Goal: Task Accomplishment & Management: Complete application form

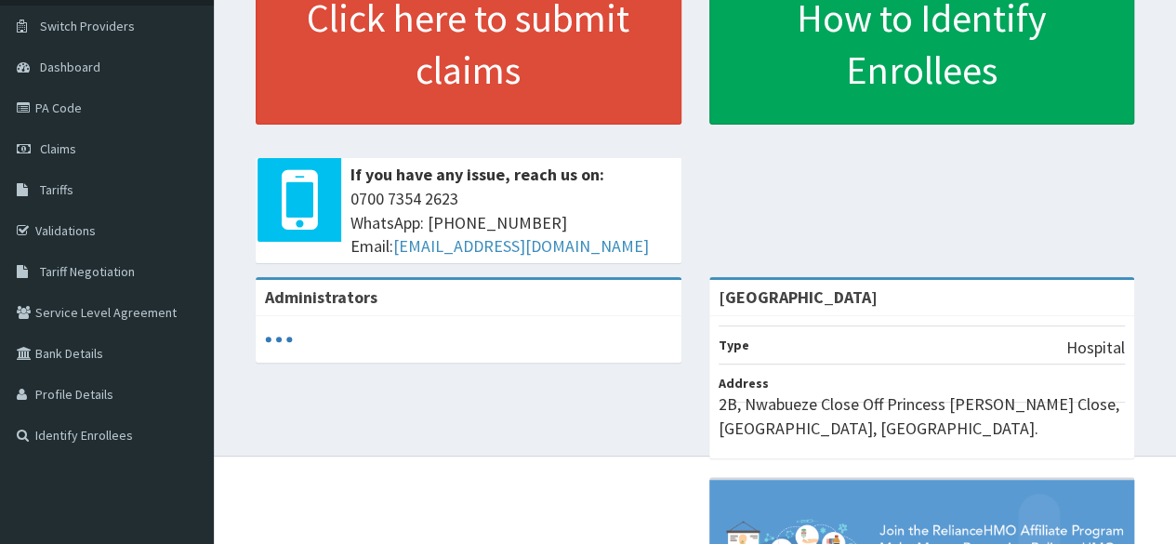
scroll to position [137, 0]
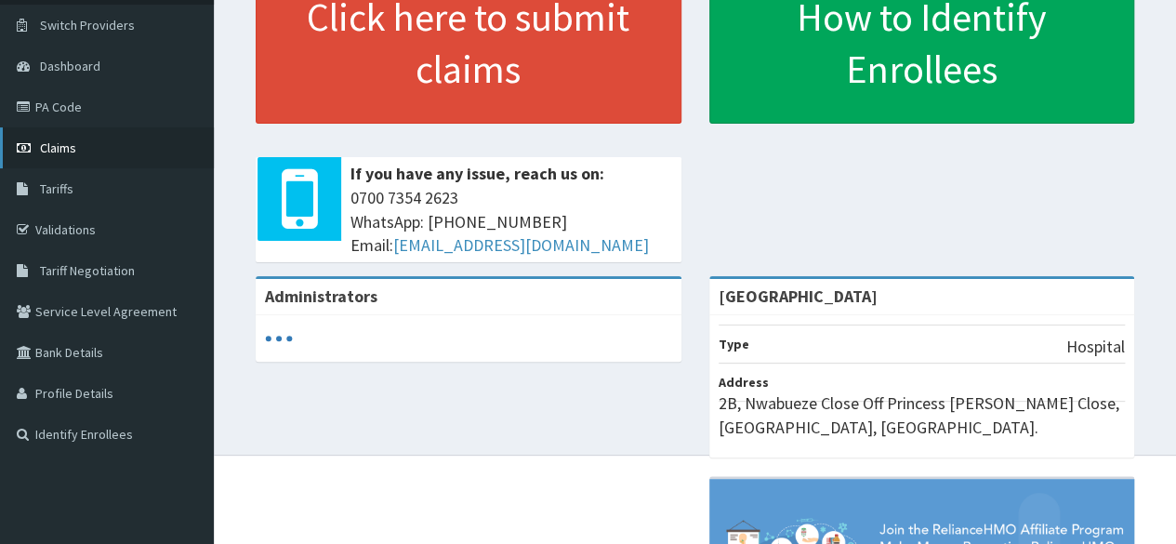
click at [69, 144] on span "Claims" at bounding box center [58, 147] width 36 height 17
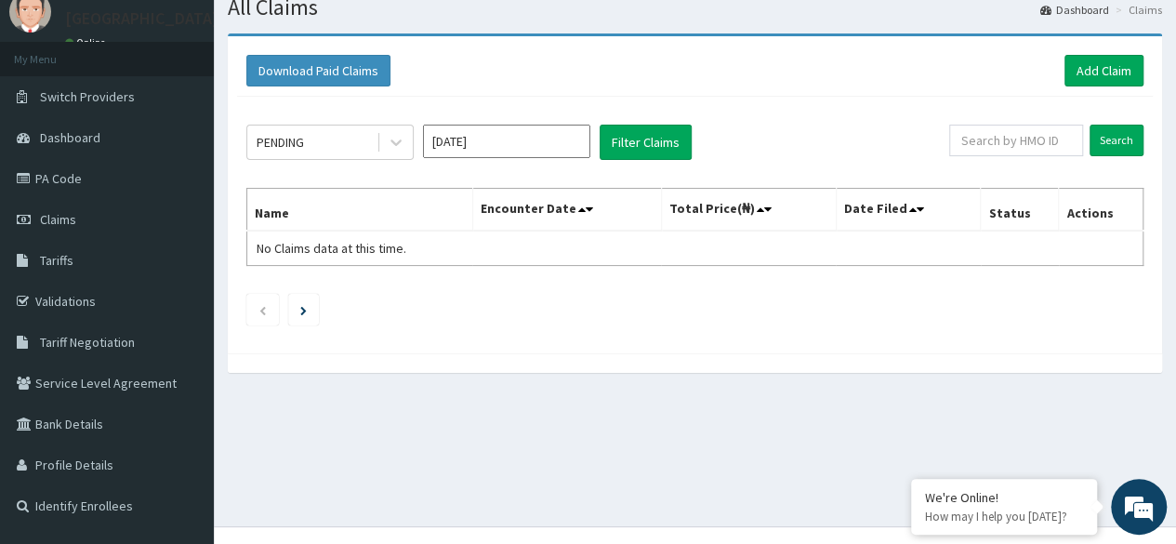
scroll to position [94, 0]
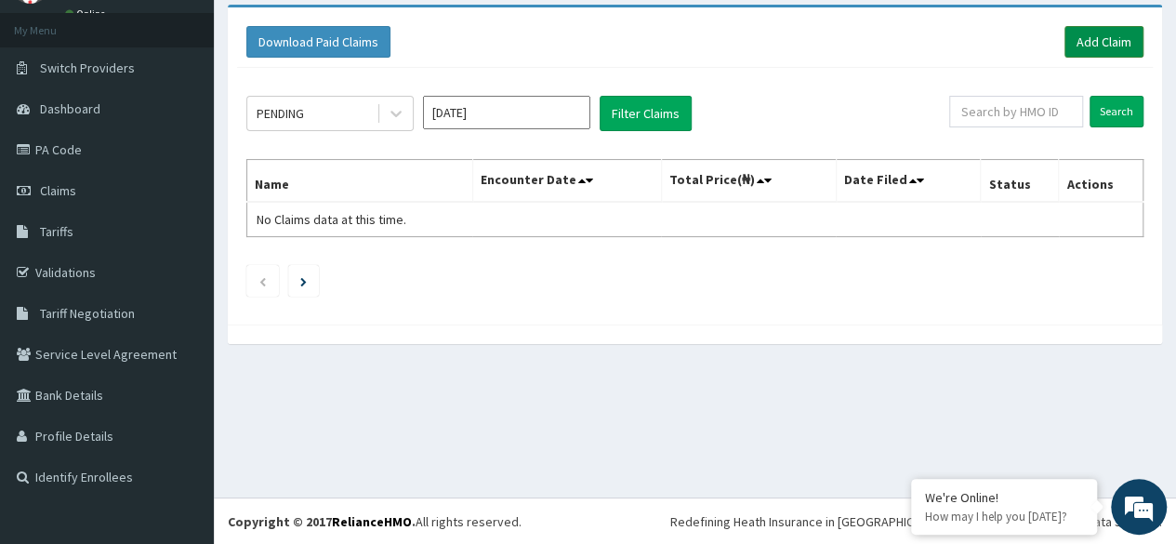
click at [1100, 29] on link "Add Claim" at bounding box center [1103, 42] width 79 height 32
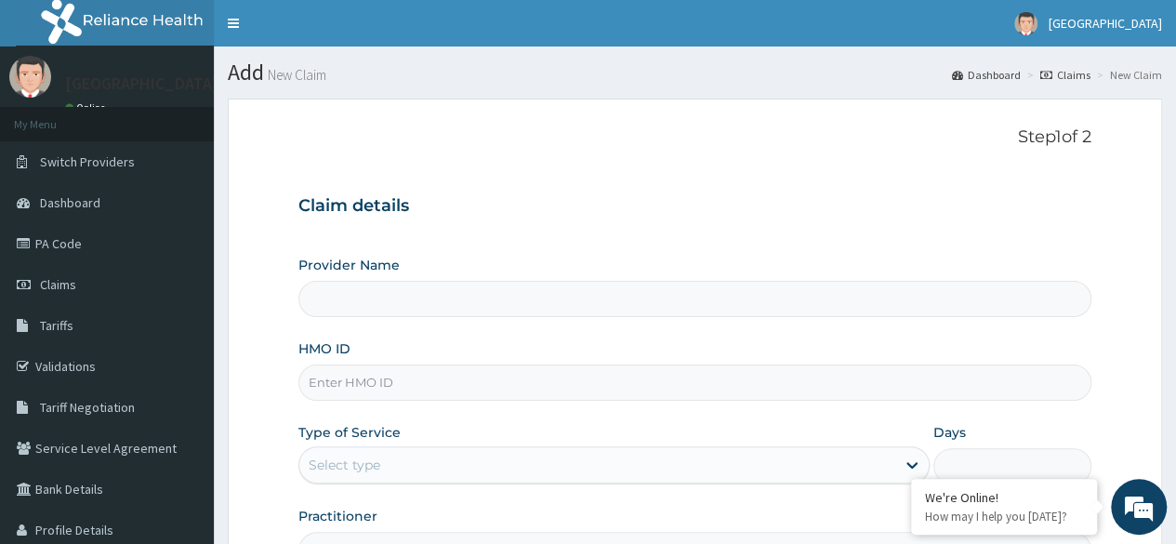
type input "[GEOGRAPHIC_DATA]"
click at [459, 384] on input "HMO ID" at bounding box center [694, 382] width 793 height 36
type input "CHL/11592/A"
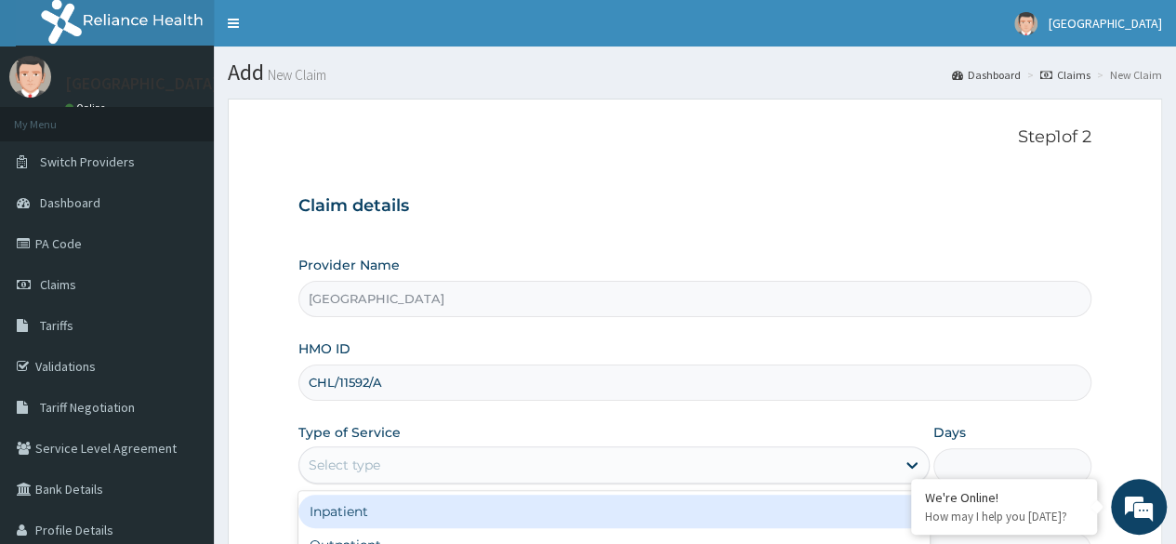
click at [452, 456] on div "Select type" at bounding box center [597, 465] width 596 height 30
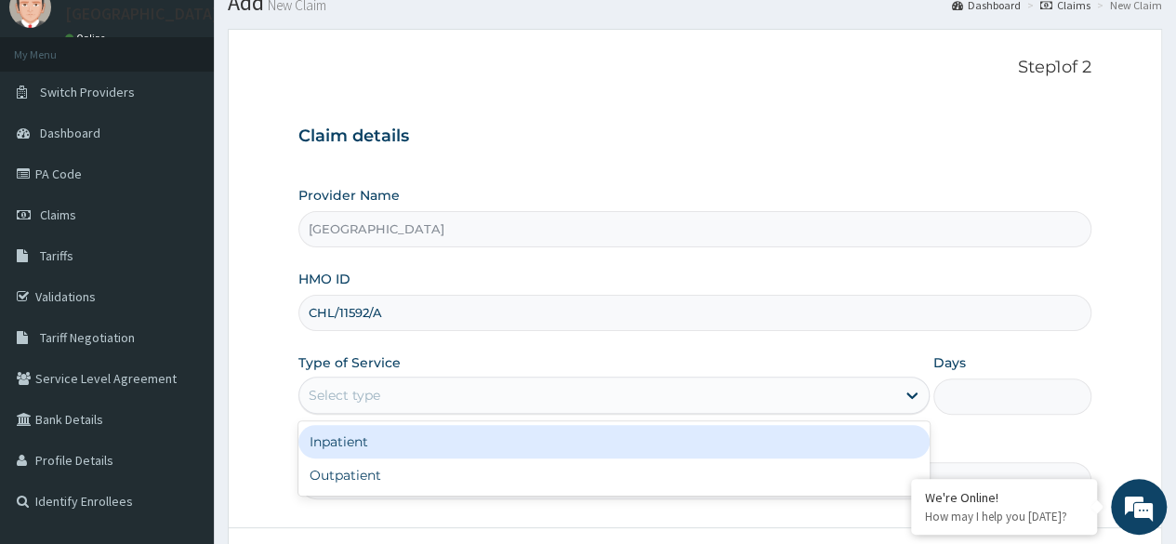
scroll to position [80, 0]
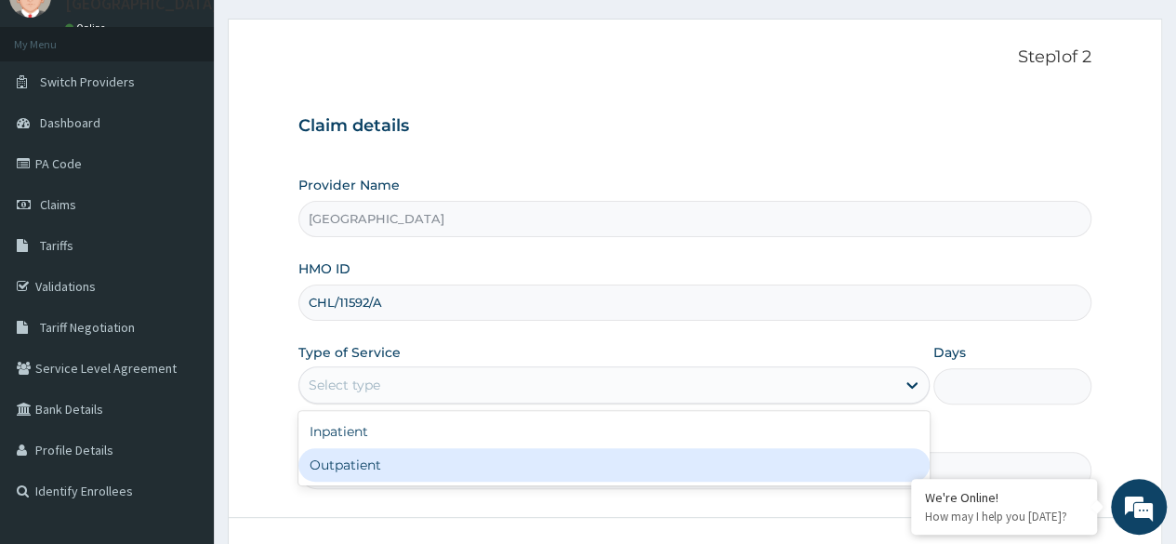
click at [435, 459] on div "Outpatient" at bounding box center [613, 464] width 631 height 33
type input "1"
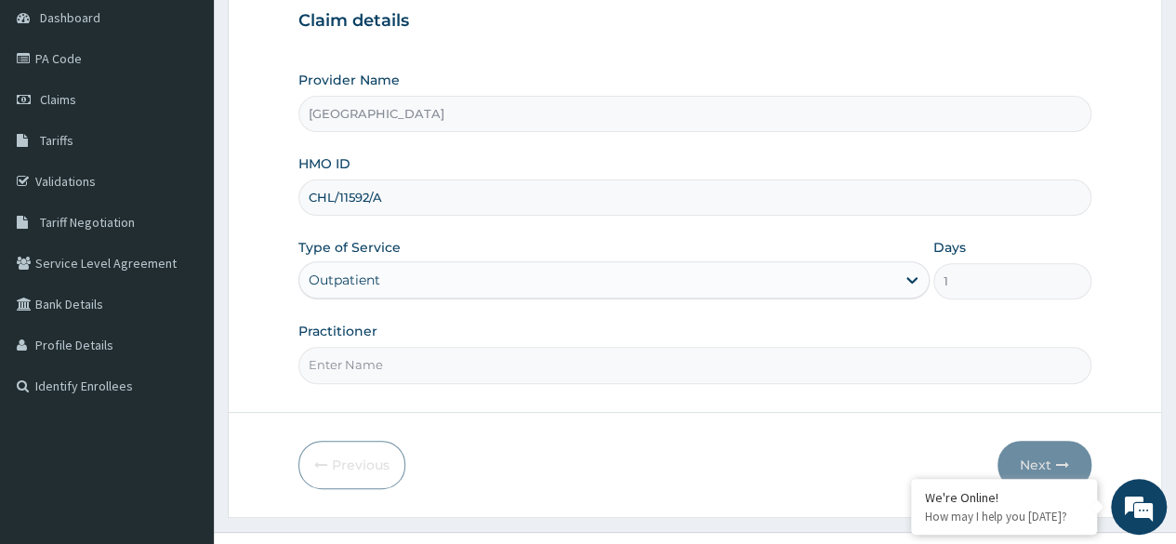
scroll to position [216, 0]
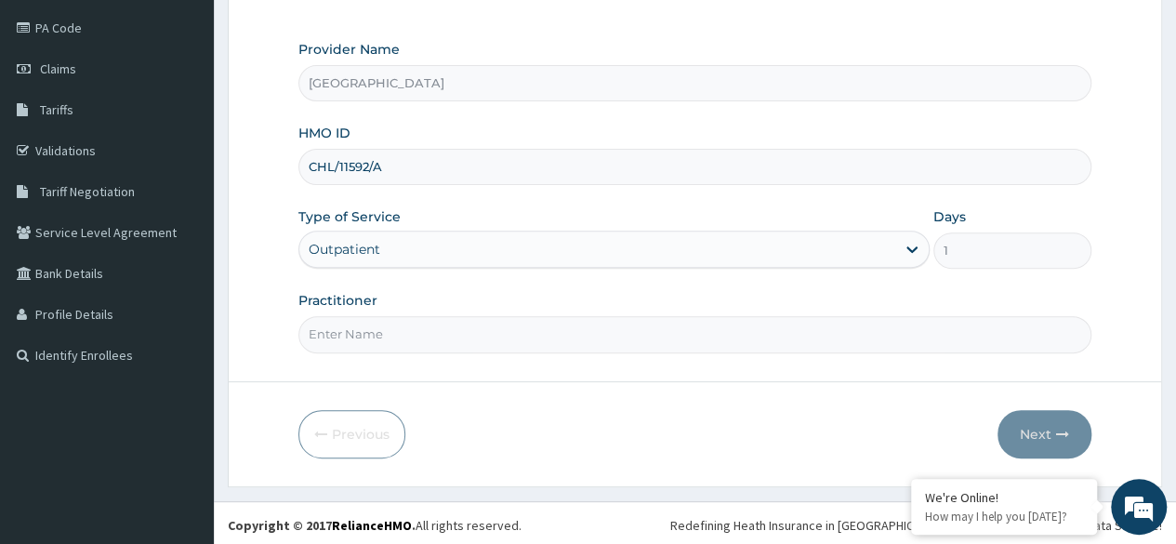
click at [476, 326] on input "Practitioner" at bounding box center [694, 334] width 793 height 36
type input "[PERSON_NAME]"
click at [1048, 436] on button "Next" at bounding box center [1044, 434] width 94 height 48
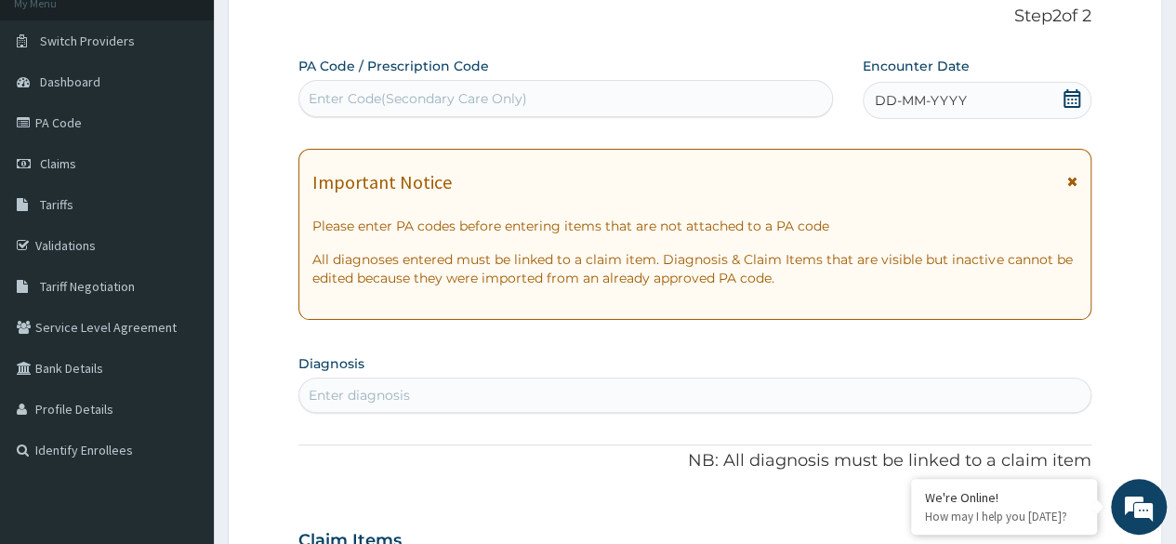
scroll to position [113, 0]
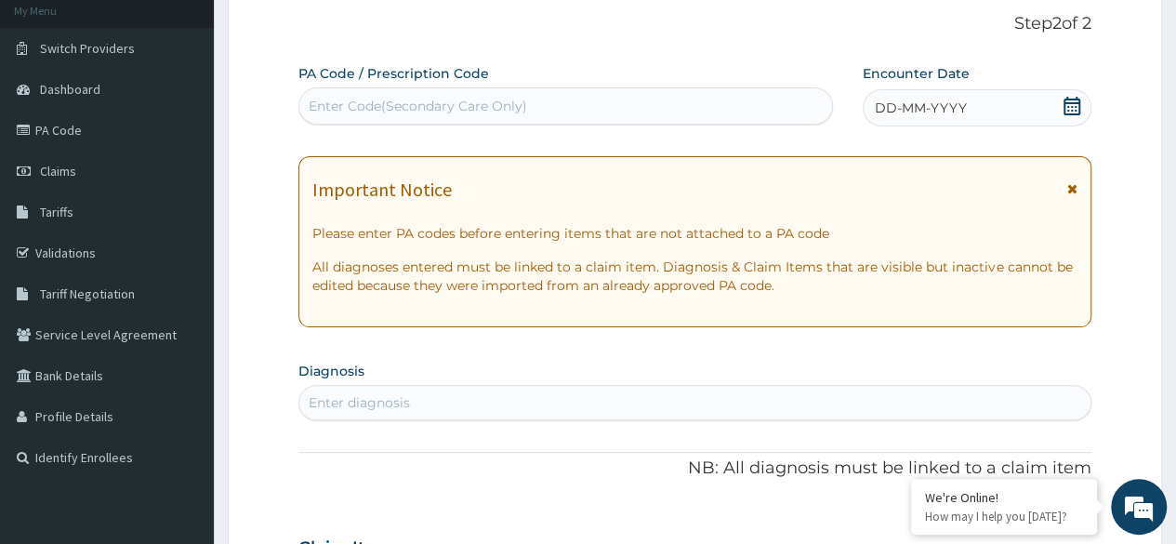
click at [983, 106] on div "DD-MM-YYYY" at bounding box center [977, 107] width 229 height 37
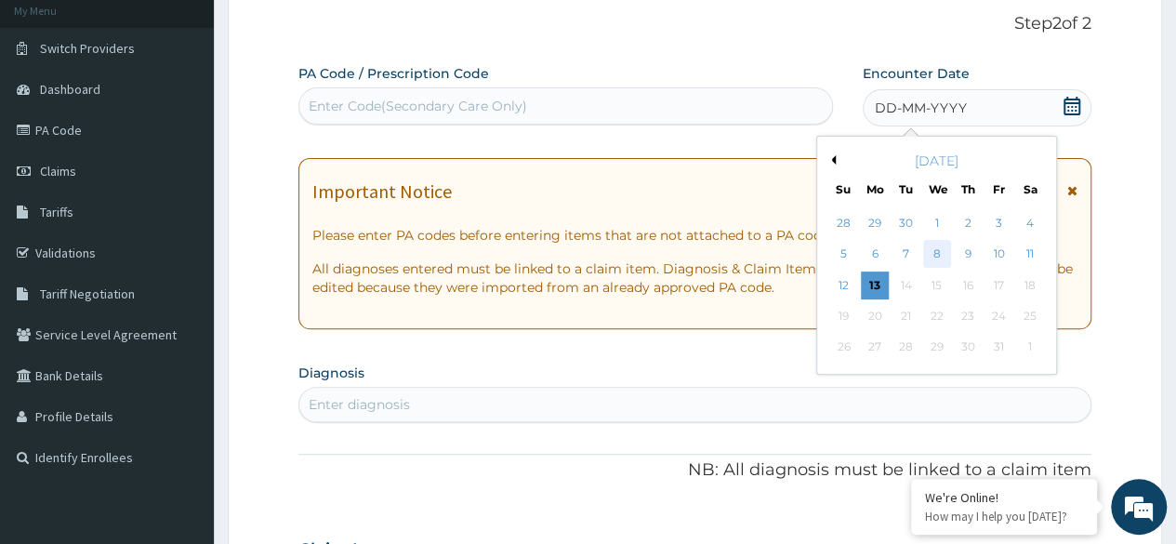
click at [933, 250] on div "8" at bounding box center [936, 255] width 28 height 28
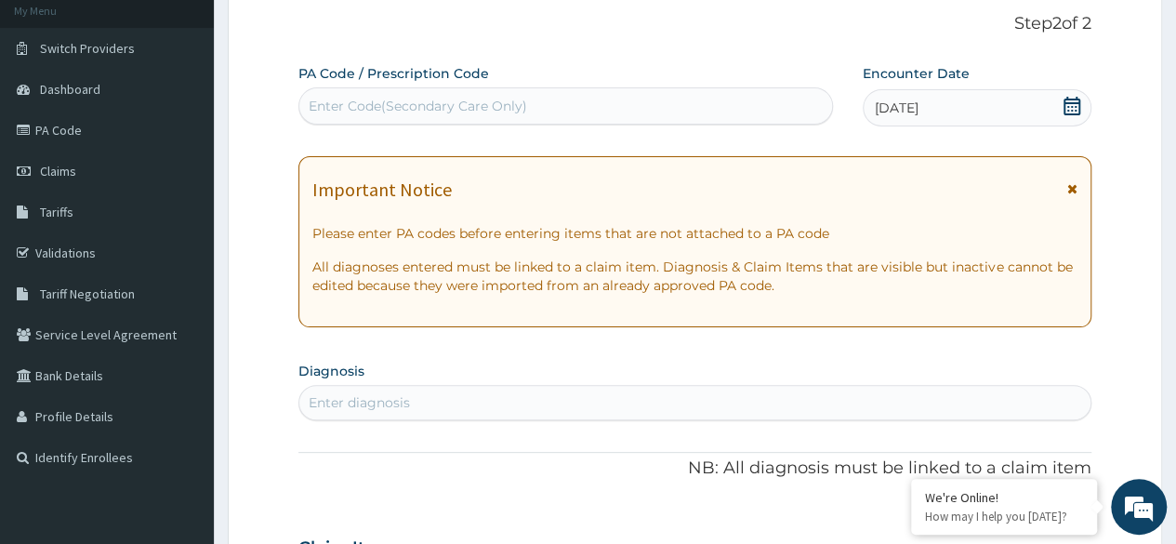
click at [589, 99] on div "Enter Code(Secondary Care Only)" at bounding box center [565, 106] width 532 height 30
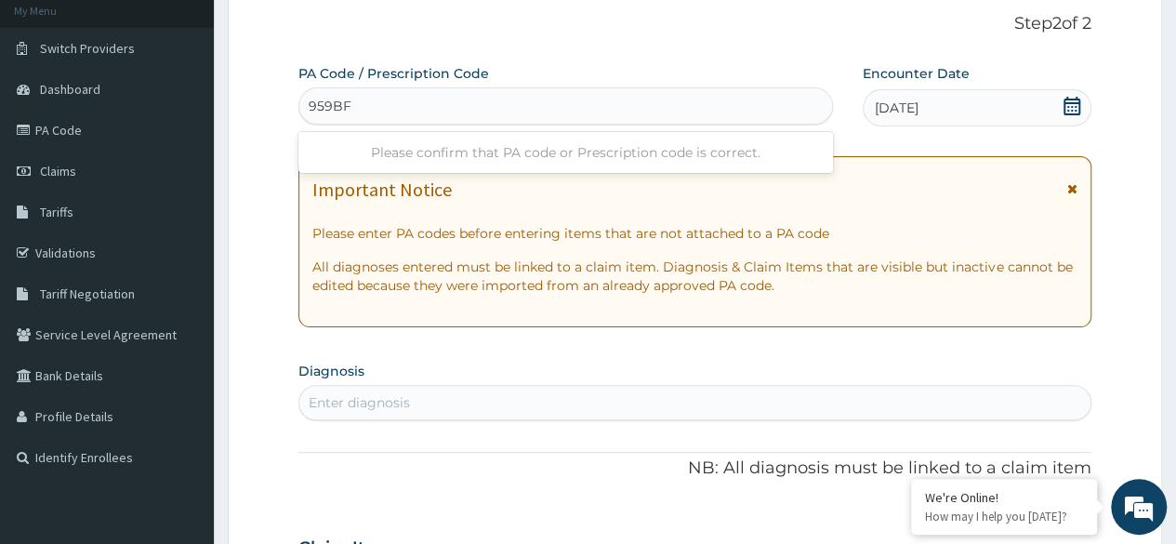
type input "959BF6"
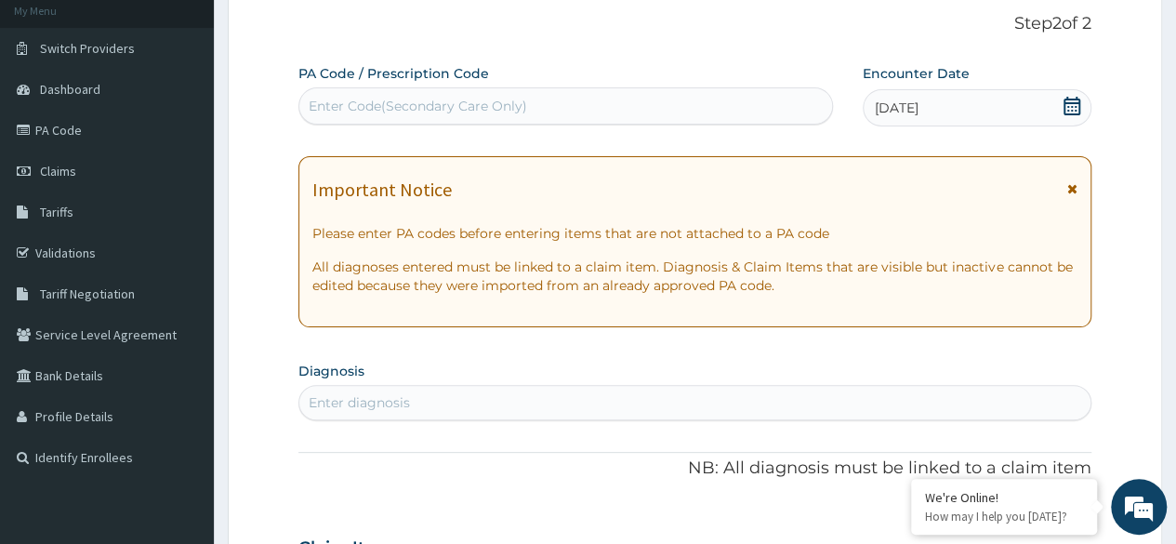
click at [534, 100] on div "Enter Code(Secondary Care Only)" at bounding box center [565, 106] width 532 height 30
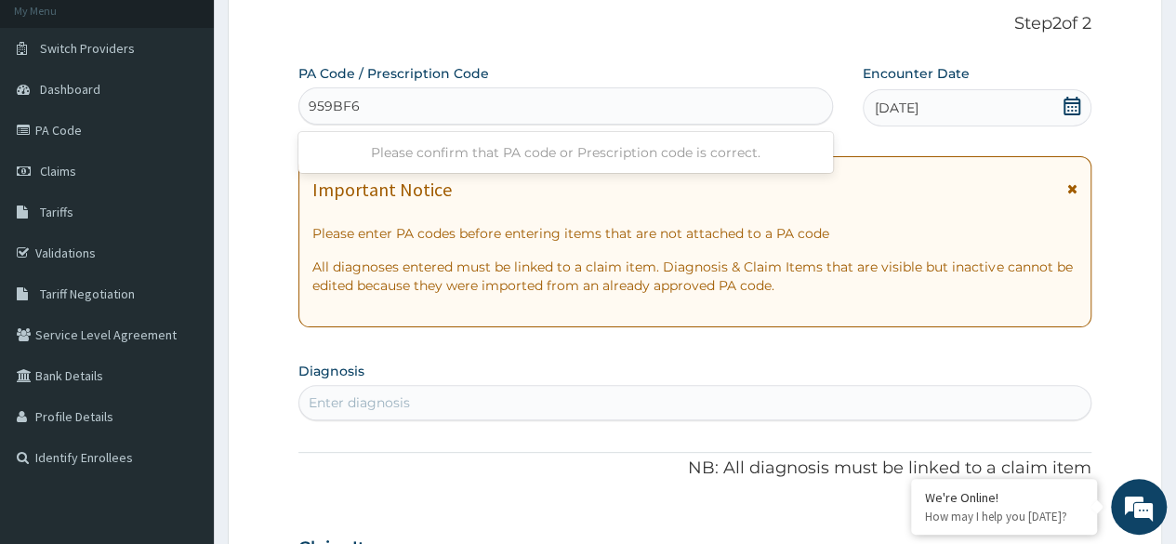
type input "959BF6"
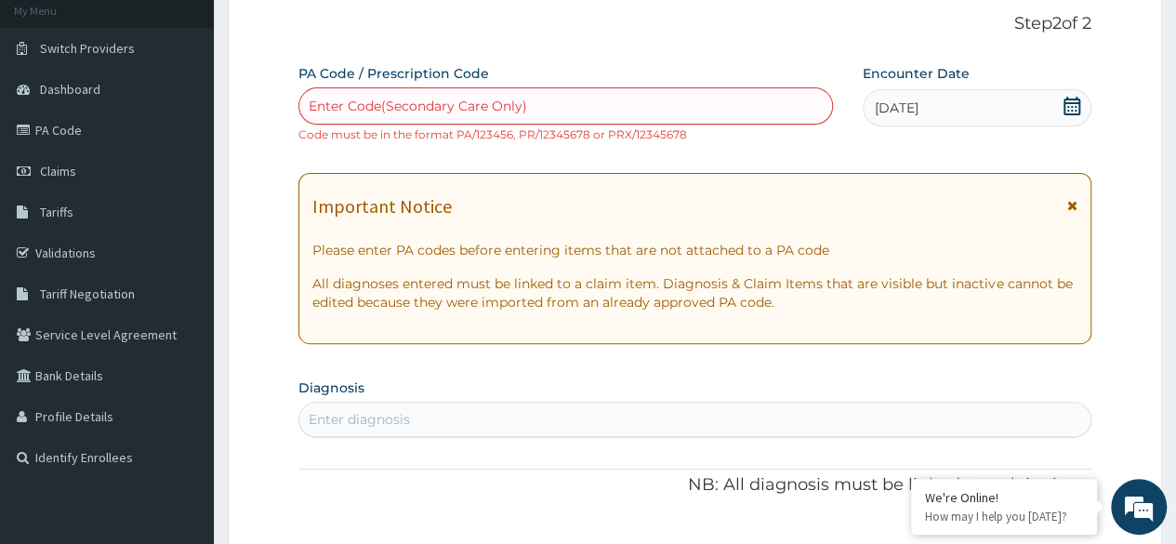
click at [502, 399] on section "Diagnosis Select is focused ,type to refine list, press Down to open the menu, …" at bounding box center [694, 405] width 793 height 63
click at [427, 98] on div "Enter Code(Secondary Care Only)" at bounding box center [418, 106] width 218 height 19
click at [50, 133] on link "PA Code" at bounding box center [107, 130] width 214 height 41
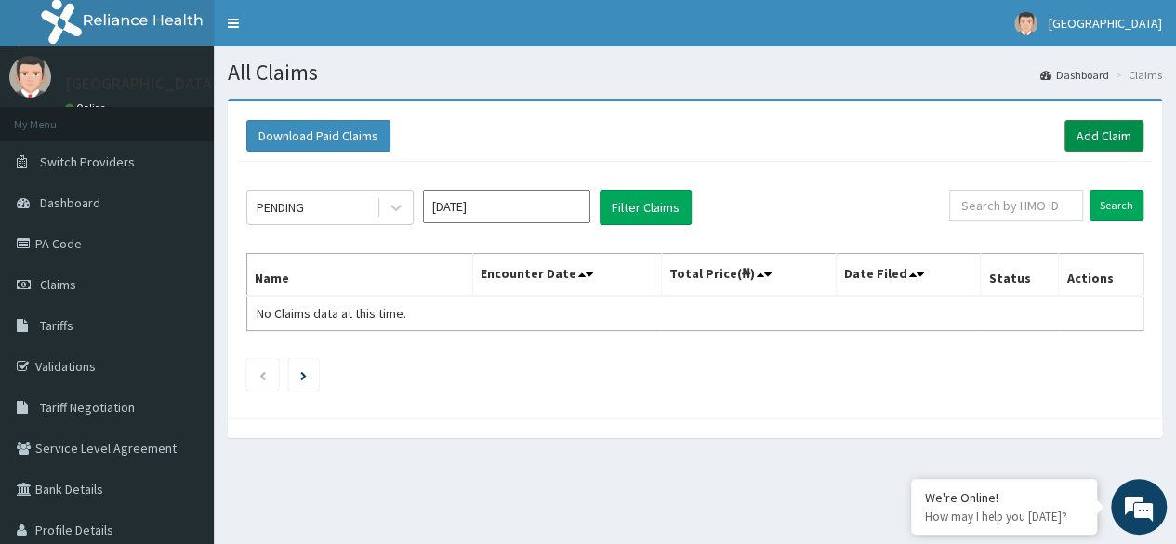
click at [1084, 136] on link "Add Claim" at bounding box center [1103, 136] width 79 height 32
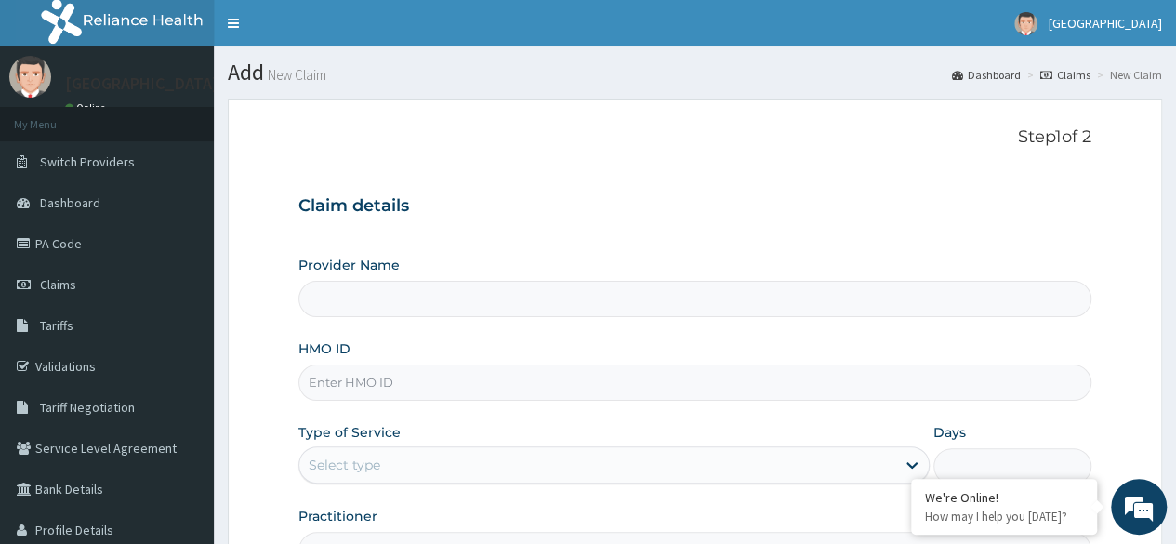
click at [425, 378] on input "HMO ID" at bounding box center [694, 382] width 793 height 36
type input "CH"
type input "[GEOGRAPHIC_DATA]"
type input "CHL/11592/A"
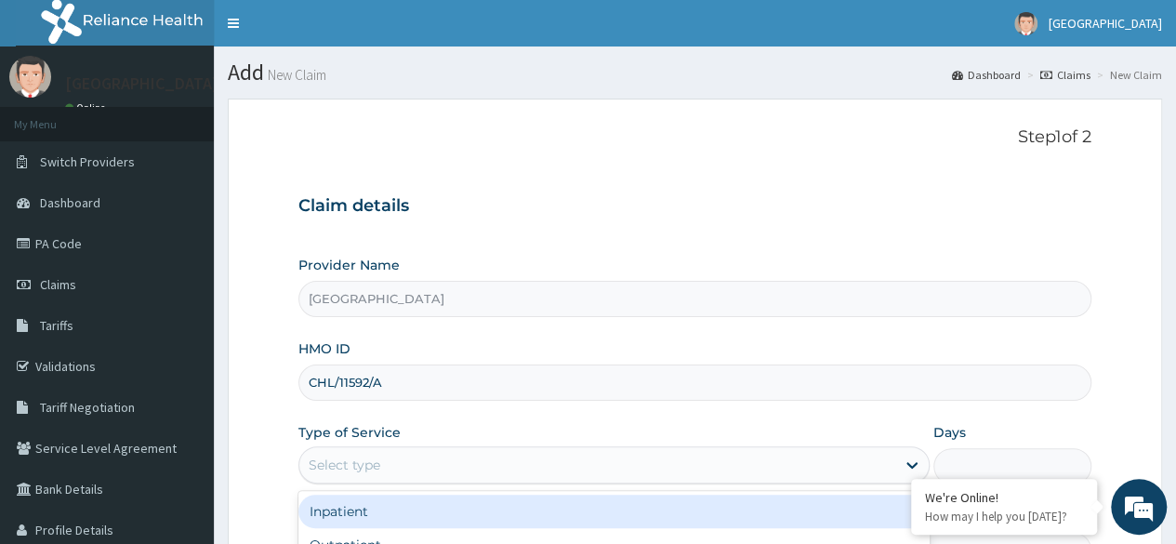
click at [408, 462] on div "Select type" at bounding box center [597, 465] width 596 height 30
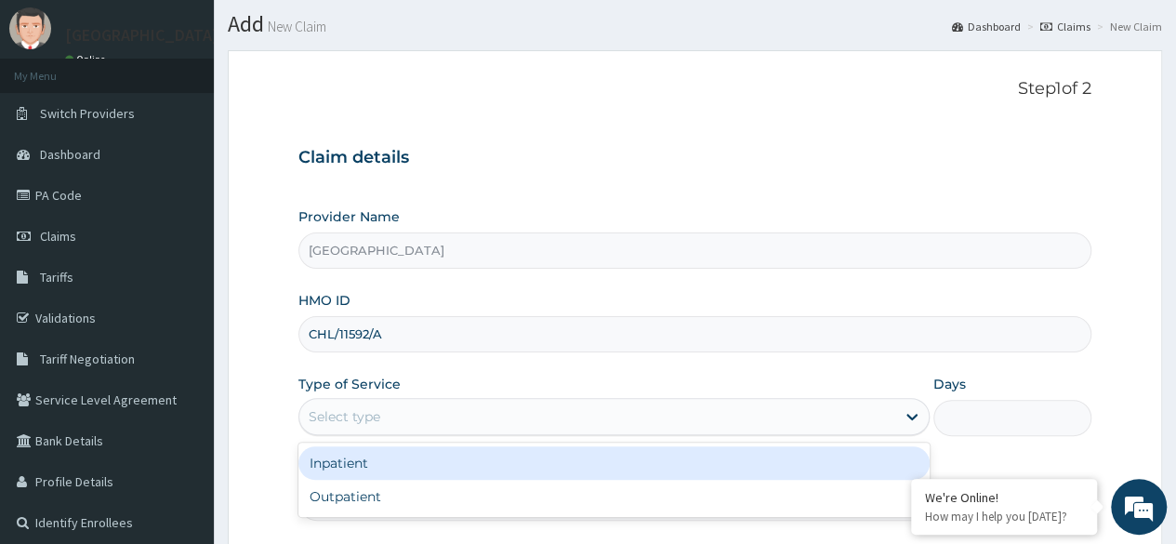
scroll to position [58, 0]
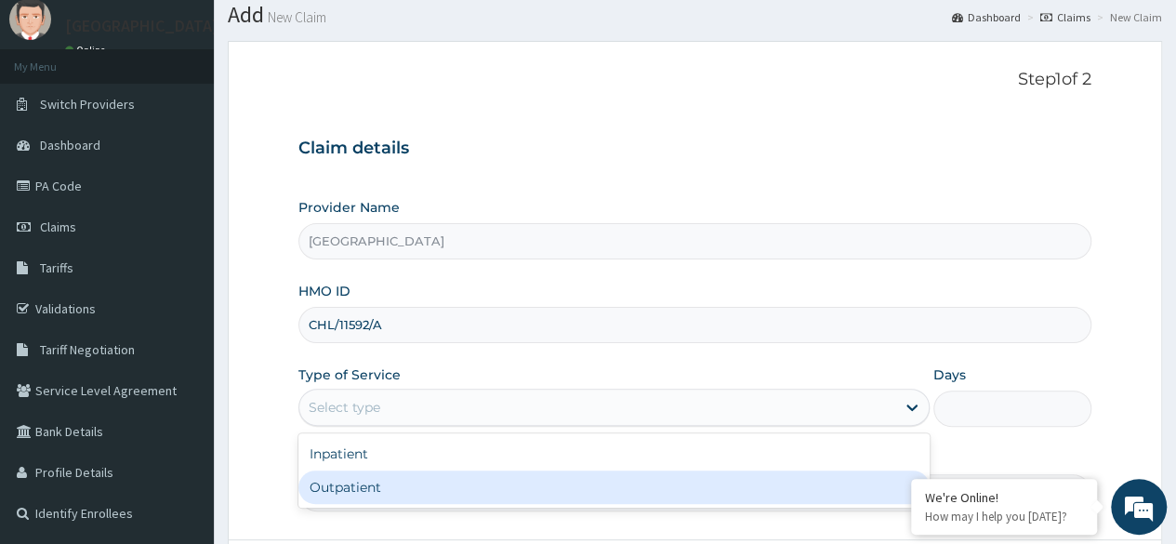
click at [395, 476] on div "Outpatient" at bounding box center [613, 486] width 631 height 33
type input "1"
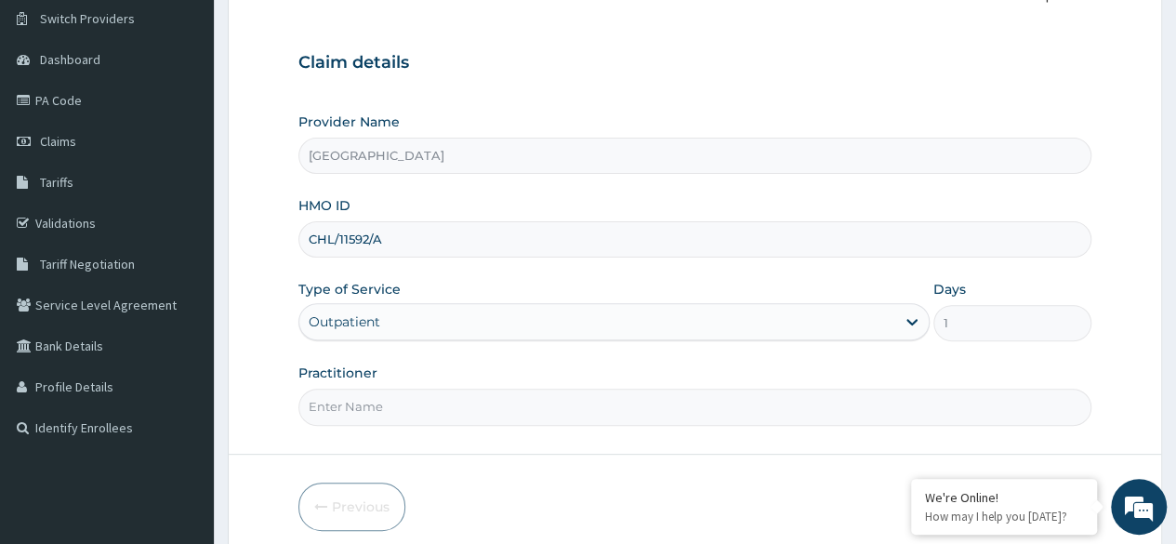
scroll to position [165, 0]
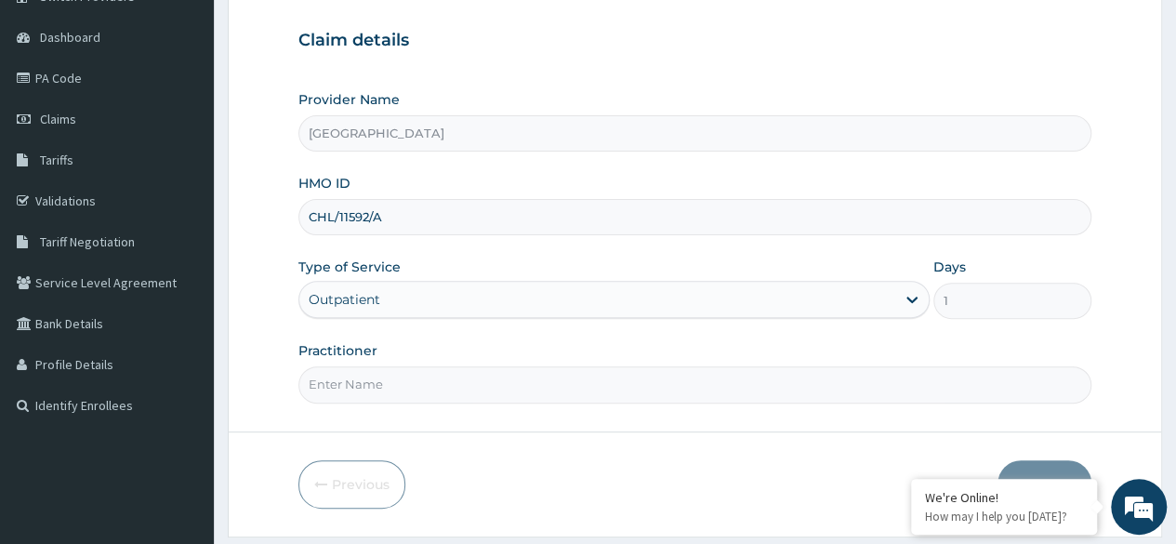
click at [371, 389] on input "Practitioner" at bounding box center [694, 384] width 793 height 36
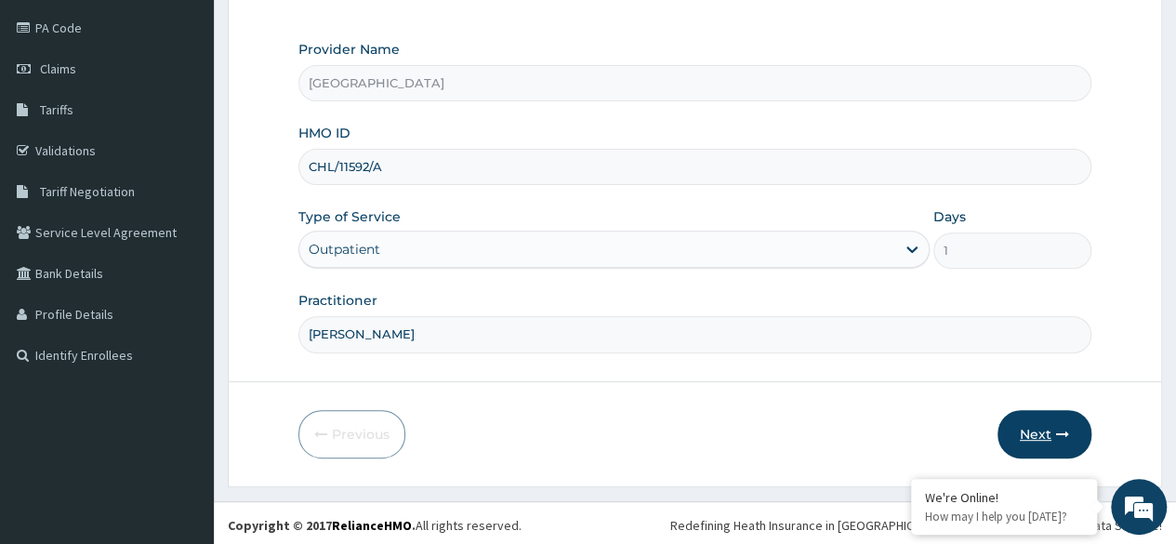
type input "DR LAWRENCE"
click at [1027, 417] on button "Next" at bounding box center [1044, 434] width 94 height 48
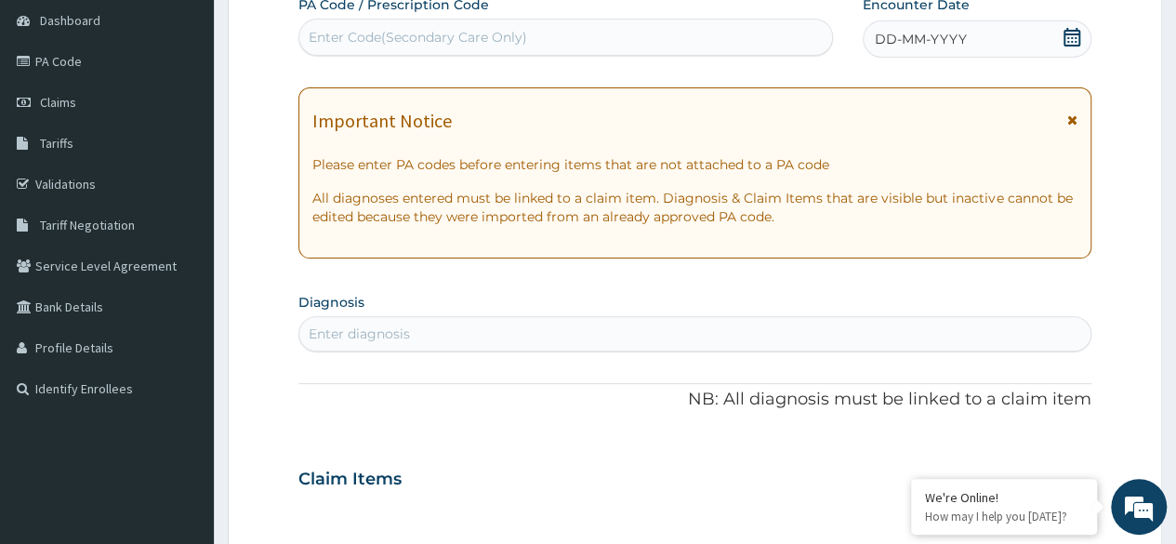
scroll to position [171, 0]
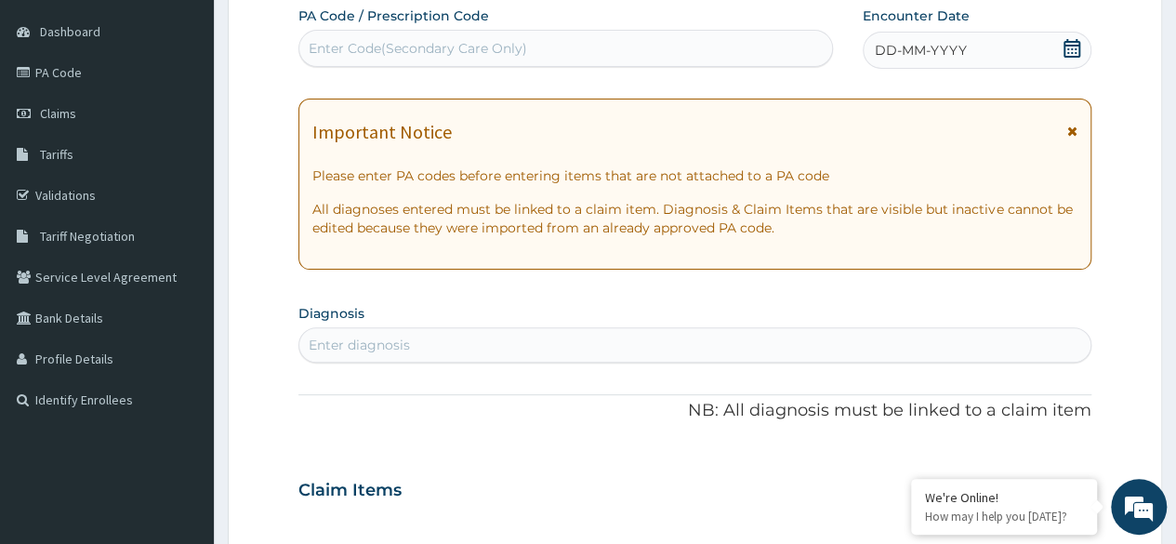
click at [391, 29] on div "PA Code / Prescription Code Enter Code(Secondary Care Only)" at bounding box center [564, 37] width 533 height 60
click at [394, 50] on div "Enter Code(Secondary Care Only)" at bounding box center [418, 48] width 218 height 19
paste input "PA/959BF6"
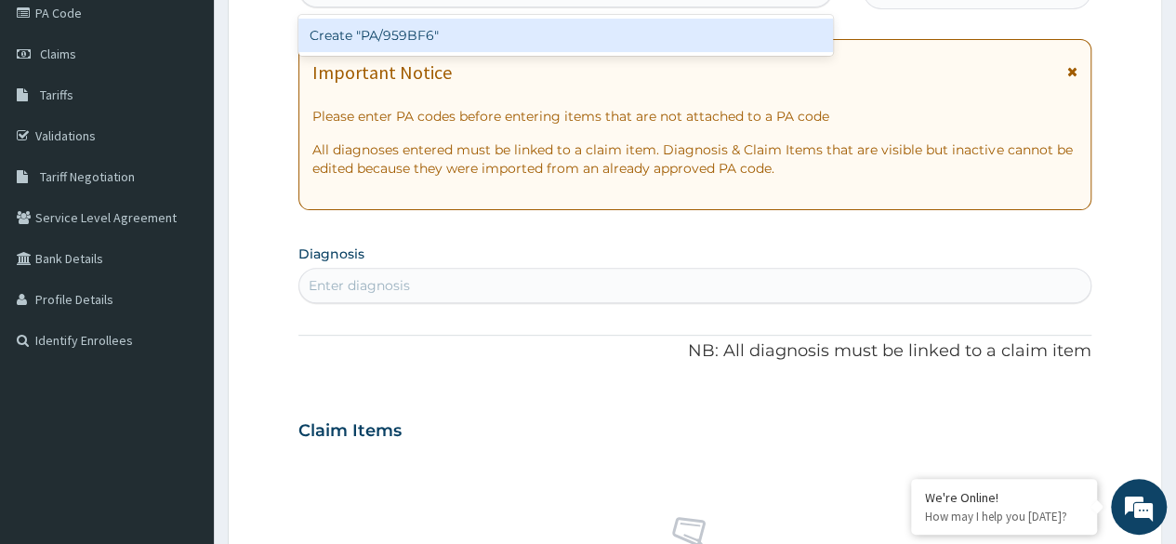
scroll to position [232, 0]
type input "PA/959BF6"
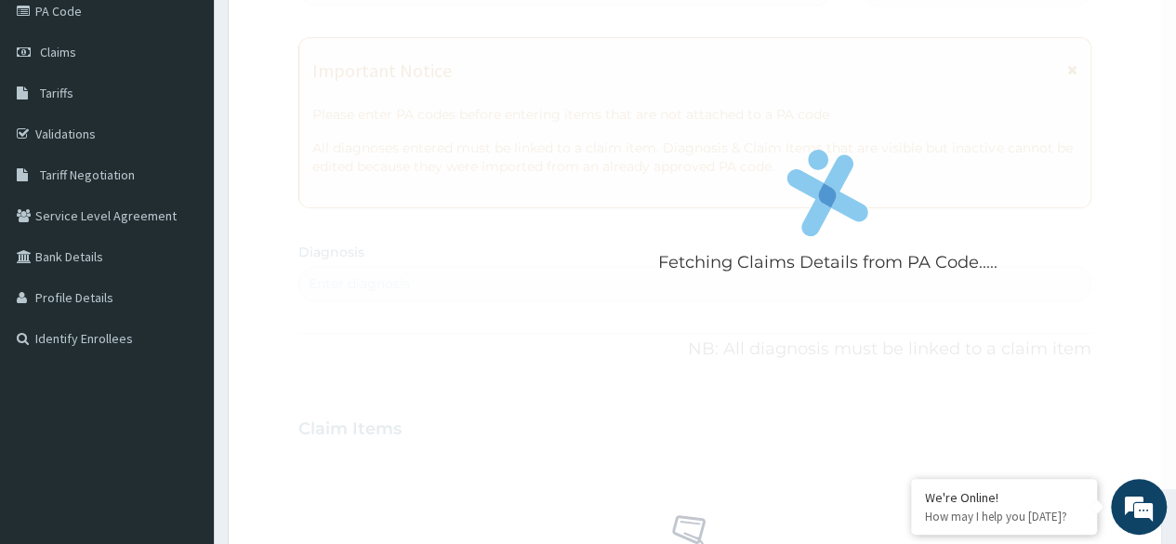
click at [435, 271] on div "Fetching Claims Details from PA Code..... PA Code / Prescription Code Enter Cod…" at bounding box center [694, 426] width 793 height 962
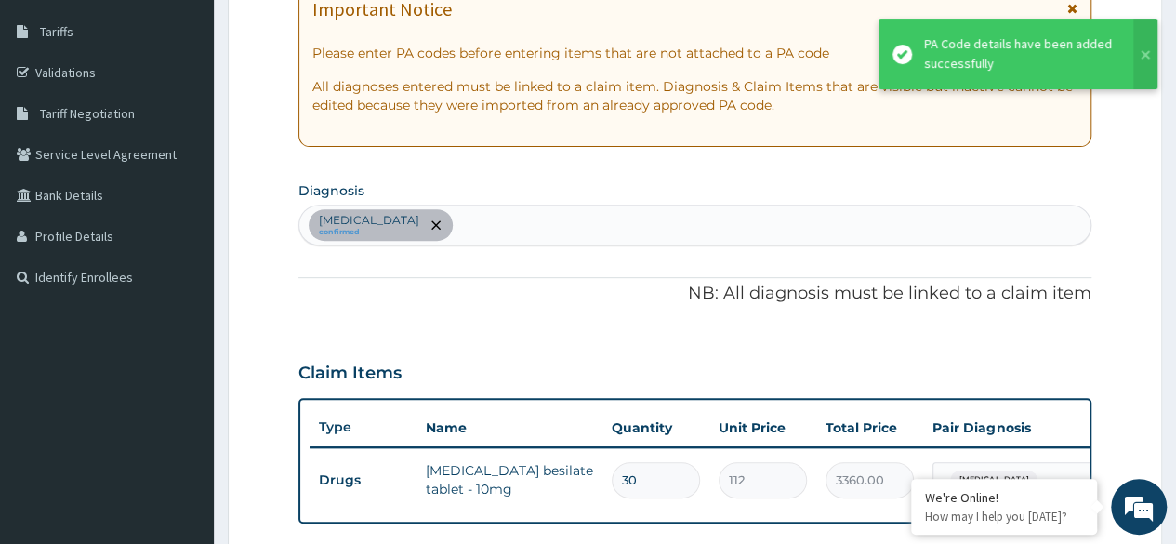
scroll to position [299, 0]
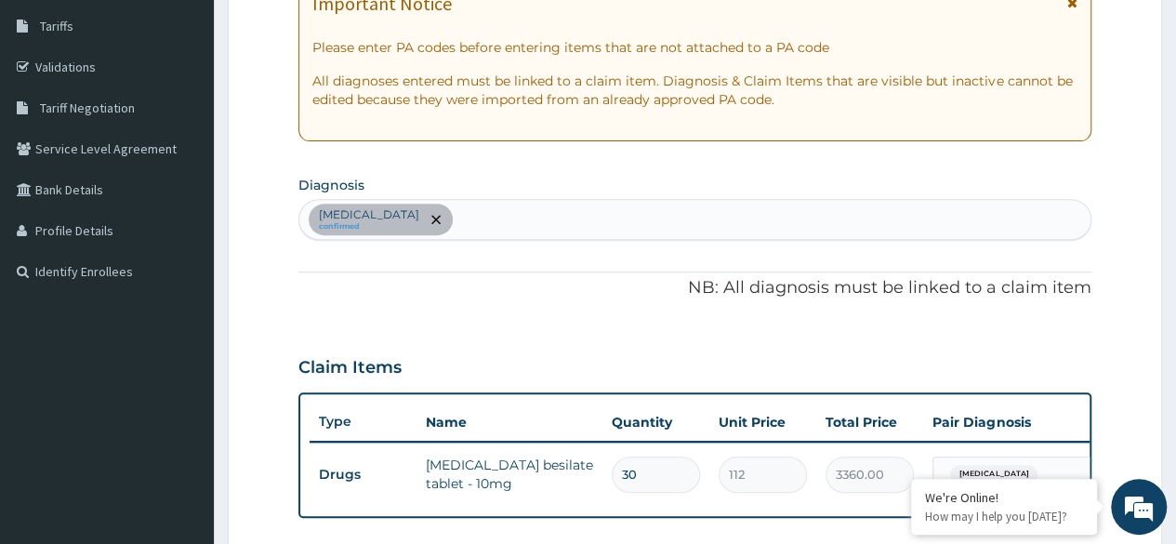
click at [503, 213] on div "Hypertensive urgency confirmed" at bounding box center [694, 219] width 791 height 39
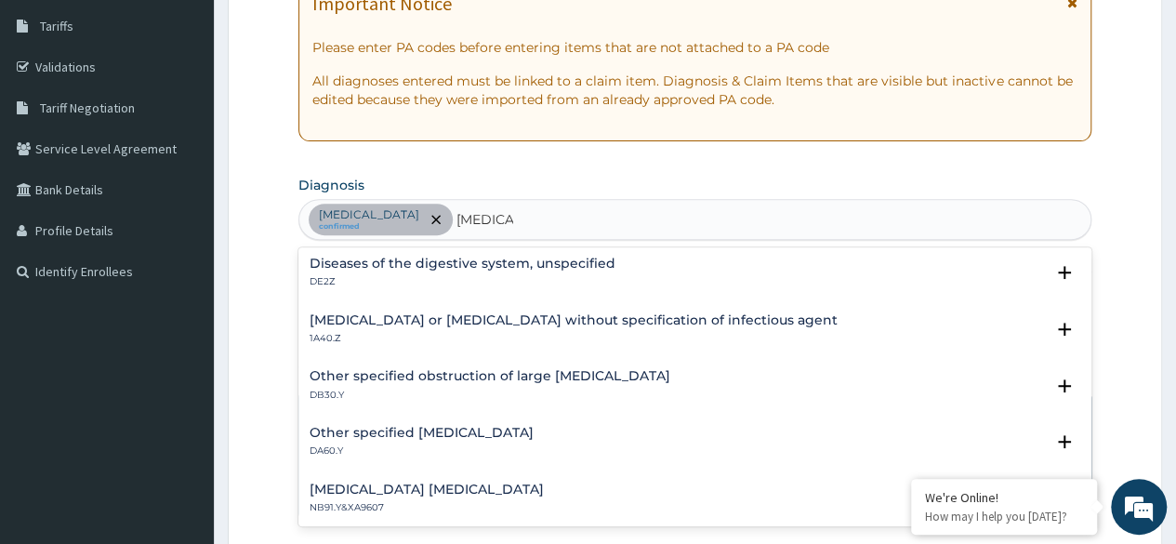
scroll to position [0, 0]
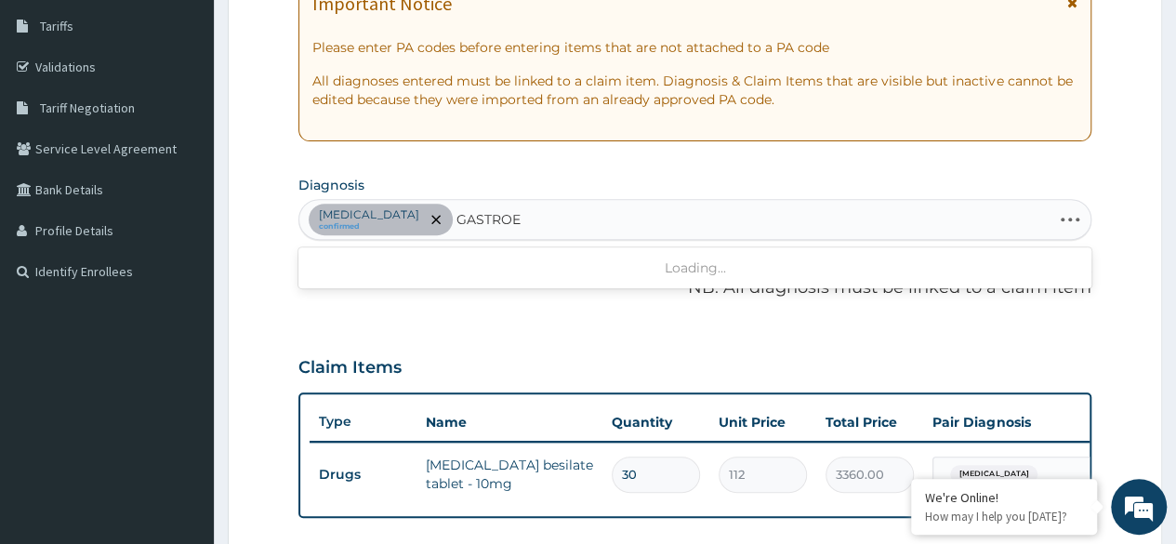
type input "GASTRO"
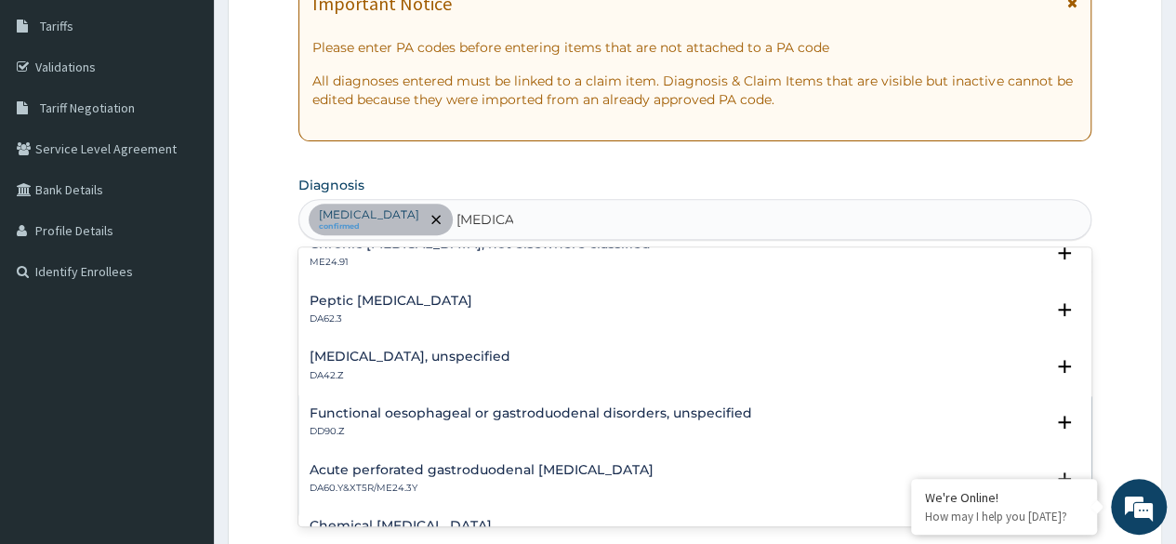
scroll to position [1776, 0]
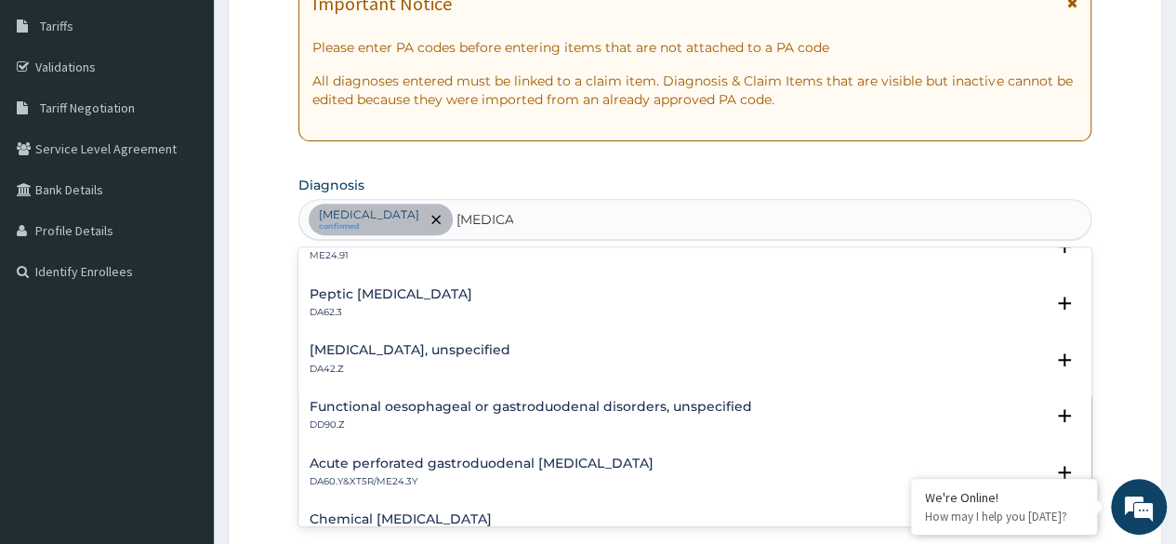
click at [375, 345] on h4 "Gastritis, unspecified" at bounding box center [409, 350] width 201 height 14
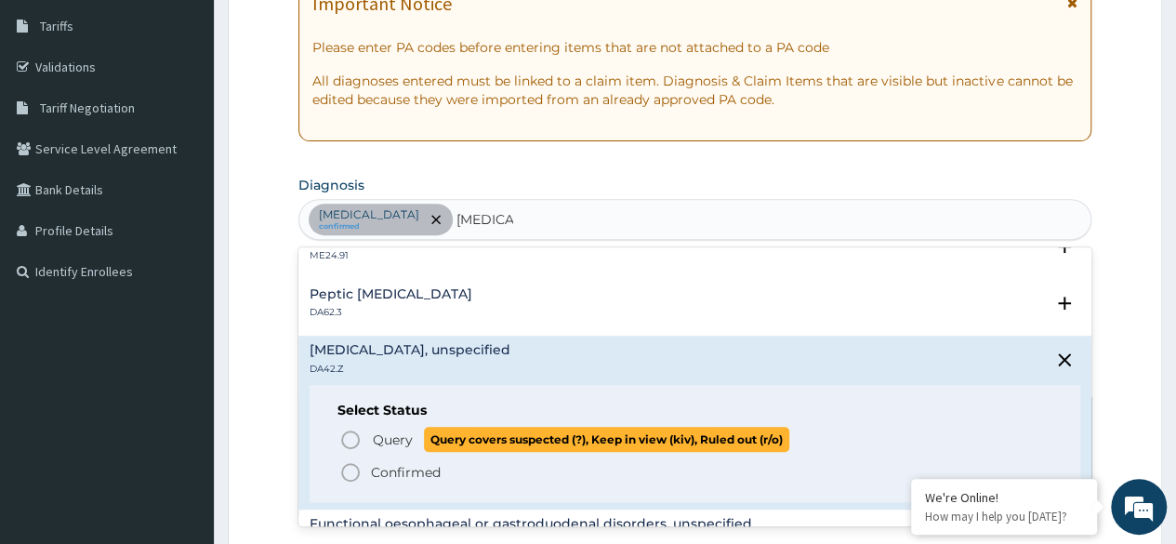
click at [348, 435] on icon "status option query" at bounding box center [350, 439] width 22 height 22
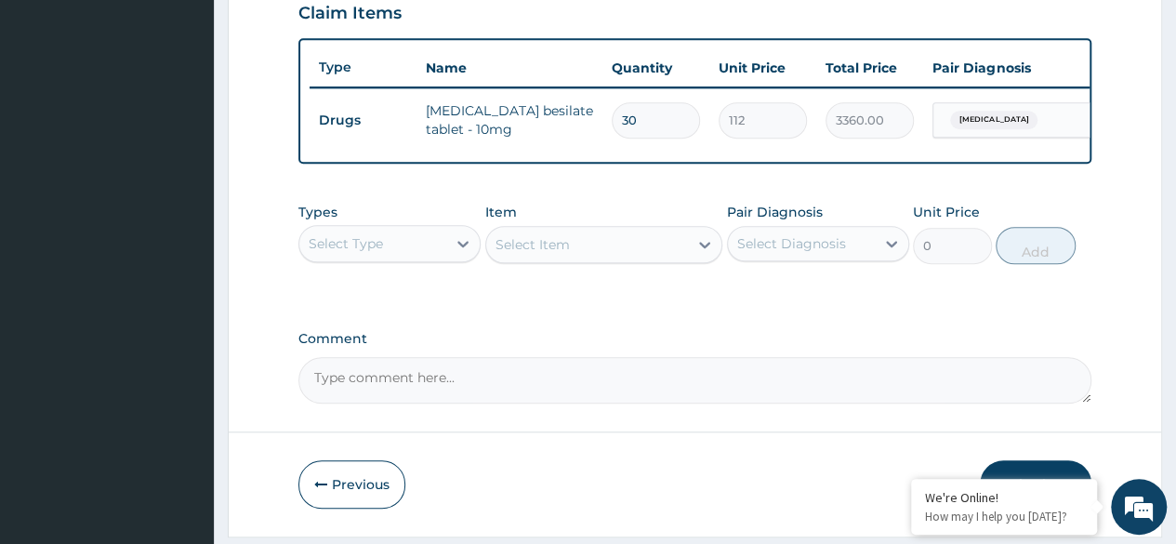
scroll to position [650, 0]
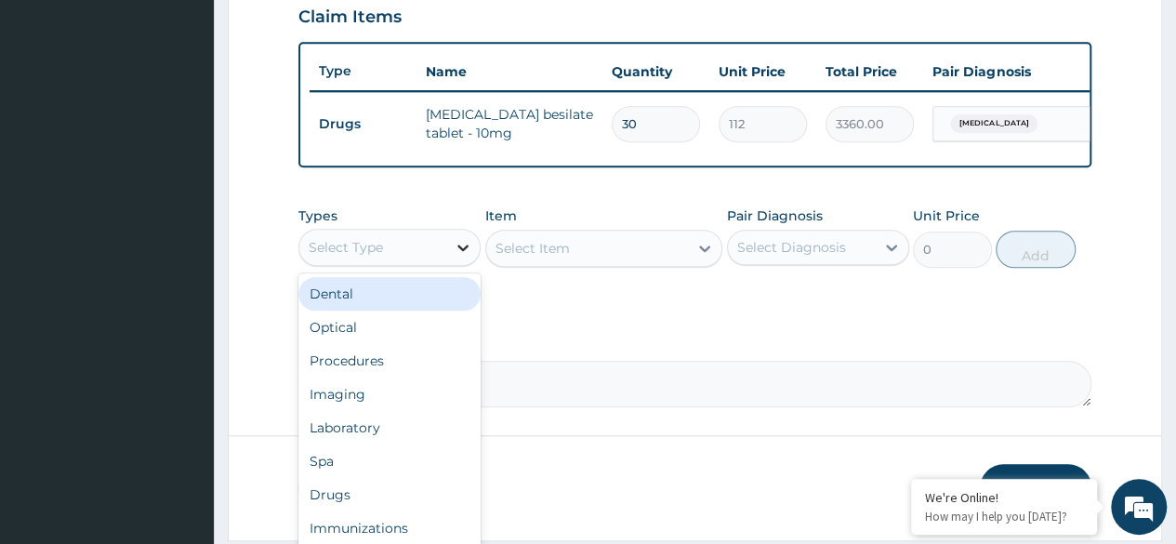
click at [454, 253] on icon at bounding box center [463, 247] width 19 height 19
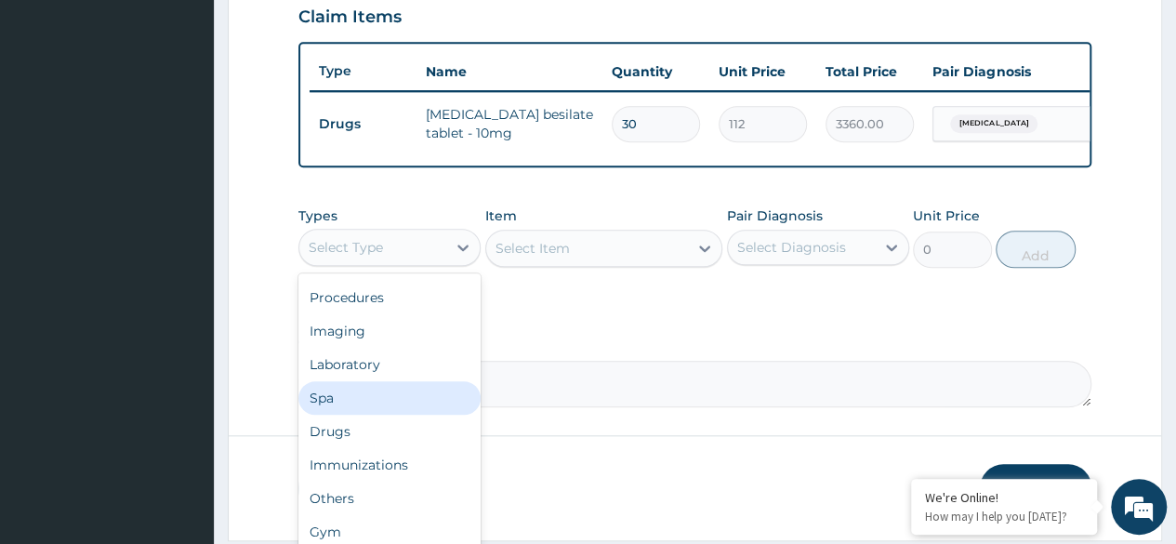
scroll to position [719, 0]
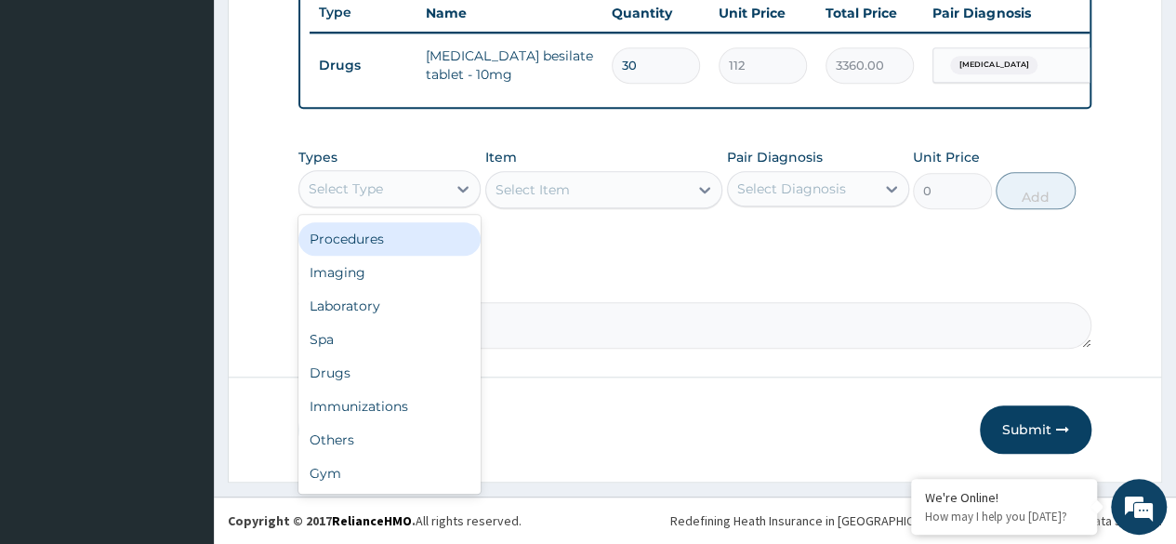
click at [395, 237] on div "Procedures" at bounding box center [389, 238] width 182 height 33
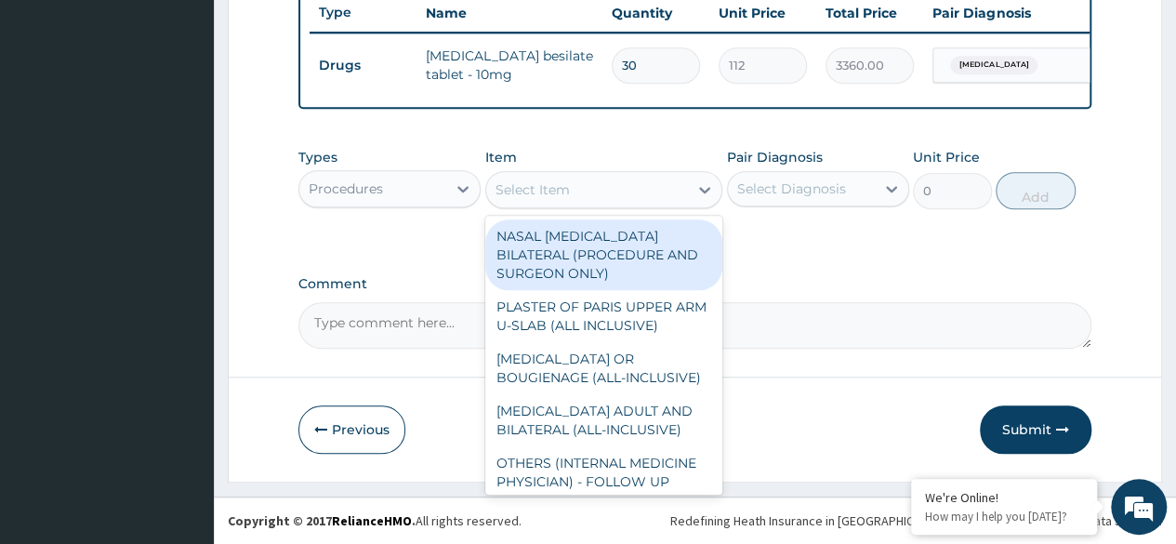
click at [707, 188] on icon at bounding box center [704, 189] width 19 height 19
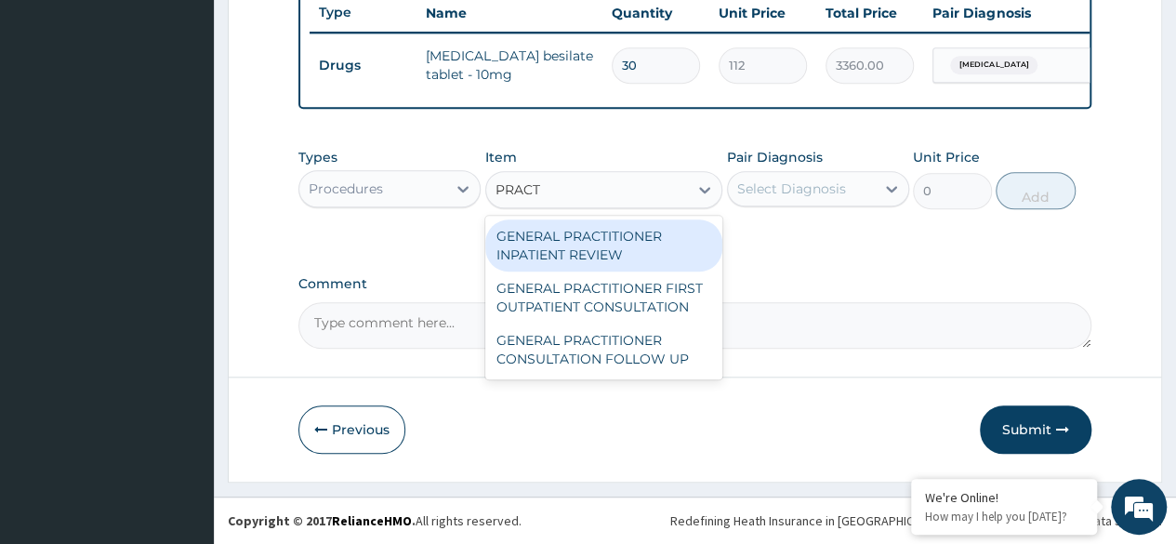
type input "PRACTI"
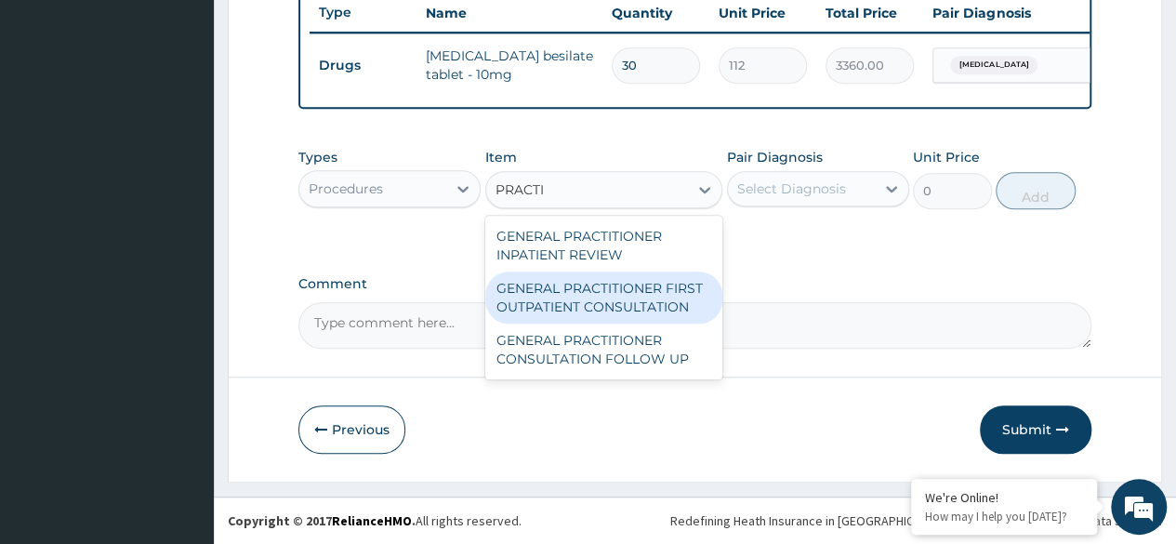
click at [652, 305] on div "GENERAL PRACTITIONER FIRST OUTPATIENT CONSULTATION" at bounding box center [604, 297] width 238 height 52
type input "3750"
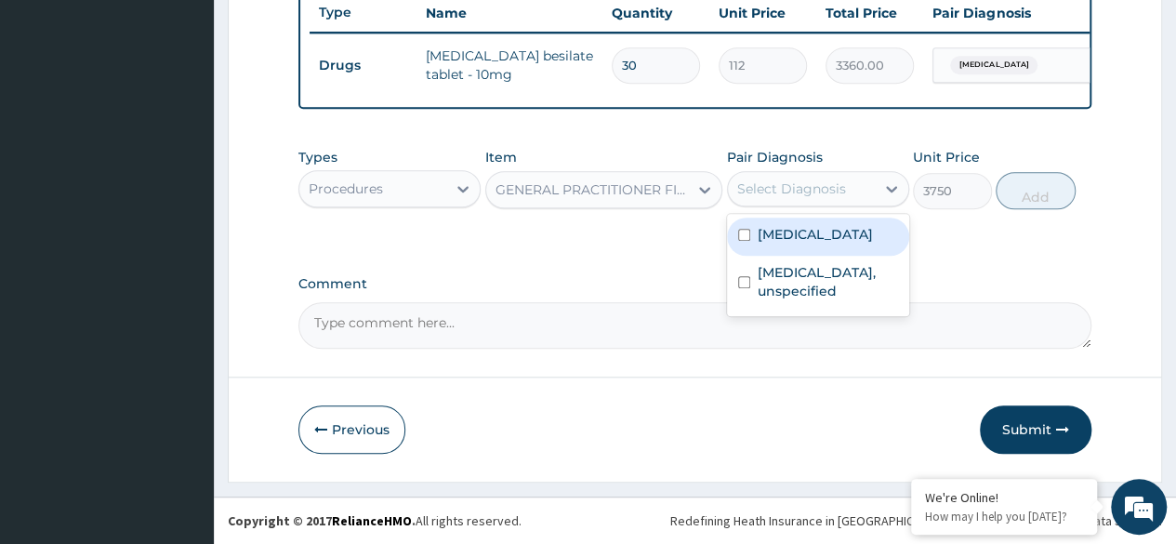
click at [776, 197] on div "Select Diagnosis" at bounding box center [791, 188] width 109 height 19
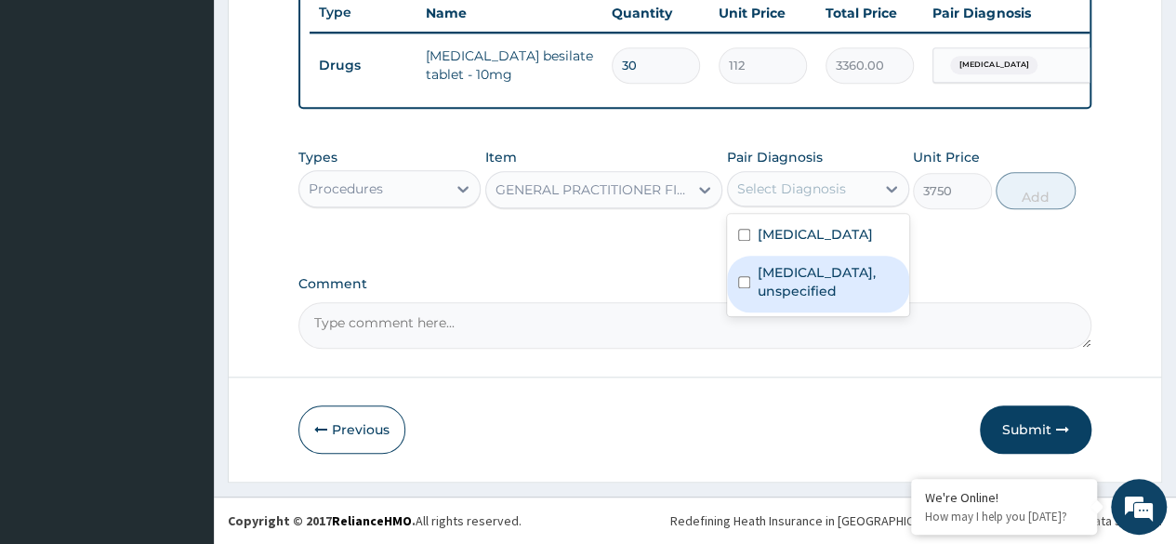
click at [747, 287] on input "checkbox" at bounding box center [744, 282] width 12 height 12
checkbox input "true"
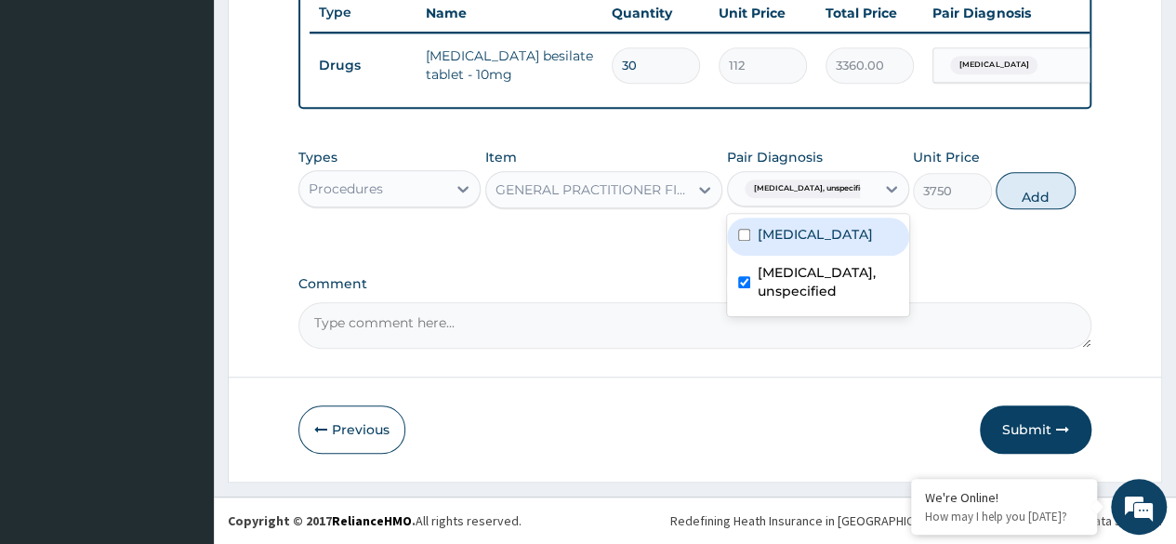
click at [739, 239] on div "Hypertensive urgency" at bounding box center [818, 236] width 182 height 38
checkbox input "true"
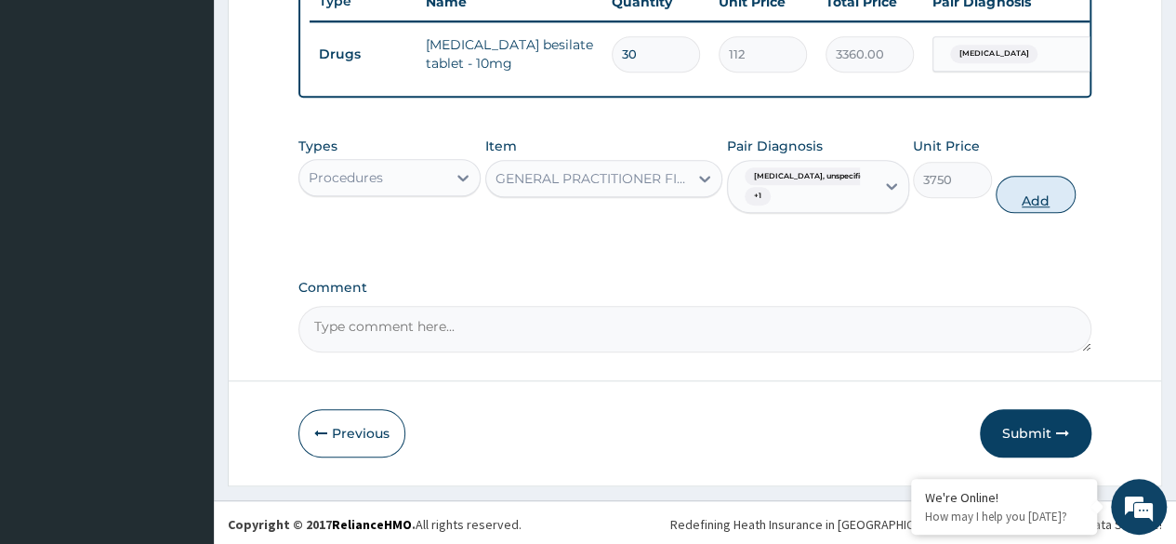
click at [1035, 203] on button "Add" at bounding box center [1034, 194] width 79 height 37
type input "0"
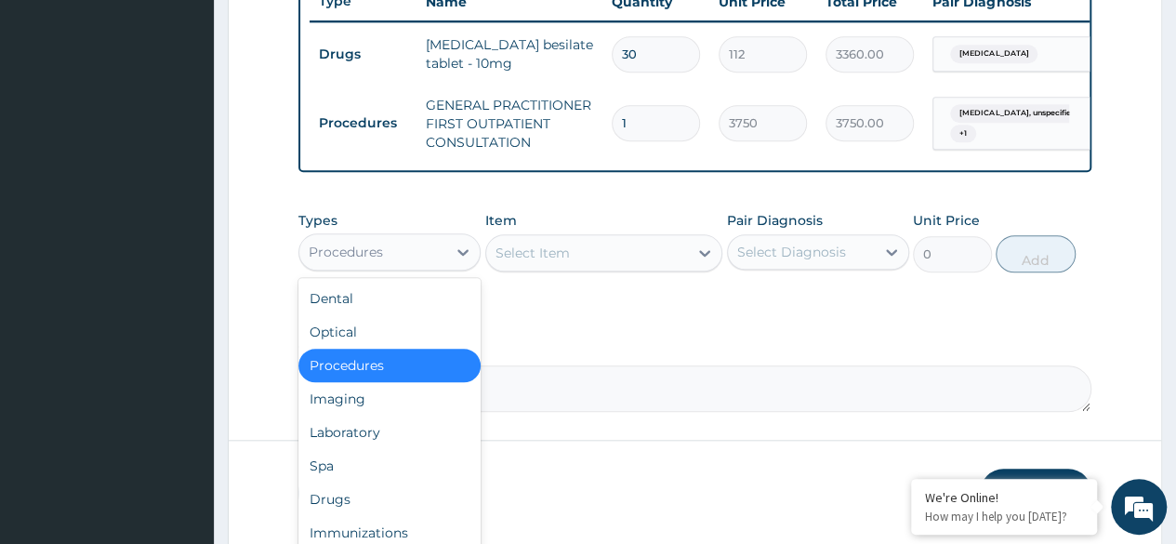
click at [442, 267] on div "Procedures" at bounding box center [372, 252] width 147 height 30
click at [346, 494] on div "Drugs" at bounding box center [389, 498] width 182 height 33
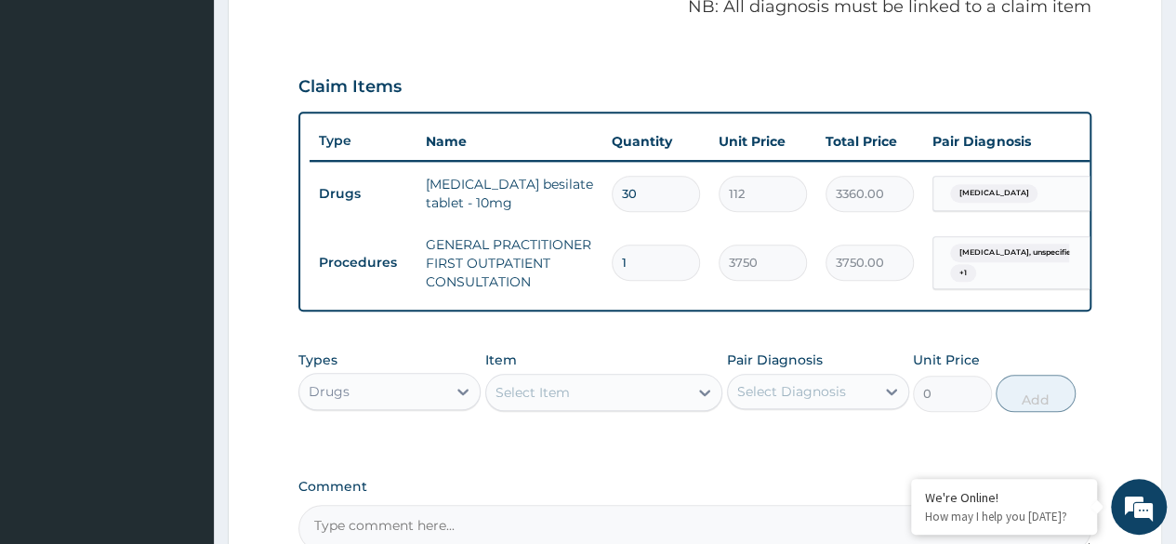
scroll to position [587, 0]
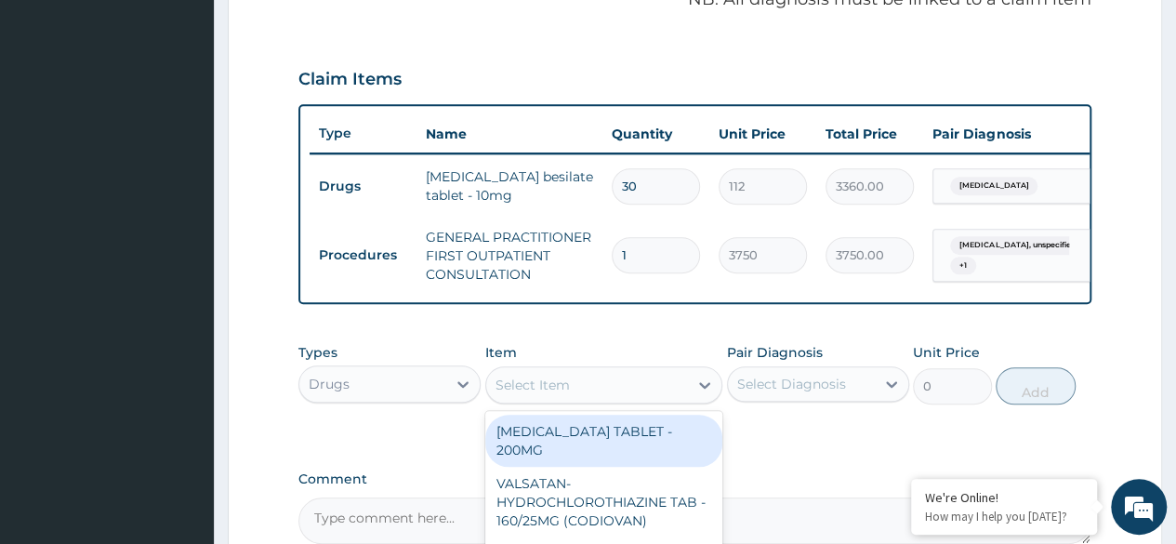
click at [615, 400] on div "Select Item" at bounding box center [587, 385] width 203 height 30
type input "AMOXI"
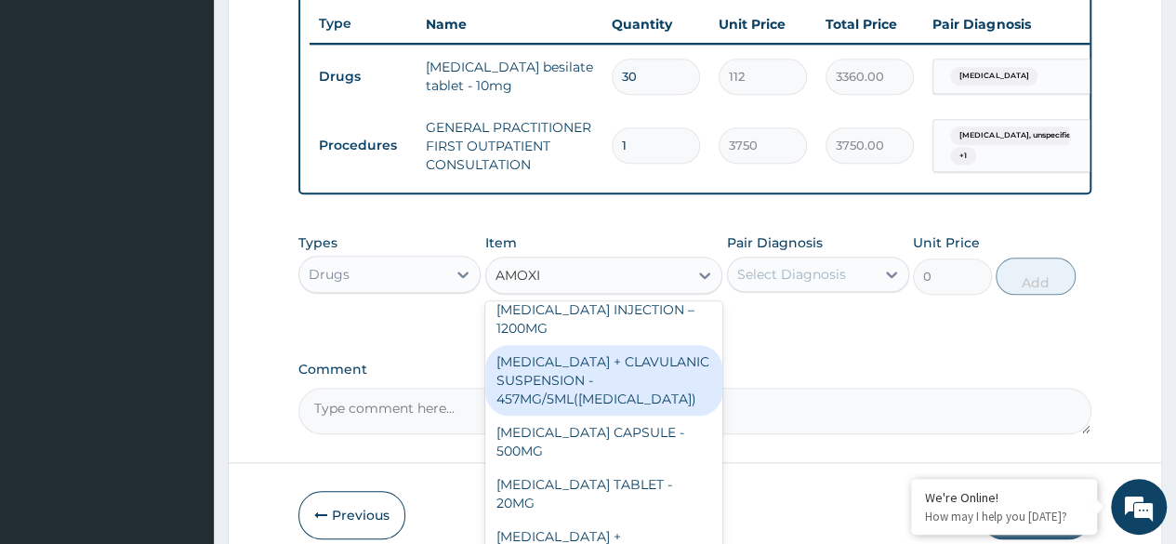
scroll to position [560, 0]
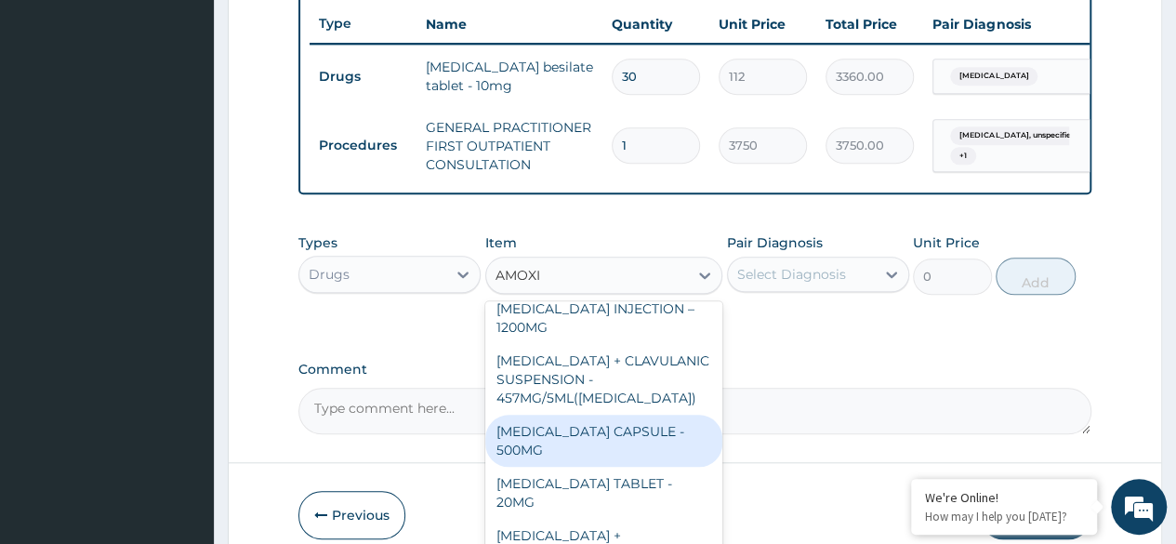
click at [557, 415] on div "[MEDICAL_DATA] CAPSULE - 500MG" at bounding box center [604, 441] width 238 height 52
type input "112"
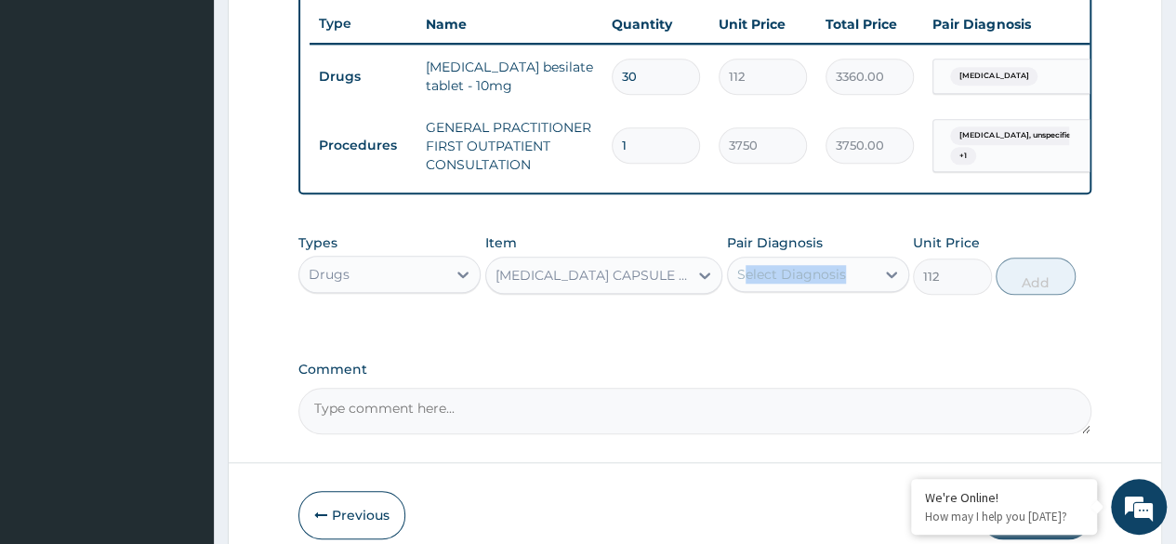
drag, startPoint x: 724, startPoint y: 289, endPoint x: 743, endPoint y: 290, distance: 18.6
click at [743, 290] on div "Types Drugs Item AMOXICILLIN CAPSULE - 500MG Pair Diagnosis Select Diagnosis Un…" at bounding box center [694, 264] width 793 height 80
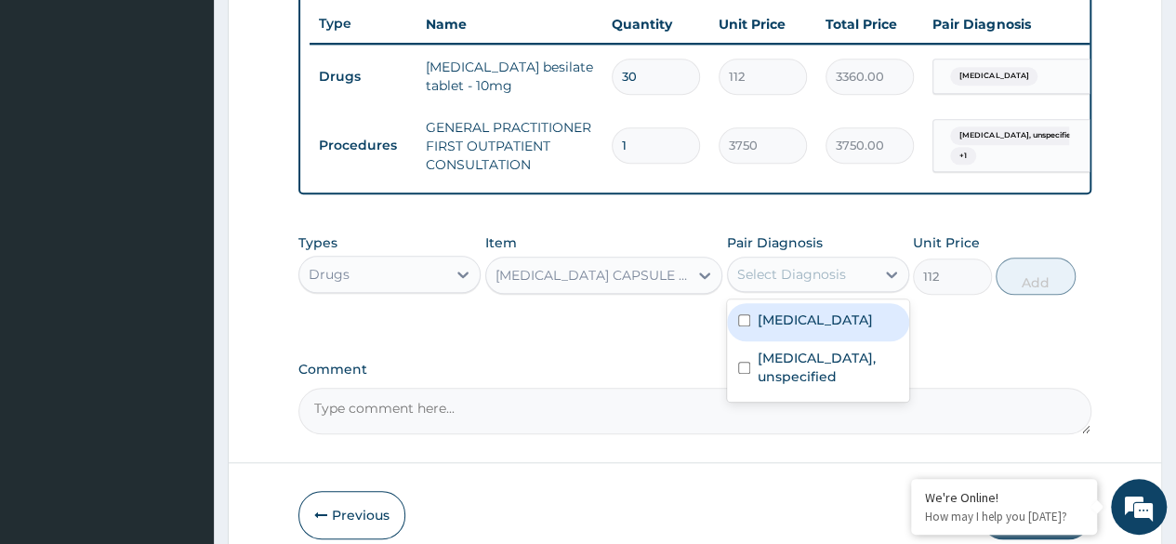
click at [743, 283] on div "Select Diagnosis" at bounding box center [791, 274] width 109 height 19
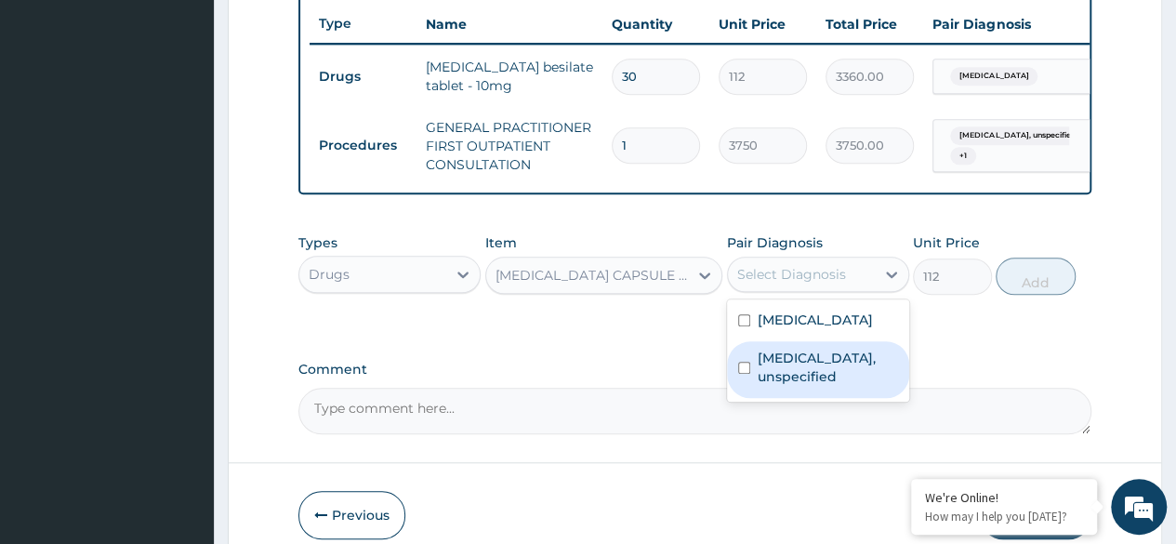
click at [740, 374] on input "checkbox" at bounding box center [744, 368] width 12 height 12
checkbox input "true"
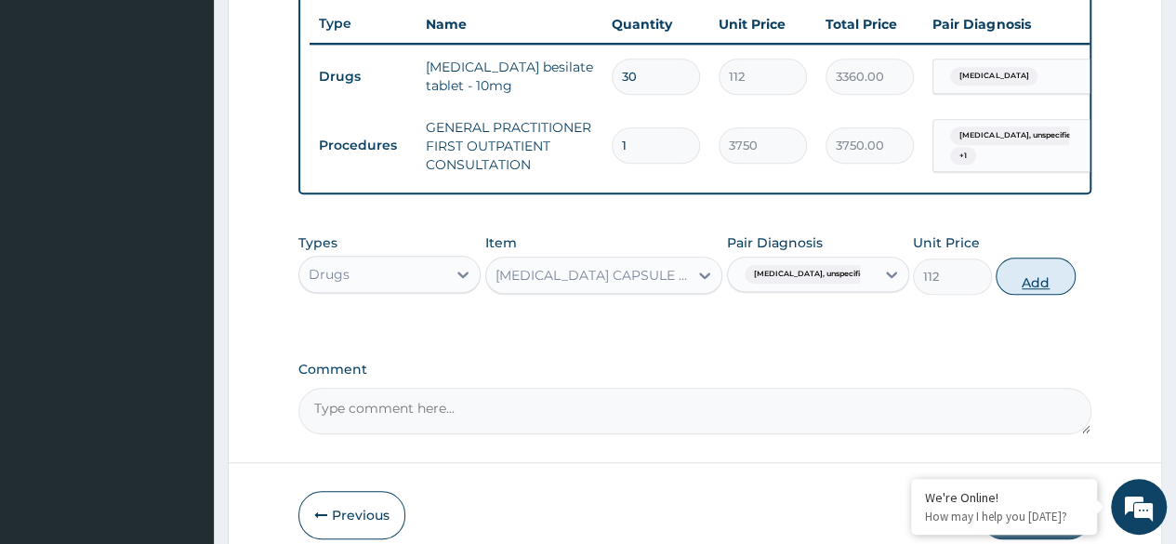
click at [1019, 295] on button "Add" at bounding box center [1034, 275] width 79 height 37
type input "0"
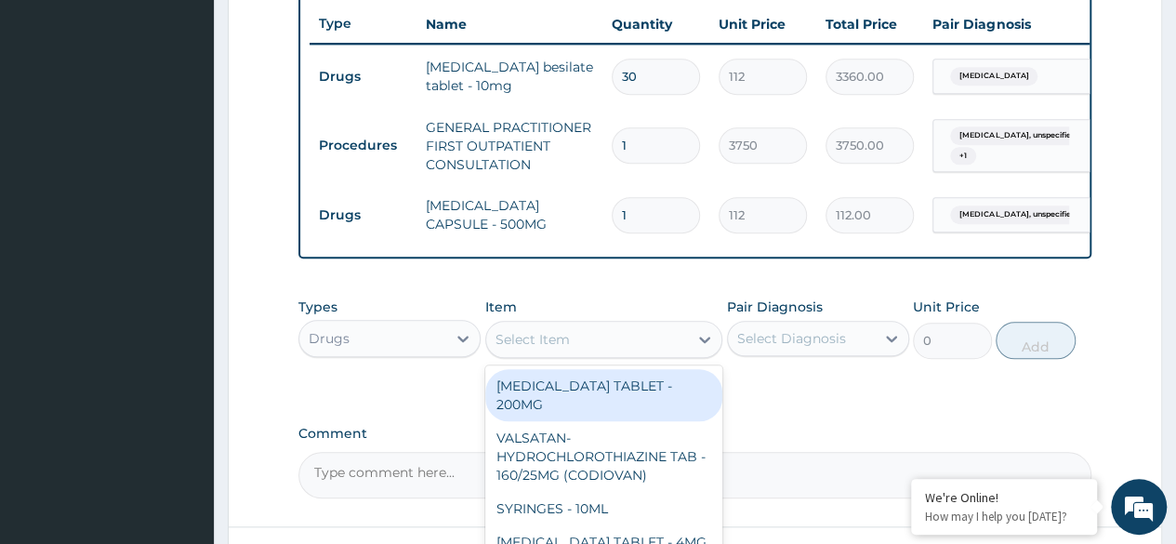
click at [599, 351] on div "Select Item" at bounding box center [587, 339] width 203 height 30
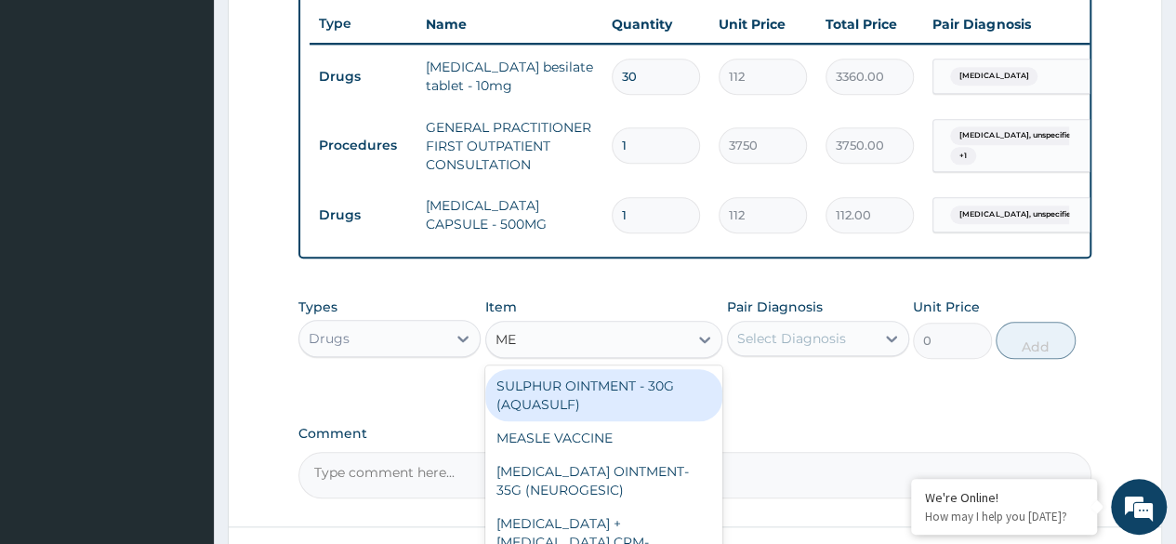
type input "M"
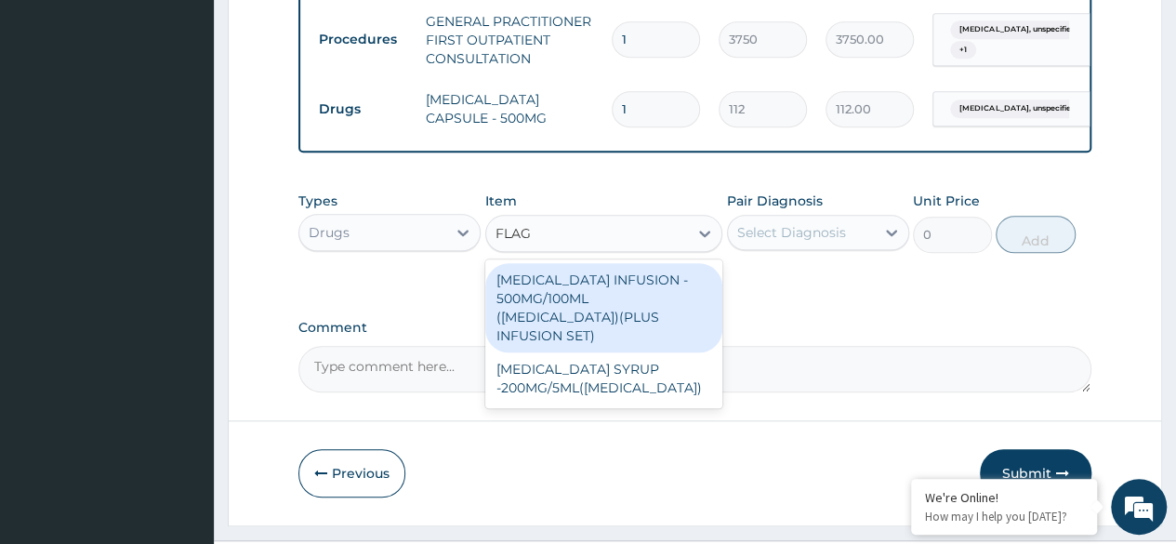
scroll to position [804, 0]
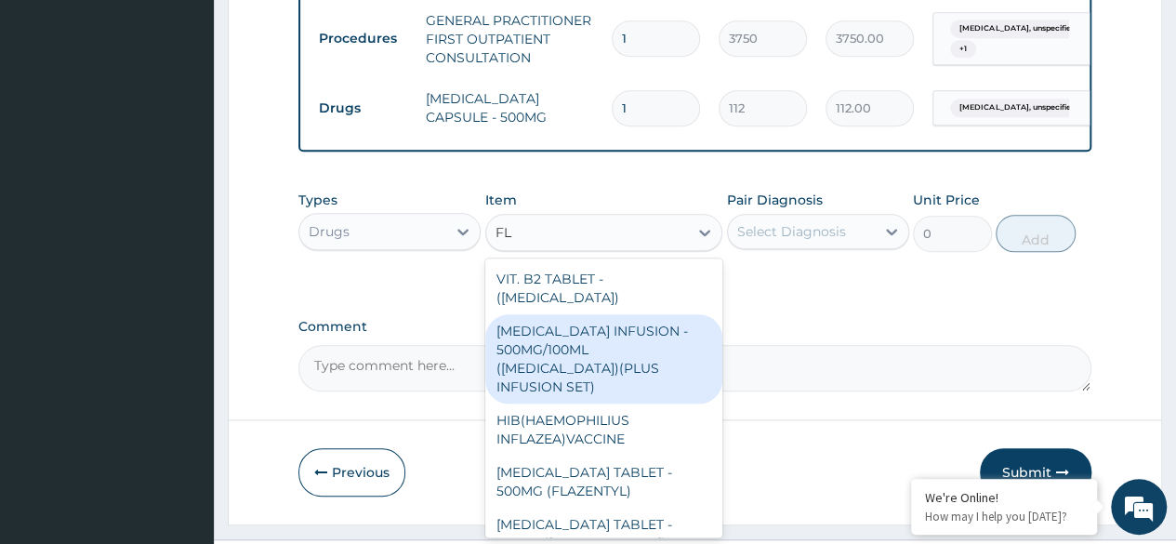
type input "F"
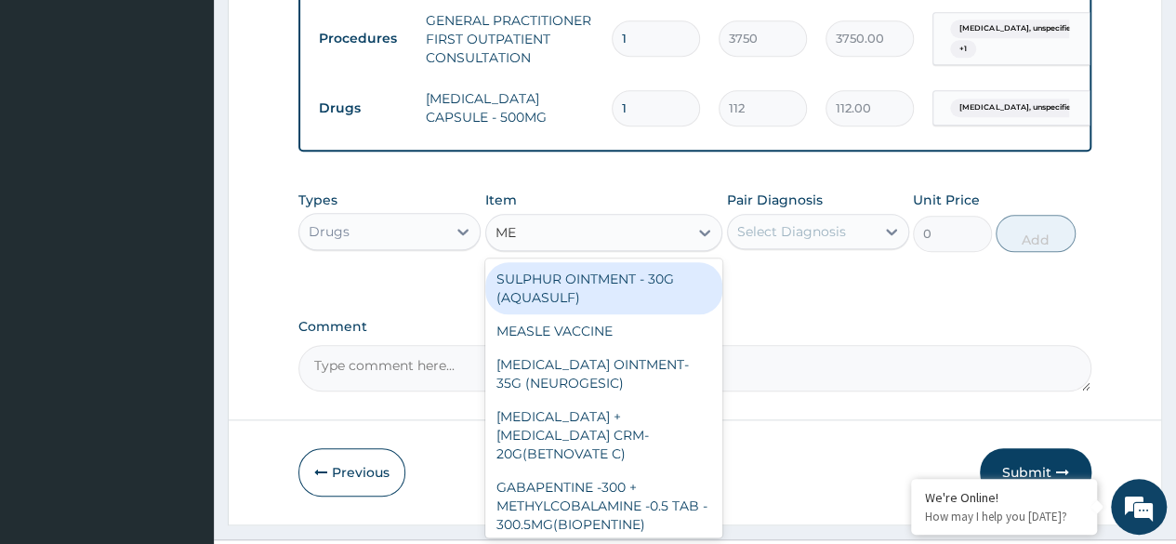
type input "M"
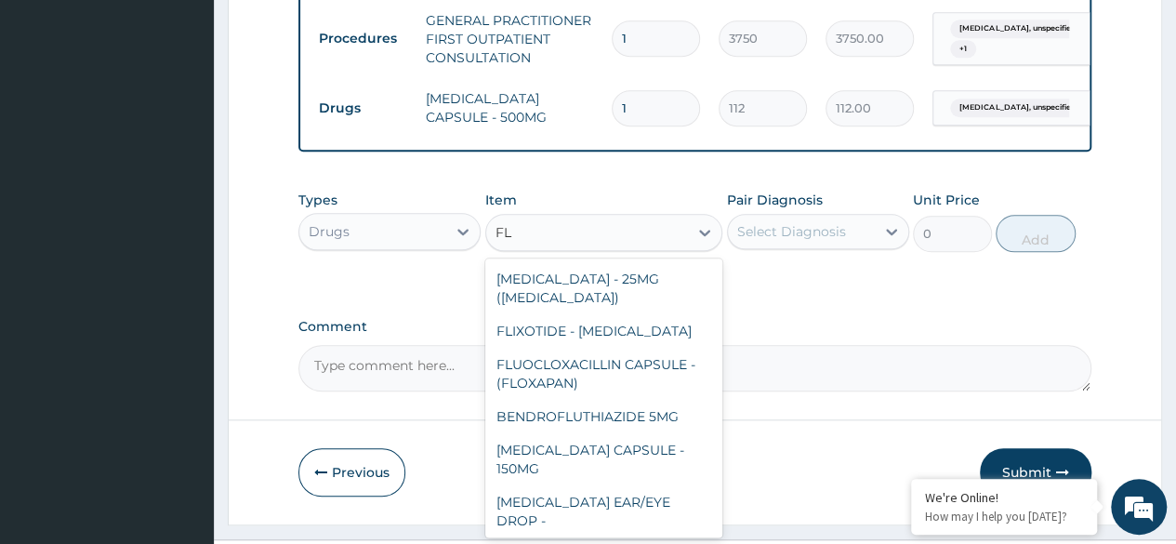
type input "F"
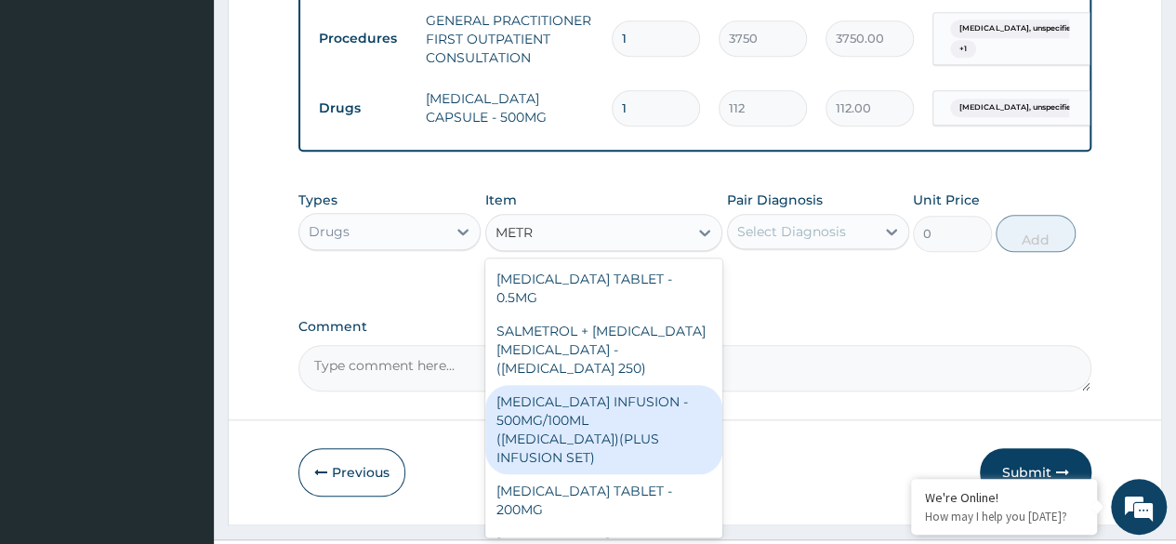
type input "METRO"
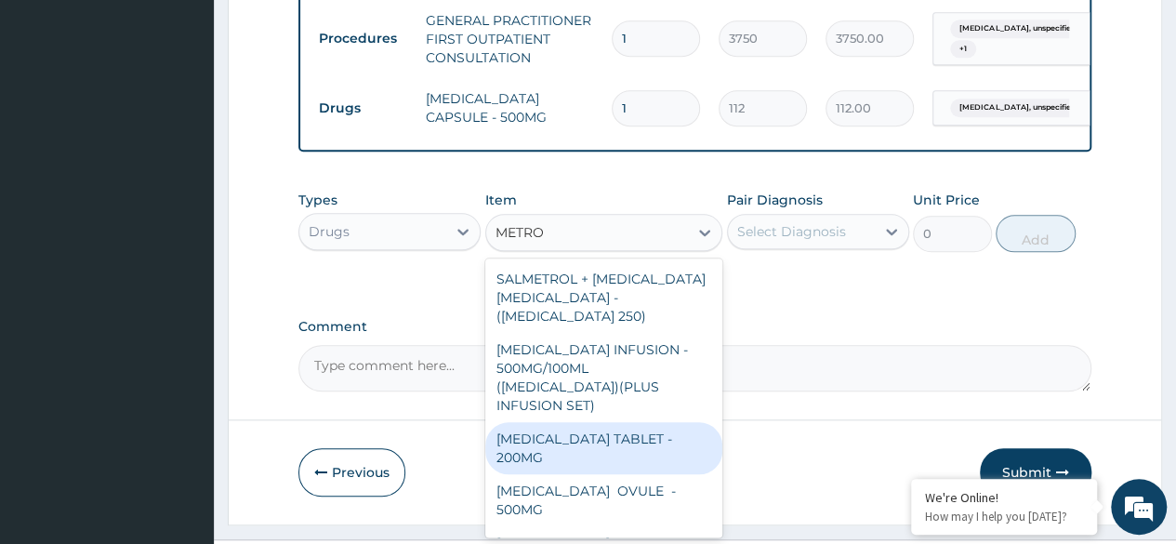
drag, startPoint x: 534, startPoint y: 250, endPoint x: 560, endPoint y: 440, distance: 191.3
click at [560, 251] on div "option AMOXICILLIN CAPSULE - 500MG, selected. option METRONIDAZOLE TABLET - 200…" at bounding box center [604, 232] width 238 height 37
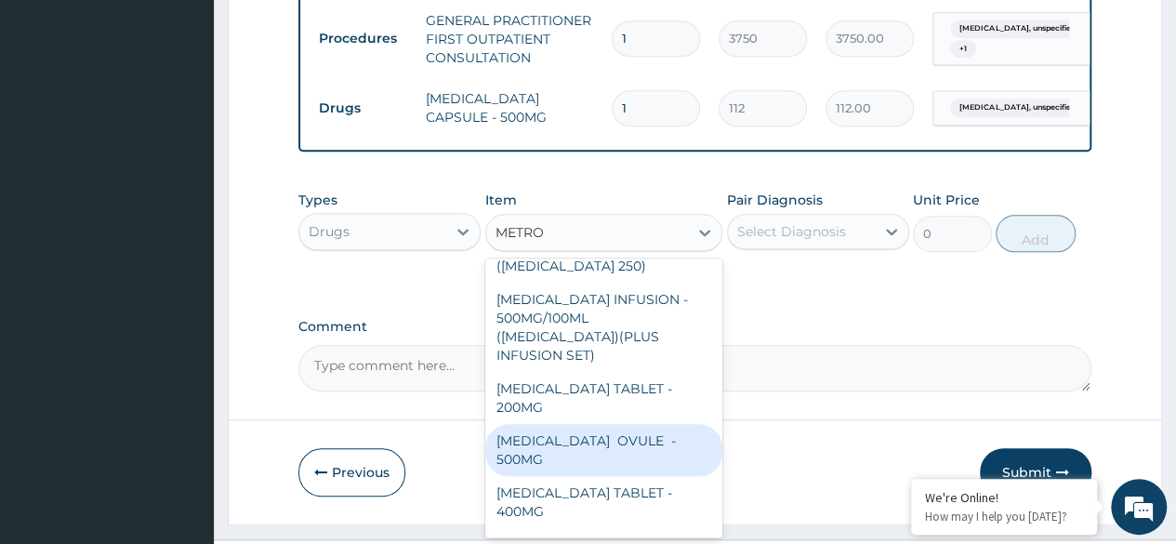
scroll to position [54, 0]
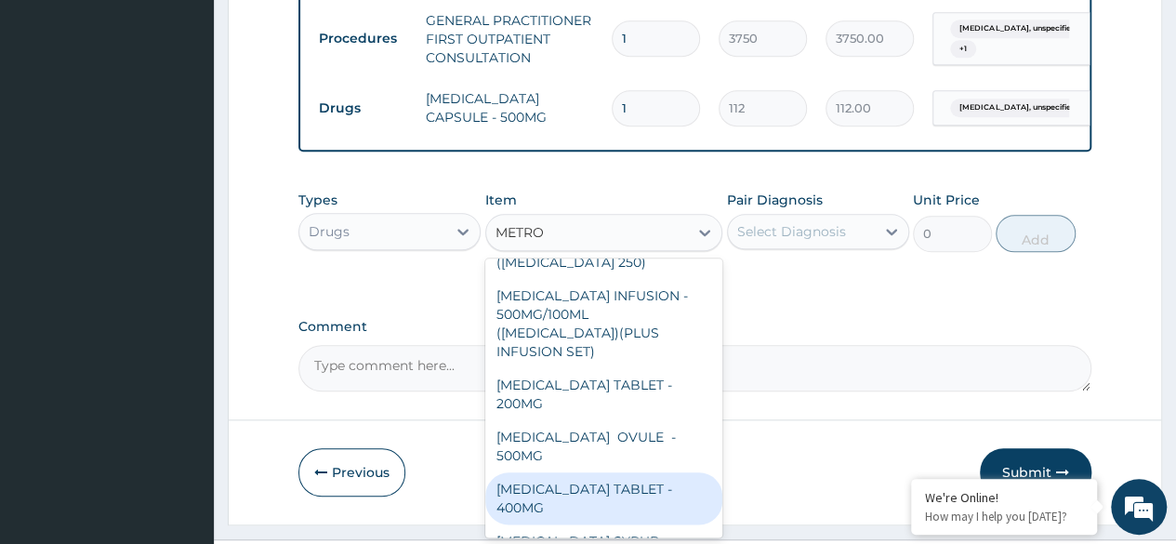
click at [561, 472] on div "[MEDICAL_DATA] TABLET - 400MG" at bounding box center [604, 498] width 238 height 52
type input "84"
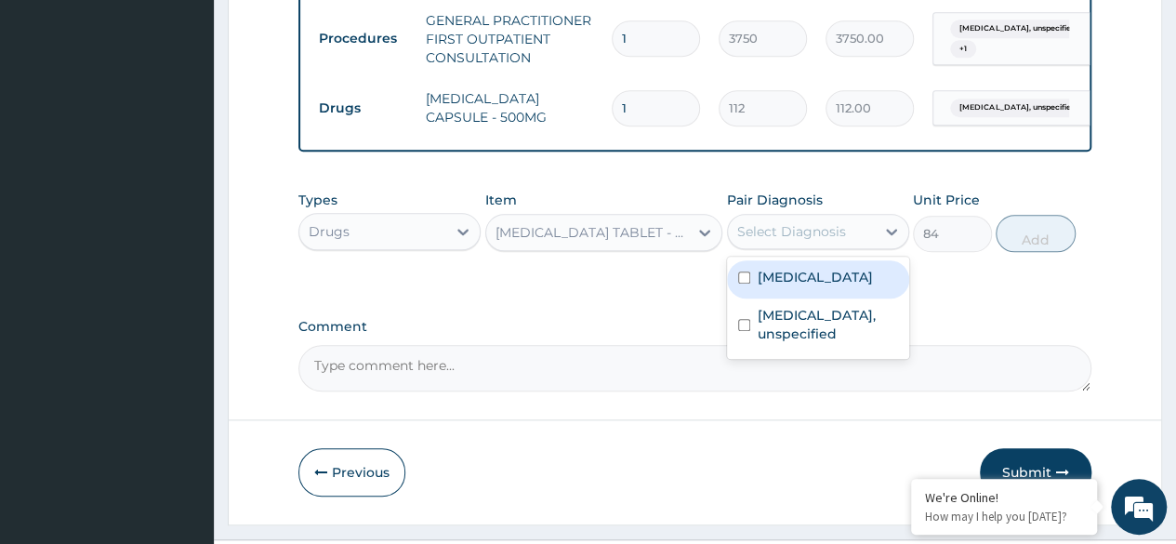
click at [779, 246] on div "Select Diagnosis" at bounding box center [801, 232] width 147 height 30
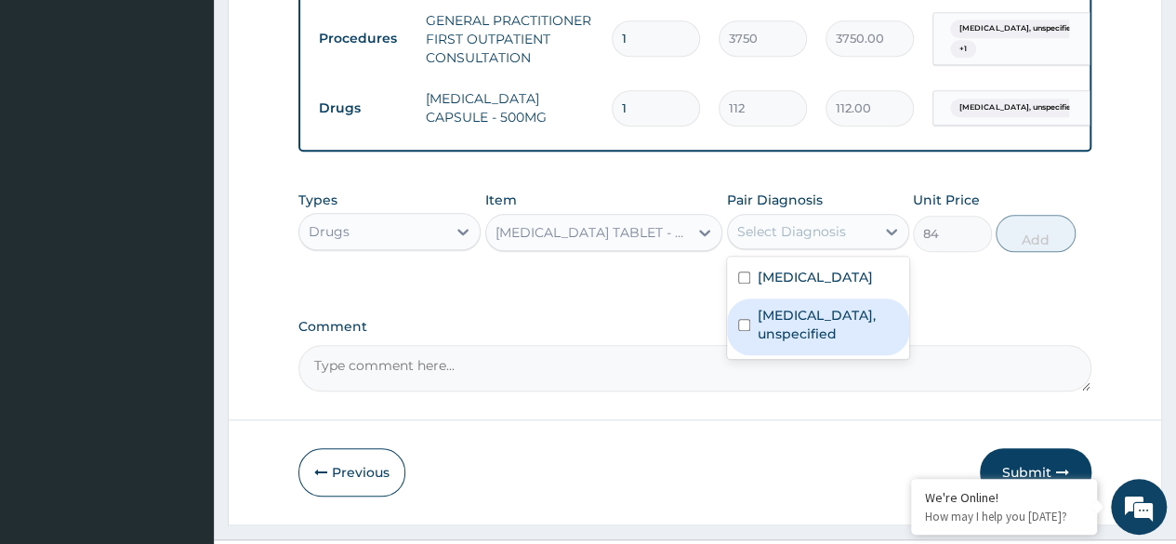
click at [744, 336] on div "[MEDICAL_DATA], unspecified" at bounding box center [818, 326] width 182 height 57
checkbox input "true"
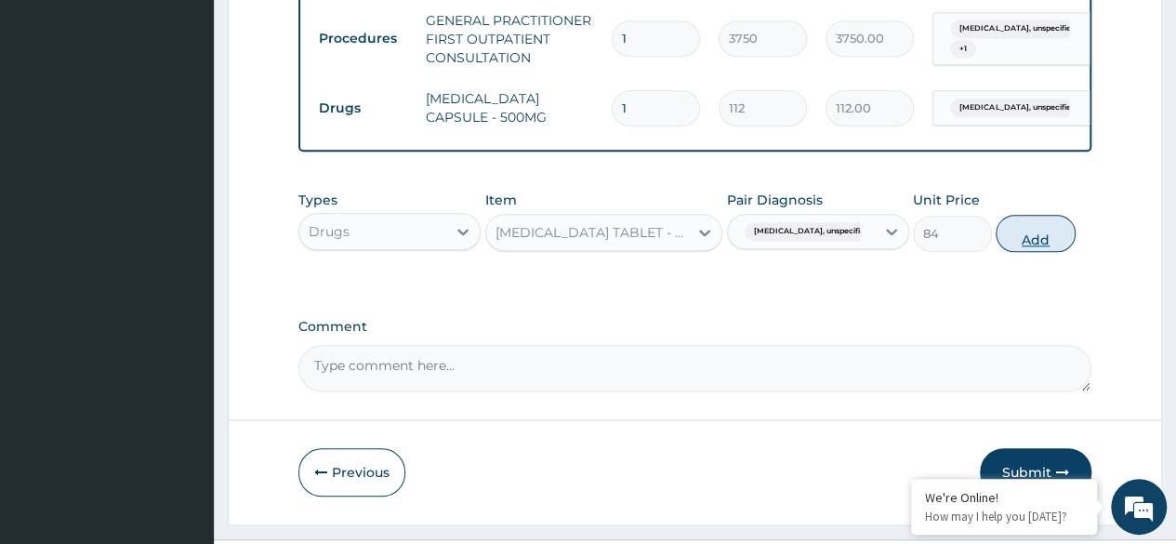
click at [1007, 252] on button "Add" at bounding box center [1034, 233] width 79 height 37
type input "0"
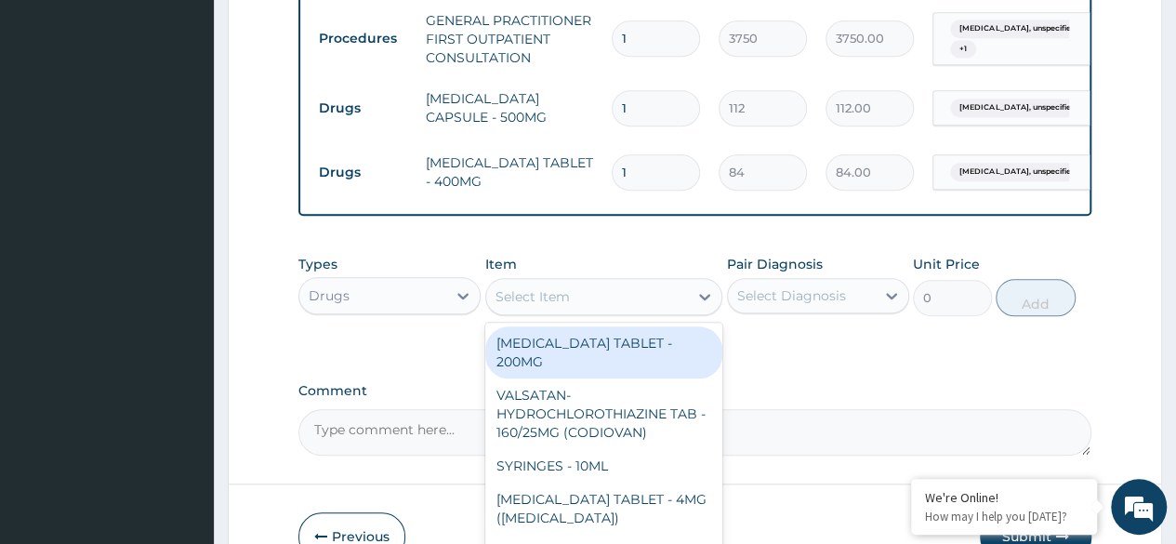
click at [579, 311] on div "Select Item" at bounding box center [587, 297] width 203 height 30
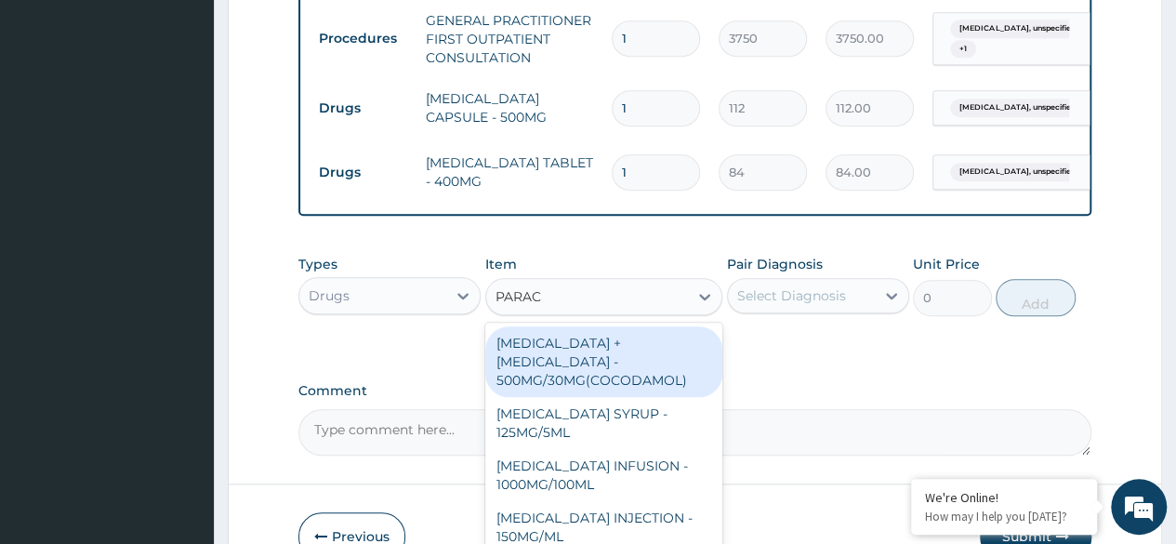
type input "PARACE"
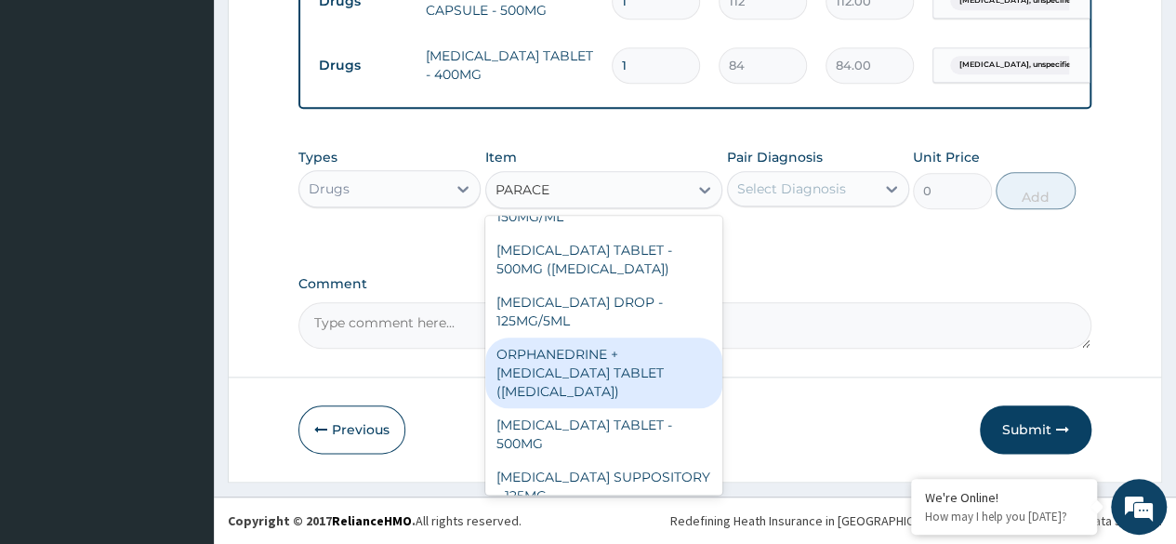
scroll to position [216, 0]
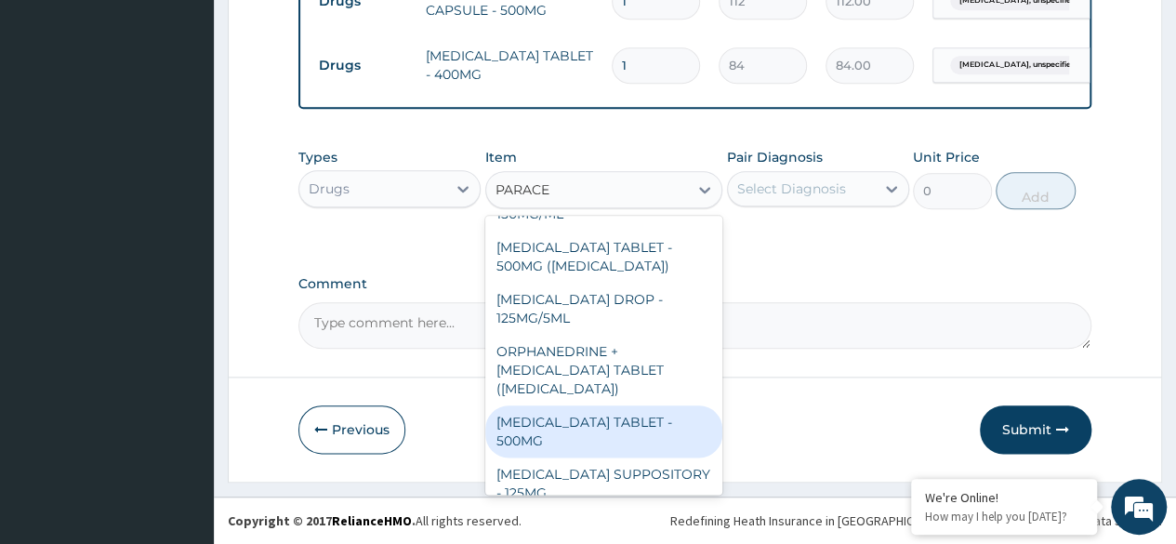
click at [569, 405] on div "[MEDICAL_DATA] TABLET - 500MG" at bounding box center [604, 431] width 238 height 52
type input "33.599999999999994"
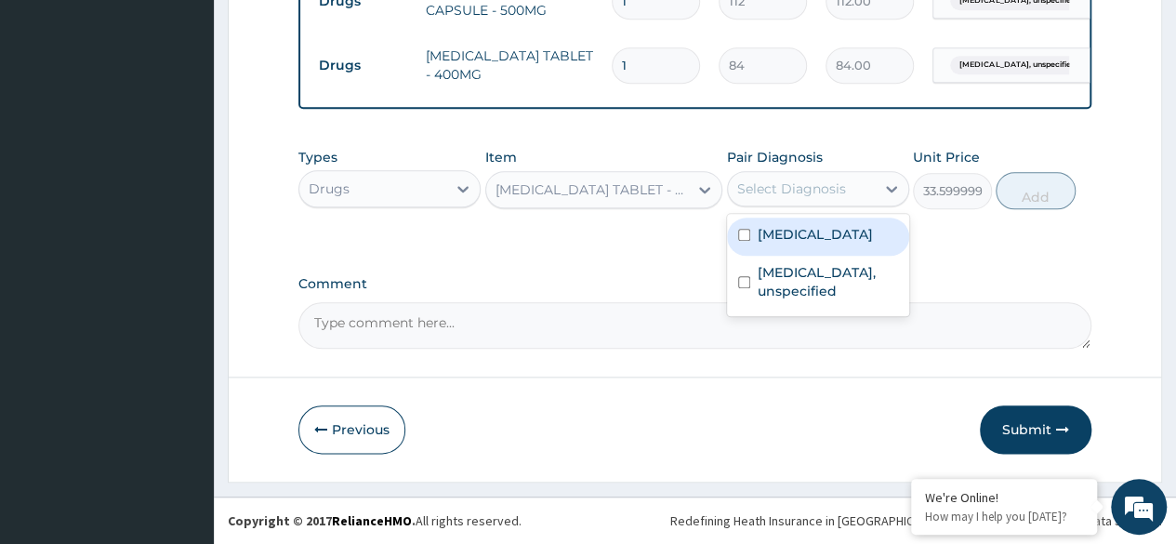
click at [809, 188] on div "Select Diagnosis" at bounding box center [791, 188] width 109 height 19
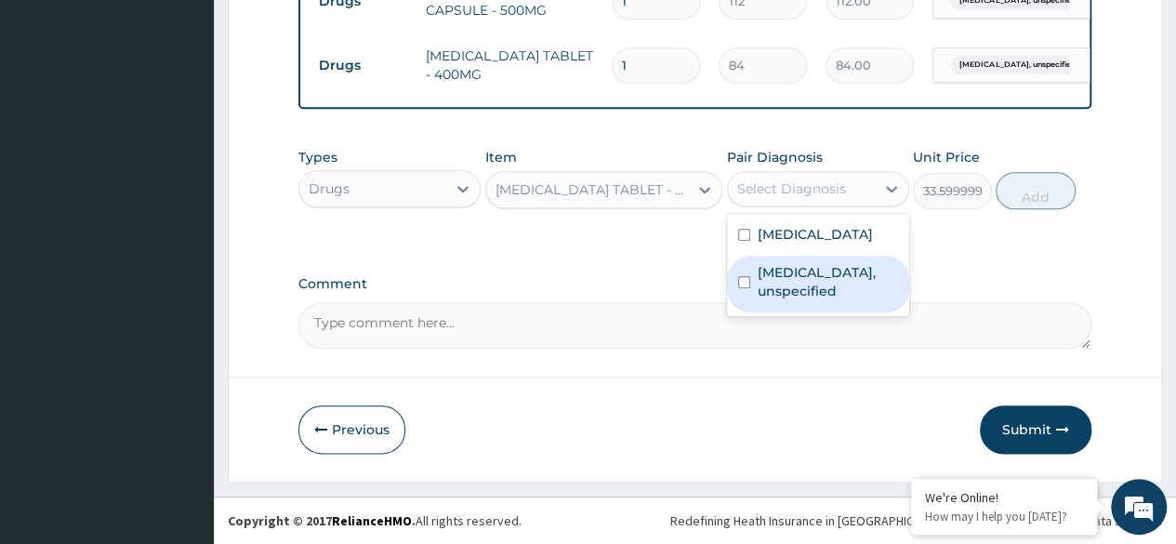
click at [784, 279] on div "Gastritis, unspecified" at bounding box center [818, 284] width 182 height 57
checkbox input "true"
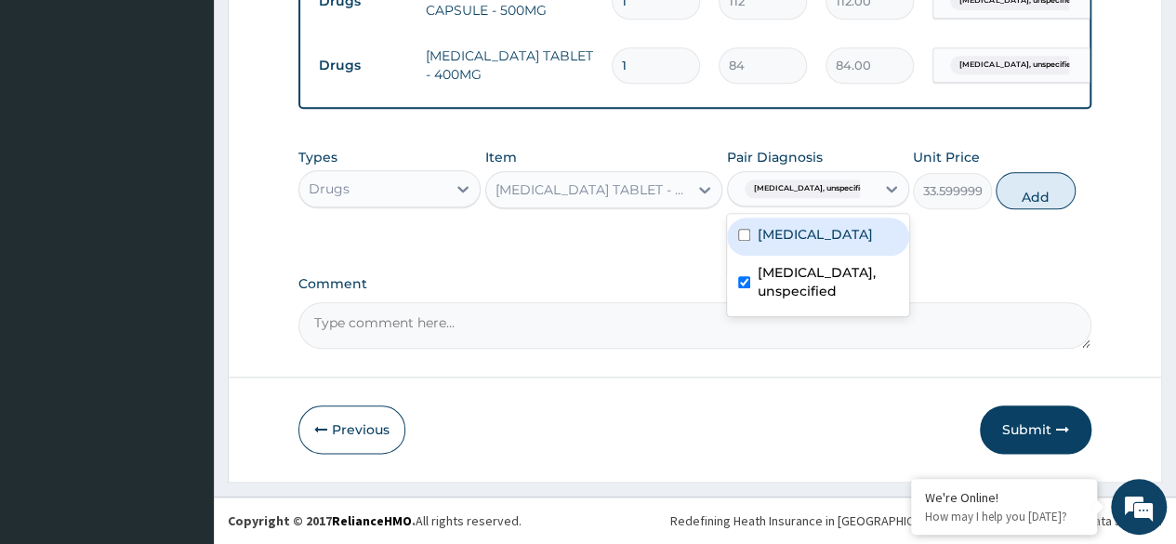
click at [773, 244] on label "Hypertensive urgency" at bounding box center [814, 234] width 115 height 19
checkbox input "true"
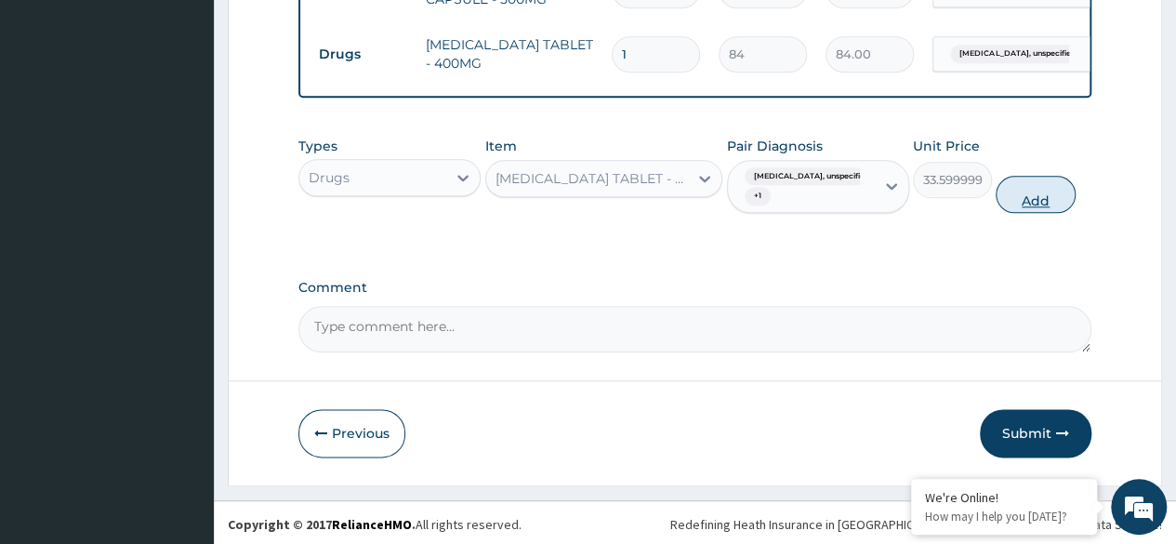
drag, startPoint x: 1015, startPoint y: 216, endPoint x: 1046, endPoint y: 207, distance: 31.8
click at [1046, 207] on button "Add" at bounding box center [1034, 194] width 79 height 37
type input "0"
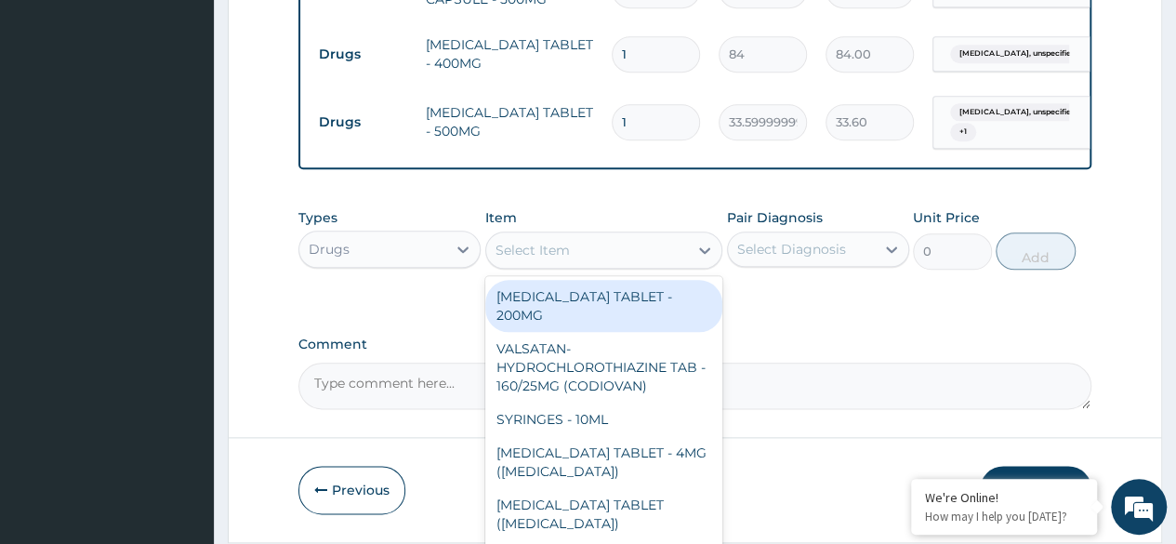
click at [565, 259] on div "Select Item" at bounding box center [532, 250] width 74 height 19
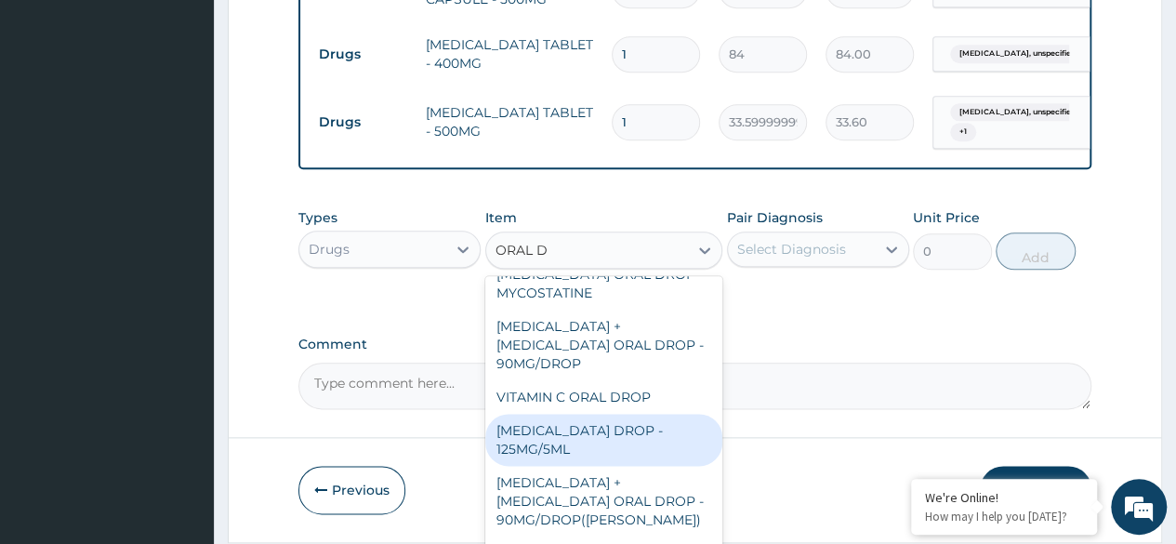
scroll to position [994, 0]
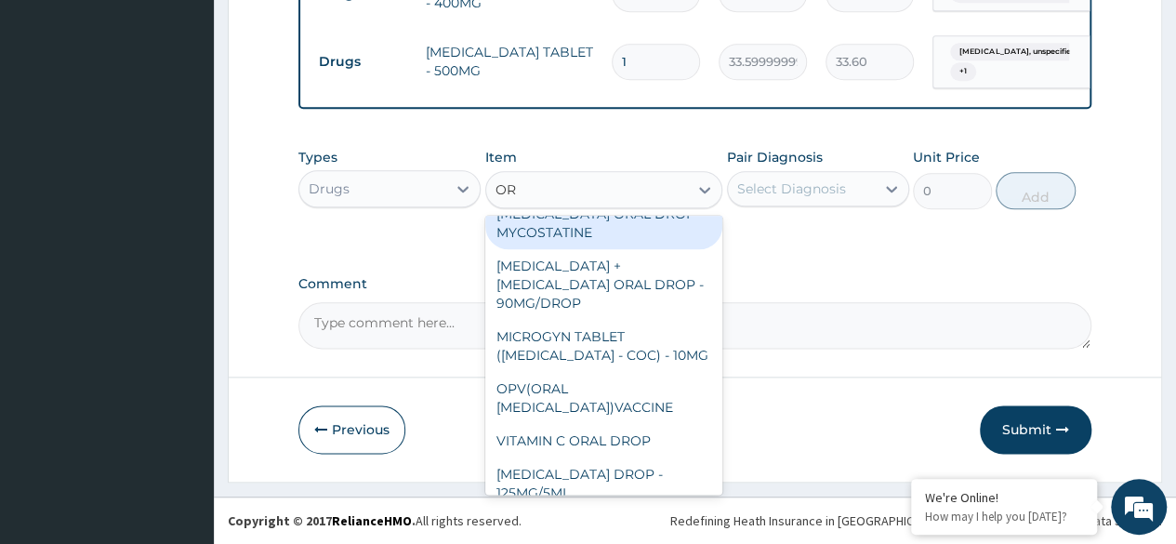
type input "O"
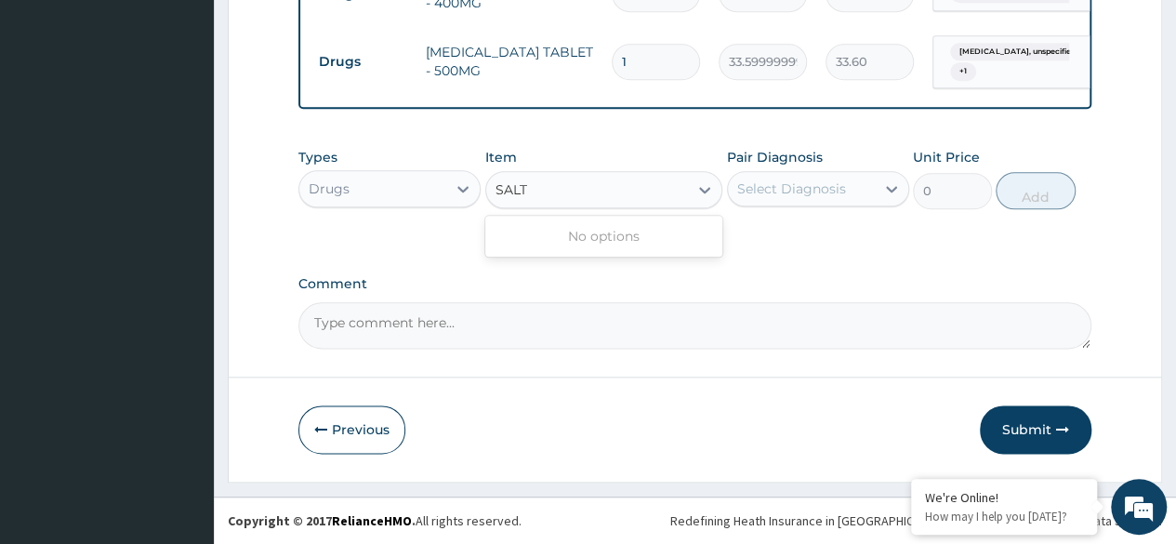
scroll to position [0, 0]
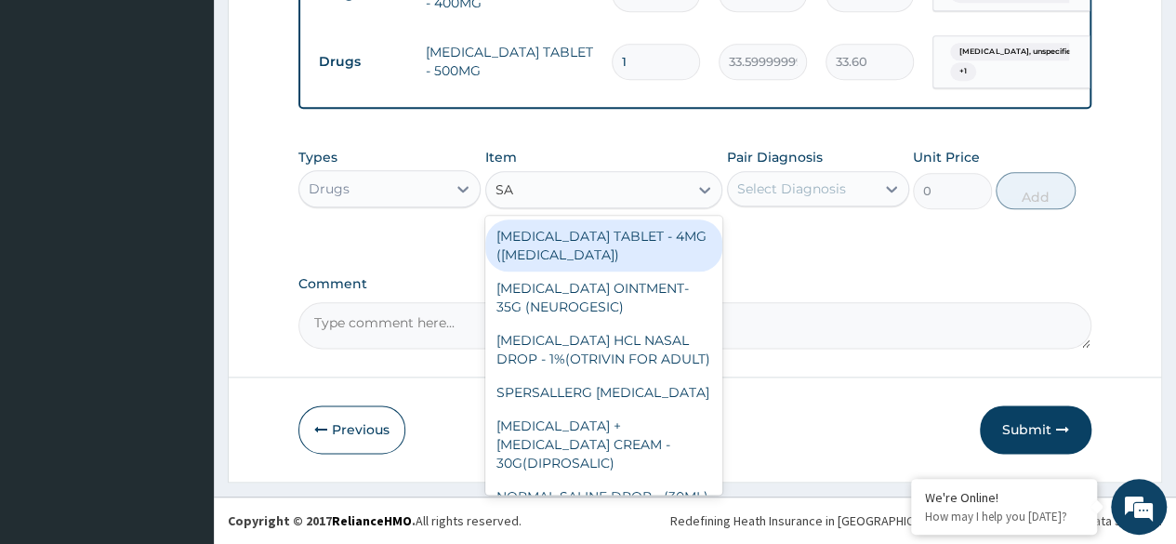
type input "S"
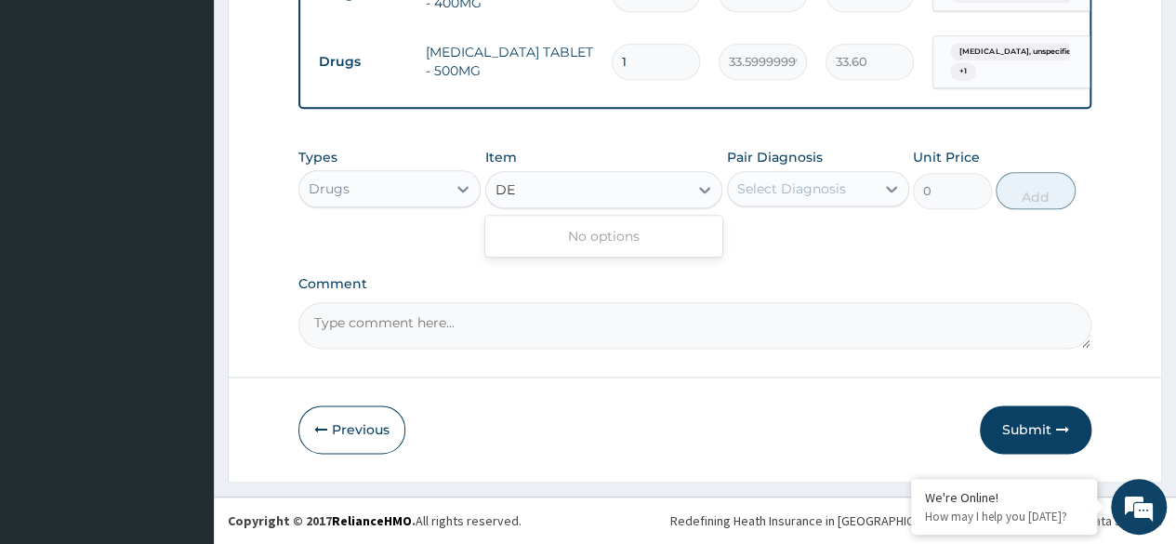
type input "D"
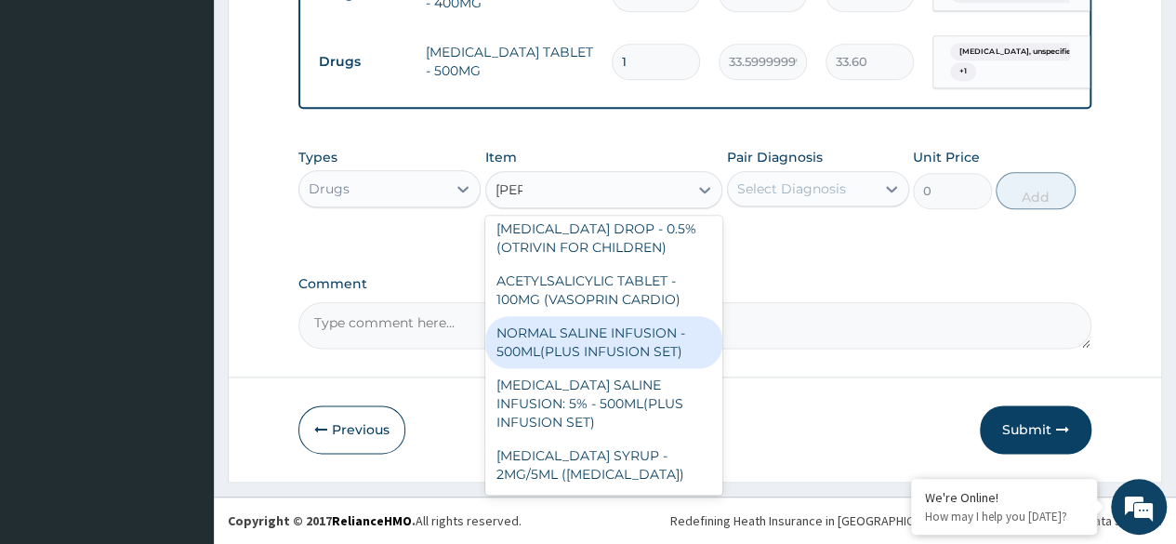
scroll to position [1495, 0]
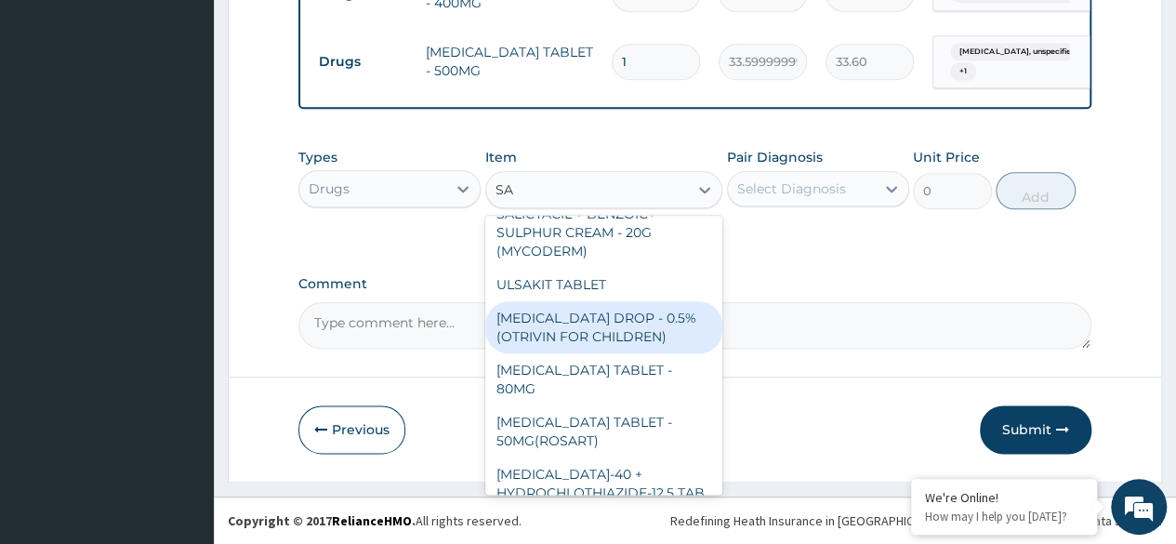
type input "S"
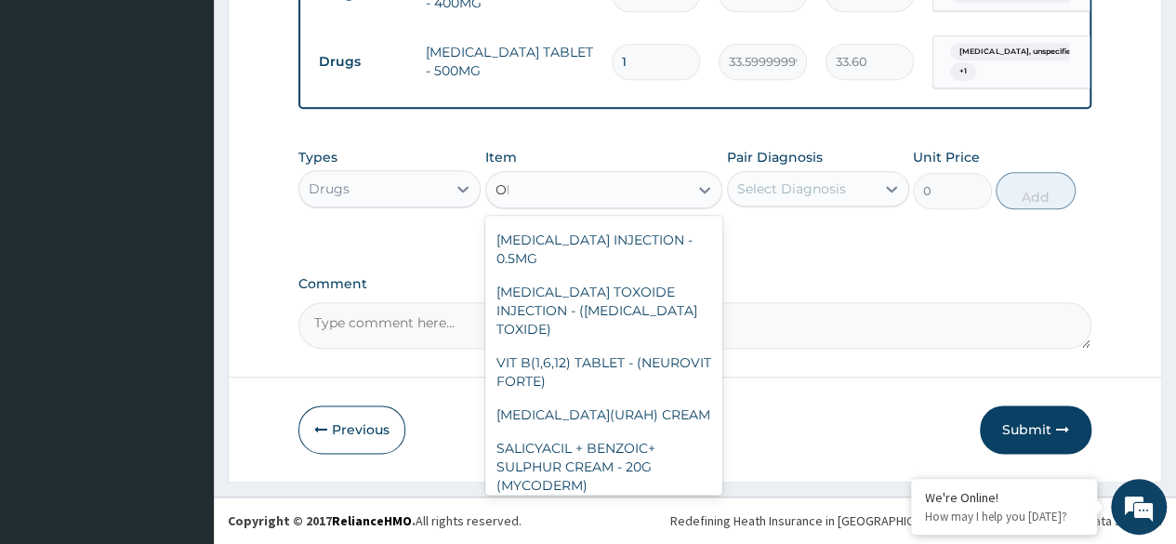
scroll to position [7000, 0]
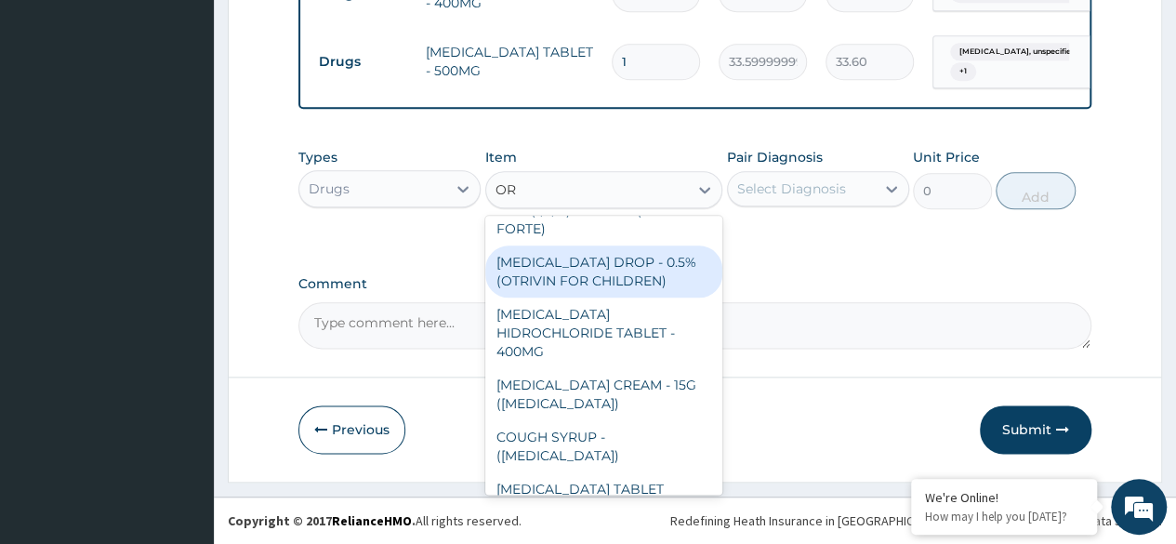
type input "ORS"
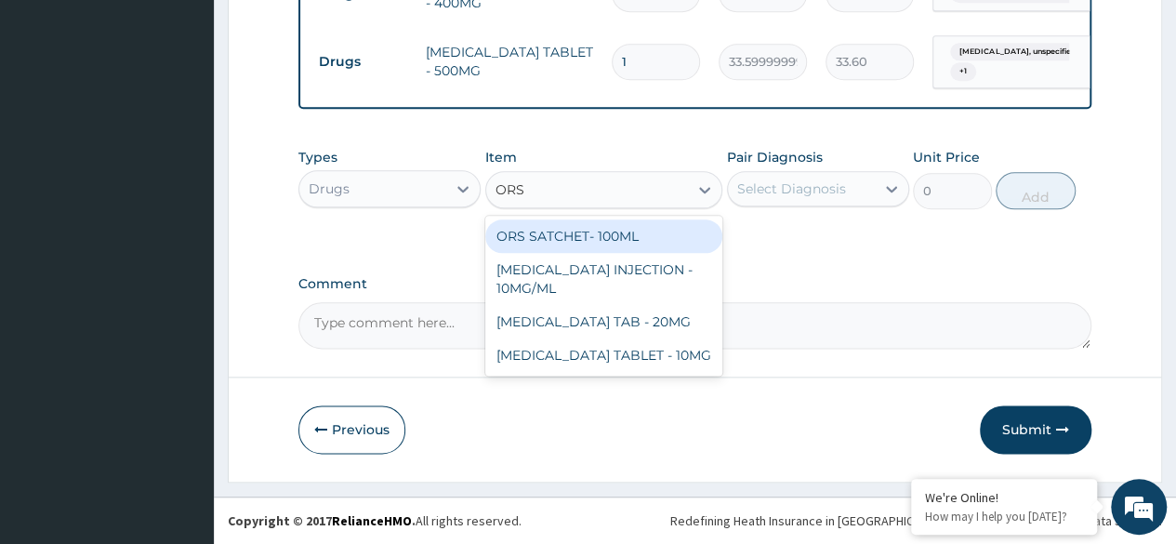
scroll to position [0, 0]
click at [587, 228] on div "ORS SATCHET- 100ML" at bounding box center [604, 235] width 238 height 33
type input "112"
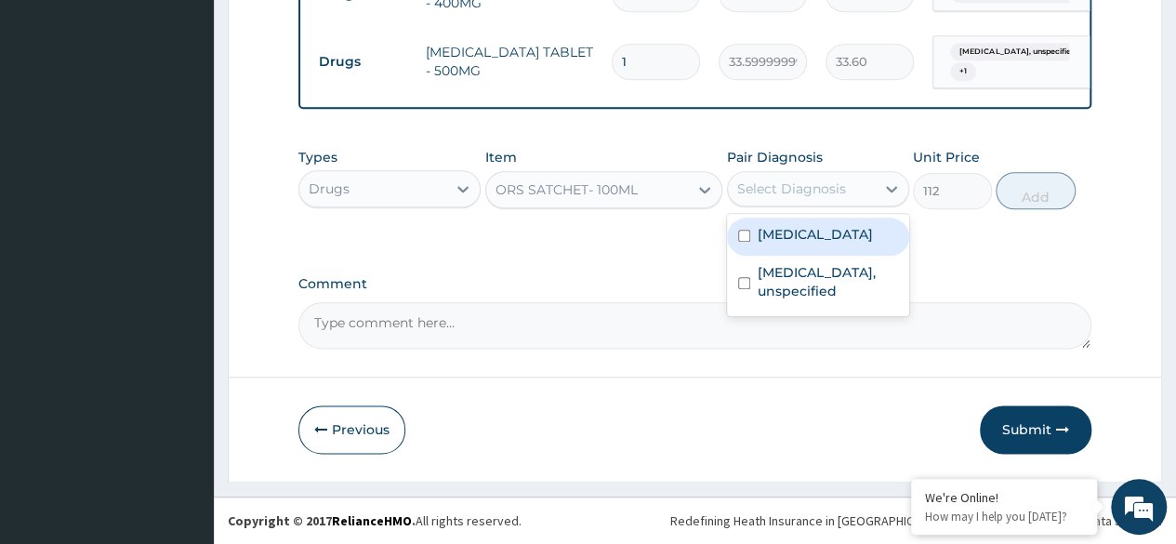
click at [872, 187] on div "Select Diagnosis" at bounding box center [801, 189] width 147 height 30
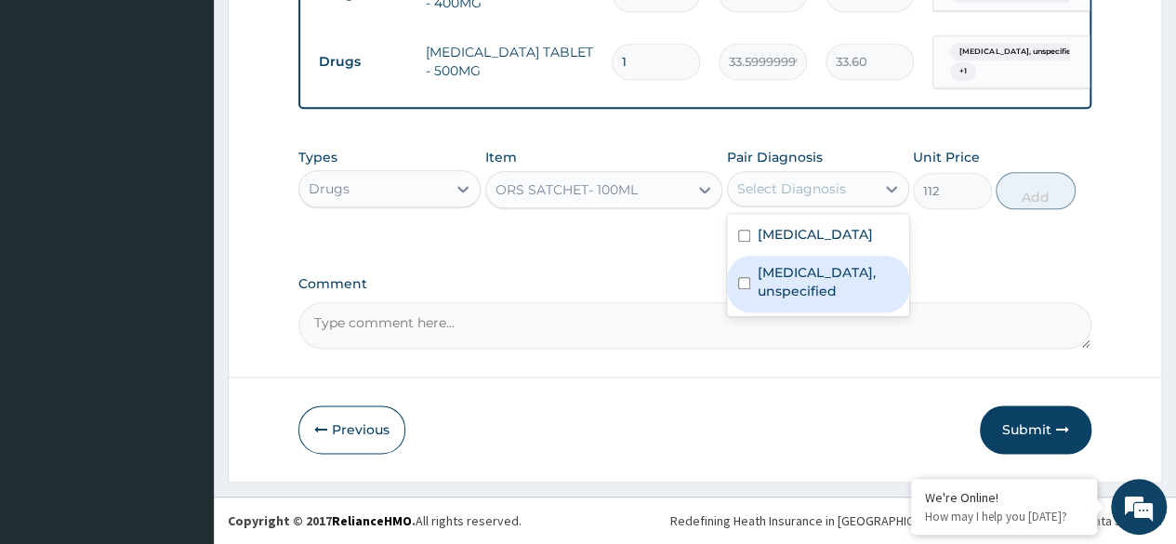
click at [757, 292] on label "Gastritis, unspecified" at bounding box center [827, 281] width 140 height 37
checkbox input "true"
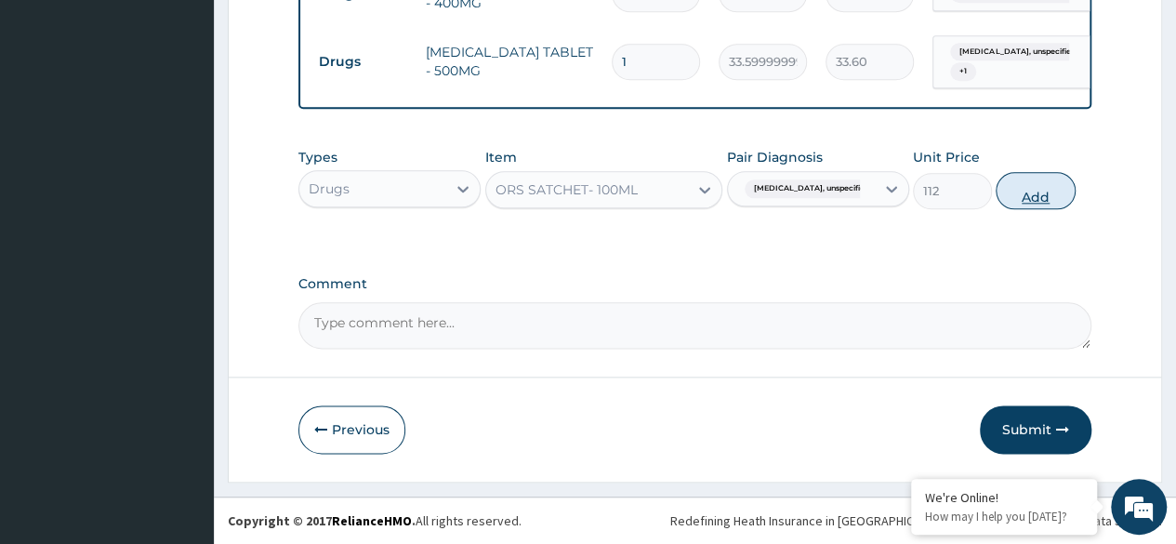
click at [1007, 202] on button "Add" at bounding box center [1034, 190] width 79 height 37
type input "0"
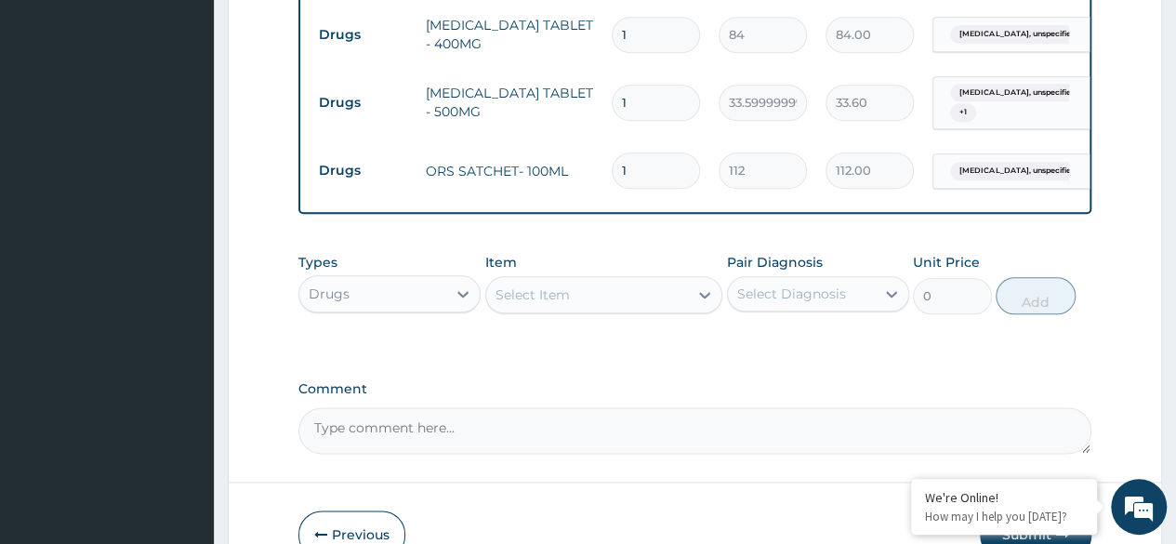
scroll to position [941, 0]
click at [642, 103] on input "1" at bounding box center [656, 104] width 88 height 36
type input "18"
type input "604.80"
type input "20"
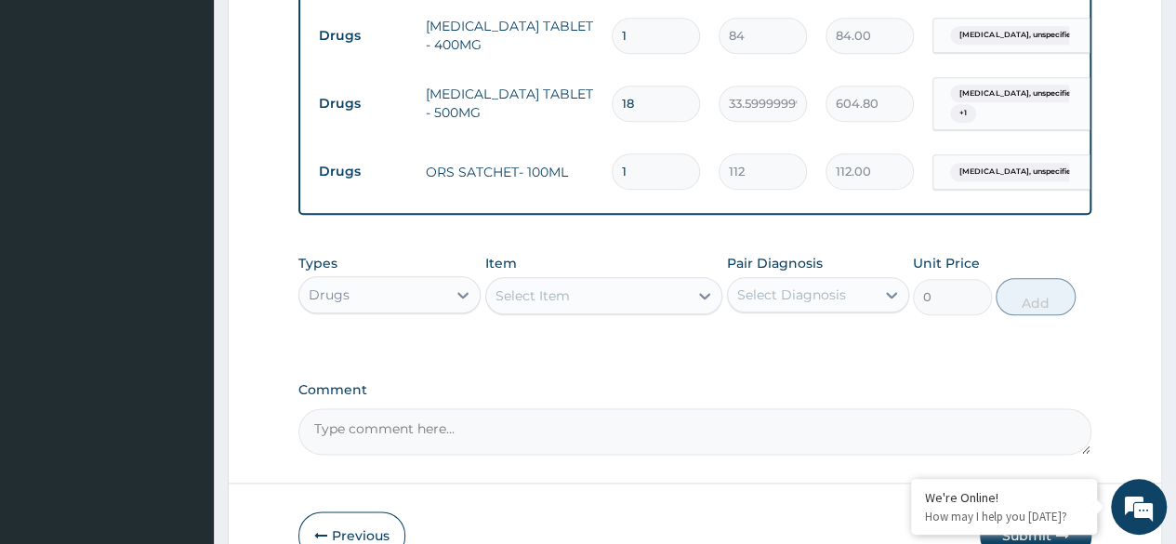
type input "672.00"
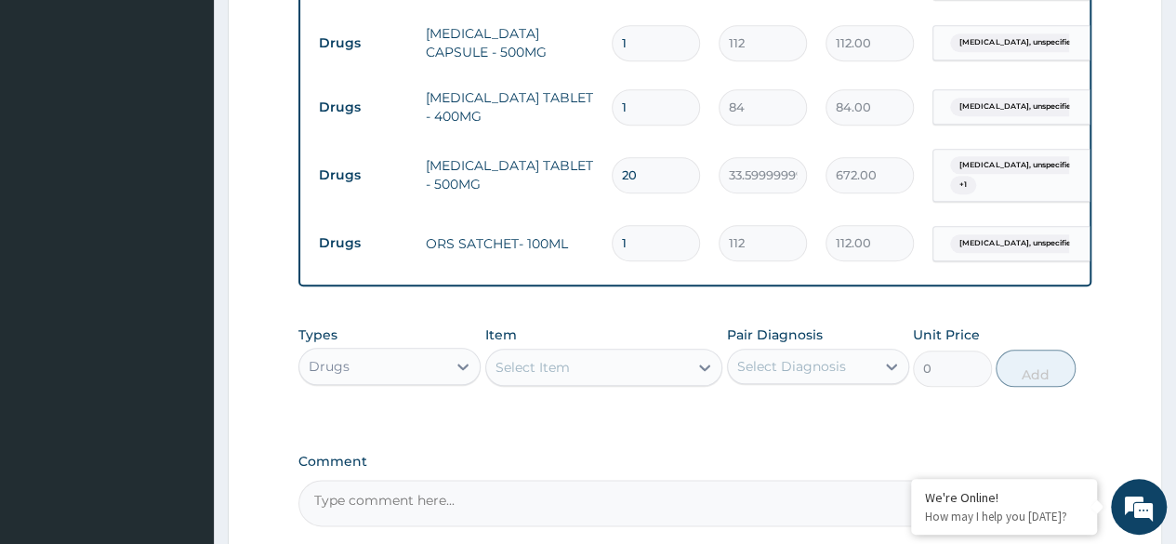
scroll to position [868, 0]
type input "20"
click at [636, 103] on input "1" at bounding box center [656, 108] width 88 height 36
type input "0.00"
type input "2"
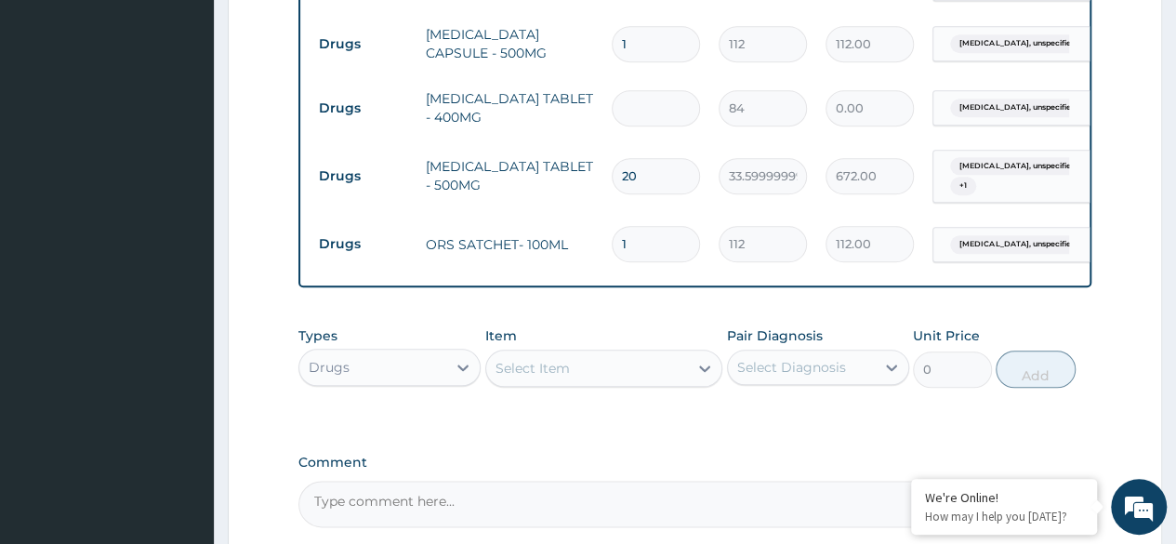
type input "168.00"
type input "20"
type input "1680.00"
type input "22"
type input "1848.00"
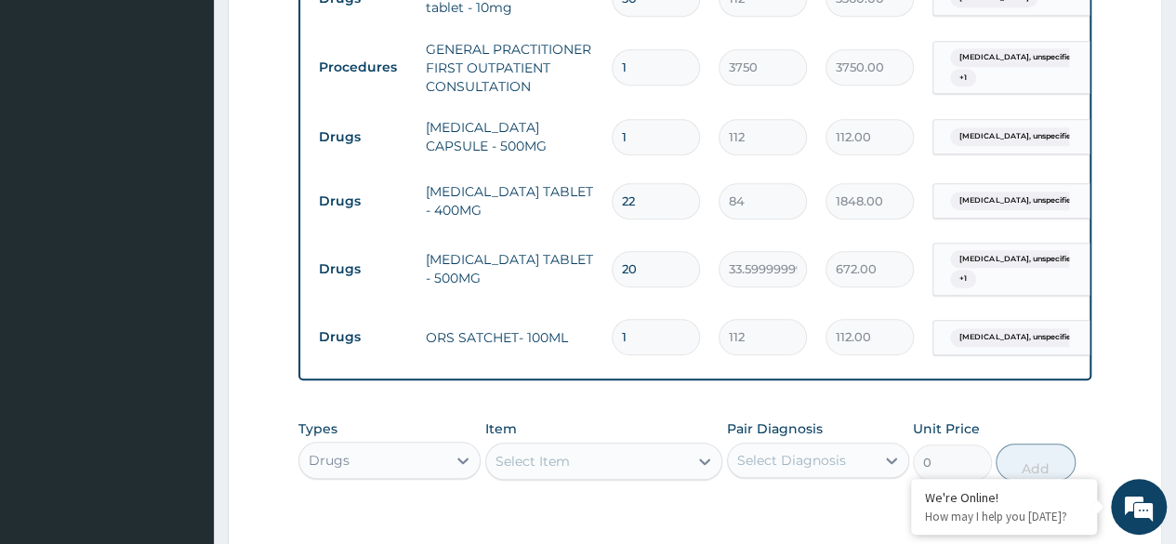
scroll to position [769, 0]
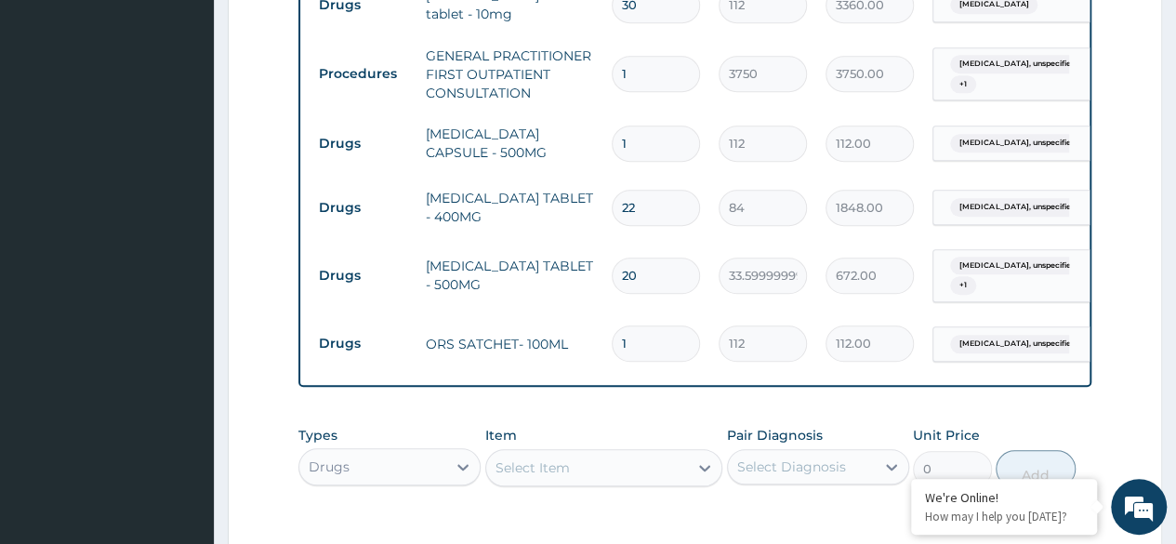
type input "22"
click at [634, 143] on input "1" at bounding box center [656, 143] width 88 height 36
type input "15"
type input "1680.00"
type input "18"
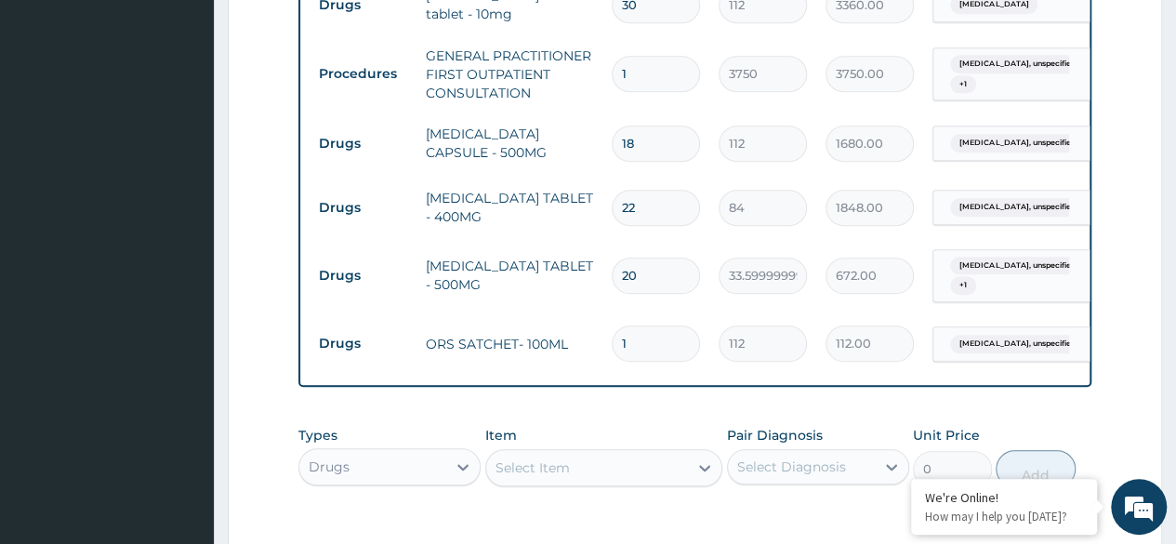
type input "2016.00"
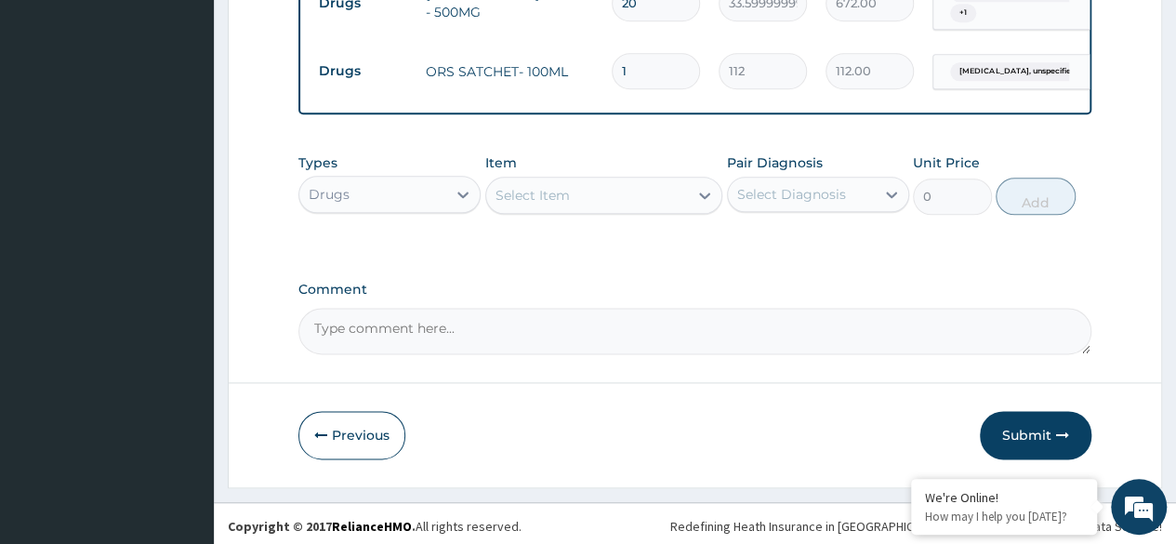
scroll to position [1059, 0]
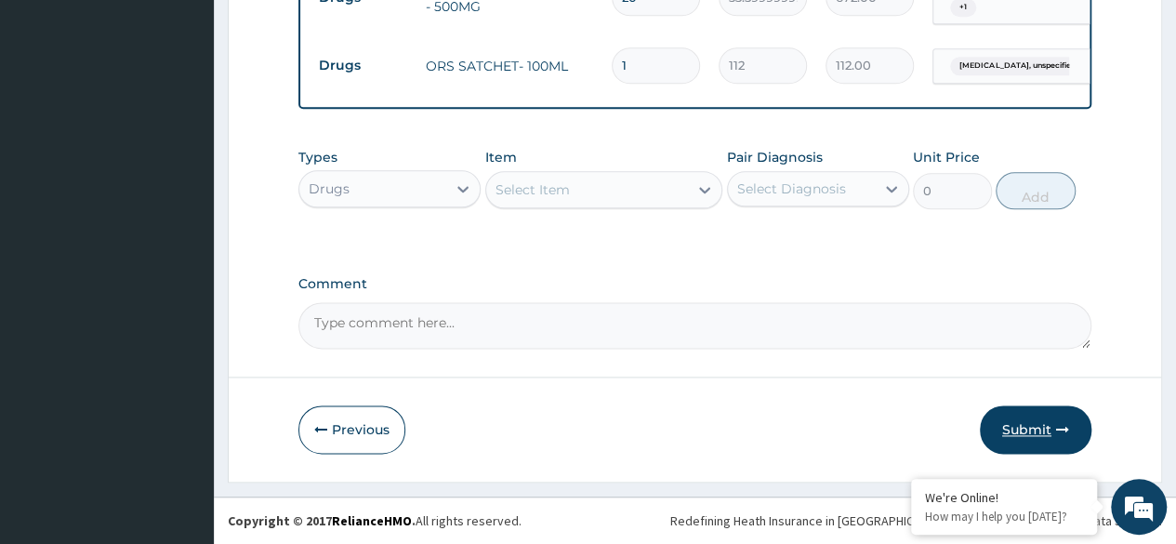
type input "18"
click at [1049, 429] on button "Submit" at bounding box center [1036, 429] width 112 height 48
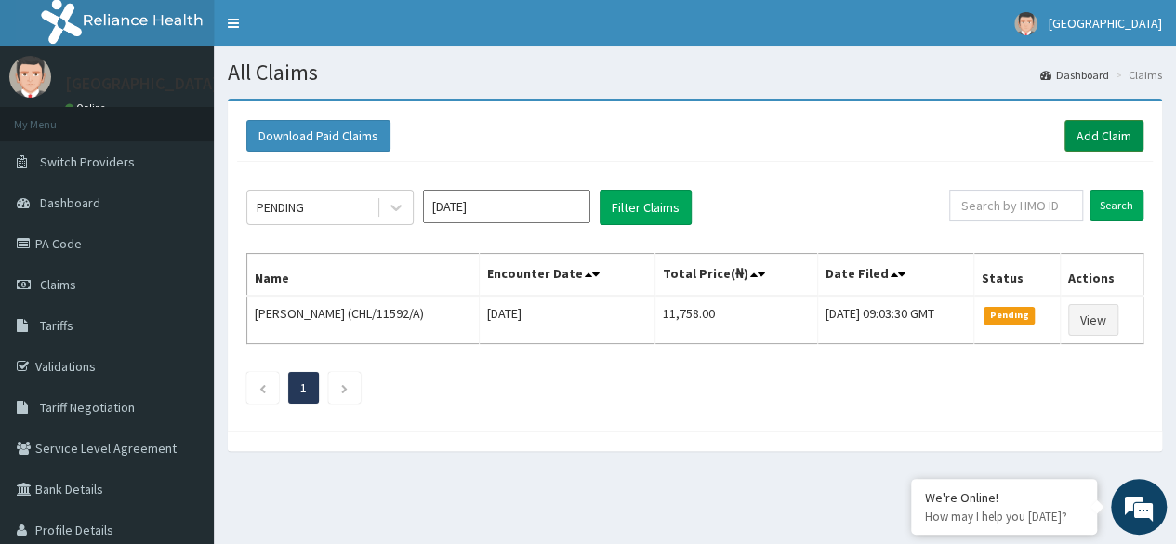
click at [1104, 137] on link "Add Claim" at bounding box center [1103, 136] width 79 height 32
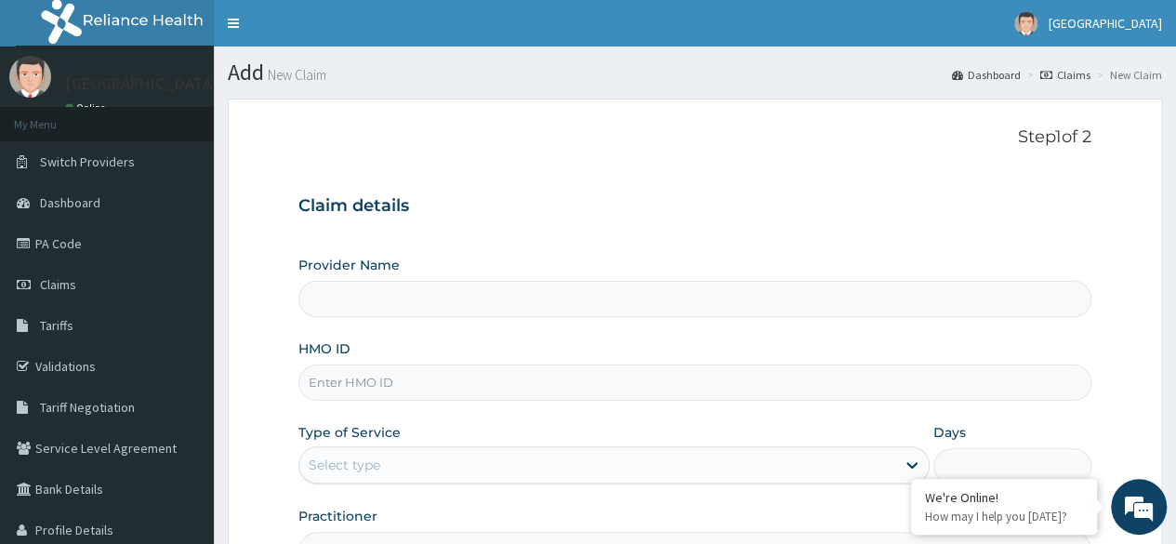
type input "[GEOGRAPHIC_DATA]"
click at [517, 382] on input "HMO ID" at bounding box center [694, 382] width 793 height 36
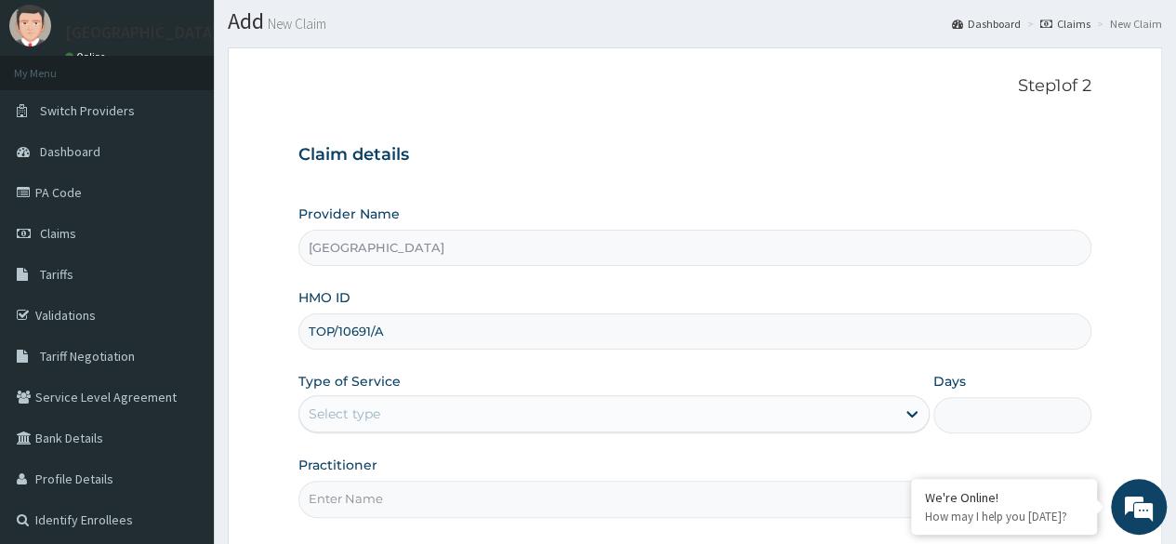
scroll to position [60, 0]
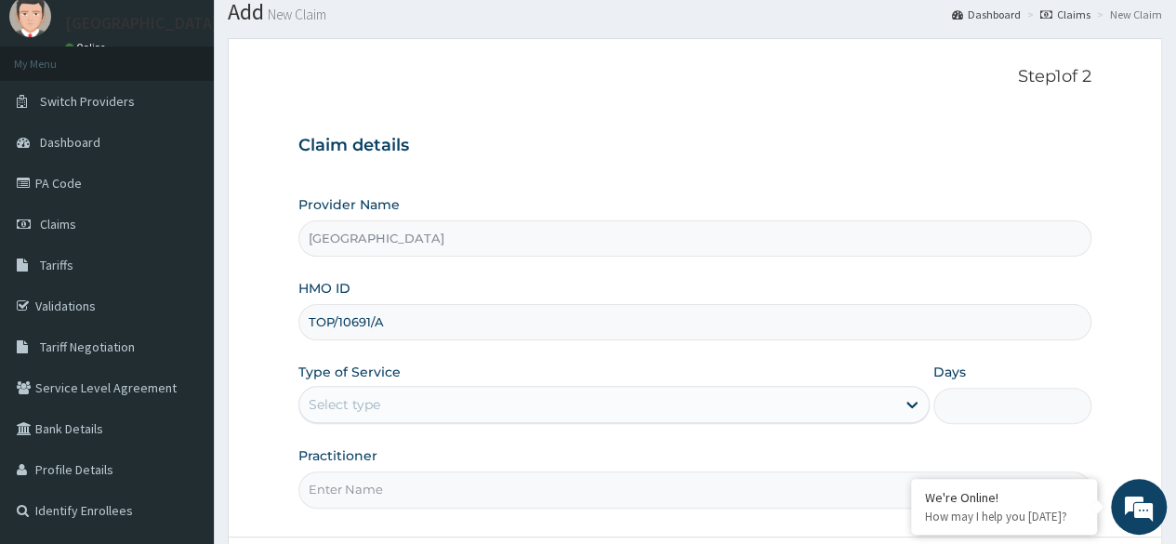
type input "TOP/10691/A"
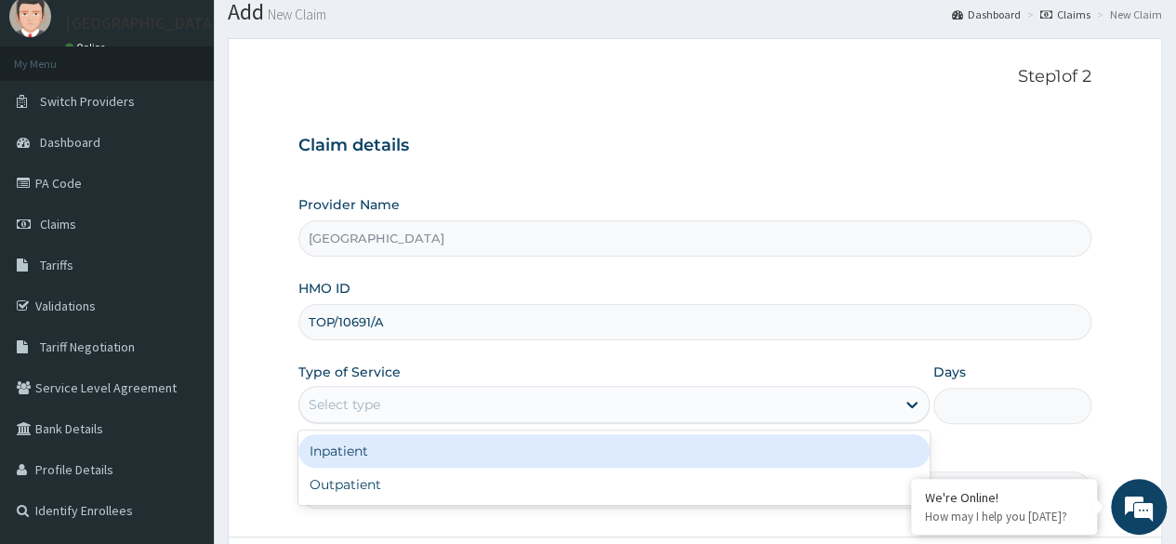
click at [467, 391] on div "Select type" at bounding box center [597, 404] width 596 height 30
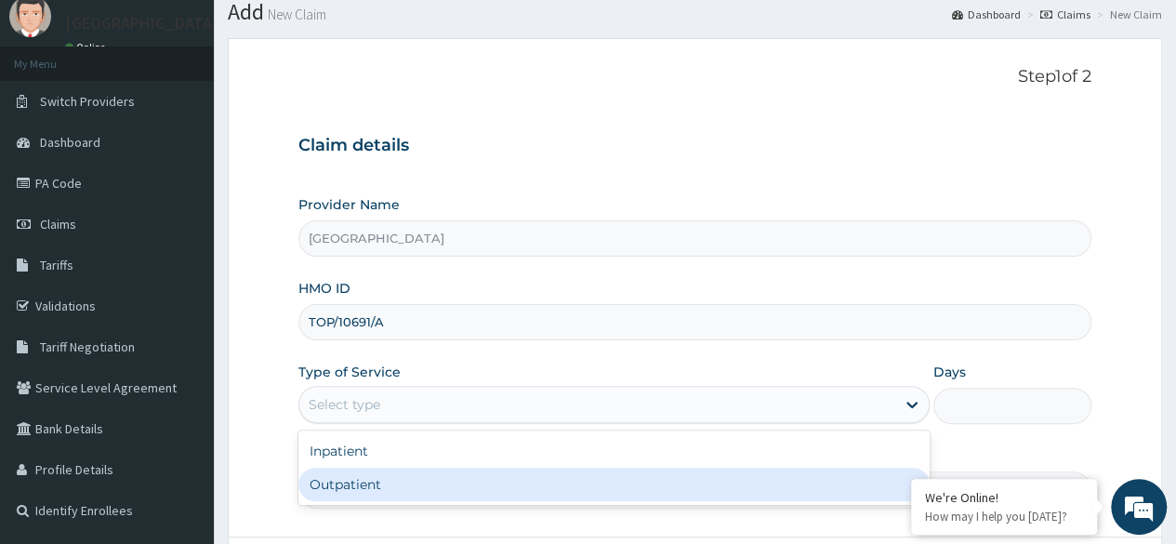
click at [412, 471] on div "Outpatient" at bounding box center [613, 484] width 631 height 33
type input "1"
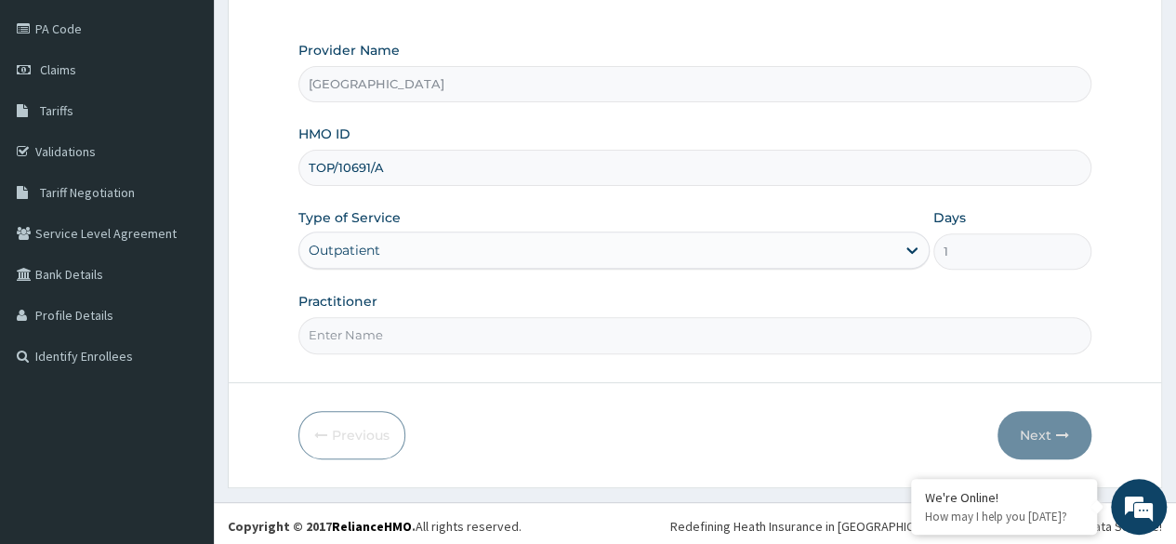
scroll to position [216, 0]
drag, startPoint x: 387, startPoint y: 312, endPoint x: 384, endPoint y: 336, distance: 23.4
click at [384, 336] on div "Practitioner" at bounding box center [694, 321] width 793 height 61
click at [384, 336] on input "Practitioner" at bounding box center [694, 334] width 793 height 36
type input "[PERSON_NAME]"
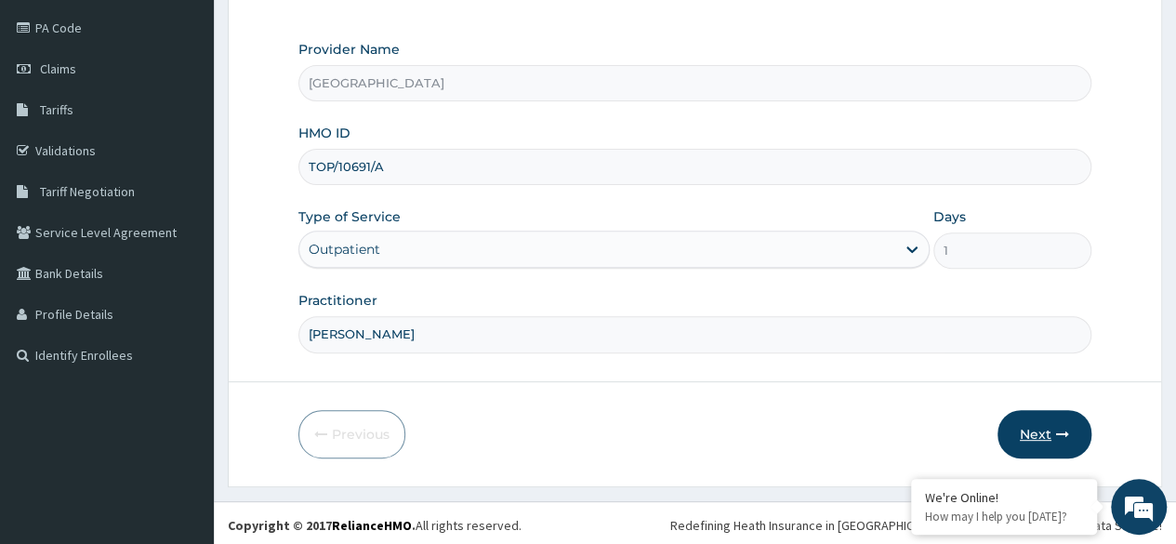
click at [1064, 414] on button "Next" at bounding box center [1044, 434] width 94 height 48
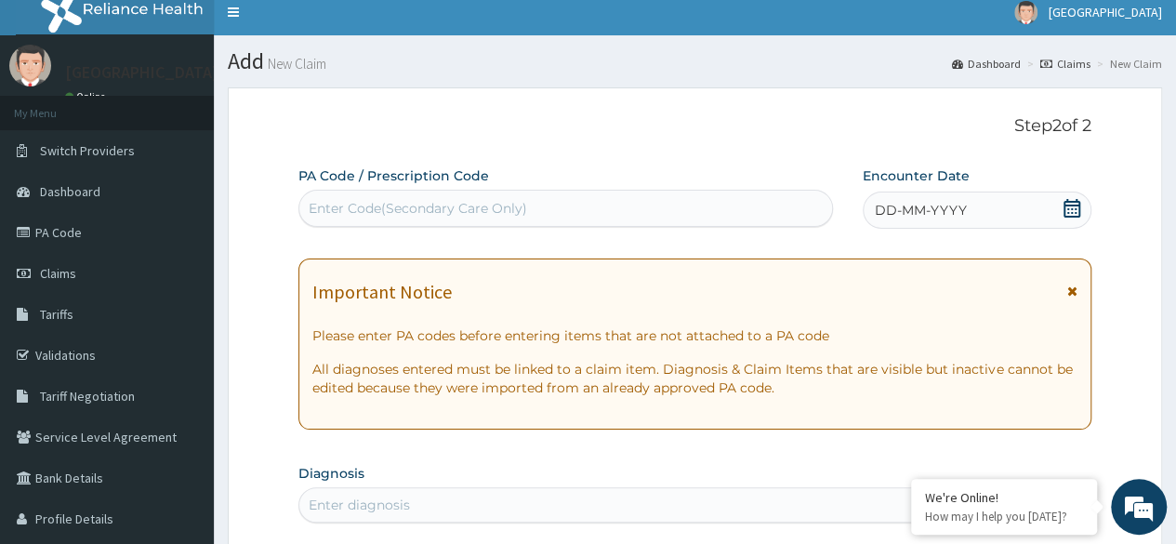
scroll to position [0, 0]
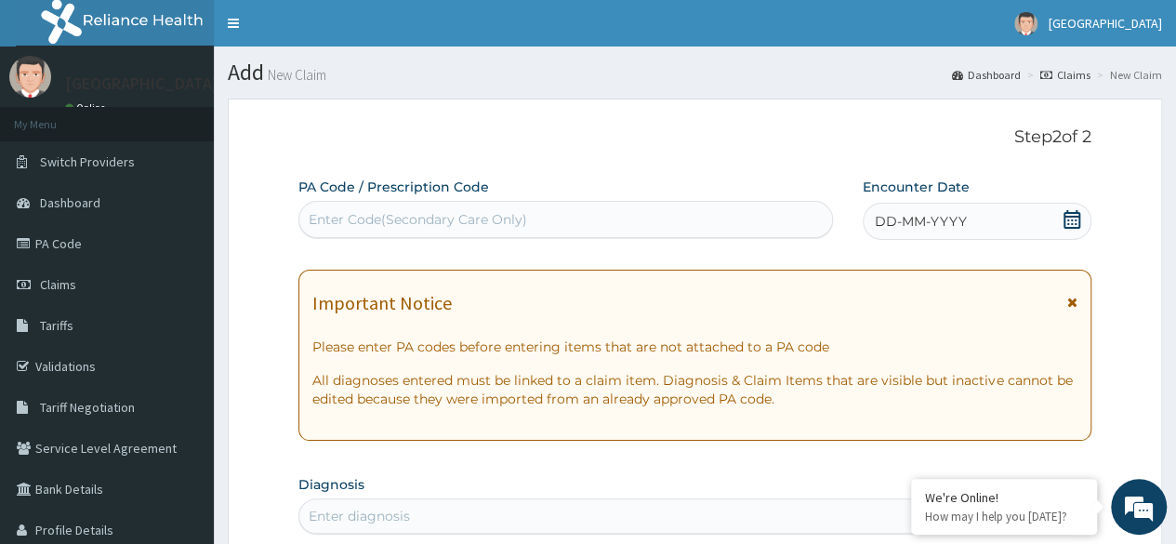
click at [915, 226] on span "DD-MM-YYYY" at bounding box center [921, 221] width 92 height 19
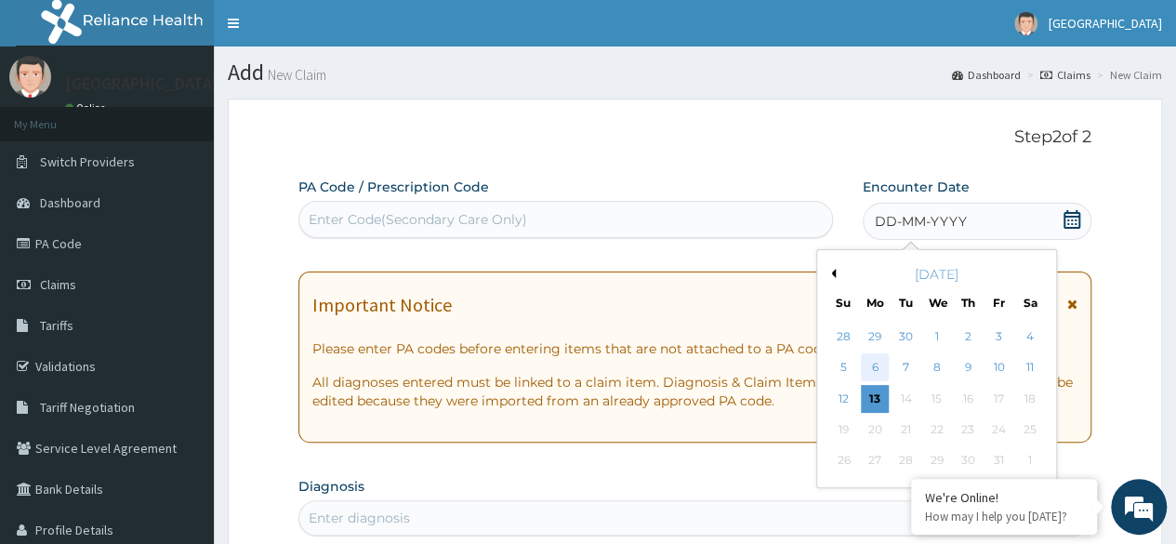
click at [885, 368] on div "6" at bounding box center [875, 368] width 28 height 28
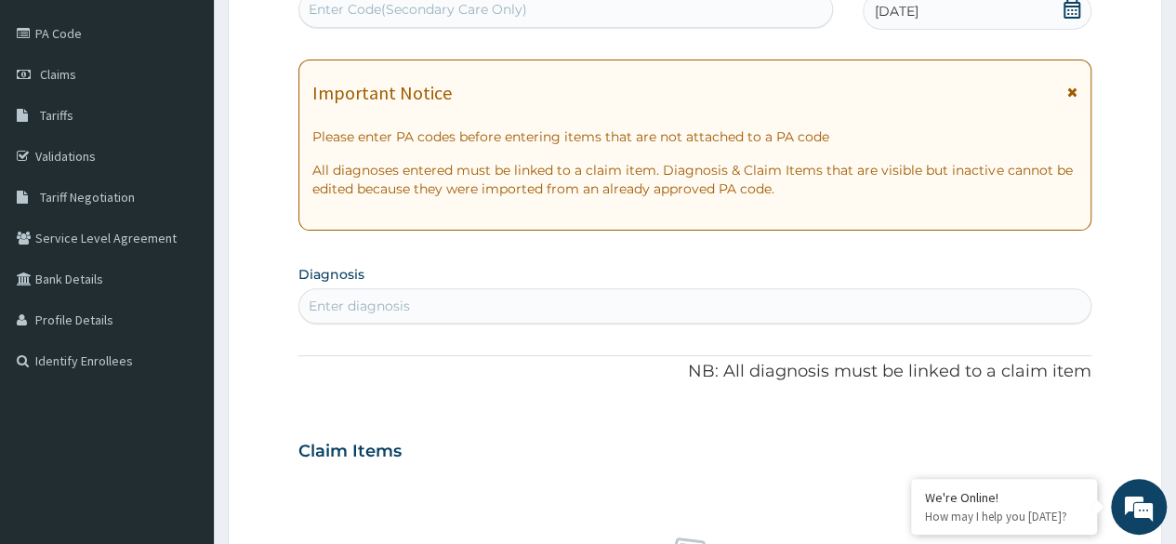
scroll to position [265, 0]
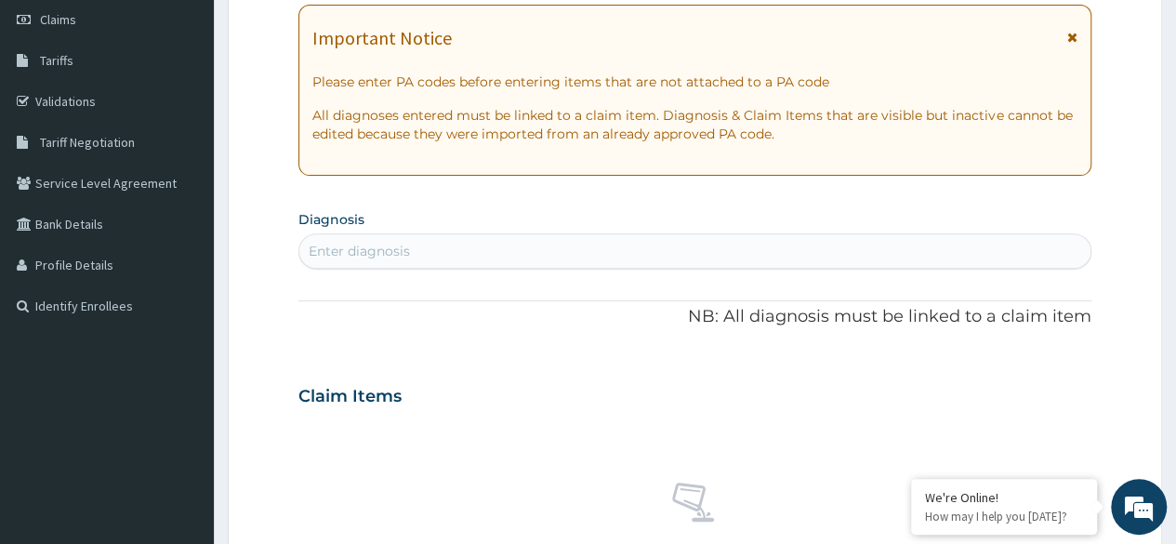
click at [575, 248] on div "Enter diagnosis" at bounding box center [694, 251] width 791 height 30
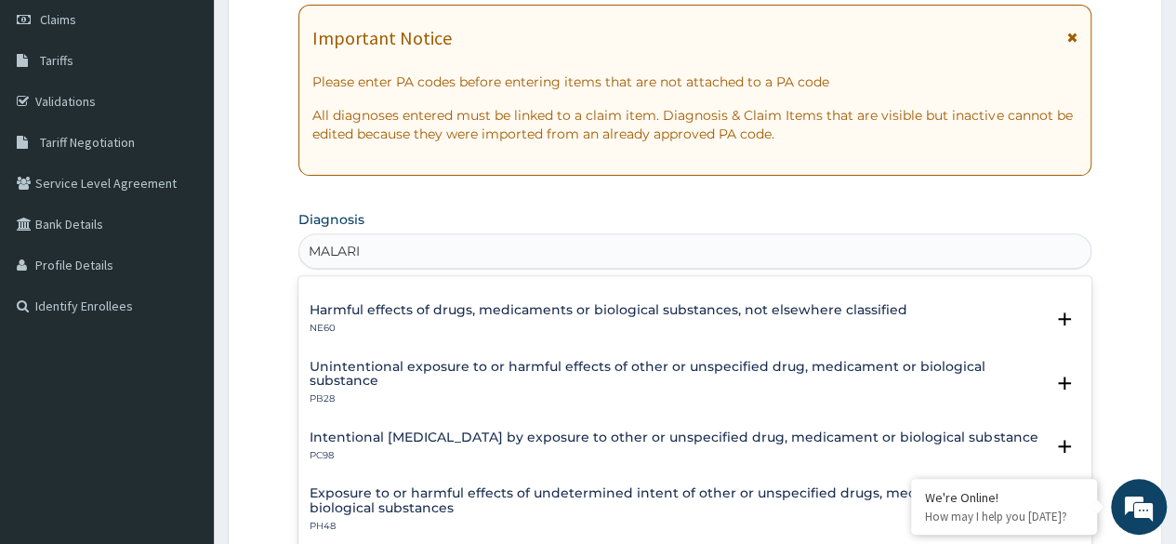
scroll to position [43, 0]
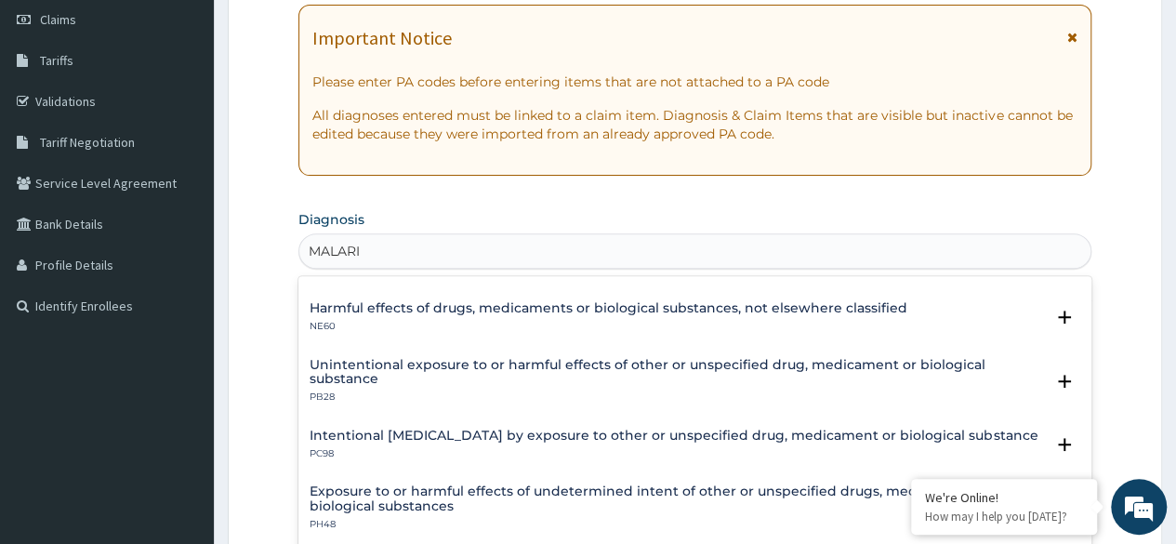
type input "MALARIA"
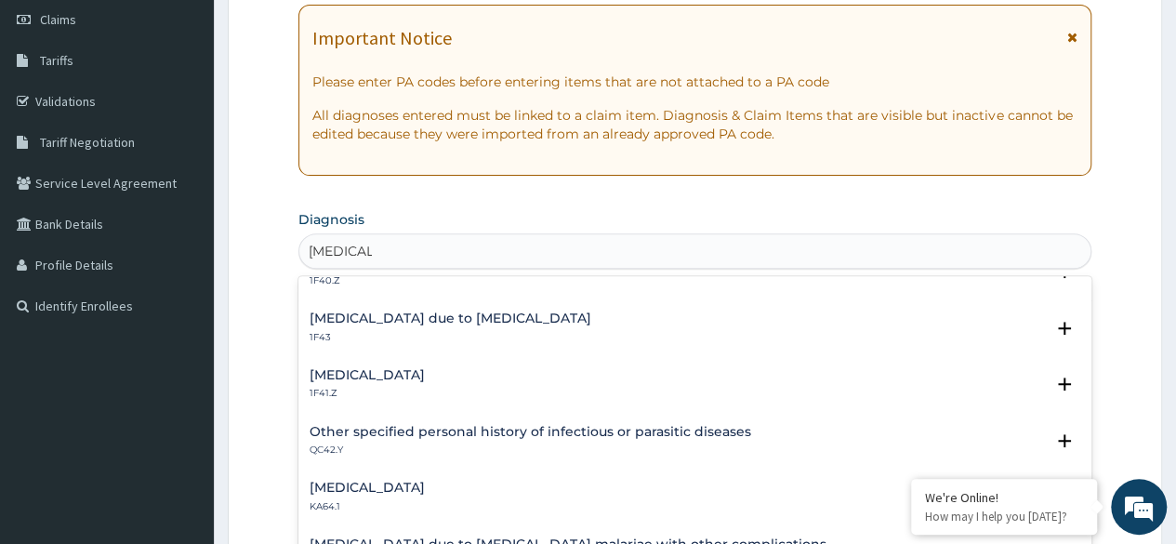
scroll to position [0, 0]
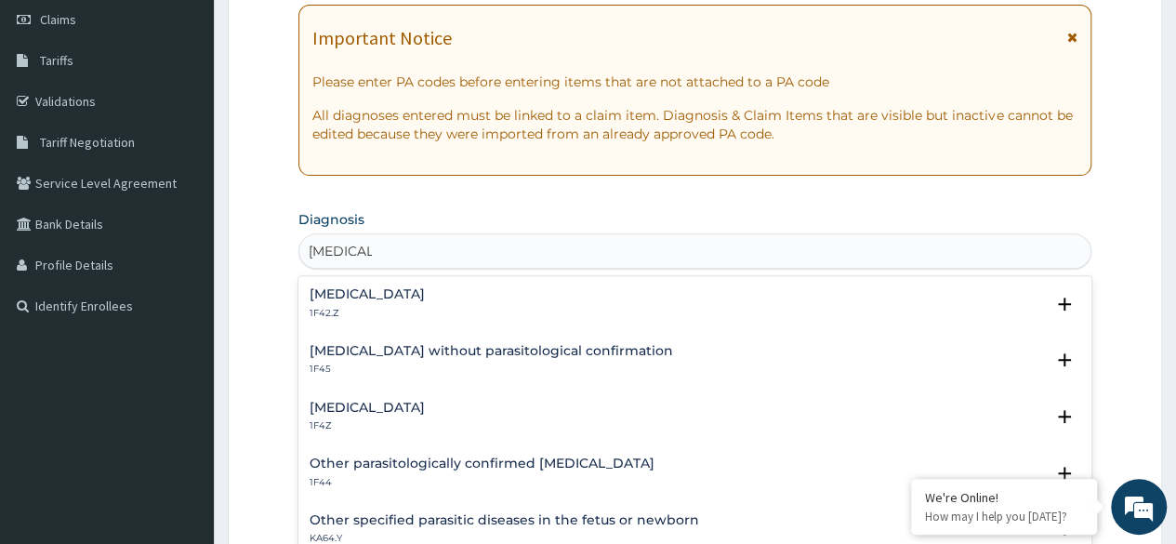
click at [413, 309] on p "1F42.Z" at bounding box center [366, 313] width 115 height 13
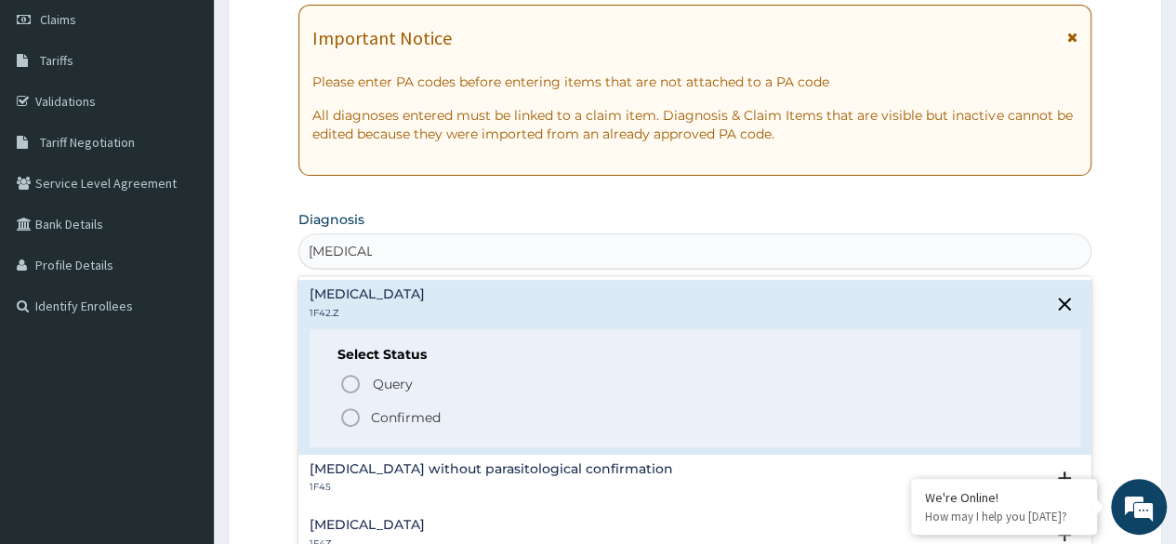
click at [364, 415] on span "Confirmed" at bounding box center [695, 417] width 713 height 22
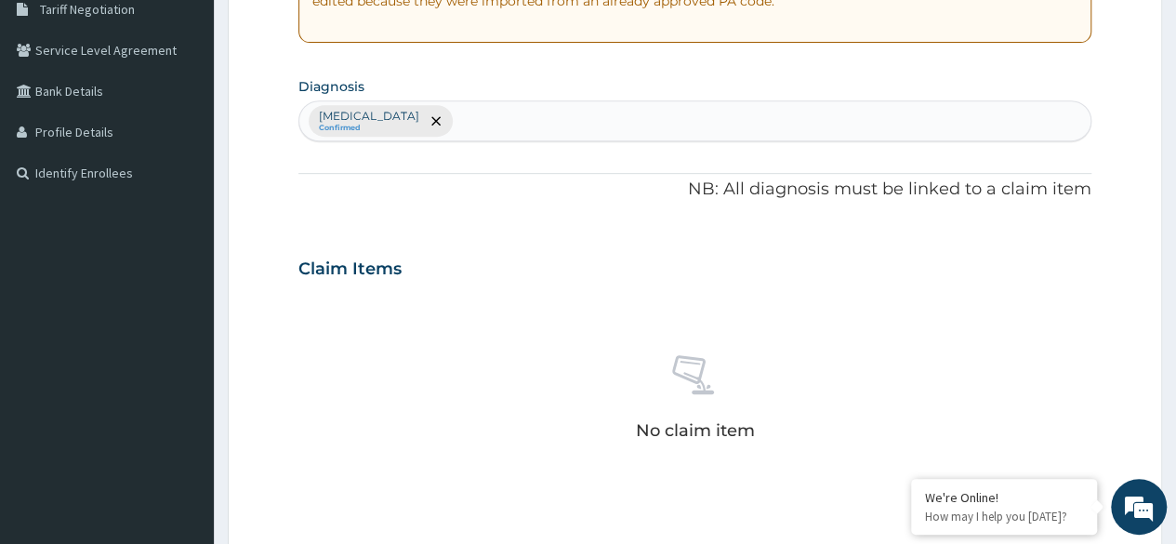
scroll to position [401, 0]
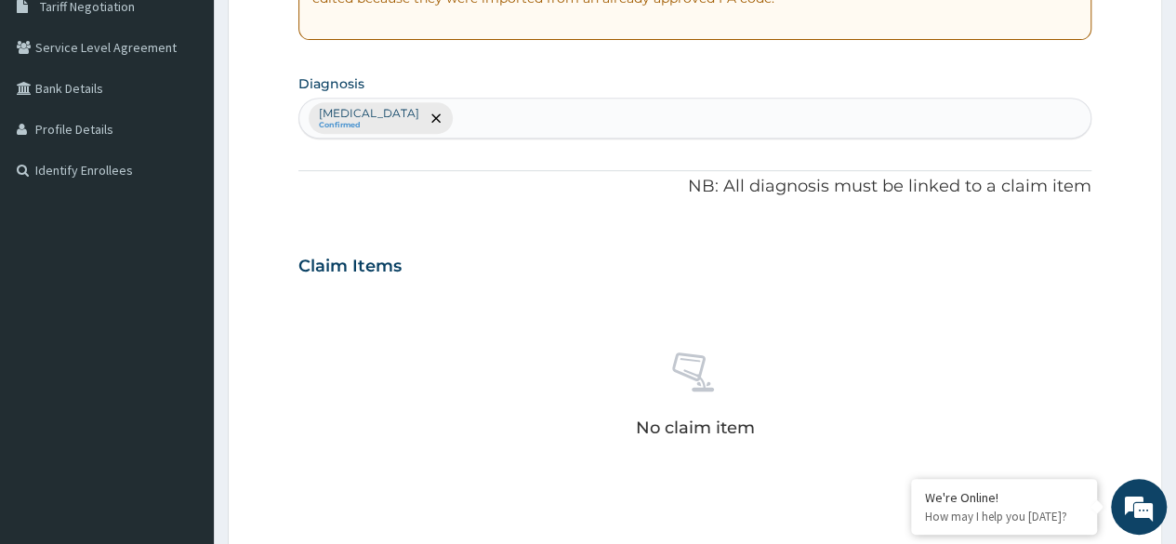
click at [777, 114] on div "Plasmodium malariae malaria without complication Confirmed" at bounding box center [694, 118] width 791 height 39
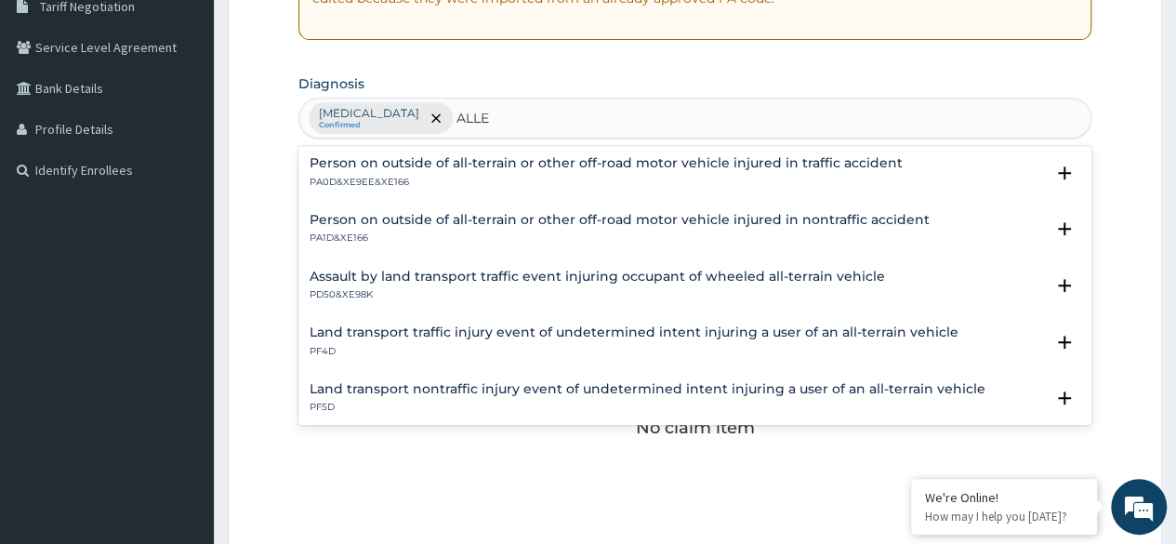
scroll to position [2309, 0]
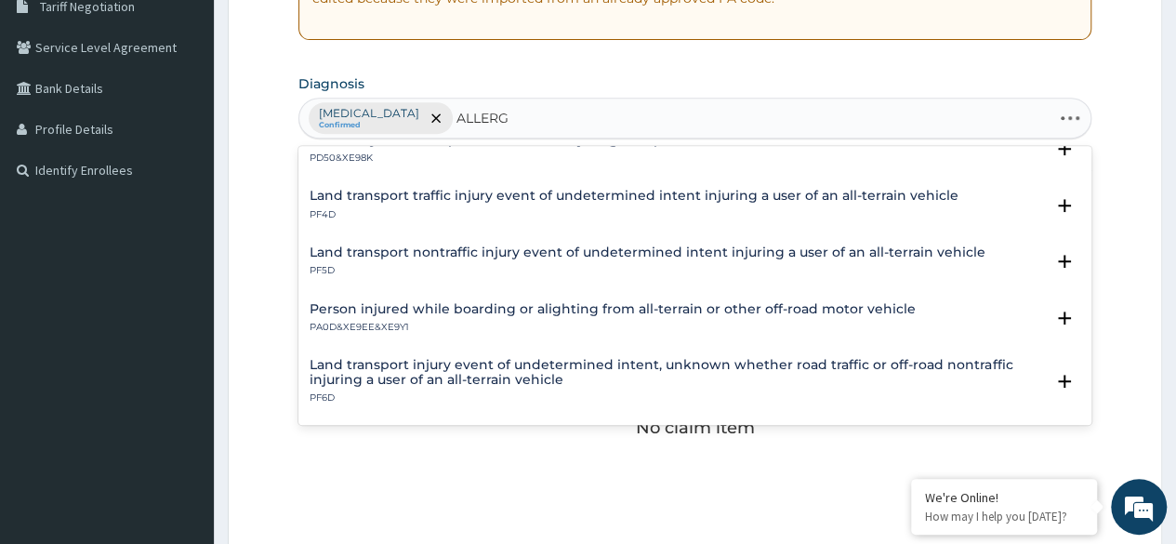
type input "ALLERGY"
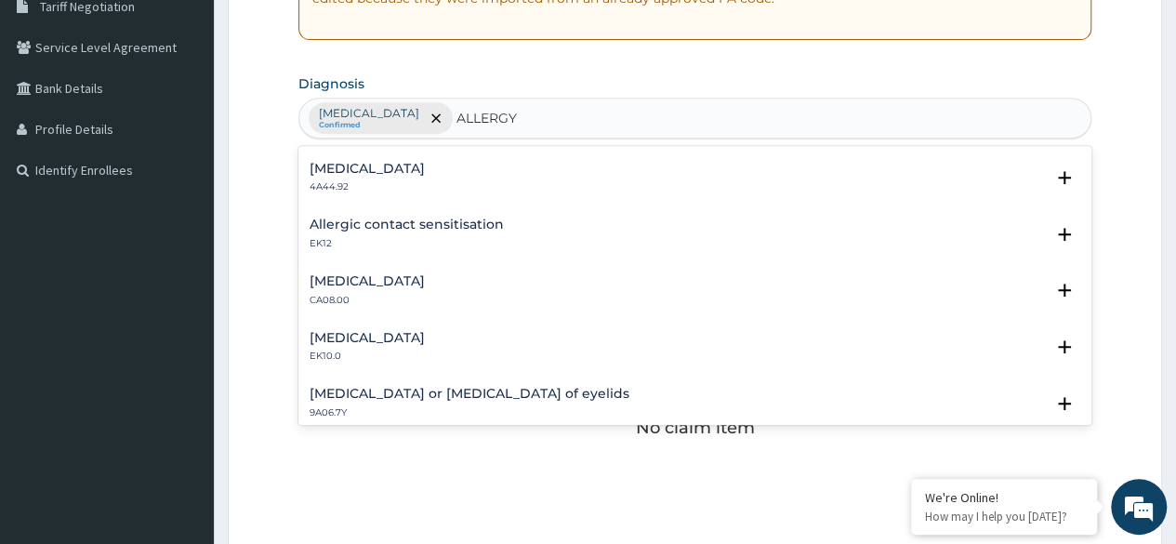
scroll to position [389, 0]
click at [410, 325] on div "Oral allergy syndrome EK10.0 Select Status Query Query covers suspected (?), Ke…" at bounding box center [694, 352] width 793 height 57
click at [405, 336] on h4 "Oral allergy syndrome" at bounding box center [366, 339] width 115 height 14
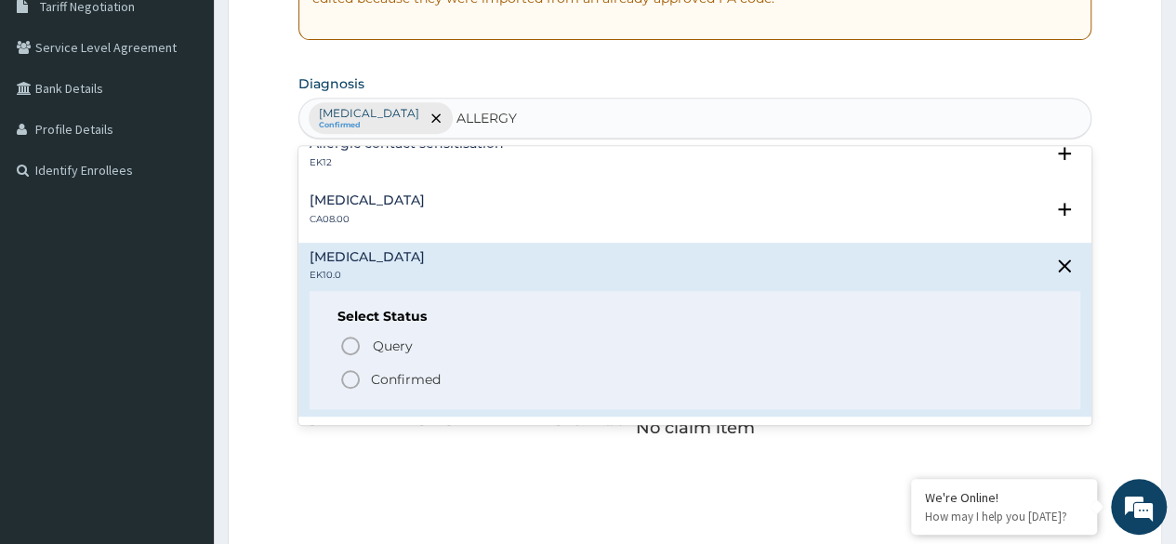
scroll to position [475, 0]
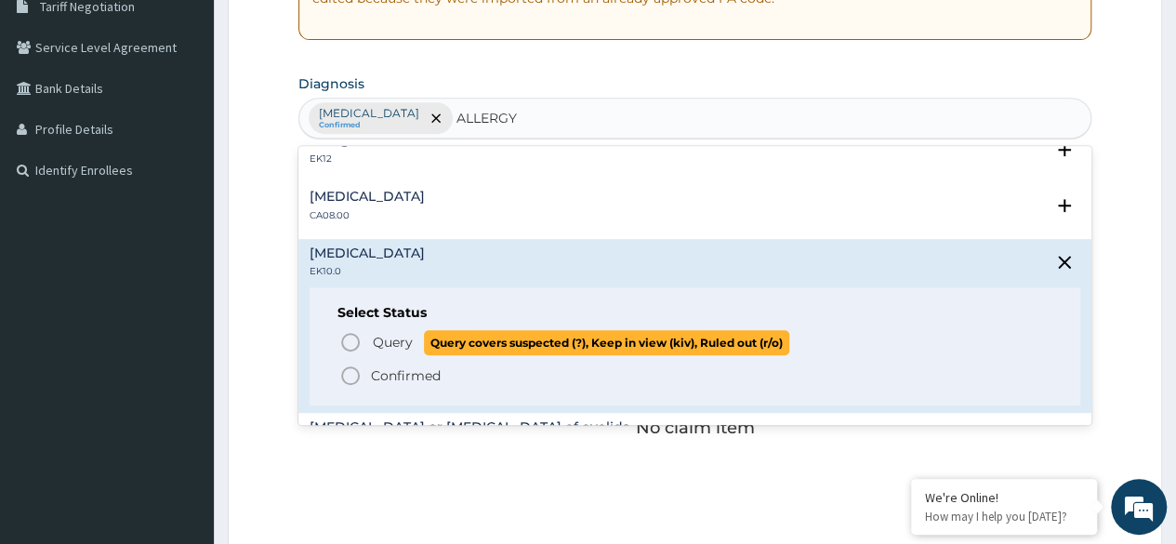
click at [351, 335] on icon "status option query" at bounding box center [350, 342] width 22 height 22
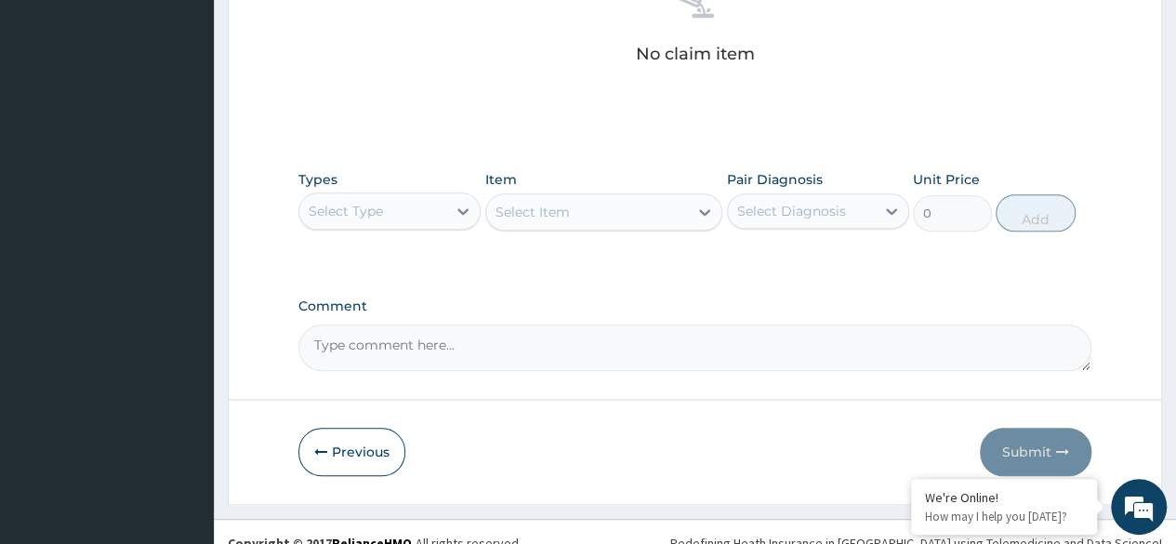
scroll to position [778, 0]
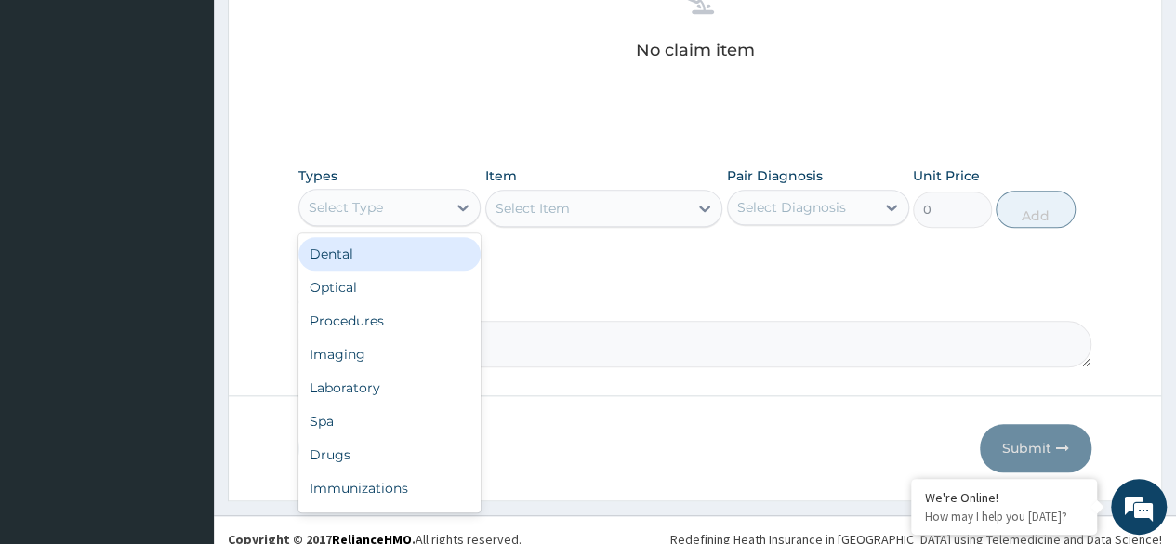
click at [416, 200] on div "Select Type" at bounding box center [372, 207] width 147 height 30
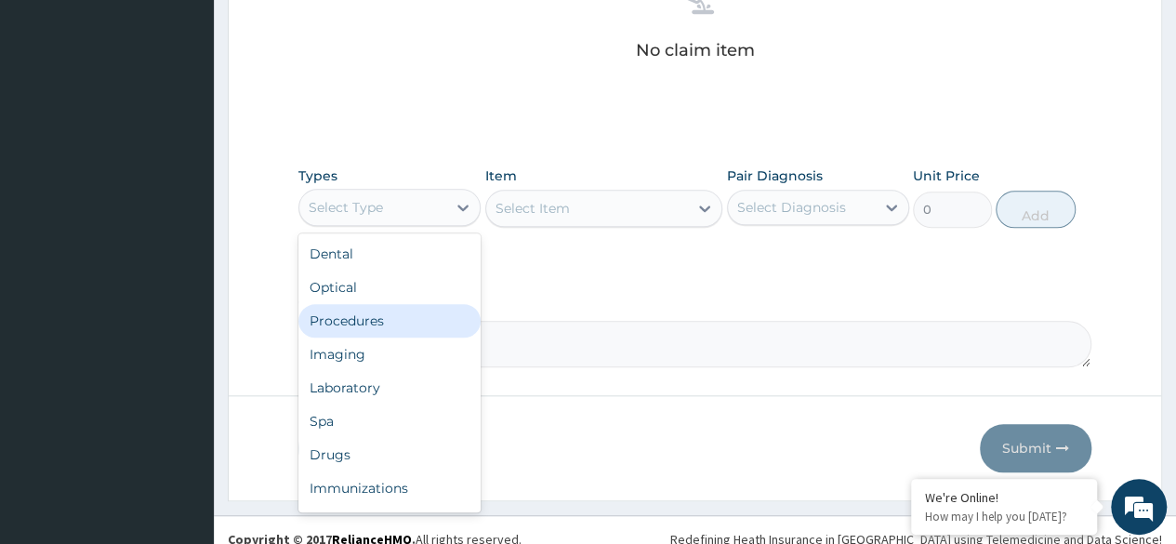
click at [368, 311] on div "Procedures" at bounding box center [389, 320] width 182 height 33
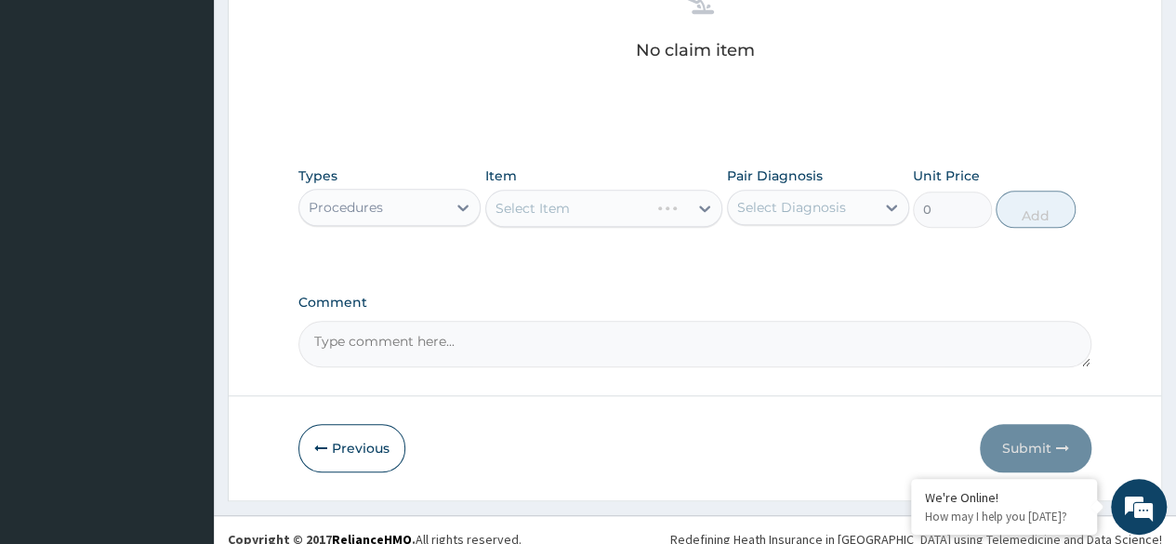
click at [683, 204] on div "Select Item" at bounding box center [604, 208] width 238 height 37
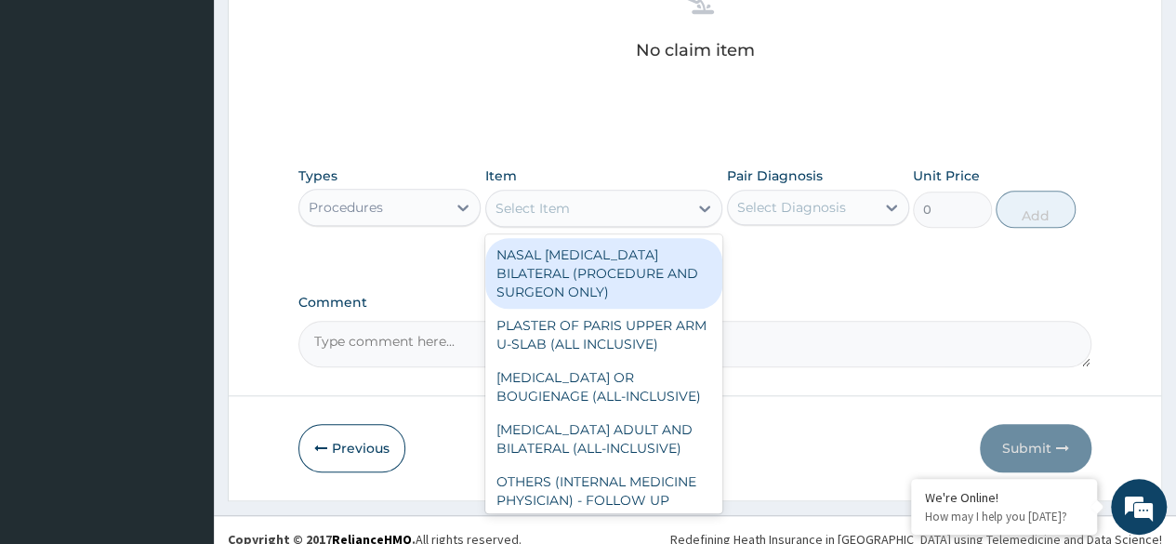
click at [683, 205] on div "Select Item" at bounding box center [587, 208] width 203 height 30
type input "M"
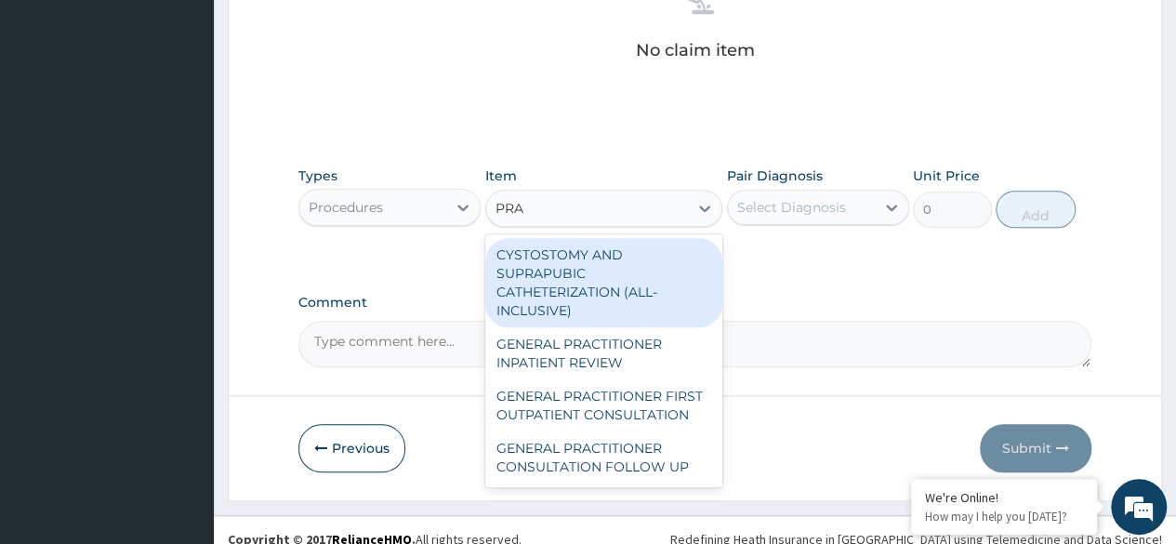
type input "PRAC"
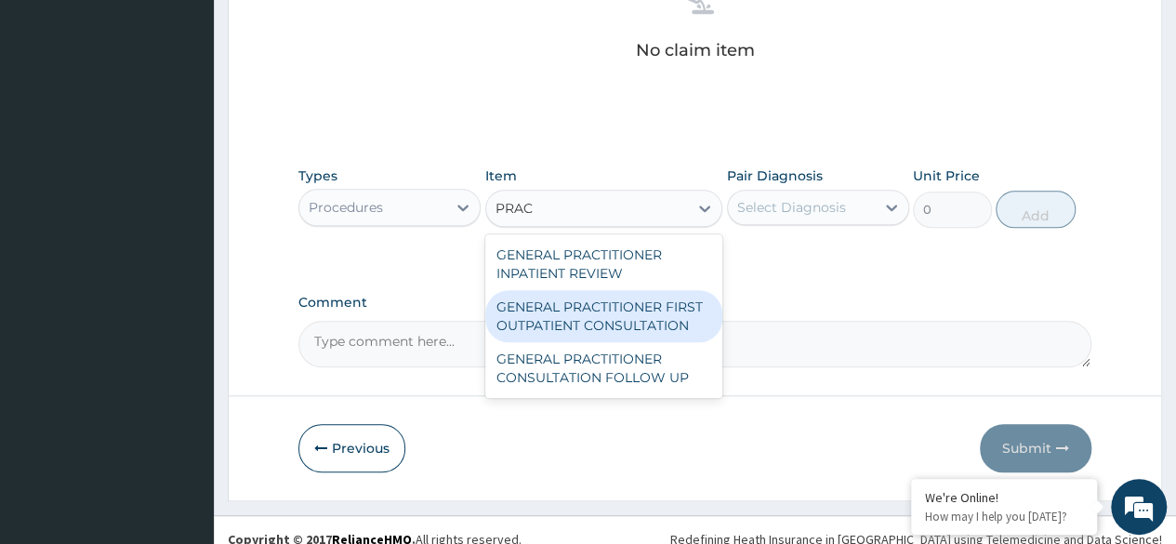
click at [649, 298] on div "GENERAL PRACTITIONER FIRST OUTPATIENT CONSULTATION" at bounding box center [604, 316] width 238 height 52
type input "3750"
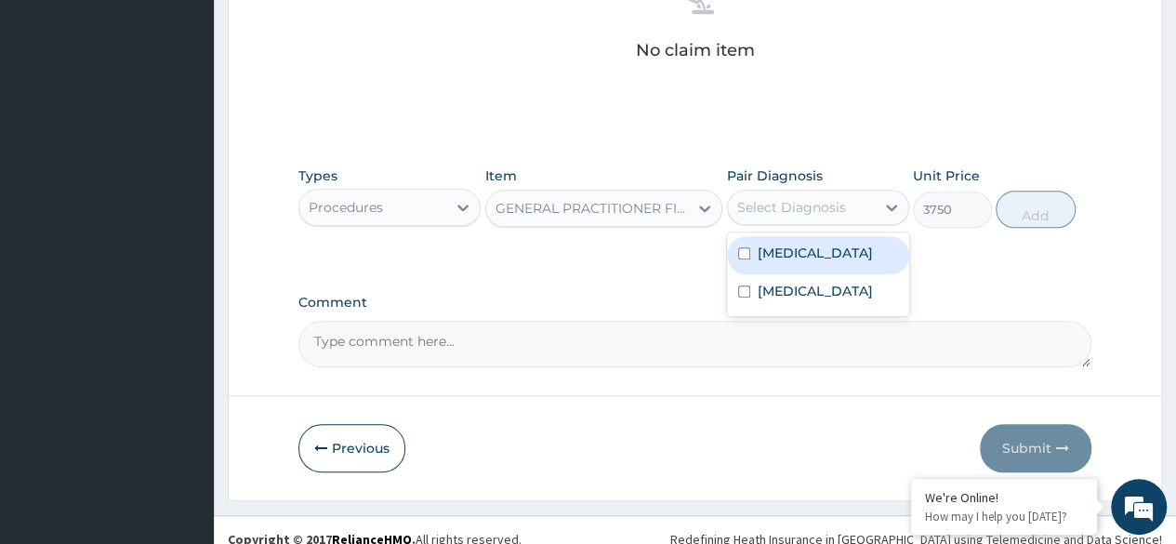
click at [791, 201] on div "Select Diagnosis" at bounding box center [791, 207] width 109 height 19
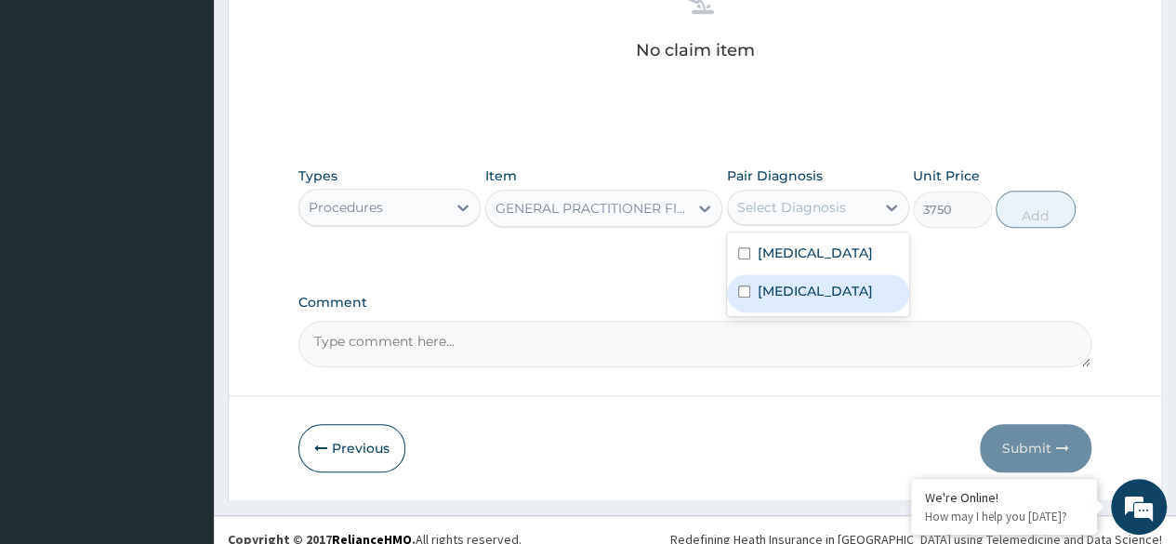
click at [740, 297] on input "checkbox" at bounding box center [744, 291] width 12 height 12
checkbox input "true"
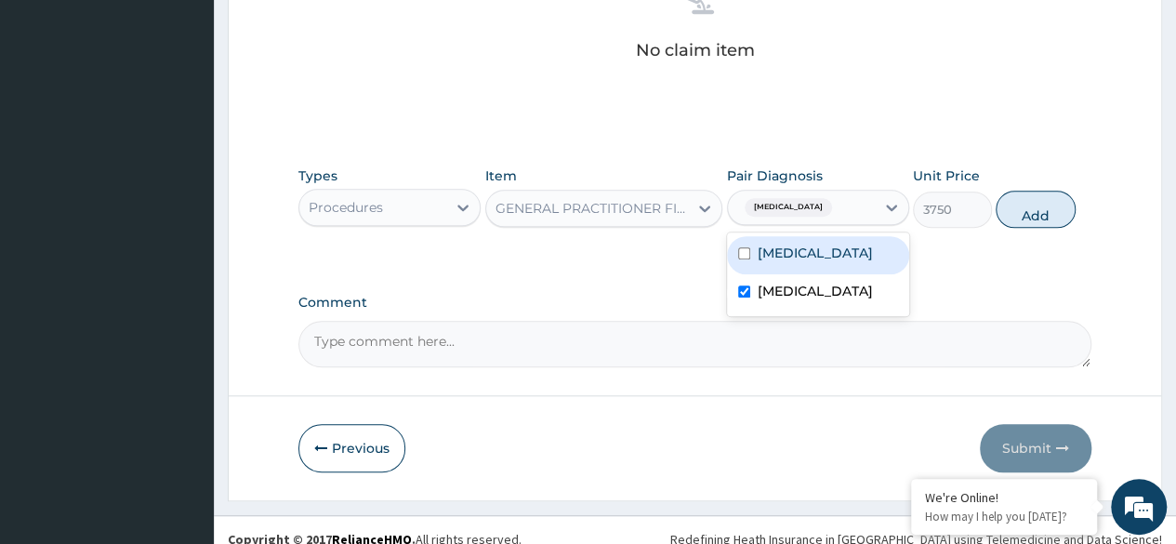
click at [740, 274] on div "Plasmodium malariae malaria without complication" at bounding box center [818, 255] width 182 height 38
checkbox input "true"
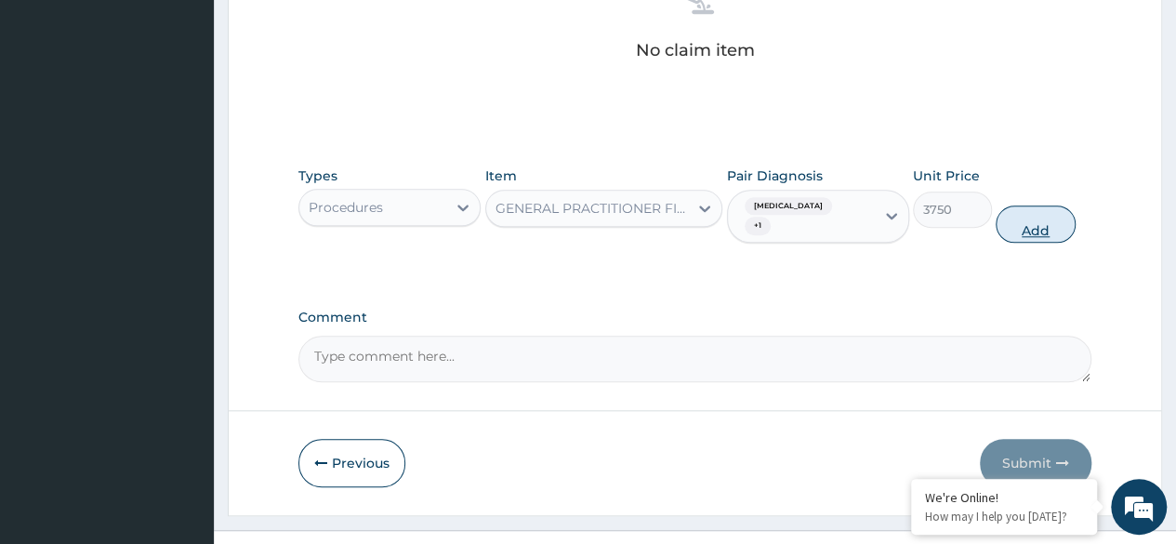
click at [1043, 213] on button "Add" at bounding box center [1034, 223] width 79 height 37
type input "0"
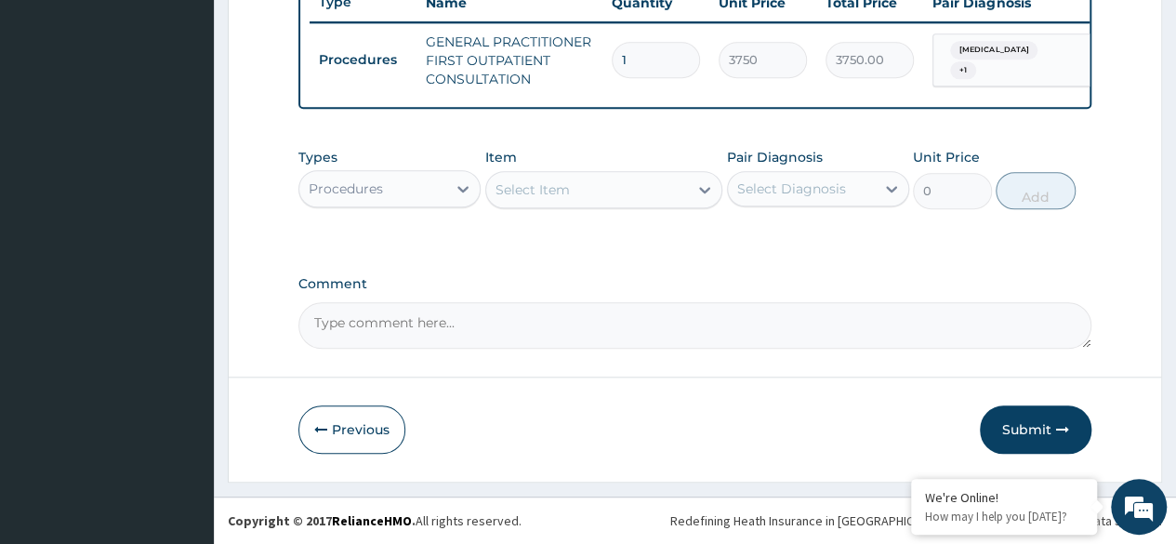
scroll to position [729, 0]
click at [414, 191] on div "Procedures" at bounding box center [372, 189] width 147 height 30
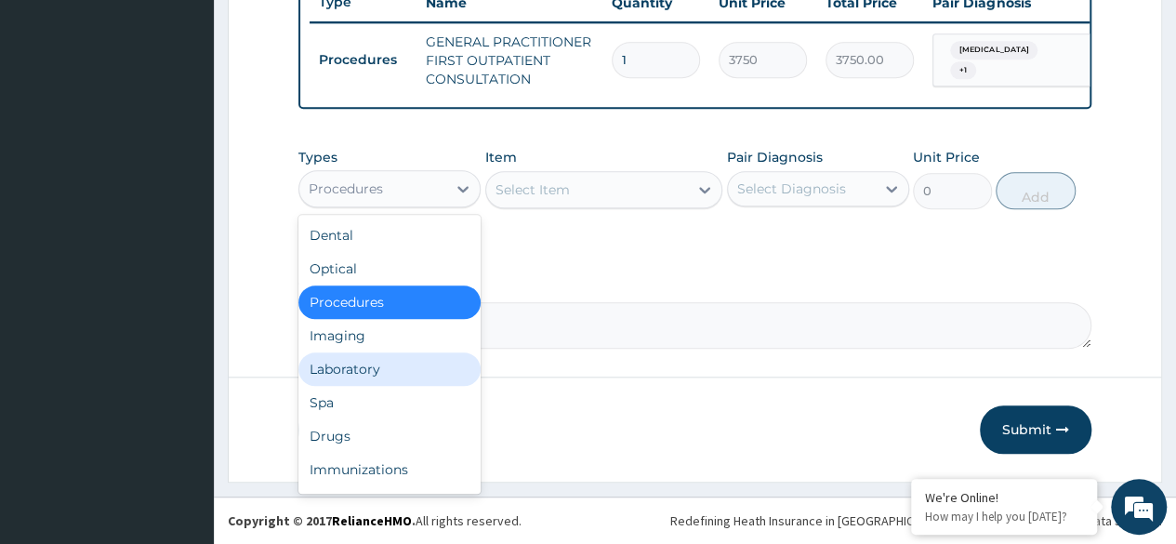
click at [389, 371] on div "Laboratory" at bounding box center [389, 368] width 182 height 33
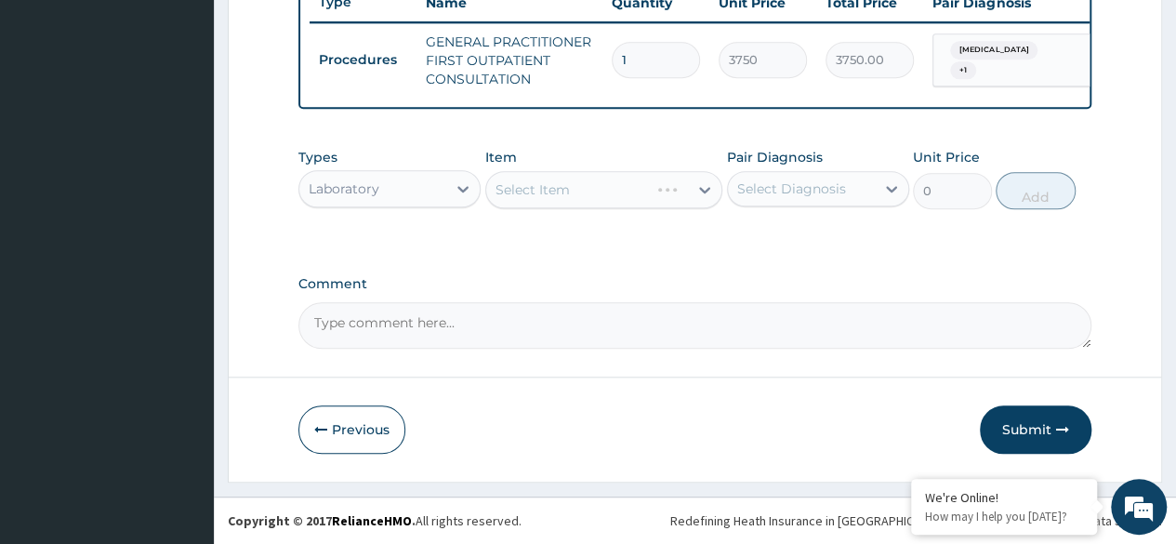
click at [590, 196] on div "Select Item" at bounding box center [604, 189] width 238 height 37
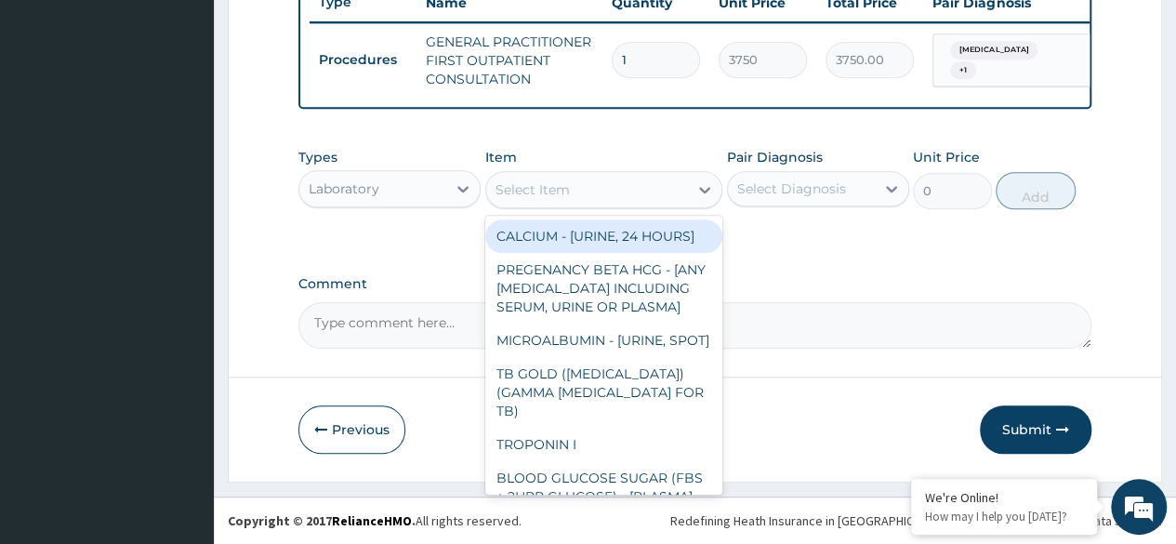
click at [619, 201] on div "Select Item" at bounding box center [587, 190] width 203 height 30
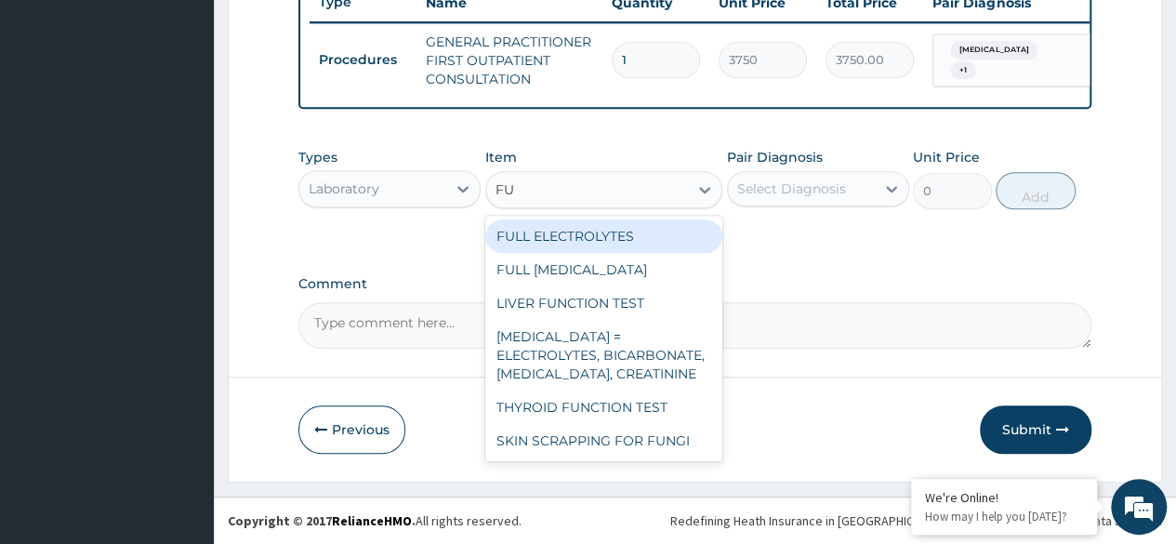
type input "F"
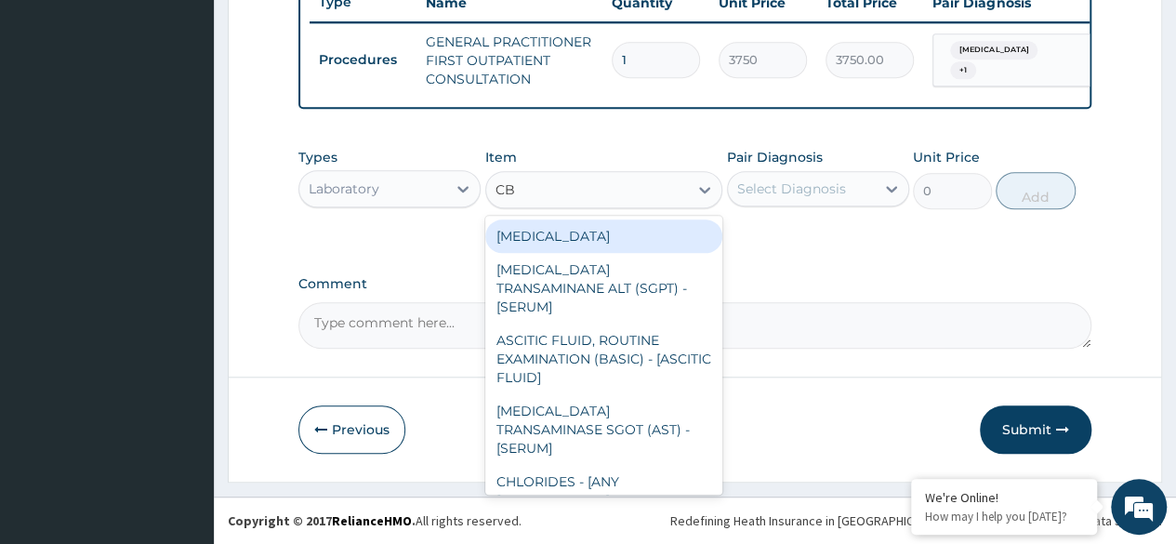
type input "CBC"
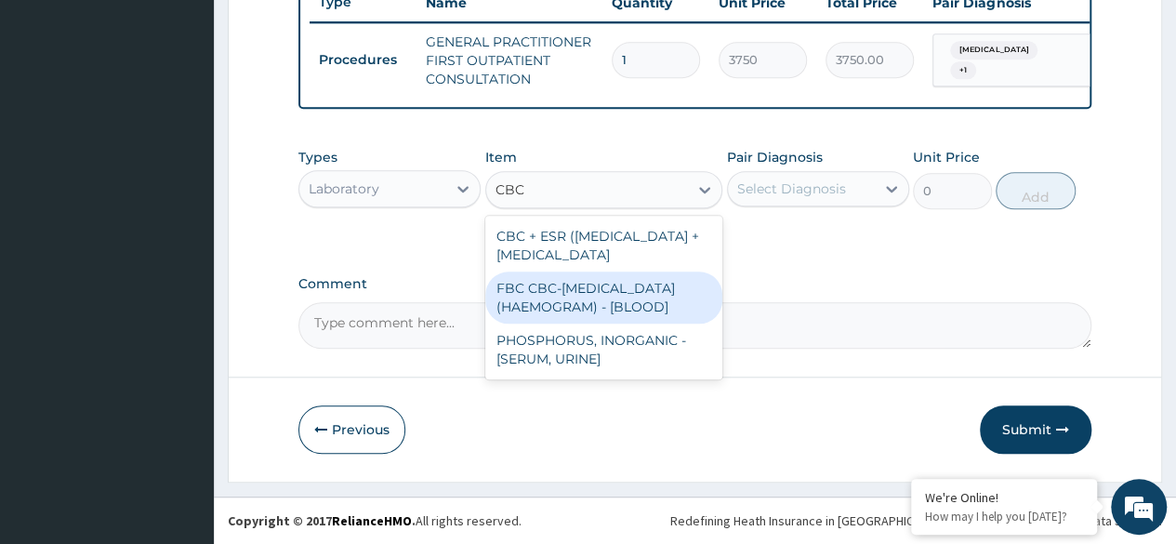
click at [634, 323] on div "FBC CBC-COMPLETE BLOOD COUNT (HAEMOGRAM) - [BLOOD]" at bounding box center [604, 297] width 238 height 52
type input "5000"
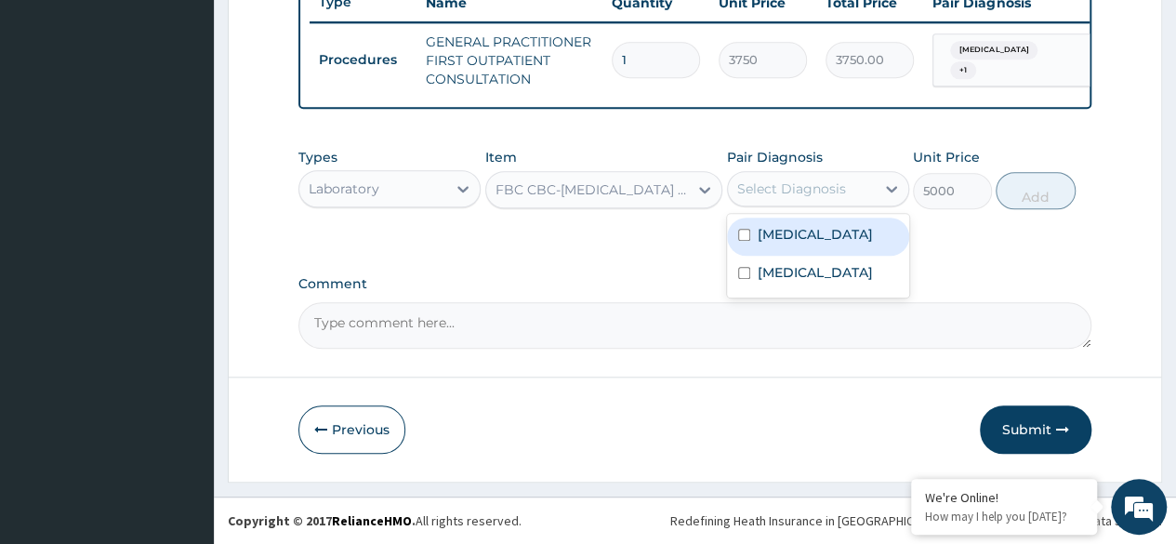
click at [807, 200] on div "Select Diagnosis" at bounding box center [801, 189] width 147 height 30
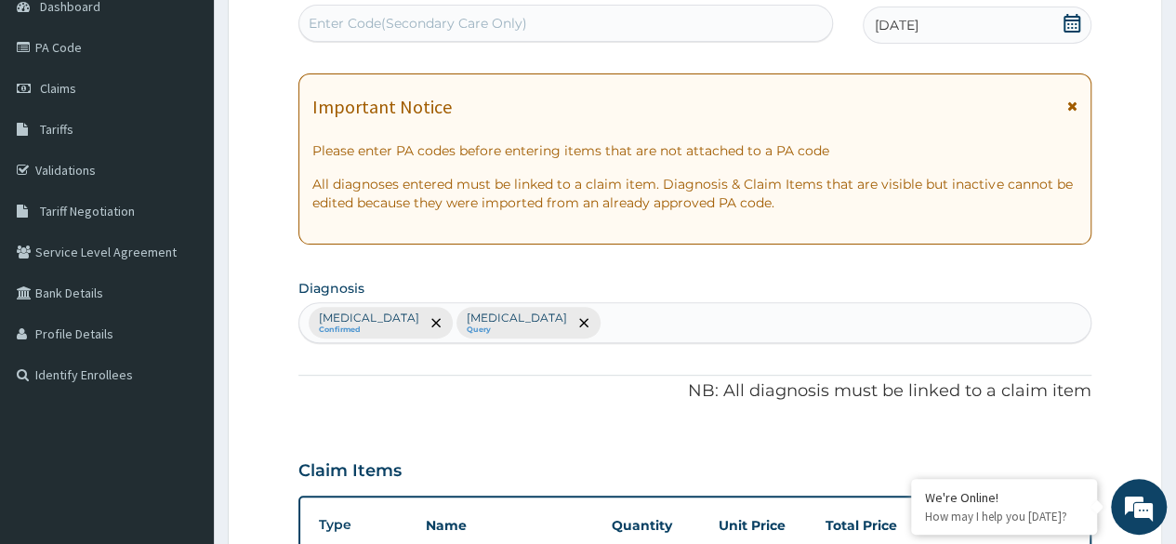
scroll to position [194, 0]
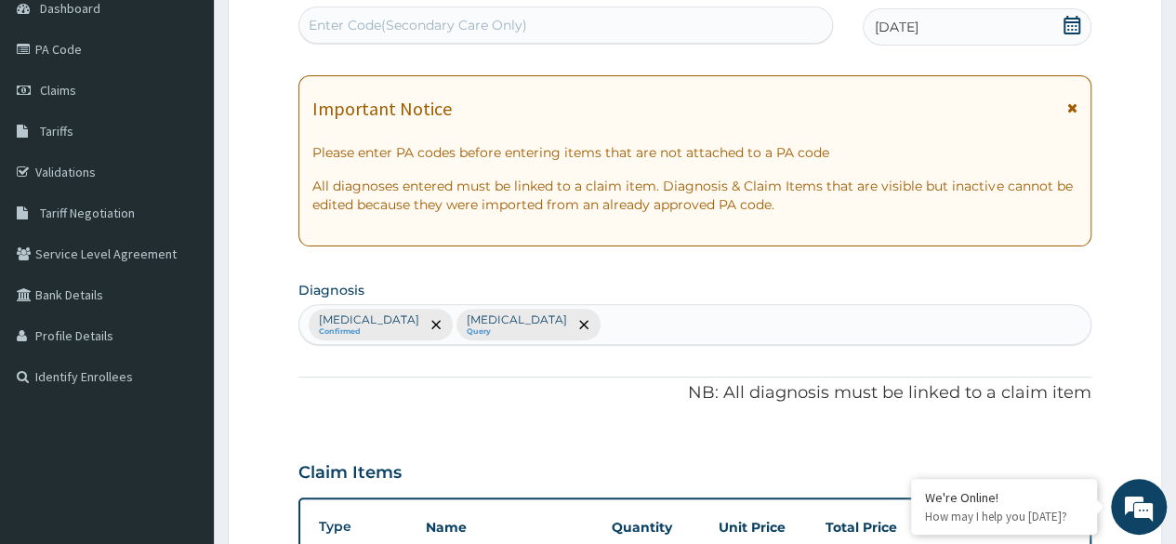
click at [857, 324] on div "Plasmodium malariae malaria without complication Confirmed Oral allergy syndrom…" at bounding box center [694, 324] width 791 height 39
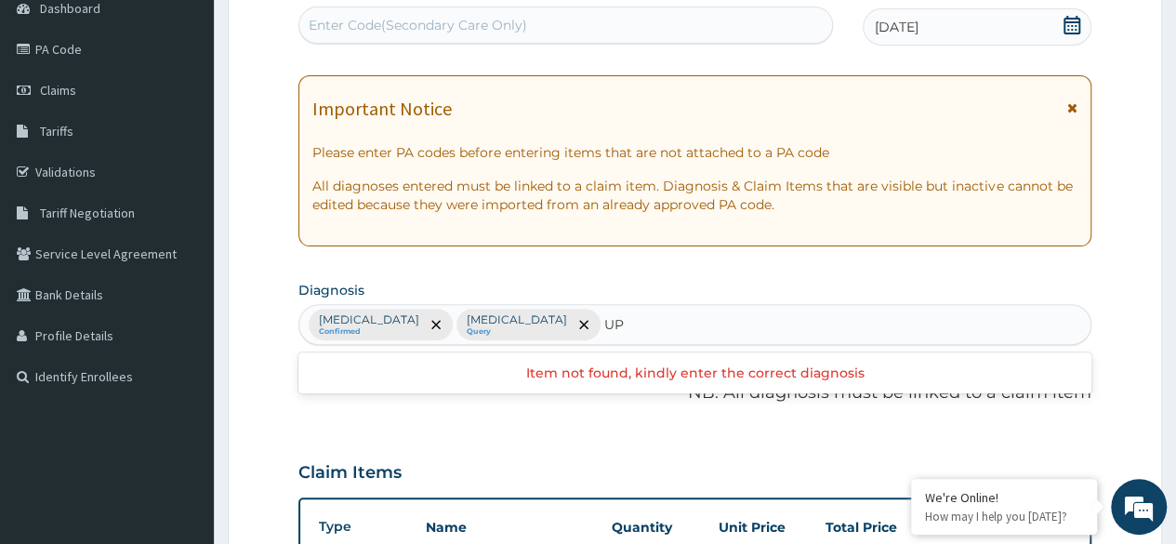
type input "U"
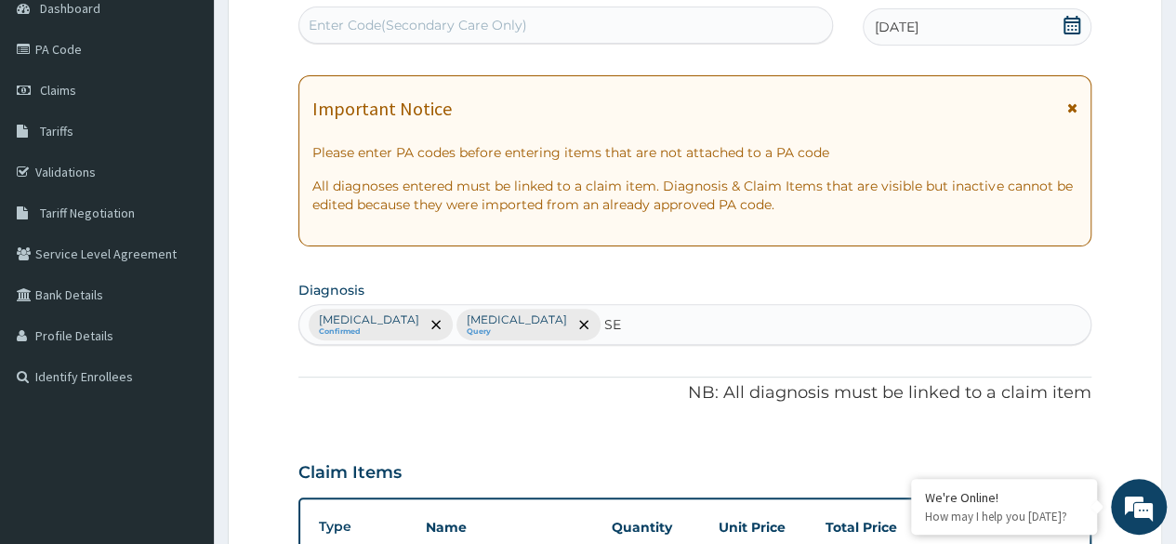
type input "S"
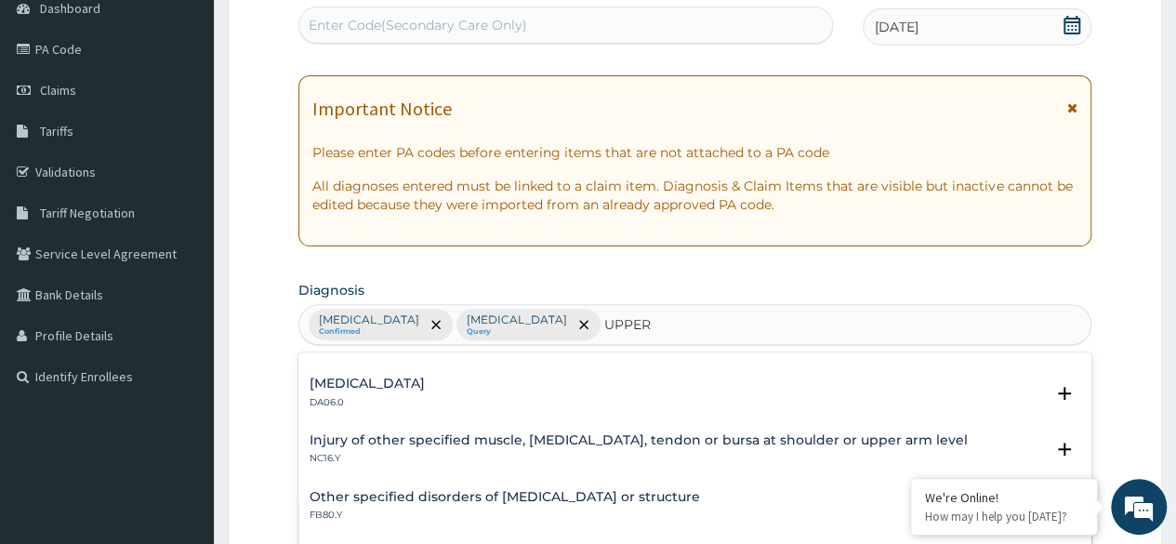
scroll to position [1849, 0]
click at [843, 376] on div "Inflammatory conditions of jaws DA06.0" at bounding box center [694, 391] width 770 height 33
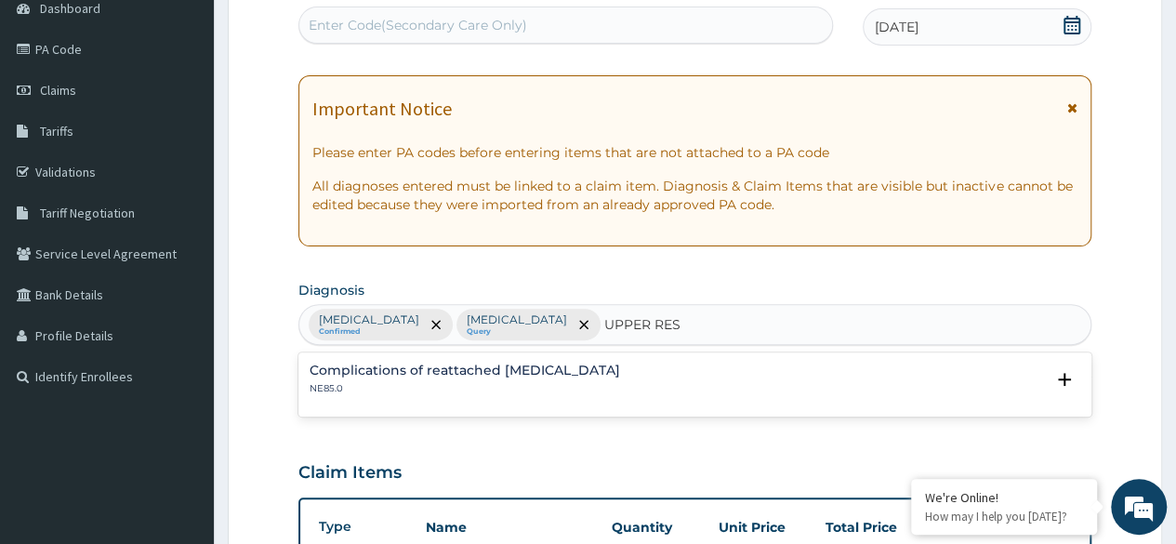
scroll to position [0, 0]
type input "U"
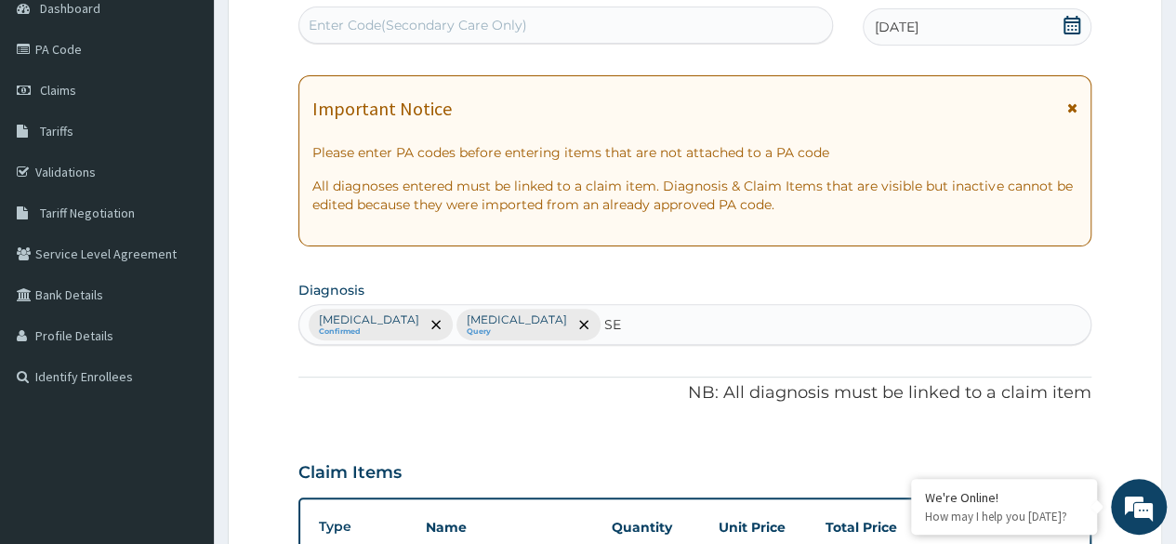
type input "S"
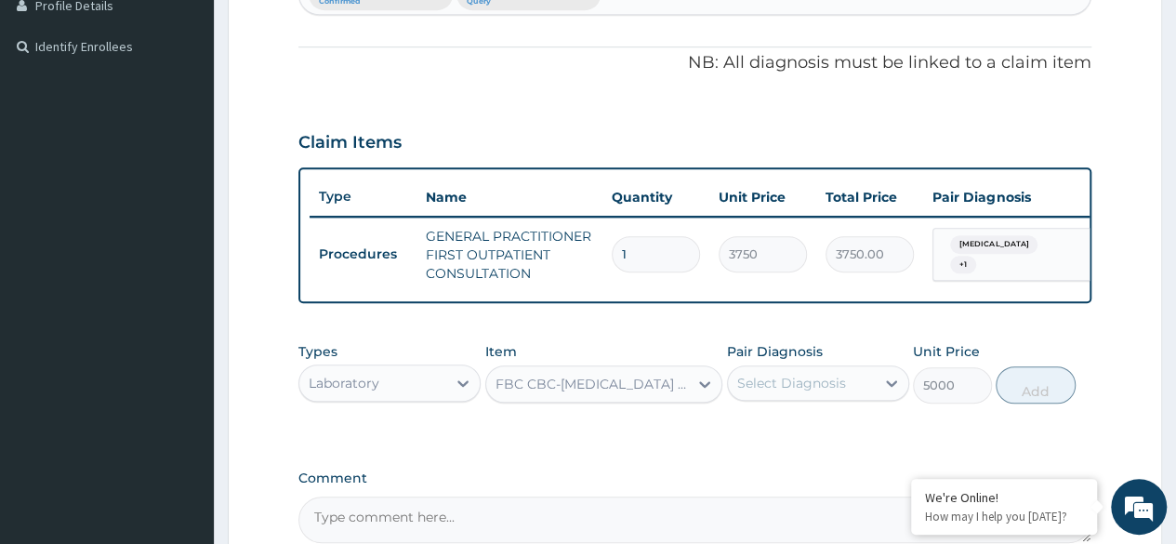
scroll to position [525, 0]
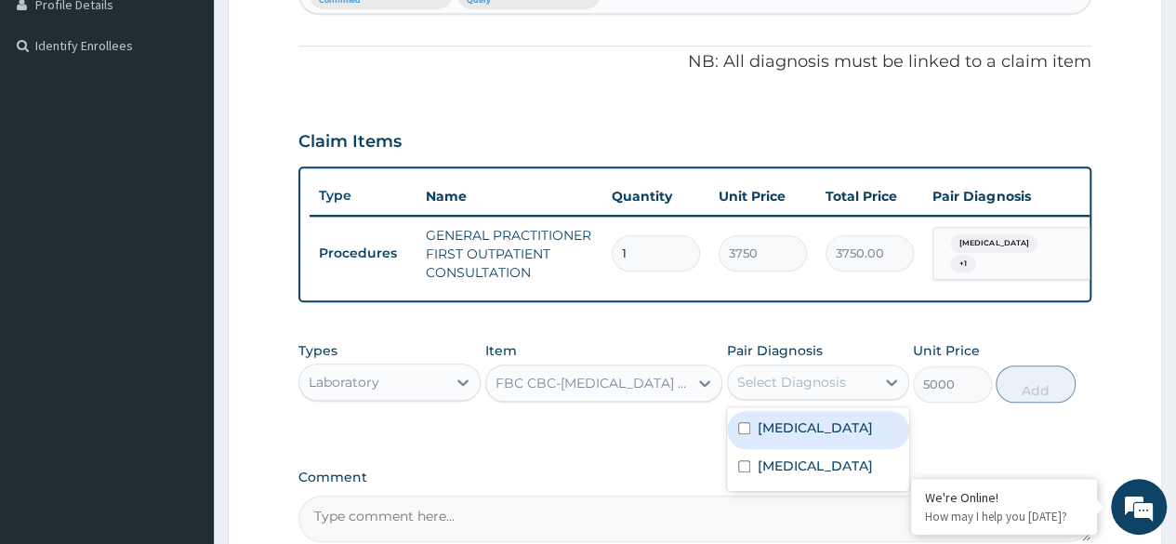
click at [869, 397] on div "Select Diagnosis" at bounding box center [801, 382] width 147 height 30
click at [771, 437] on label "Plasmodium malariae malaria without complication" at bounding box center [814, 427] width 115 height 19
checkbox input "true"
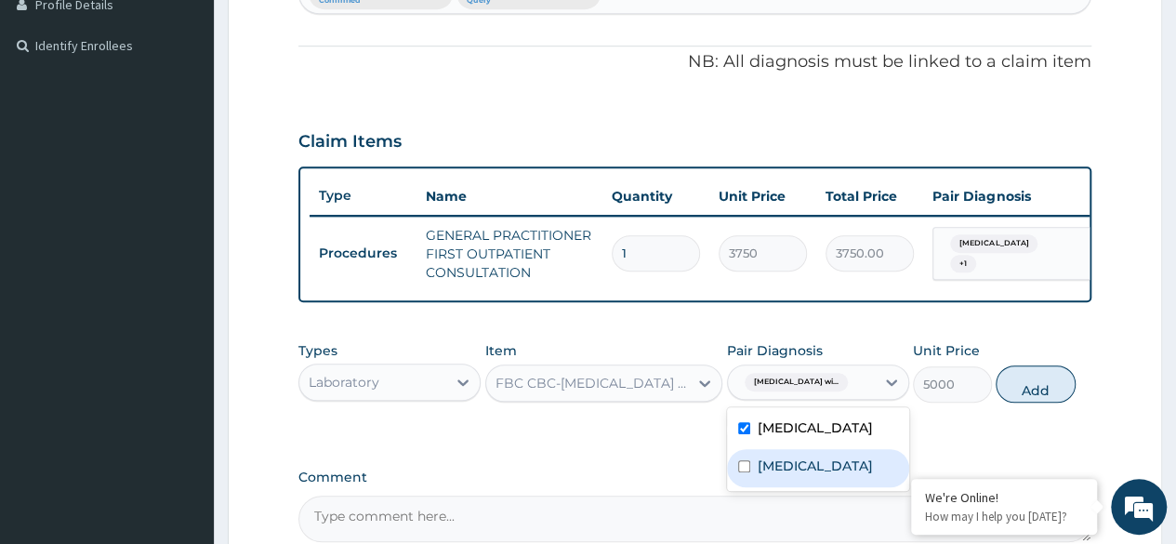
click at [742, 472] on input "checkbox" at bounding box center [744, 466] width 12 height 12
checkbox input "true"
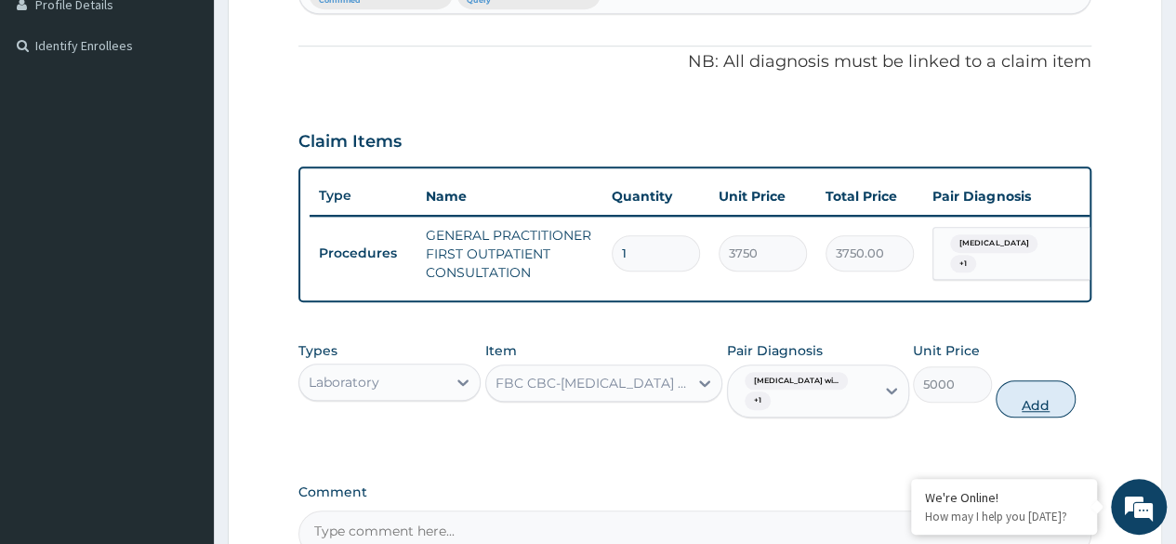
click at [1040, 411] on button "Add" at bounding box center [1034, 398] width 79 height 37
type input "0"
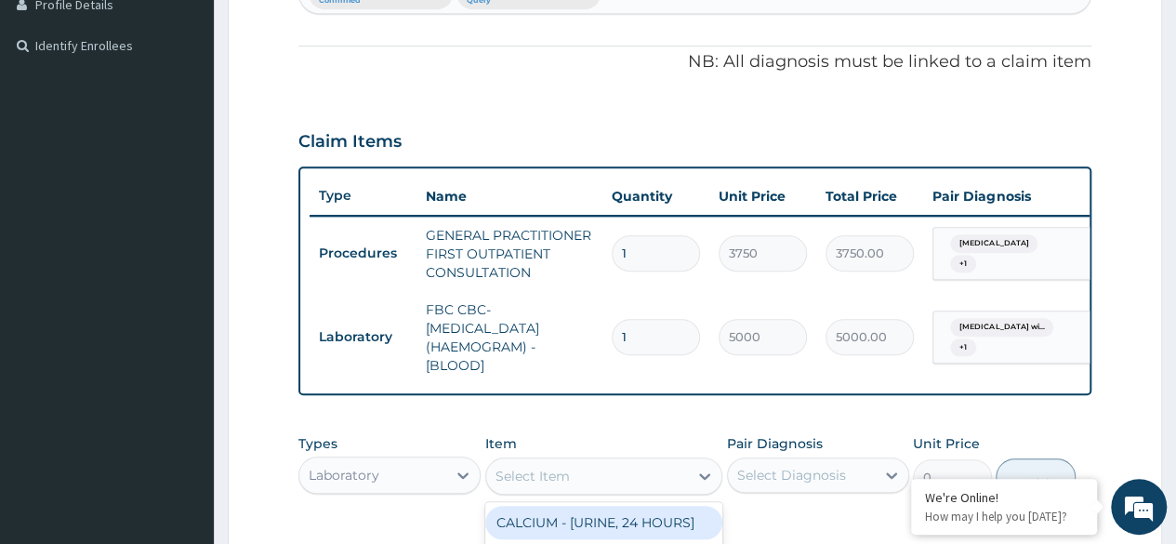
click at [602, 479] on div "Select Item" at bounding box center [587, 476] width 203 height 30
type input "MALAR"
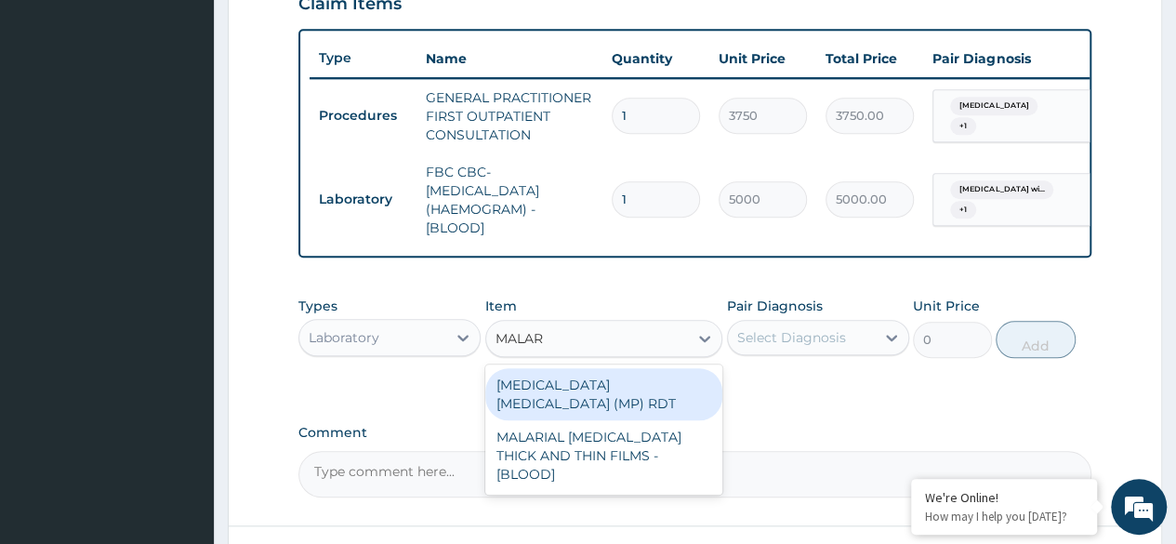
scroll to position [666, 0]
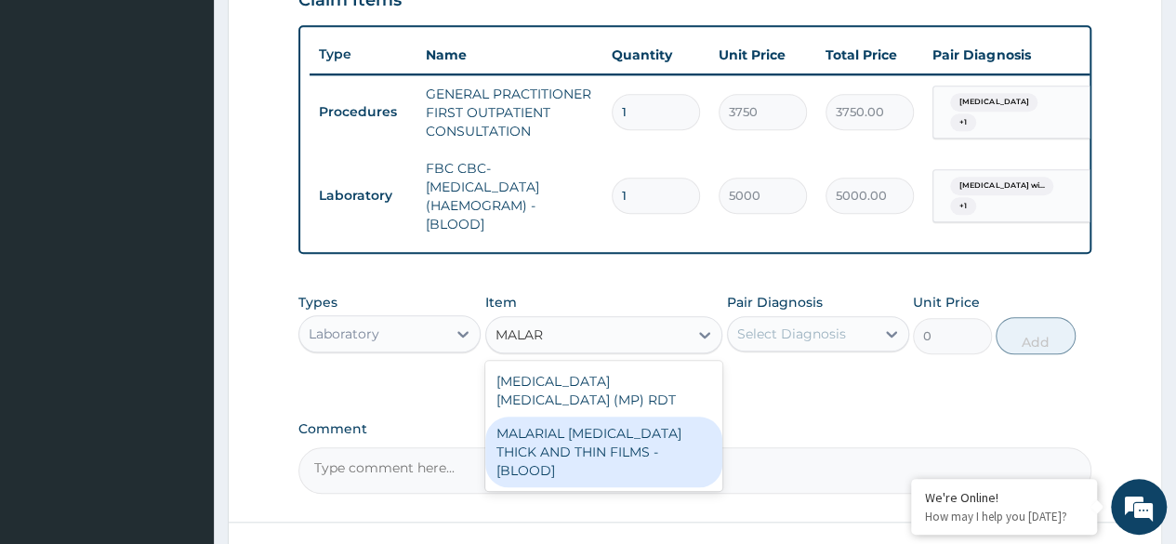
click at [586, 444] on div "MALARIAL PARASITE THICK AND THIN FILMS - [BLOOD]" at bounding box center [604, 451] width 238 height 71
type input "2187.5"
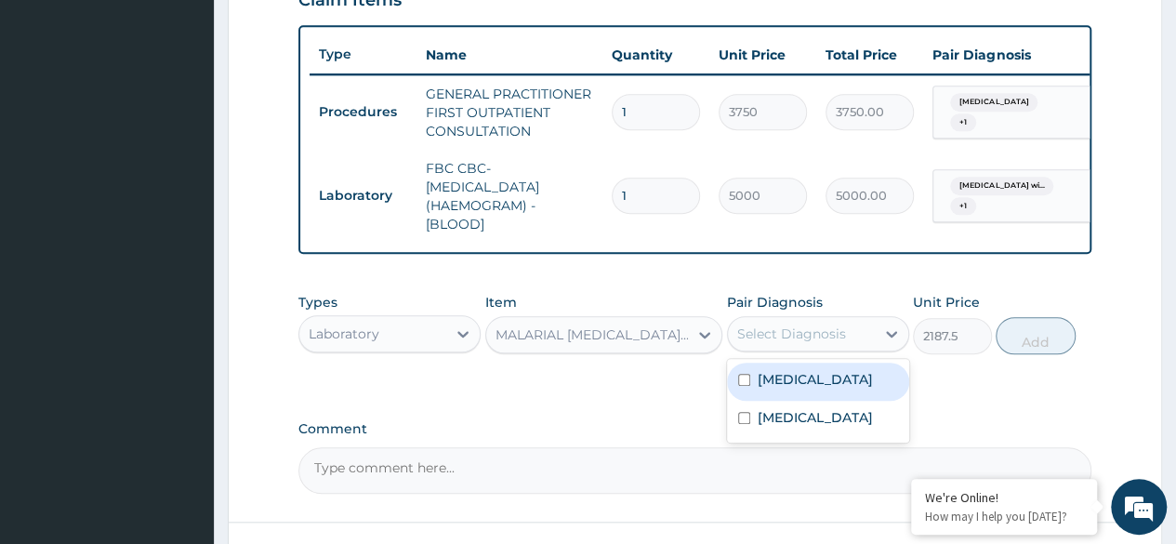
click at [781, 343] on div "Select Diagnosis" at bounding box center [791, 333] width 109 height 19
click at [785, 389] on label "Plasmodium malariae malaria without complication" at bounding box center [814, 379] width 115 height 19
checkbox input "true"
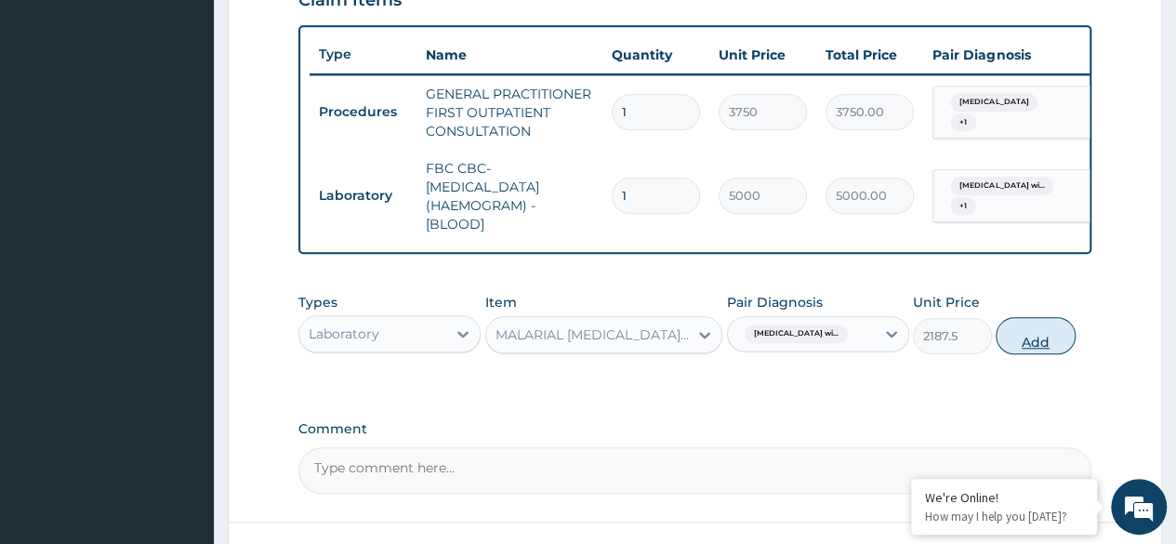
click at [1024, 349] on button "Add" at bounding box center [1034, 335] width 79 height 37
type input "0"
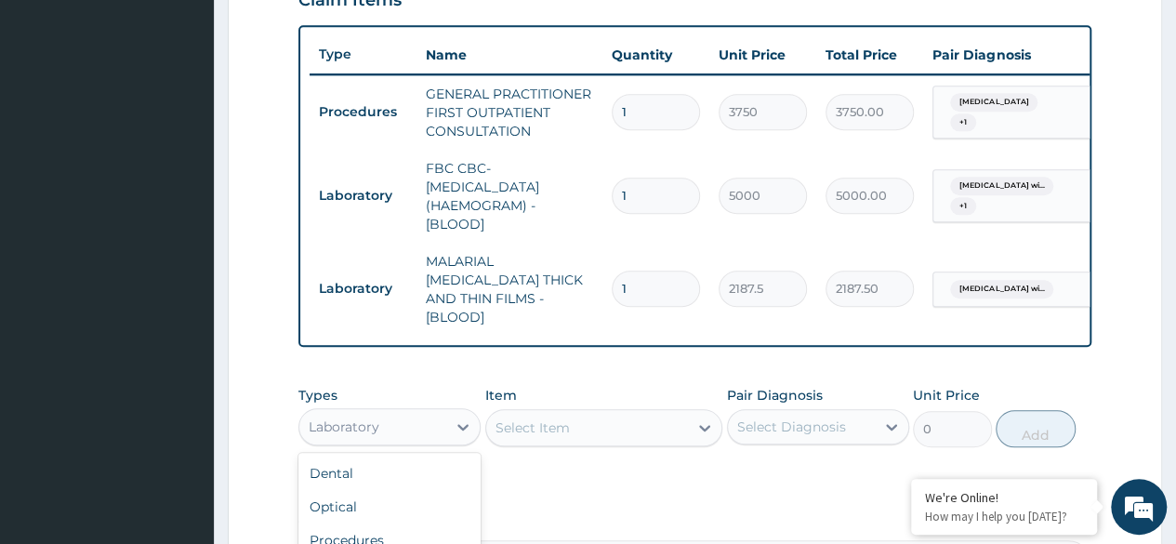
click at [435, 412] on div "Laboratory" at bounding box center [372, 427] width 147 height 30
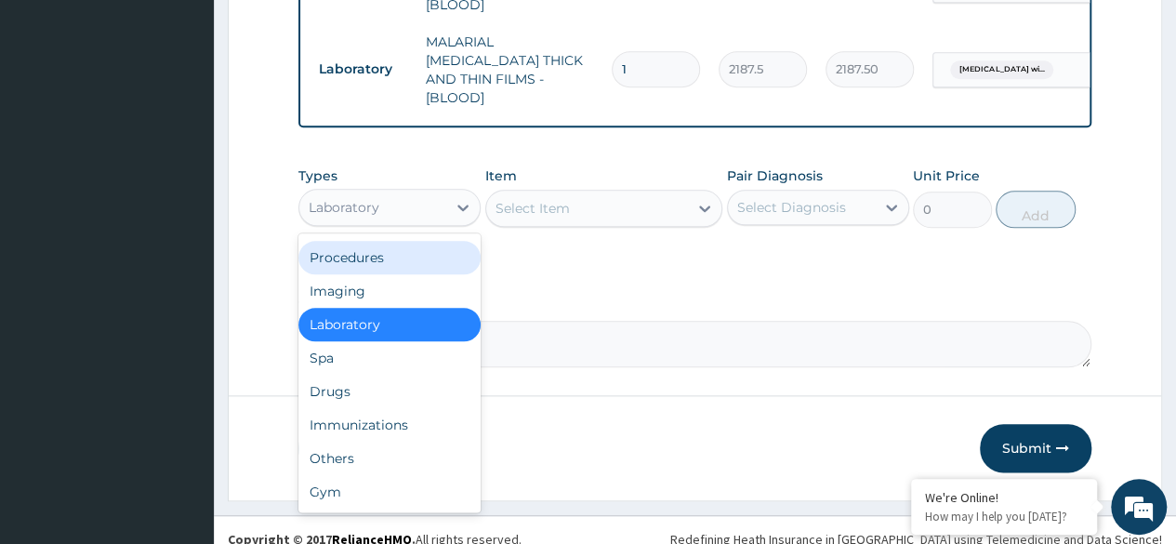
scroll to position [896, 0]
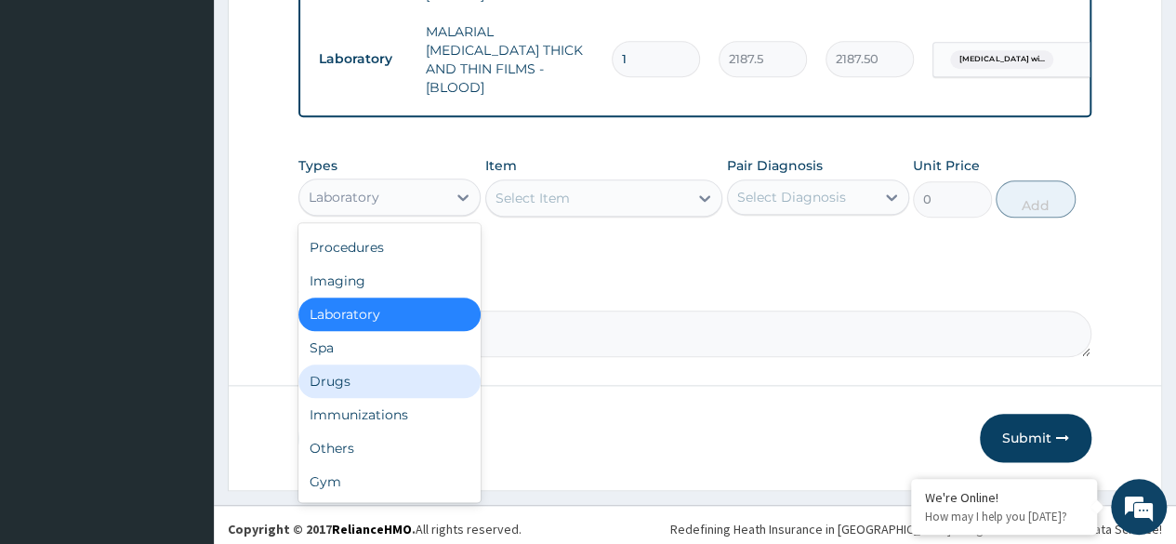
click at [347, 388] on div "Drugs" at bounding box center [389, 380] width 182 height 33
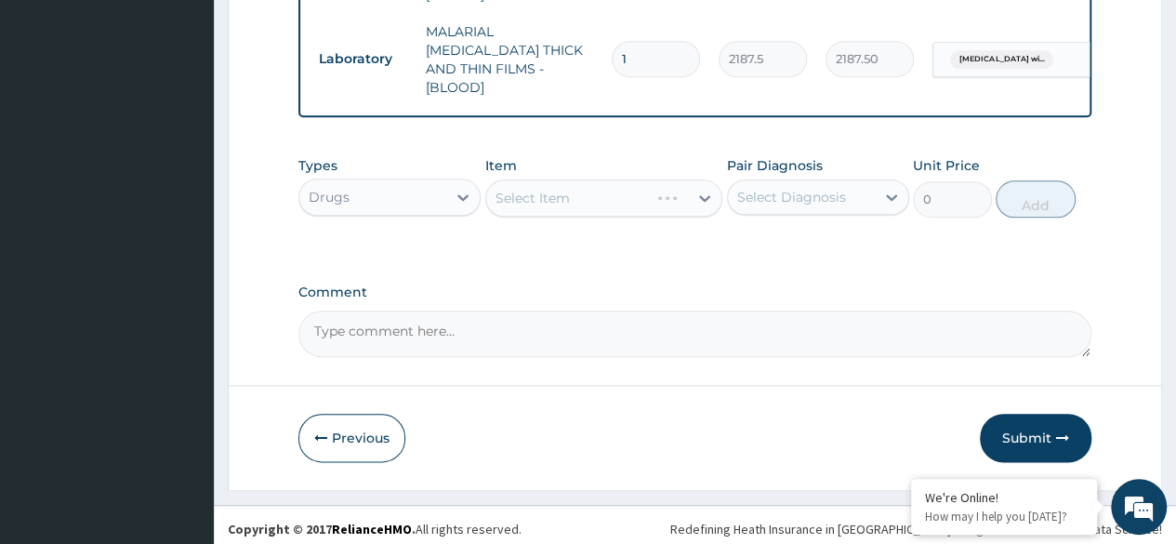
click at [588, 189] on div "Select Item" at bounding box center [604, 197] width 238 height 37
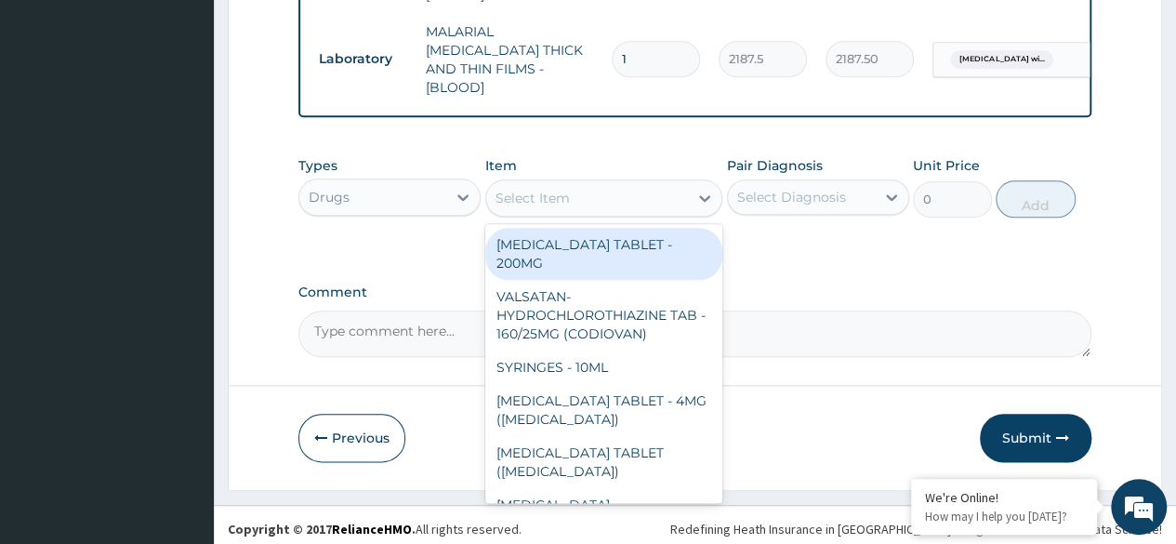
click at [619, 194] on div "Select Item" at bounding box center [587, 198] width 203 height 30
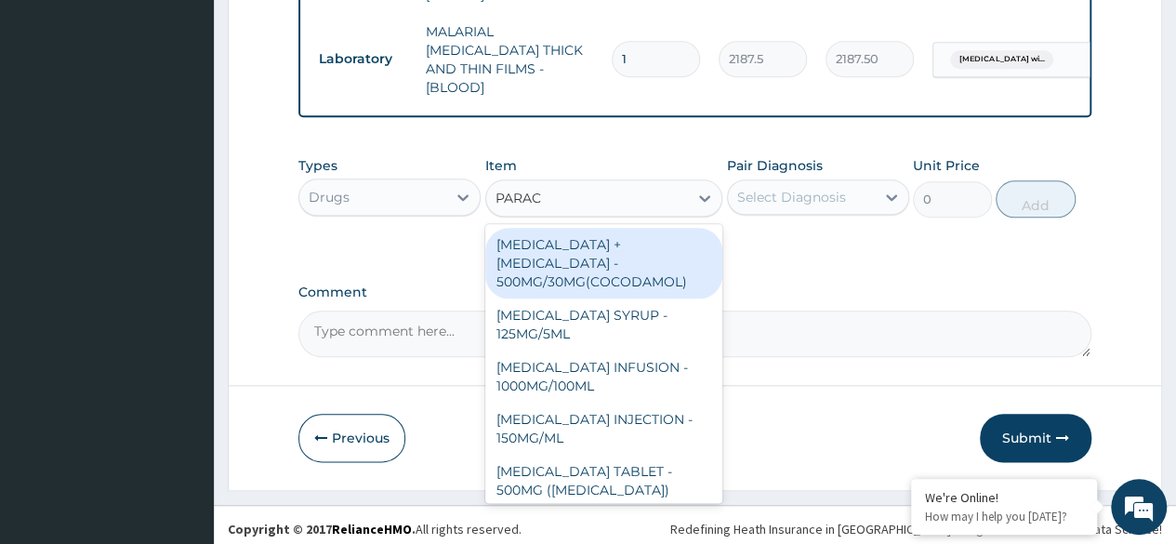
type input "PARACE"
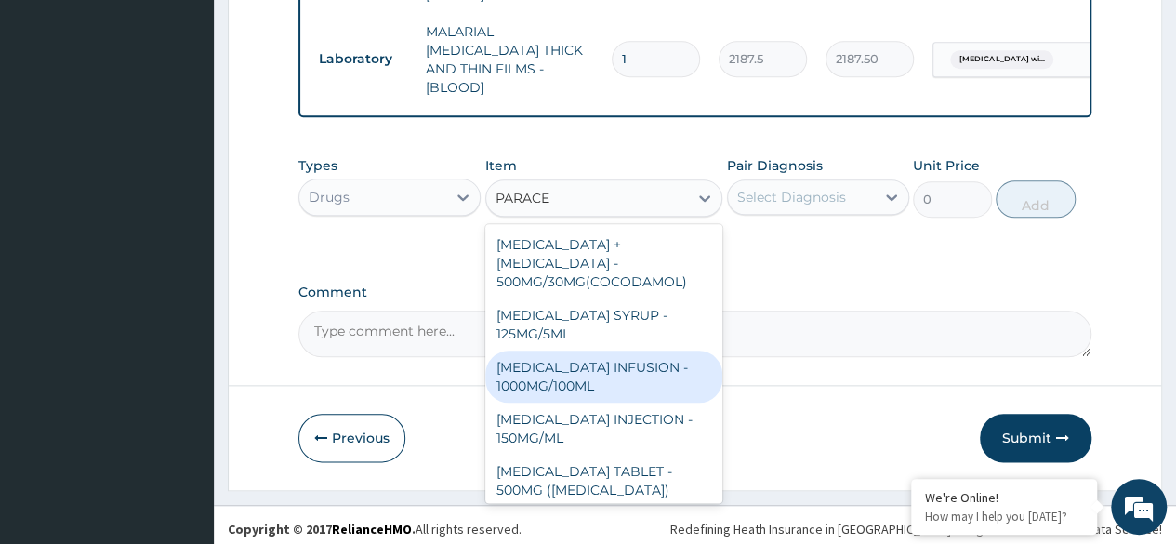
scroll to position [39, 0]
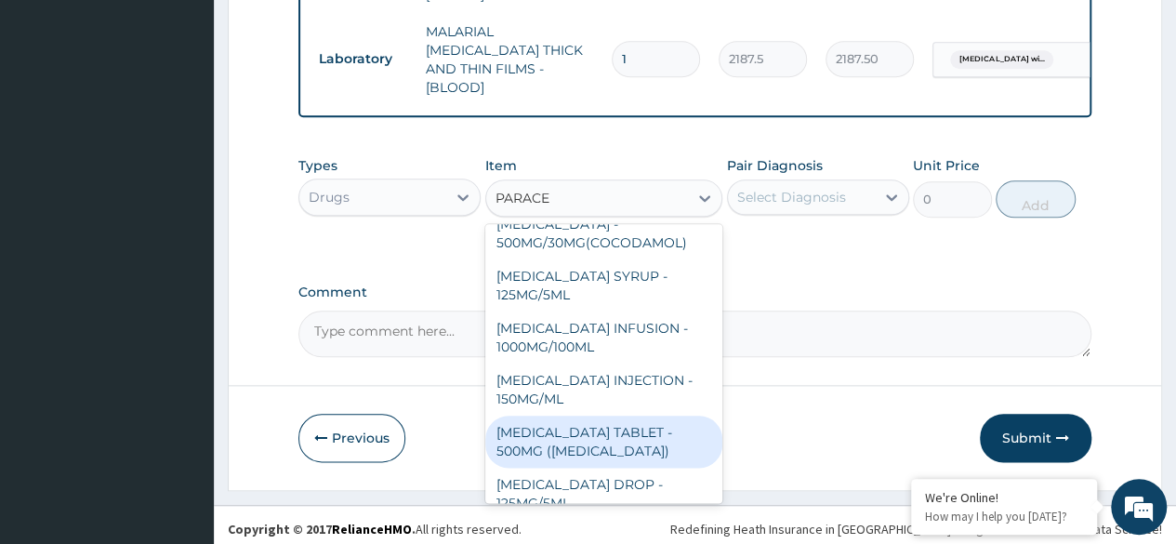
click at [578, 428] on div "[MEDICAL_DATA] TABLET - 500MG ([MEDICAL_DATA])" at bounding box center [604, 441] width 238 height 52
type input "42"
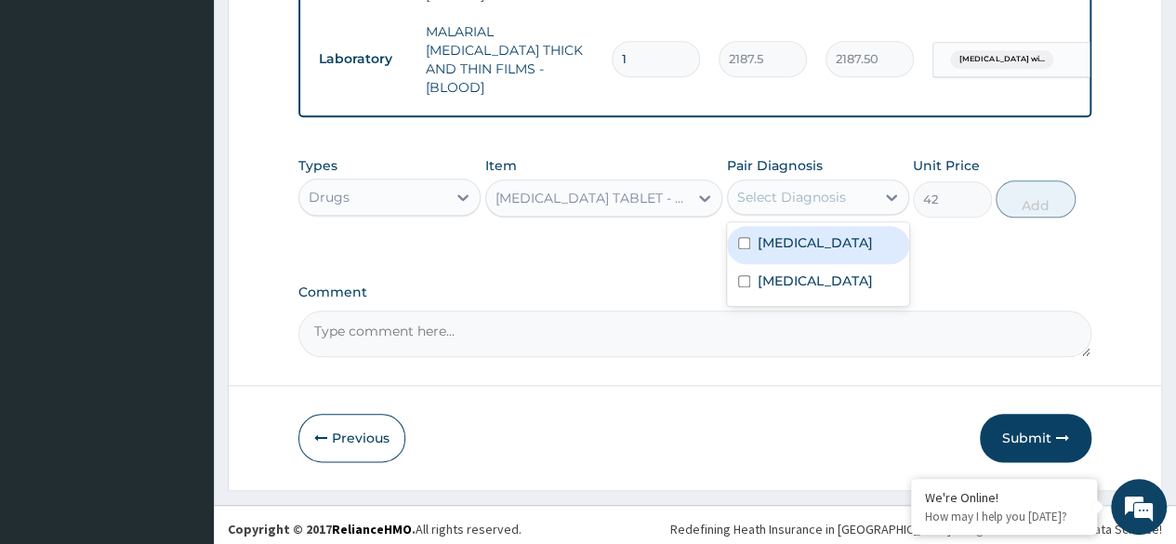
click at [760, 196] on div "Select Diagnosis" at bounding box center [791, 197] width 109 height 19
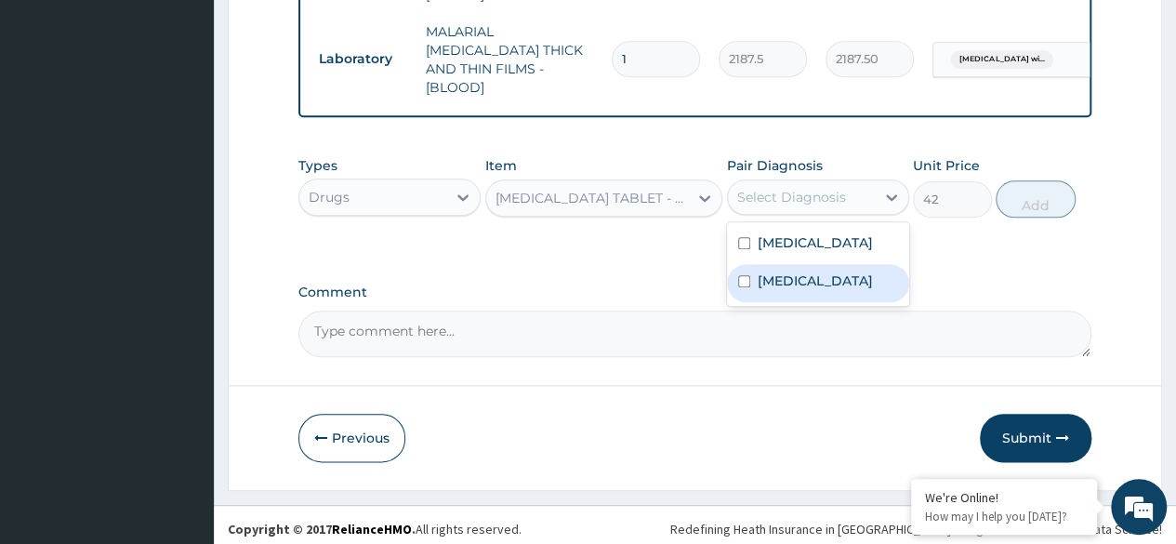
drag, startPoint x: 734, startPoint y: 266, endPoint x: 736, endPoint y: 320, distance: 53.9
click at [736, 306] on div "Plasmodium malariae malaria without complication Oral allergy syndrome" at bounding box center [818, 264] width 182 height 84
click at [736, 302] on div "Oral allergy syndrome" at bounding box center [818, 283] width 182 height 38
checkbox input "true"
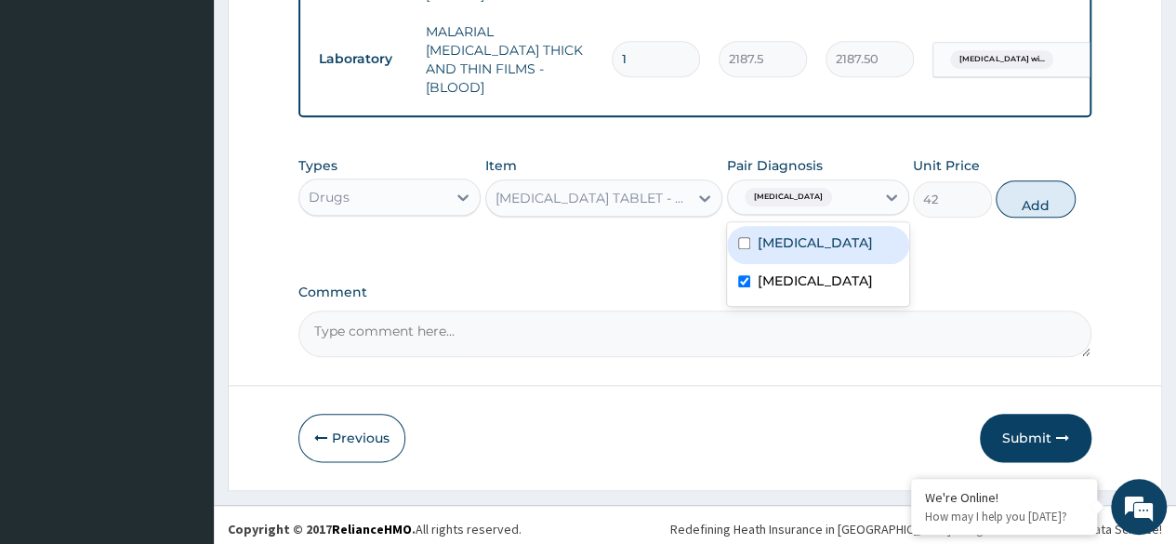
click at [751, 261] on div "Plasmodium malariae malaria without complication" at bounding box center [818, 245] width 182 height 38
checkbox input "true"
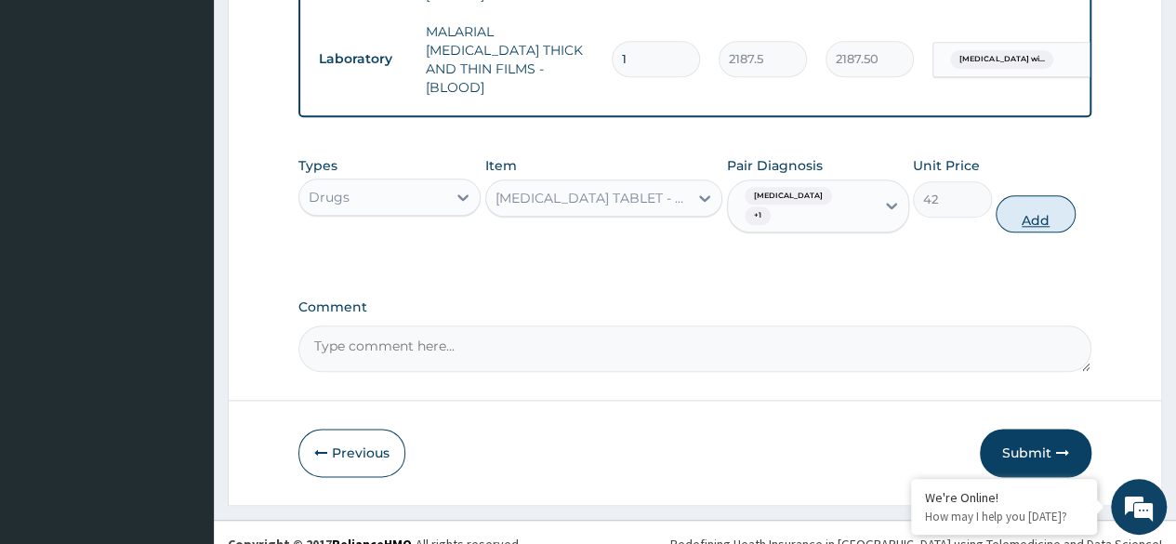
click at [1058, 200] on button "Add" at bounding box center [1034, 213] width 79 height 37
type input "0"
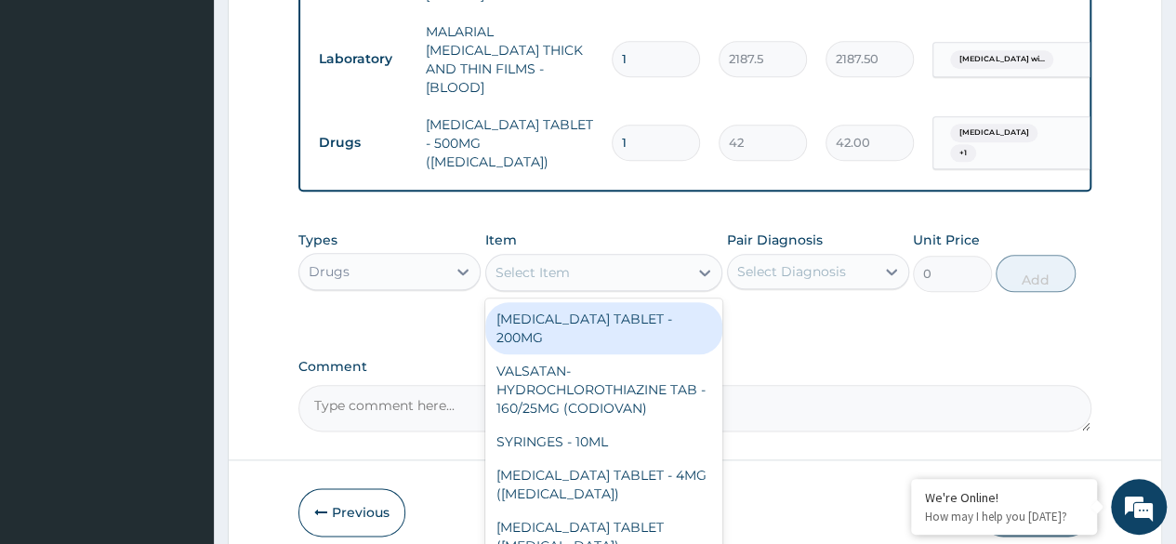
click at [623, 265] on div "Select Item" at bounding box center [587, 272] width 203 height 30
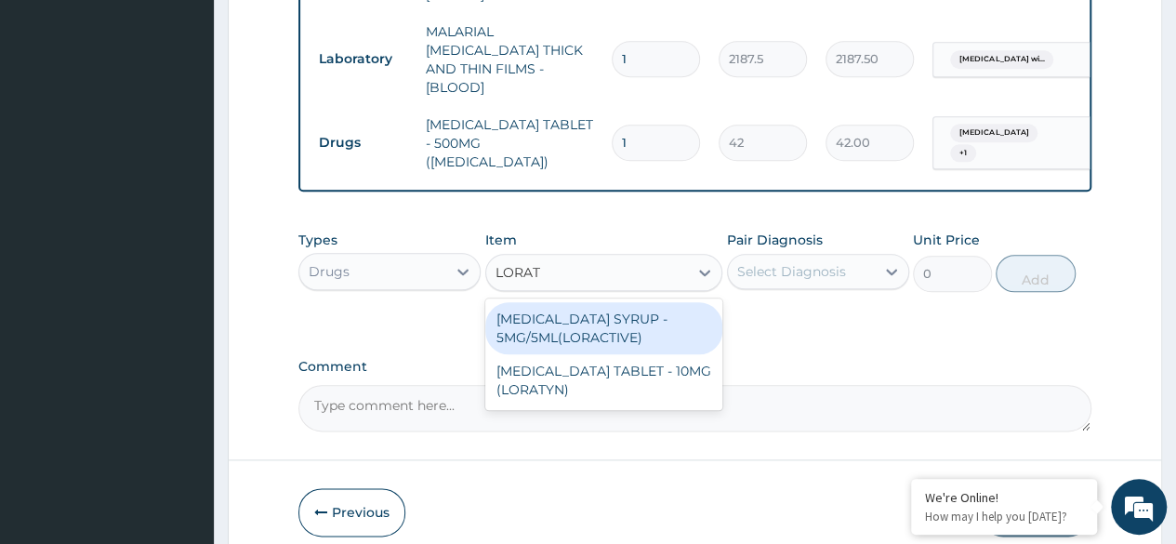
type input "LORATA"
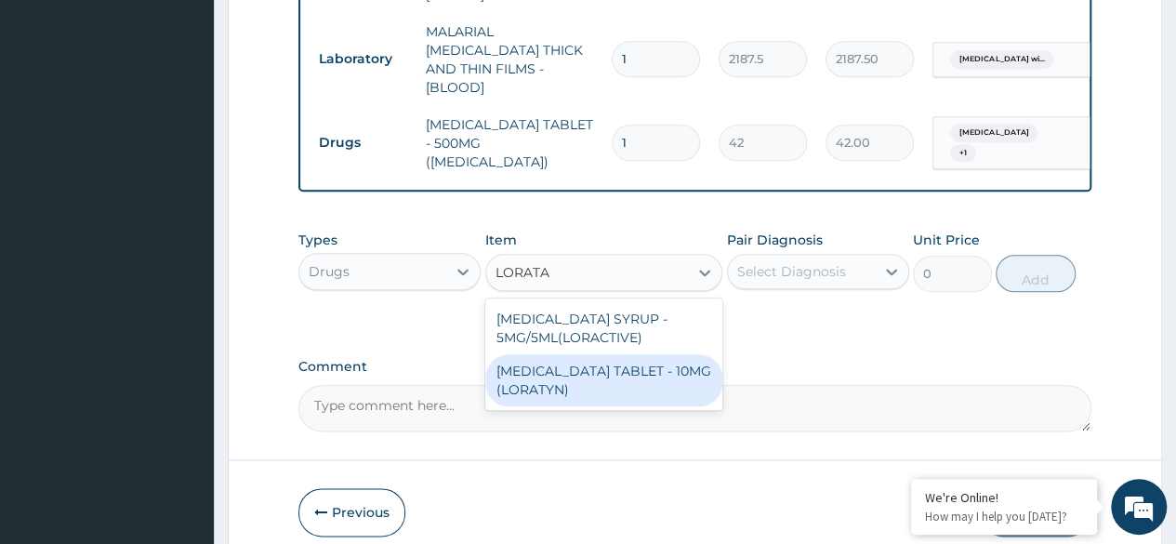
click at [599, 356] on div "[MEDICAL_DATA] TABLET - 10MG (LORATYN)" at bounding box center [604, 380] width 238 height 52
type input "98"
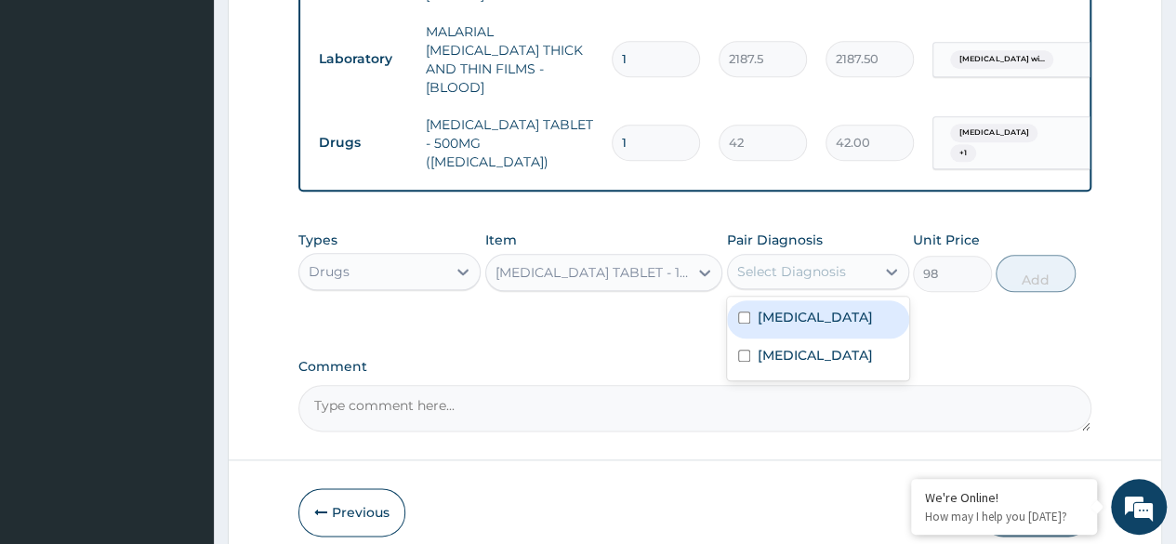
click at [797, 262] on div "Select Diagnosis" at bounding box center [791, 271] width 109 height 19
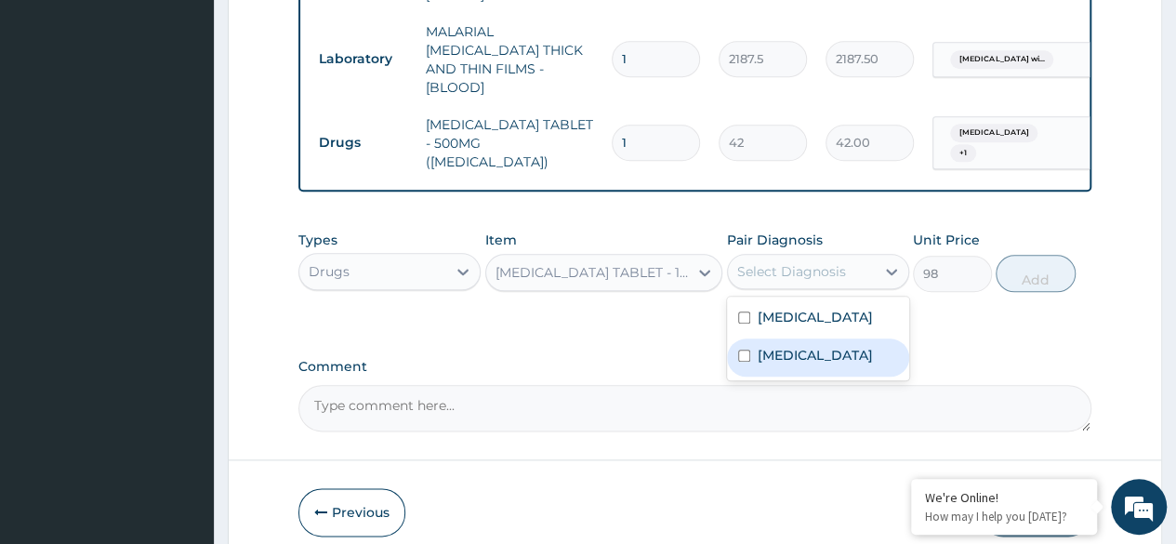
click at [771, 364] on label "Oral allergy syndrome" at bounding box center [814, 355] width 115 height 19
checkbox input "true"
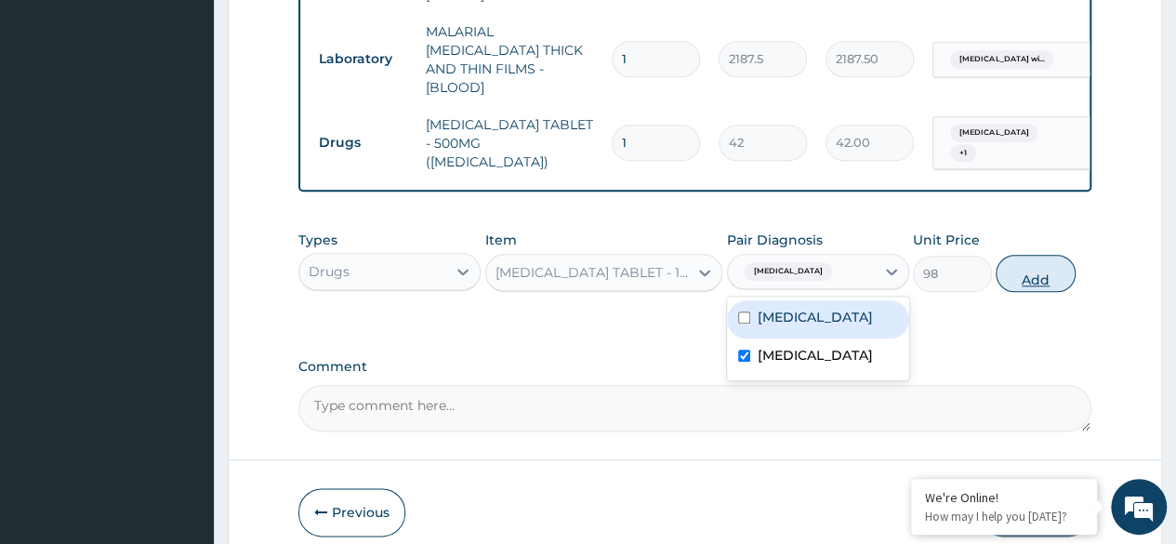
click at [1026, 265] on button "Add" at bounding box center [1034, 273] width 79 height 37
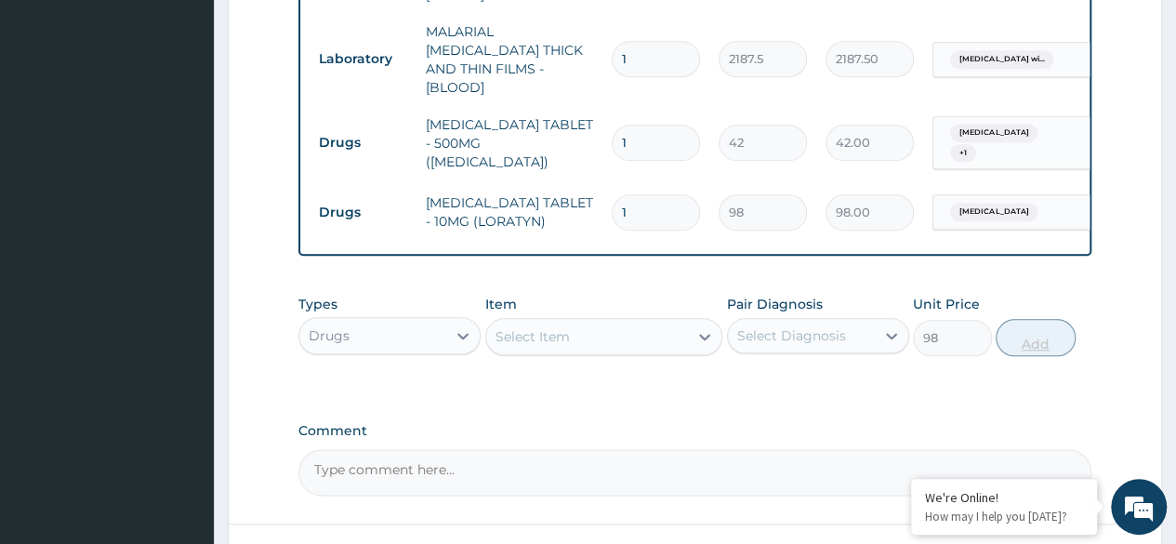
type input "0"
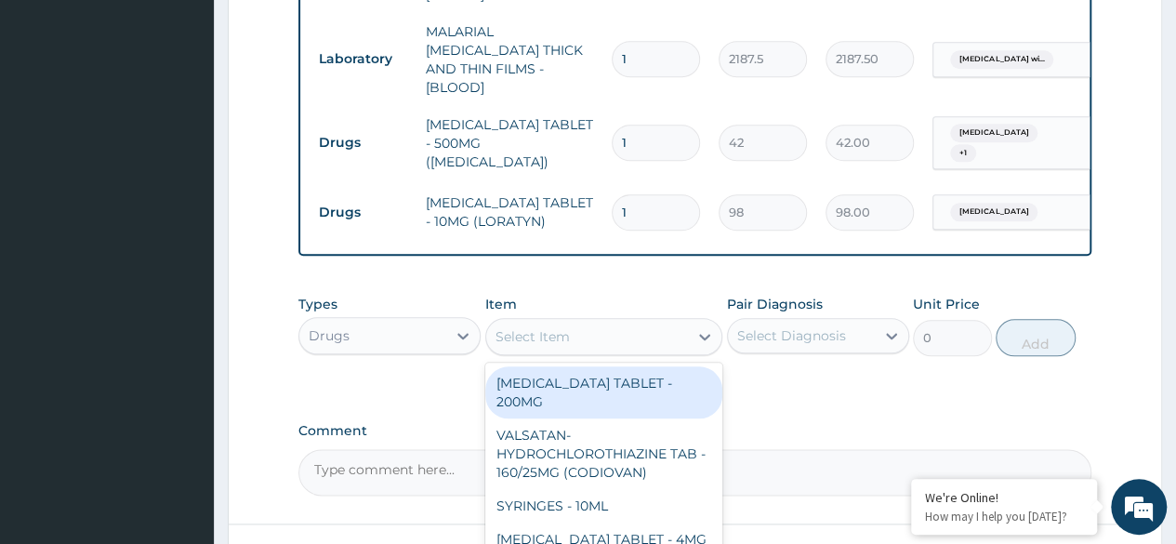
click at [573, 326] on div "Select Item" at bounding box center [587, 337] width 203 height 30
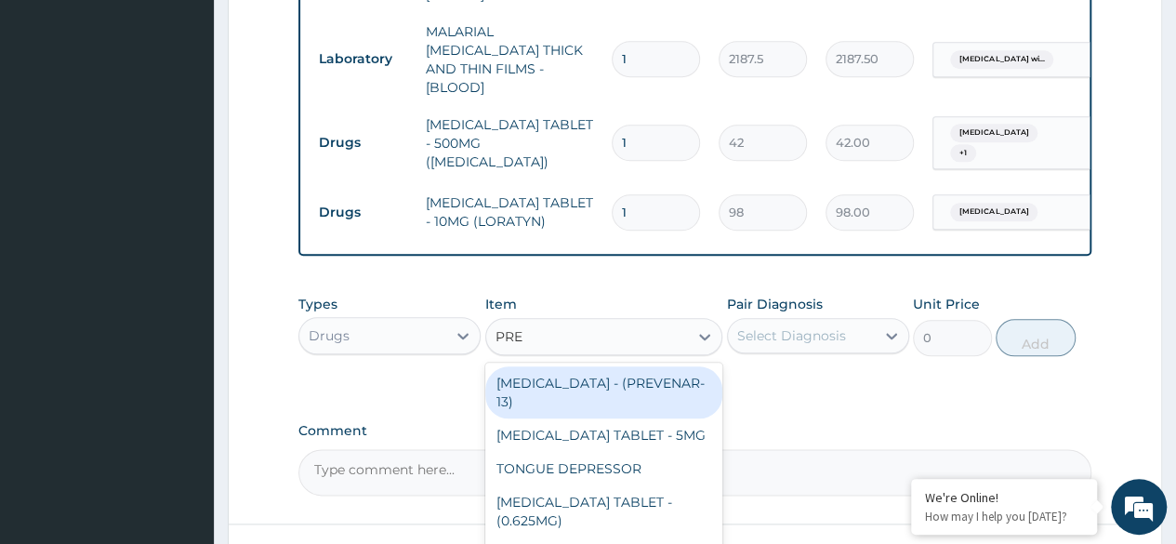
type input "PRED"
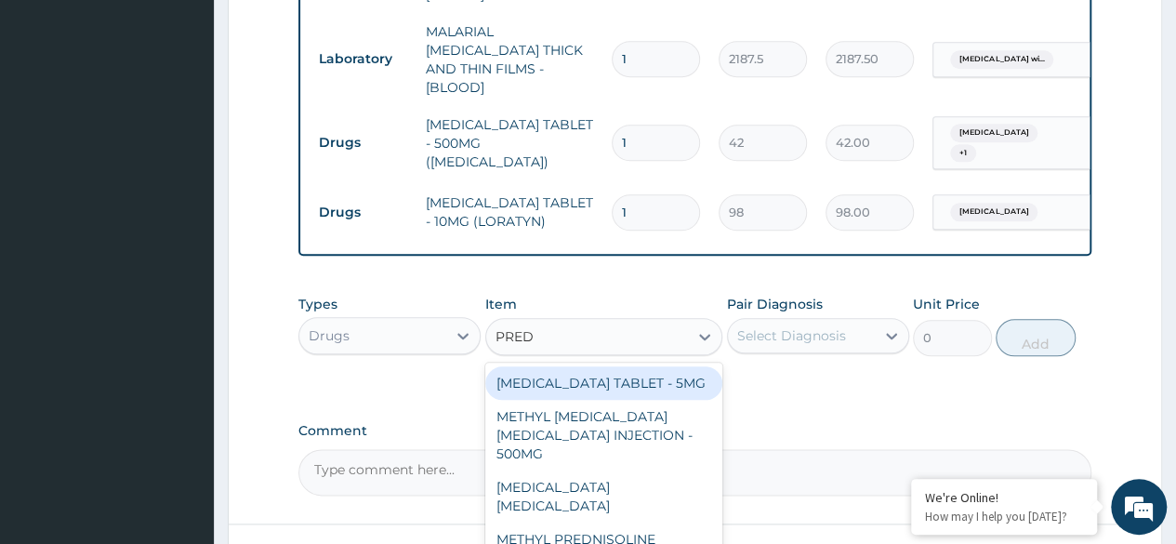
click at [567, 377] on div "[MEDICAL_DATA] TABLET - 5MG" at bounding box center [604, 382] width 238 height 33
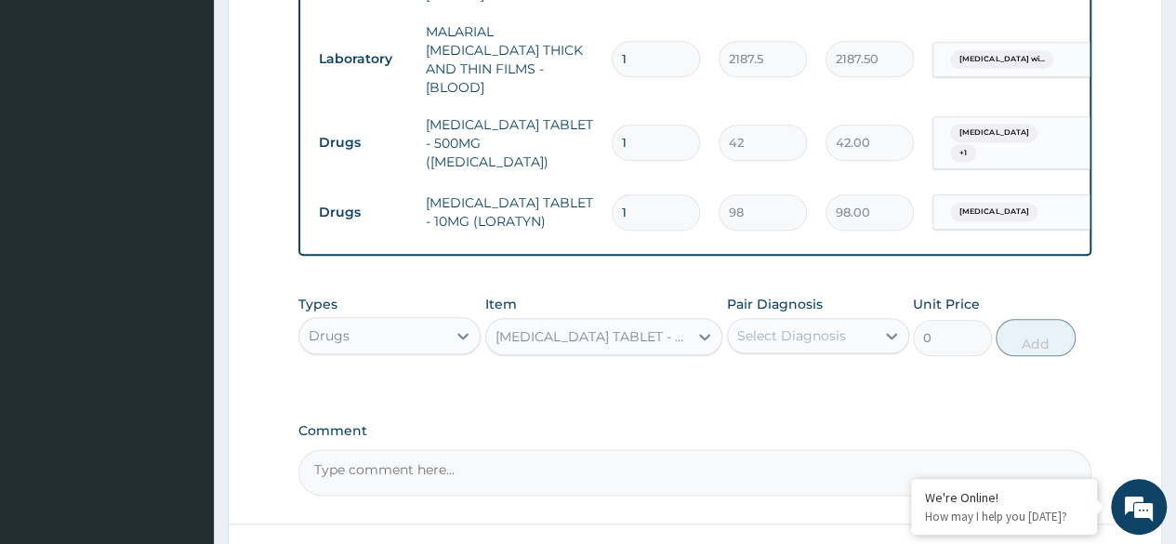
type input "42"
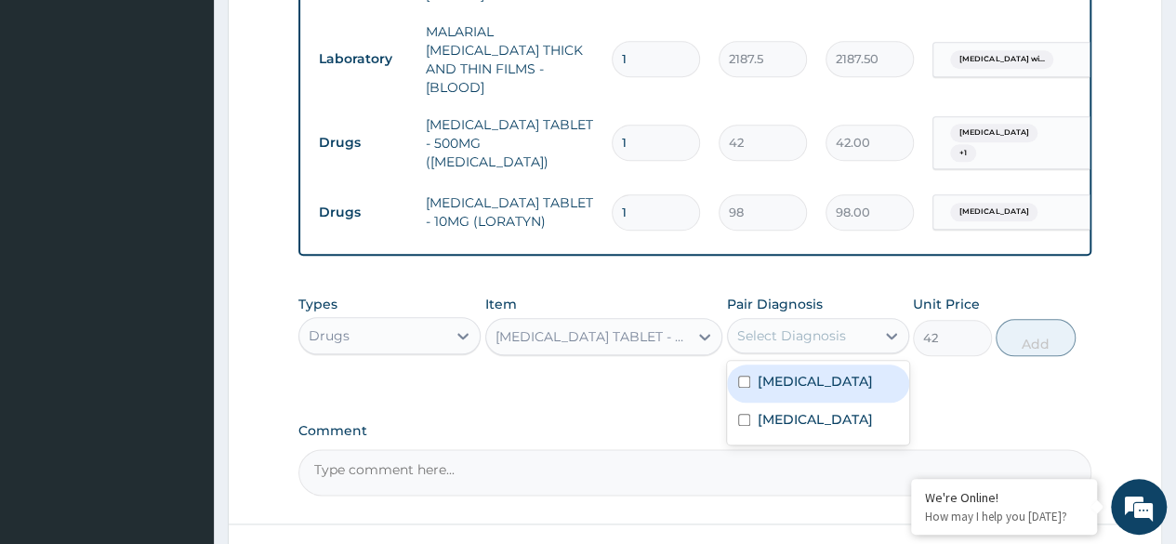
click at [784, 326] on div "Select Diagnosis" at bounding box center [791, 335] width 109 height 19
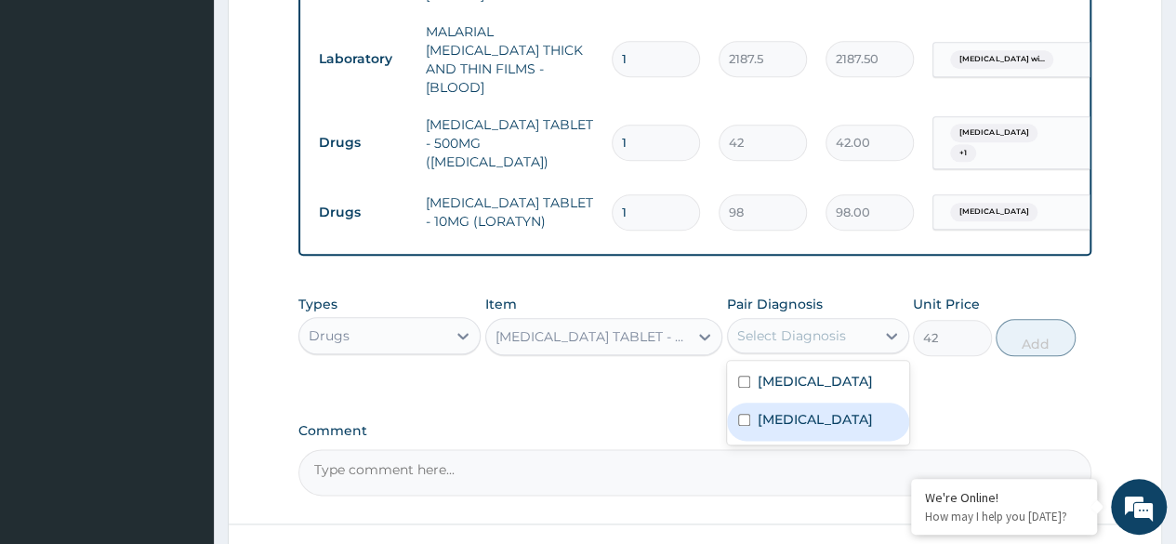
click at [744, 441] on div "Oral allergy syndrome" at bounding box center [818, 421] width 182 height 38
checkbox input "true"
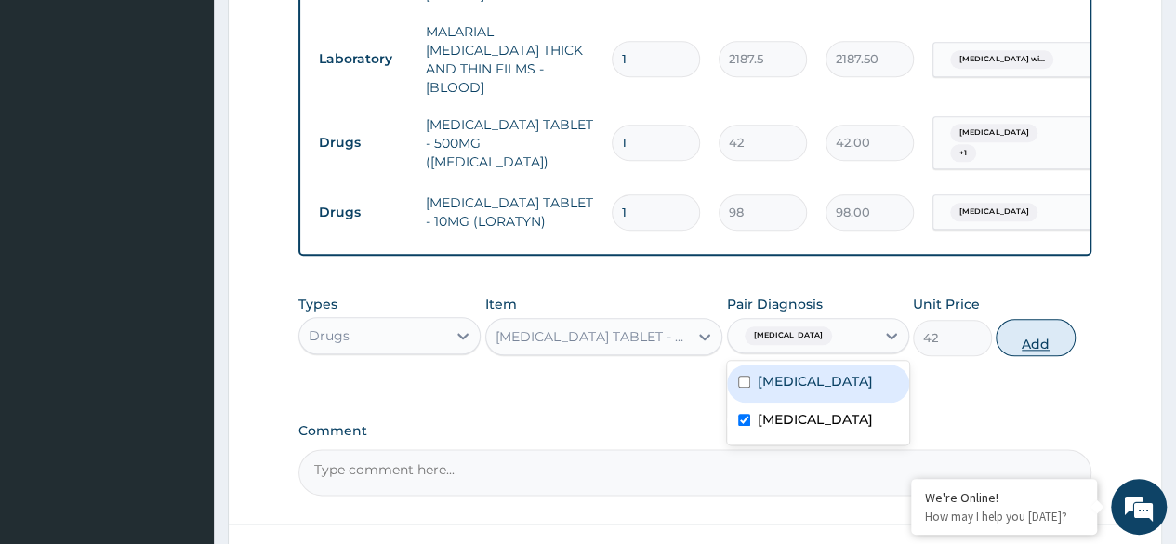
click at [1037, 323] on button "Add" at bounding box center [1034, 337] width 79 height 37
type input "0"
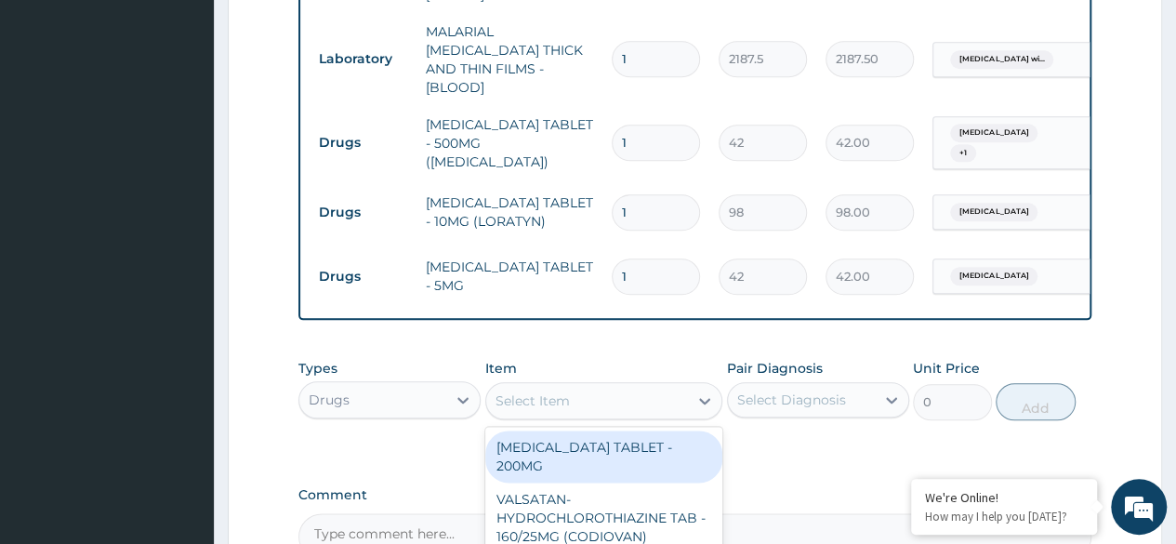
click at [608, 401] on div "Select Item" at bounding box center [587, 401] width 203 height 30
type input "TRIP"
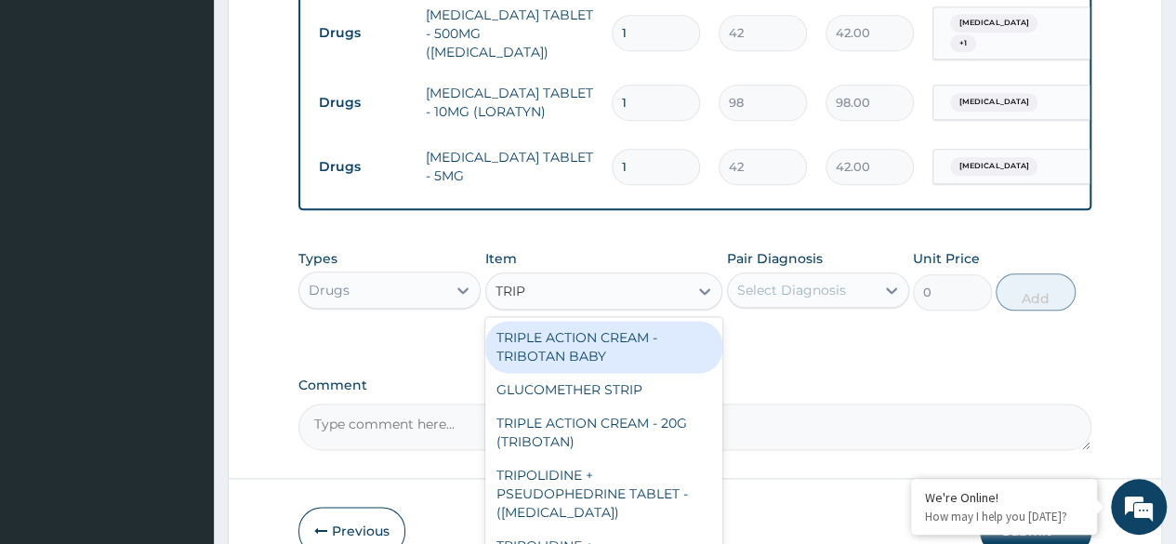
scroll to position [1007, 0]
click at [589, 343] on div "TRIPLE ACTION CREAM - TRIBOTAN BABY" at bounding box center [604, 345] width 238 height 52
type input "1400"
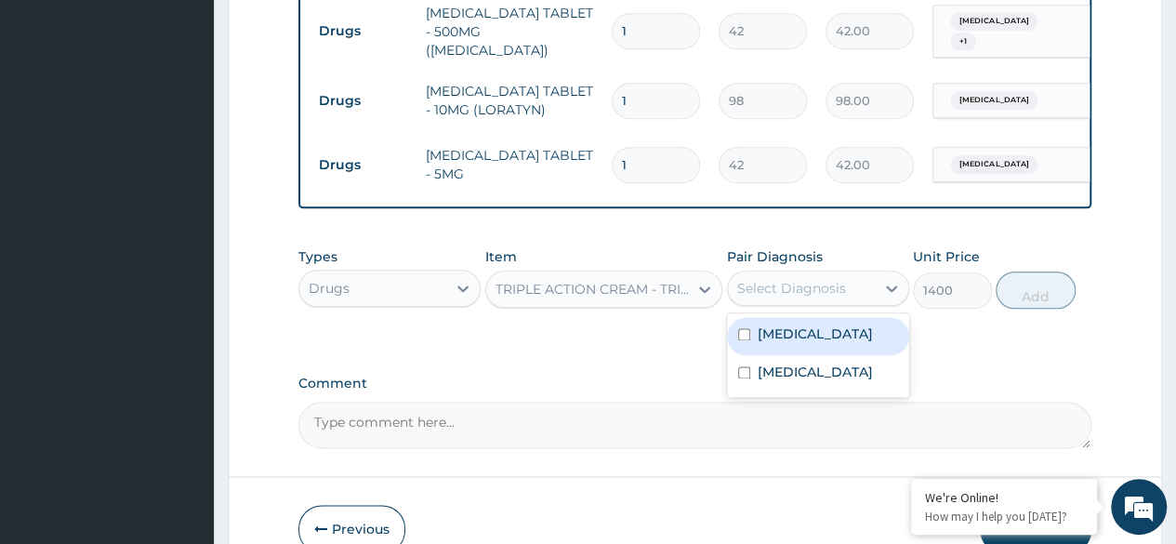
click at [795, 285] on div "Select Diagnosis" at bounding box center [791, 288] width 109 height 19
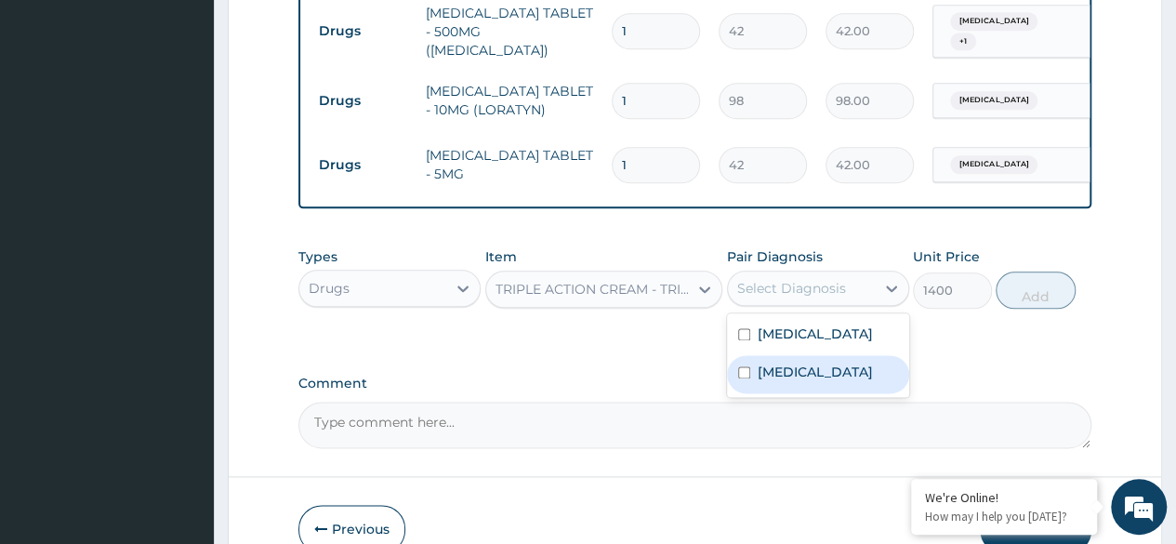
click at [763, 381] on label "Oral allergy syndrome" at bounding box center [814, 371] width 115 height 19
checkbox input "true"
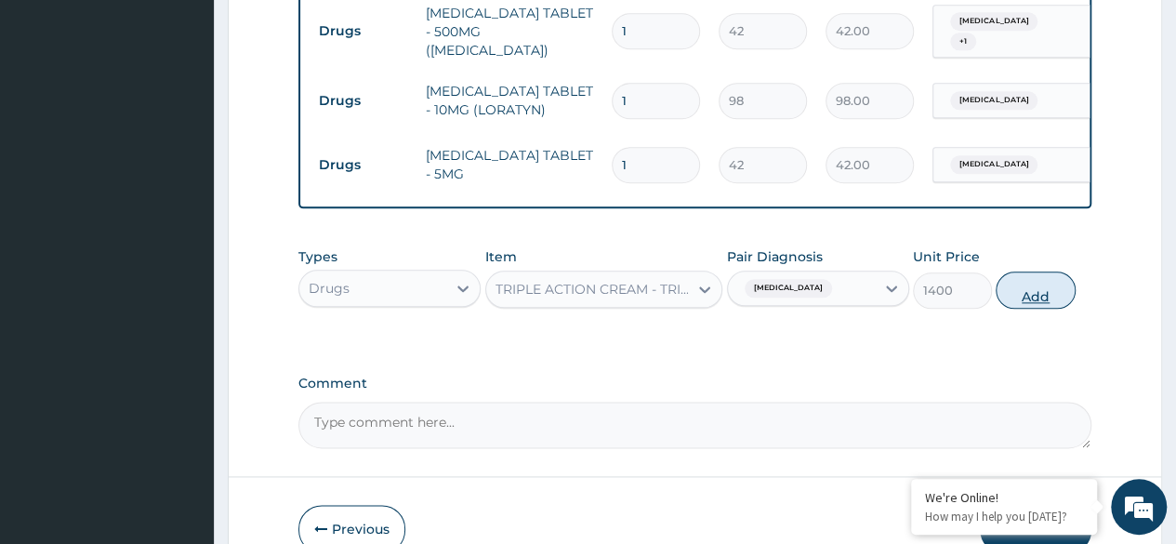
click at [1021, 276] on button "Add" at bounding box center [1034, 289] width 79 height 37
type input "0"
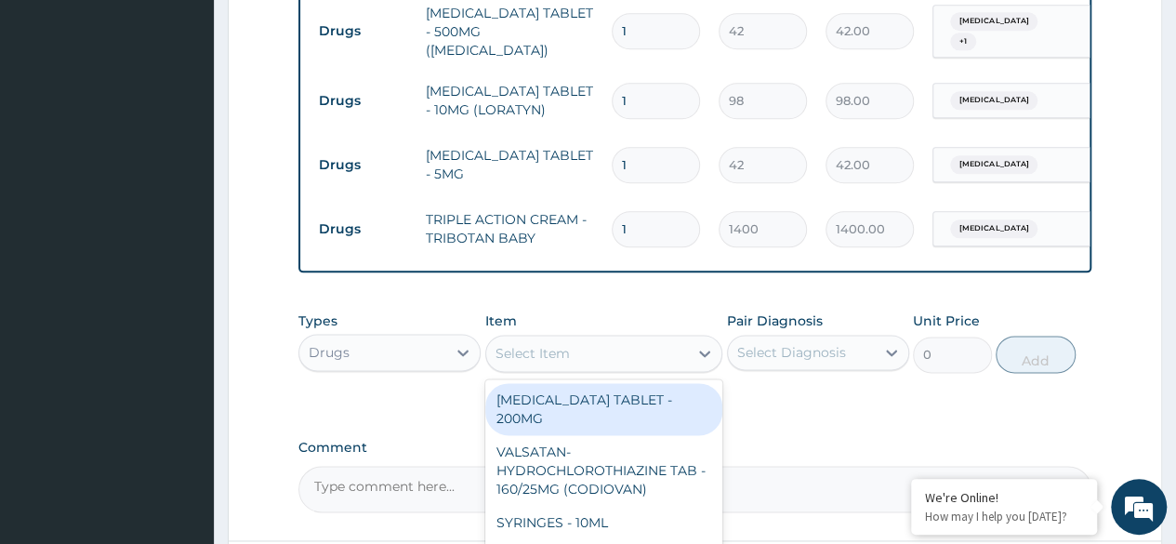
click at [687, 338] on div "Select Item" at bounding box center [587, 353] width 203 height 30
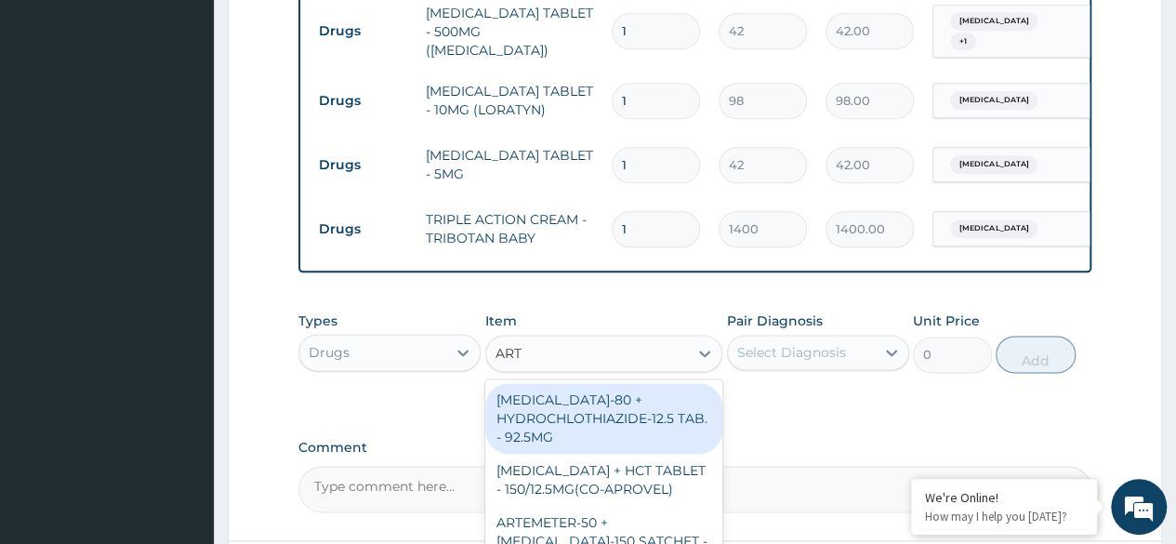
type input "ARTE"
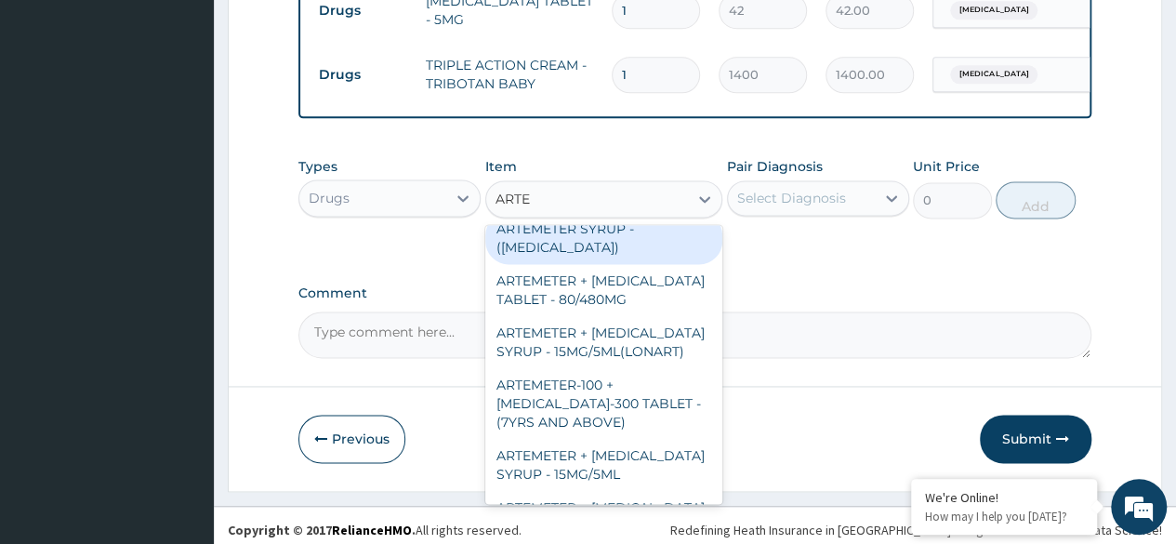
scroll to position [384, 0]
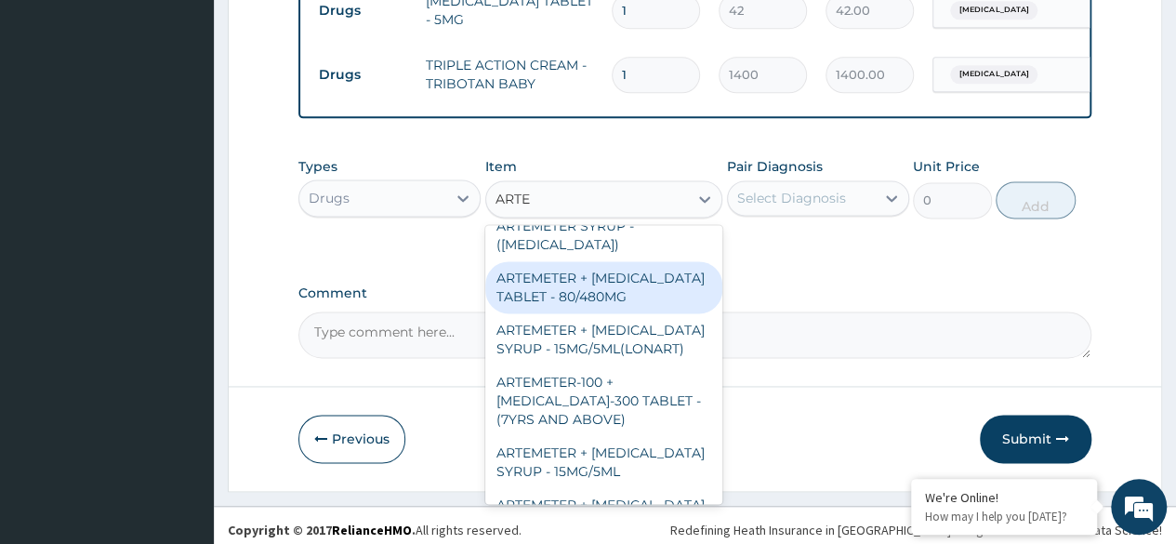
click at [606, 313] on div "ARTEMETER + [MEDICAL_DATA] TABLET - 80/480MG" at bounding box center [604, 287] width 238 height 52
type input "364"
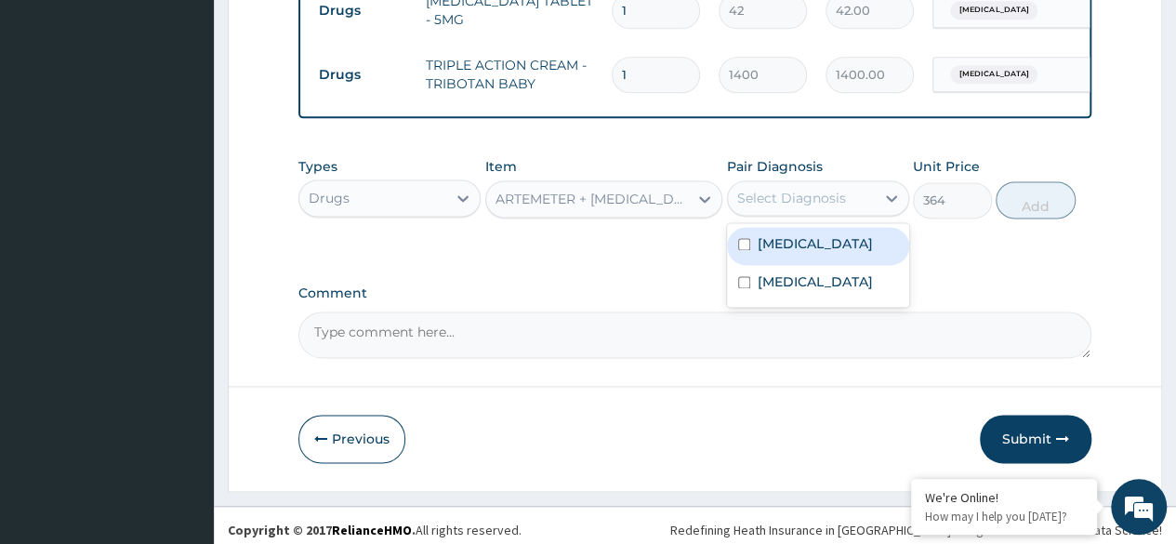
click at [787, 204] on div "Select Diagnosis" at bounding box center [818, 197] width 182 height 35
click at [766, 246] on label "Plasmodium malariae malaria without complication" at bounding box center [814, 243] width 115 height 19
checkbox input "true"
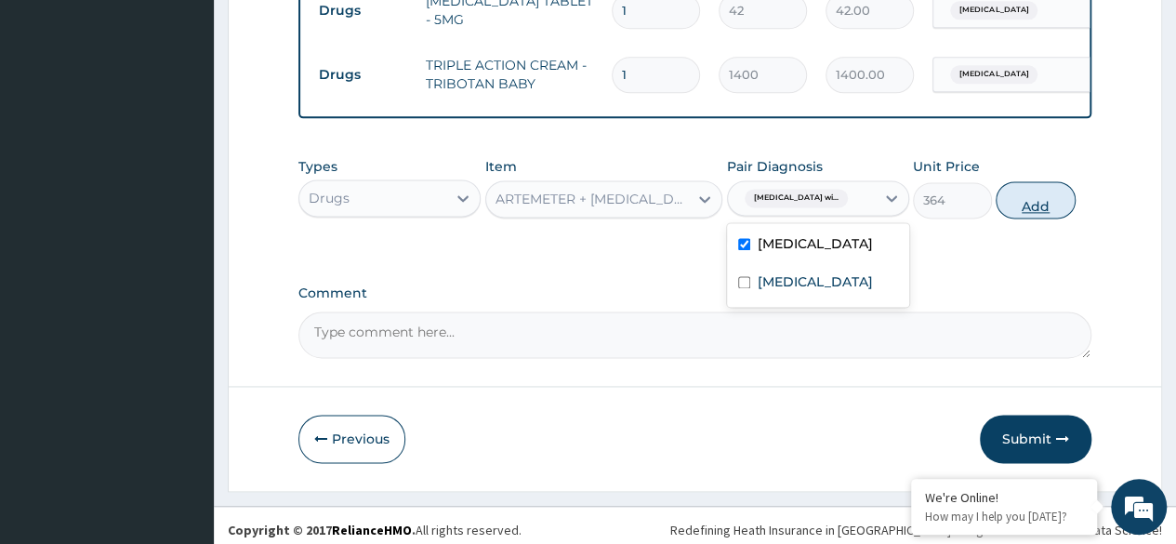
click at [1020, 191] on button "Add" at bounding box center [1034, 199] width 79 height 37
type input "0"
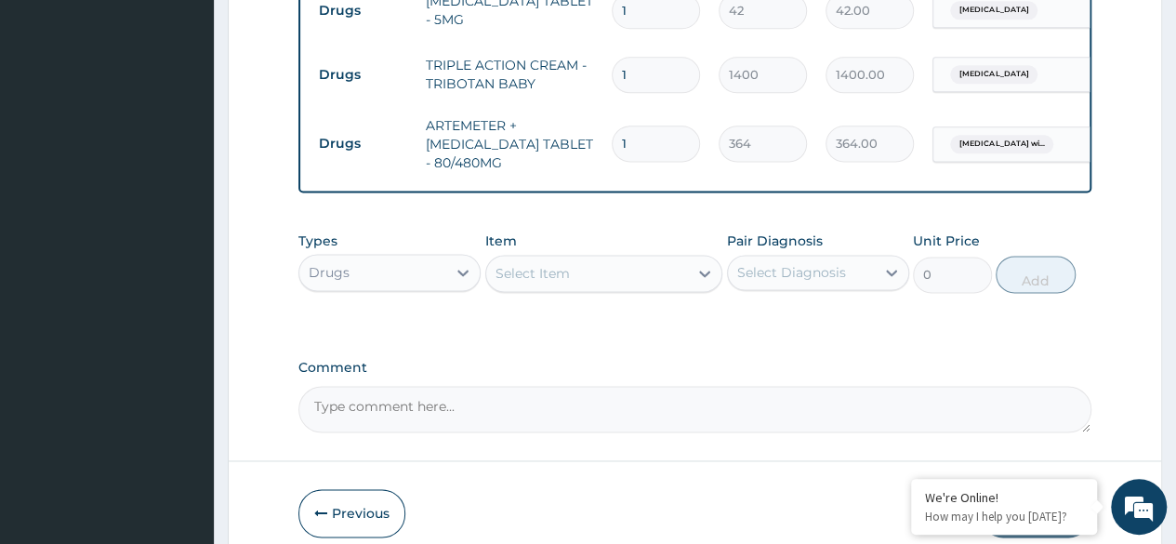
type input "0.00"
type input "6"
type input "2184.00"
type input "11"
type input "4004.00"
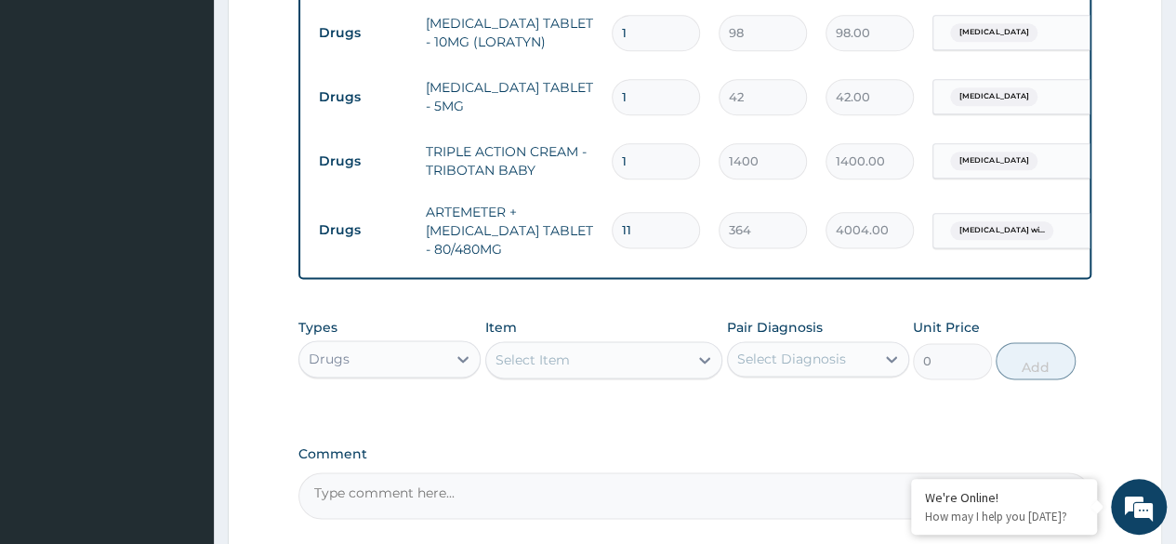
scroll to position [1073, 0]
type input "11"
click at [634, 81] on input "1" at bounding box center [656, 99] width 88 height 36
type input "10"
type input "420.00"
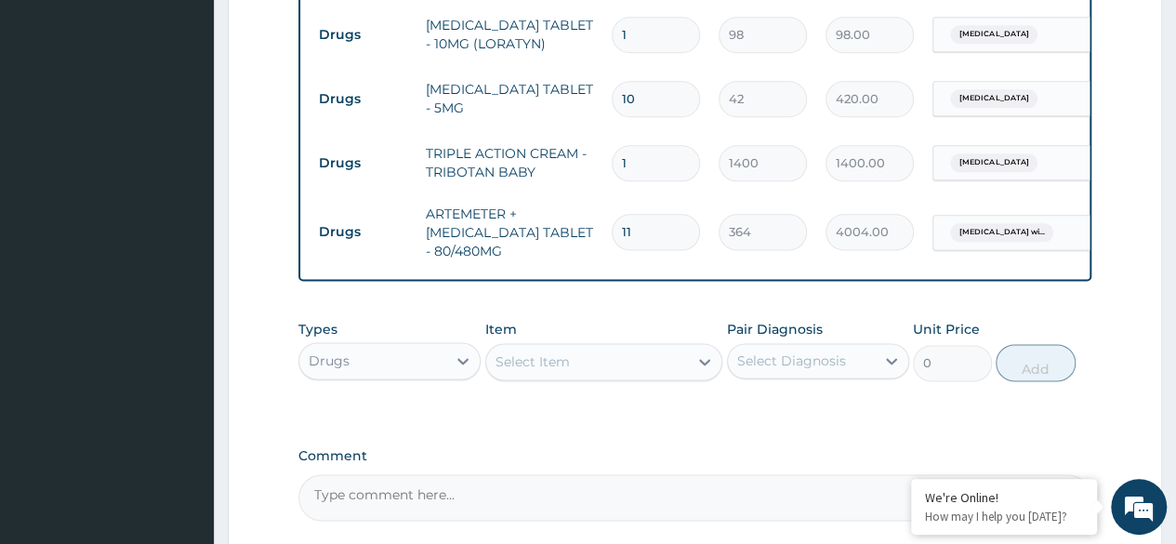
type input "13"
type input "546.00"
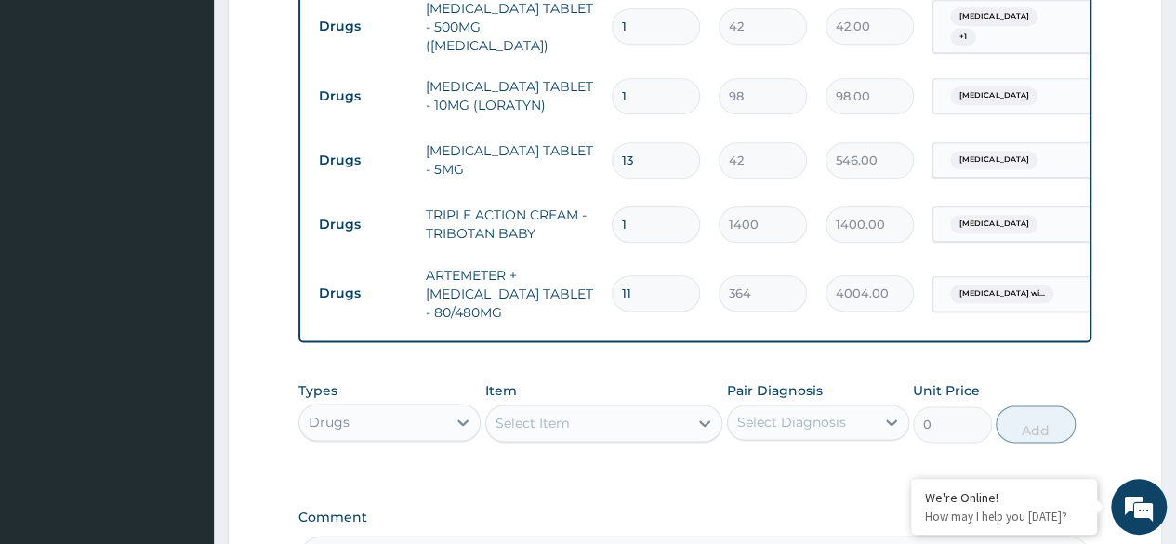
scroll to position [1011, 0]
type input "13"
click at [632, 79] on input "1" at bounding box center [656, 97] width 88 height 36
type input "10"
type input "980.00"
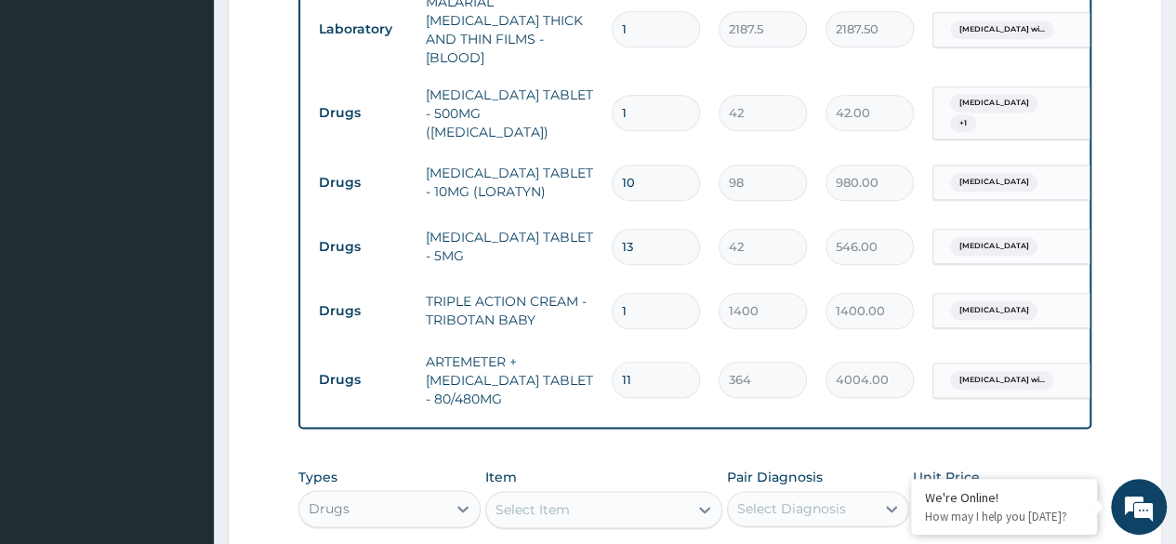
scroll to position [921, 0]
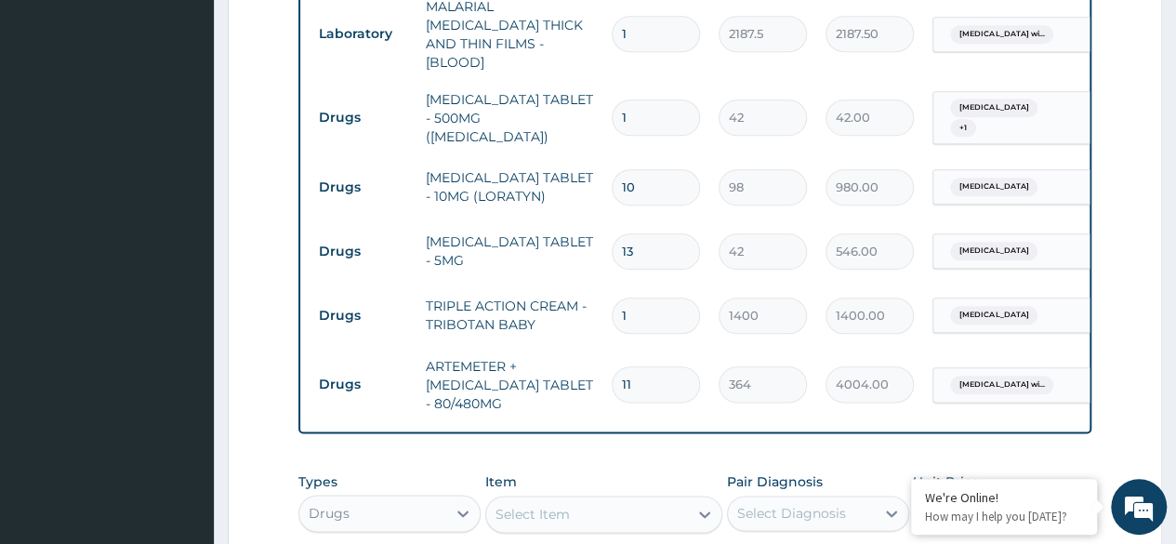
type input "10"
click at [632, 99] on input "1" at bounding box center [656, 117] width 88 height 36
type input "18"
type input "756.00"
type input "20"
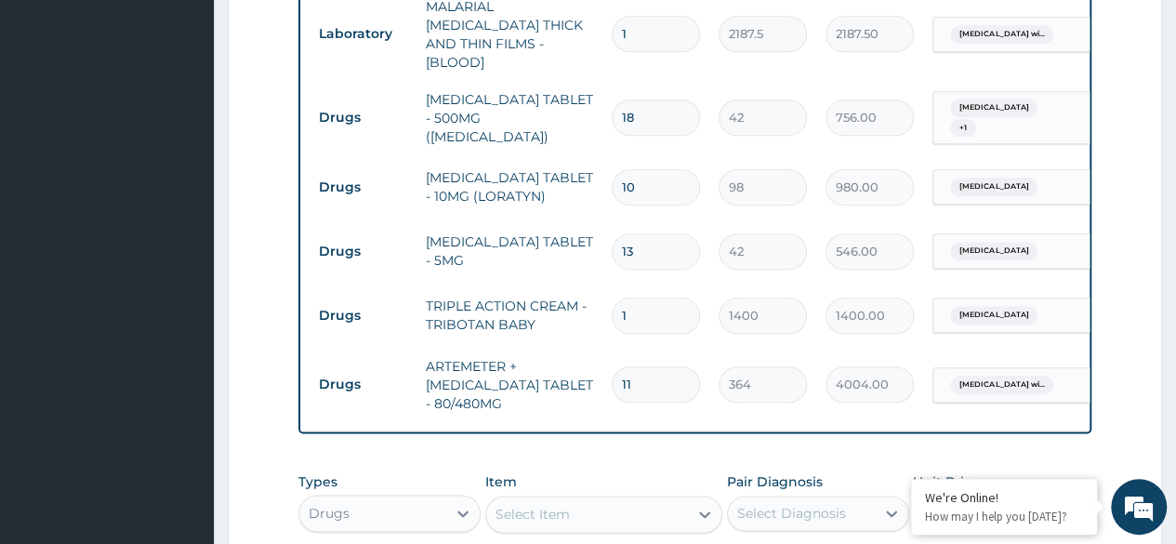
type input "840.00"
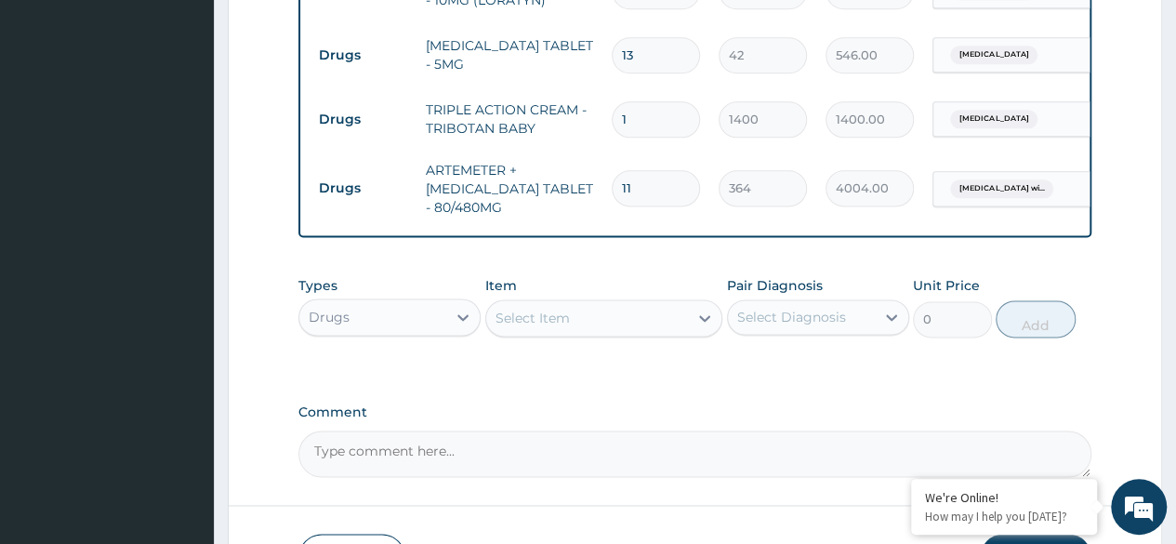
scroll to position [1116, 0]
type input "20"
click at [636, 171] on input "11" at bounding box center [656, 189] width 88 height 36
type input "1"
type input "364.00"
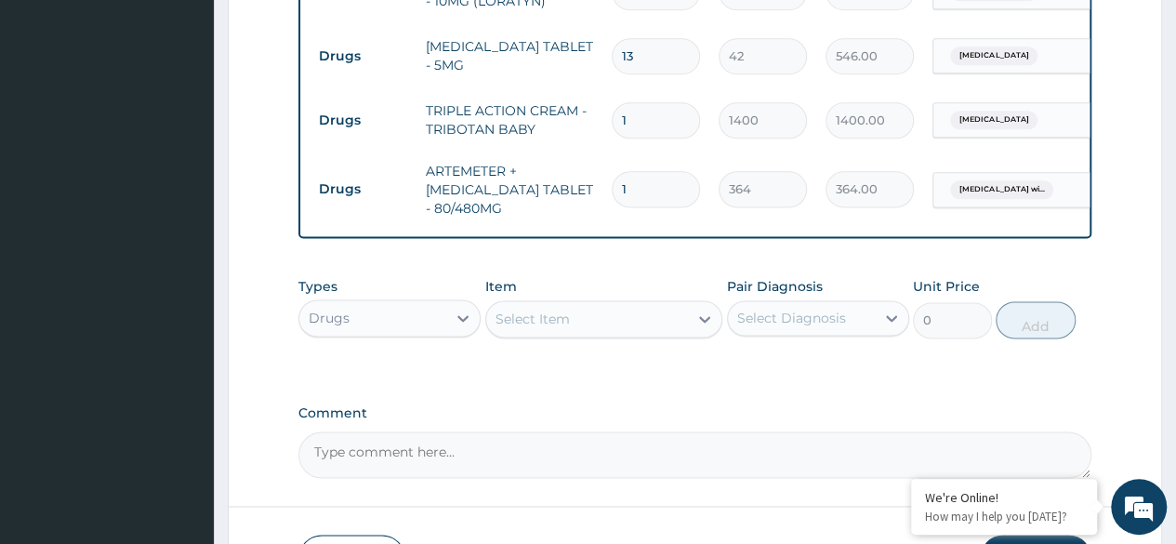
type input "0.00"
type input "6"
type input "2184.00"
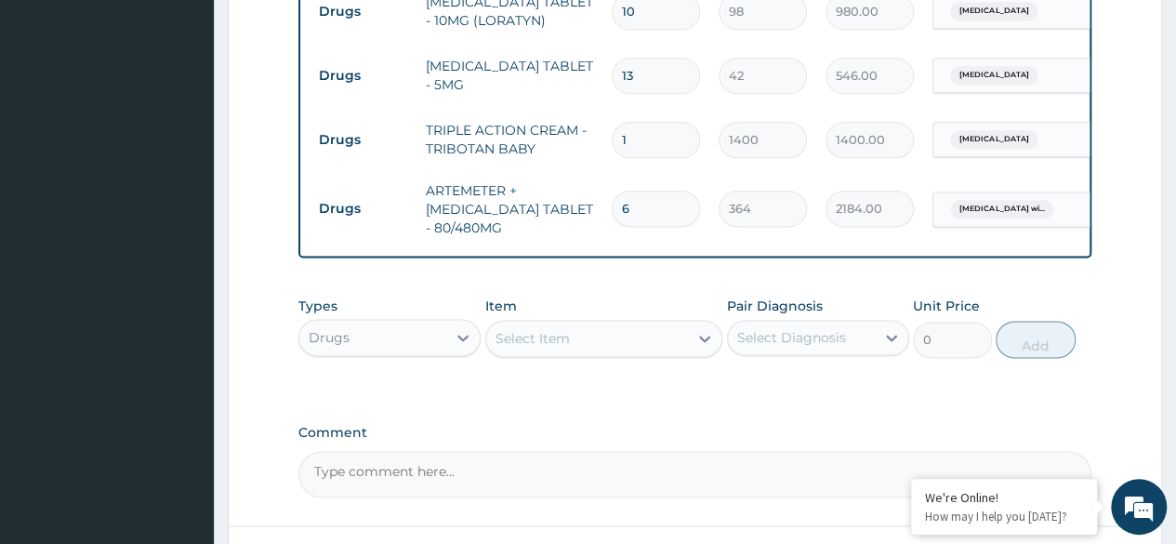
scroll to position [1091, 0]
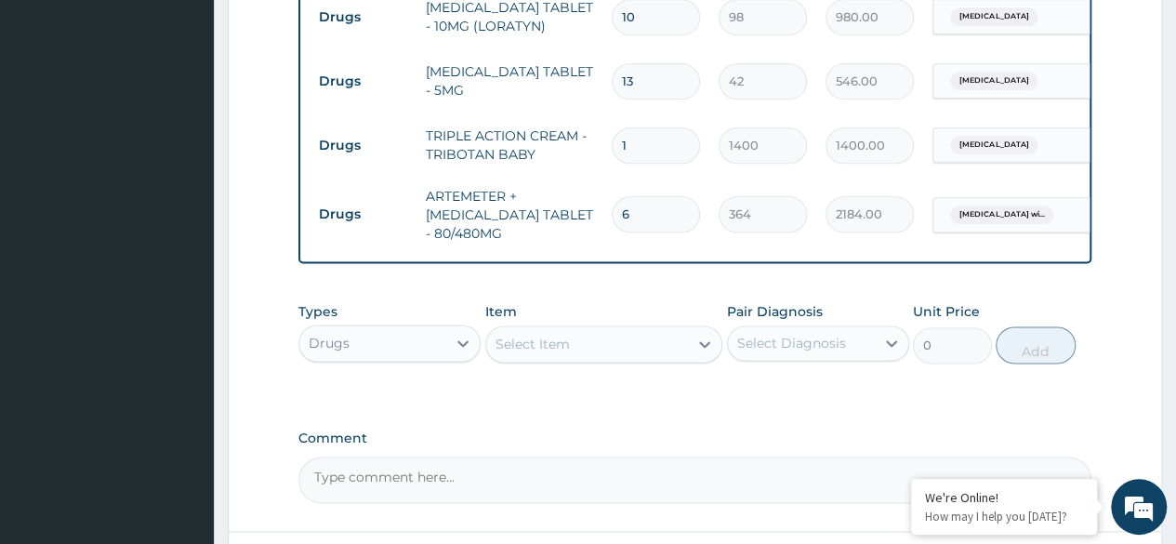
type input "6"
click at [638, 63] on input "13" at bounding box center [656, 81] width 88 height 36
type input "1"
type input "42.00"
type input "10"
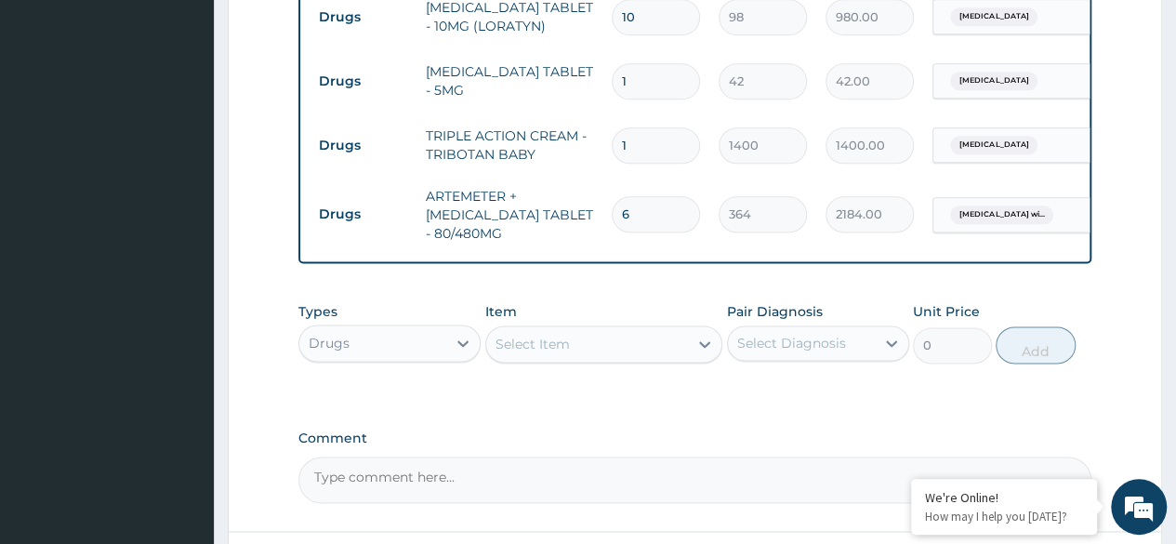
type input "420.00"
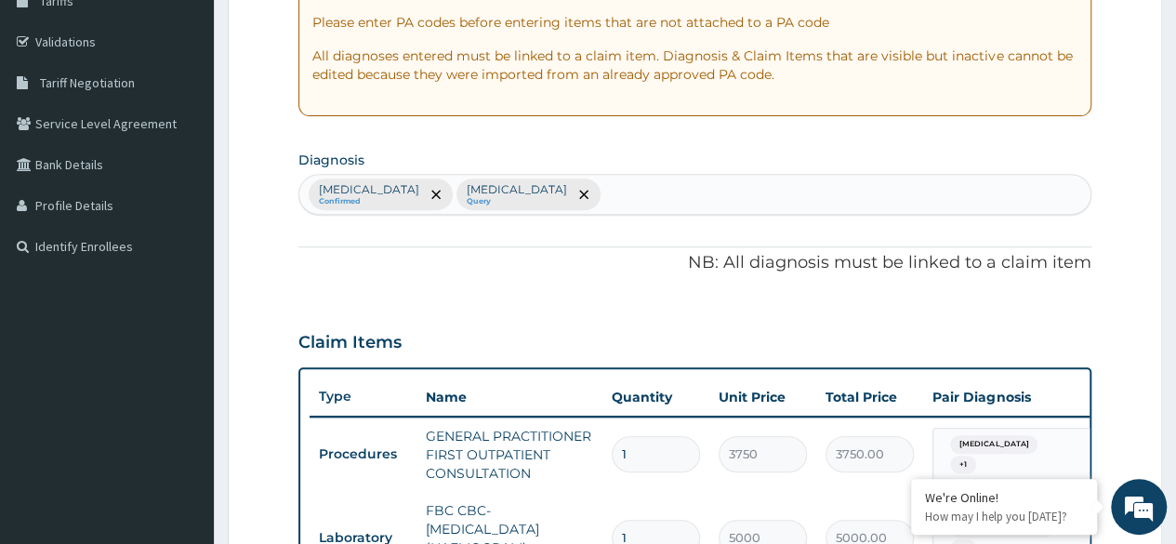
scroll to position [330, 0]
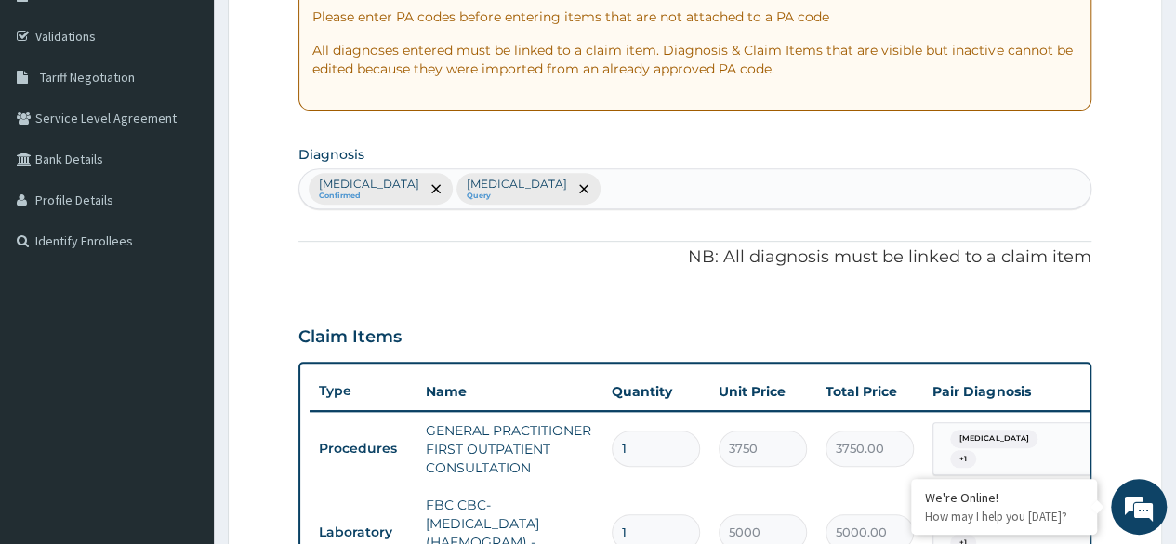
type input "10"
click at [835, 181] on div "Plasmodium malariae malaria without complication Confirmed Oral allergy syndrom…" at bounding box center [694, 188] width 791 height 39
type input "UPPER"
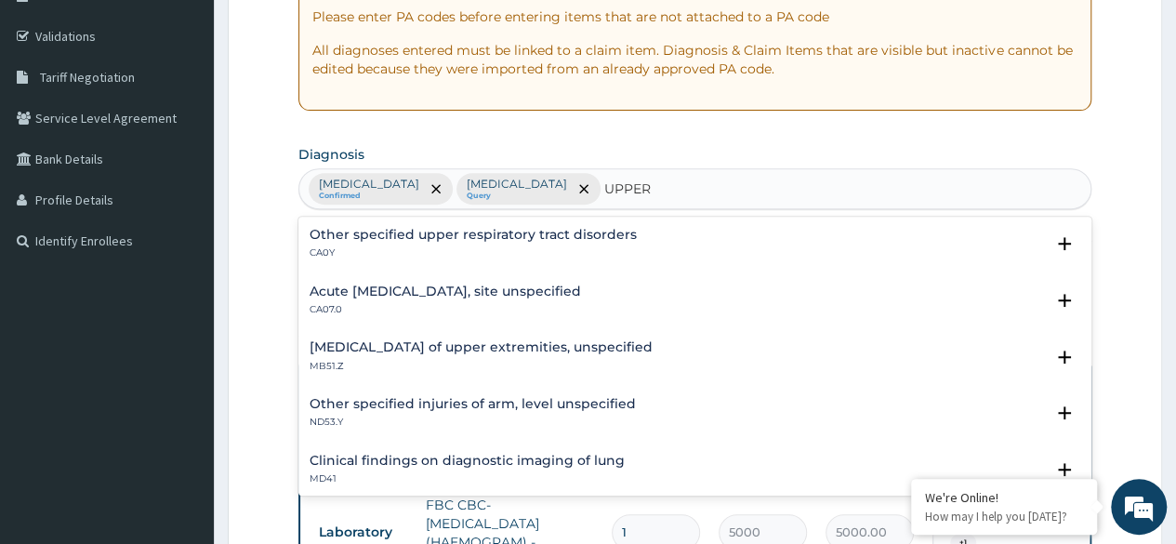
click at [581, 284] on h4 "Acute upper respiratory infection, site unspecified" at bounding box center [444, 291] width 271 height 14
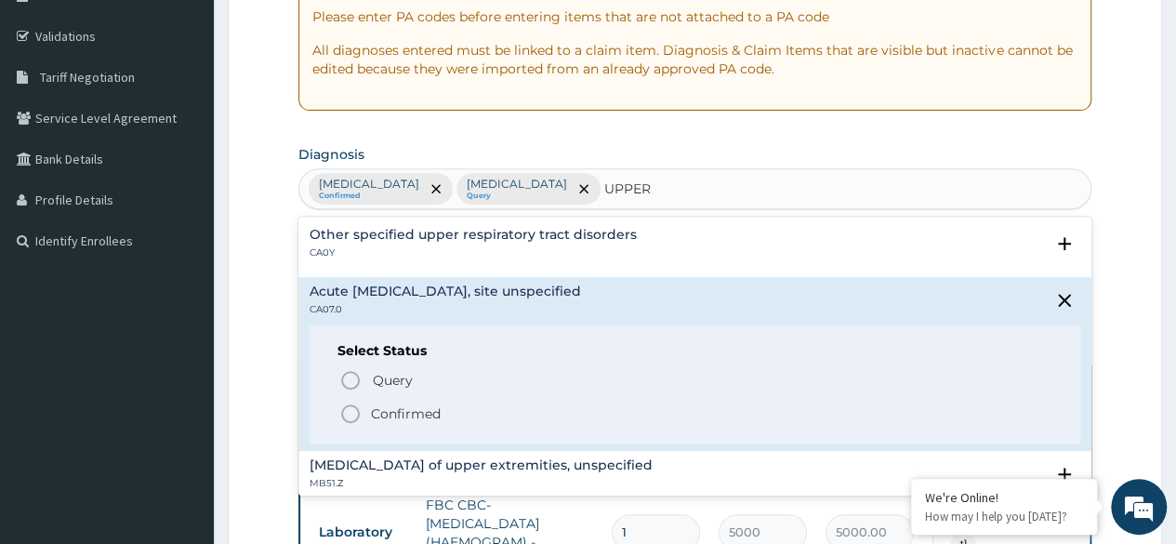
click at [405, 402] on span "Confirmed" at bounding box center [695, 413] width 713 height 22
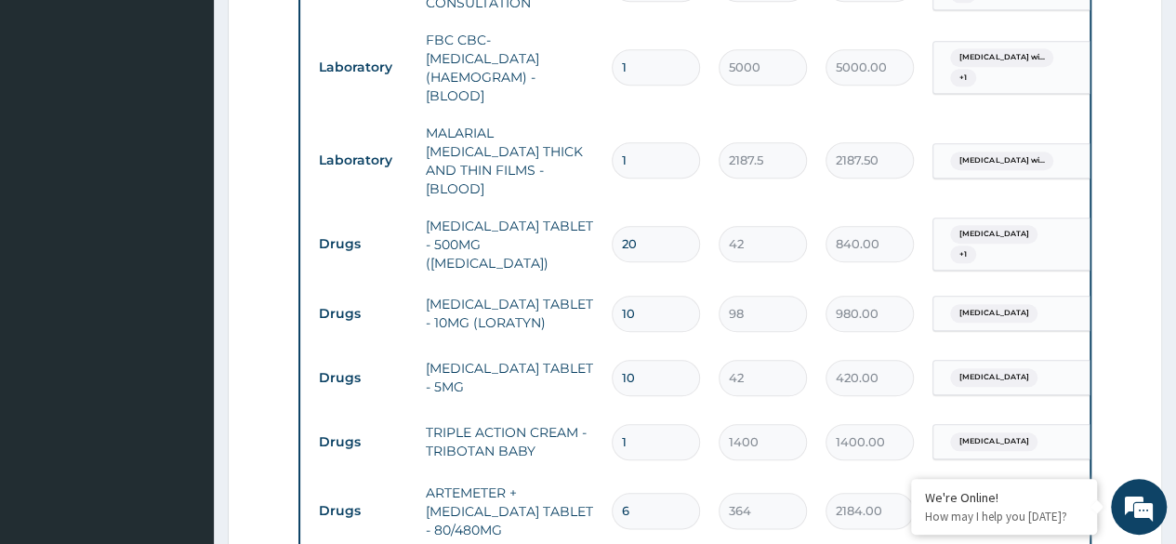
scroll to position [794, 0]
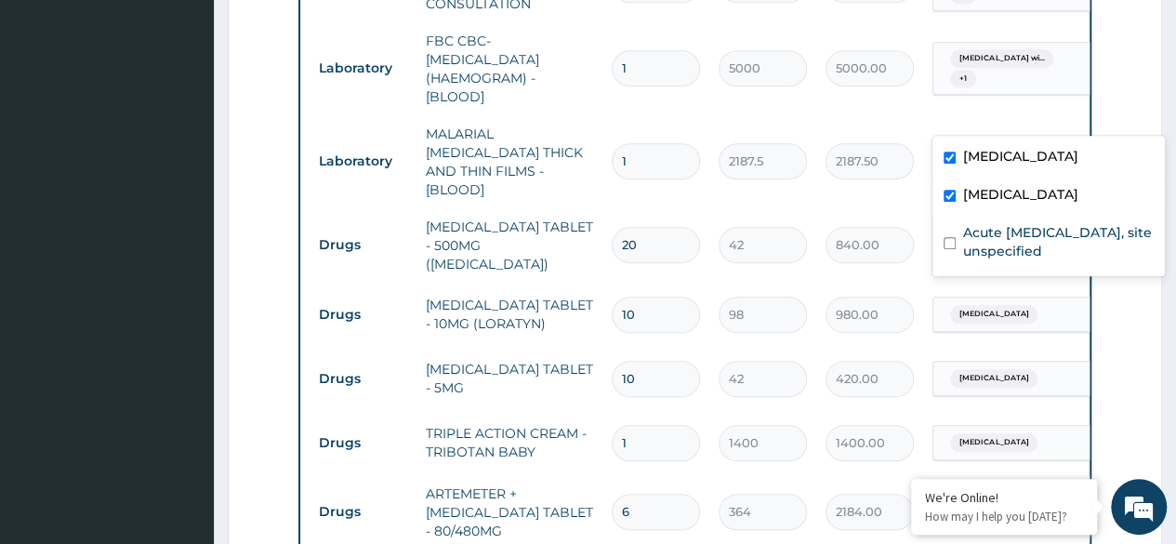
click at [958, 68] on span "Plasmodium malariae malaria wi..." at bounding box center [1001, 58] width 103 height 19
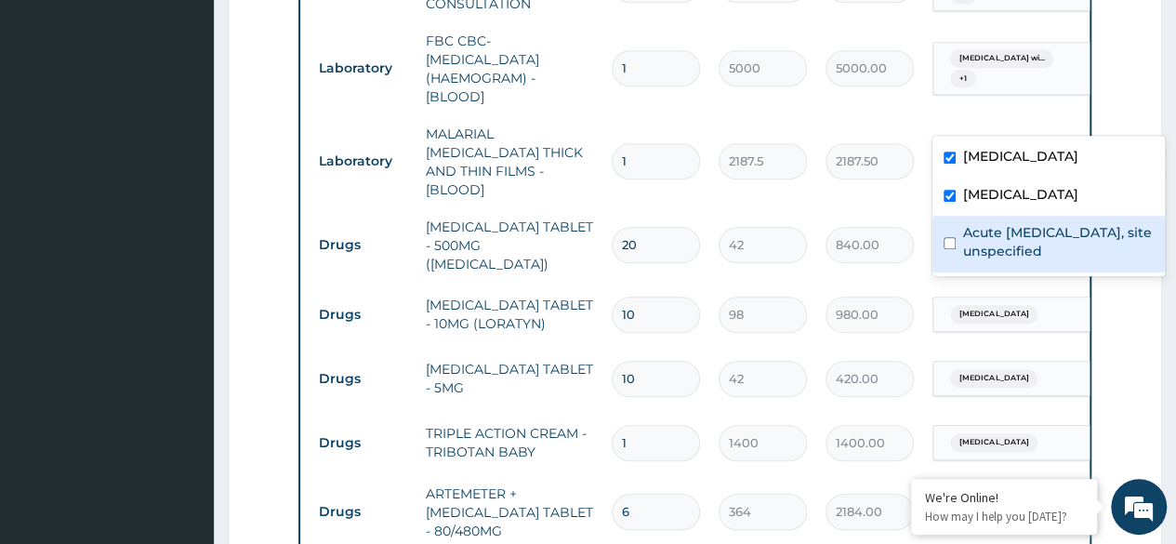
click at [942, 272] on div "Acute upper respiratory infection, site unspecified" at bounding box center [1048, 244] width 232 height 57
checkbox input "true"
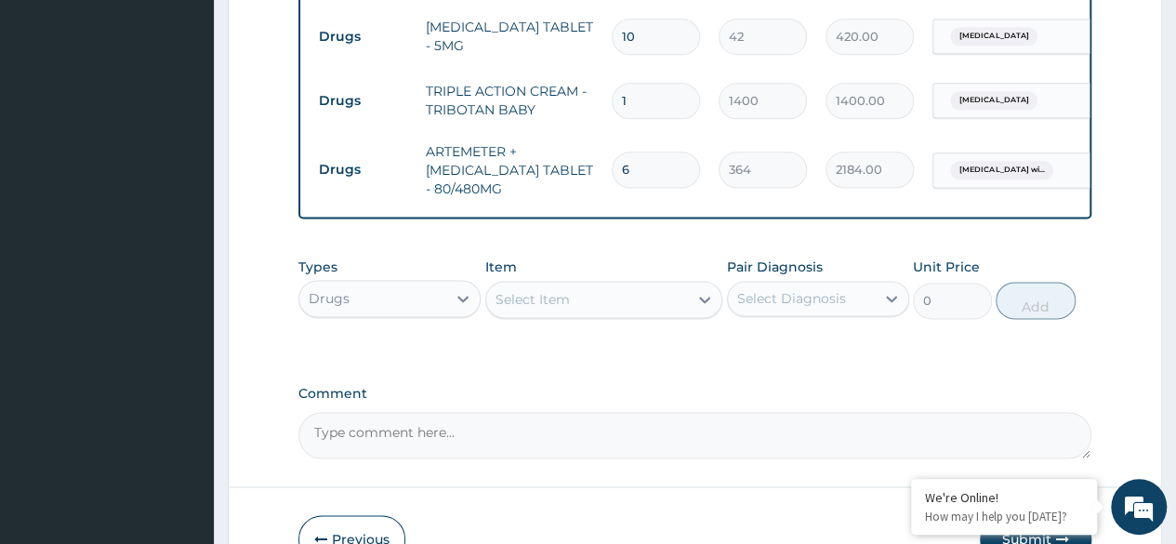
scroll to position [1271, 0]
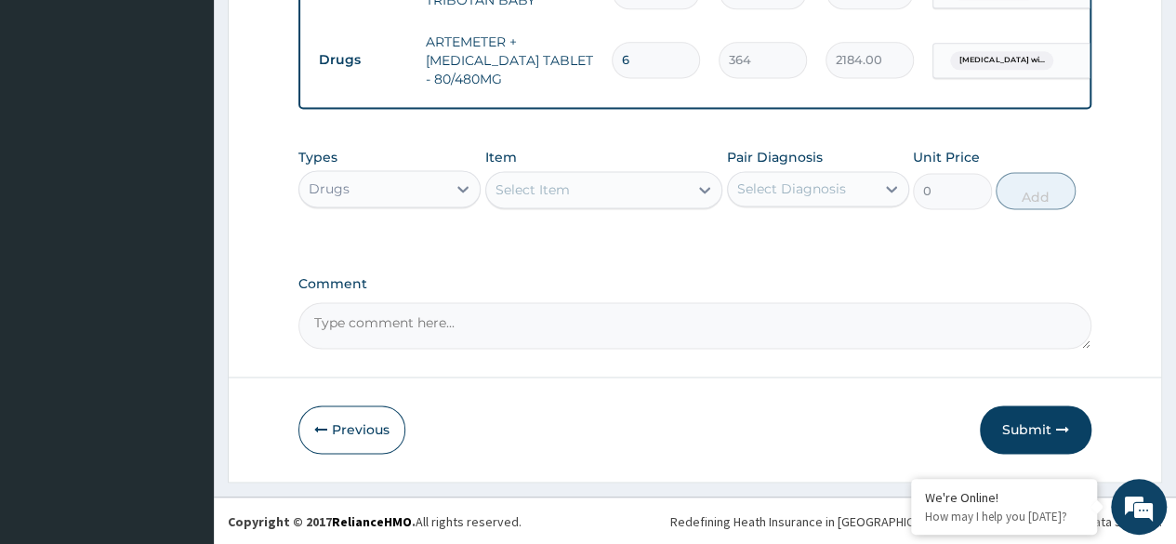
click at [502, 192] on div "Select Item" at bounding box center [532, 189] width 74 height 19
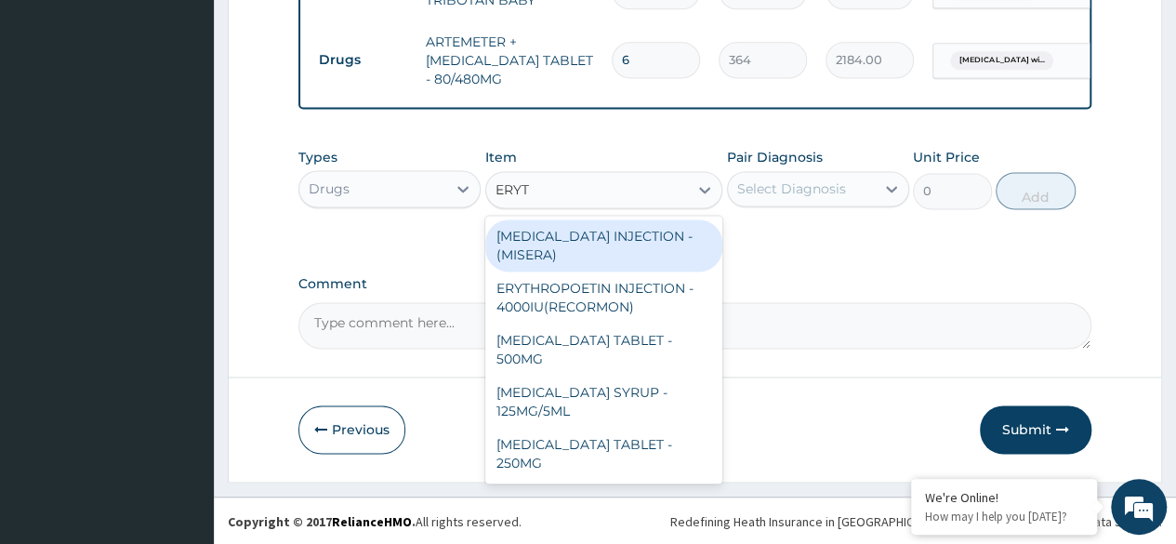
type input "ERYTH"
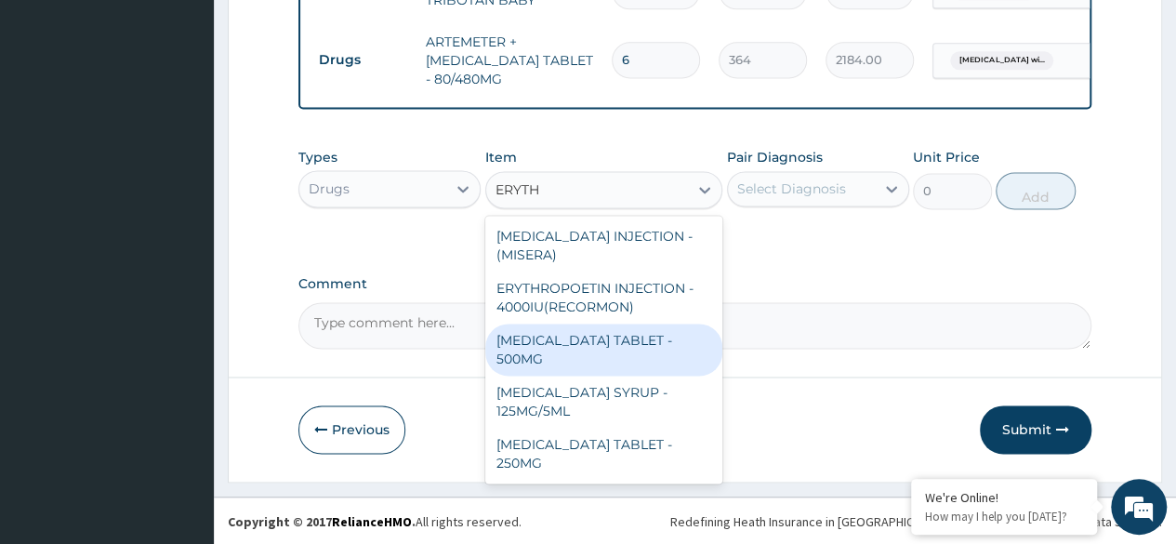
click at [529, 366] on div "[MEDICAL_DATA] TABLET - 500MG" at bounding box center [604, 349] width 238 height 52
type input "140"
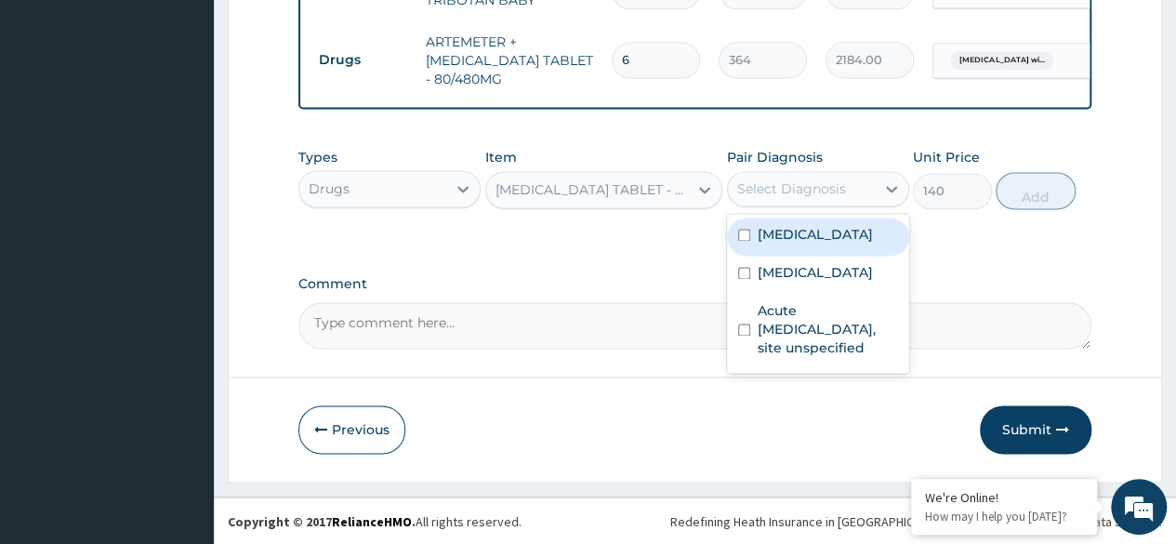
click at [862, 179] on div "Select Diagnosis" at bounding box center [801, 189] width 147 height 30
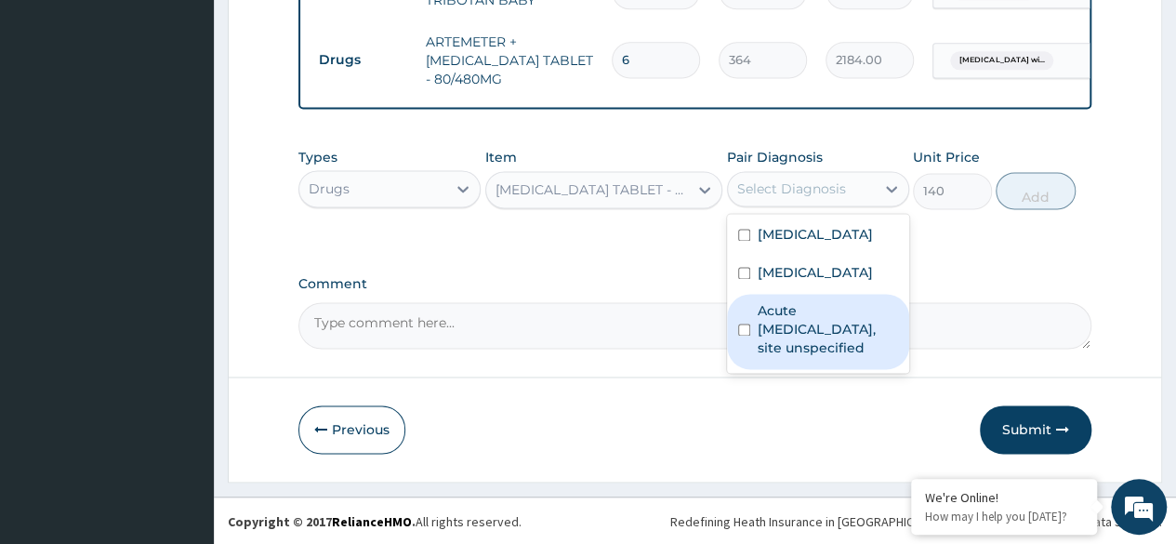
click at [753, 369] on div "Acute upper respiratory infection, site unspecified" at bounding box center [818, 331] width 182 height 75
checkbox input "true"
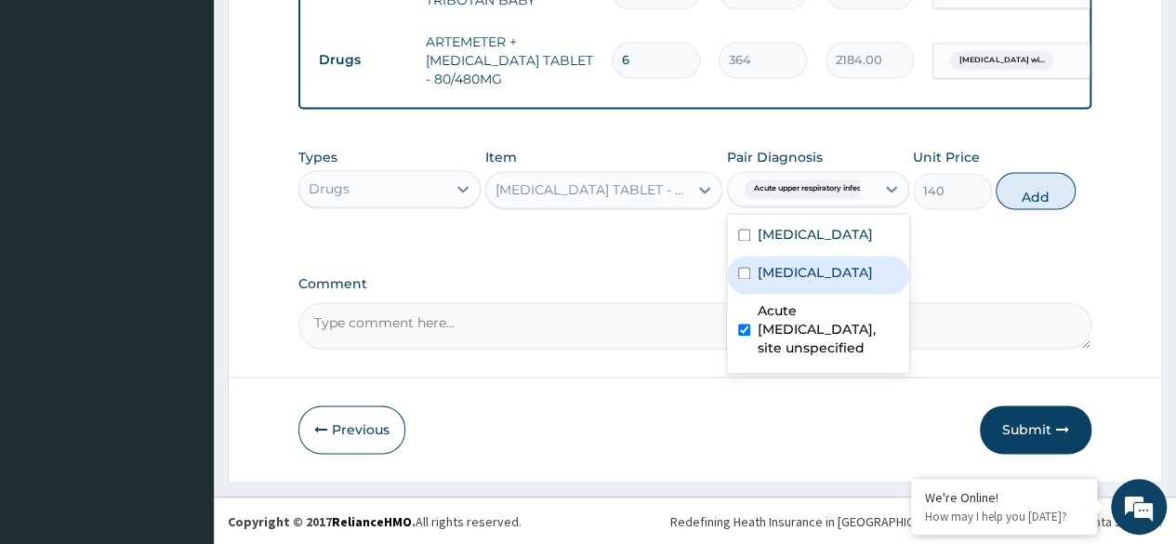
click at [755, 294] on div "Oral allergy syndrome" at bounding box center [818, 275] width 182 height 38
checkbox input "true"
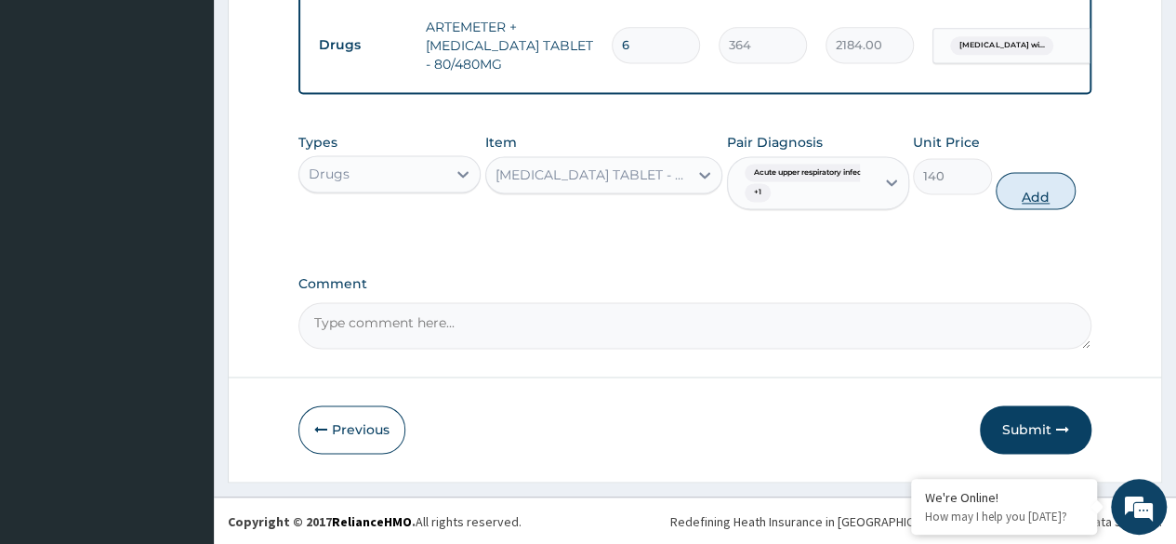
click at [1021, 204] on button "Add" at bounding box center [1034, 190] width 79 height 37
type input "0"
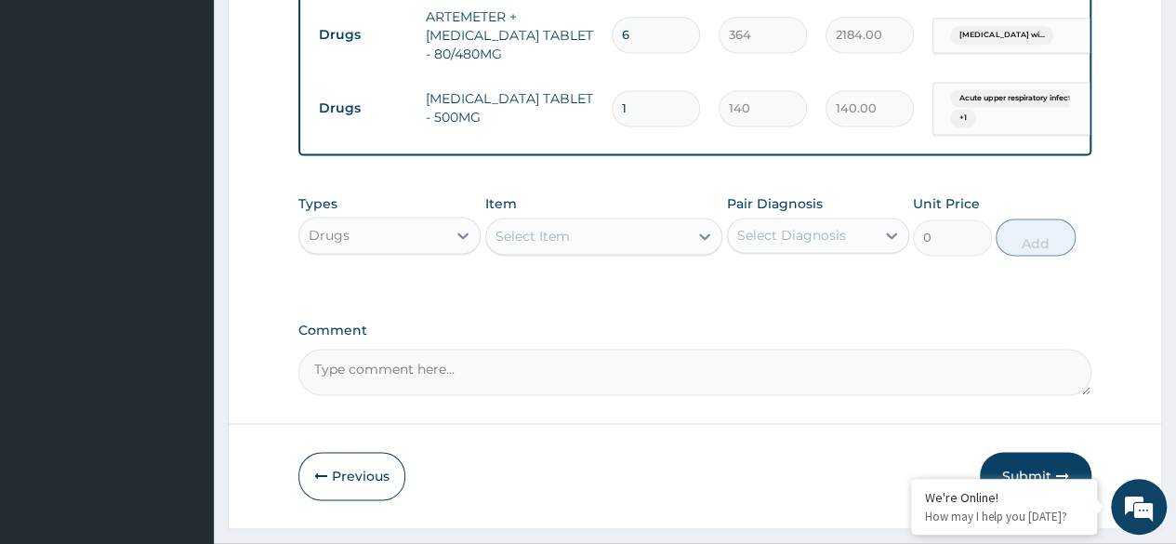
click at [659, 111] on input "1" at bounding box center [656, 108] width 88 height 36
type input "10"
type input "1400.00"
type input "8"
type input "1120.00"
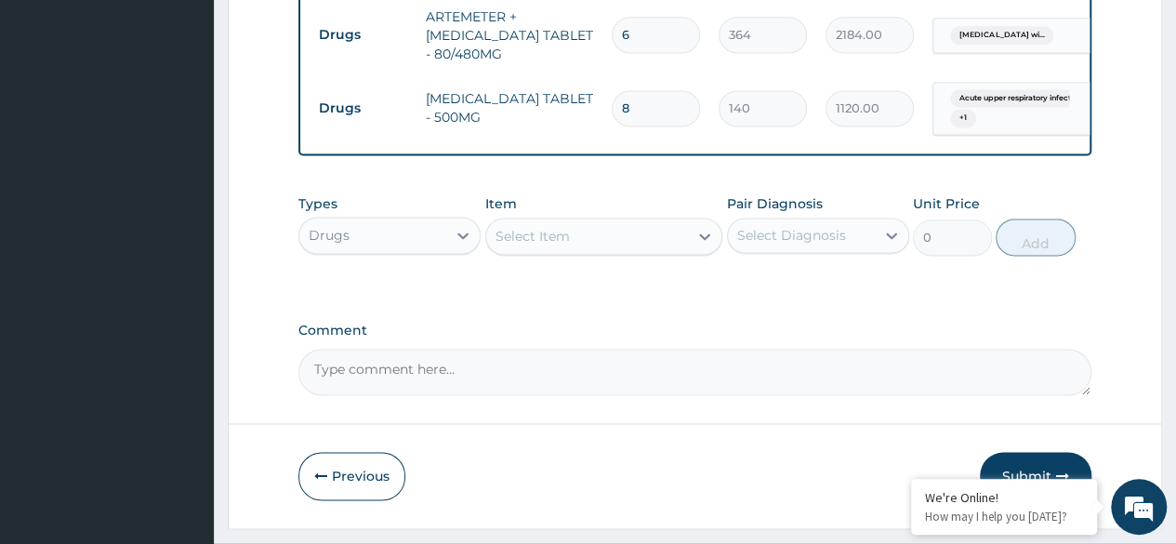
scroll to position [1342, 0]
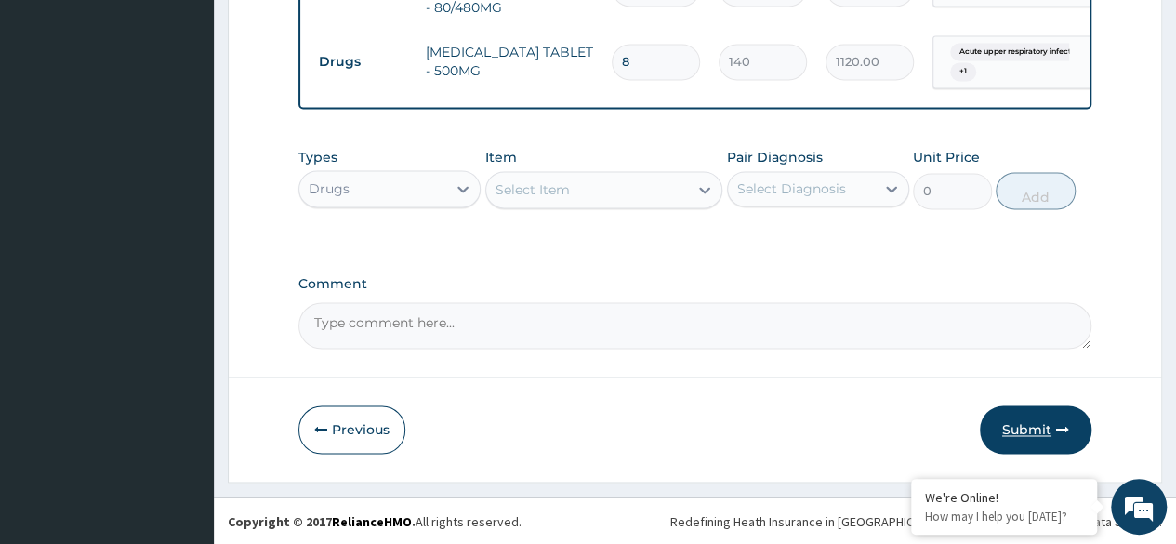
type input "8"
click at [1045, 428] on button "Submit" at bounding box center [1036, 429] width 112 height 48
click at [1071, 450] on button "Submit" at bounding box center [1036, 429] width 112 height 48
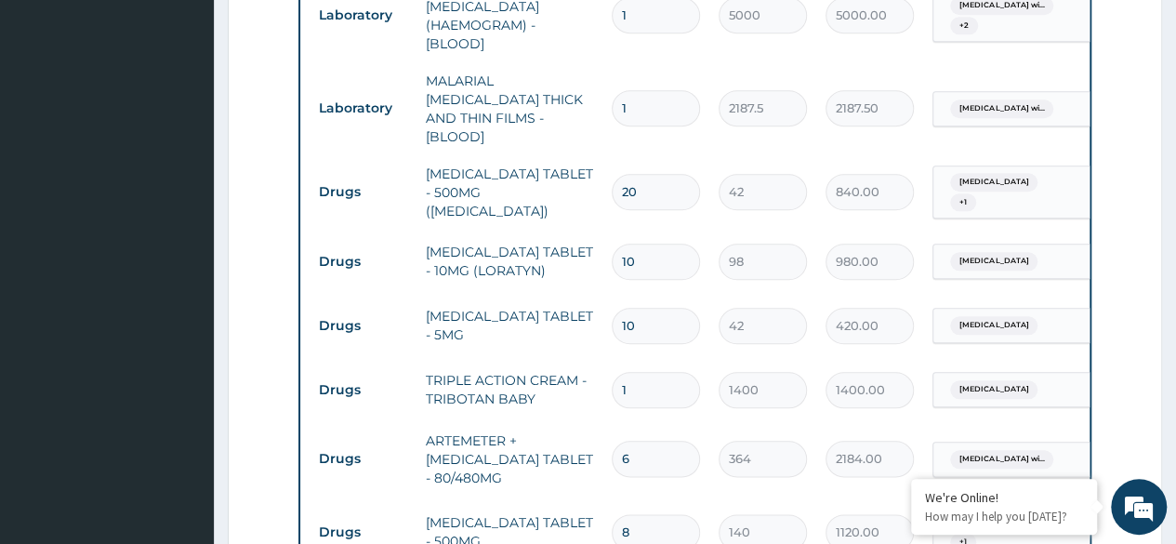
scroll to position [1342, 0]
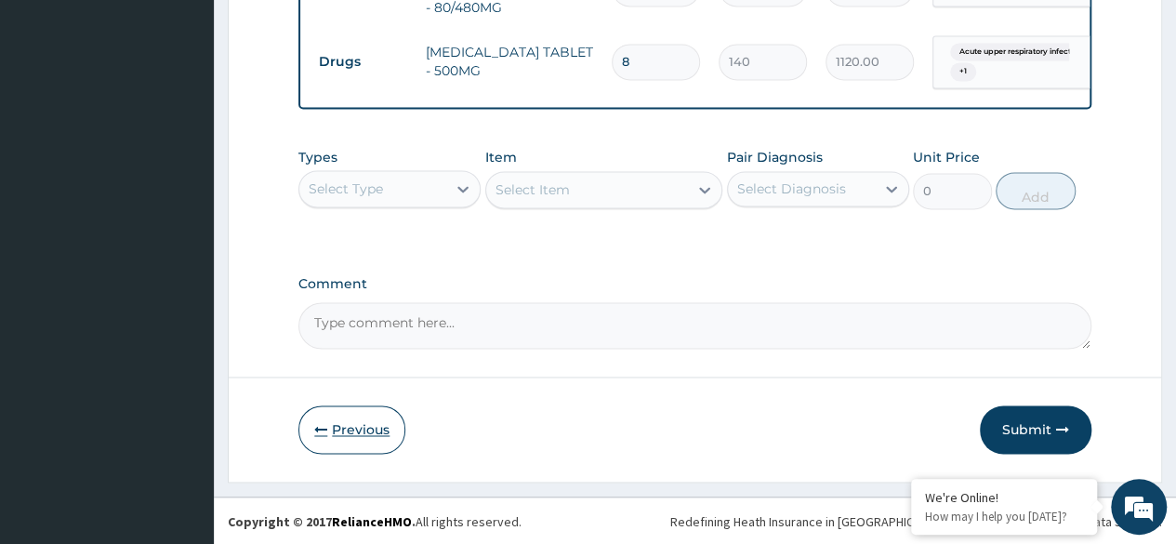
click at [340, 428] on button "Previous" at bounding box center [351, 429] width 107 height 48
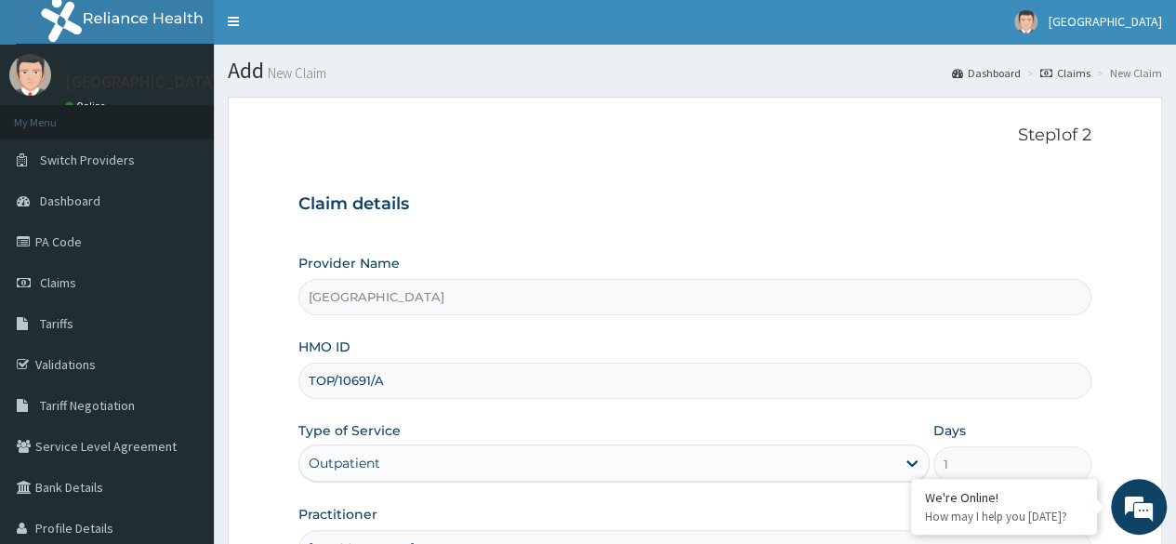
scroll to position [0, 0]
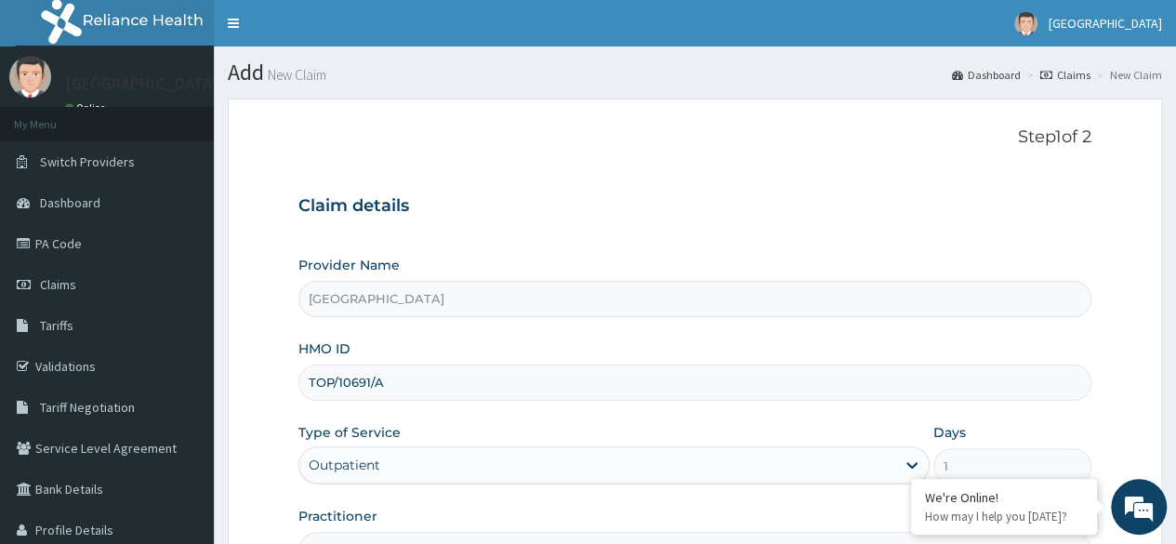
click at [397, 378] on input "TOP/10691/A" at bounding box center [694, 382] width 793 height 36
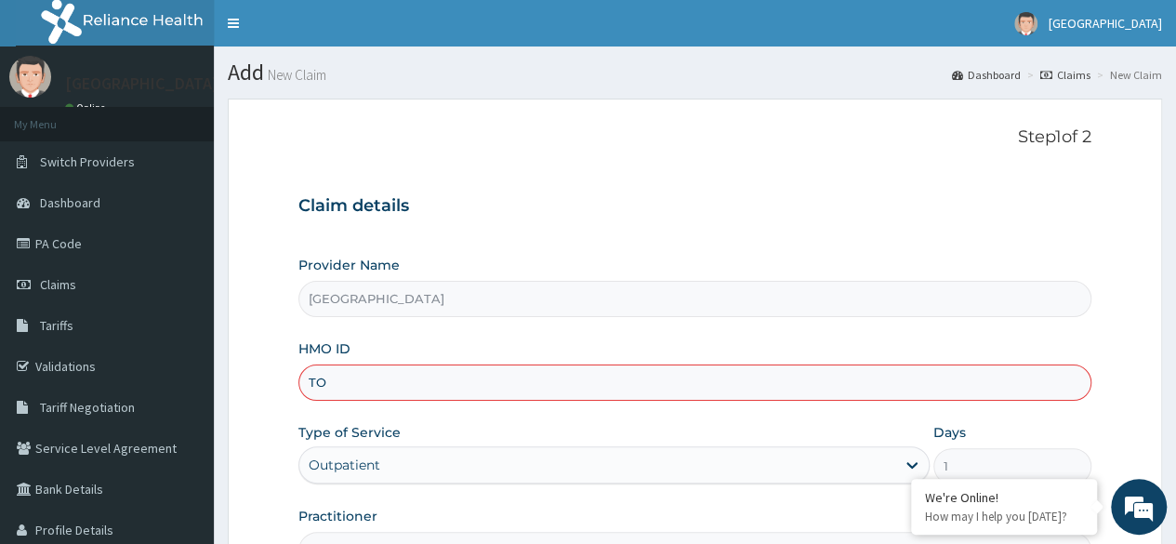
type input "T"
type input "TOP/10691/A"
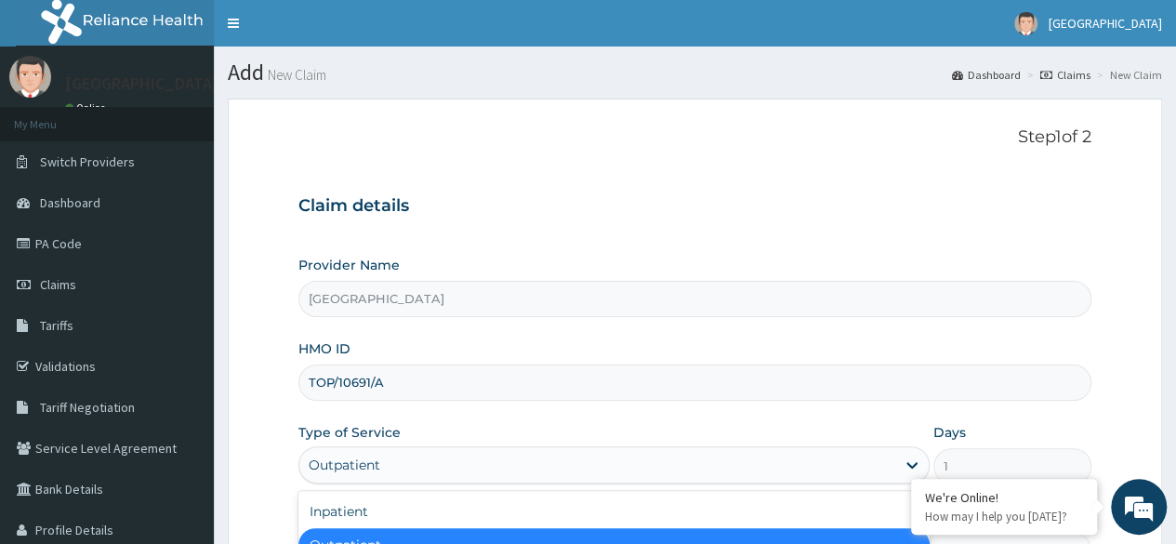
click at [380, 450] on div "Outpatient" at bounding box center [597, 465] width 596 height 30
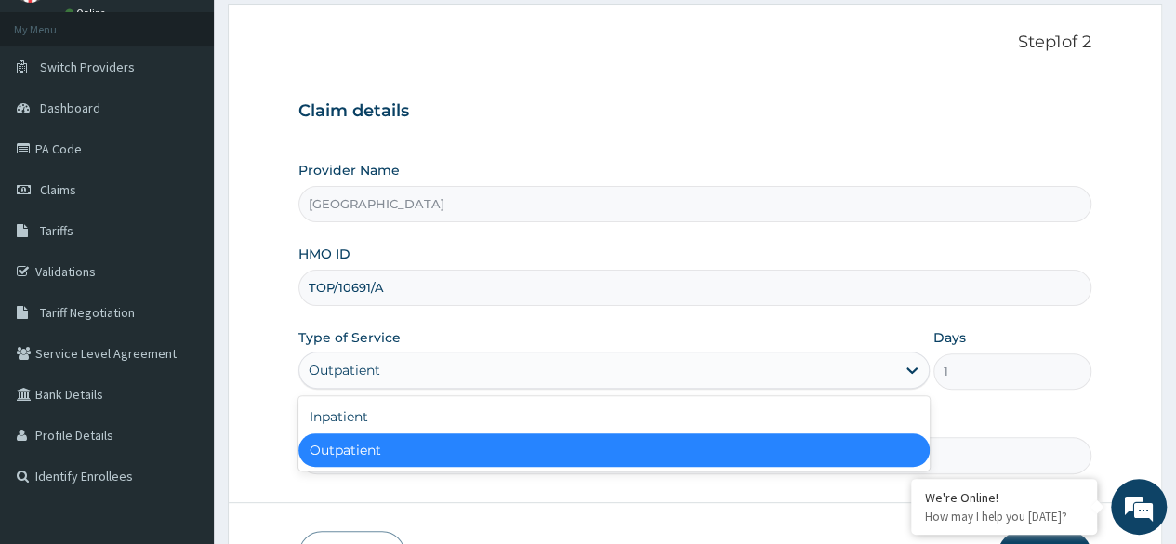
scroll to position [96, 0]
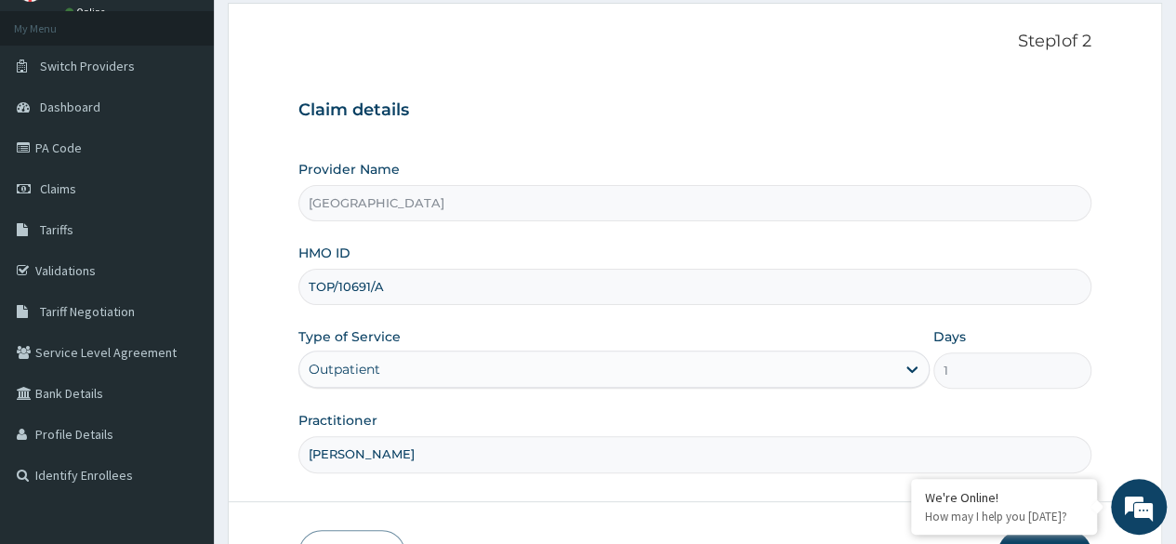
click at [427, 297] on input "TOP/10691/A" at bounding box center [694, 287] width 793 height 36
click at [416, 359] on div "Outpatient" at bounding box center [597, 369] width 596 height 30
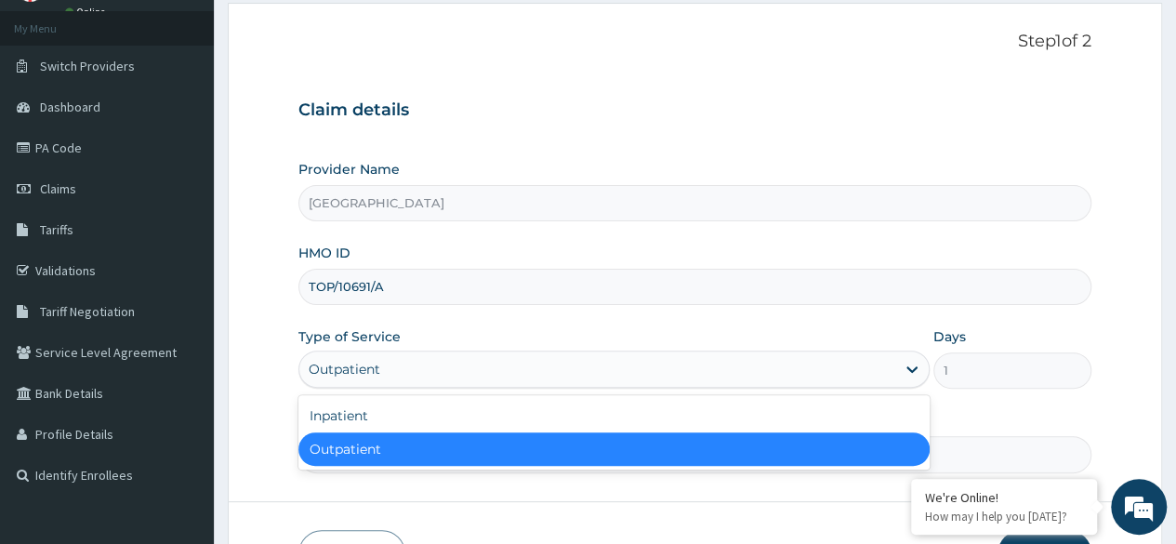
click at [491, 507] on form "Step 1 of 2 Claim details Provider Name Heda Hospital HMO ID TOP/10691/A Type o…" at bounding box center [695, 304] width 934 height 603
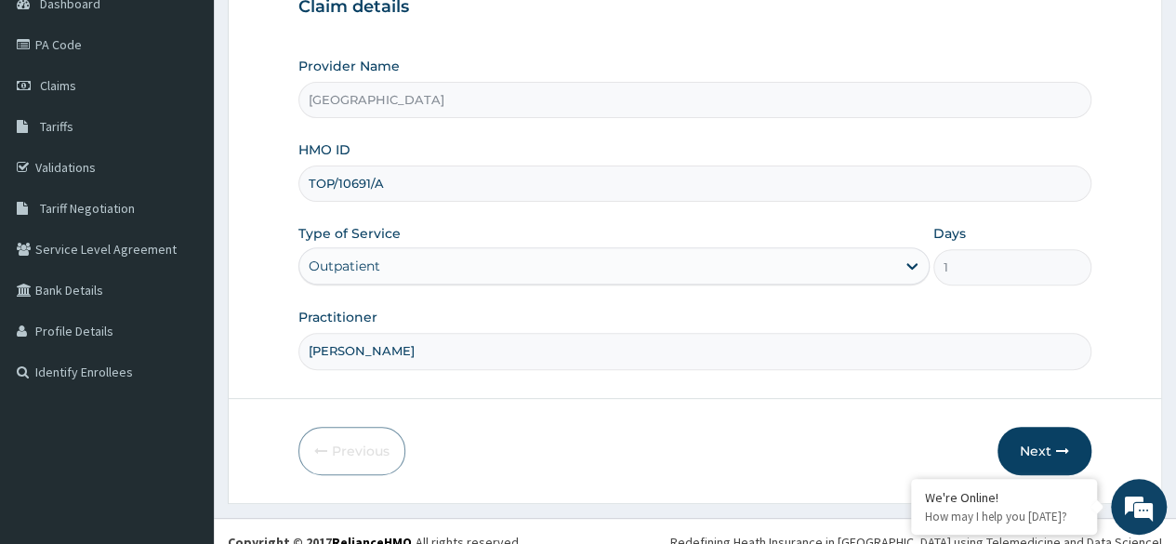
scroll to position [216, 0]
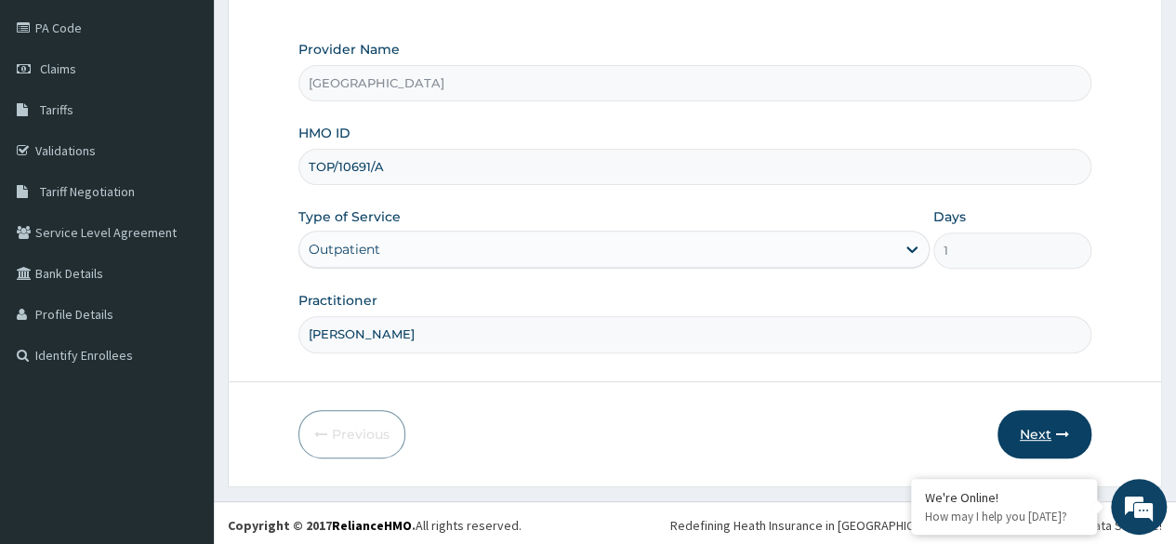
click at [1039, 421] on button "Next" at bounding box center [1044, 434] width 94 height 48
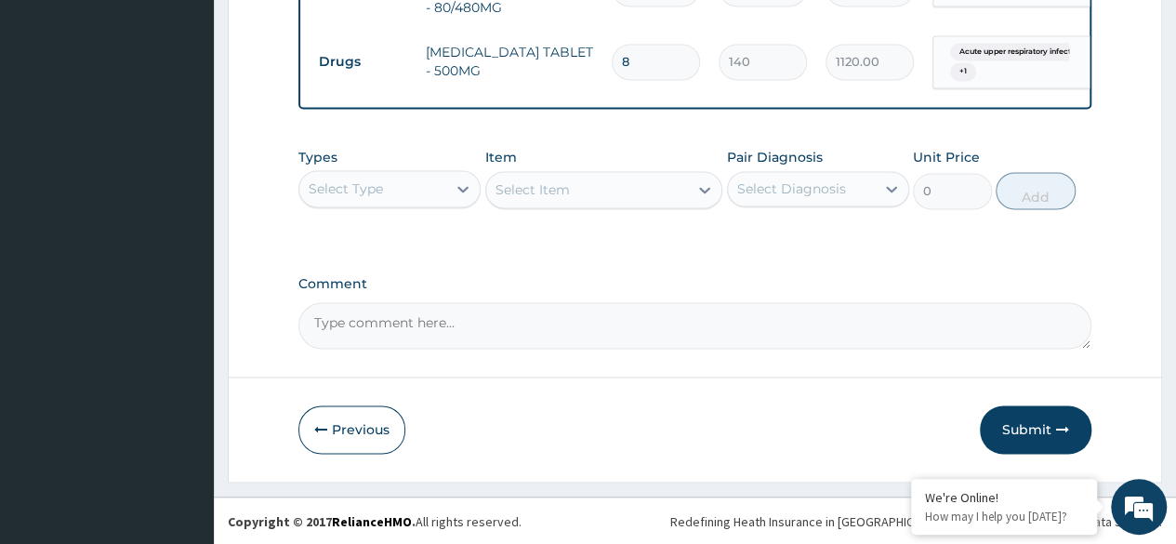
scroll to position [1342, 0]
click at [1042, 426] on button "Submit" at bounding box center [1036, 429] width 112 height 48
click at [352, 432] on button "Previous" at bounding box center [351, 429] width 107 height 48
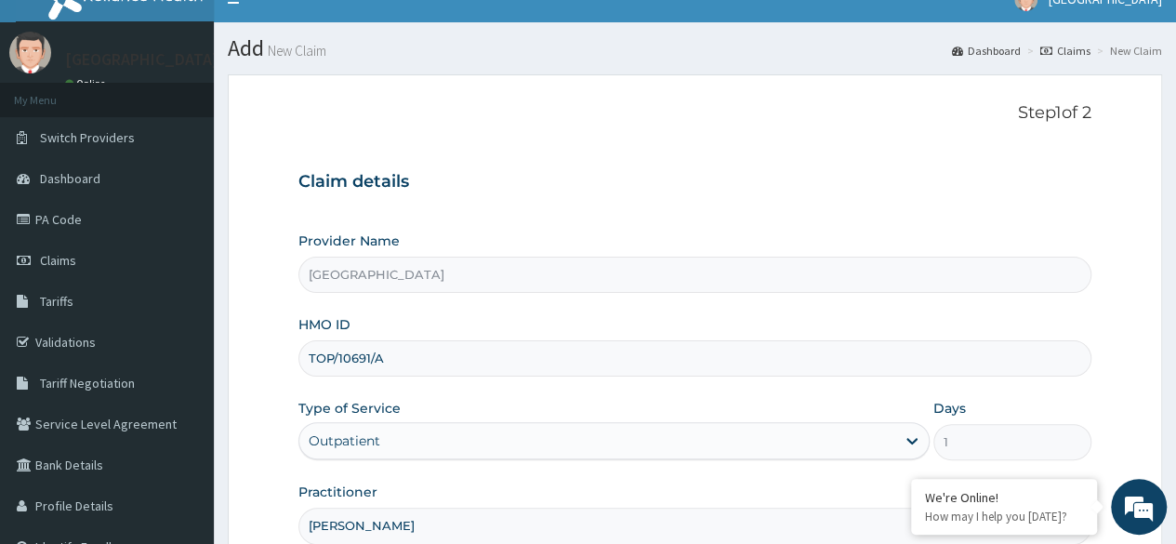
scroll to position [0, 0]
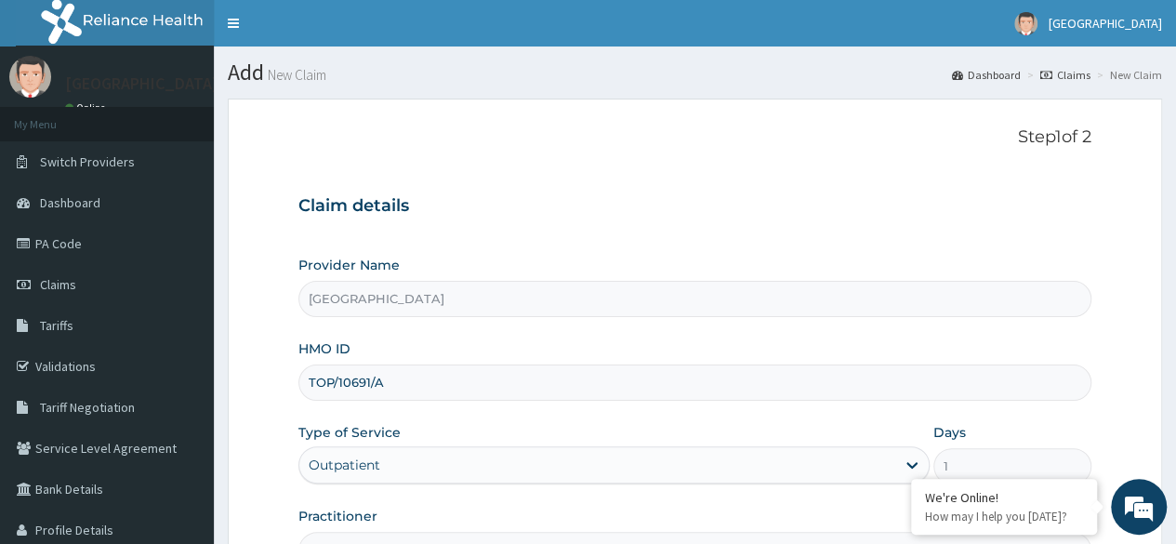
click at [325, 376] on input "TOP/10691/A" at bounding box center [694, 382] width 793 height 36
type input "TDP/10691/A"
click at [445, 419] on div "Provider Name Heda Hospital HMO ID TDP/10691/A Type of Service Outpatient Days …" at bounding box center [694, 412] width 793 height 312
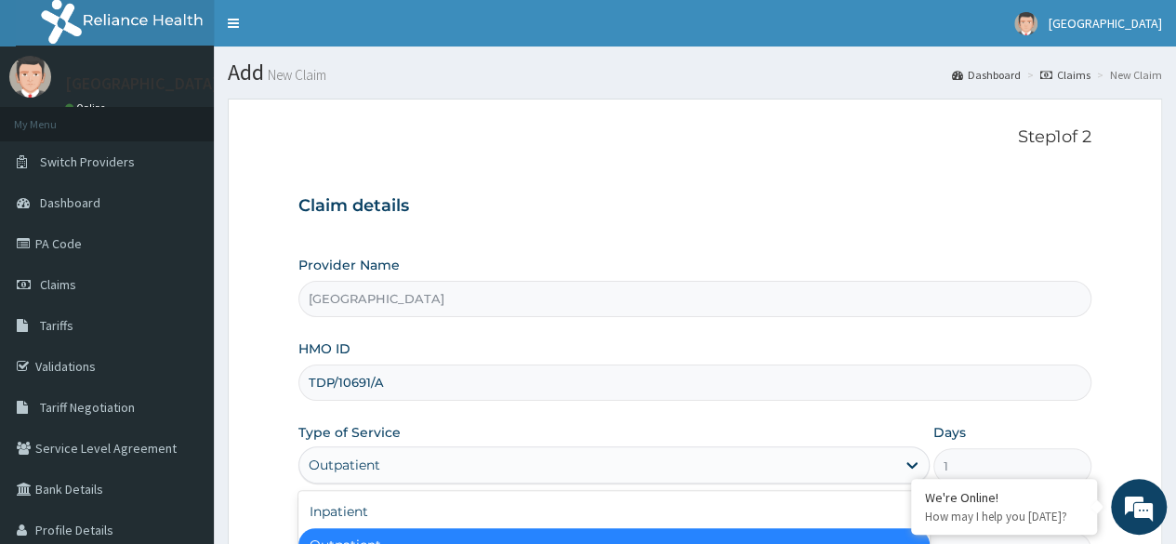
click at [448, 447] on div "Outpatient" at bounding box center [613, 464] width 631 height 37
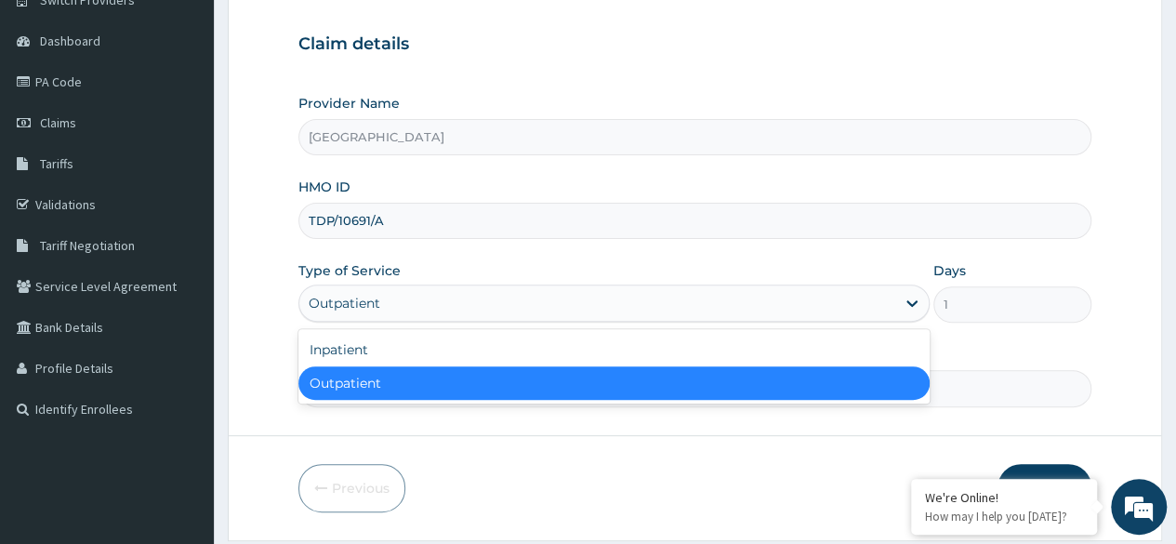
scroll to position [163, 0]
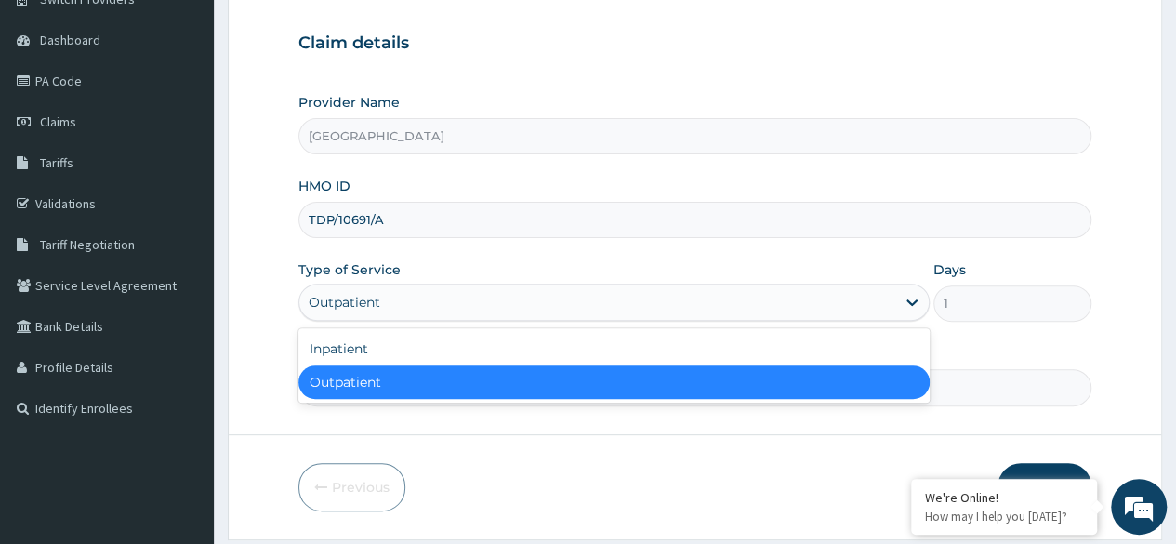
click at [435, 384] on div "Outpatient" at bounding box center [613, 381] width 631 height 33
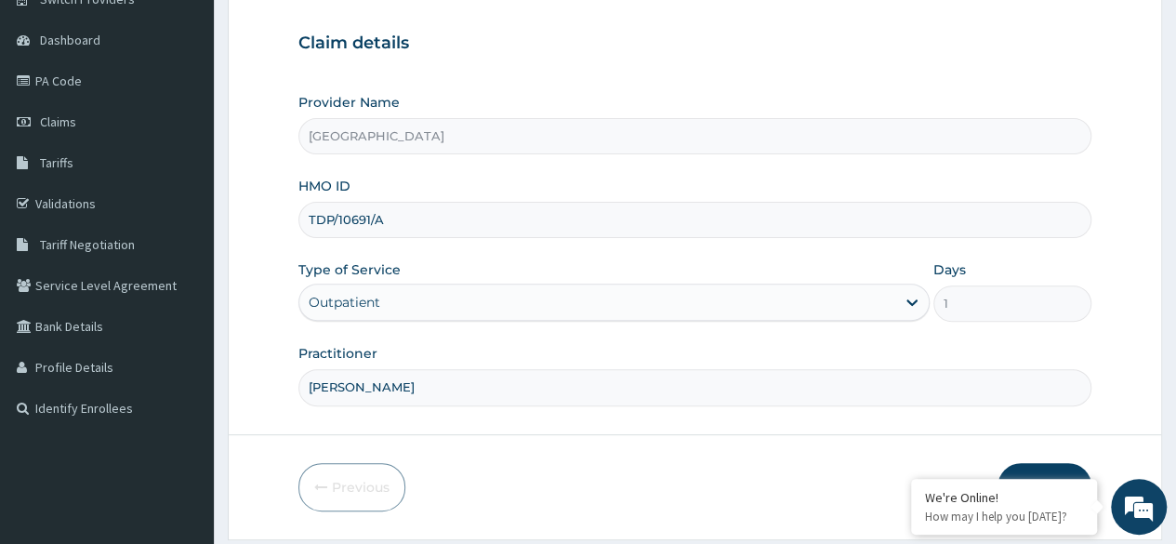
scroll to position [216, 0]
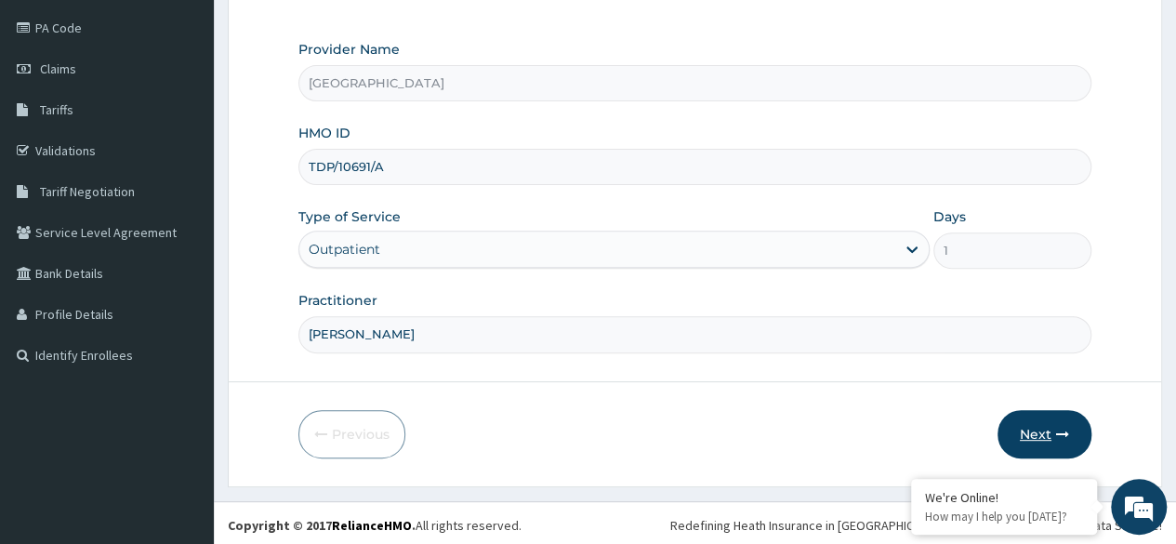
click at [1062, 440] on button "Next" at bounding box center [1044, 434] width 94 height 48
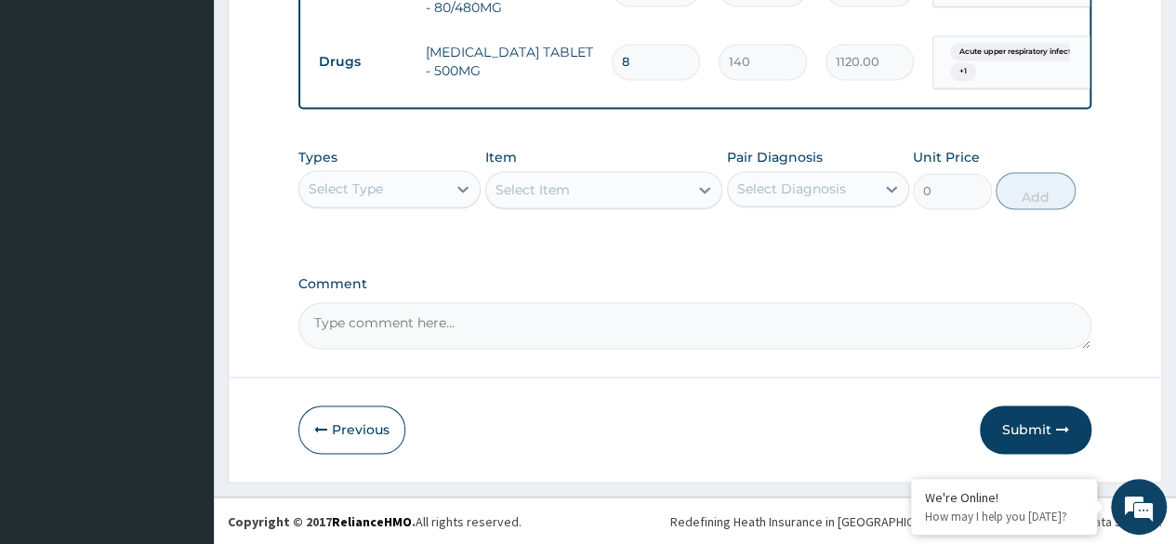
scroll to position [1342, 0]
click at [1041, 426] on button "Submit" at bounding box center [1036, 429] width 112 height 48
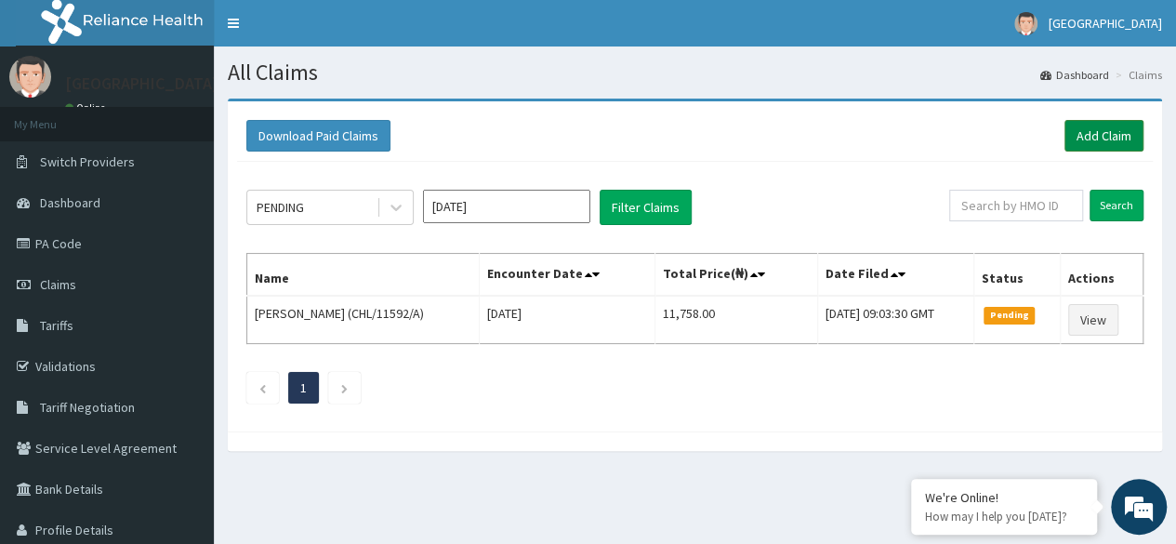
click at [1121, 124] on link "Add Claim" at bounding box center [1103, 136] width 79 height 32
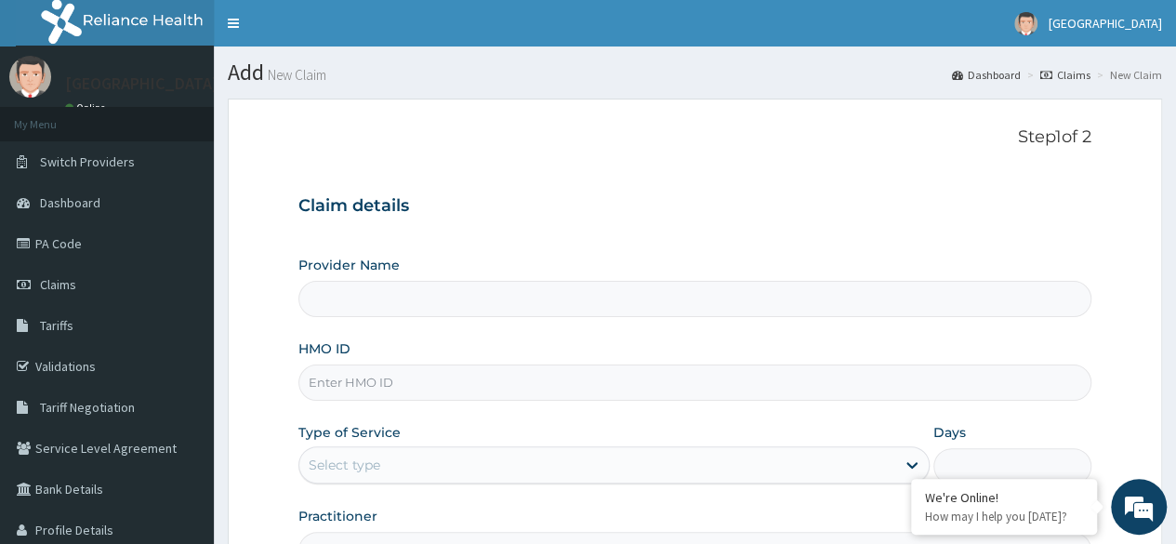
click at [435, 309] on input "Provider Name" at bounding box center [694, 299] width 793 height 36
type input "[GEOGRAPHIC_DATA]"
click at [403, 386] on input "HMO ID" at bounding box center [694, 382] width 793 height 36
type input "SLR/10012/A"
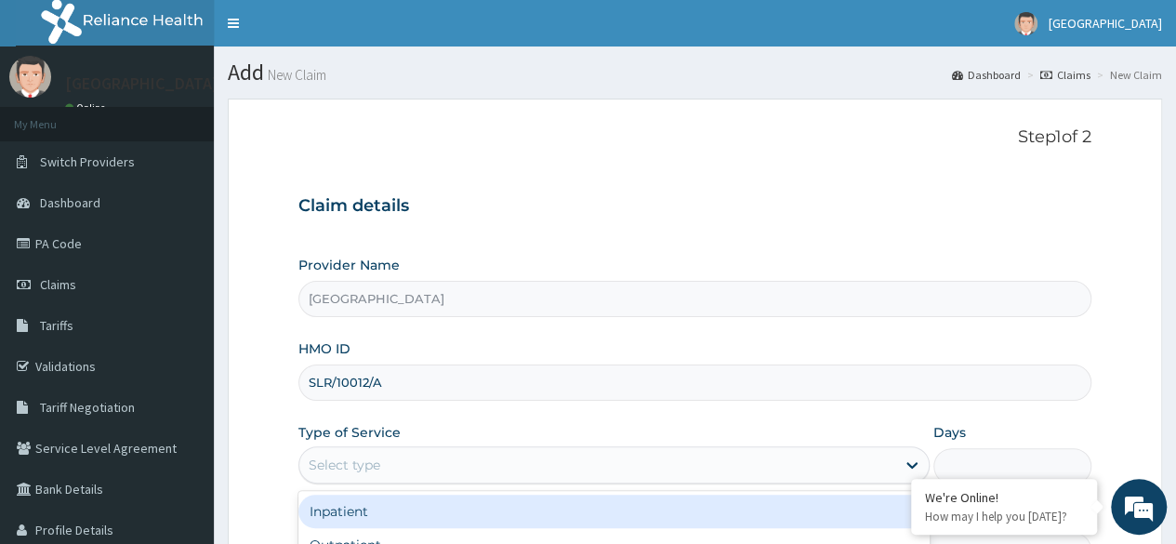
click at [429, 468] on div "Select type" at bounding box center [597, 465] width 596 height 30
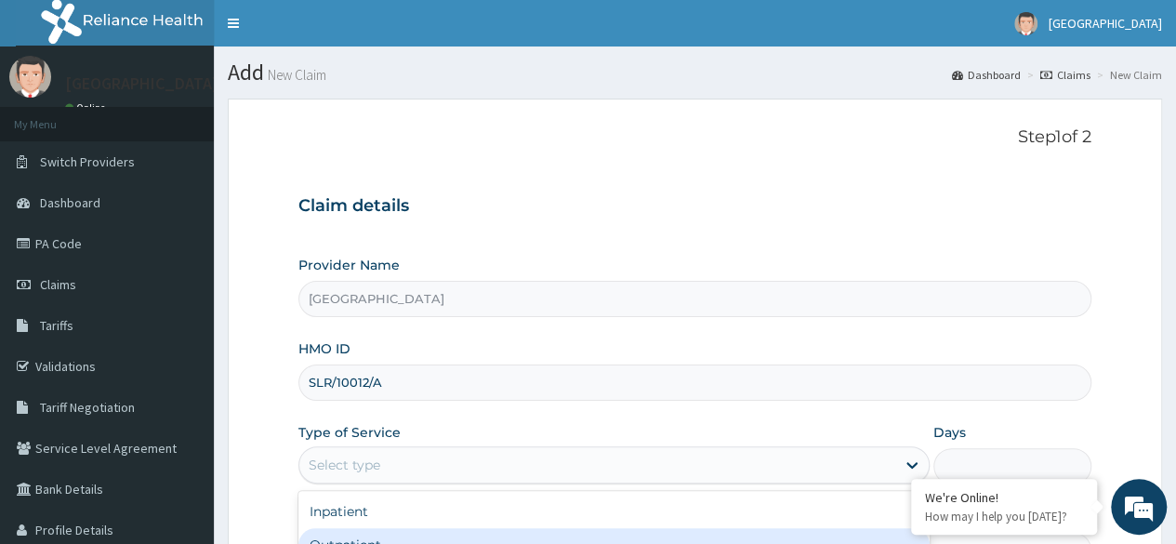
click at [415, 528] on div "Outpatient" at bounding box center [613, 544] width 631 height 33
type input "1"
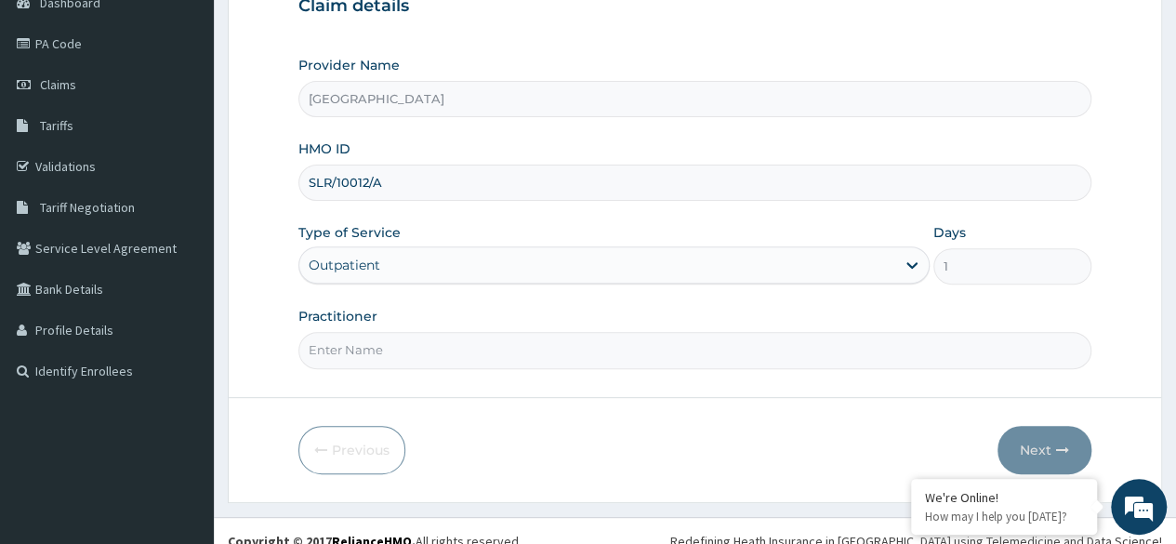
scroll to position [216, 0]
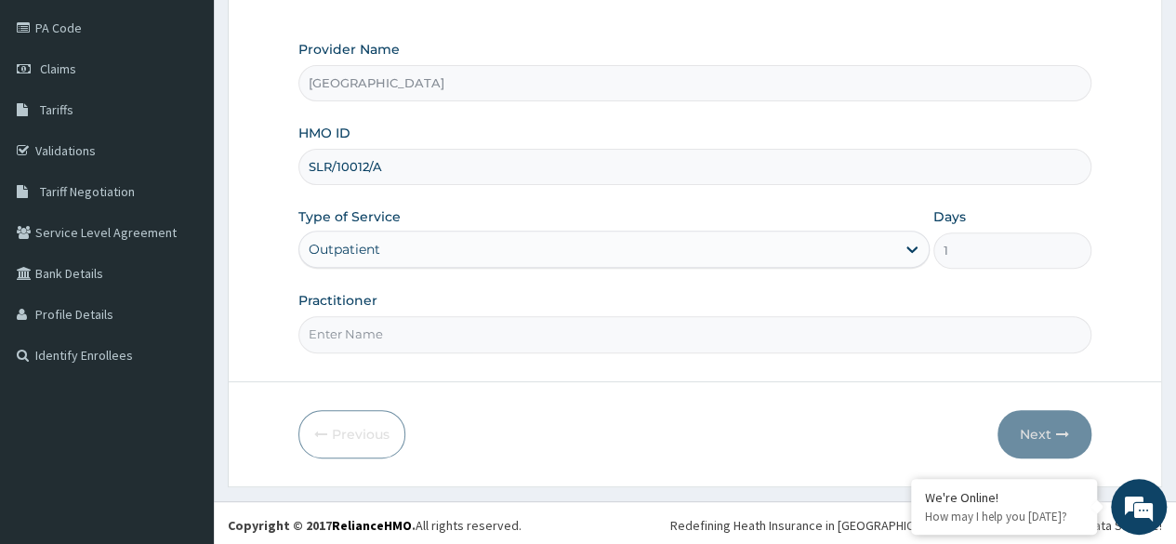
click at [485, 340] on input "Practitioner" at bounding box center [694, 334] width 793 height 36
type input "DR LAWRENCE"
click at [1060, 415] on button "Next" at bounding box center [1044, 434] width 94 height 48
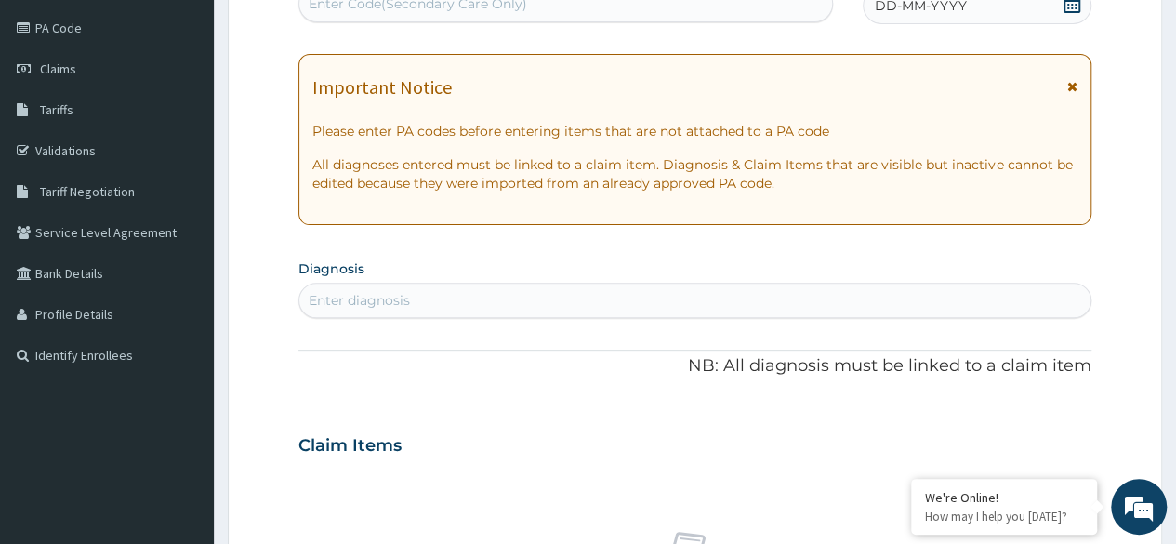
click at [567, 291] on div "Enter diagnosis" at bounding box center [694, 300] width 791 height 30
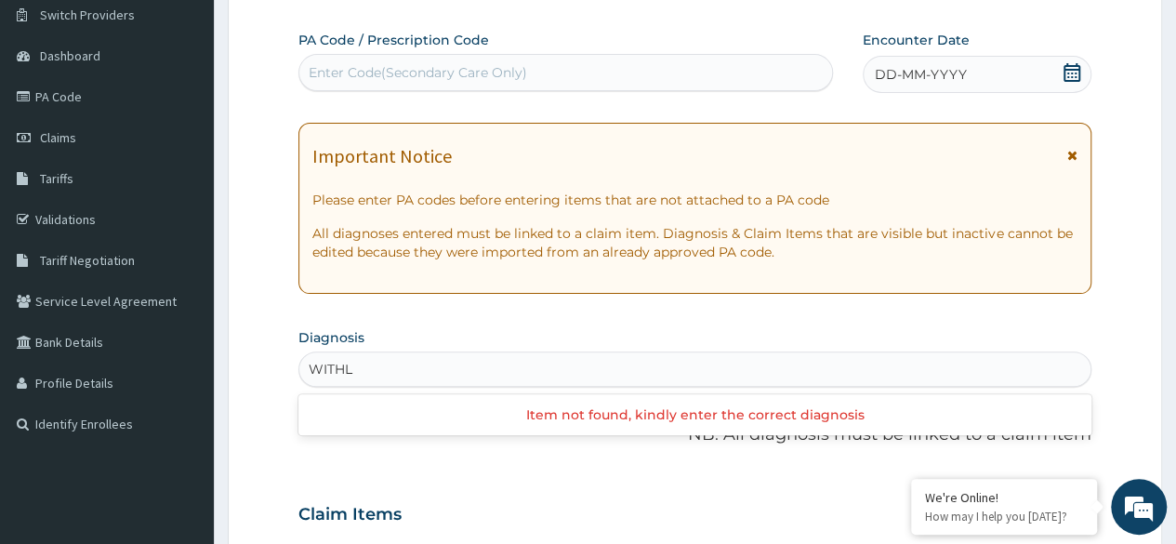
scroll to position [145, 0]
type input "WITHL"
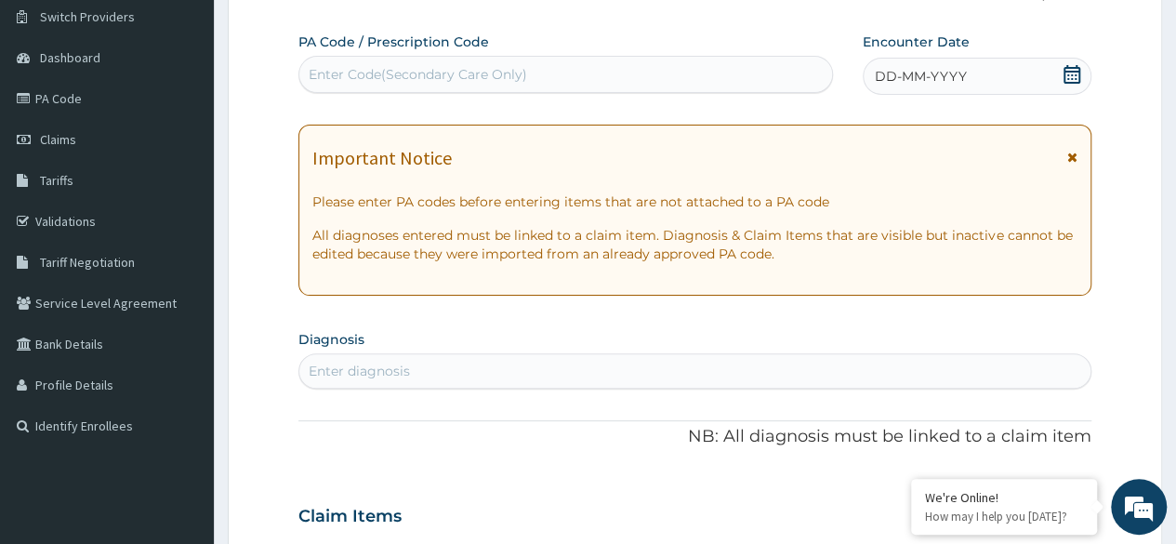
click at [965, 59] on div "DD-MM-YYYY" at bounding box center [977, 76] width 229 height 37
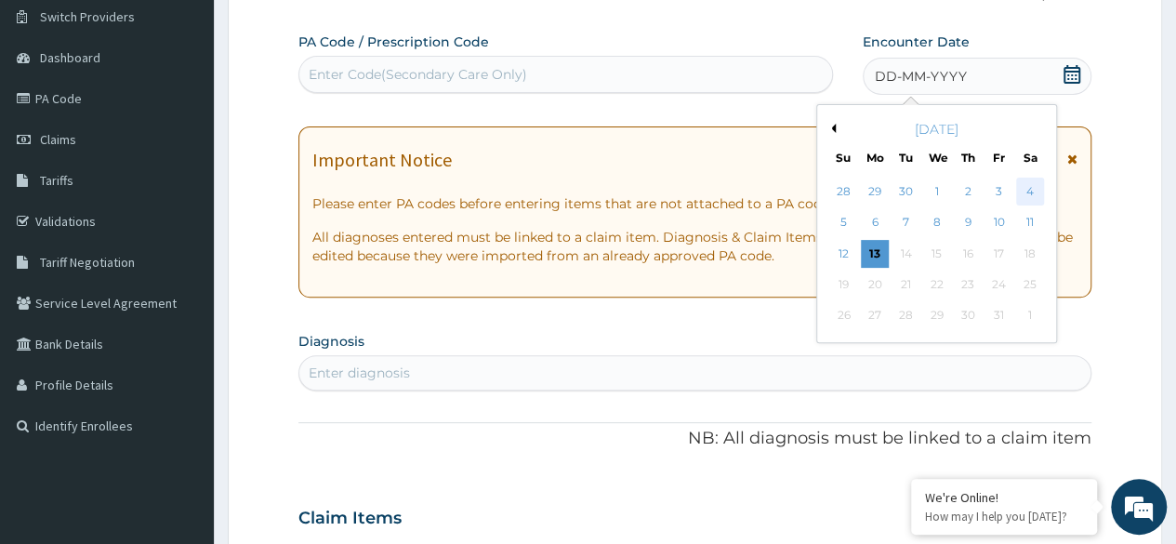
click at [1038, 187] on div "4" at bounding box center [1029, 192] width 28 height 28
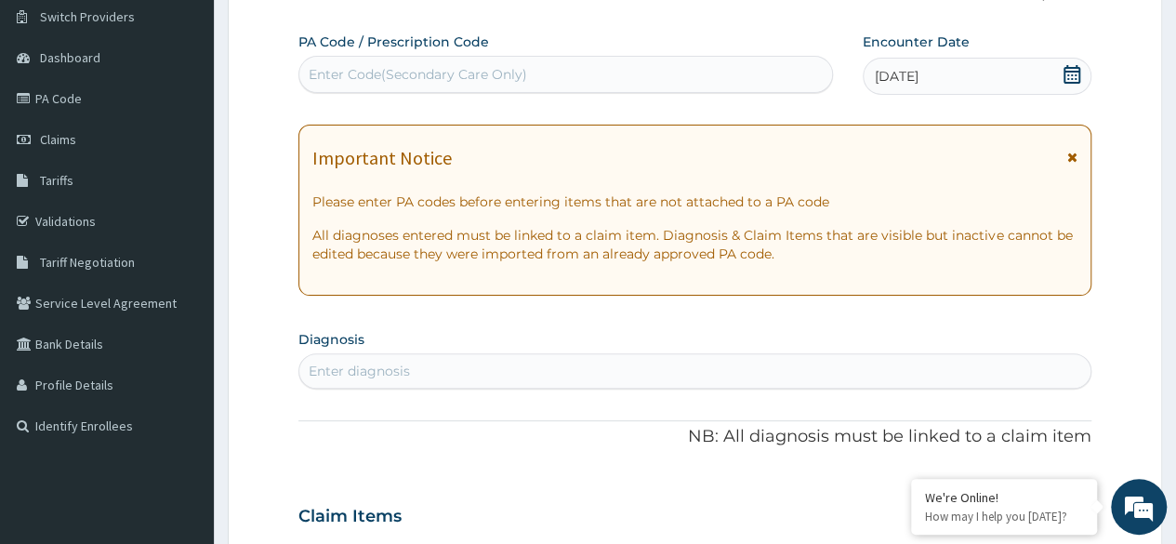
click at [483, 368] on div "Enter diagnosis" at bounding box center [694, 371] width 791 height 30
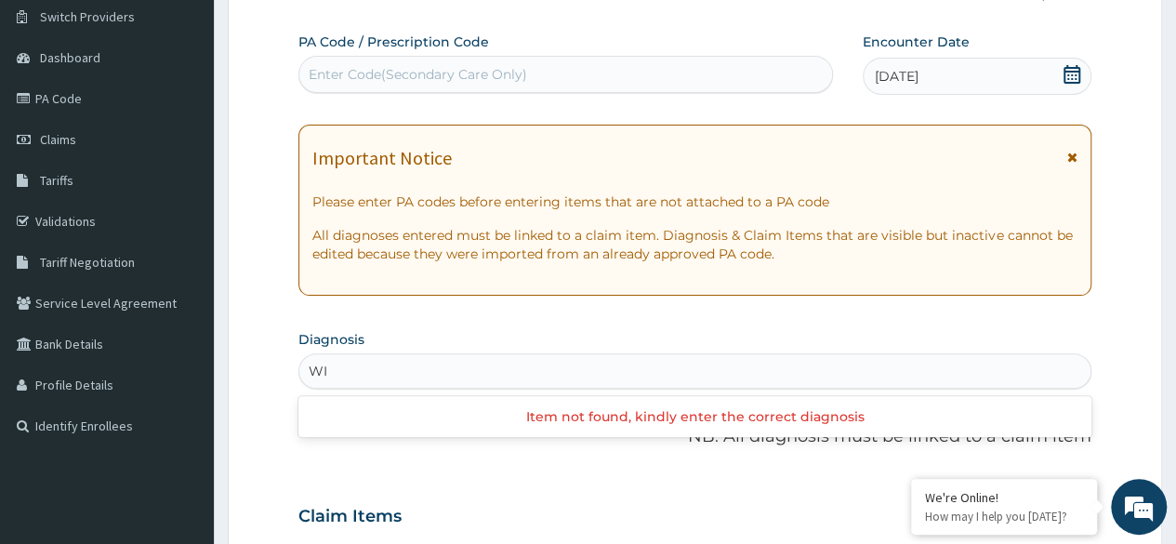
type input "W"
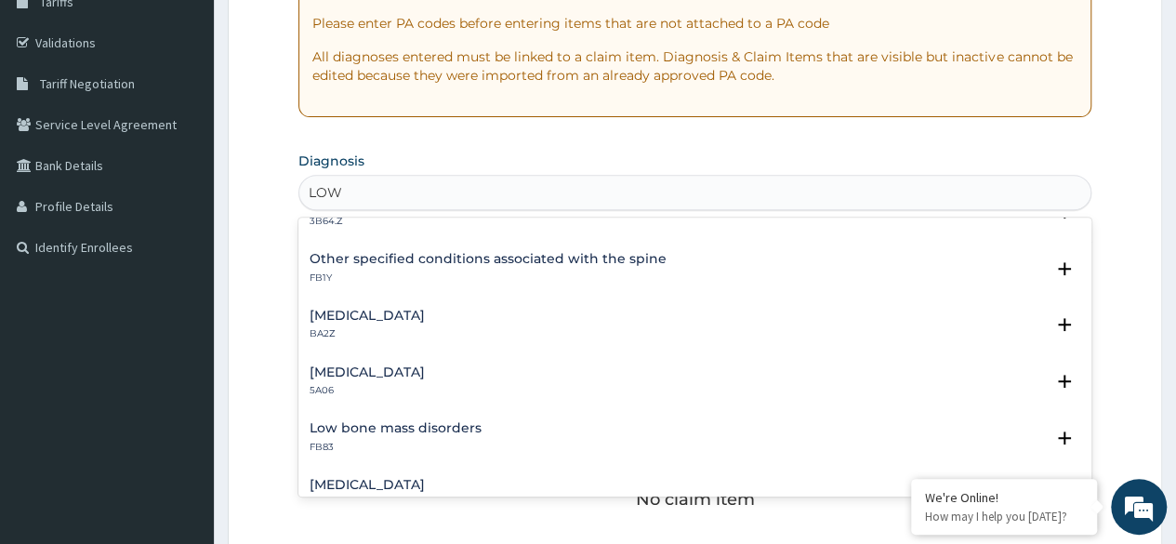
scroll to position [316, 0]
type input "LOW"
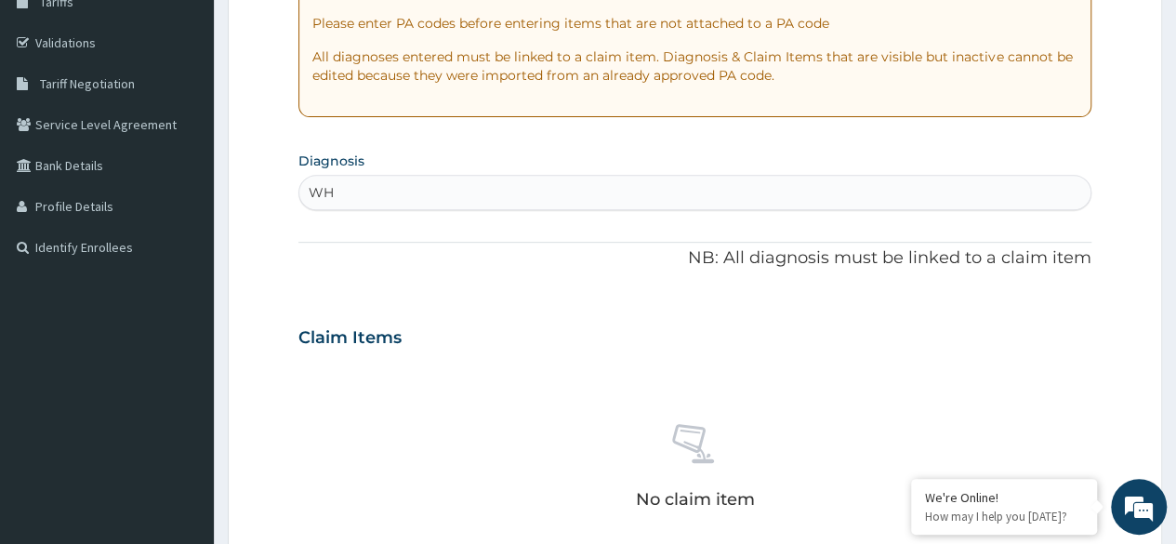
type input "W"
type input "M"
type input "B"
type input "MALA"
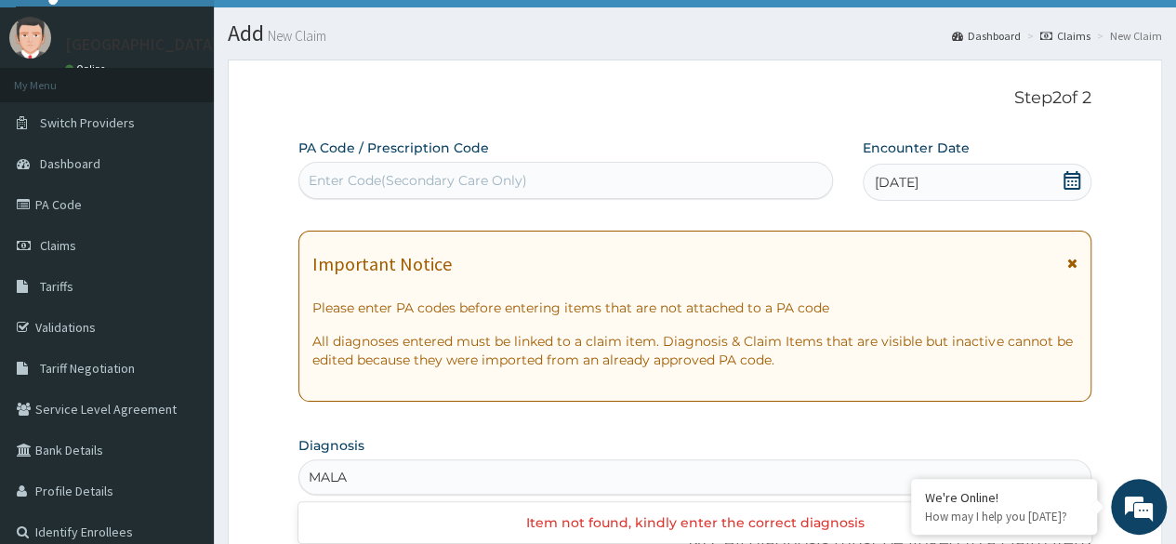
scroll to position [0, 0]
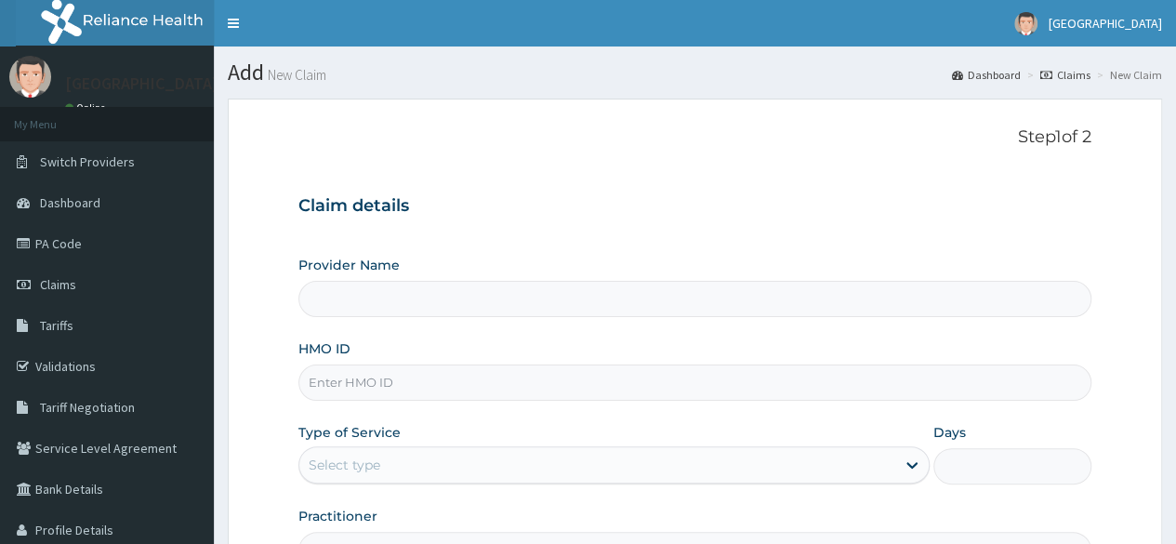
type input "[GEOGRAPHIC_DATA]"
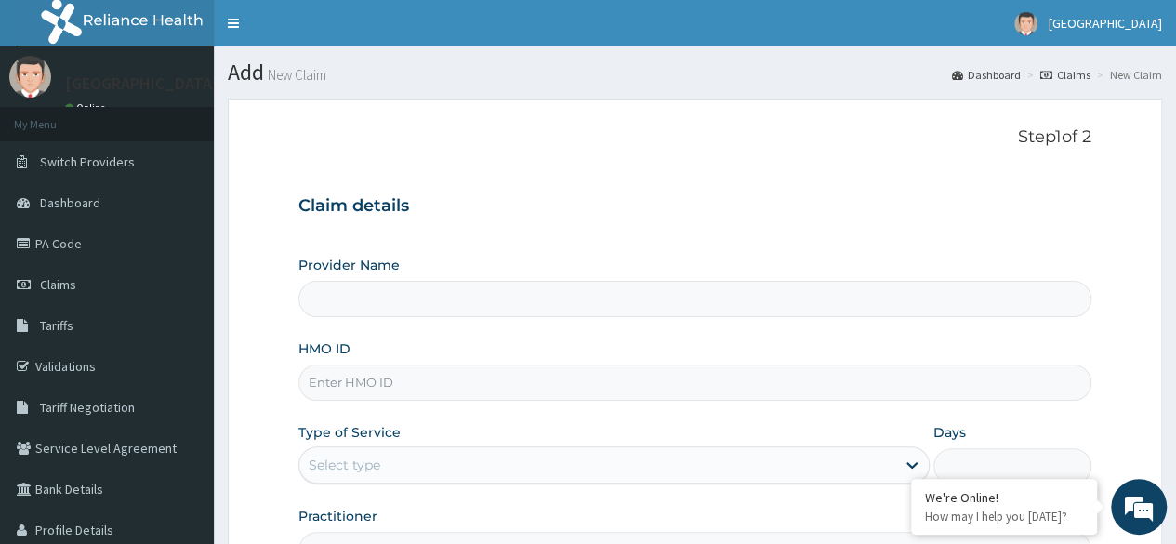
type input "[GEOGRAPHIC_DATA]"
click at [455, 386] on input "HMO ID" at bounding box center [694, 382] width 793 height 36
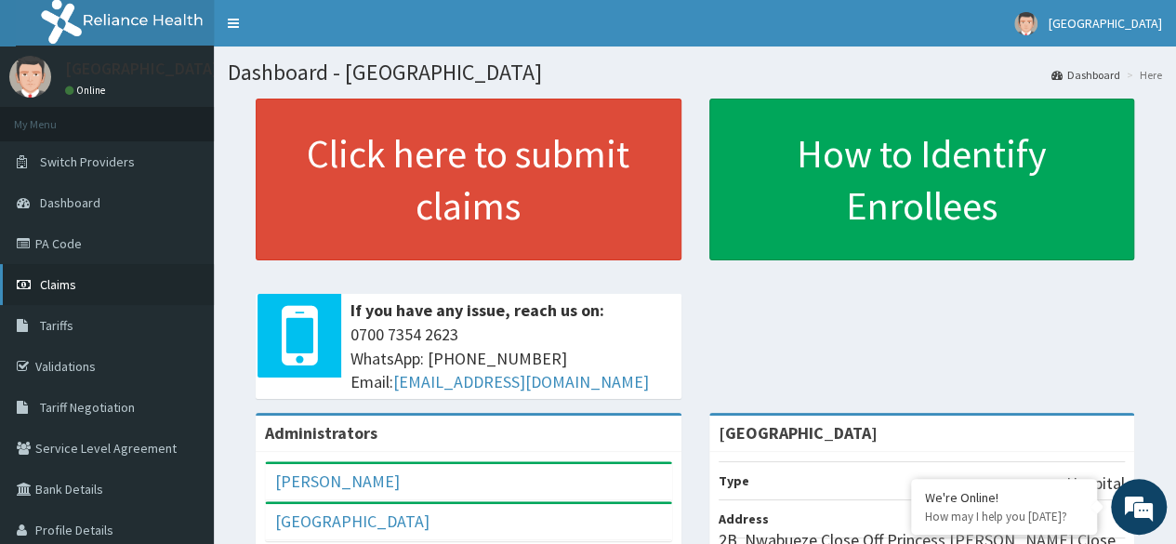
click at [54, 277] on span "Claims" at bounding box center [58, 284] width 36 height 17
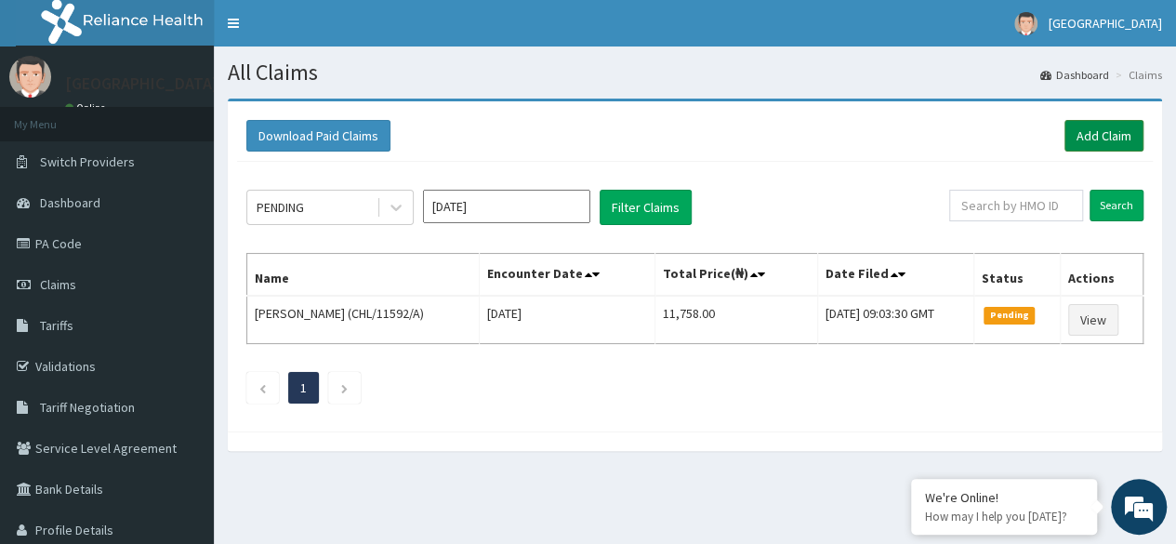
click at [1092, 138] on link "Add Claim" at bounding box center [1103, 136] width 79 height 32
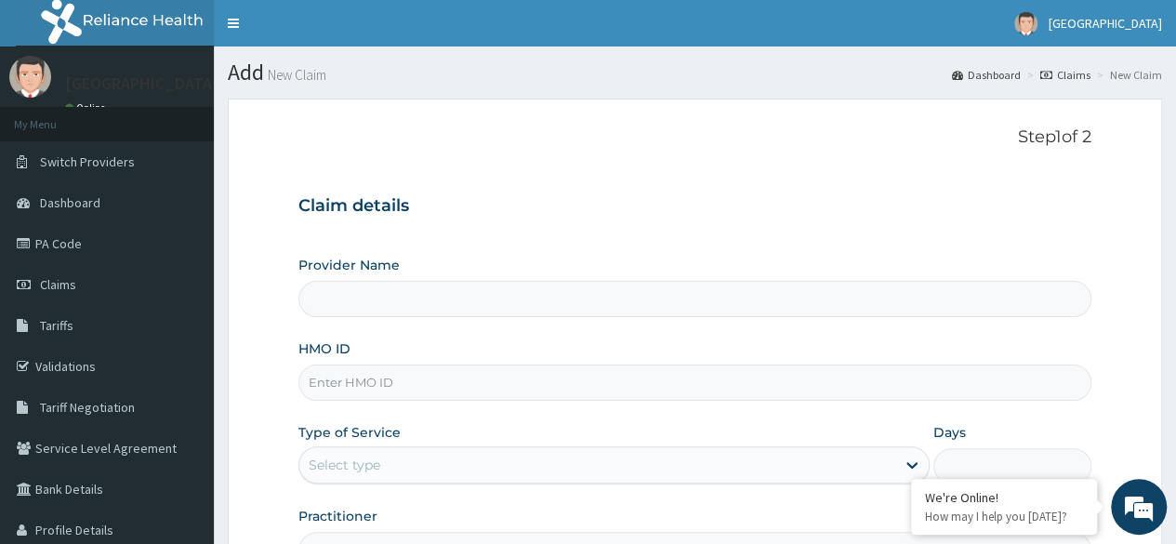
click at [398, 402] on div "Provider Name HMO ID Type of Service Select type Days Practitioner" at bounding box center [694, 412] width 793 height 312
type input "[GEOGRAPHIC_DATA]"
click at [382, 378] on input "HMO ID" at bounding box center [694, 382] width 793 height 36
type input "SLR/10012/A"
click at [366, 468] on div "Select type" at bounding box center [345, 464] width 72 height 19
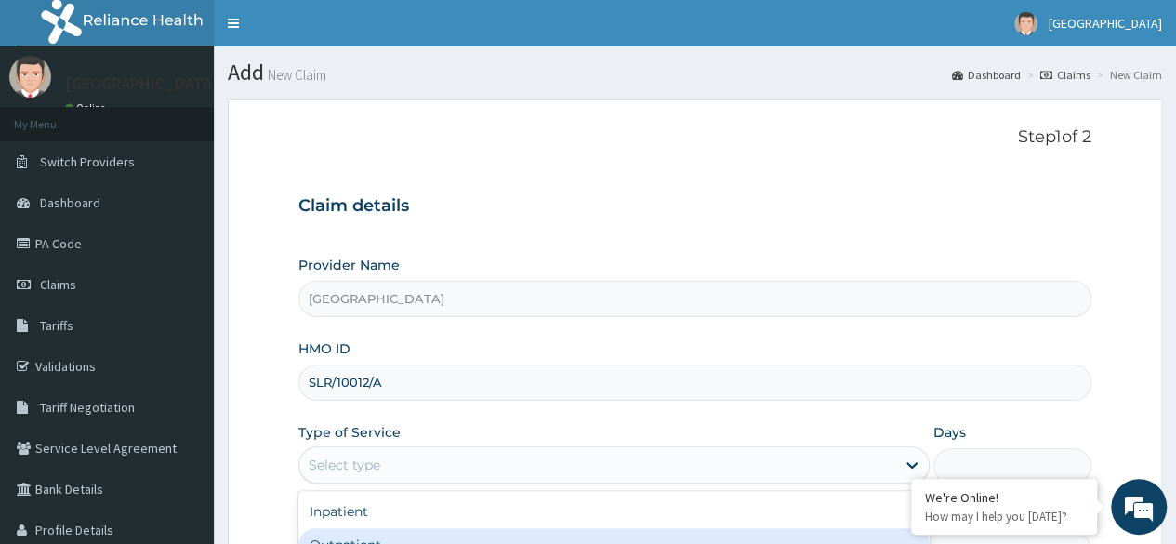
click at [371, 534] on div "Outpatient" at bounding box center [613, 544] width 631 height 33
type input "1"
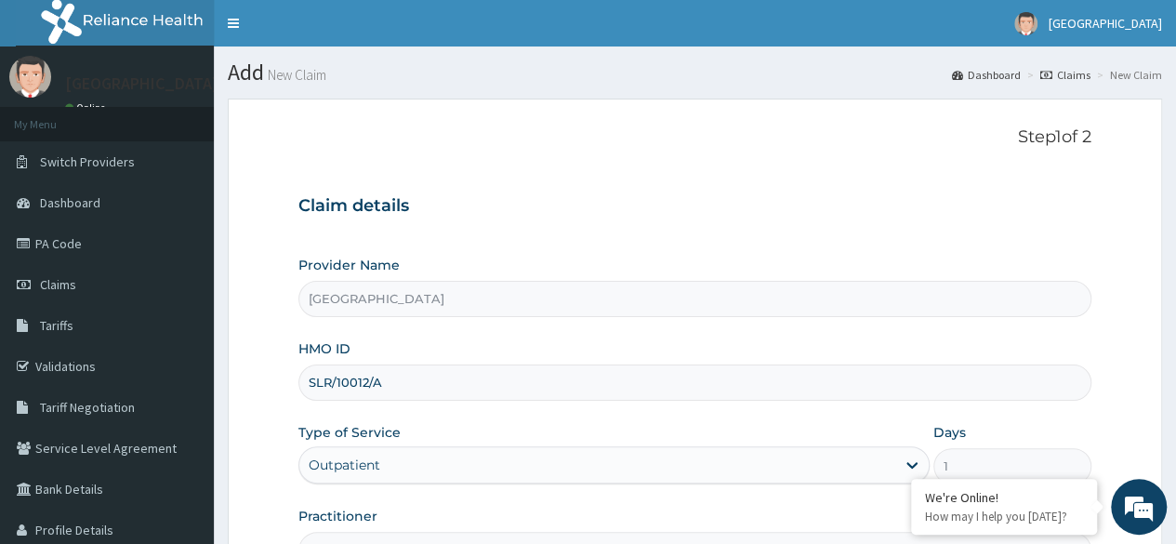
scroll to position [216, 0]
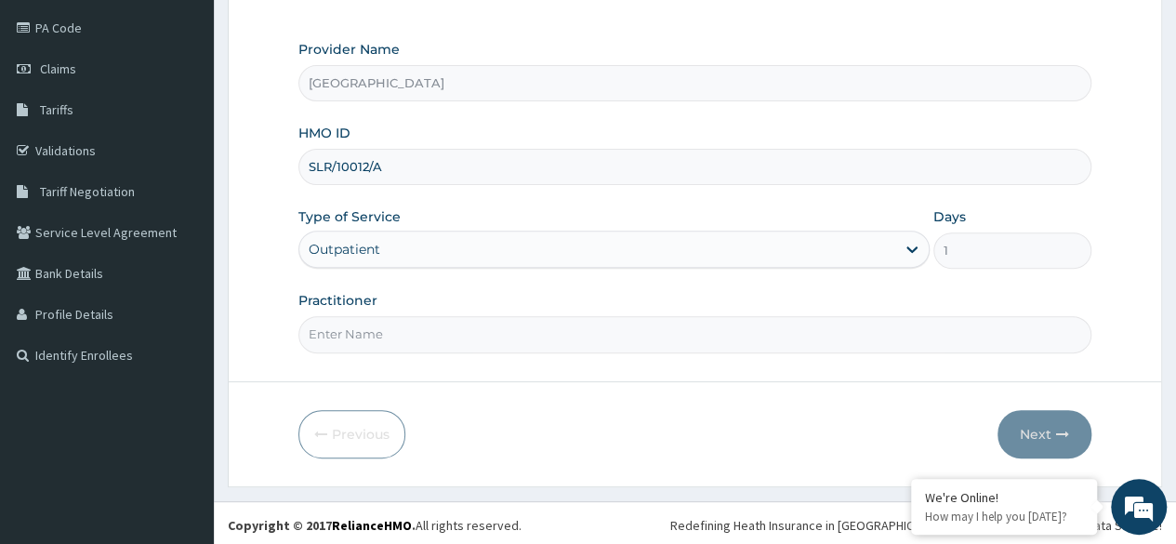
click at [422, 341] on input "Practitioner" at bounding box center [694, 334] width 793 height 36
type input "DR LAWRENCE"
click at [1048, 441] on button "Next" at bounding box center [1044, 434] width 94 height 48
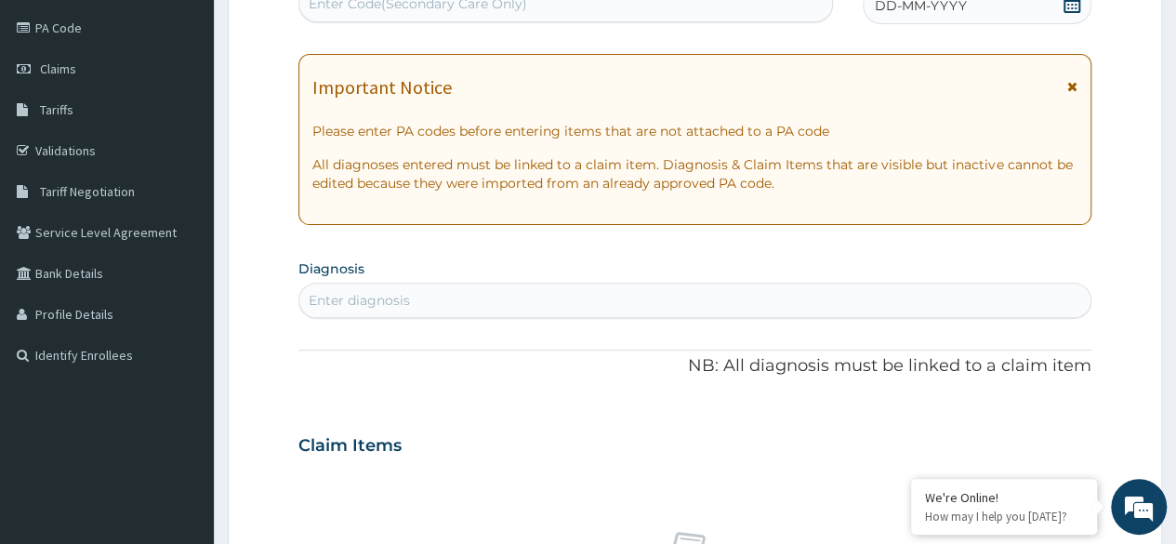
click at [954, 14] on span "DD-MM-YYYY" at bounding box center [921, 5] width 92 height 19
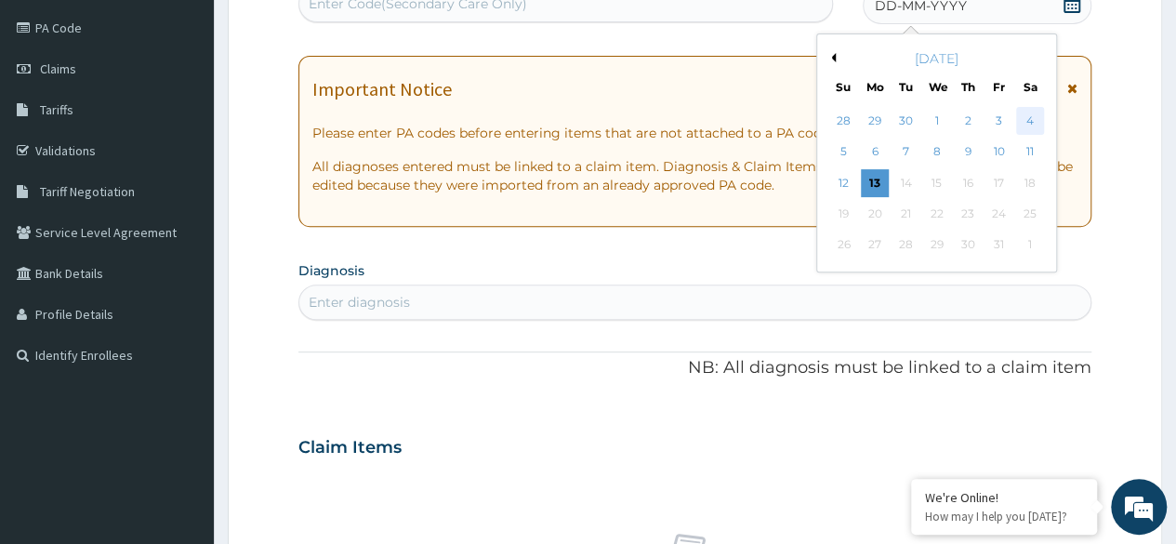
click at [1015, 128] on div "4" at bounding box center [1029, 121] width 28 height 28
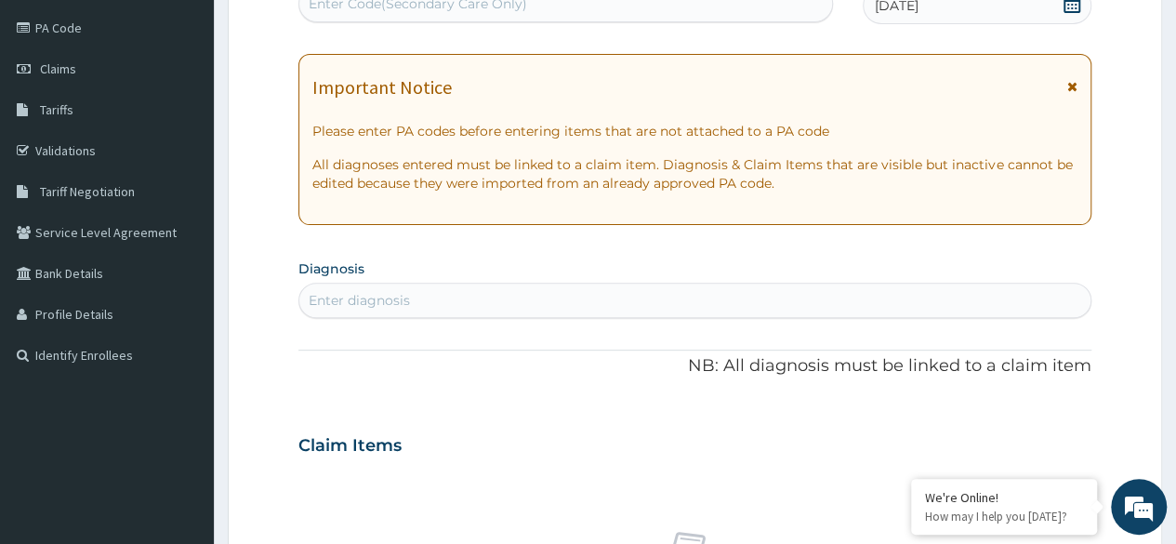
click at [462, 296] on div "Enter diagnosis" at bounding box center [694, 300] width 791 height 30
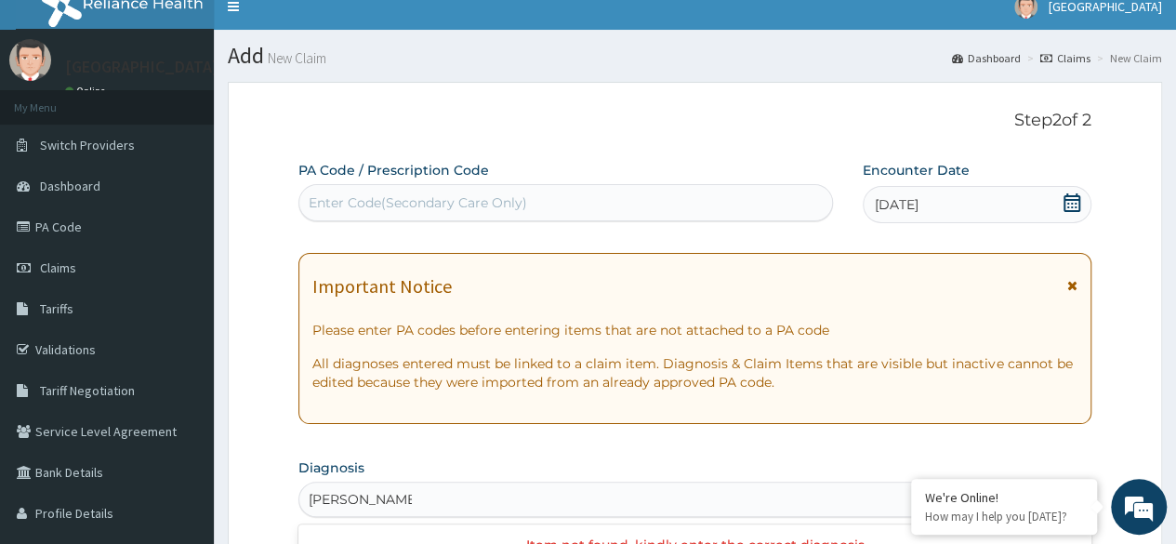
scroll to position [0, 0]
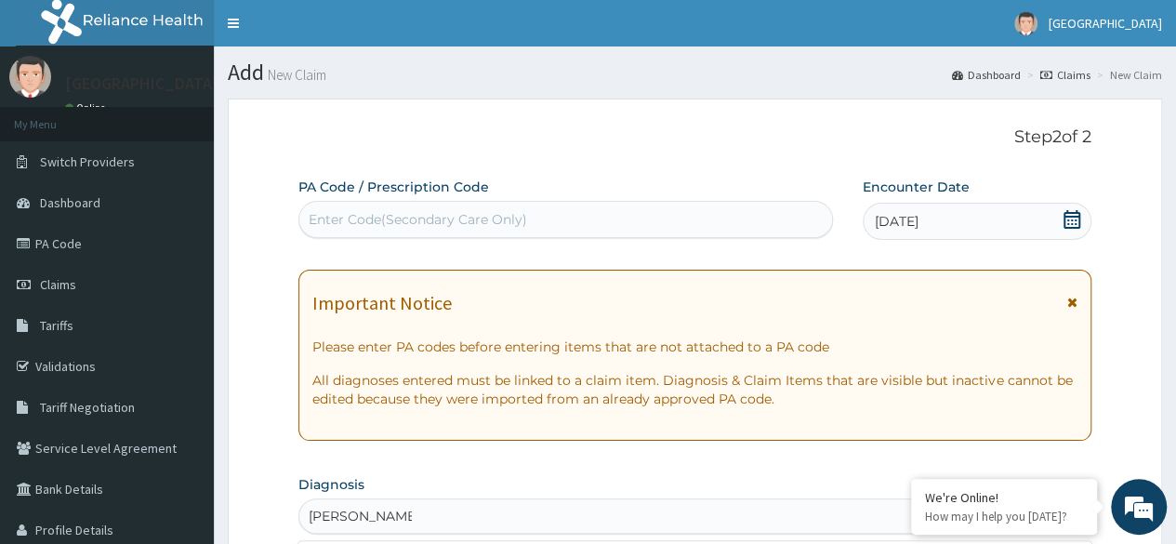
type input "DR LAWRENCE"
click at [533, 211] on div "Enter Code(Secondary Care Only)" at bounding box center [565, 219] width 532 height 30
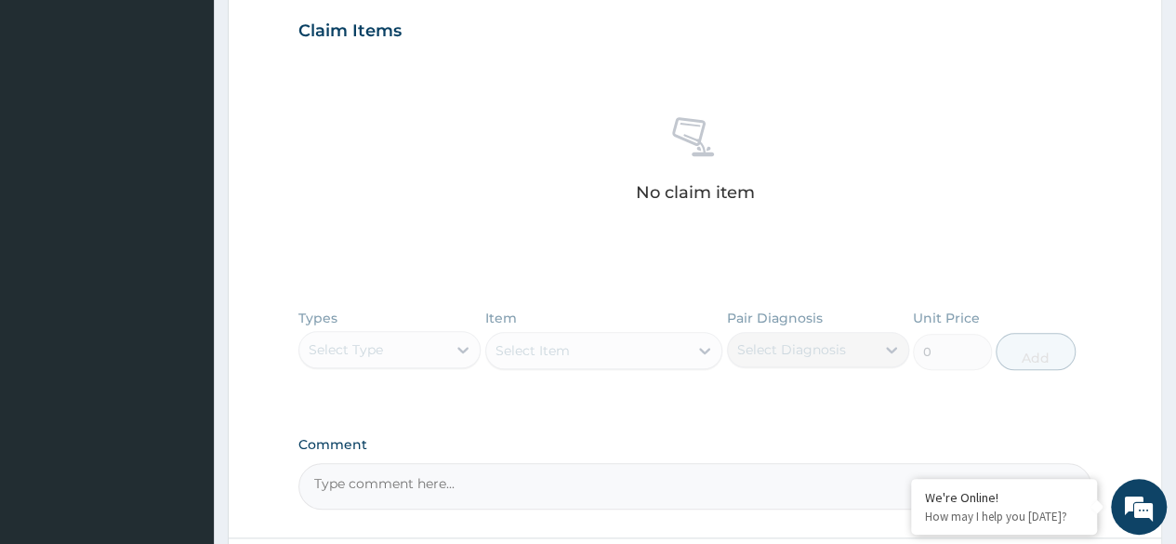
scroll to position [788, 0]
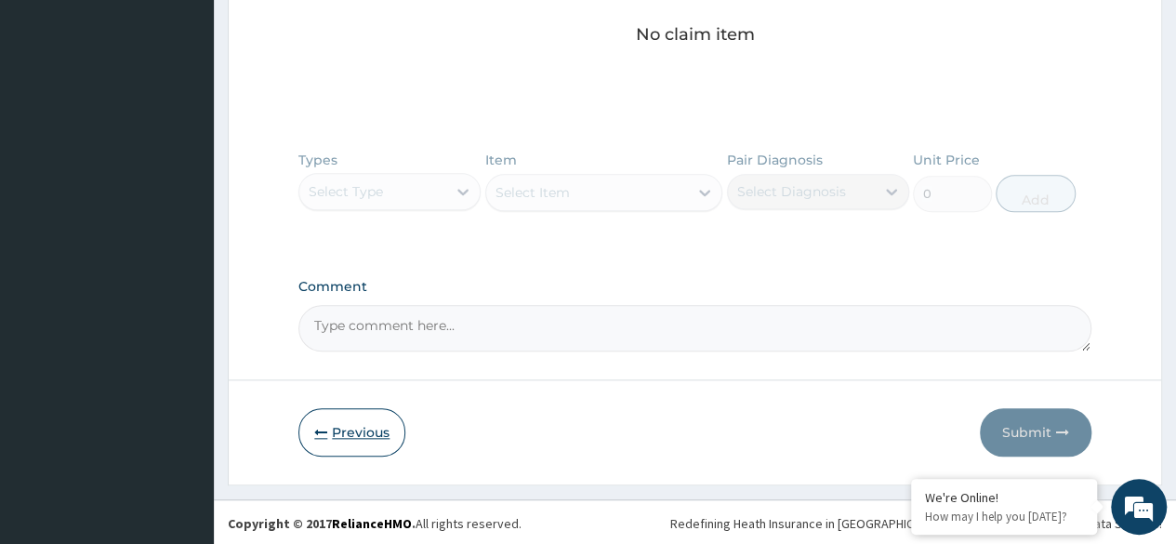
click at [325, 430] on icon "button" at bounding box center [320, 432] width 13 height 13
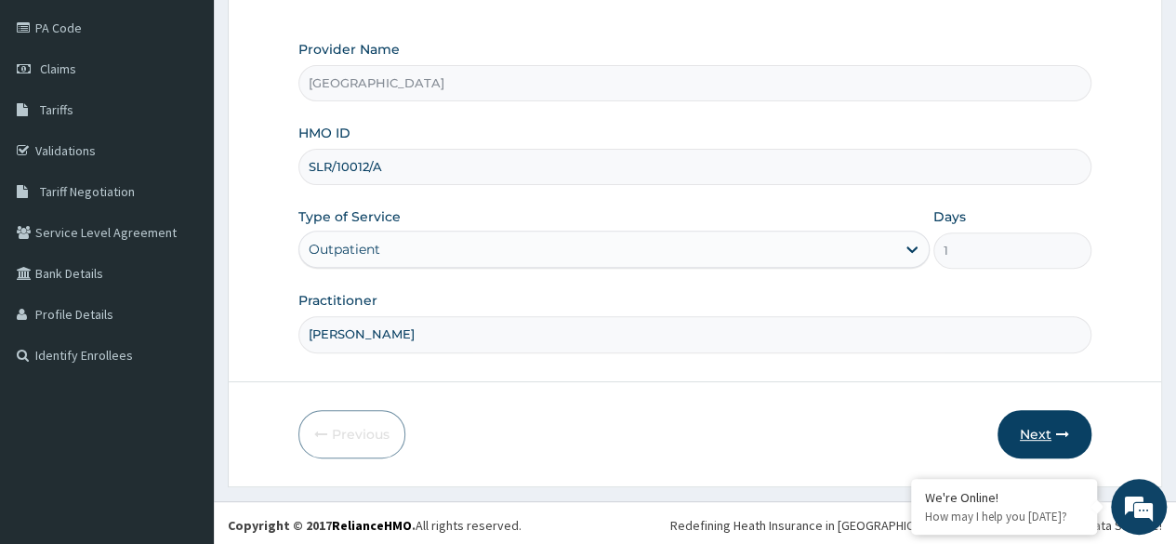
click at [1045, 422] on button "Next" at bounding box center [1044, 434] width 94 height 48
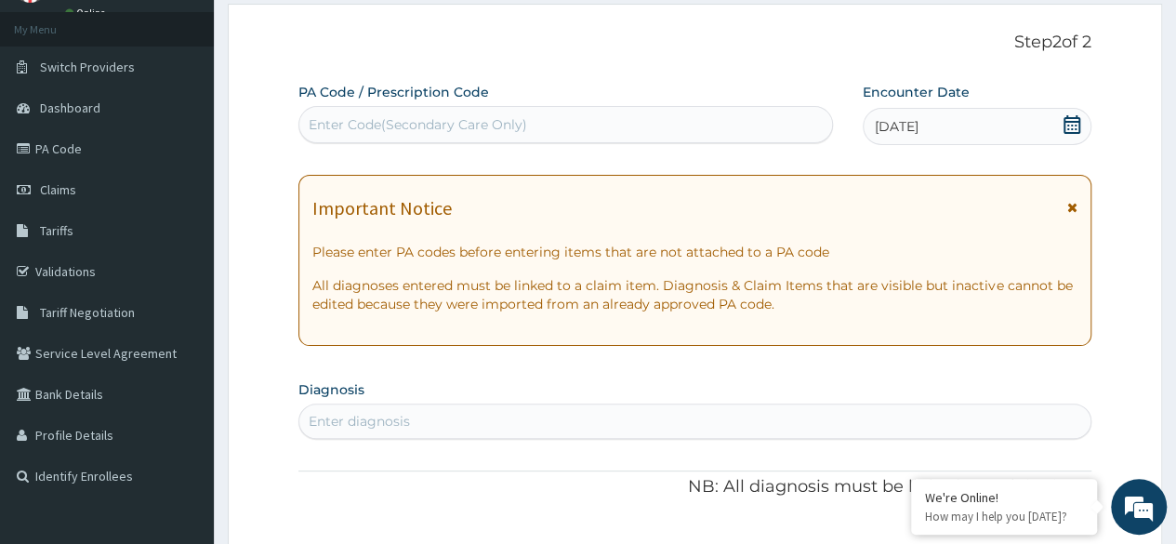
scroll to position [93, 0]
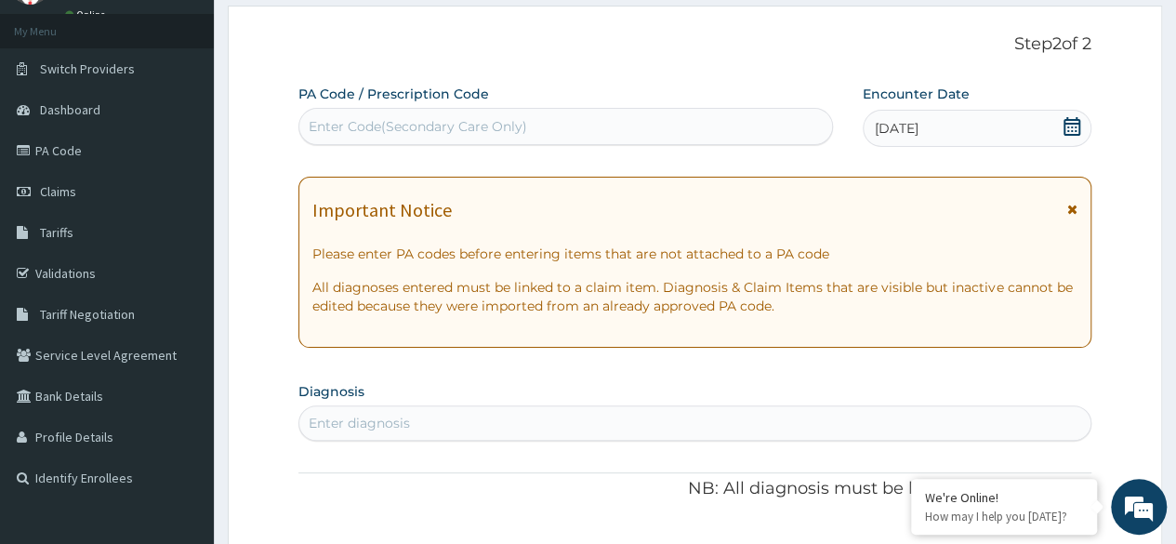
click at [447, 410] on div "Enter diagnosis" at bounding box center [694, 423] width 791 height 30
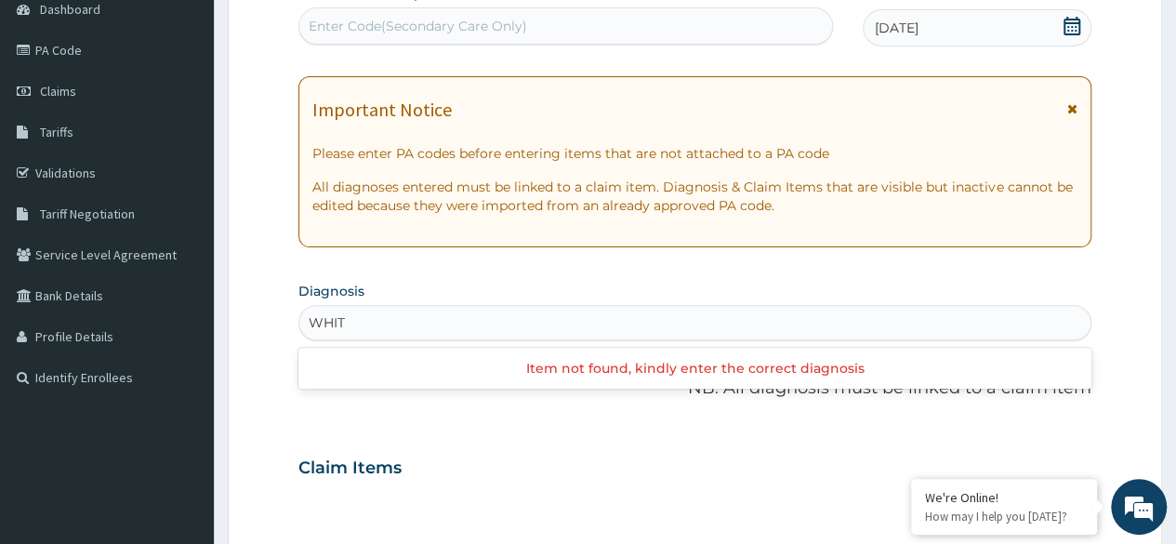
scroll to position [195, 0]
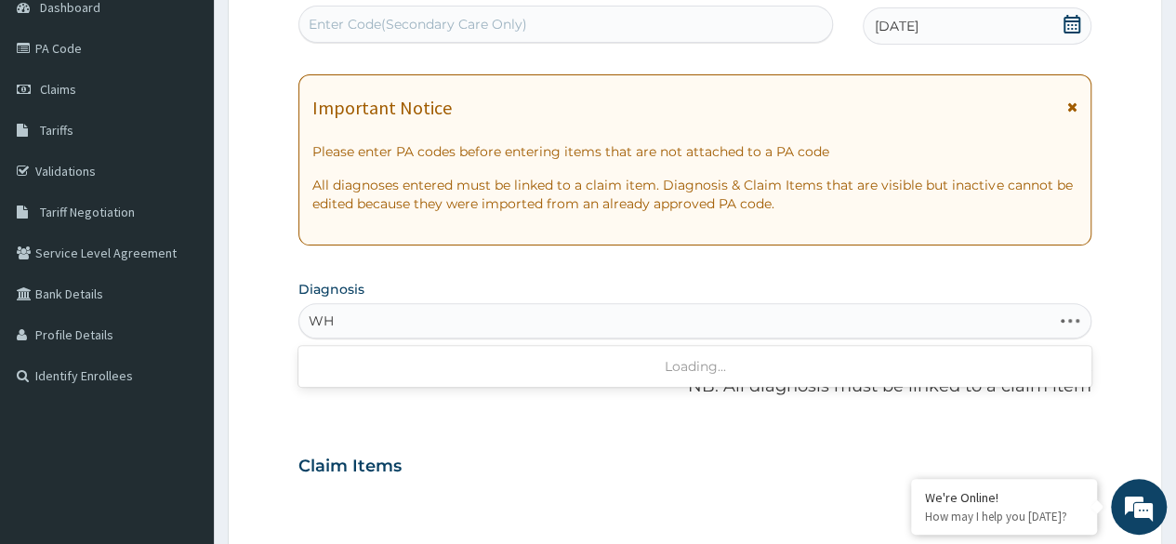
type input "W"
type input "B"
type input "W"
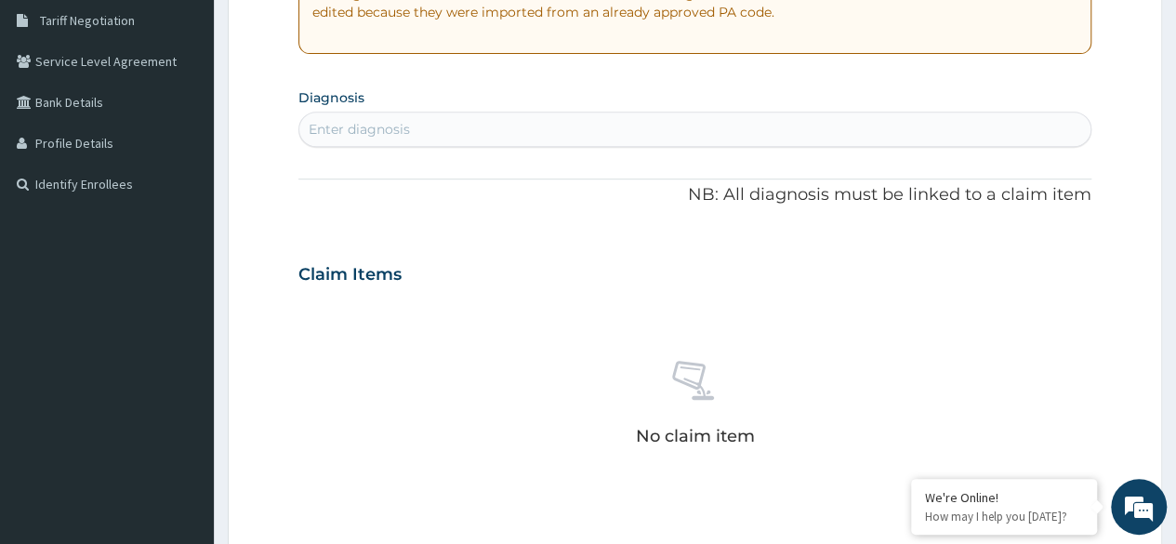
scroll to position [385, 0]
click at [433, 135] on div "Enter diagnosis" at bounding box center [694, 131] width 791 height 30
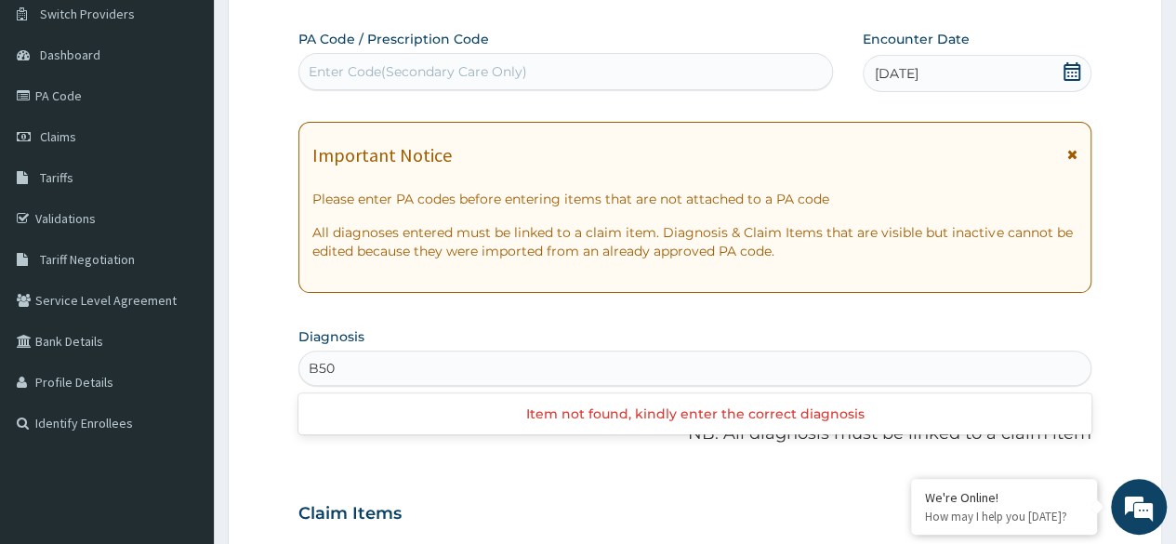
scroll to position [129, 0]
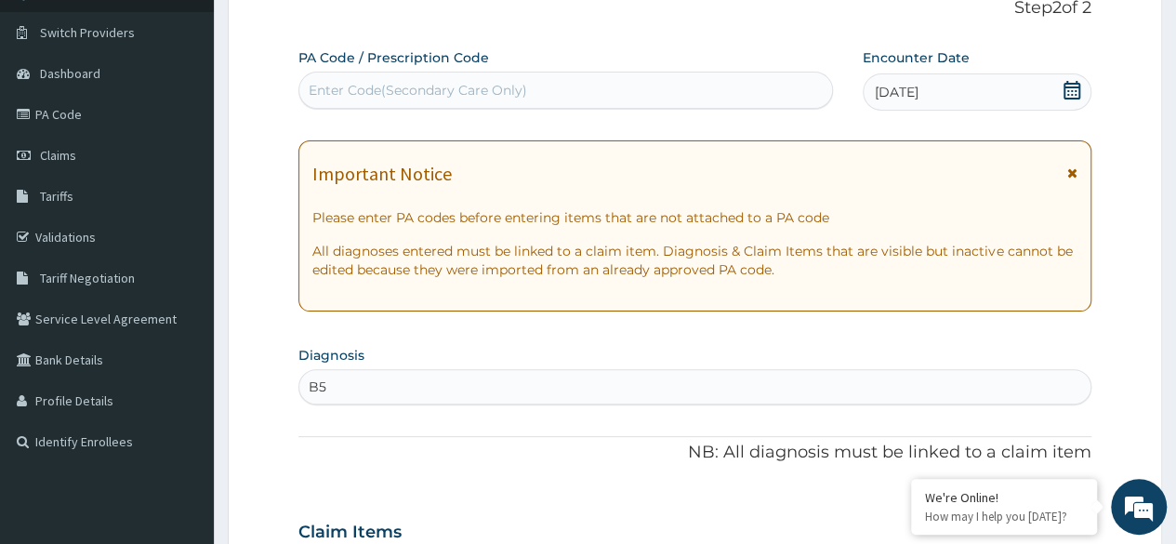
type input "B"
type input "M"
type input "W"
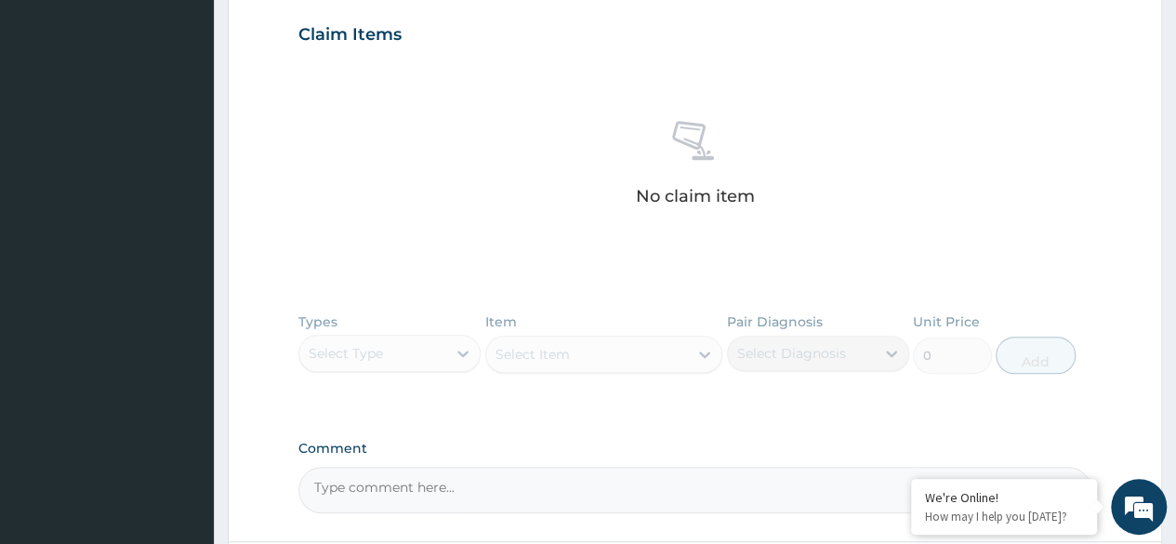
scroll to position [788, 0]
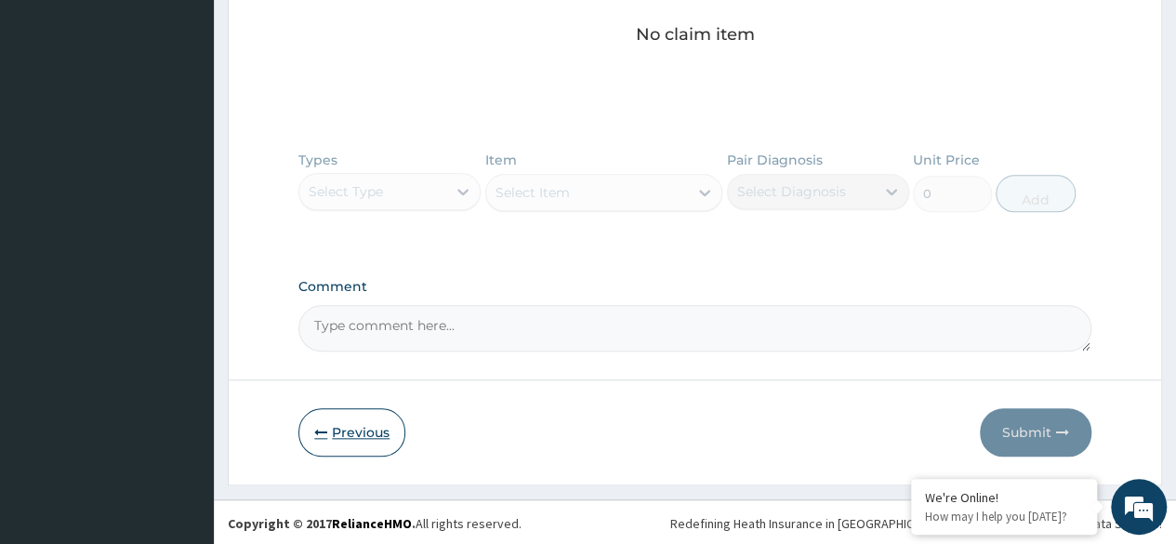
type input "FRU"
click at [357, 434] on button "Previous" at bounding box center [351, 432] width 107 height 48
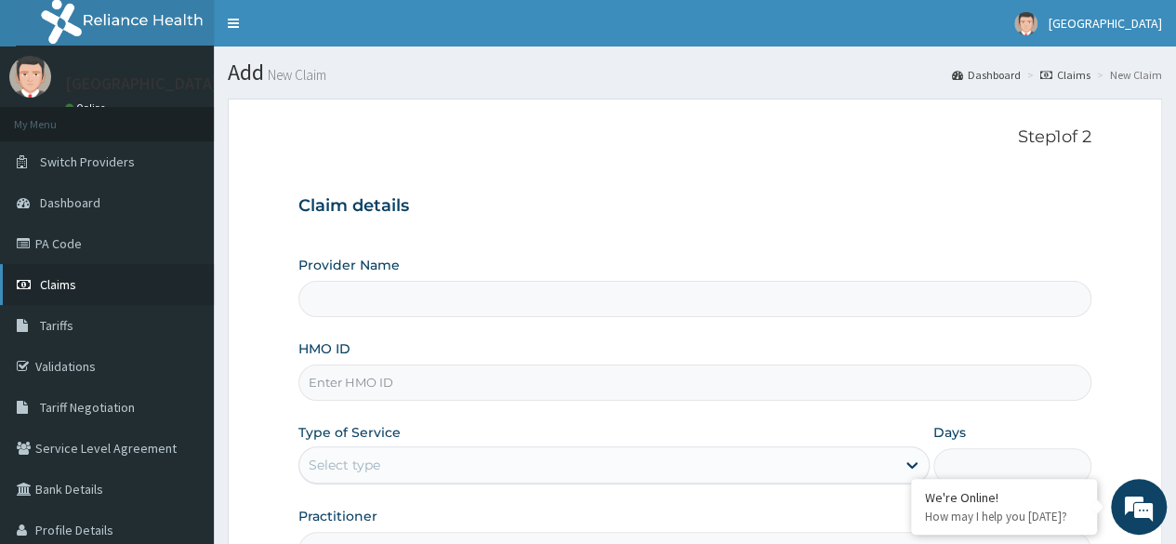
type input "[GEOGRAPHIC_DATA]"
click at [35, 282] on link "Claims" at bounding box center [107, 284] width 214 height 41
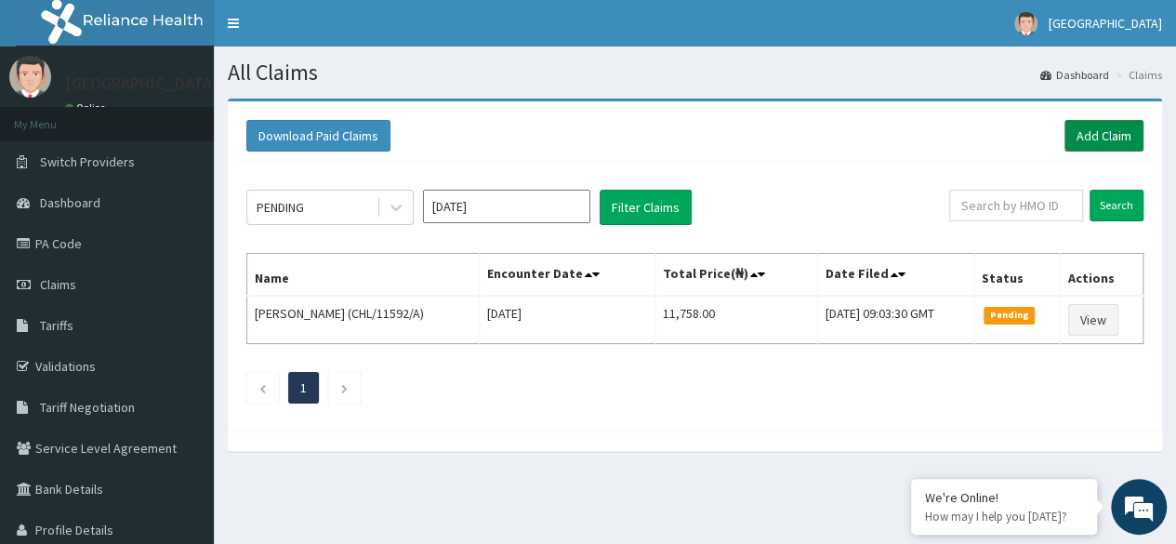
click at [1108, 127] on link "Add Claim" at bounding box center [1103, 136] width 79 height 32
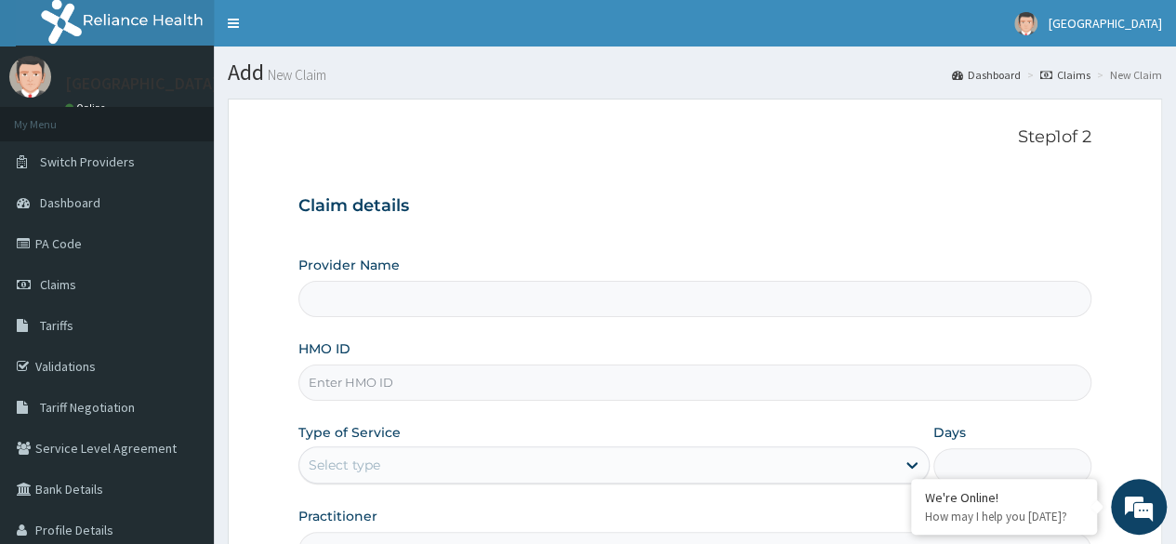
click at [469, 380] on input "HMO ID" at bounding box center [694, 382] width 793 height 36
type input "[GEOGRAPHIC_DATA]"
type input "5"
type input "sbg/11207/a"
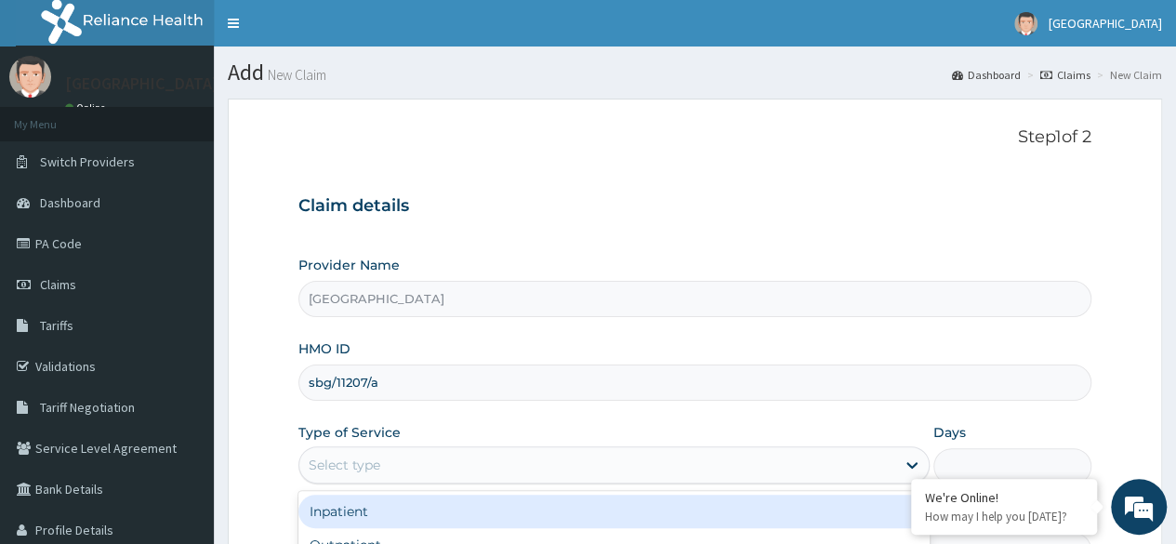
click at [435, 466] on div "Select type" at bounding box center [597, 465] width 596 height 30
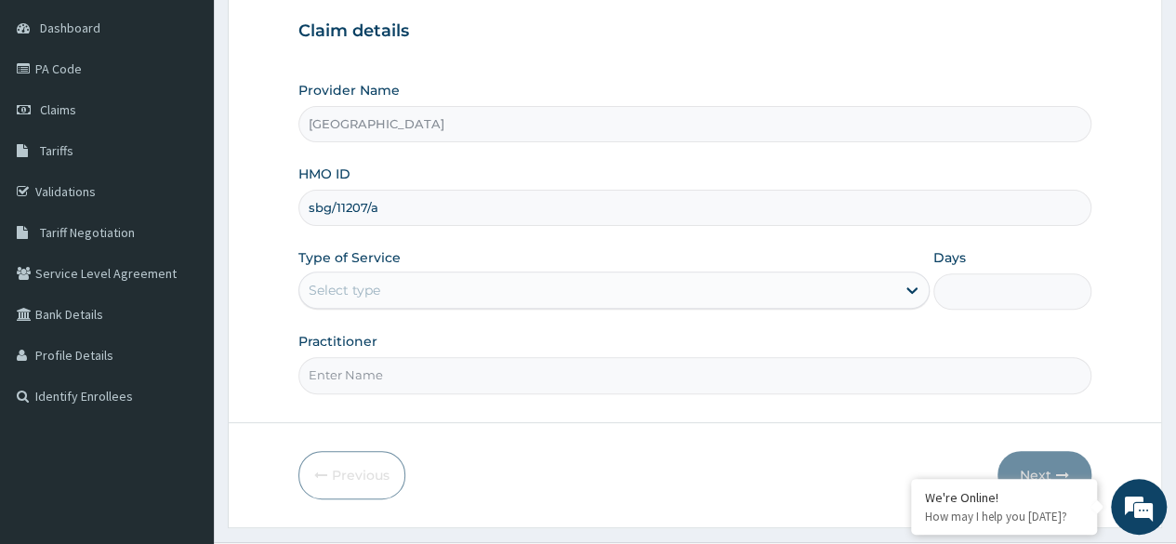
scroll to position [216, 0]
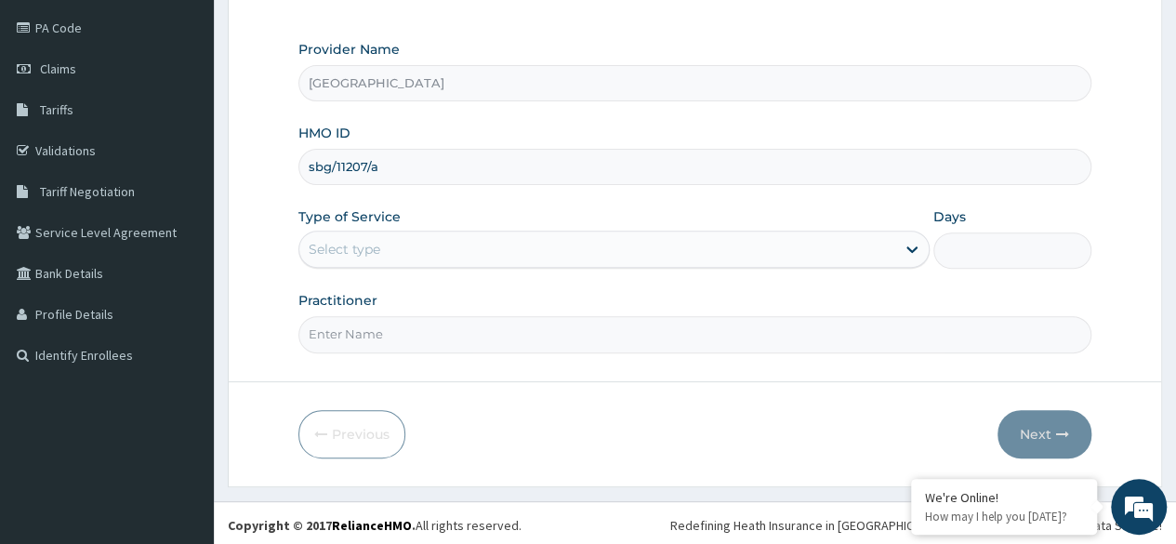
click at [446, 267] on div "Provider Name Heda Hospital HMO ID sbg/11207/a Type of Service Select type Days…" at bounding box center [694, 196] width 793 height 312
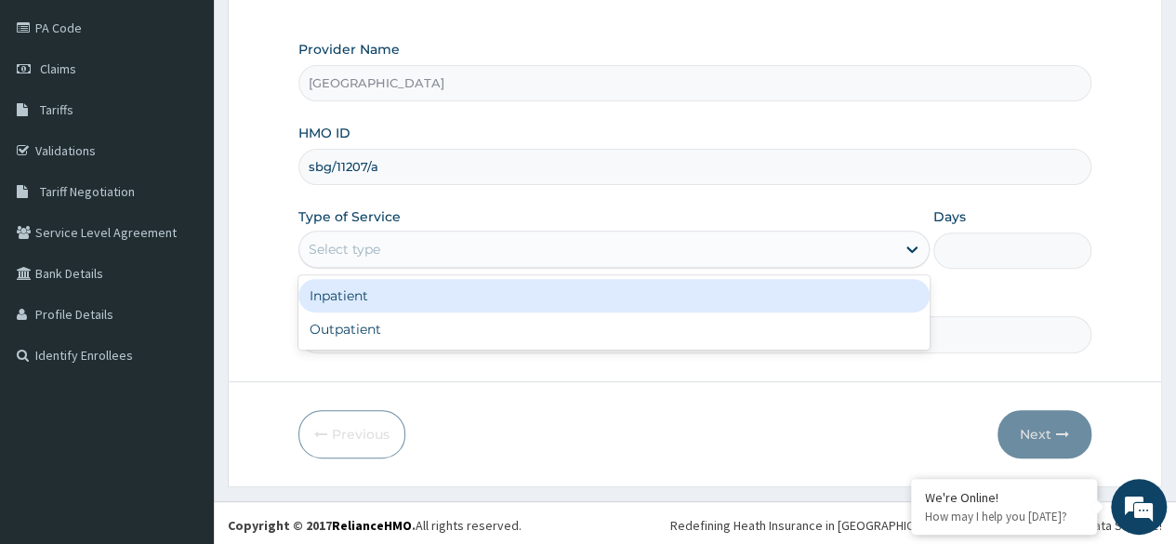
click at [439, 244] on div "Select type" at bounding box center [597, 249] width 596 height 30
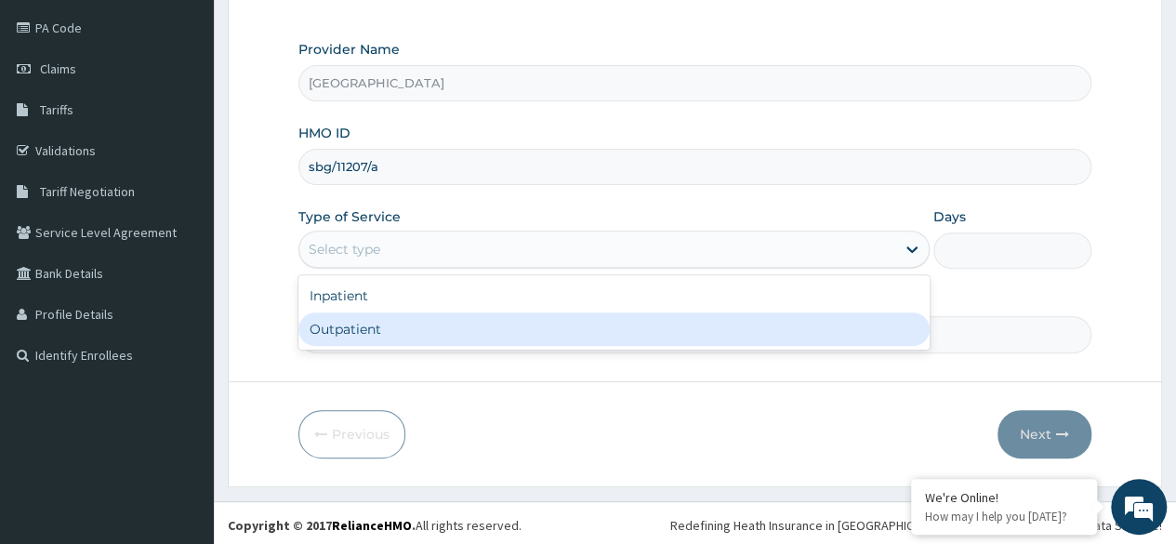
click at [428, 318] on div "Outpatient" at bounding box center [613, 328] width 631 height 33
type input "1"
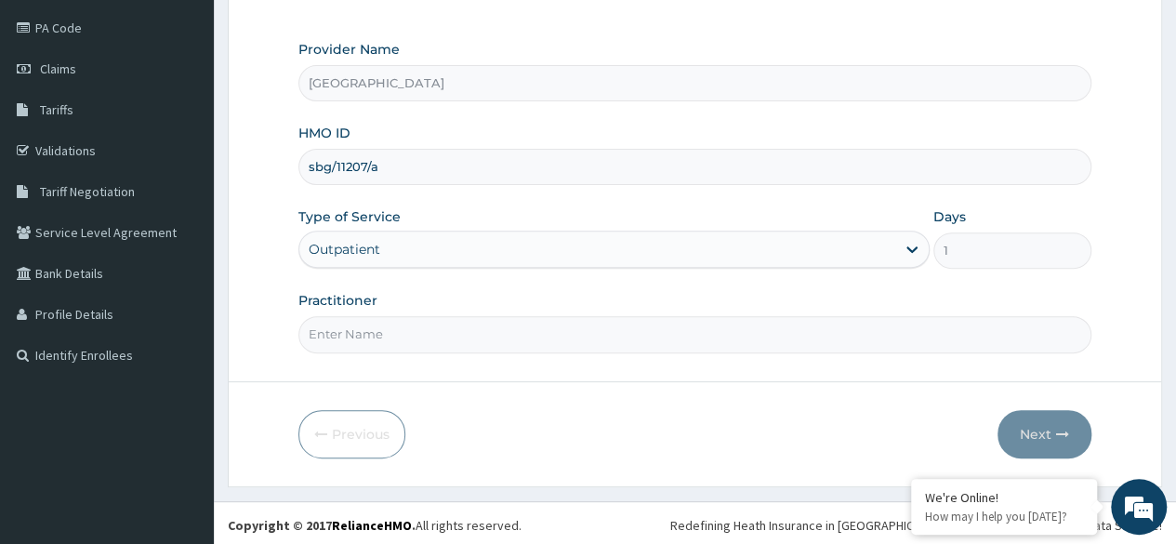
click at [415, 332] on input "Practitioner" at bounding box center [694, 334] width 793 height 36
type input "[PERSON_NAME]"
click at [1052, 427] on button "Next" at bounding box center [1044, 434] width 94 height 48
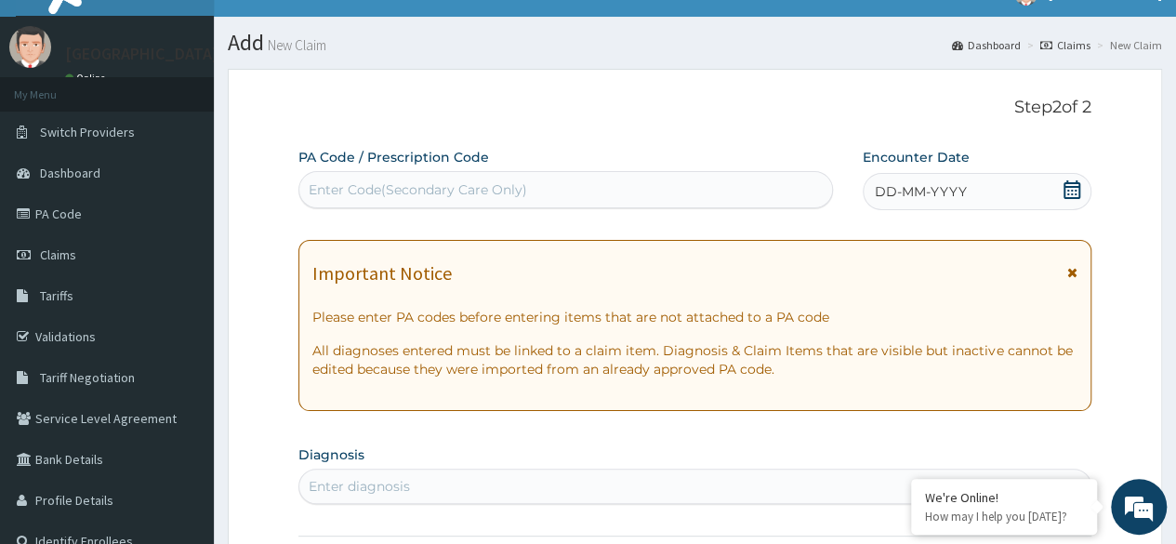
scroll to position [24, 0]
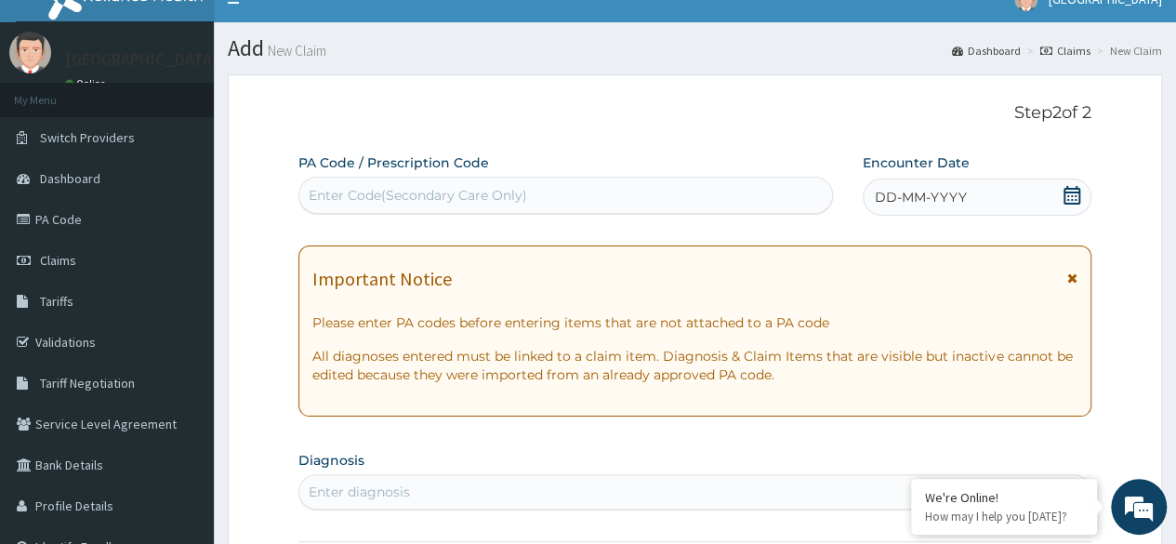
click at [933, 211] on div "DD-MM-YYYY" at bounding box center [977, 196] width 229 height 37
click at [738, 187] on div "Enter Code(Secondary Care Only)" at bounding box center [565, 195] width 532 height 30
click at [955, 191] on span "DD-MM-YYYY" at bounding box center [921, 197] width 92 height 19
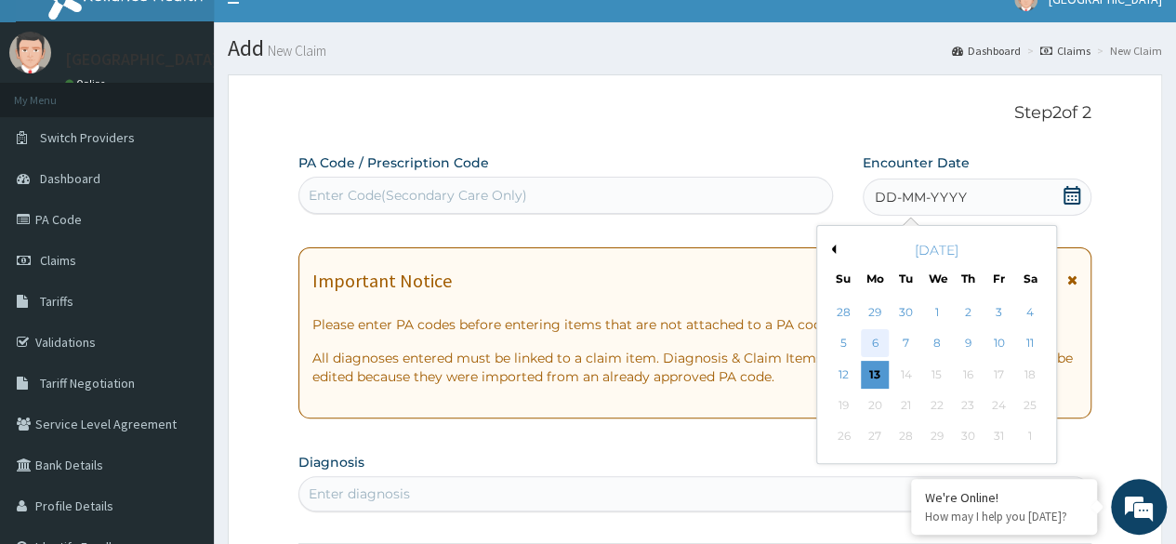
click at [881, 352] on div "6" at bounding box center [875, 344] width 28 height 28
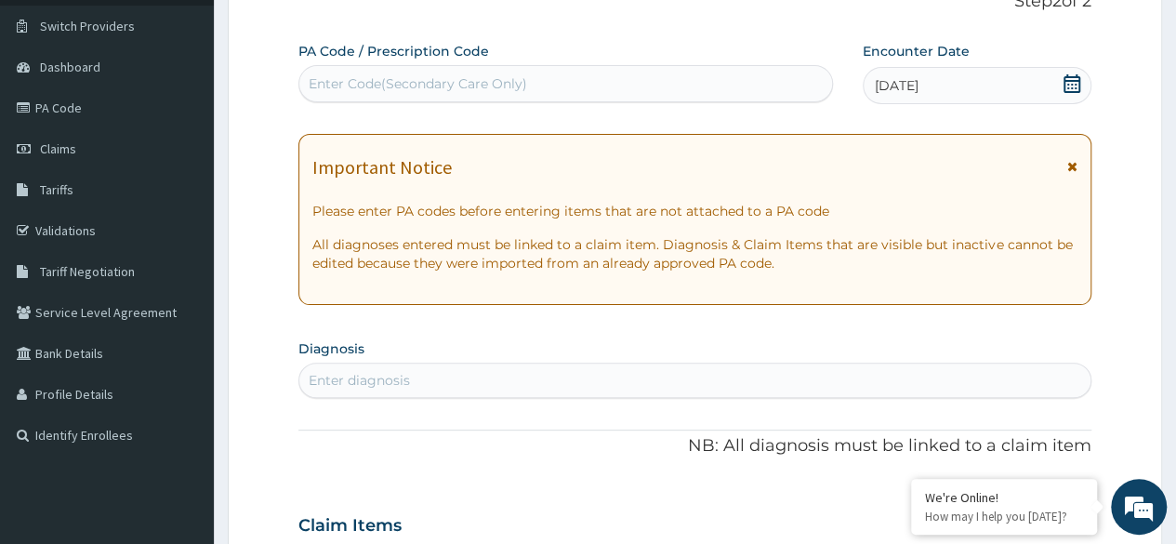
scroll to position [139, 0]
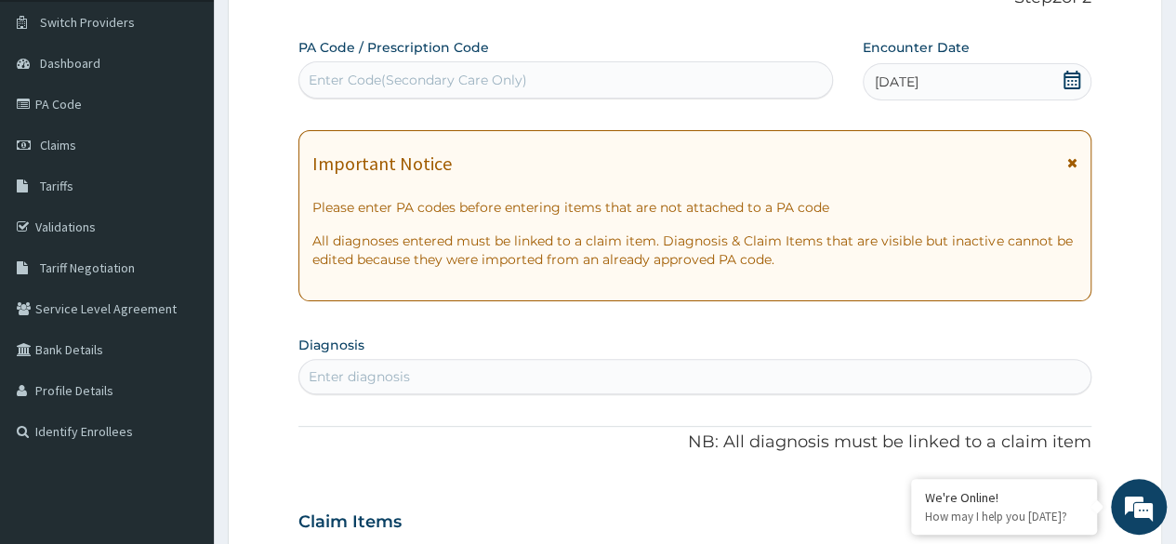
click at [467, 373] on div "Enter diagnosis" at bounding box center [694, 377] width 791 height 30
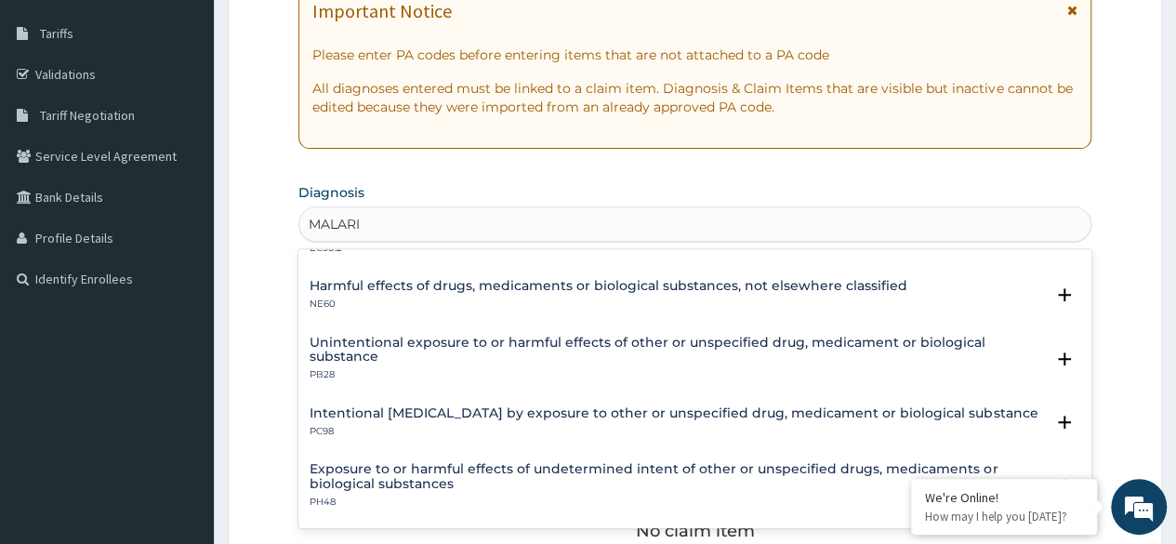
scroll to position [43, 0]
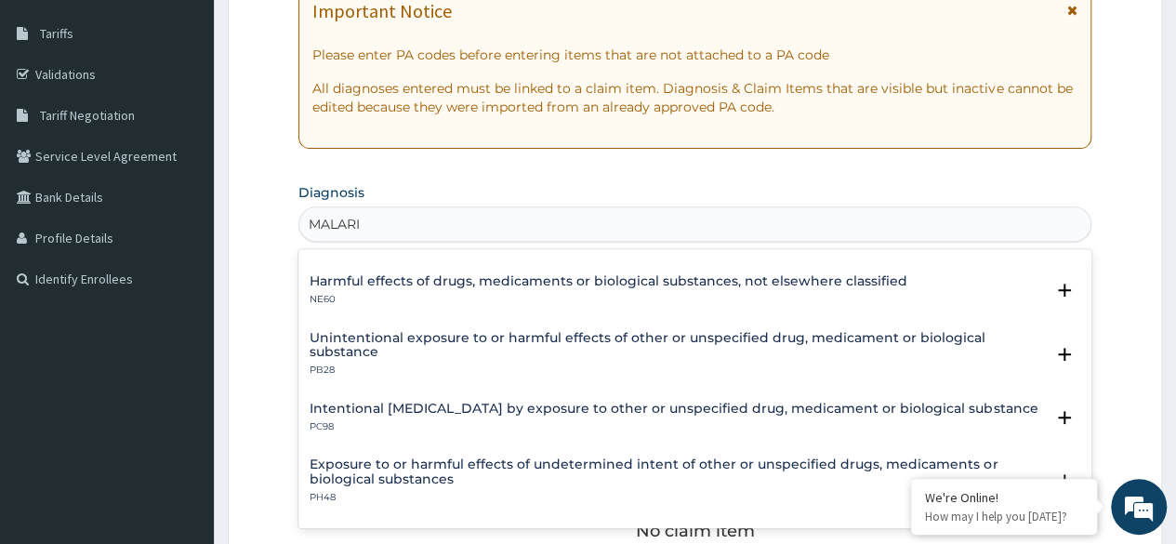
type input "MALARIA"
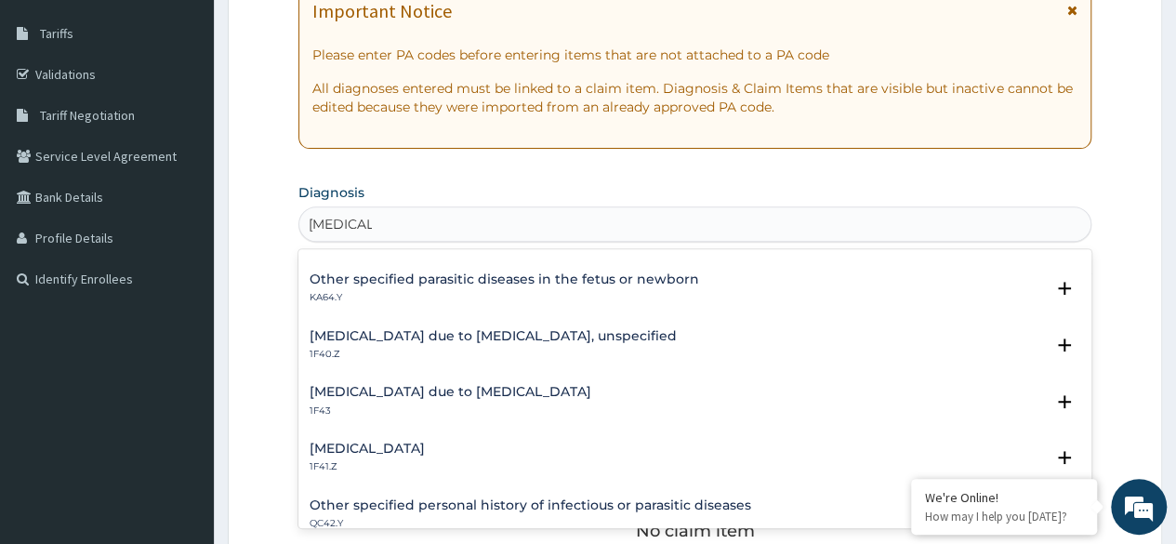
scroll to position [226, 0]
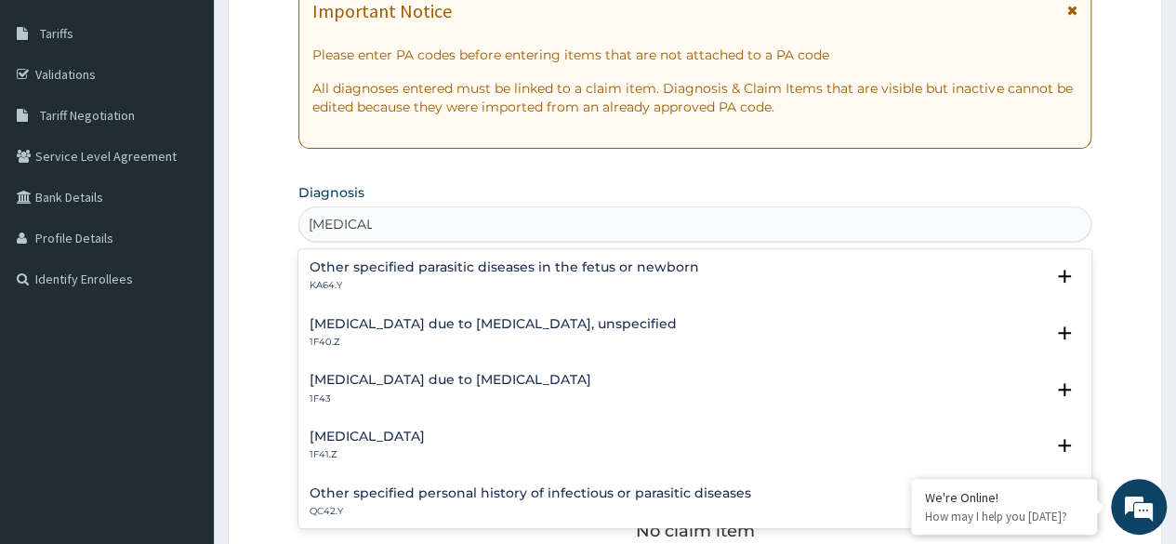
click at [413, 432] on h4 "Plasmodium vivax malaria without complication" at bounding box center [366, 436] width 115 height 14
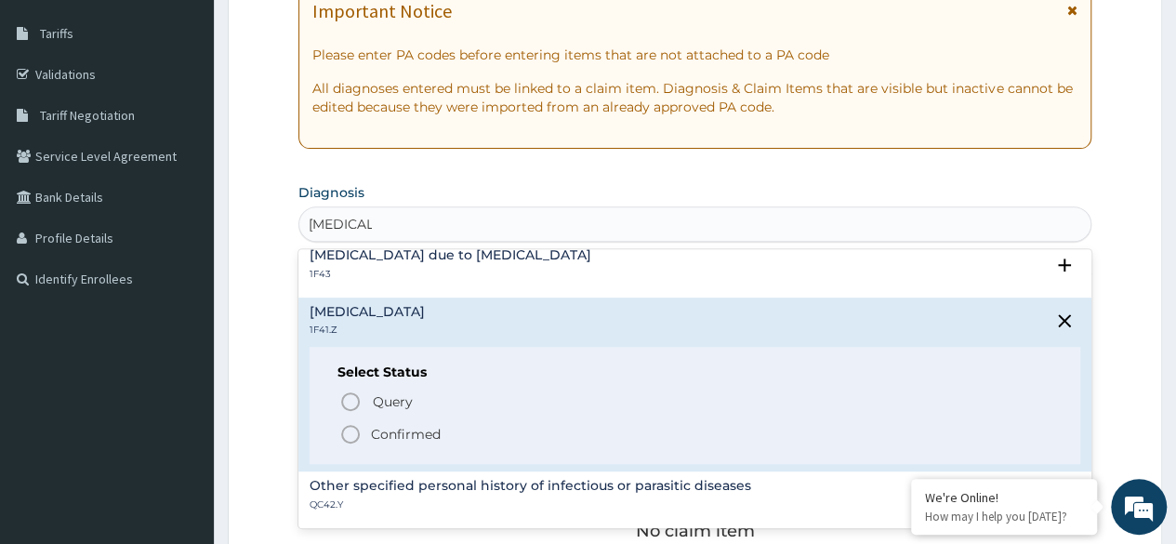
scroll to position [363, 0]
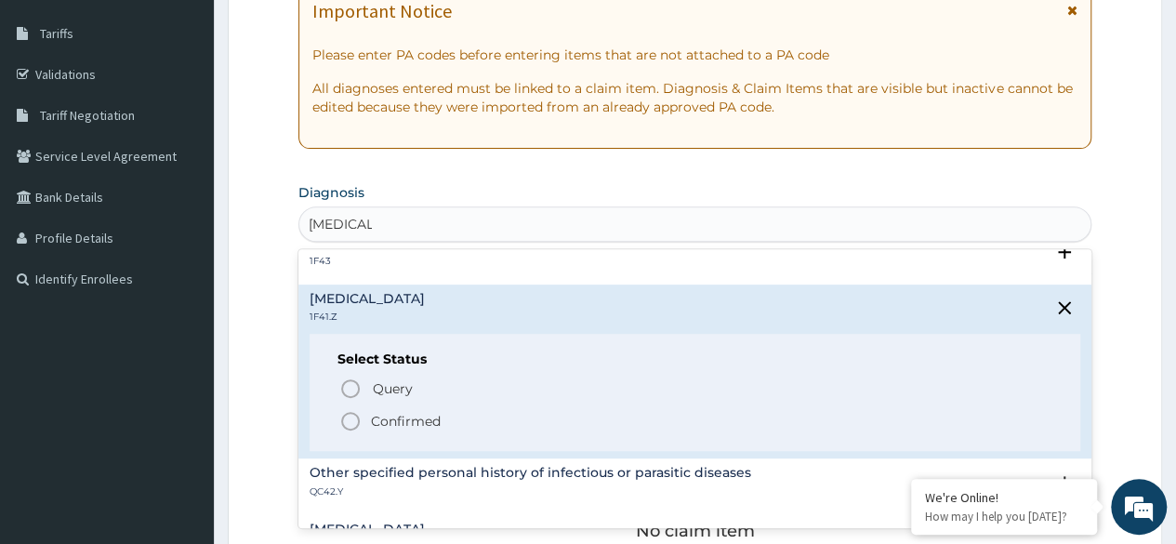
click at [434, 413] on p "Confirmed" at bounding box center [406, 421] width 70 height 19
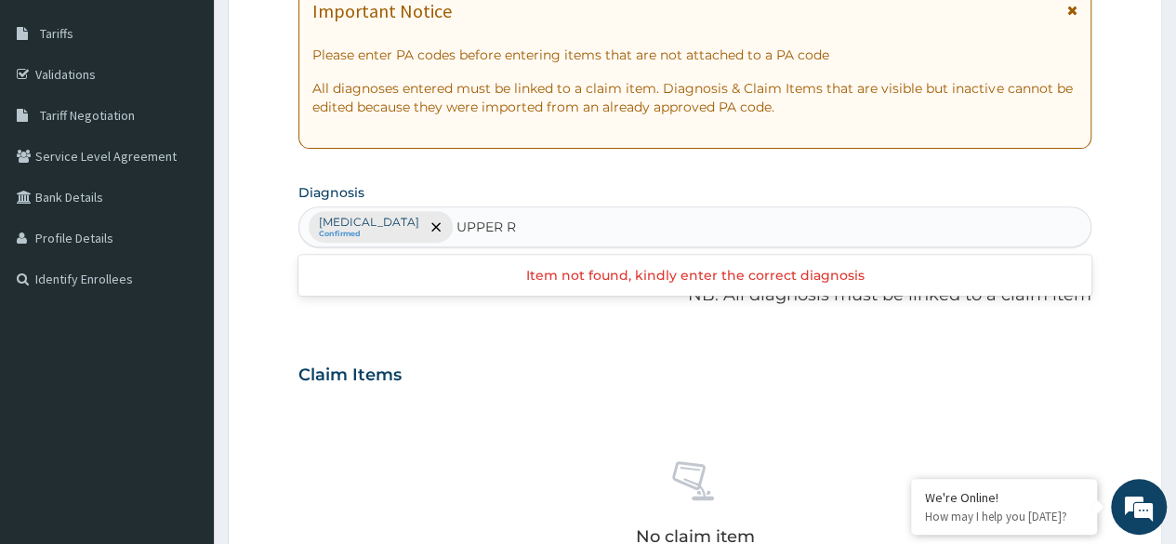
type input "UPPER"
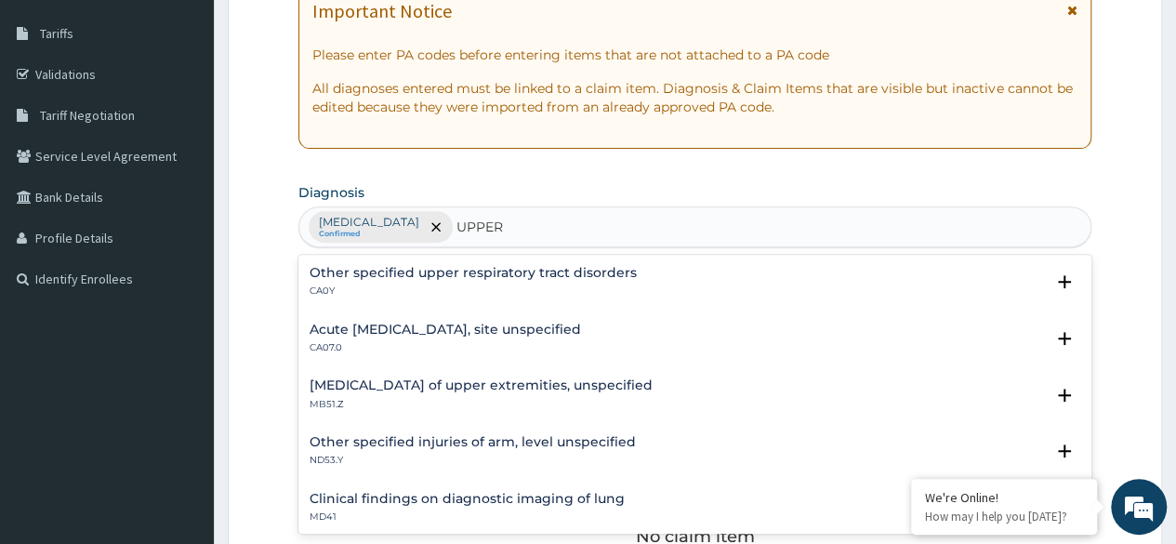
click at [590, 318] on div "Acute upper respiratory infection, site unspecified CA07.0 Select Status Query …" at bounding box center [694, 343] width 793 height 57
click at [571, 326] on h4 "Acute upper respiratory infection, site unspecified" at bounding box center [444, 330] width 271 height 14
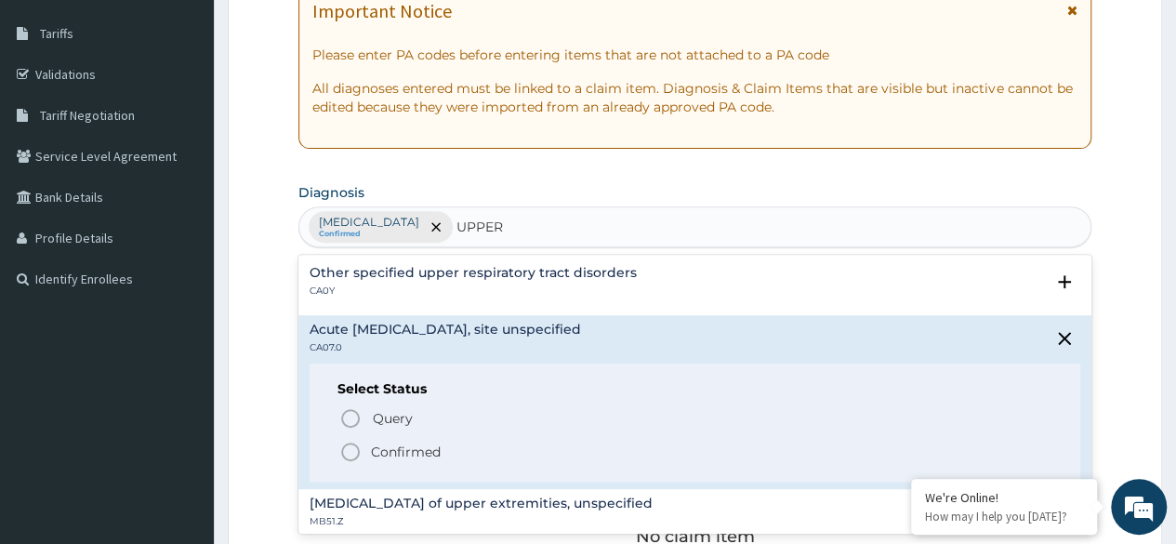
click at [394, 458] on span "Confirmed" at bounding box center [695, 452] width 713 height 22
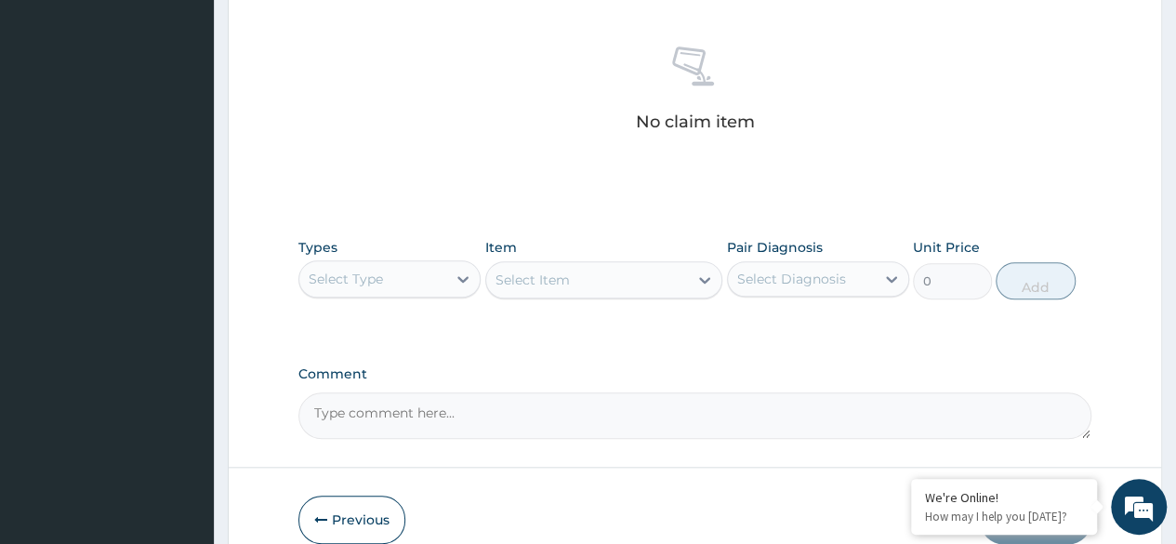
scroll to position [718, 0]
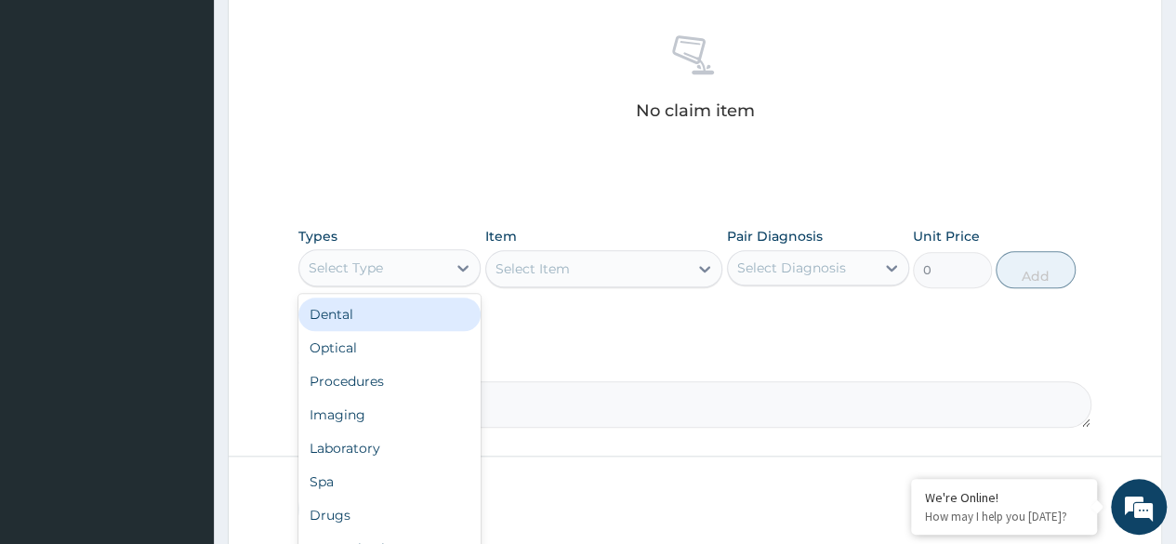
click at [414, 254] on div "Select Type" at bounding box center [372, 268] width 147 height 30
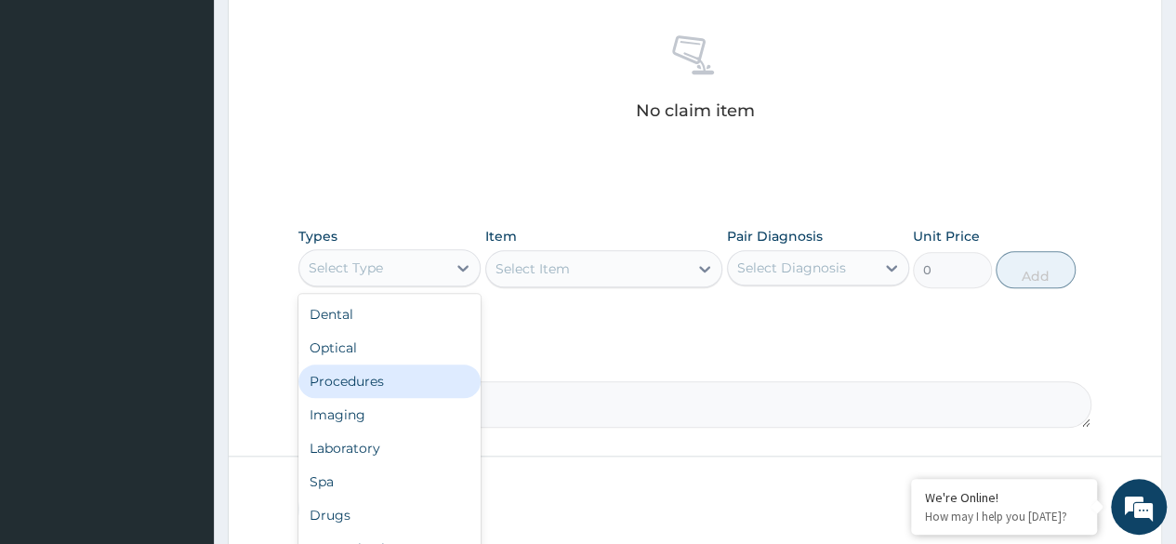
click at [368, 365] on div "Procedures" at bounding box center [389, 380] width 182 height 33
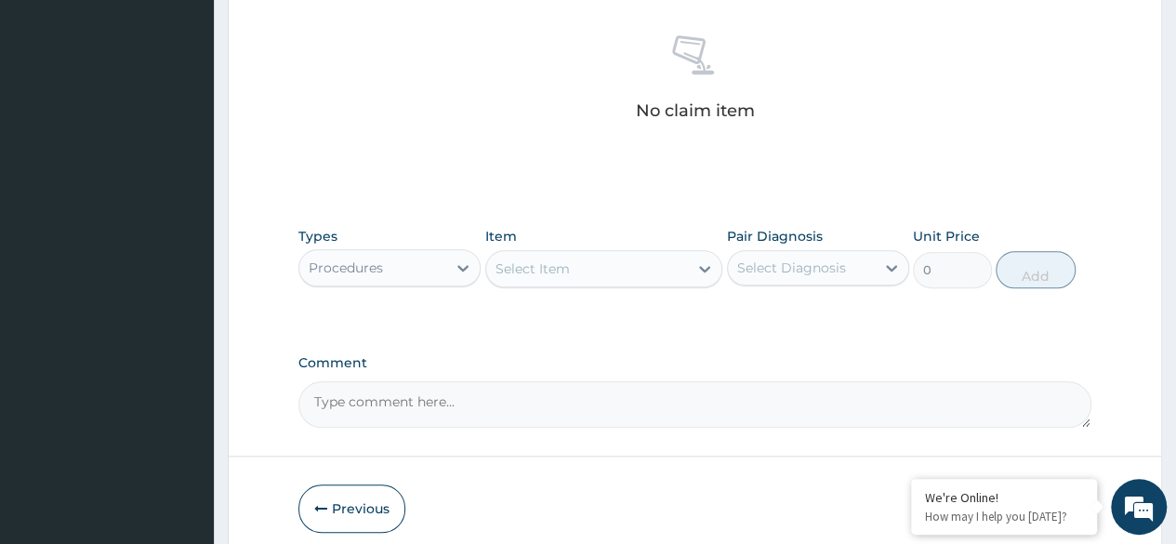
click at [691, 275] on div at bounding box center [704, 268] width 33 height 33
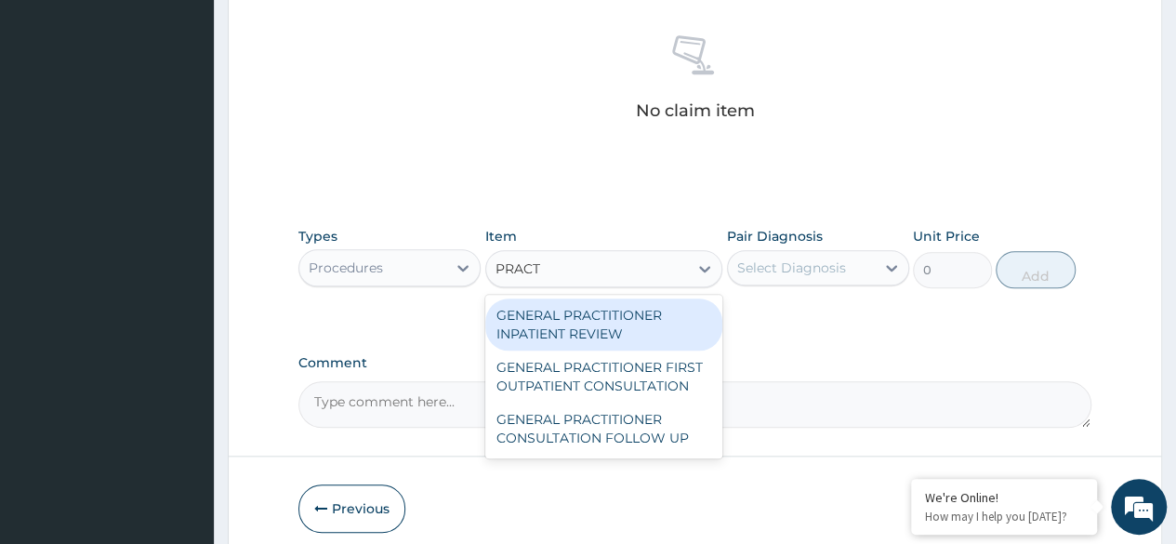
type input "PRACTI"
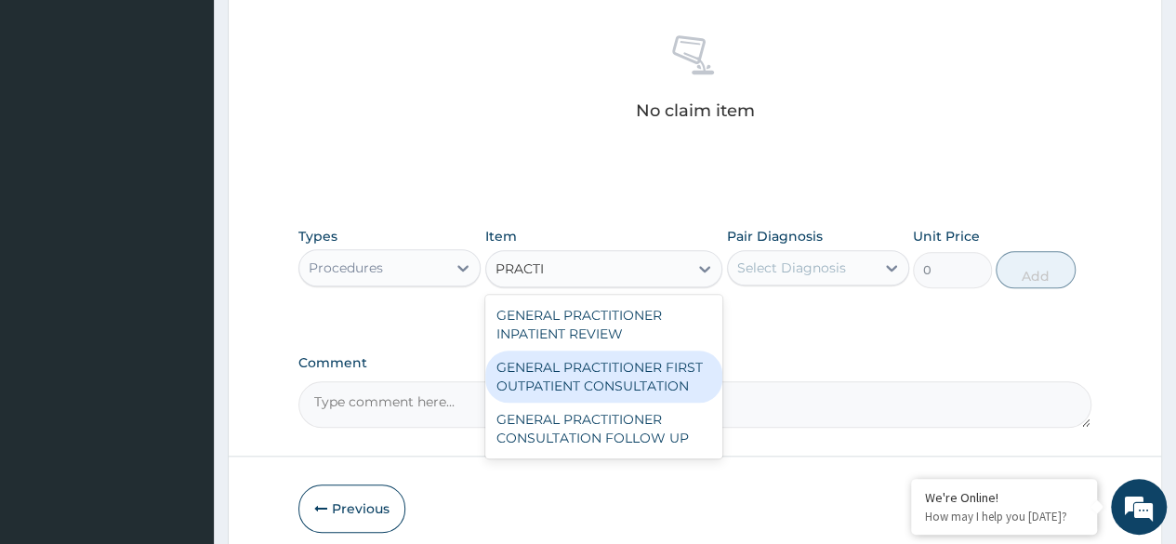
click at [631, 370] on div "GENERAL PRACTITIONER FIRST OUTPATIENT CONSULTATION" at bounding box center [604, 376] width 238 height 52
type input "3750"
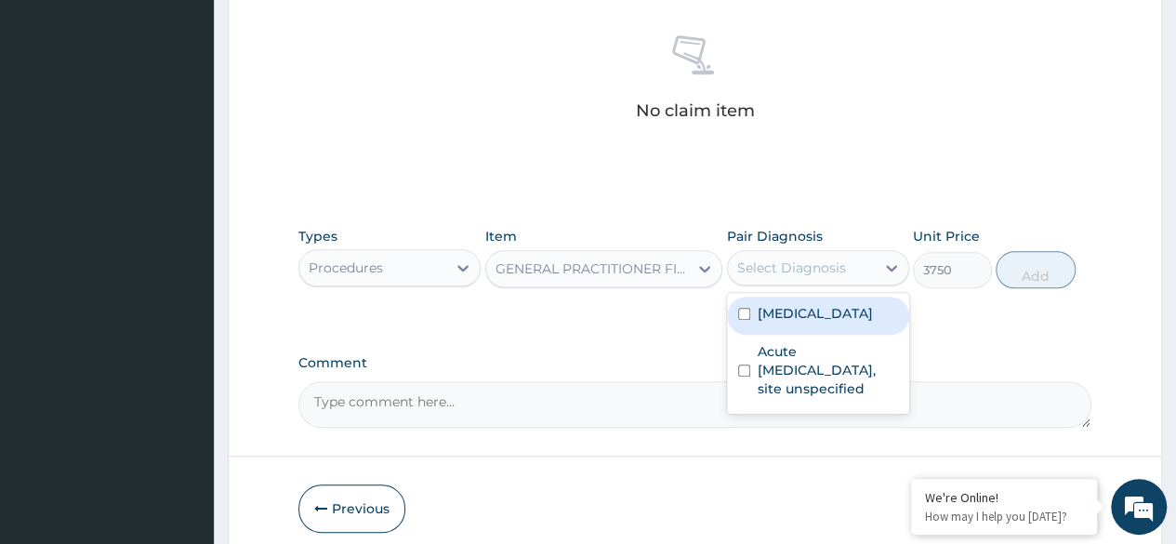
click at [766, 275] on div "Select Diagnosis" at bounding box center [801, 268] width 147 height 30
click at [745, 320] on input "checkbox" at bounding box center [744, 314] width 12 height 12
checkbox input "true"
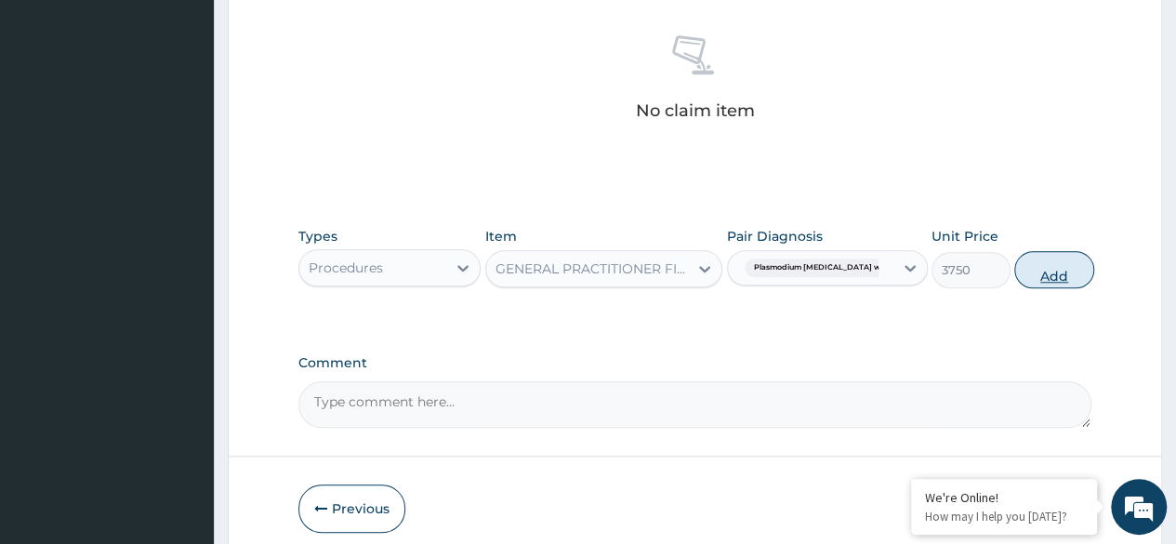
click at [1031, 263] on button "Add" at bounding box center [1053, 269] width 79 height 37
type input "0"
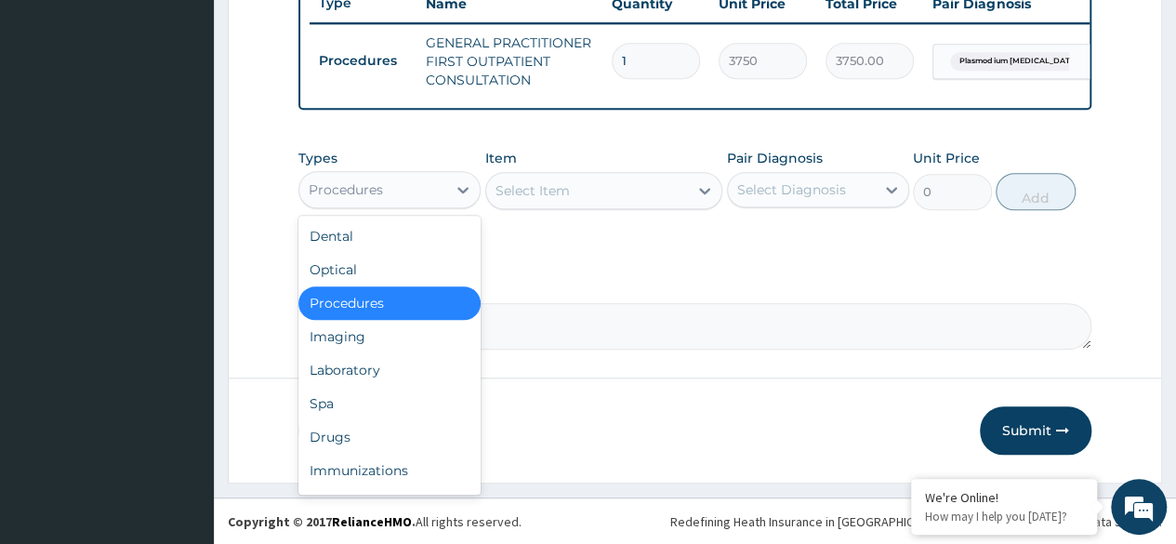
click at [445, 194] on div "Procedures" at bounding box center [372, 190] width 147 height 30
click at [355, 378] on div "Laboratory" at bounding box center [389, 369] width 182 height 33
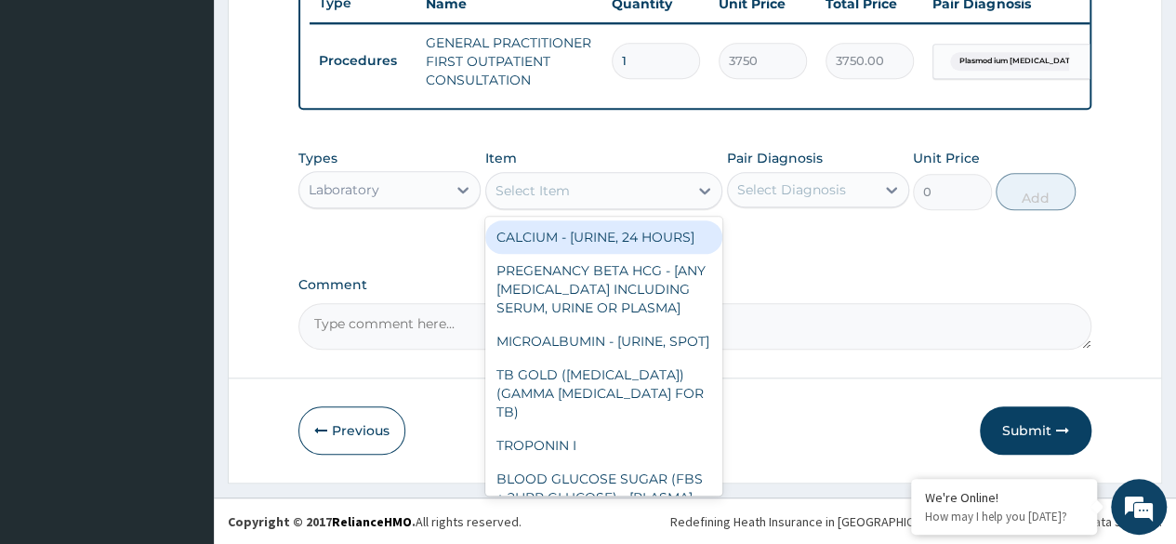
click at [586, 205] on div "Select Item" at bounding box center [587, 191] width 203 height 30
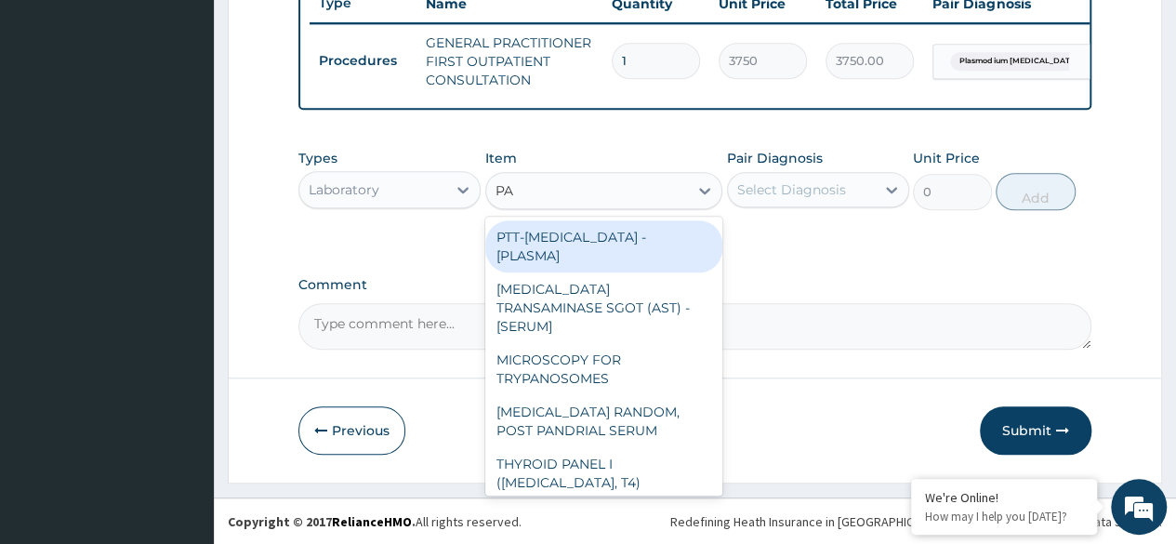
type input "P"
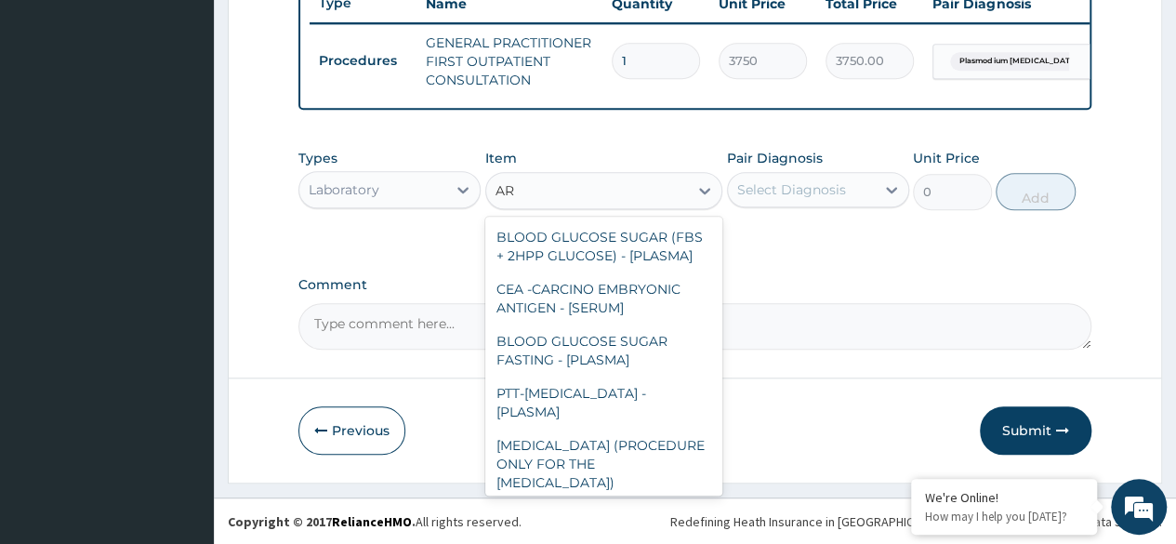
type input "A"
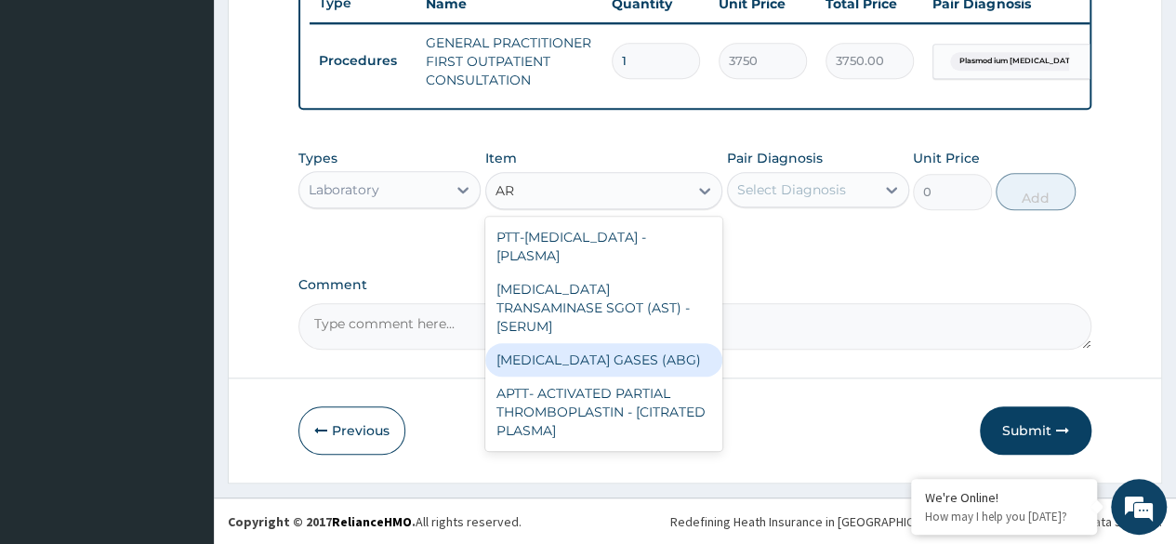
type input "A"
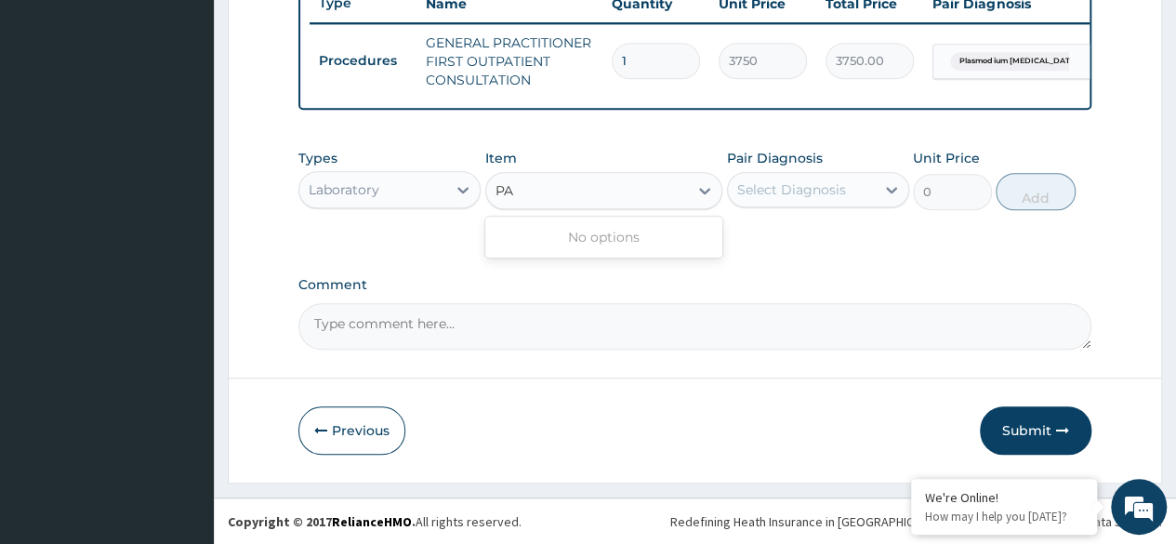
type input "P"
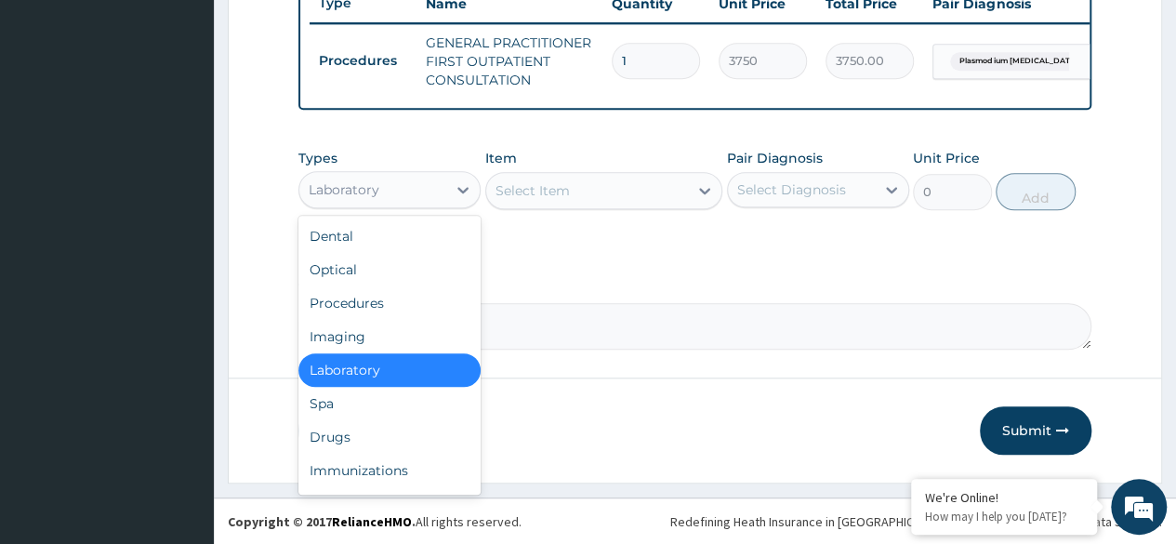
click at [433, 192] on div "Laboratory" at bounding box center [372, 190] width 147 height 30
click at [337, 445] on div "Drugs" at bounding box center [389, 436] width 182 height 33
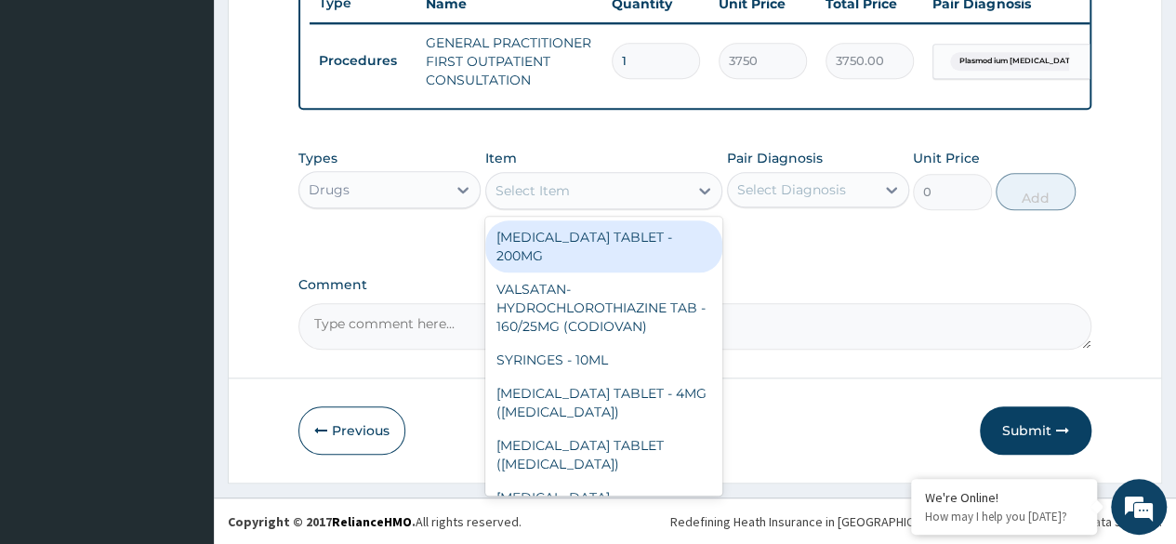
click at [606, 205] on div "Select Item" at bounding box center [587, 191] width 203 height 30
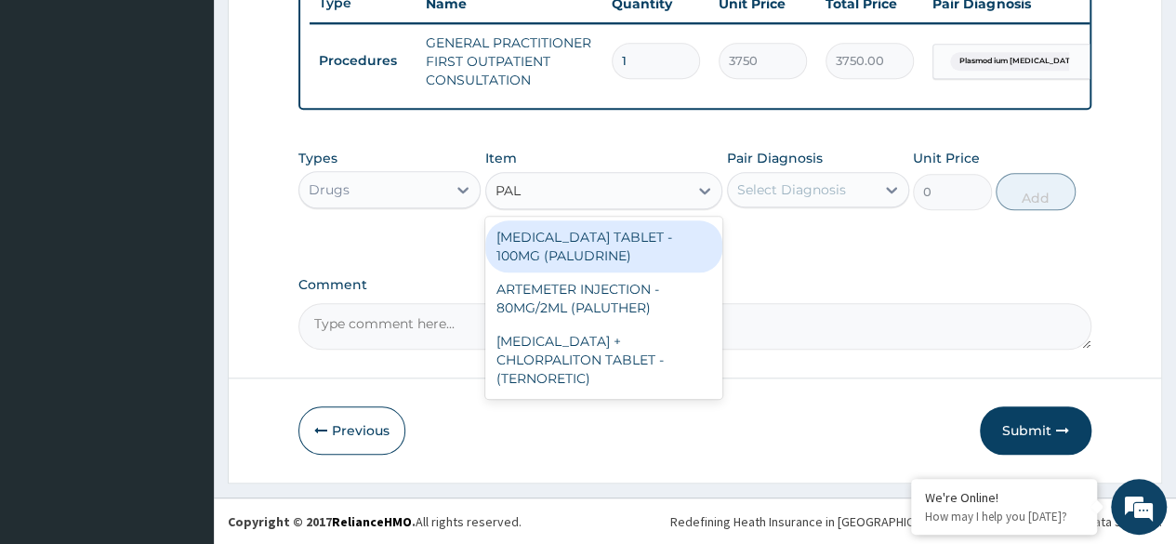
type input "PALU"
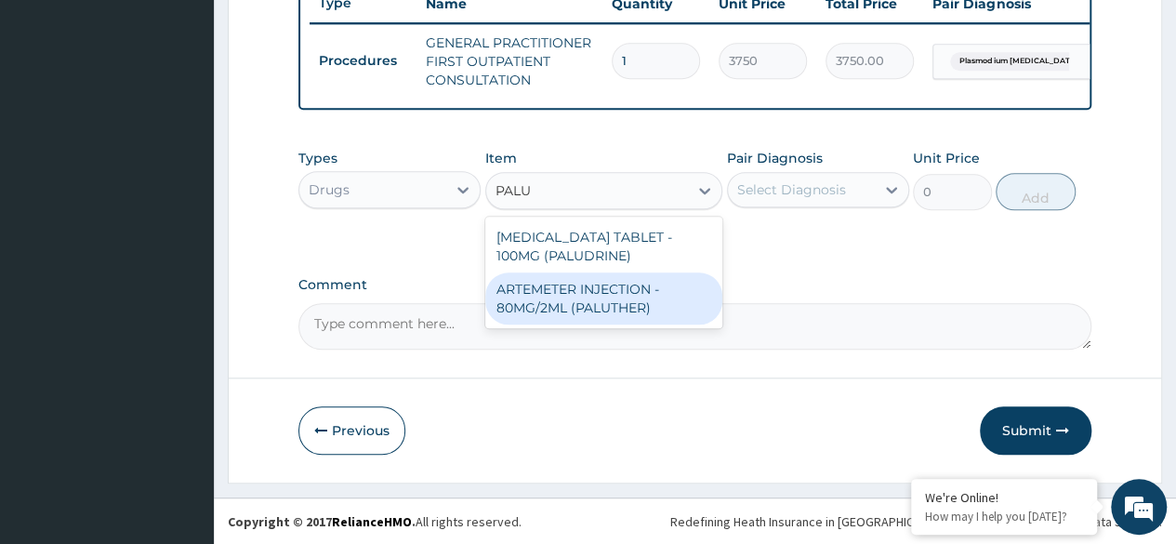
click at [587, 300] on div "ARTEMETER INJECTION - 80MG/2ML (PALUTHER)" at bounding box center [604, 298] width 238 height 52
type input "700"
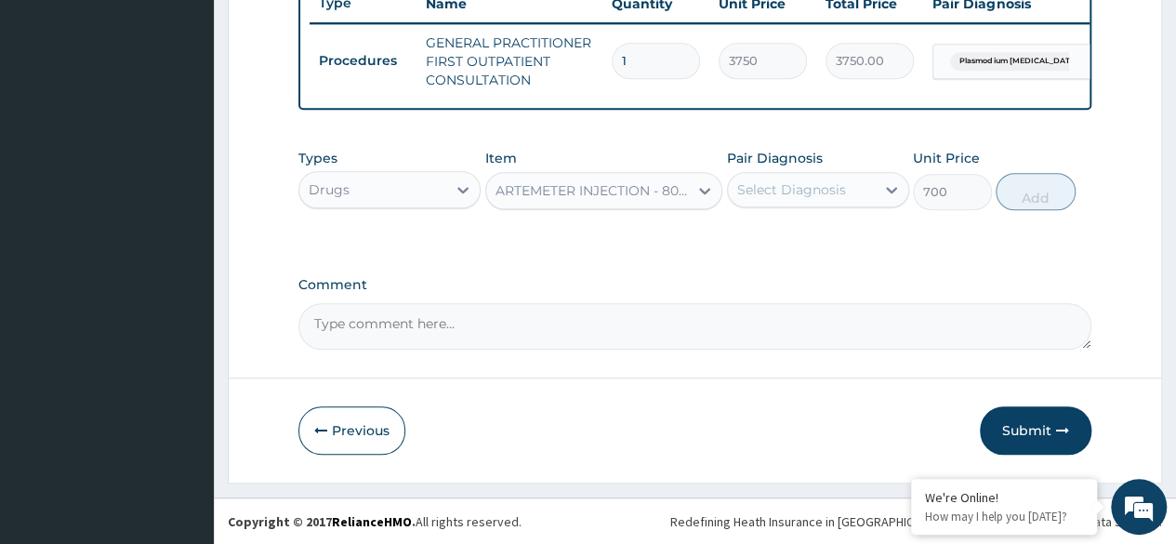
click at [831, 185] on div "Select Diagnosis" at bounding box center [818, 189] width 182 height 35
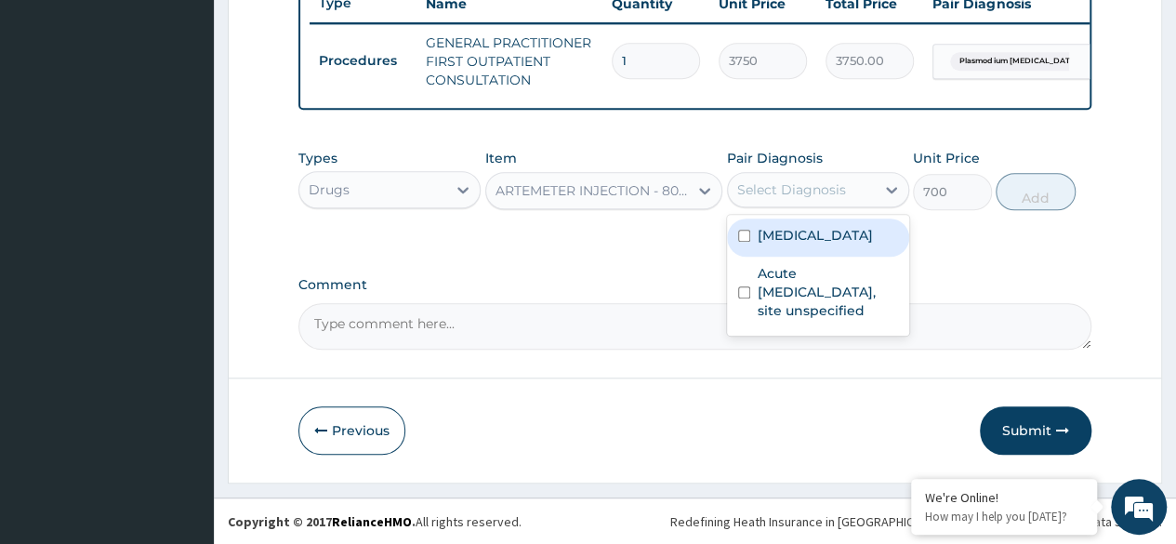
click at [743, 242] on input "checkbox" at bounding box center [744, 236] width 12 height 12
checkbox input "true"
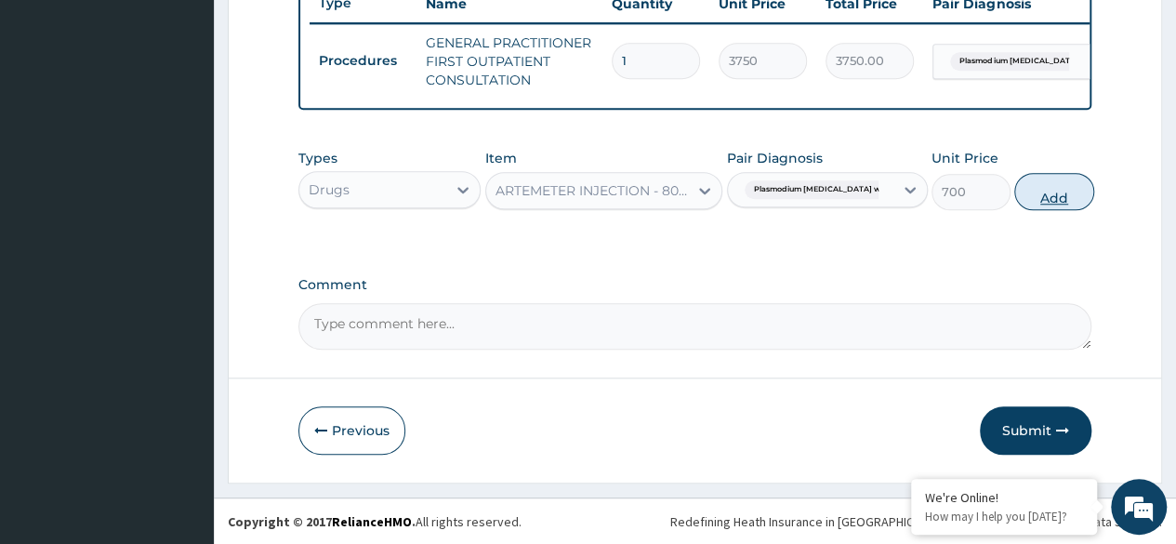
click at [1024, 206] on button "Add" at bounding box center [1053, 191] width 79 height 37
type input "0"
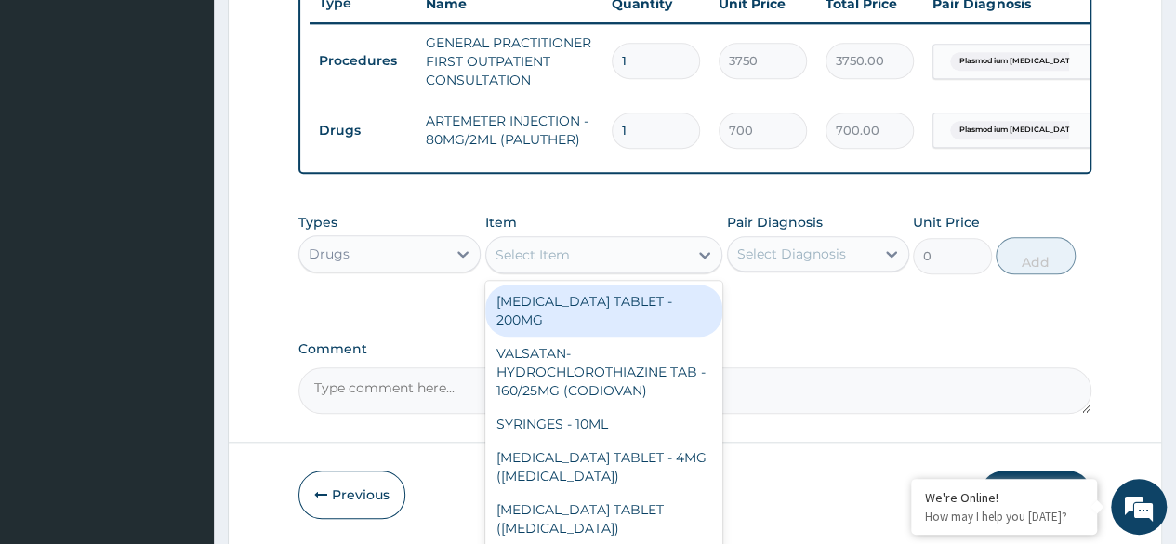
click at [601, 269] on div "Select Item" at bounding box center [587, 255] width 203 height 30
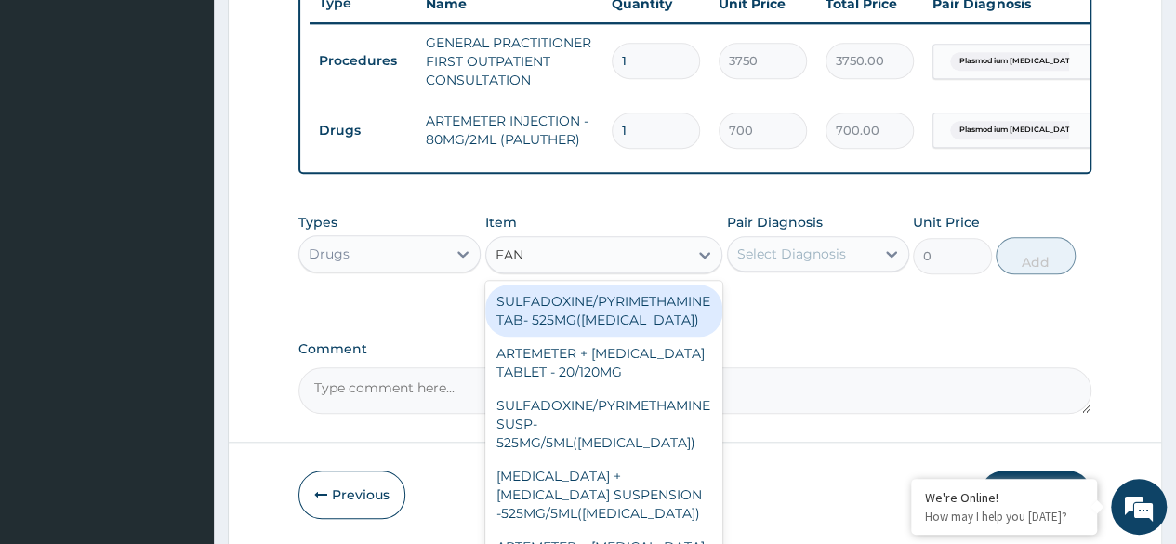
type input "FANS"
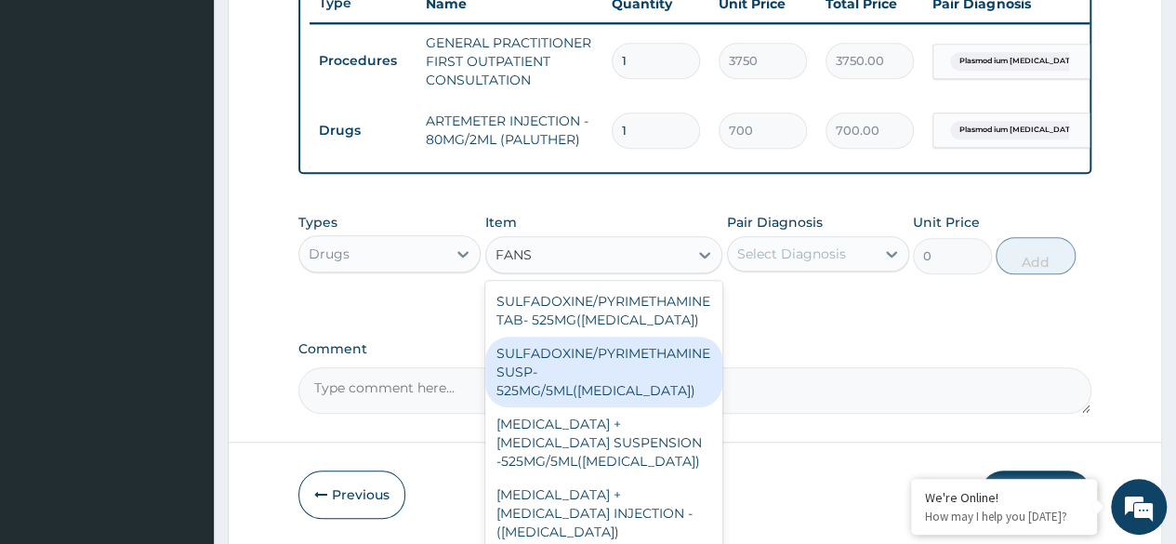
click at [586, 363] on div "SULFADOXINE/PYRIMETHAMINE SUSP- 525MG/5ML([MEDICAL_DATA])" at bounding box center [604, 371] width 238 height 71
type input "588"
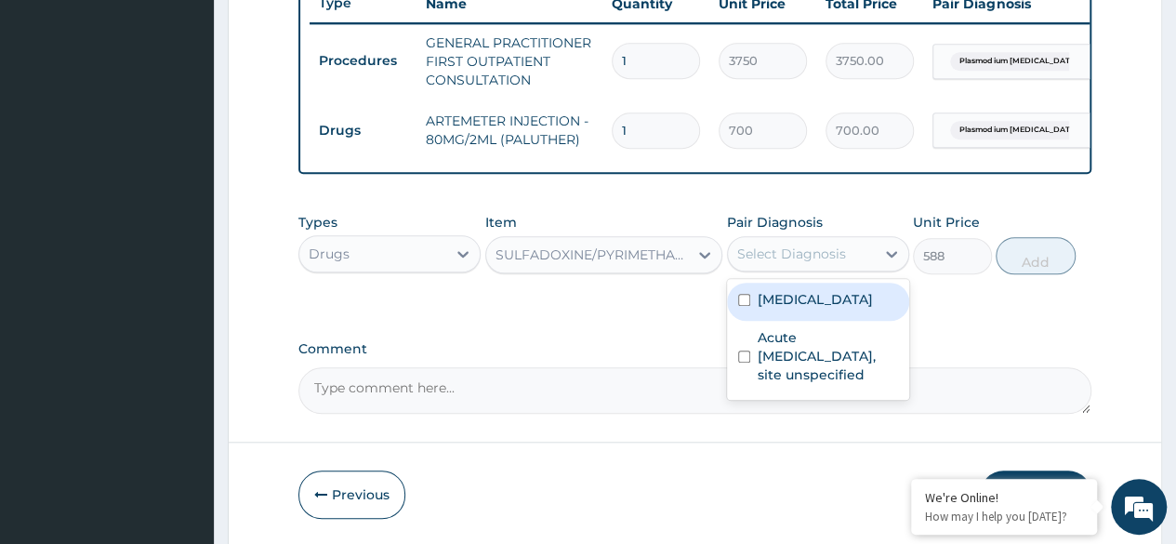
click at [788, 263] on div "Select Diagnosis" at bounding box center [791, 253] width 109 height 19
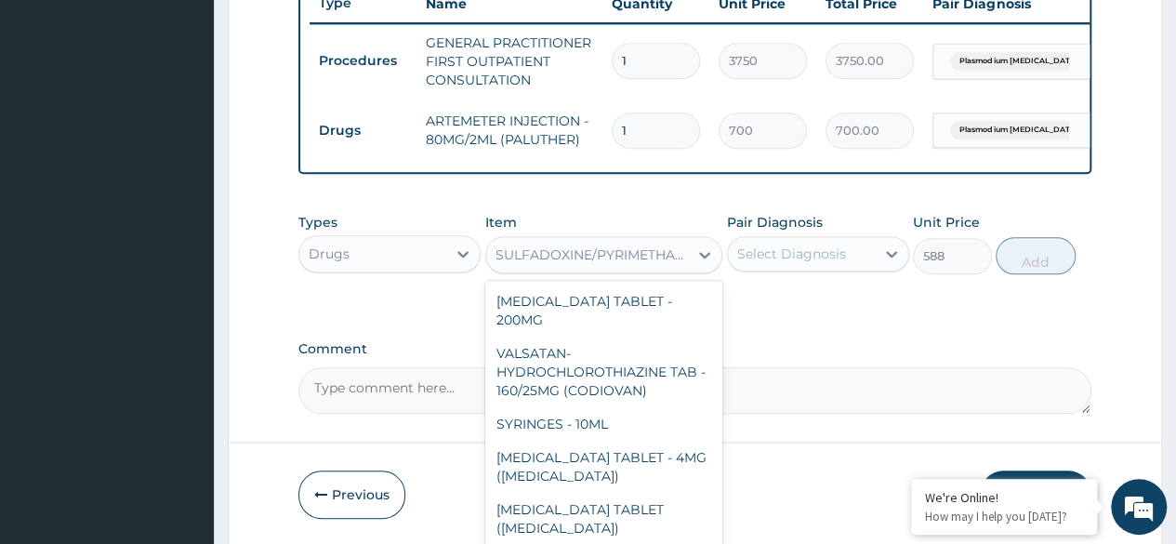
click at [669, 264] on div "SULFADOXINE/PYRIMETHAMINE SUSP- 525MG/5ML([MEDICAL_DATA])" at bounding box center [592, 254] width 195 height 19
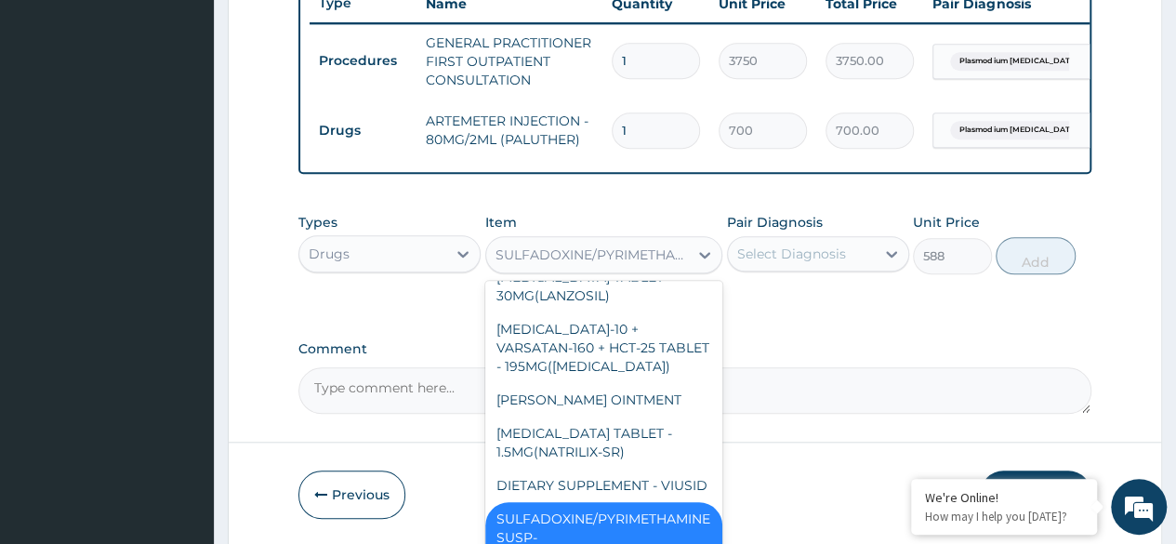
scroll to position [9937, 0]
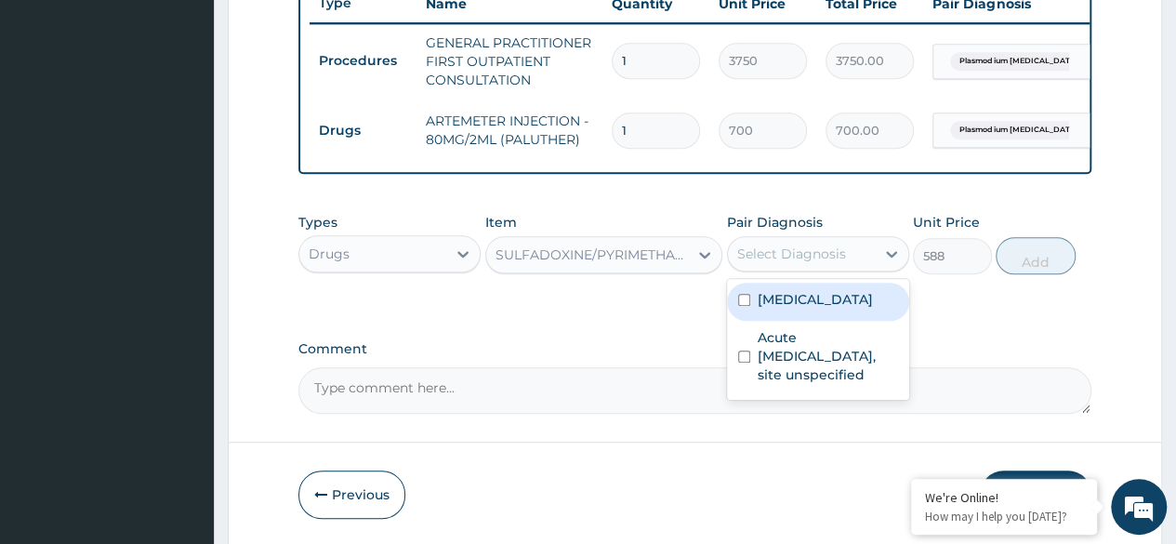
click at [807, 256] on div "Select Diagnosis" at bounding box center [801, 254] width 147 height 30
click at [753, 321] on div "Plasmodium vivax malaria without complication" at bounding box center [818, 302] width 182 height 38
checkbox input "true"
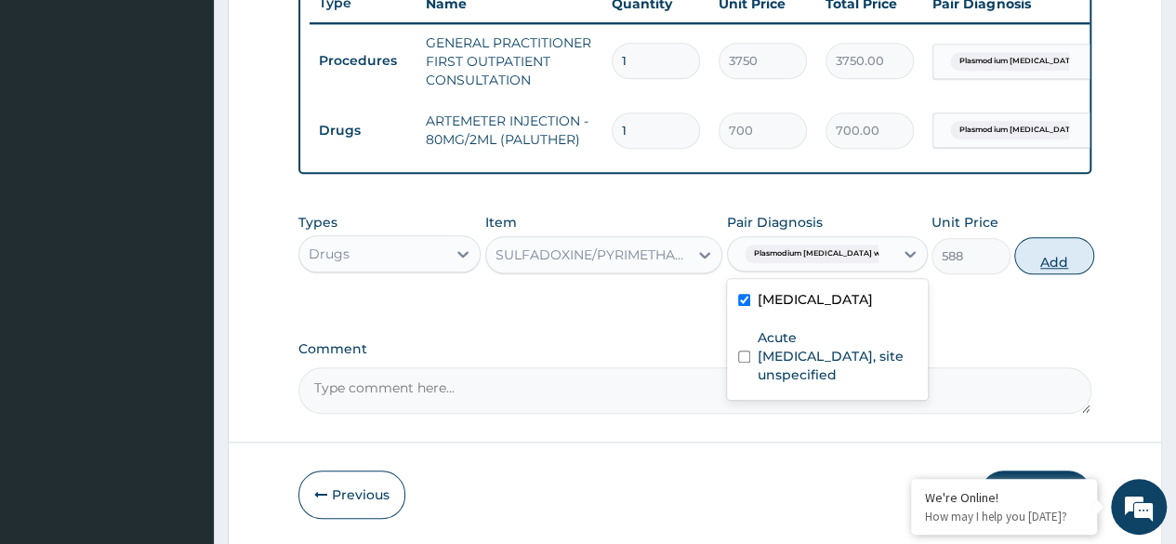
click at [1022, 264] on button "Add" at bounding box center [1053, 255] width 79 height 37
type input "0"
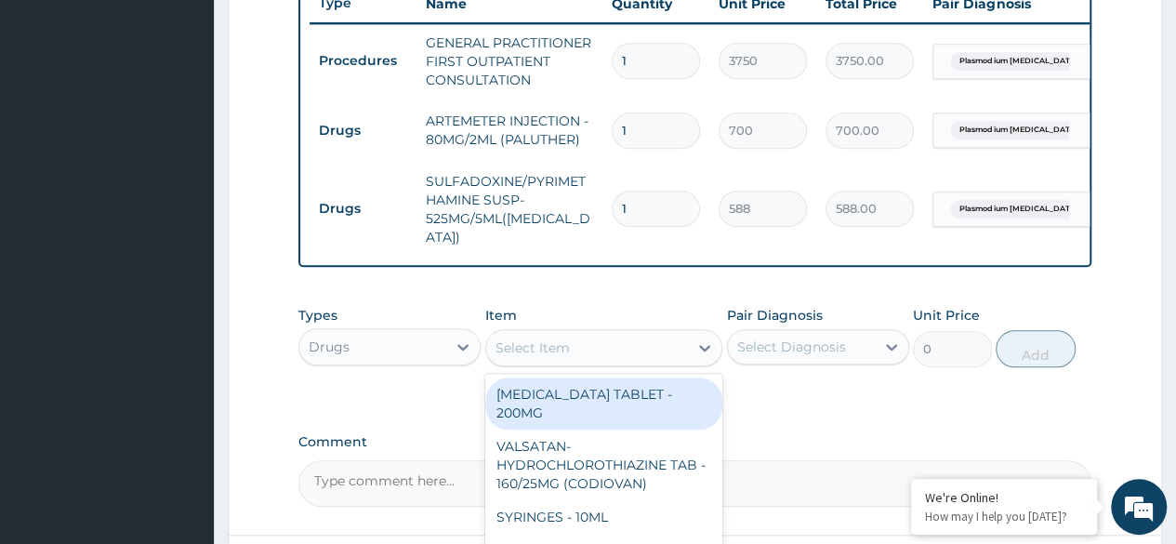
click at [636, 349] on div "Select Item" at bounding box center [587, 348] width 203 height 30
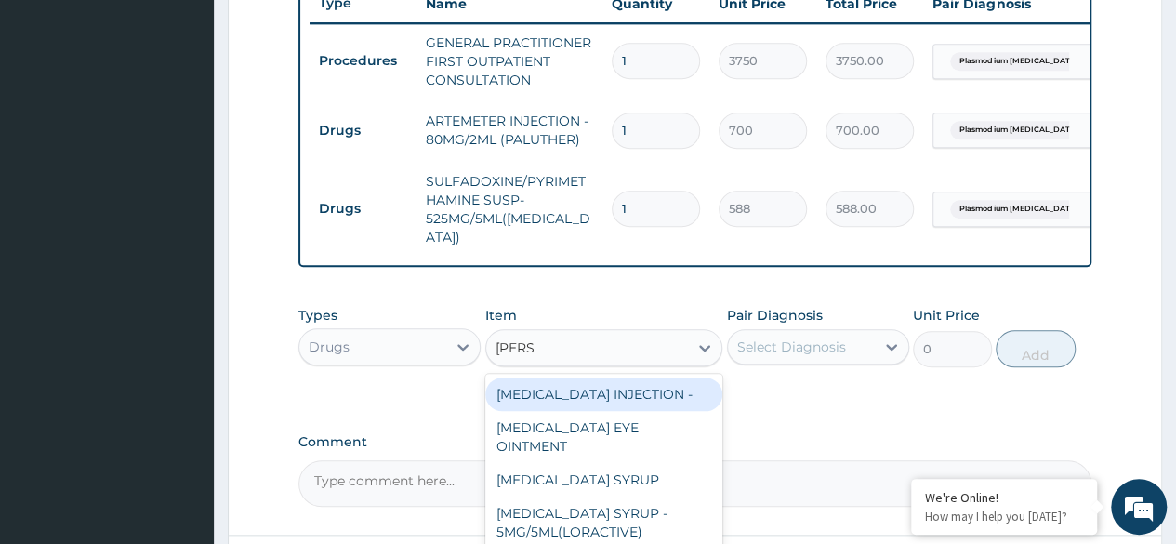
type input "LORAT"
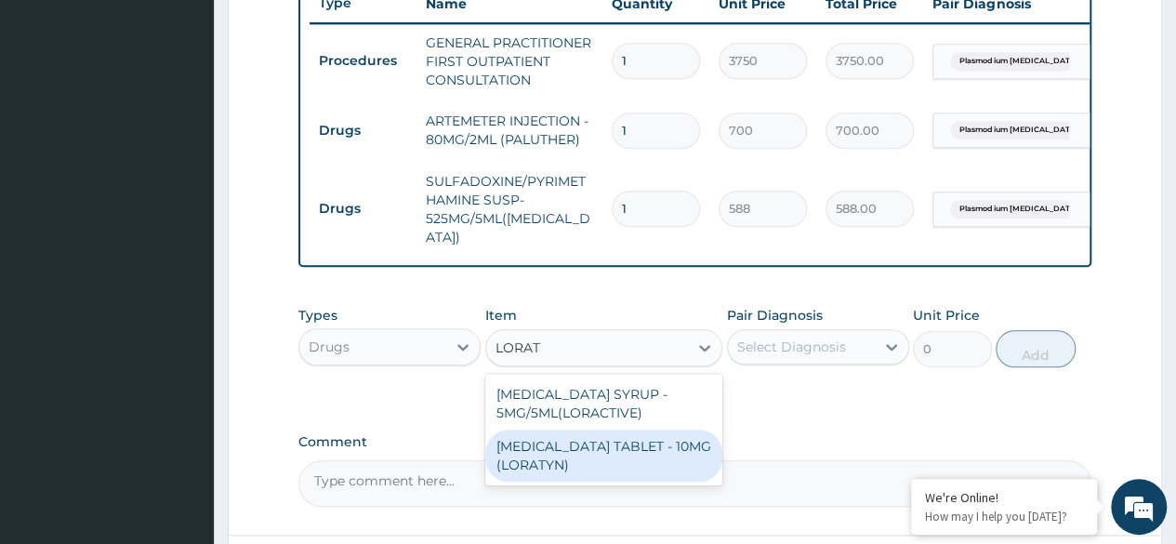
click at [598, 460] on div "[MEDICAL_DATA] TABLET - 10MG (LORATYN)" at bounding box center [604, 455] width 238 height 52
type input "98"
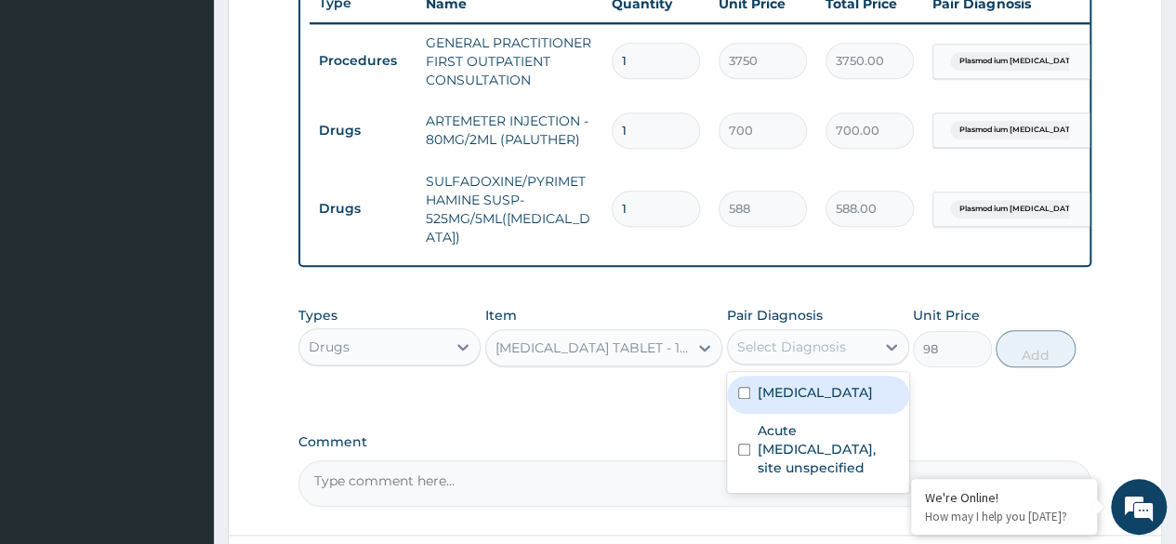
click at [782, 337] on div "Select Diagnosis" at bounding box center [791, 346] width 109 height 19
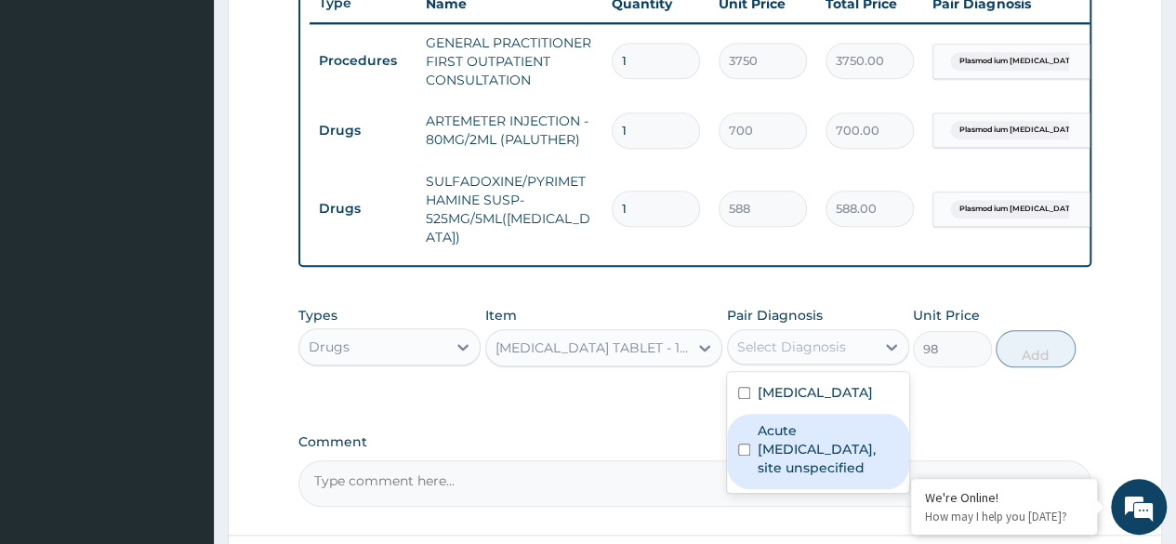
click at [747, 459] on div "Acute upper respiratory infection, site unspecified" at bounding box center [818, 451] width 182 height 75
checkbox input "true"
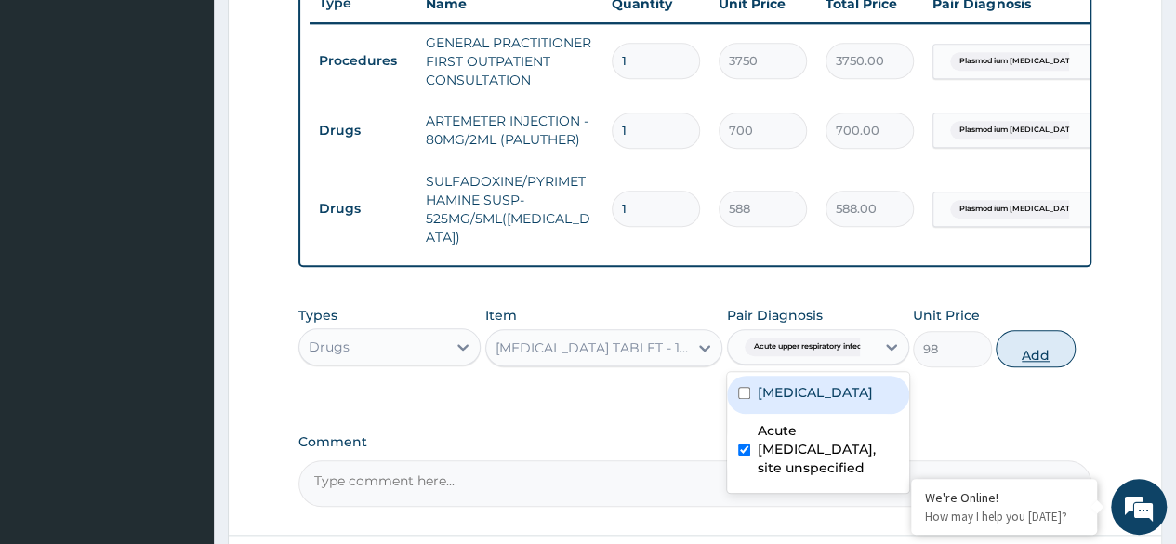
click at [1061, 330] on button "Add" at bounding box center [1034, 348] width 79 height 37
type input "0"
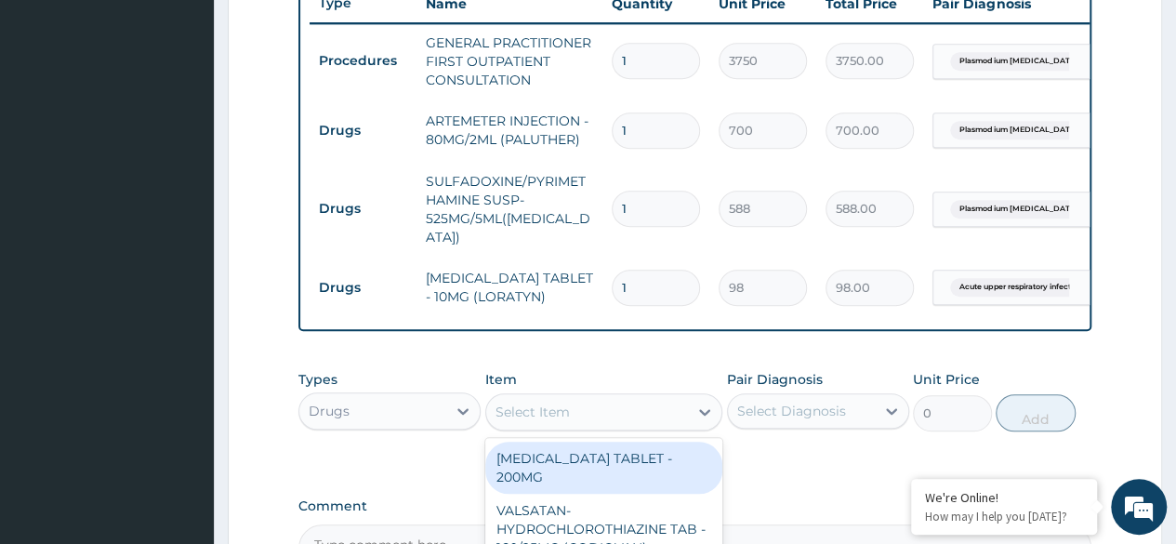
click at [560, 410] on div "Select Item" at bounding box center [532, 411] width 74 height 19
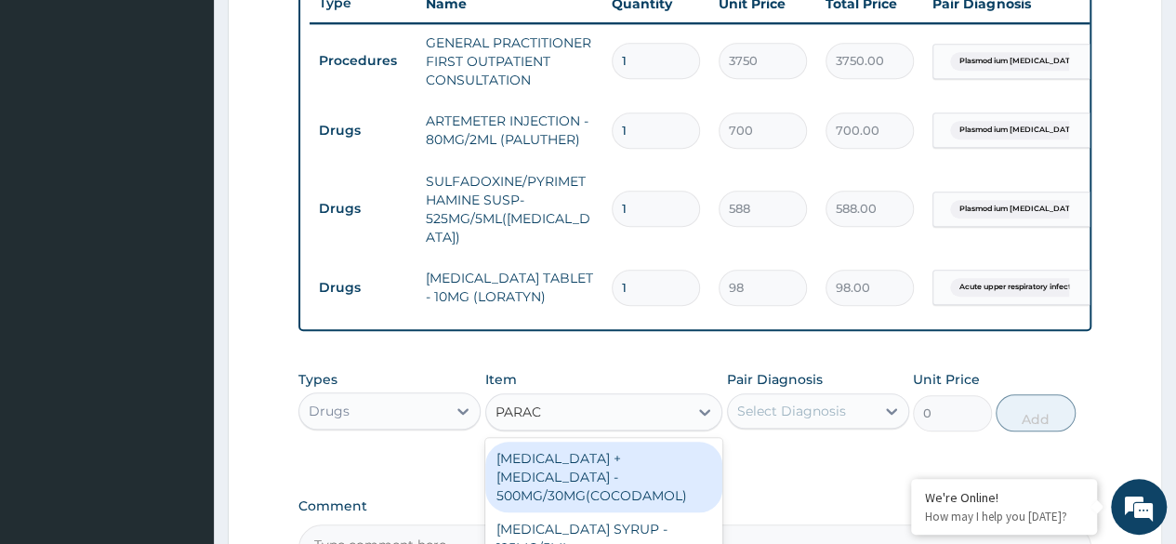
type input "PARACE"
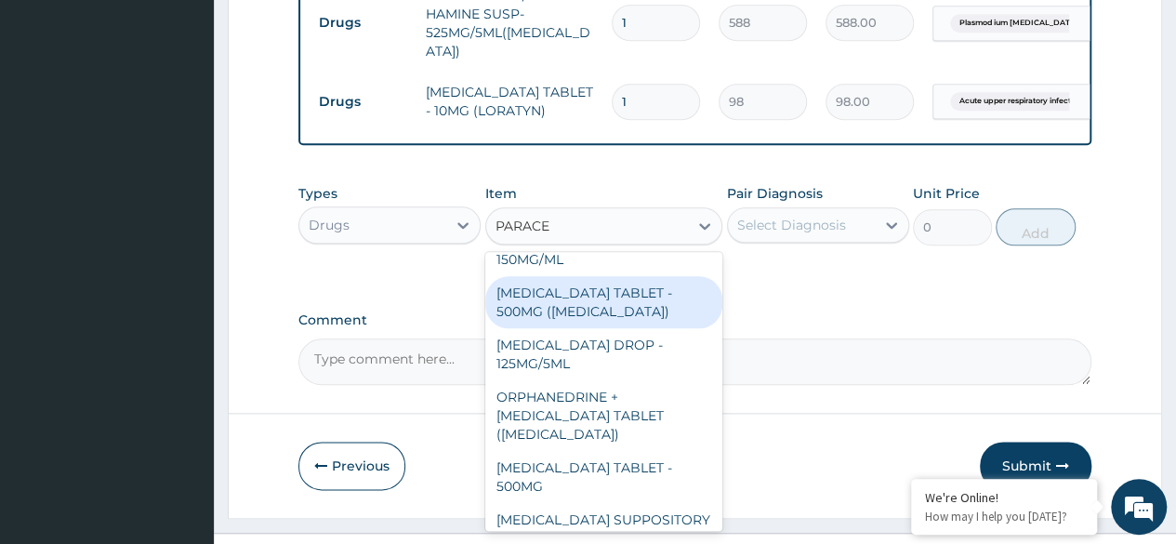
scroll to position [216, 0]
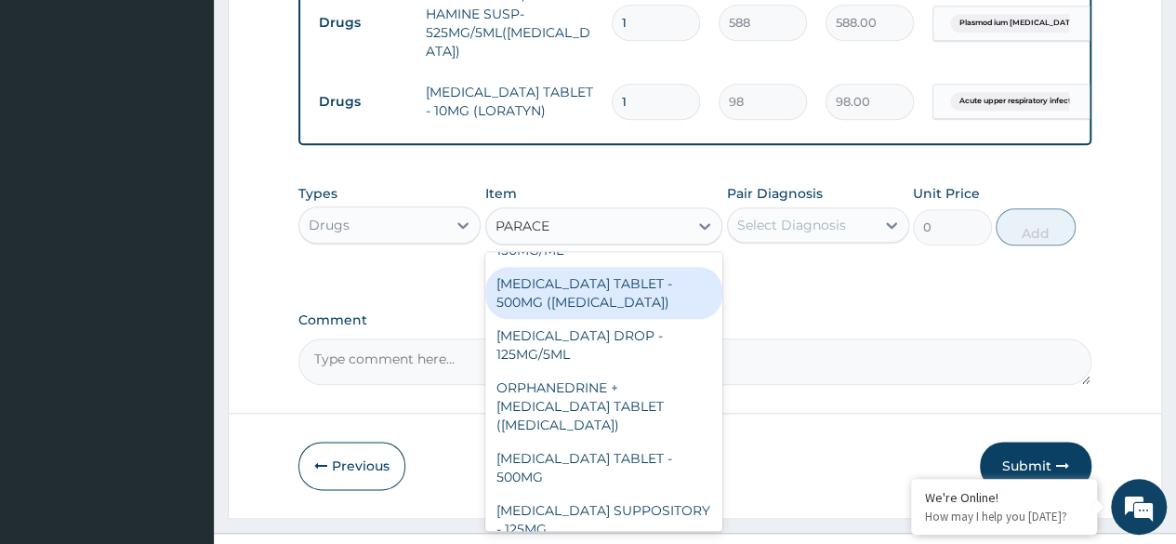
click at [587, 285] on div "[MEDICAL_DATA] TABLET - 500MG ([MEDICAL_DATA])" at bounding box center [604, 293] width 238 height 52
type input "42"
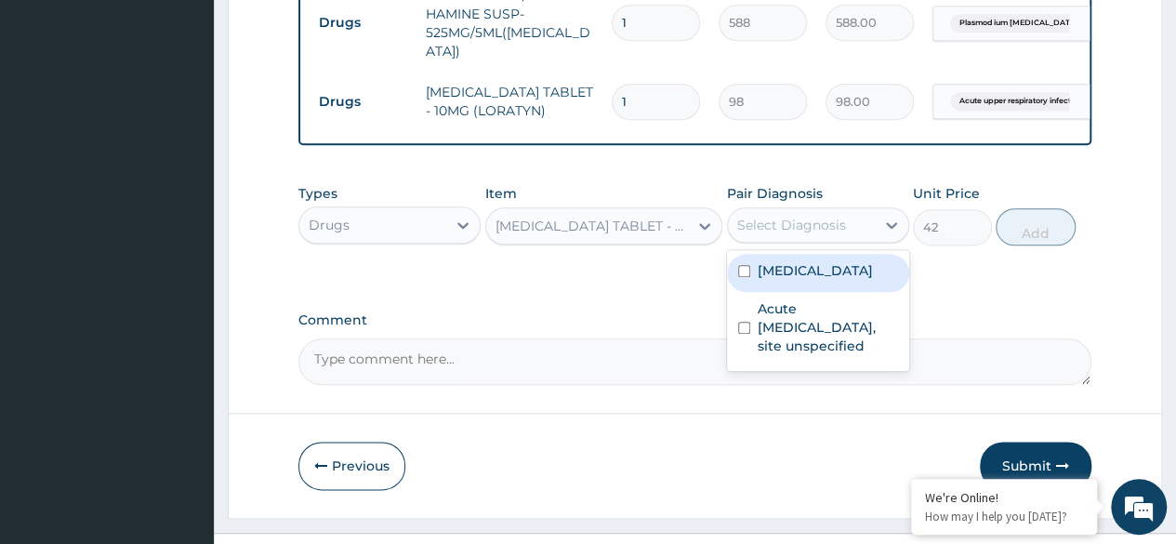
click at [761, 216] on div "Select Diagnosis" at bounding box center [791, 225] width 109 height 19
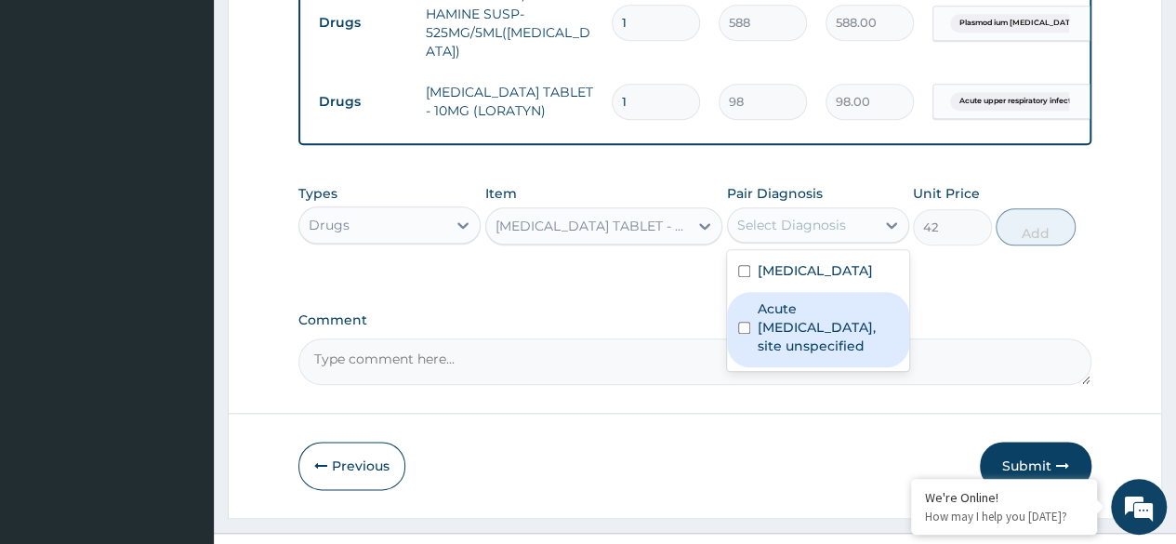
drag, startPoint x: 742, startPoint y: 285, endPoint x: 747, endPoint y: 356, distance: 70.9
click at [747, 356] on div "Plasmodium vivax malaria without complication Acute upper respiratory infection…" at bounding box center [818, 310] width 182 height 121
click at [747, 334] on input "checkbox" at bounding box center [744, 328] width 12 height 12
checkbox input "true"
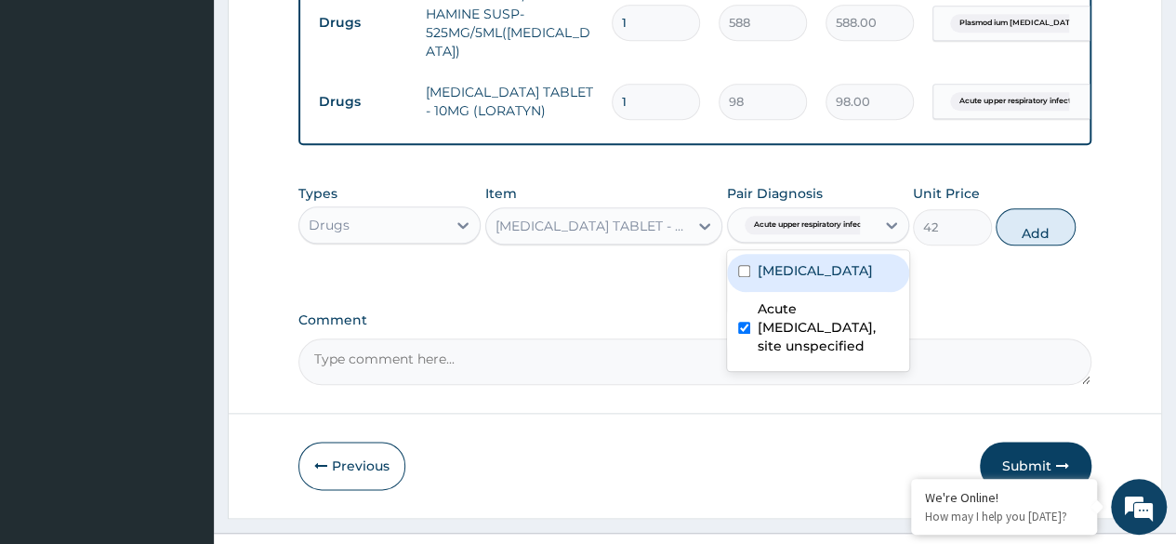
click at [748, 268] on div "Plasmodium vivax malaria without complication" at bounding box center [818, 273] width 182 height 38
checkbox input "true"
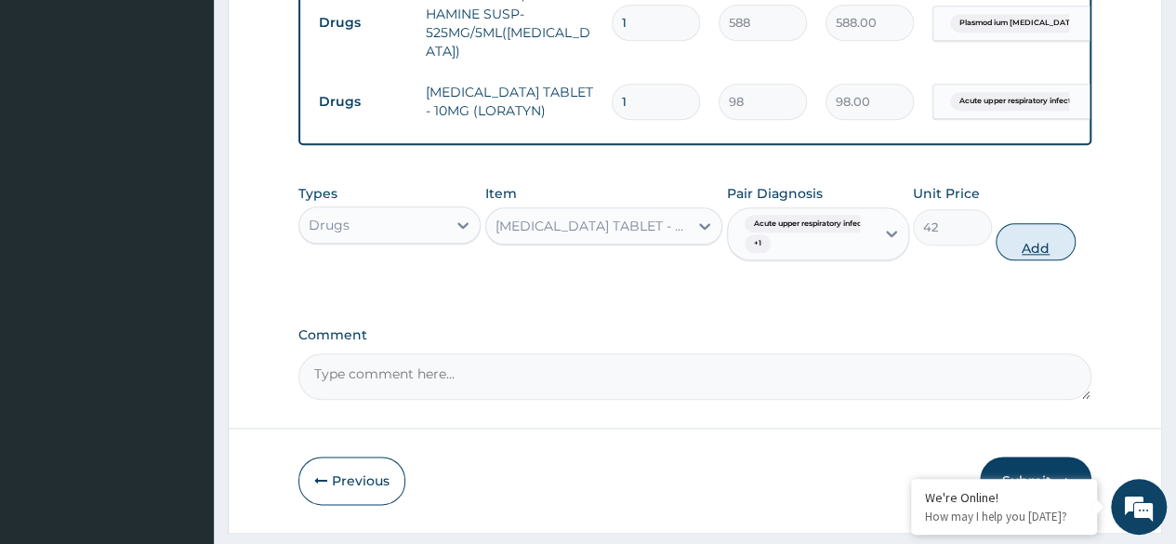
click at [1022, 239] on button "Add" at bounding box center [1034, 241] width 79 height 37
type input "0"
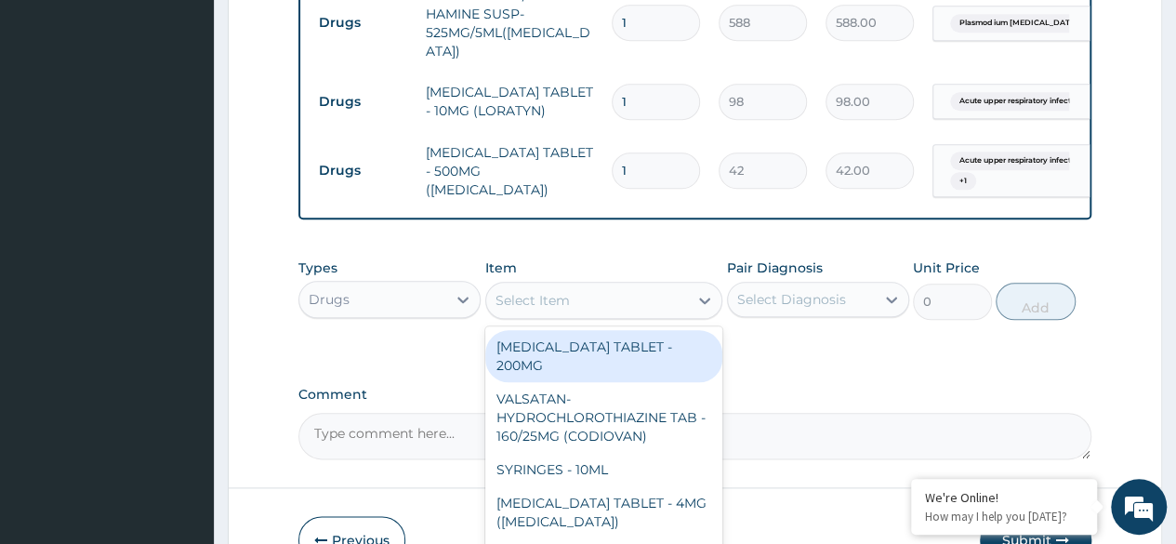
click at [590, 293] on div "Select Item" at bounding box center [587, 300] width 203 height 30
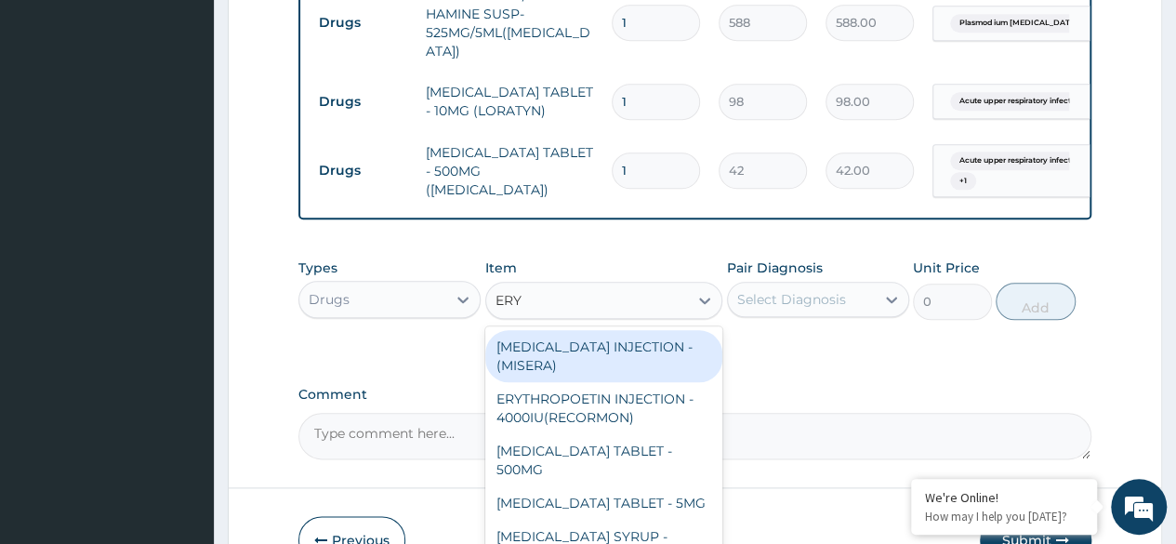
type input "ERYT"
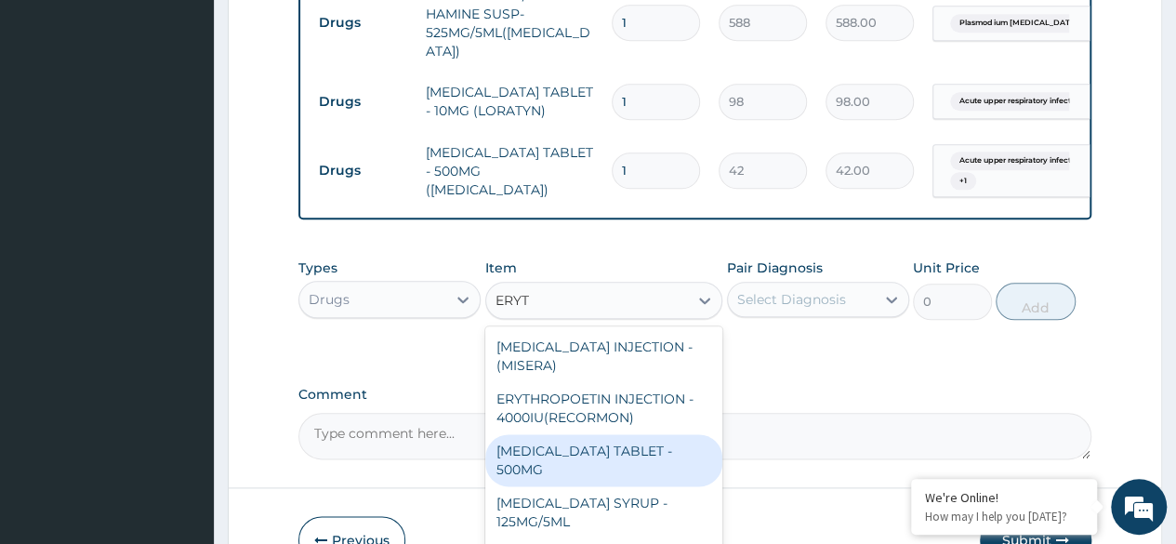
click at [560, 456] on div "[MEDICAL_DATA] TABLET - 500MG" at bounding box center [604, 460] width 238 height 52
type input "140"
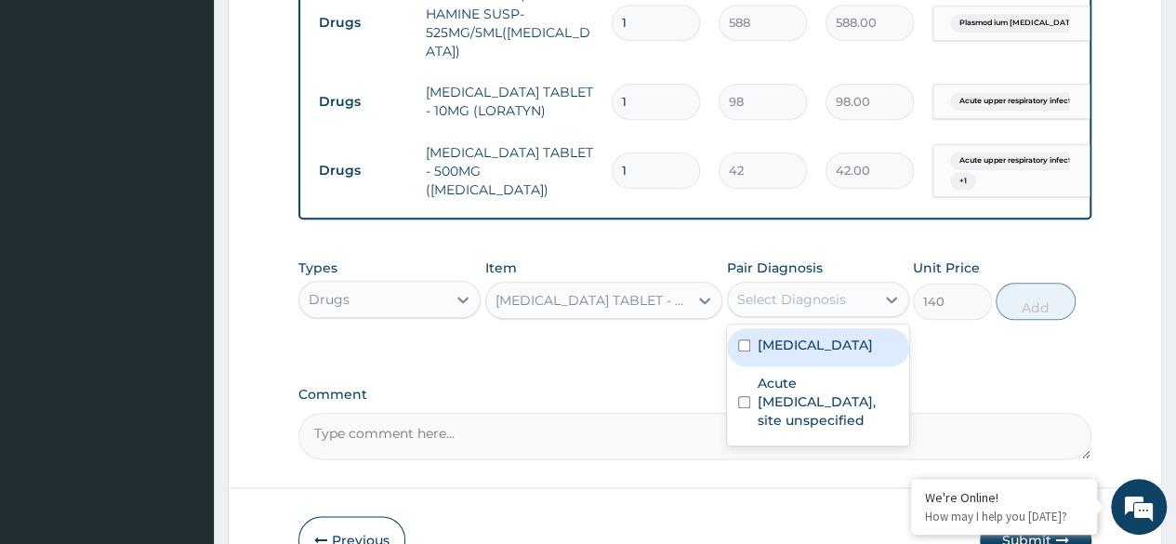
click at [823, 298] on div "Select Diagnosis" at bounding box center [791, 299] width 109 height 19
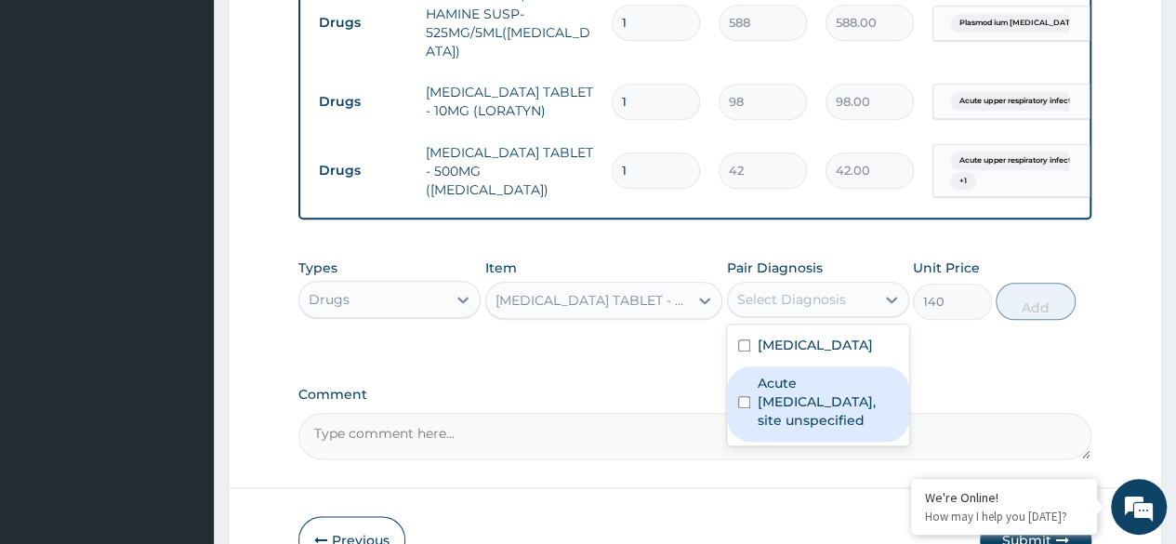
click at [764, 429] on label "Acute upper respiratory infection, site unspecified" at bounding box center [827, 402] width 140 height 56
checkbox input "true"
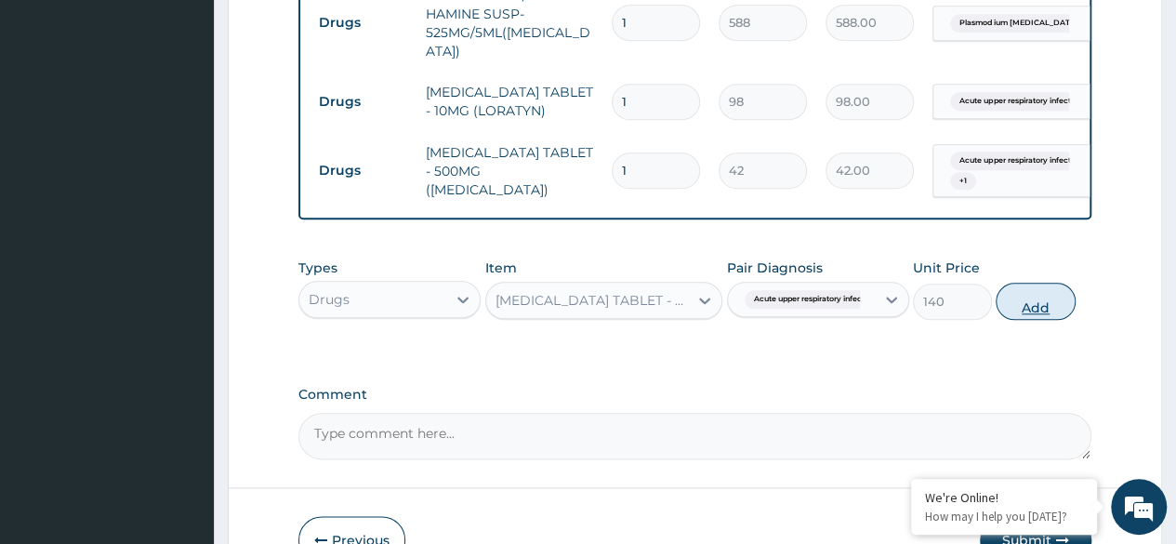
click at [1041, 291] on button "Add" at bounding box center [1034, 301] width 79 height 37
type input "0"
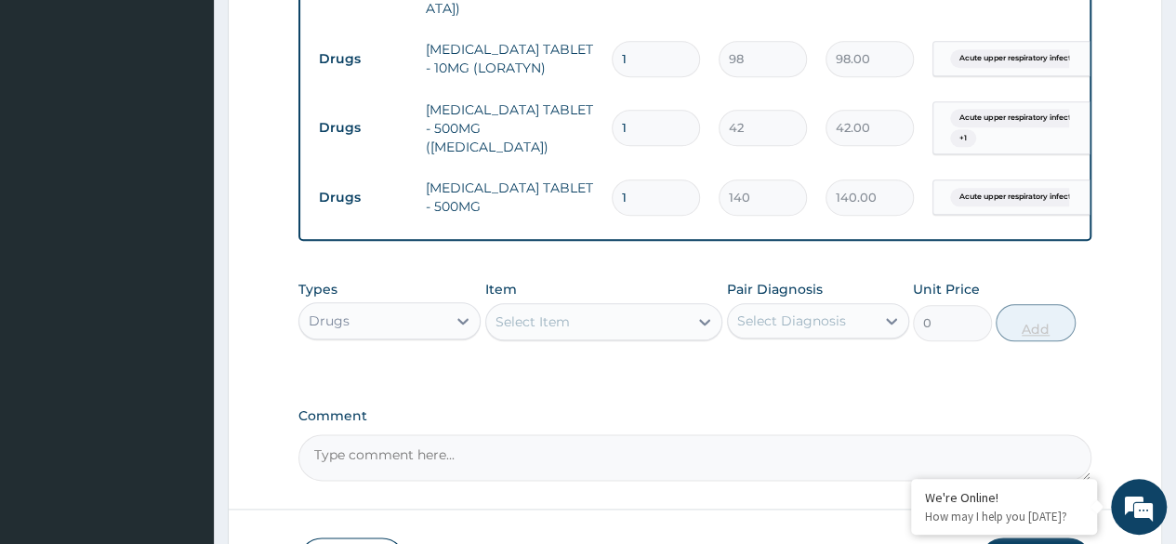
scroll to position [948, 0]
type input "10"
type input "1400.00"
type input "13"
type input "1820.00"
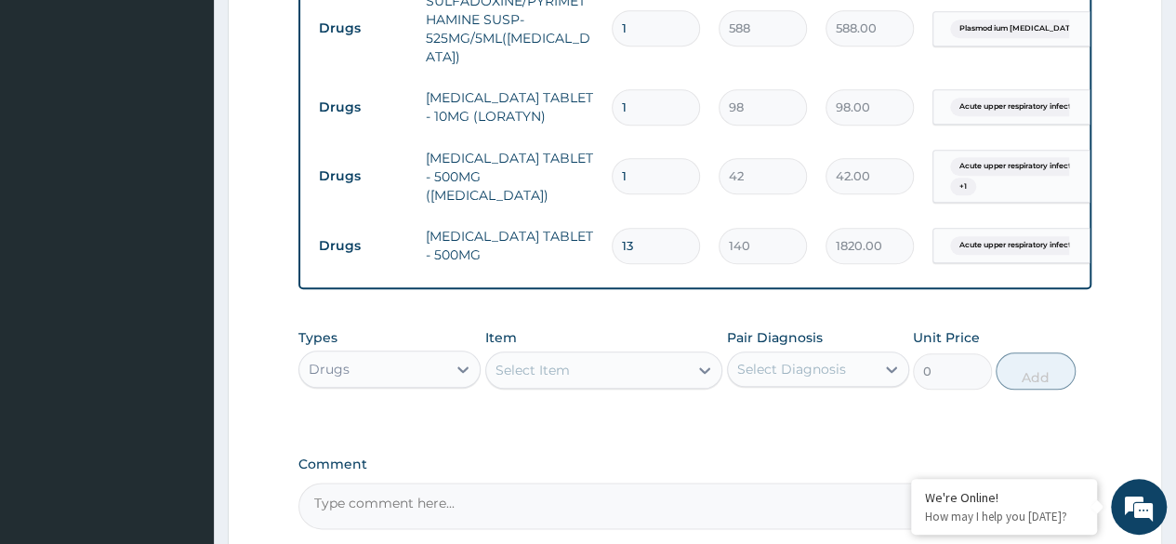
scroll to position [890, 0]
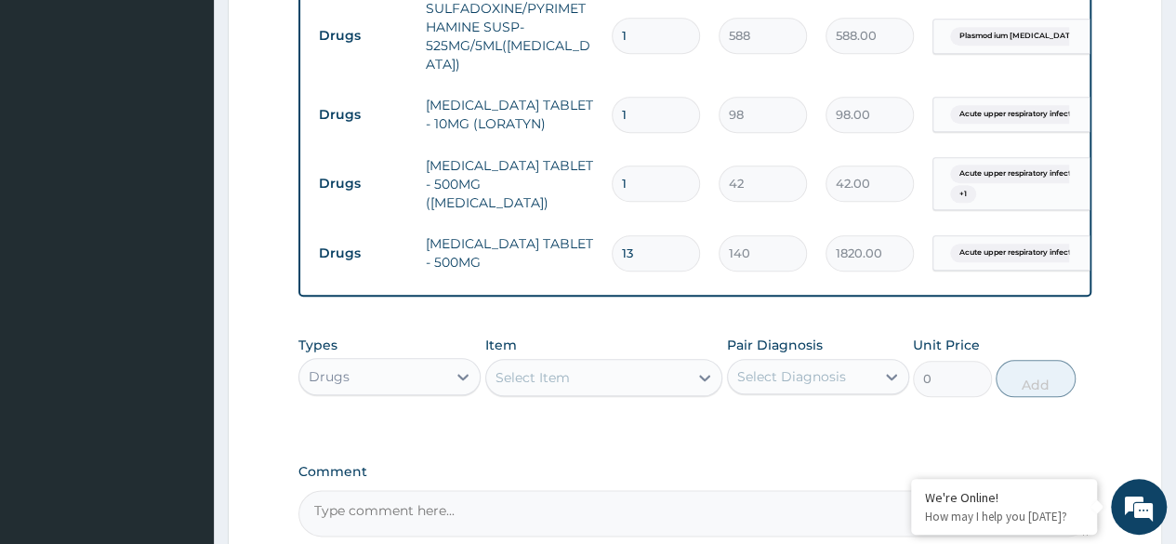
type input "13"
click at [629, 165] on input "1" at bounding box center [656, 183] width 88 height 36
type input "18"
type input "756.00"
type input "20"
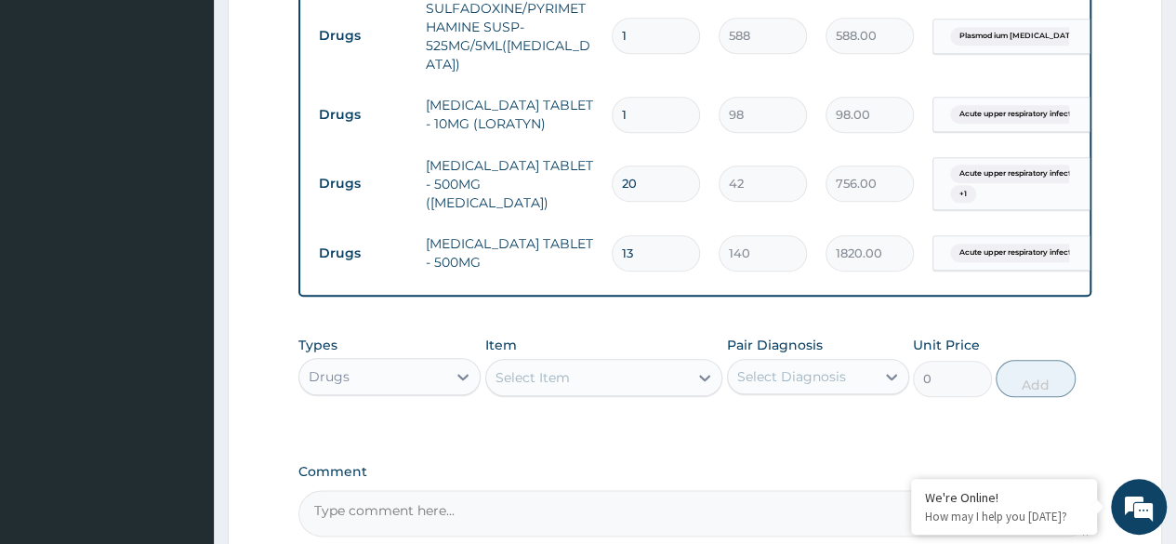
type input "840.00"
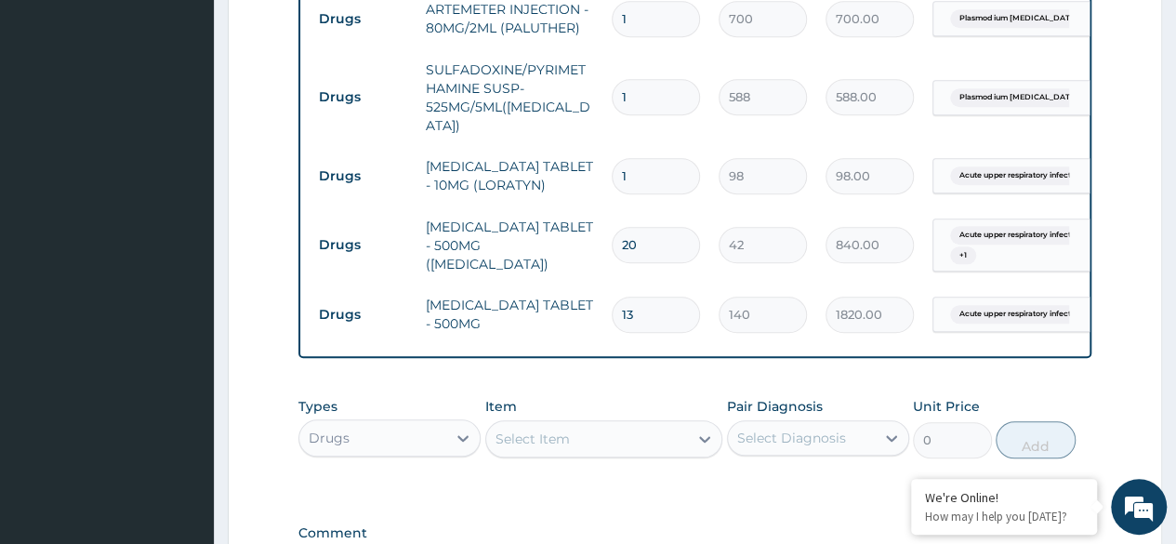
scroll to position [827, 0]
type input "20"
click at [628, 160] on input "1" at bounding box center [656, 178] width 88 height 36
type input "0.00"
type input "2"
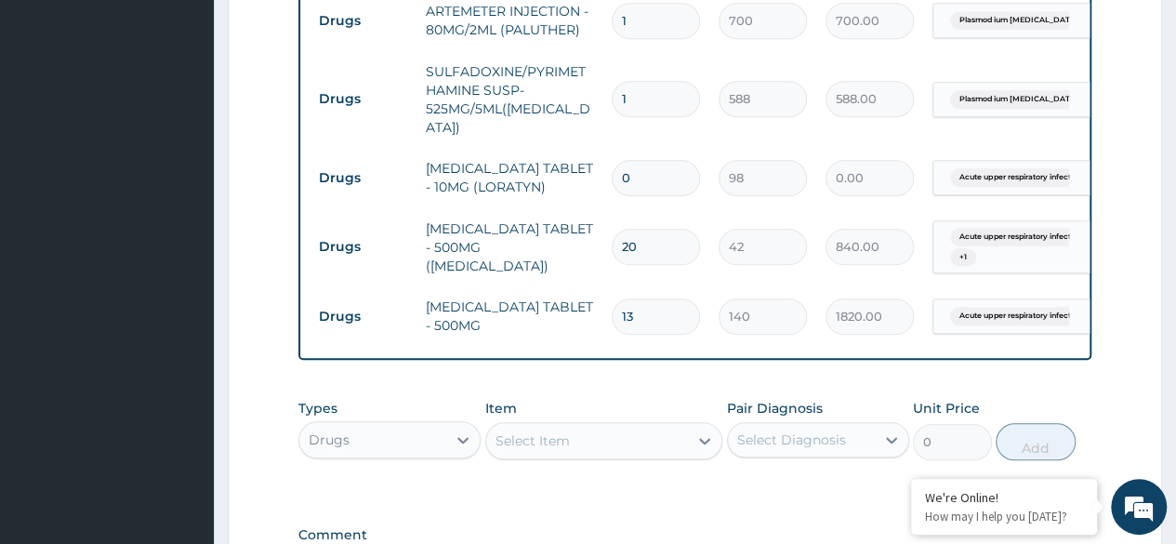
type input "196.00"
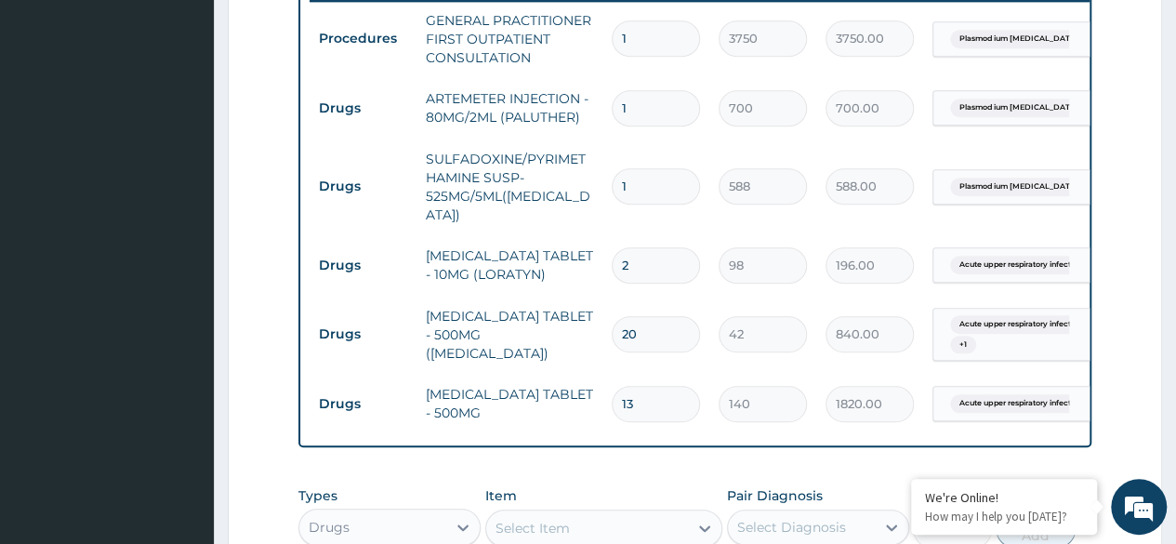
scroll to position [738, 0]
type input "2"
click at [636, 178] on input "1" at bounding box center [656, 188] width 88 height 36
type input "0.00"
type input "3"
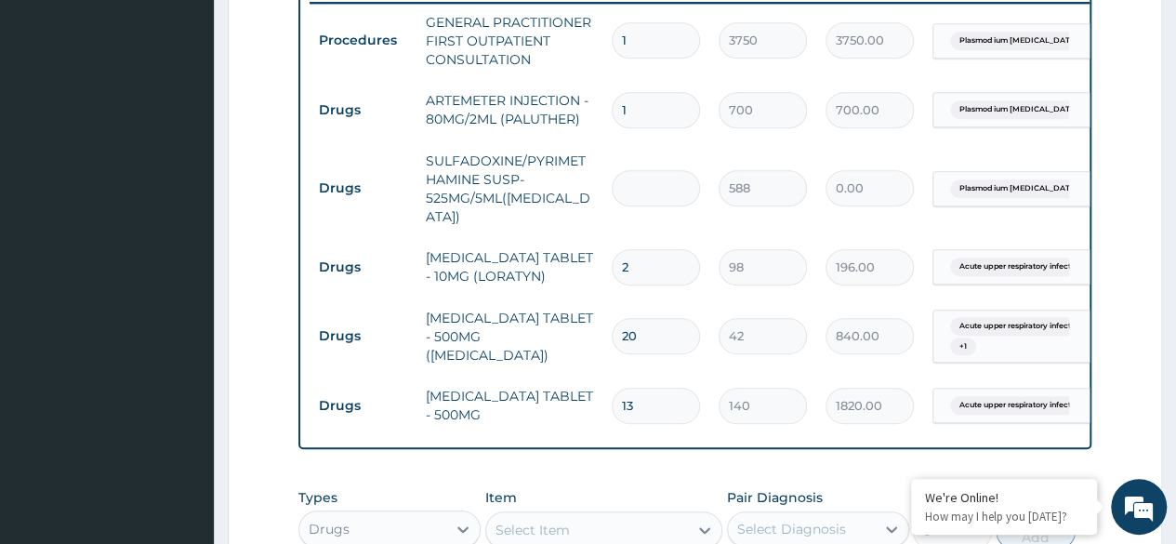
type input "1764.00"
type input "6"
type input "3528.00"
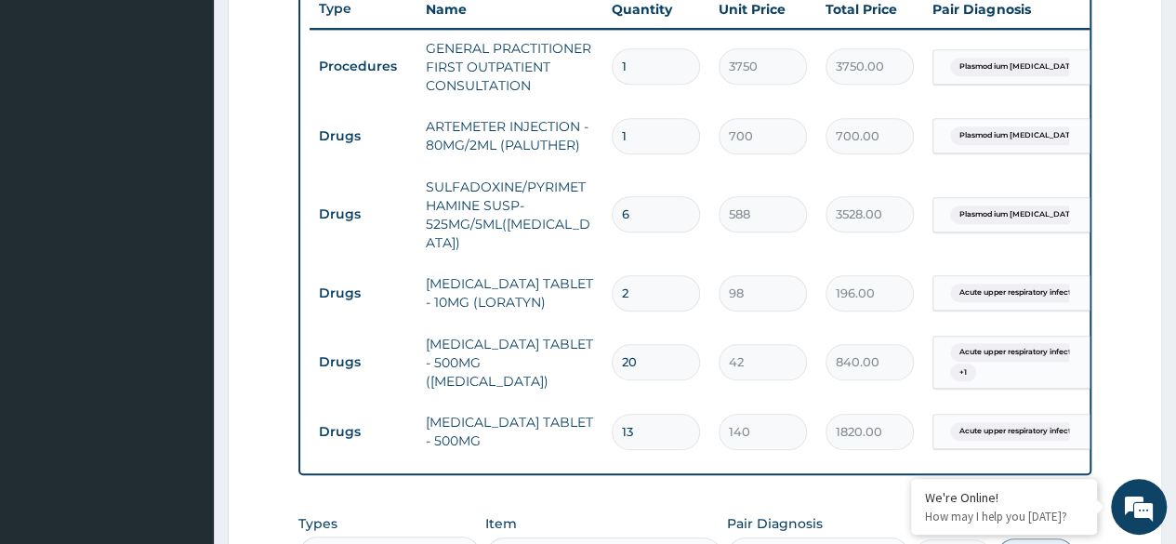
scroll to position [710, 0]
type input "6"
click at [643, 137] on input "1" at bounding box center [656, 138] width 88 height 36
type input "0.00"
type input "6"
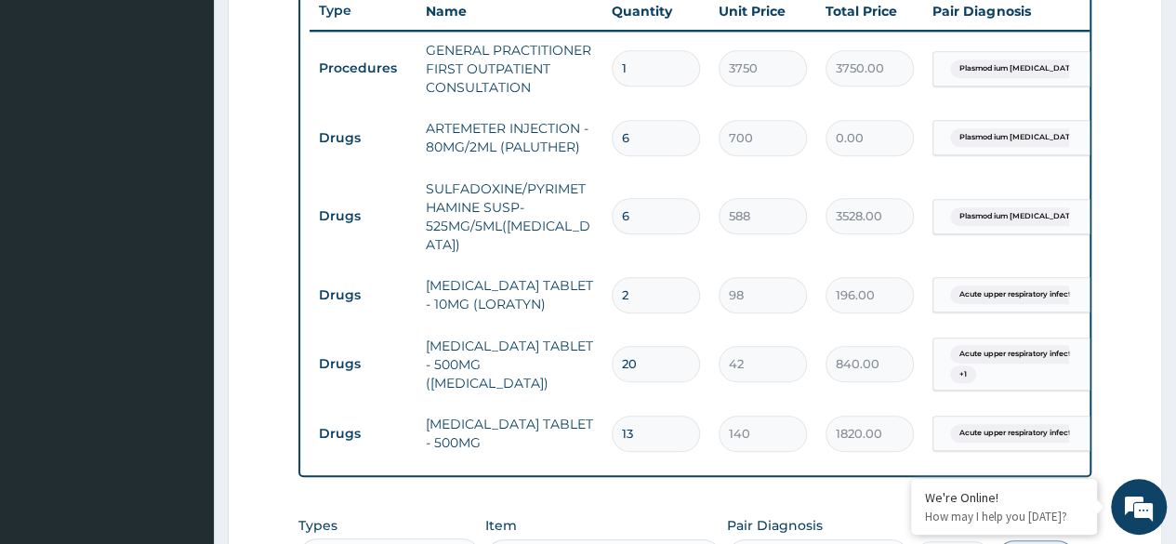
type input "4200.00"
type input "9"
type input "6300.00"
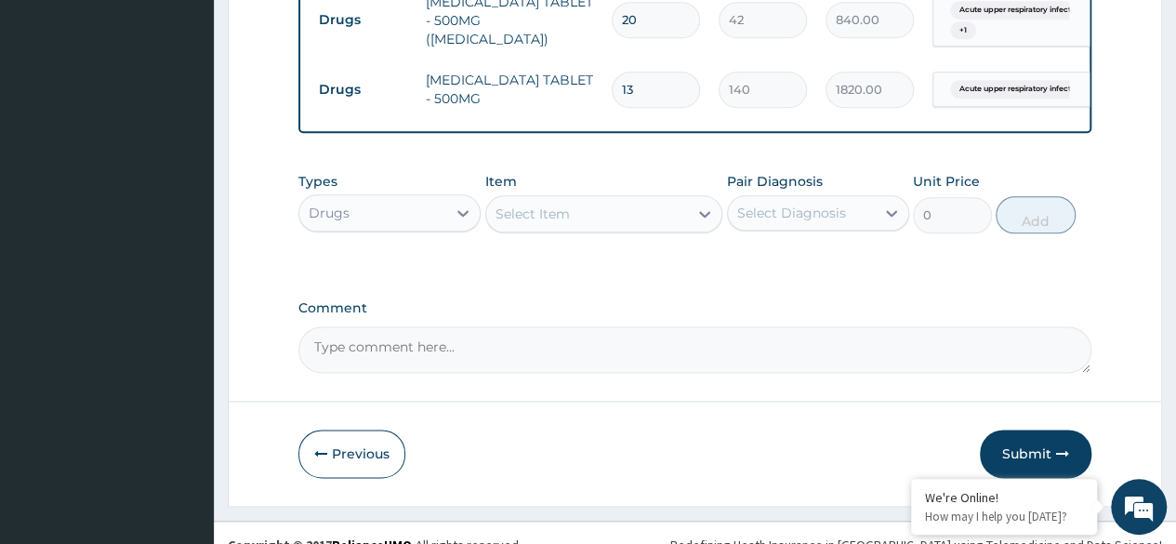
scroll to position [1069, 0]
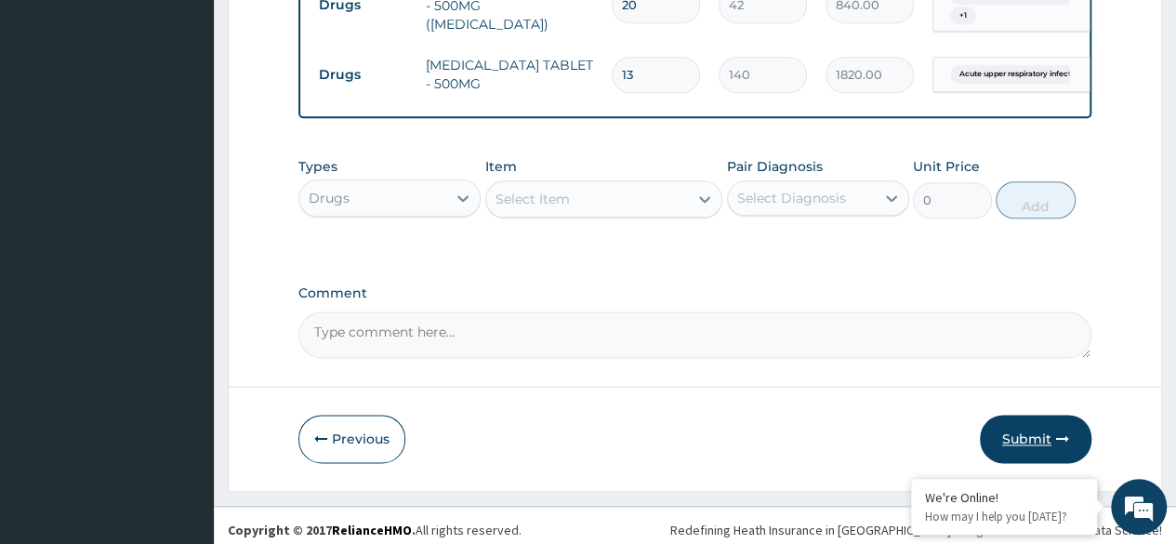
type input "9"
click at [1030, 427] on button "Submit" at bounding box center [1036, 439] width 112 height 48
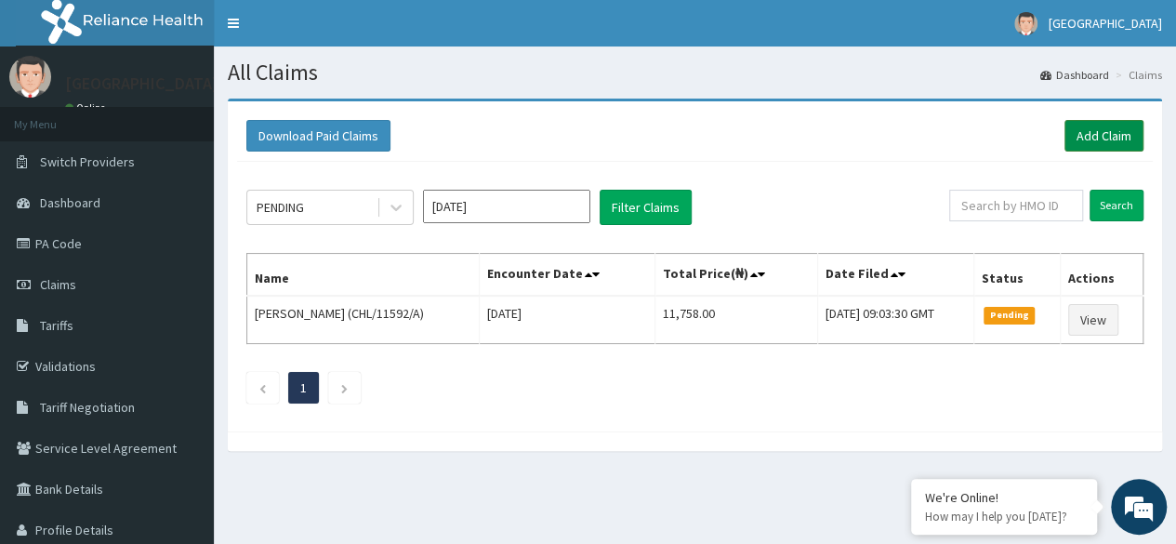
click at [1106, 124] on link "Add Claim" at bounding box center [1103, 136] width 79 height 32
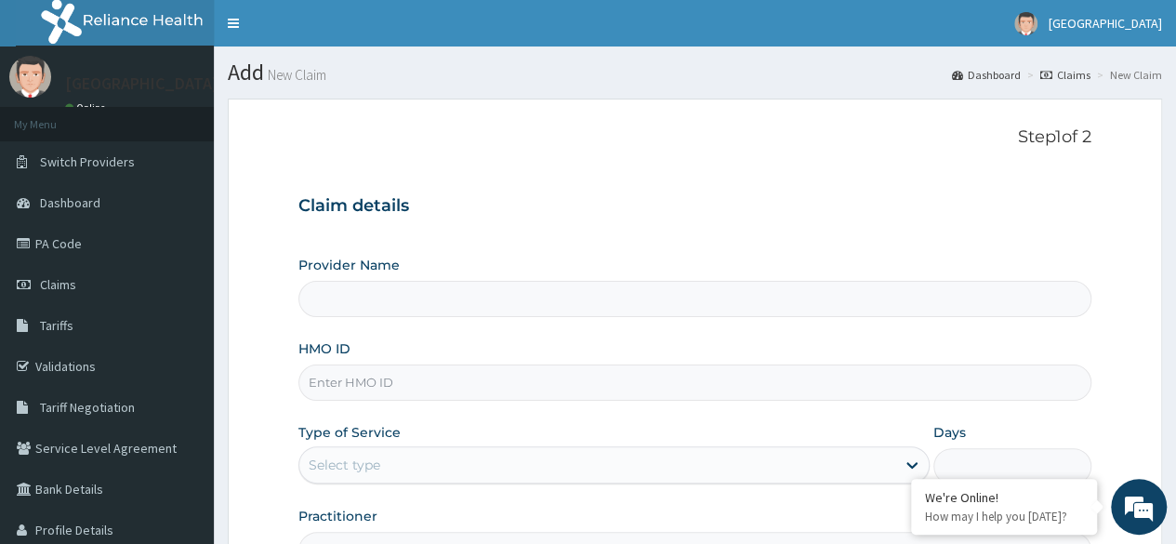
type input "[GEOGRAPHIC_DATA]"
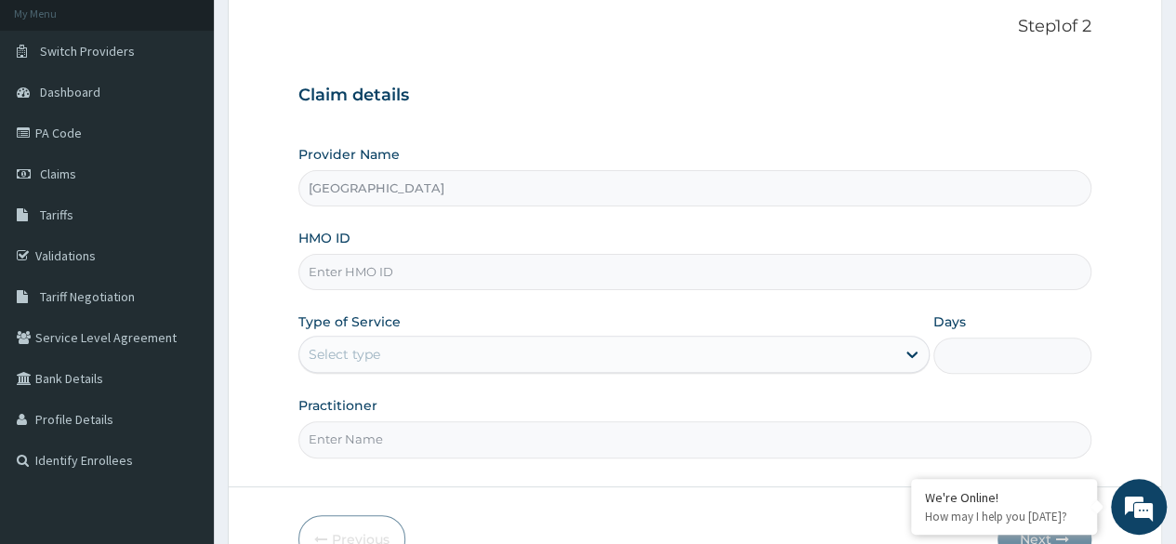
scroll to position [115, 0]
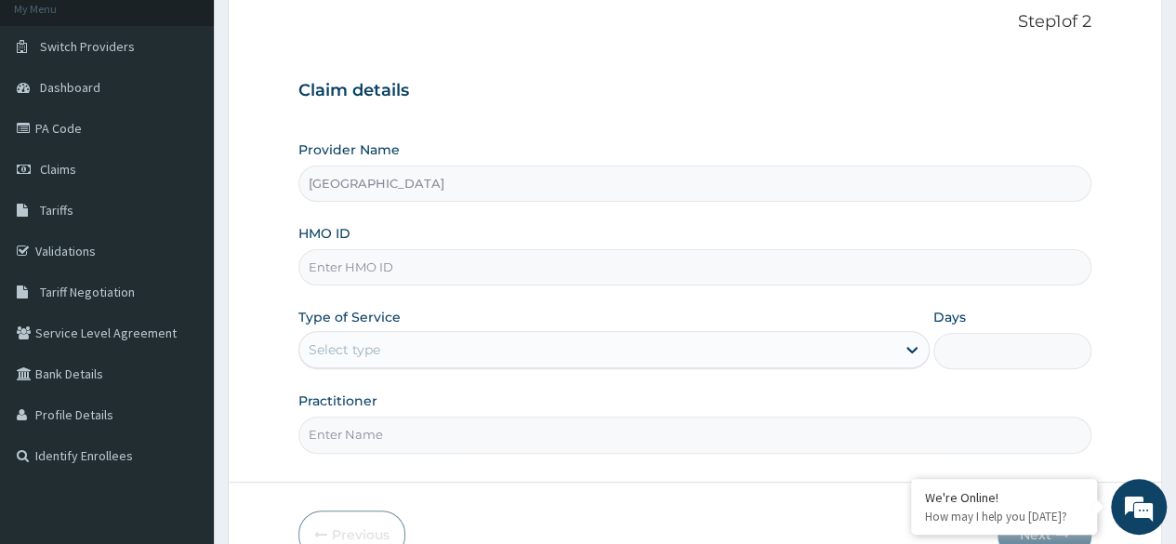
click at [481, 269] on input "HMO ID" at bounding box center [694, 267] width 793 height 36
click at [724, 157] on div "Provider Name [GEOGRAPHIC_DATA]" at bounding box center [694, 170] width 793 height 61
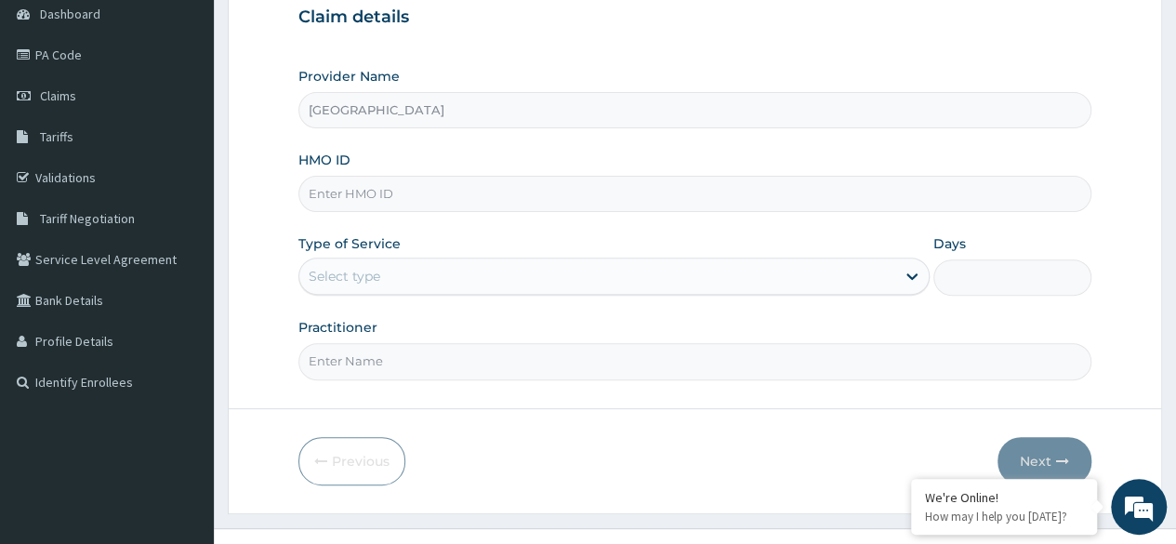
scroll to position [216, 0]
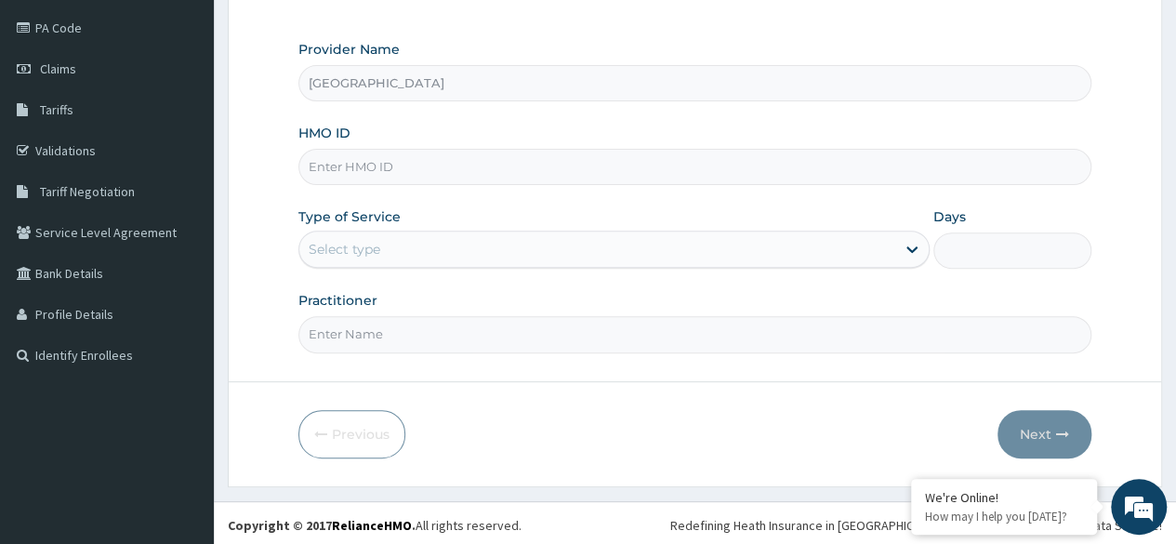
click at [435, 157] on input "HMO ID" at bounding box center [694, 167] width 793 height 36
type input "PPY/10265/B"
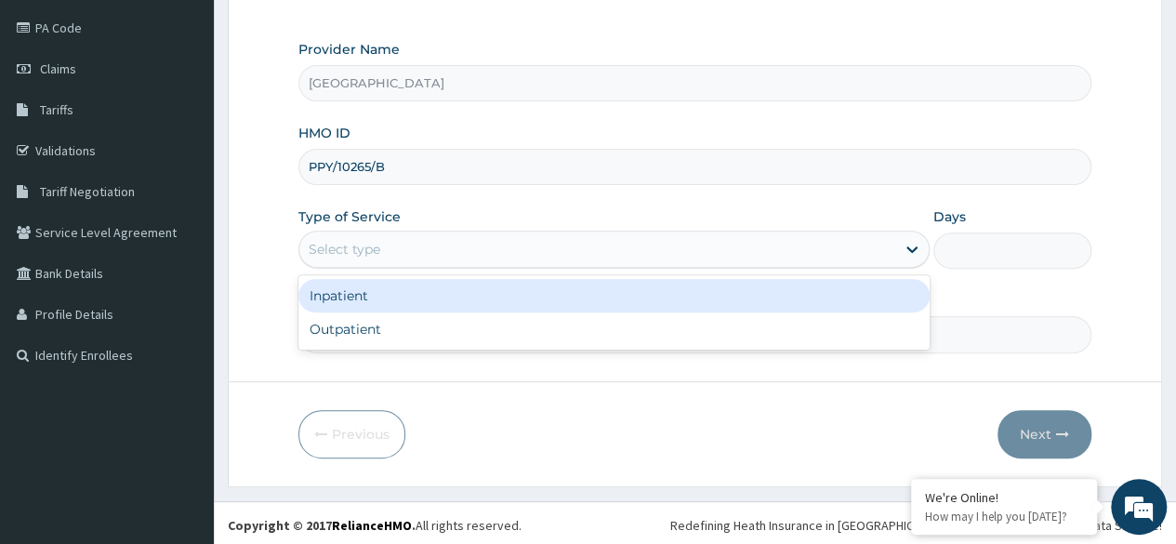
click at [441, 230] on div "Select type" at bounding box center [613, 248] width 631 height 37
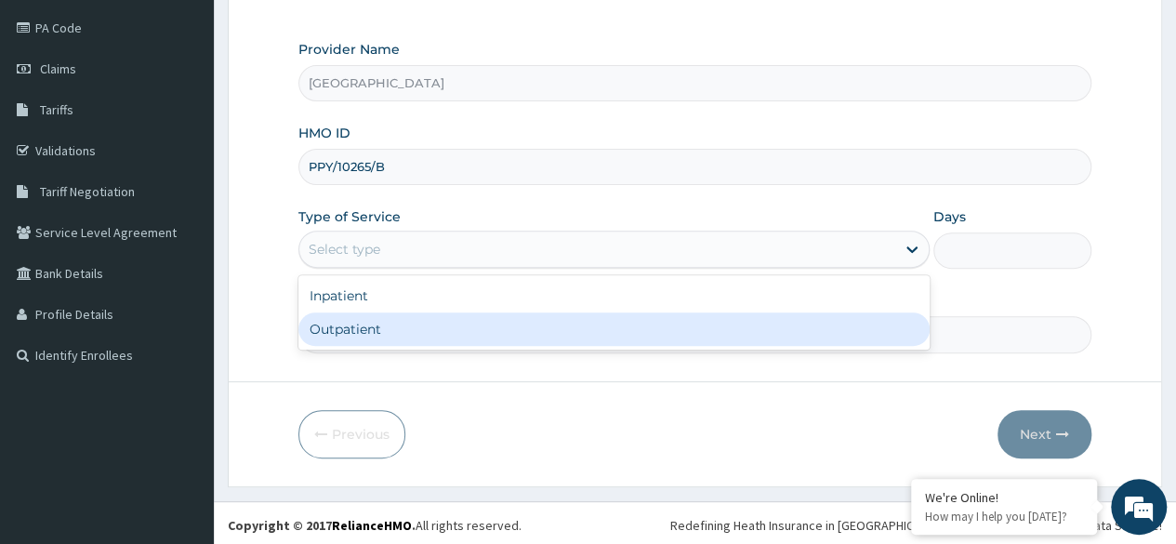
click at [437, 312] on div "Outpatient" at bounding box center [613, 328] width 631 height 33
type input "1"
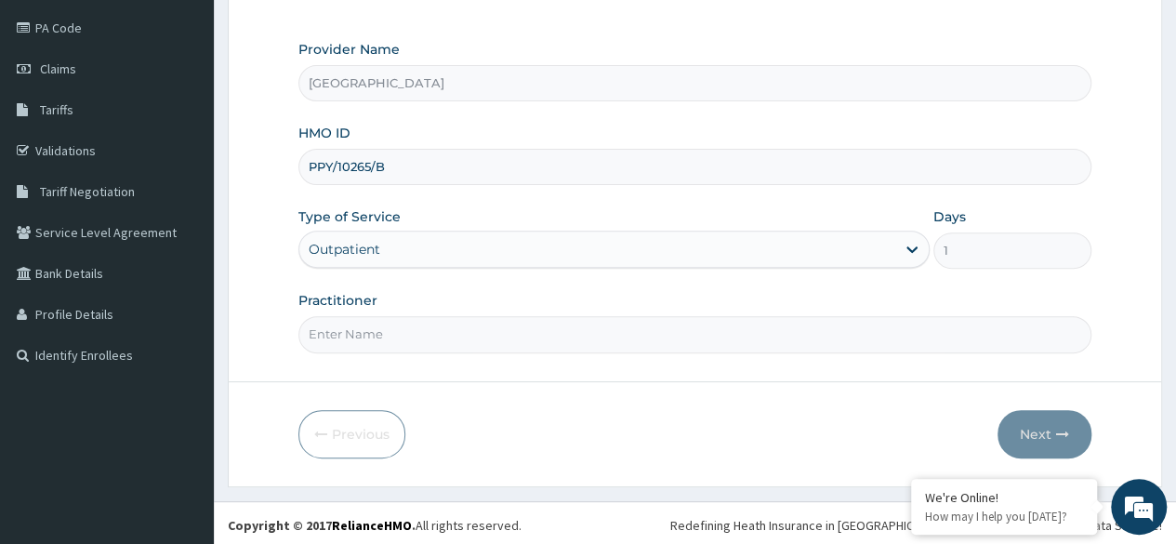
click at [705, 335] on input "Practitioner" at bounding box center [694, 334] width 793 height 36
type input "[PERSON_NAME]"
click at [1038, 419] on button "Next" at bounding box center [1044, 434] width 94 height 48
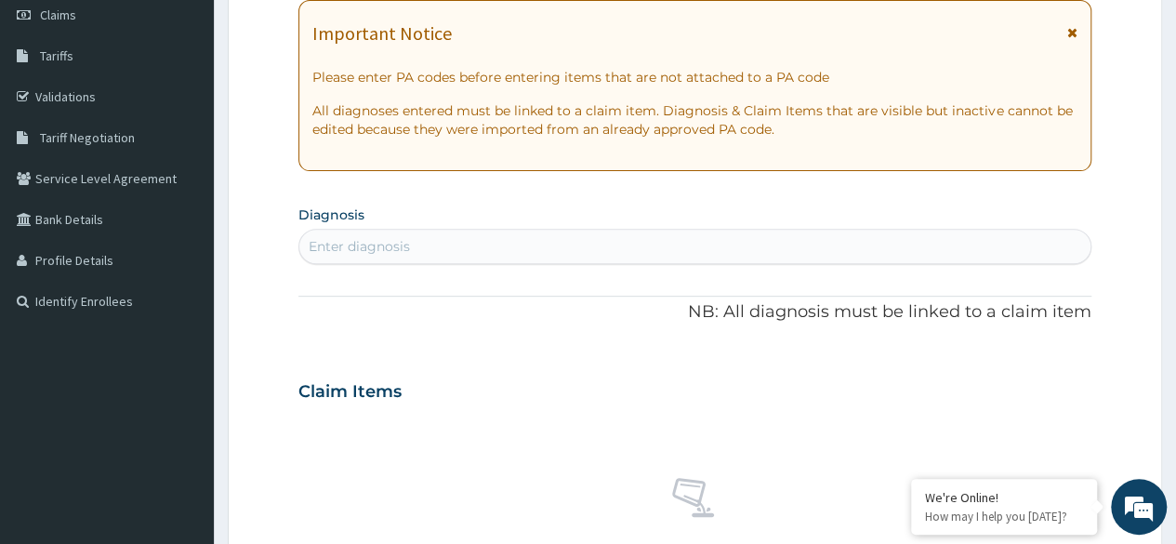
scroll to position [0, 0]
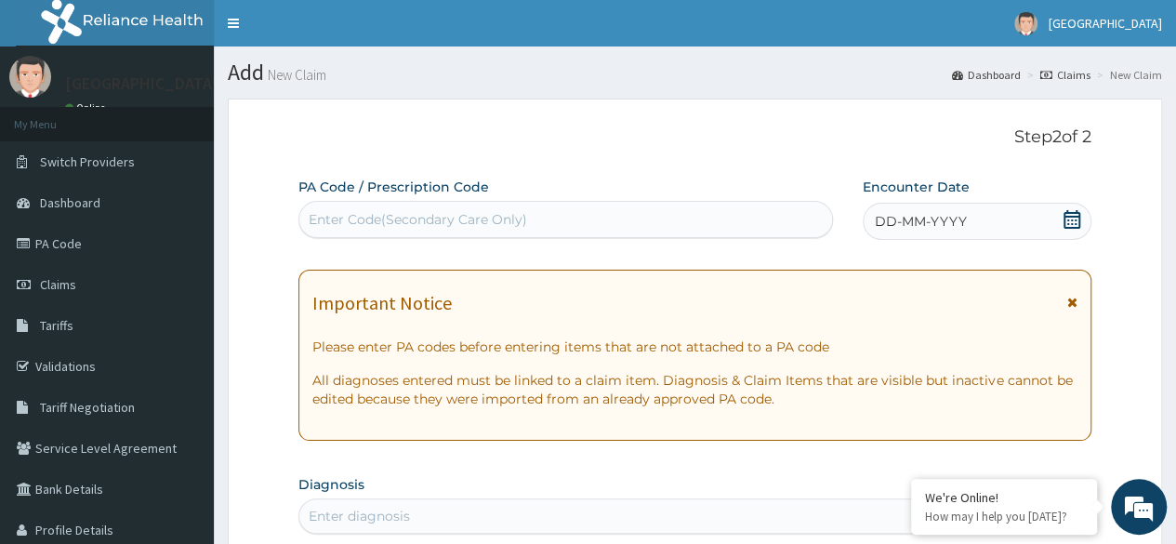
click at [981, 219] on div "DD-MM-YYYY" at bounding box center [977, 221] width 229 height 37
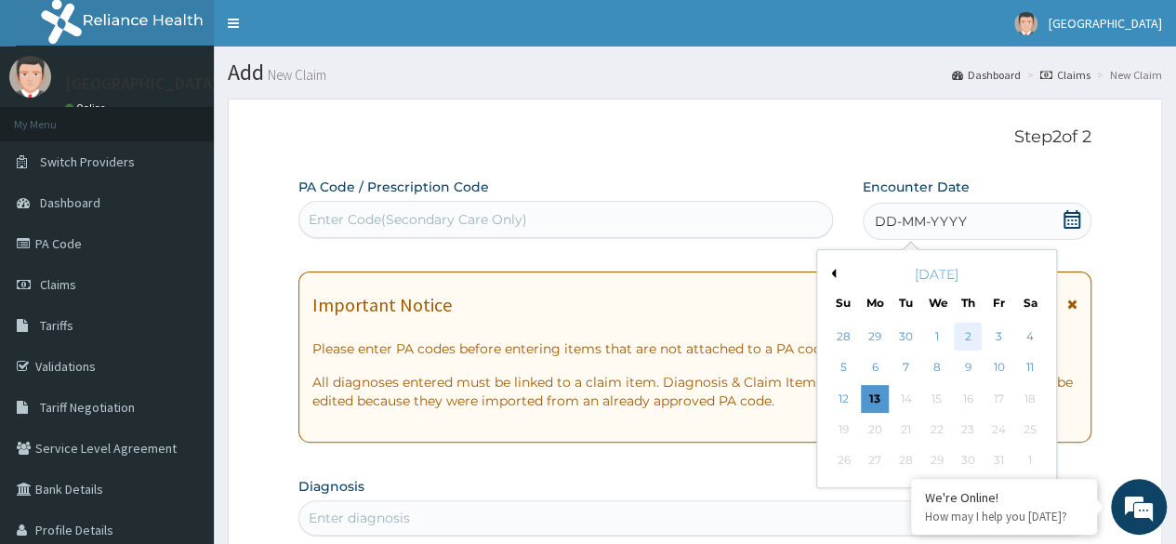
click at [970, 334] on div "2" at bounding box center [968, 337] width 28 height 28
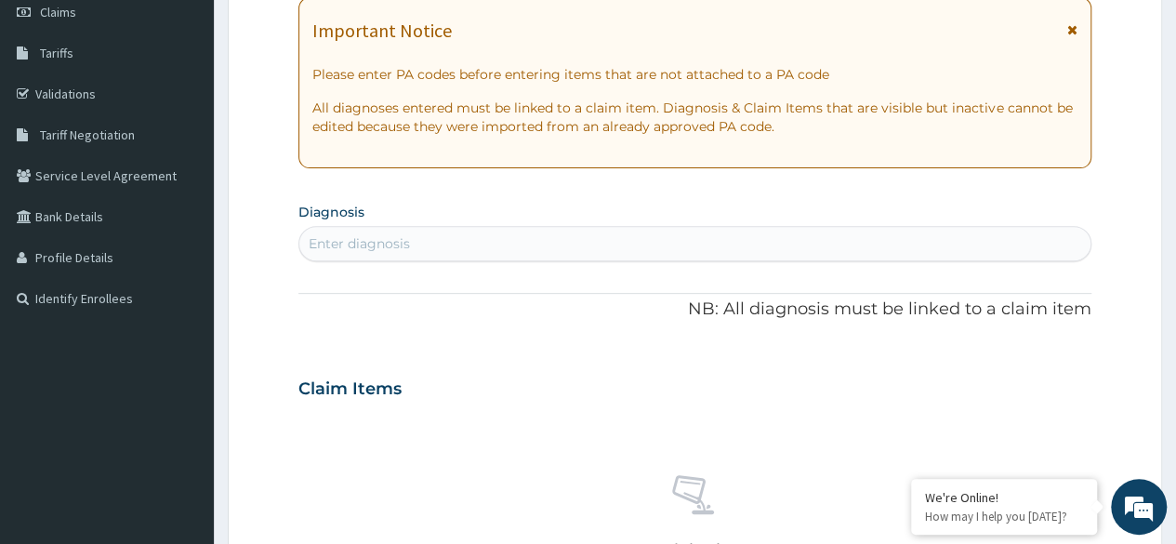
scroll to position [279, 0]
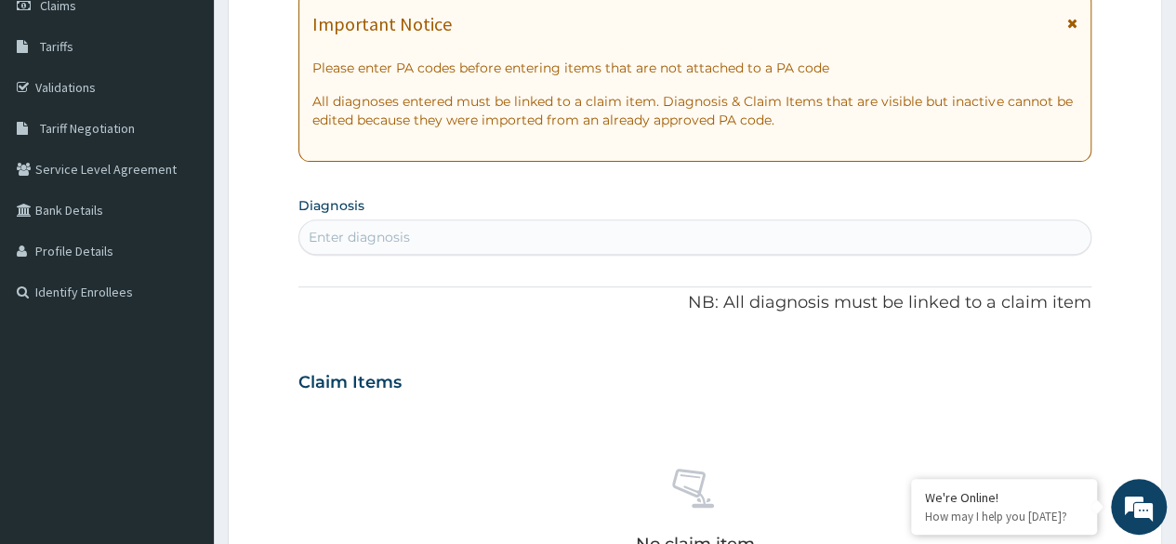
click at [520, 230] on div "Enter diagnosis" at bounding box center [694, 237] width 791 height 30
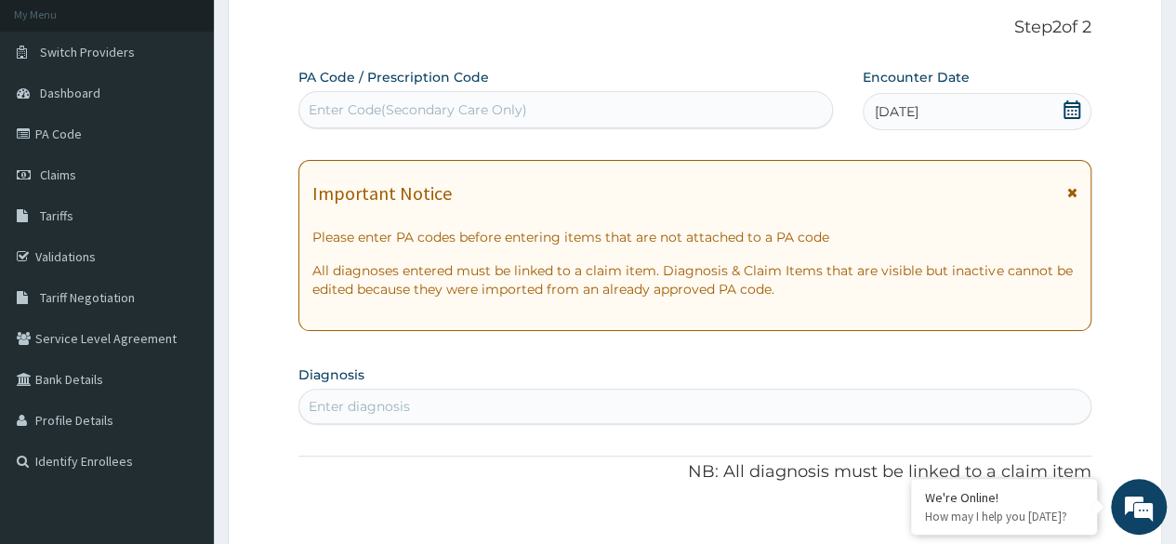
scroll to position [0, 0]
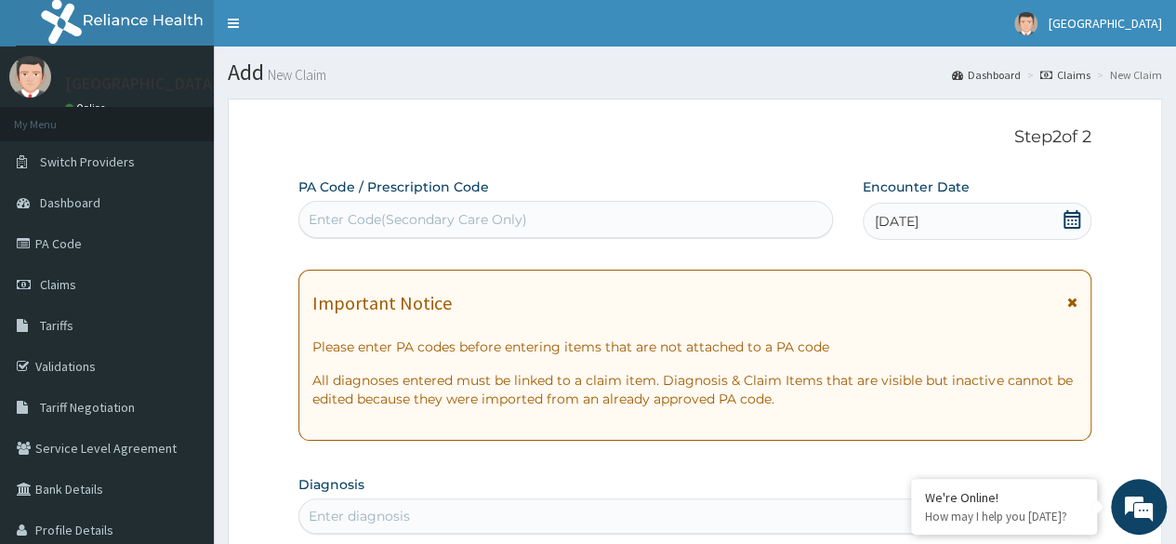
click at [456, 205] on div "Enter Code(Secondary Care Only)" at bounding box center [565, 219] width 532 height 30
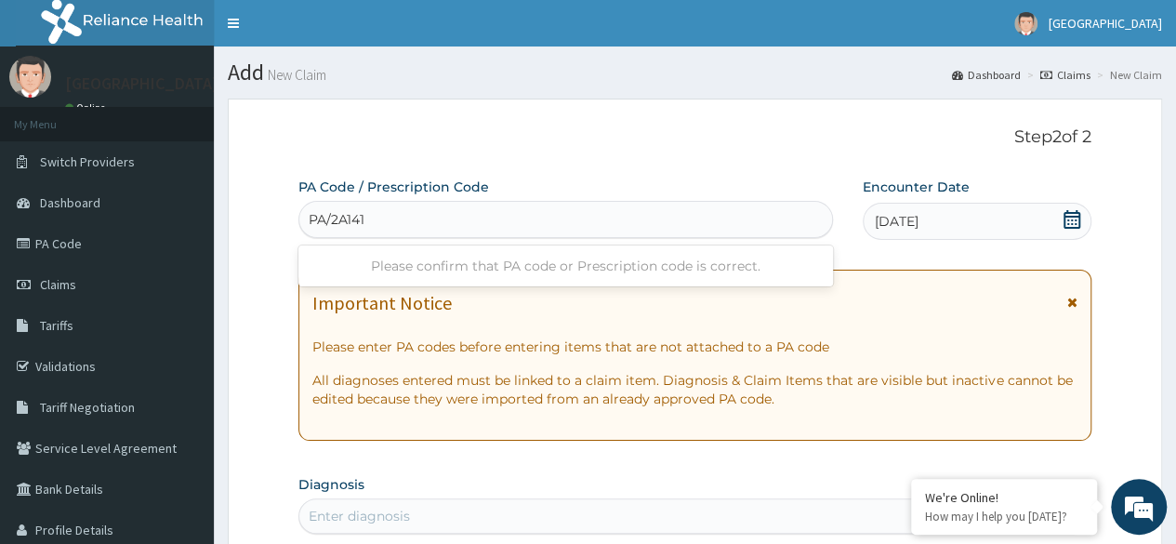
type input "PA/2A1418"
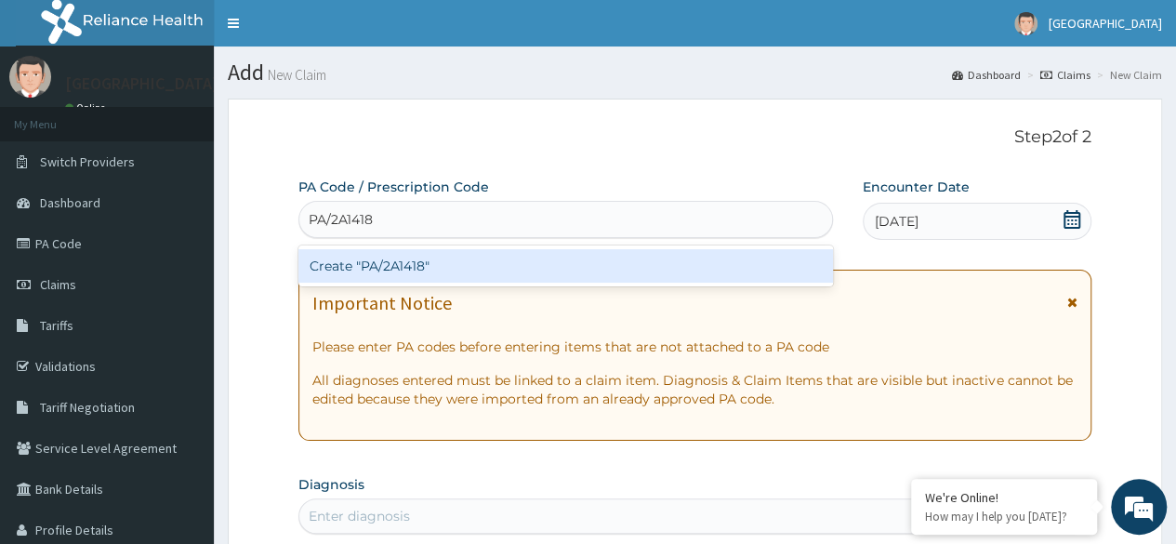
click at [457, 270] on div "Create "PA/2A1418"" at bounding box center [564, 265] width 533 height 33
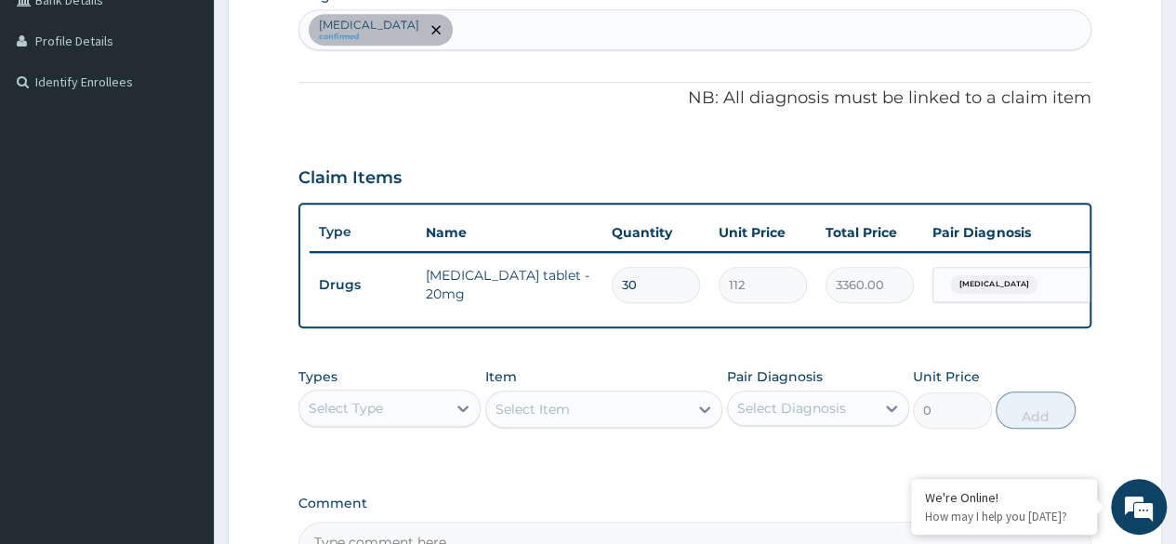
scroll to position [481, 0]
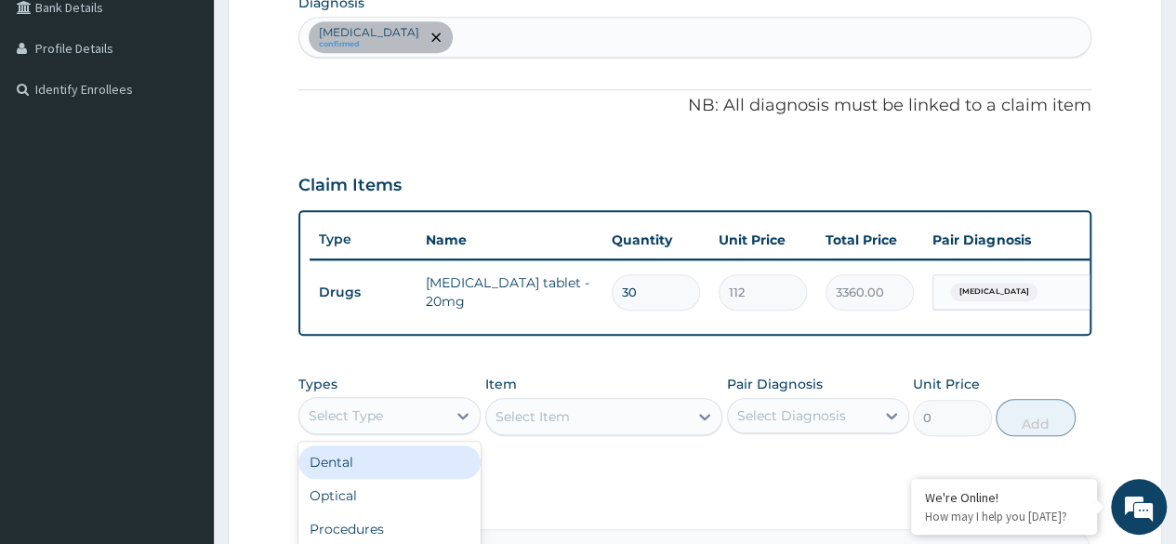
click at [432, 430] on div "Select Type" at bounding box center [372, 416] width 147 height 30
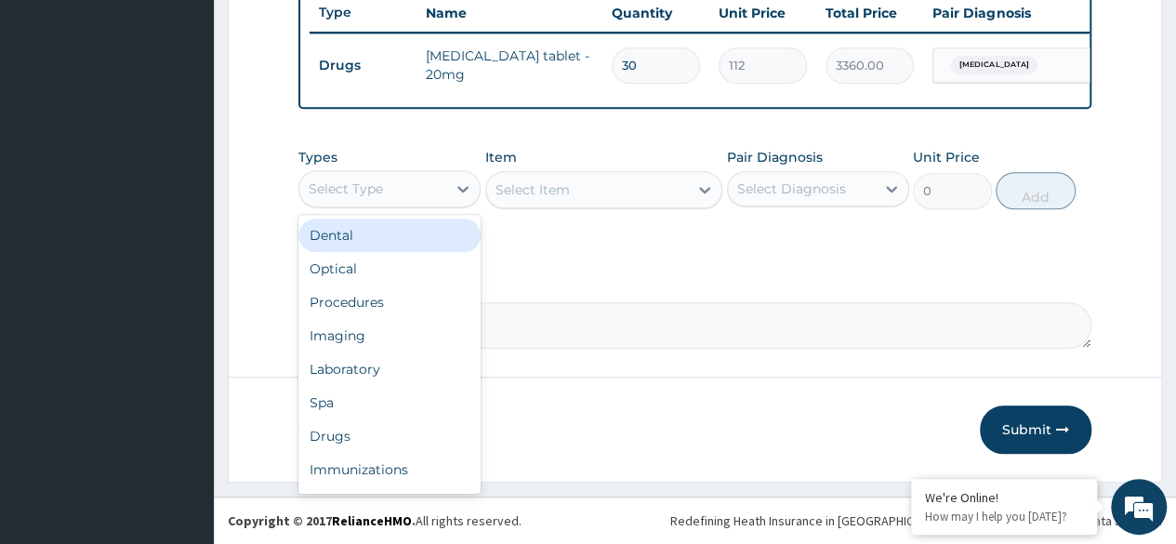
scroll to position [719, 0]
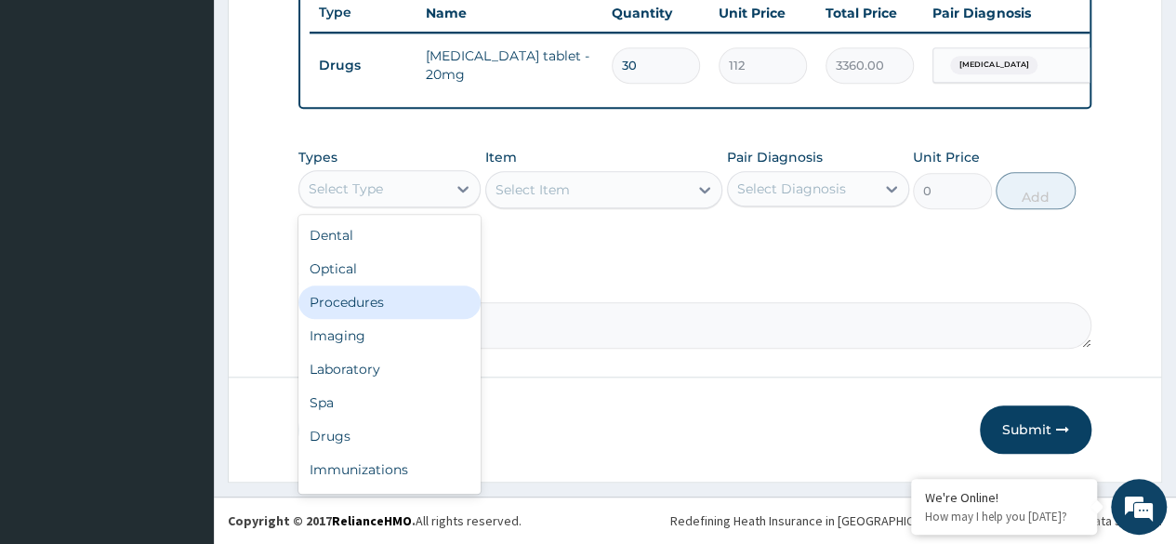
click at [387, 314] on div "Procedures" at bounding box center [389, 301] width 182 height 33
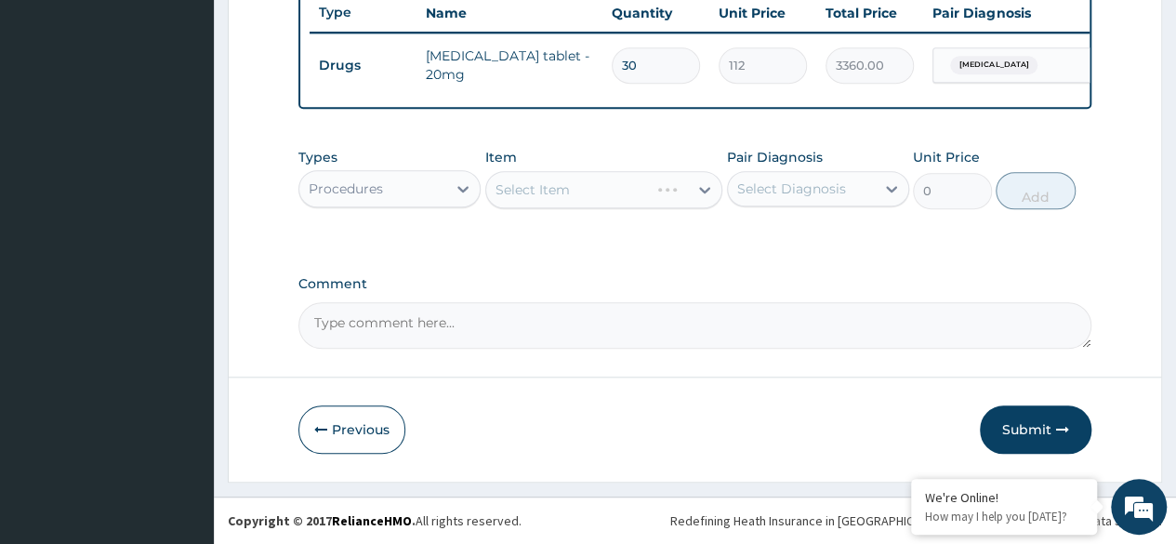
click at [583, 194] on div "Select Item" at bounding box center [604, 189] width 238 height 37
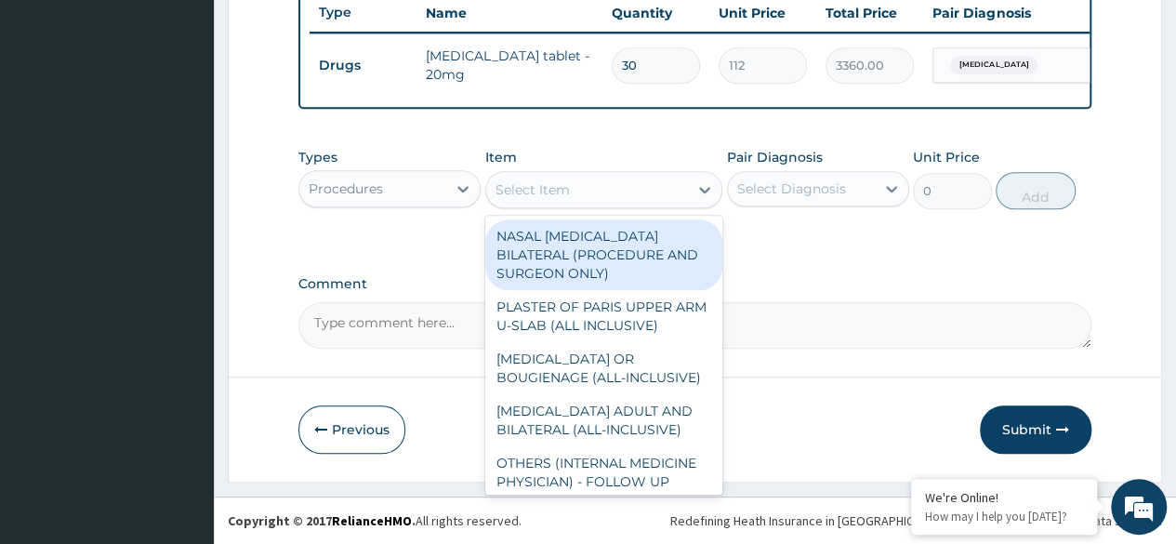
click at [531, 191] on div "Select Item" at bounding box center [532, 189] width 74 height 19
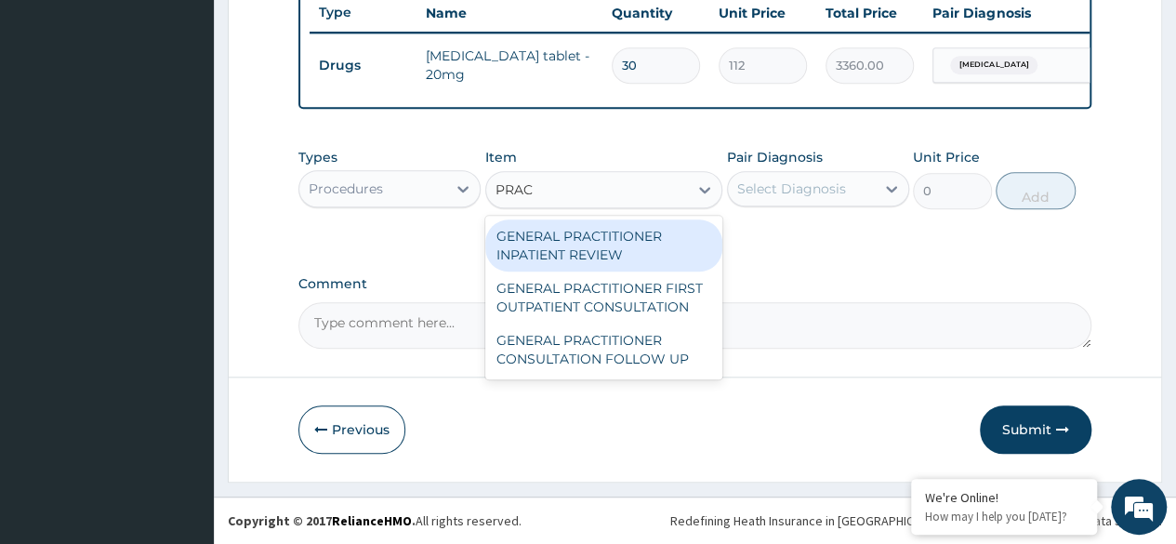
type input "PRACT"
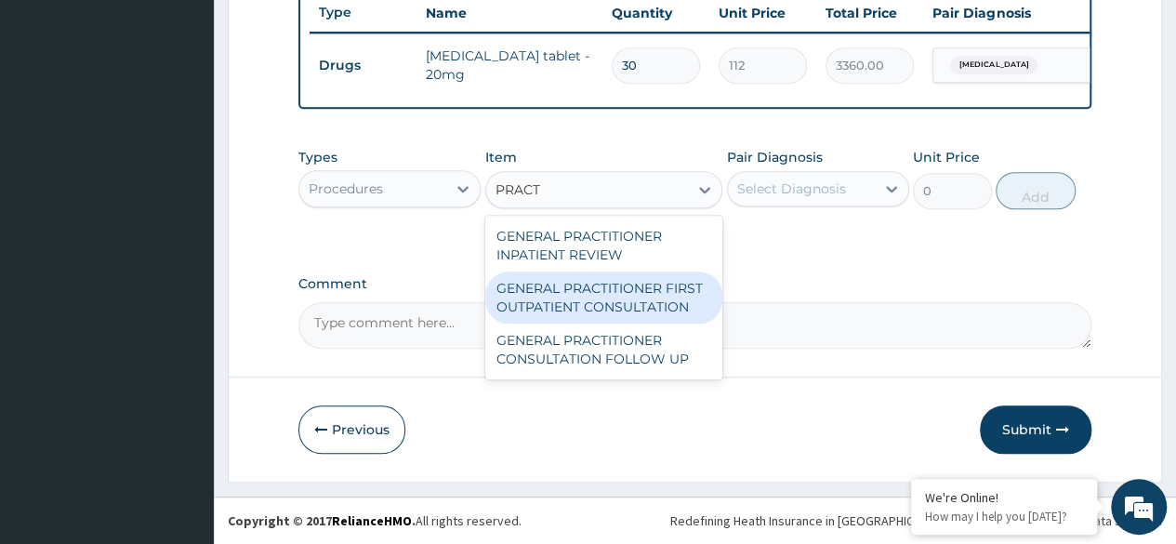
click at [531, 296] on div "GENERAL PRACTITIONER FIRST OUTPATIENT CONSULTATION" at bounding box center [604, 297] width 238 height 52
type input "3750"
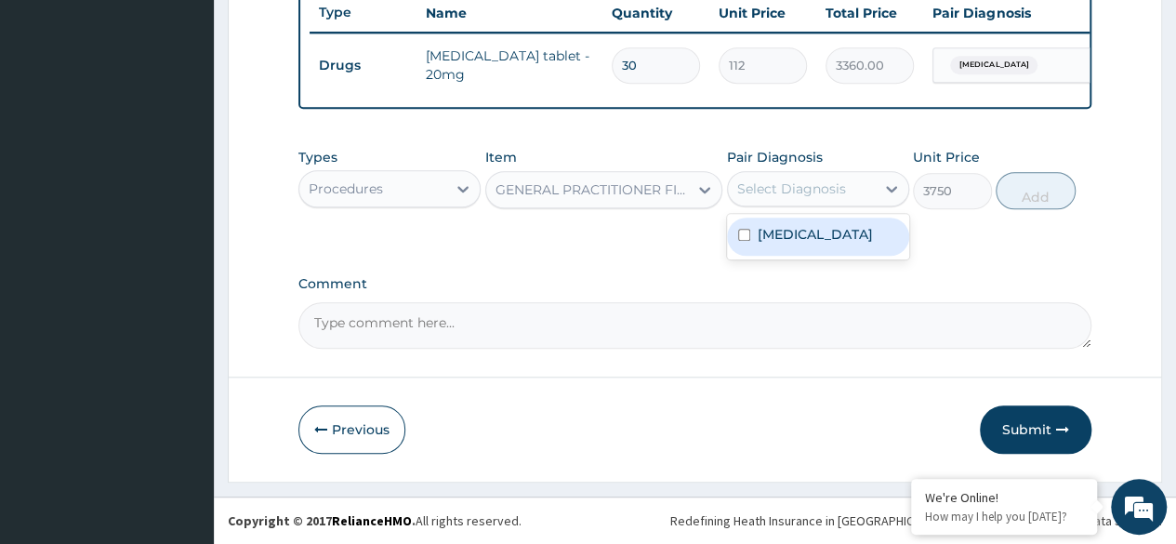
click at [793, 191] on div "Select Diagnosis" at bounding box center [791, 188] width 109 height 19
click at [784, 229] on label "[MEDICAL_DATA]" at bounding box center [814, 234] width 115 height 19
checkbox input "true"
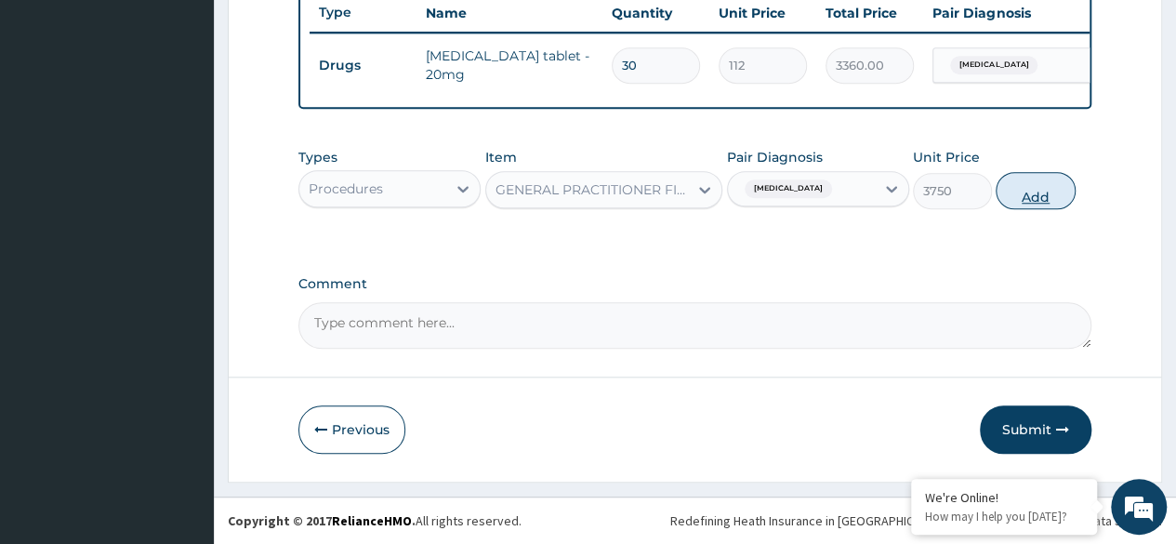
click at [1030, 184] on button "Add" at bounding box center [1034, 190] width 79 height 37
type input "0"
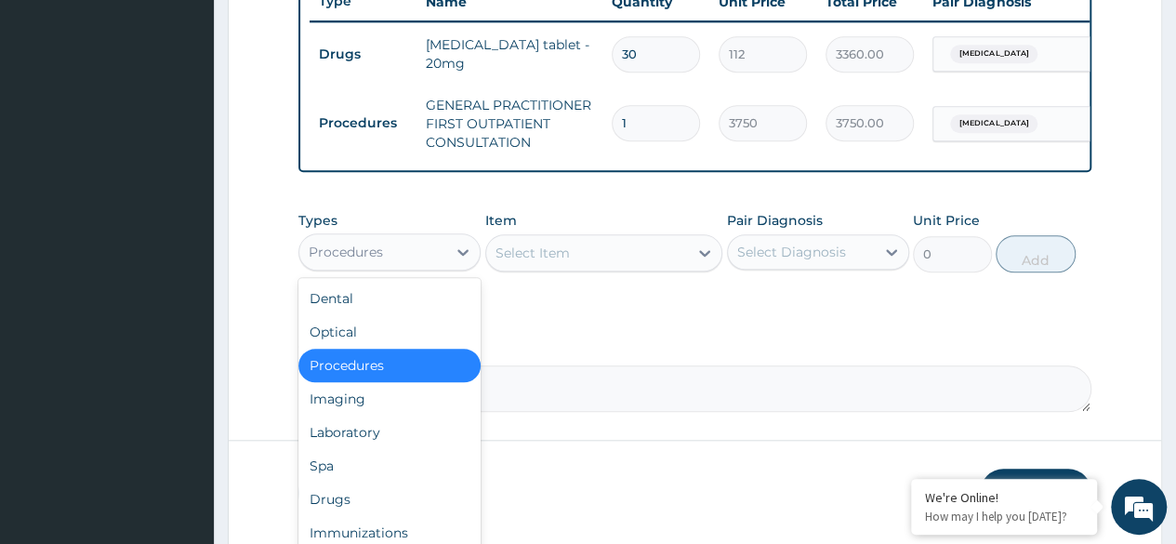
click at [396, 267] on div "Procedures" at bounding box center [372, 252] width 147 height 30
click at [323, 514] on div "Drugs" at bounding box center [389, 498] width 182 height 33
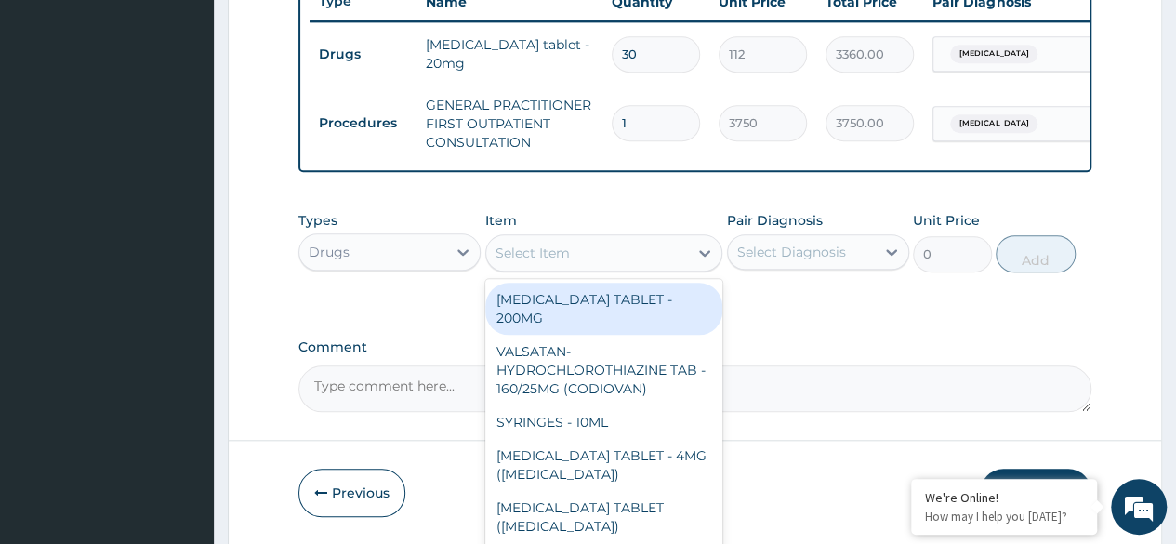
click at [651, 268] on div "Select Item" at bounding box center [587, 253] width 203 height 30
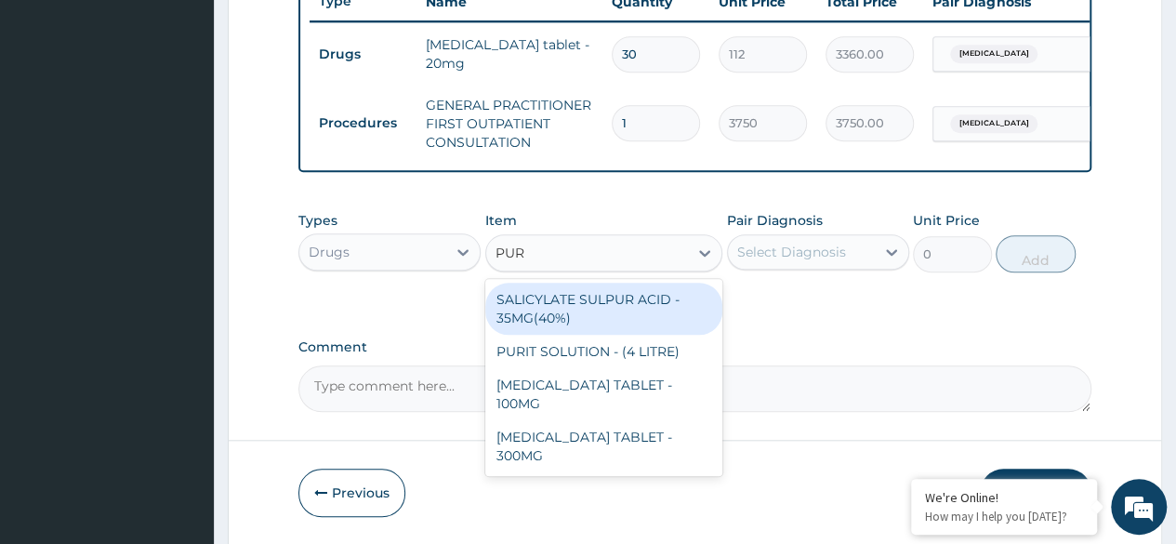
type input "PURI"
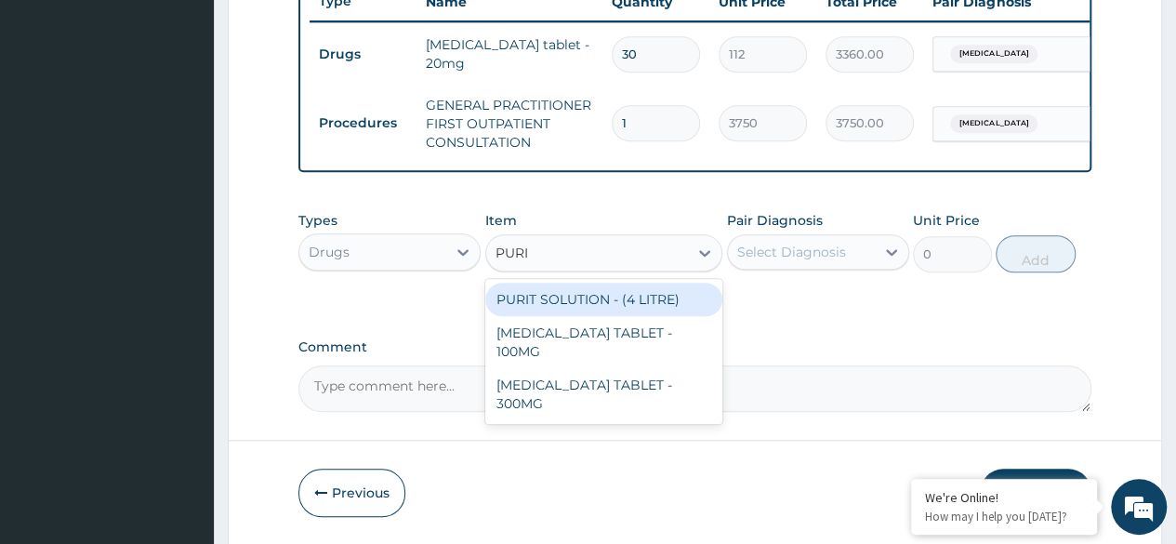
click at [634, 309] on div "PURIT SOLUTION - (4 LITRE)" at bounding box center [604, 299] width 238 height 33
type input "2240"
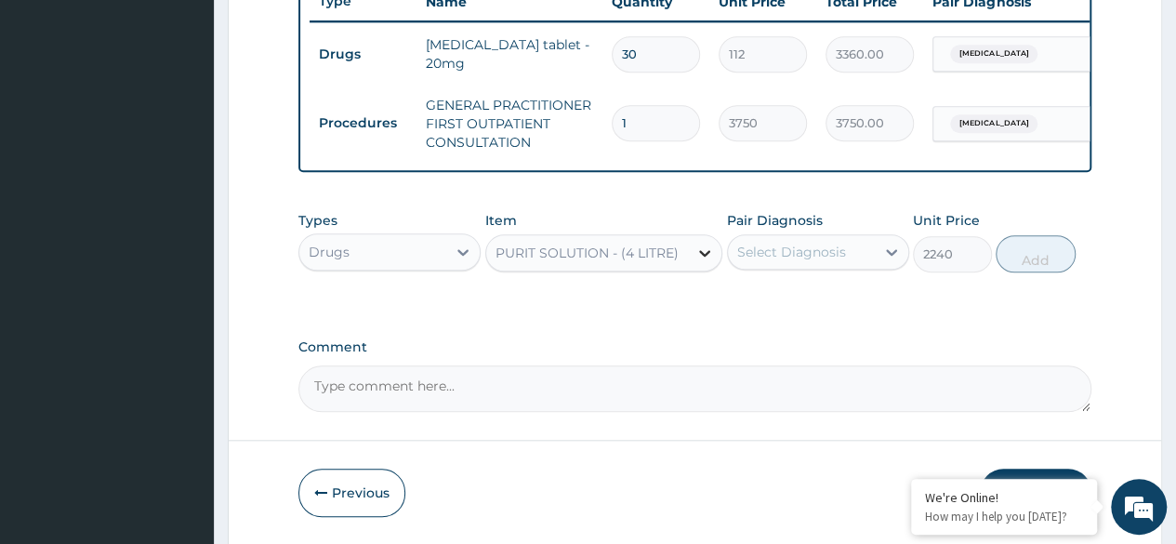
click at [690, 265] on div at bounding box center [704, 252] width 33 height 33
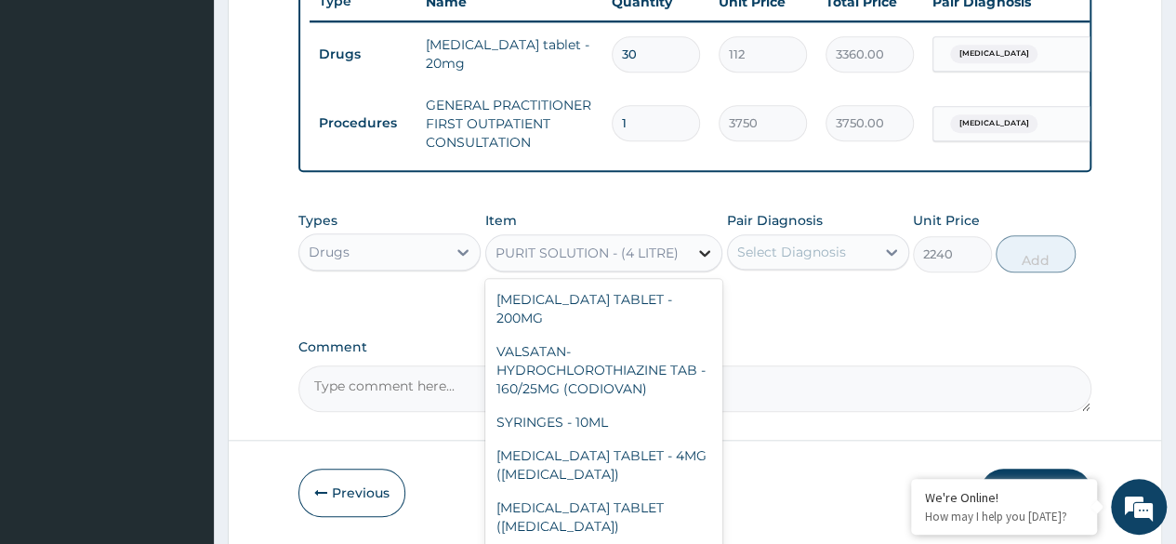
scroll to position [13570, 0]
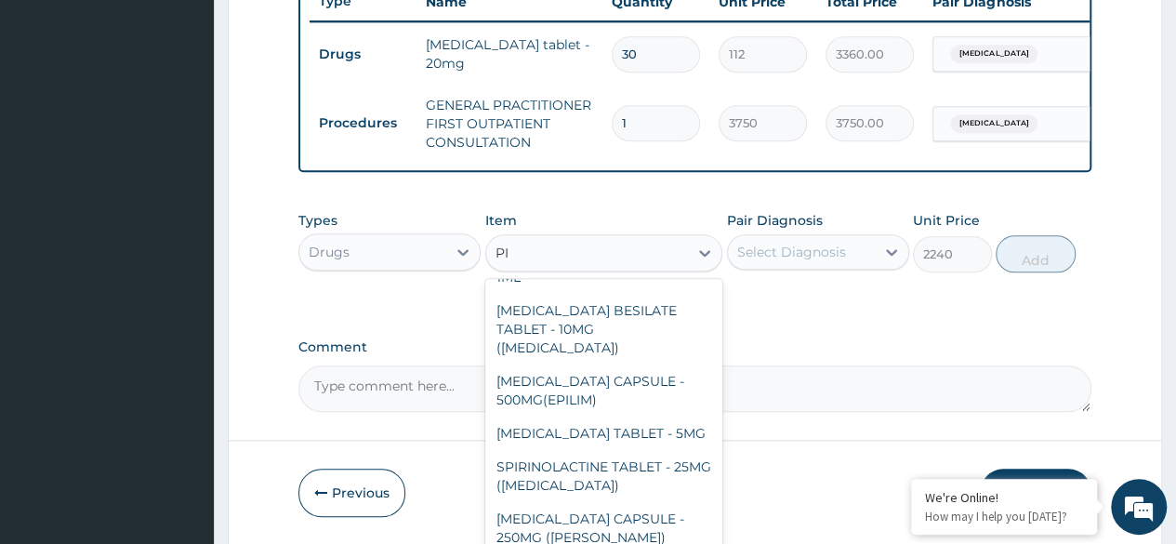
type input "P"
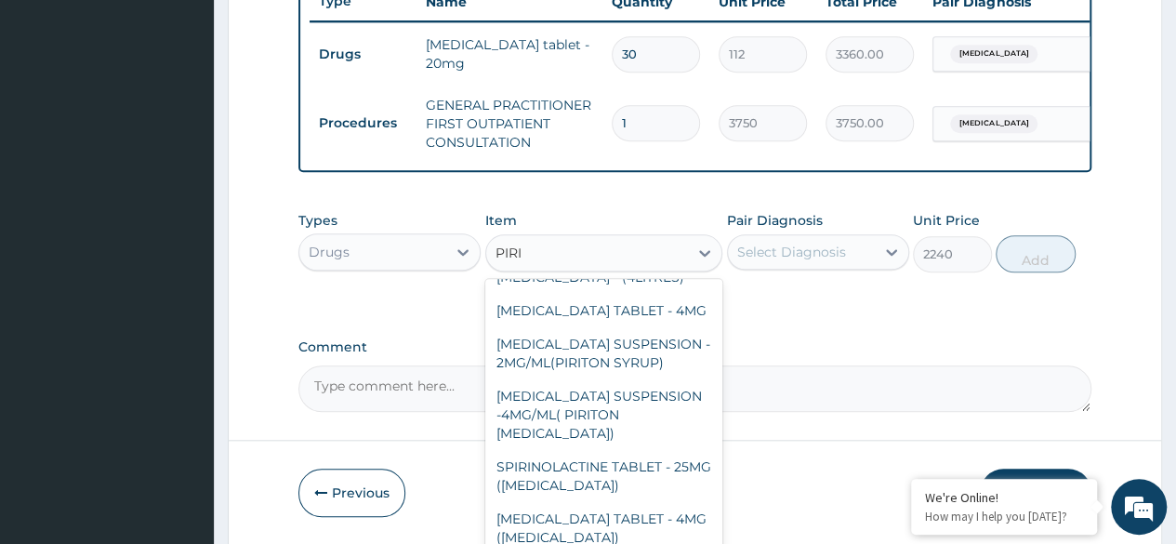
type input "PIRIT"
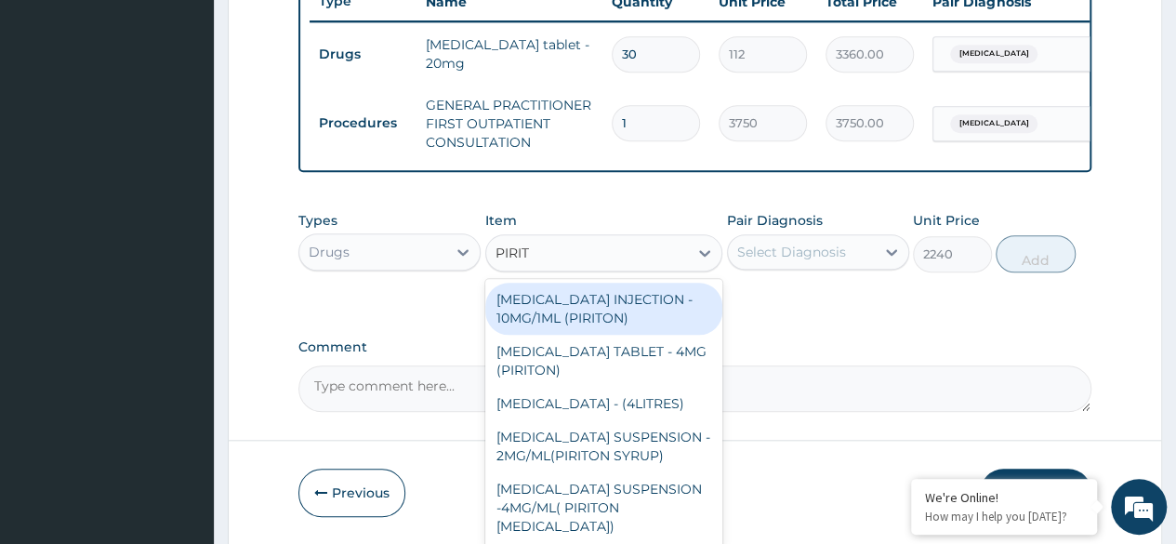
click at [592, 309] on div "[MEDICAL_DATA] INJECTION - 10MG/1ML (PIRITON)" at bounding box center [604, 309] width 238 height 52
type input "364"
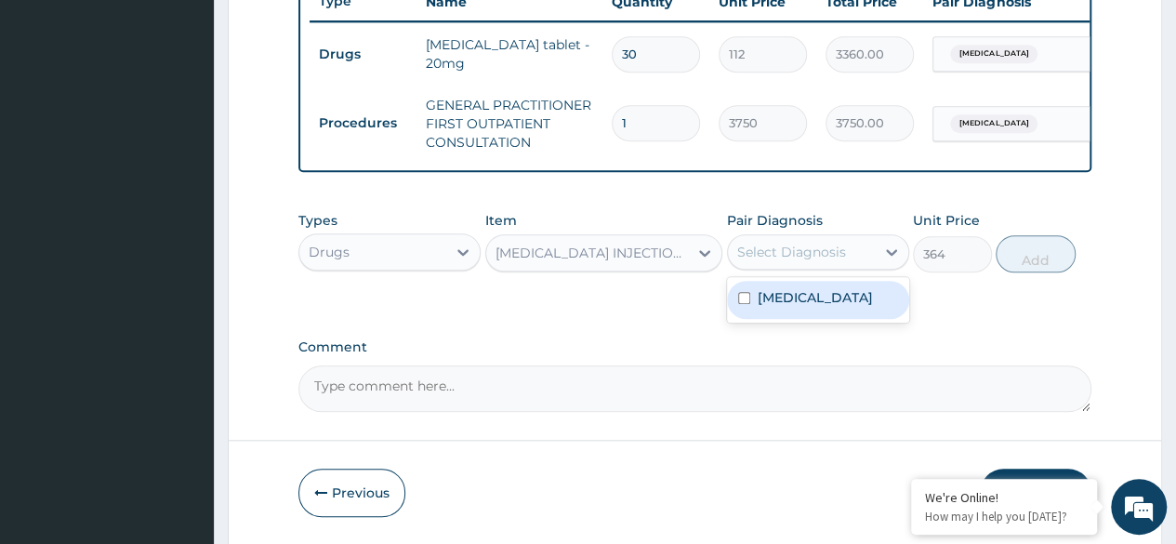
click at [770, 261] on div "Select Diagnosis" at bounding box center [791, 252] width 109 height 19
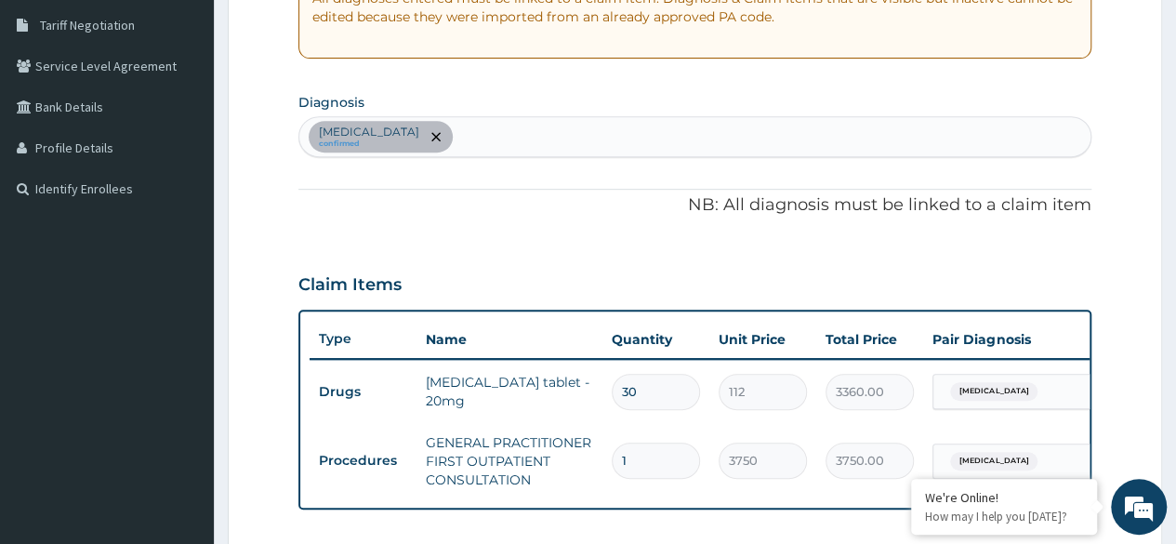
scroll to position [379, 0]
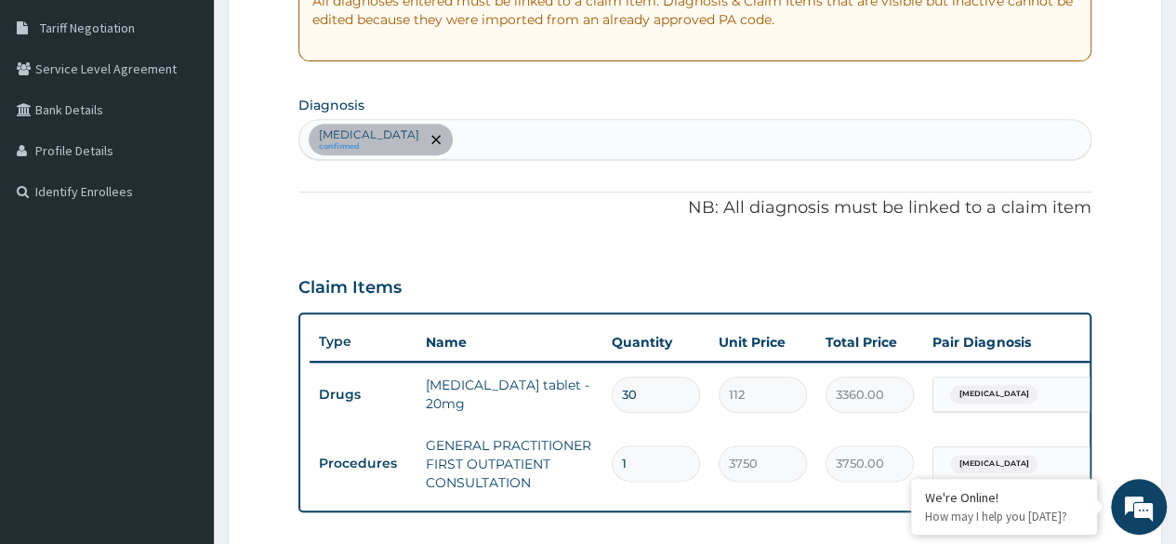
click at [515, 137] on div "[MEDICAL_DATA] confirmed" at bounding box center [694, 139] width 791 height 39
type input "UPPER"
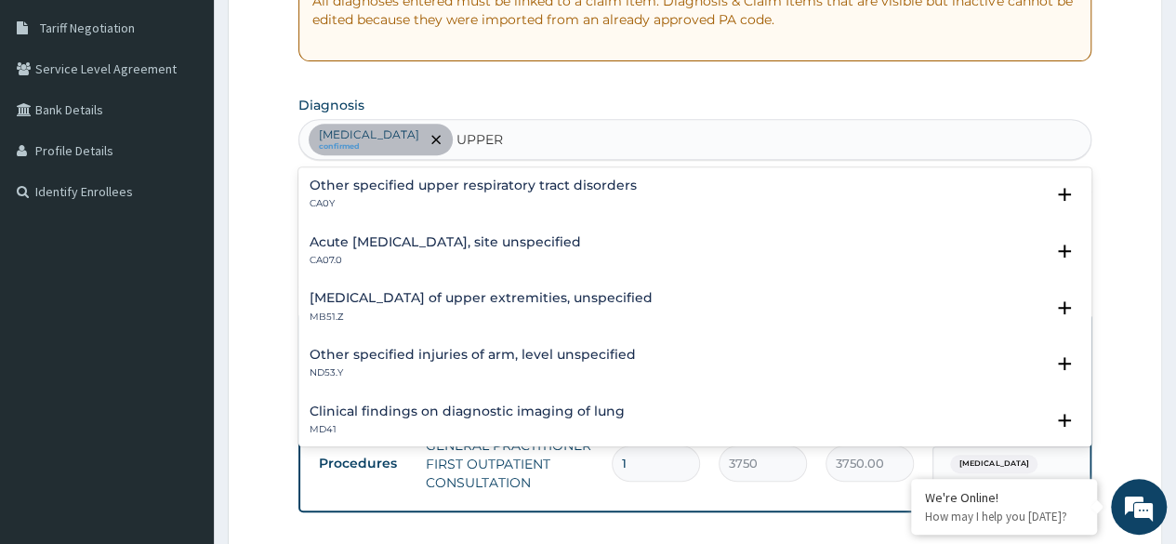
click at [491, 241] on h4 "Acute [MEDICAL_DATA], site unspecified" at bounding box center [444, 242] width 271 height 14
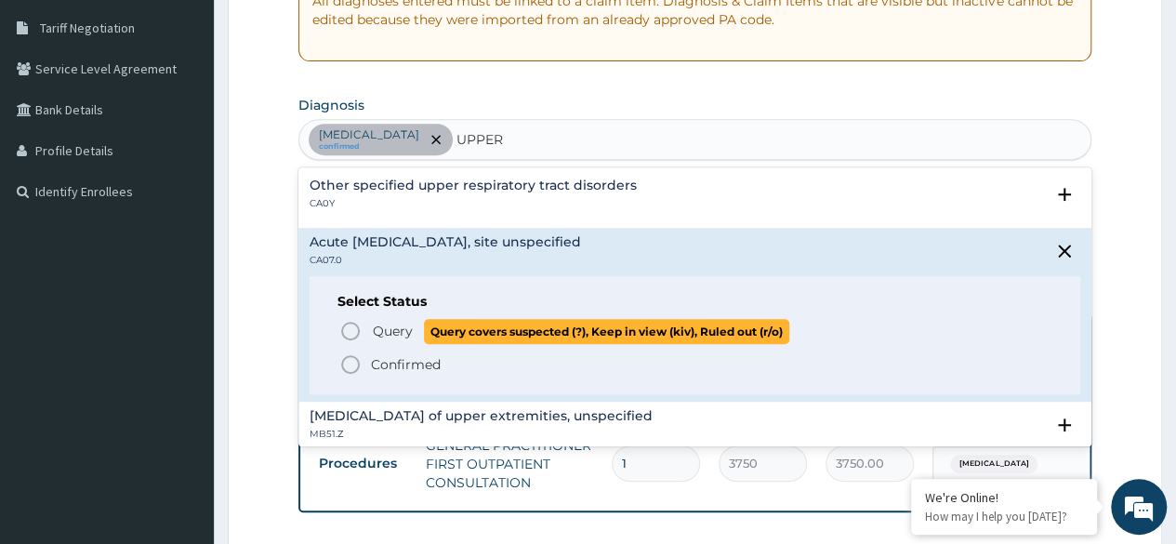
click at [407, 328] on span "Query" at bounding box center [393, 331] width 40 height 19
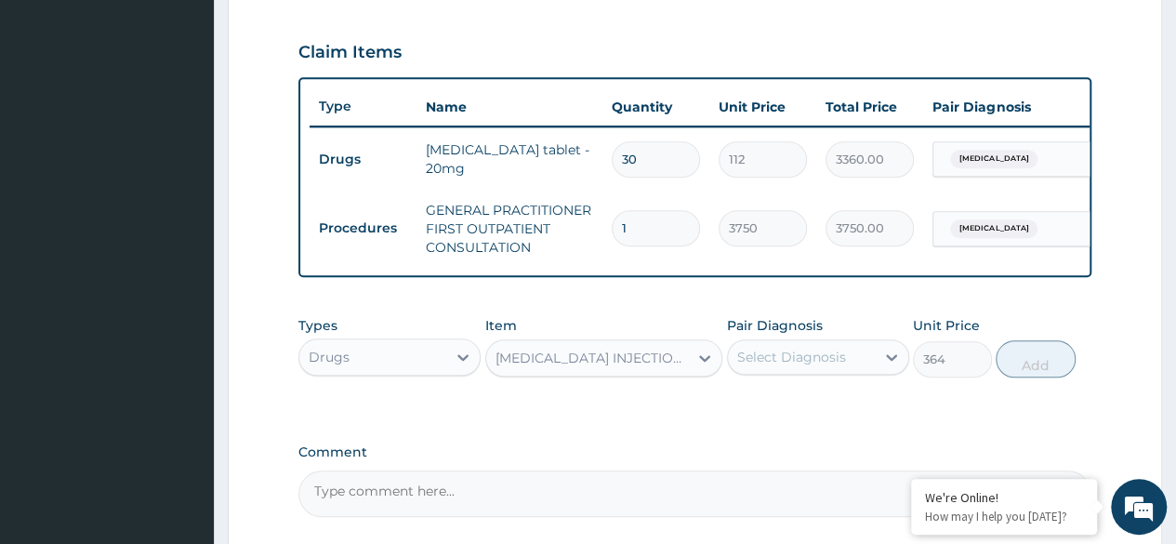
scroll to position [618, 0]
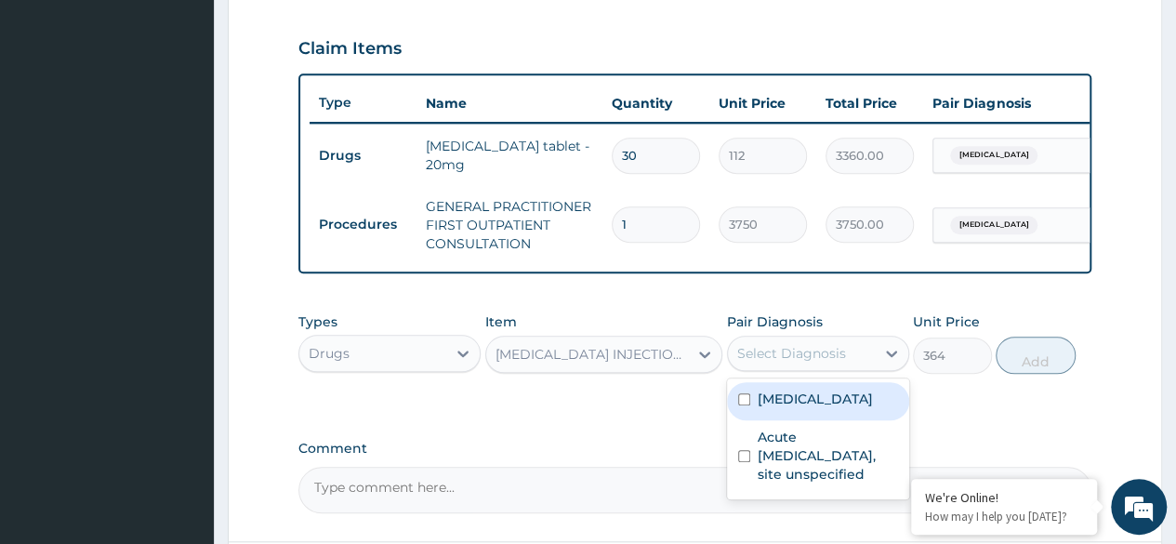
click at [806, 362] on div "Select Diagnosis" at bounding box center [791, 353] width 109 height 19
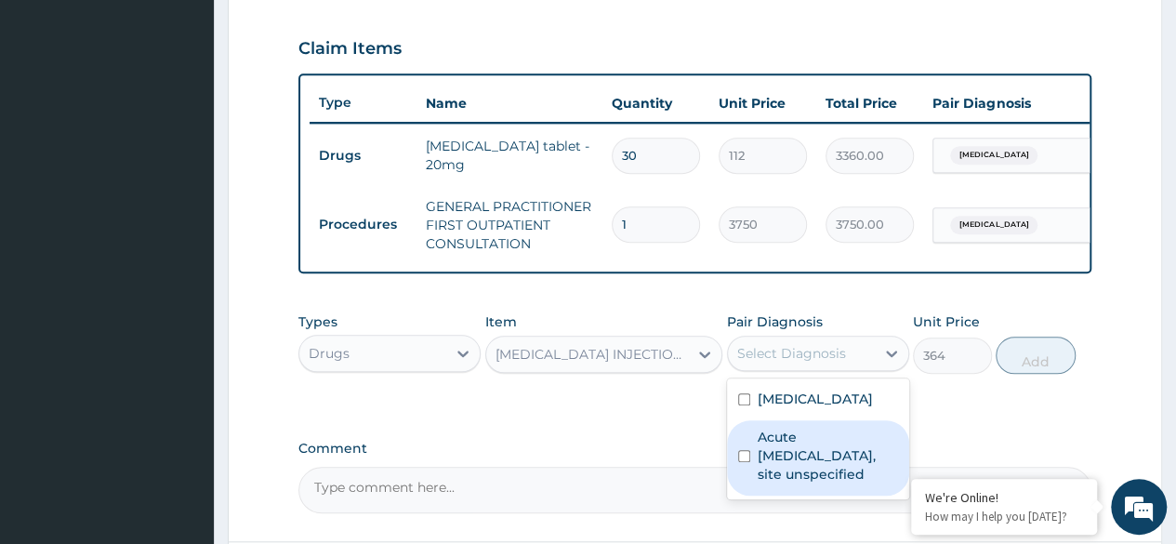
click at [786, 481] on label "Acute [MEDICAL_DATA], site unspecified" at bounding box center [827, 456] width 140 height 56
checkbox input "true"
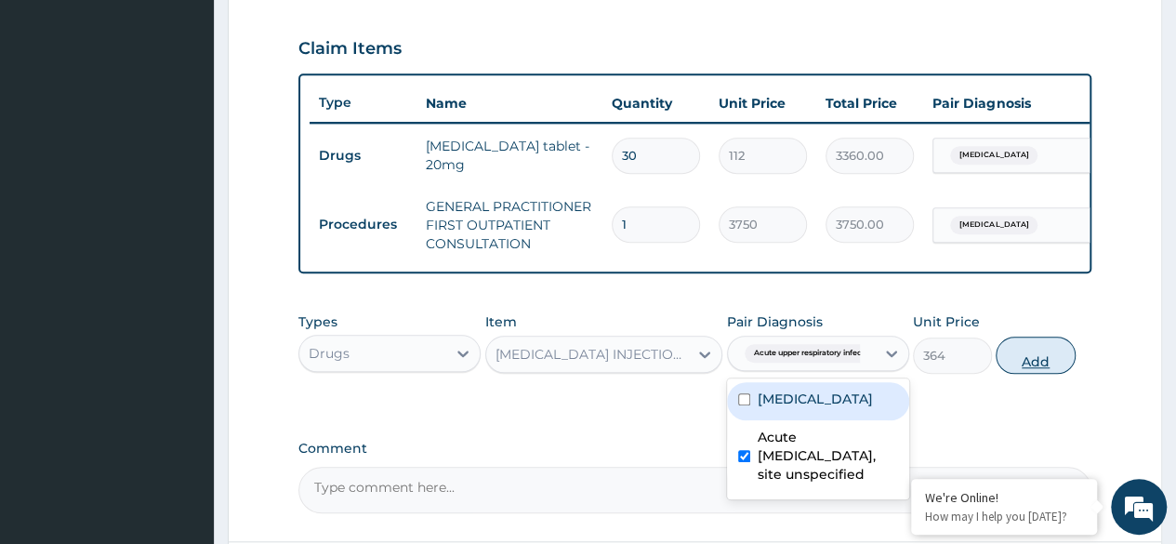
click at [1022, 369] on button "Add" at bounding box center [1034, 354] width 79 height 37
type input "0"
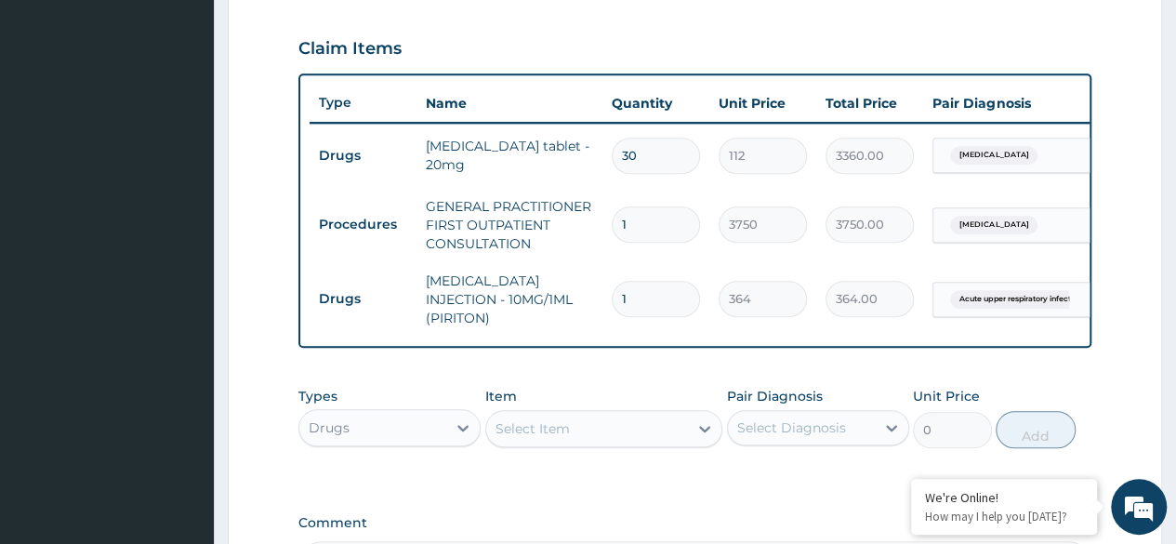
scroll to position [0, 139]
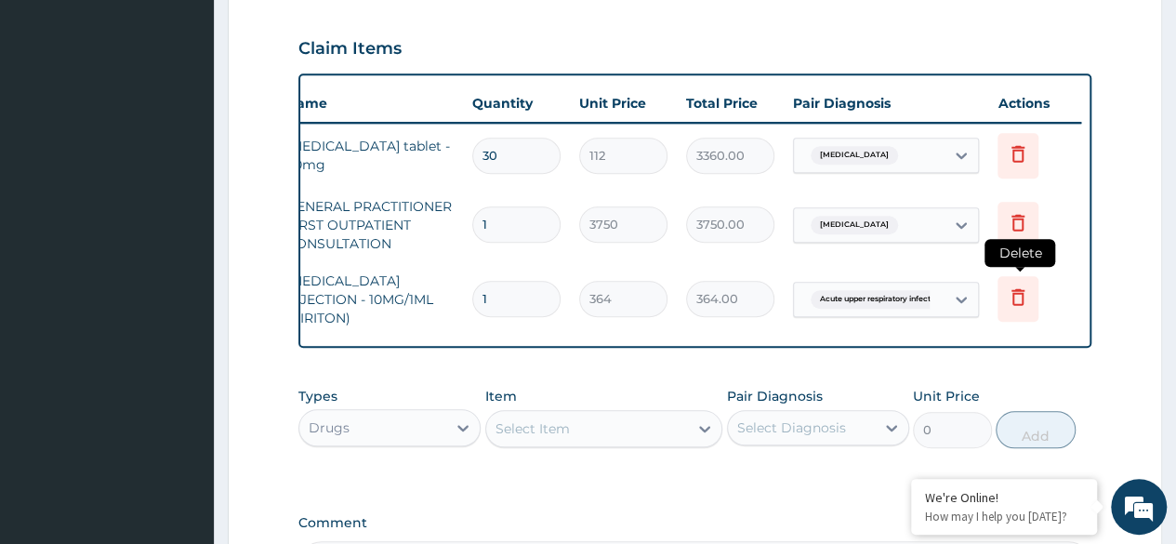
click at [1015, 296] on icon at bounding box center [1018, 296] width 22 height 22
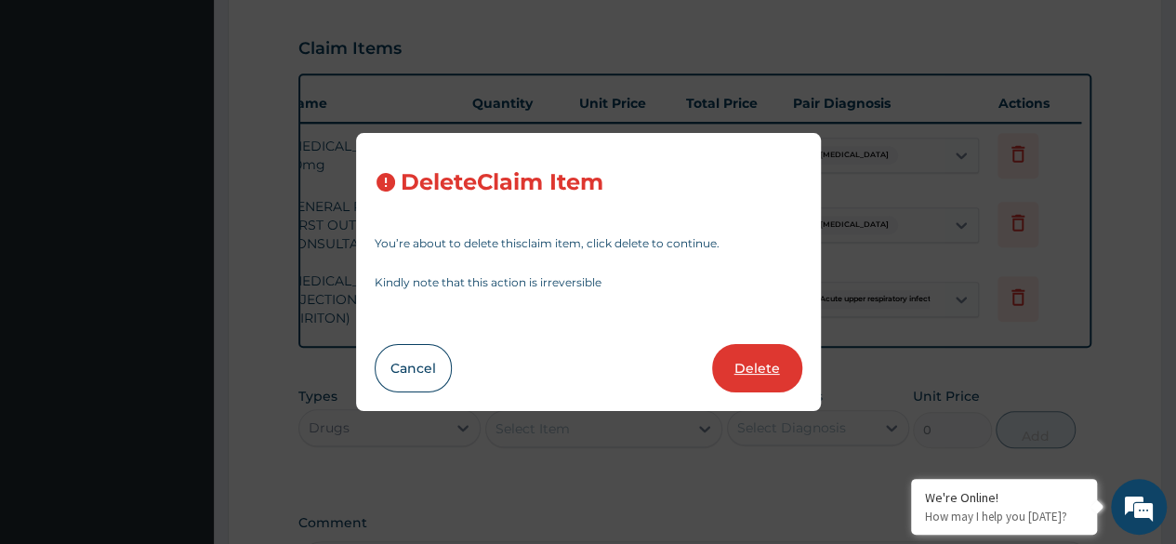
click at [747, 370] on button "Delete" at bounding box center [757, 368] width 90 height 48
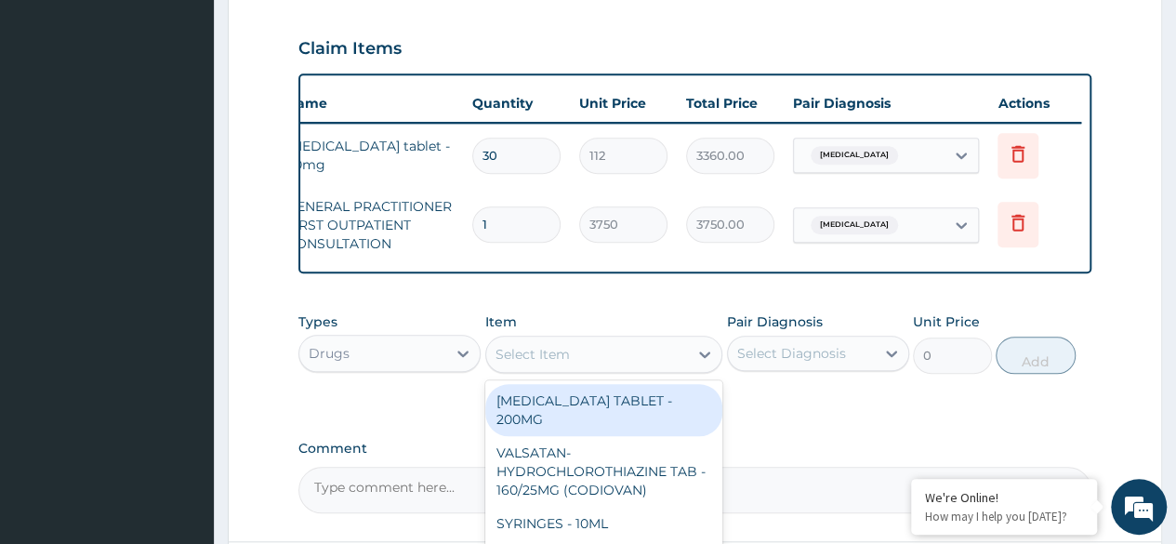
click at [641, 365] on div "Select Item" at bounding box center [587, 354] width 203 height 30
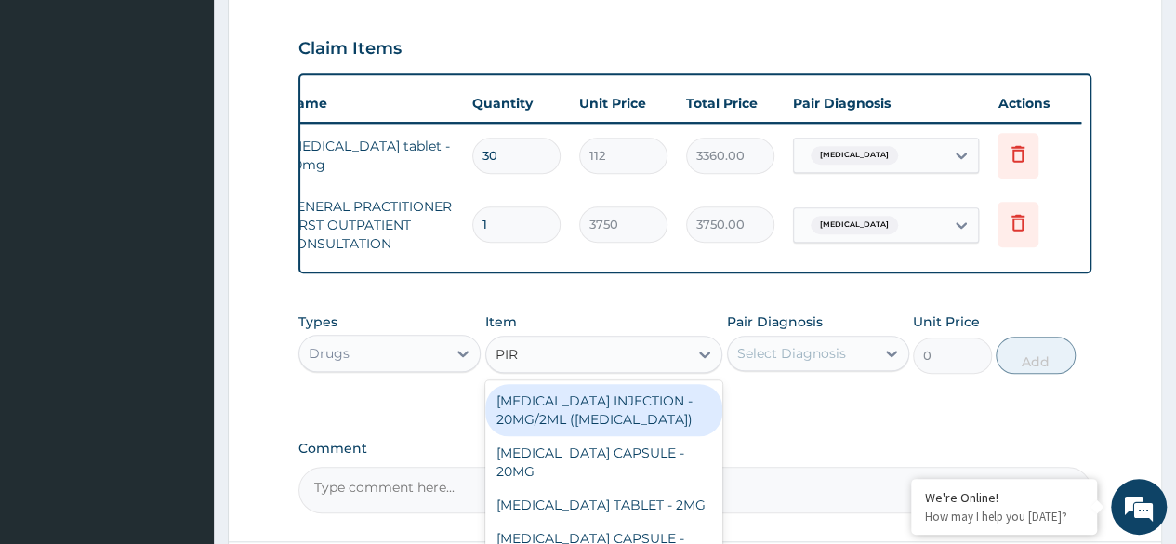
type input "PIRI"
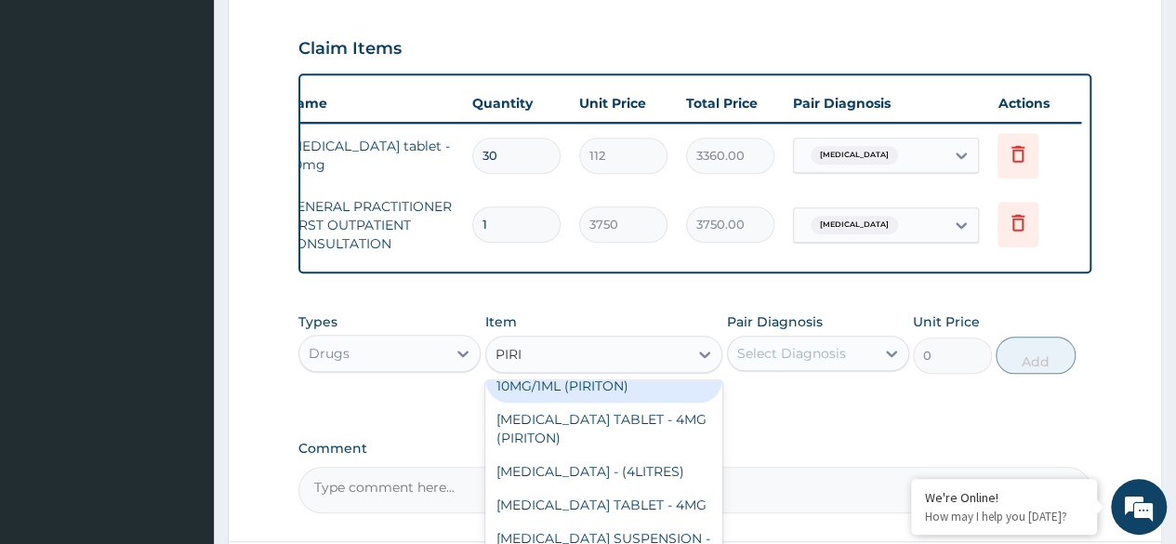
scroll to position [87, 0]
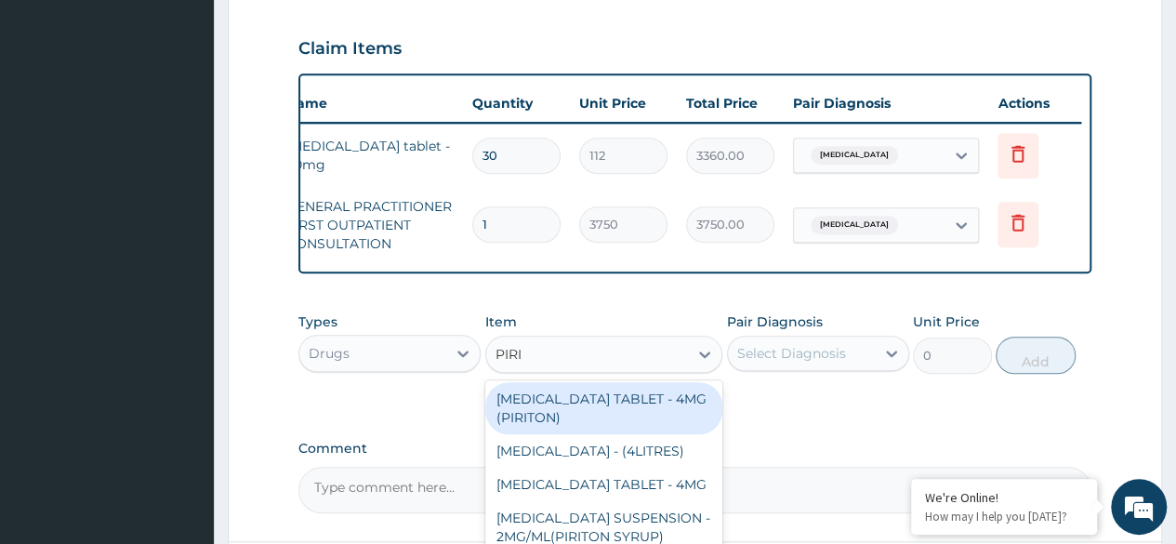
click at [638, 434] on div "[MEDICAL_DATA] TABLET - 4MG (PIRITON)" at bounding box center [604, 408] width 238 height 52
type input "22.4"
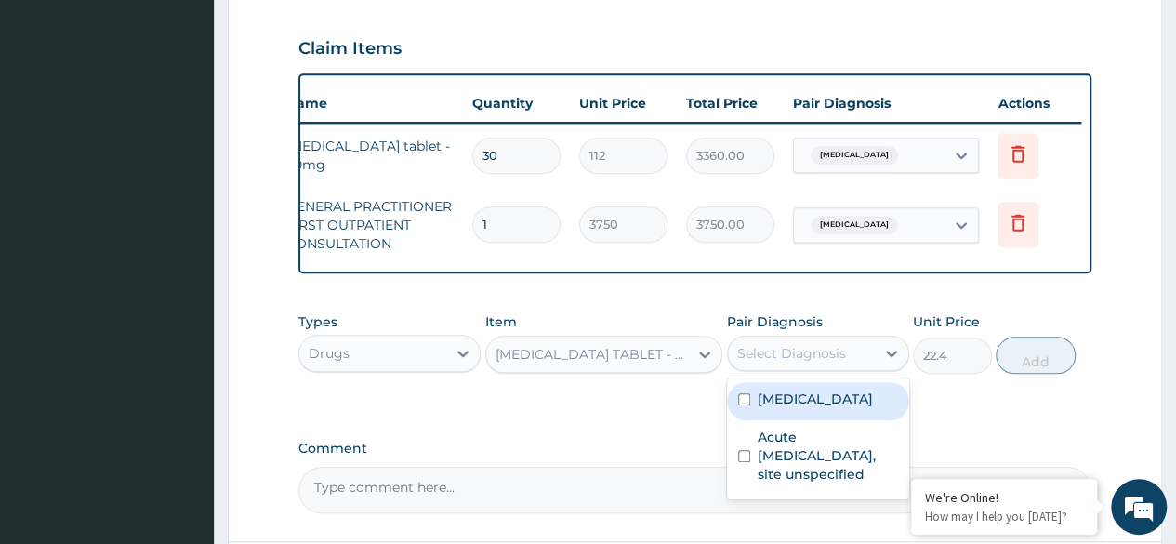
click at [823, 368] on div "Select Diagnosis" at bounding box center [801, 353] width 147 height 30
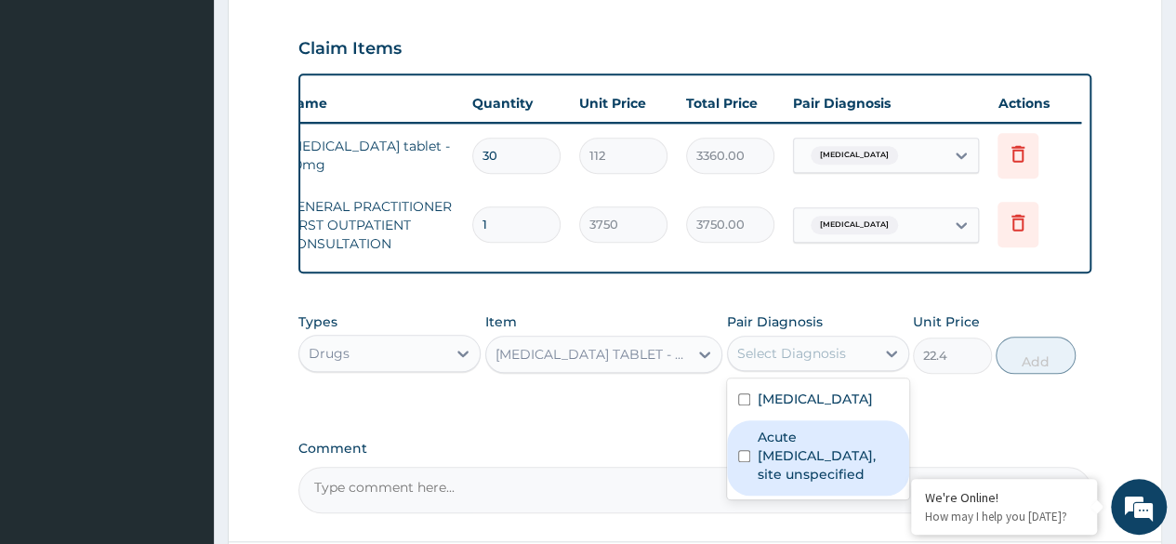
click at [782, 475] on label "Acute [MEDICAL_DATA], site unspecified" at bounding box center [827, 456] width 140 height 56
checkbox input "true"
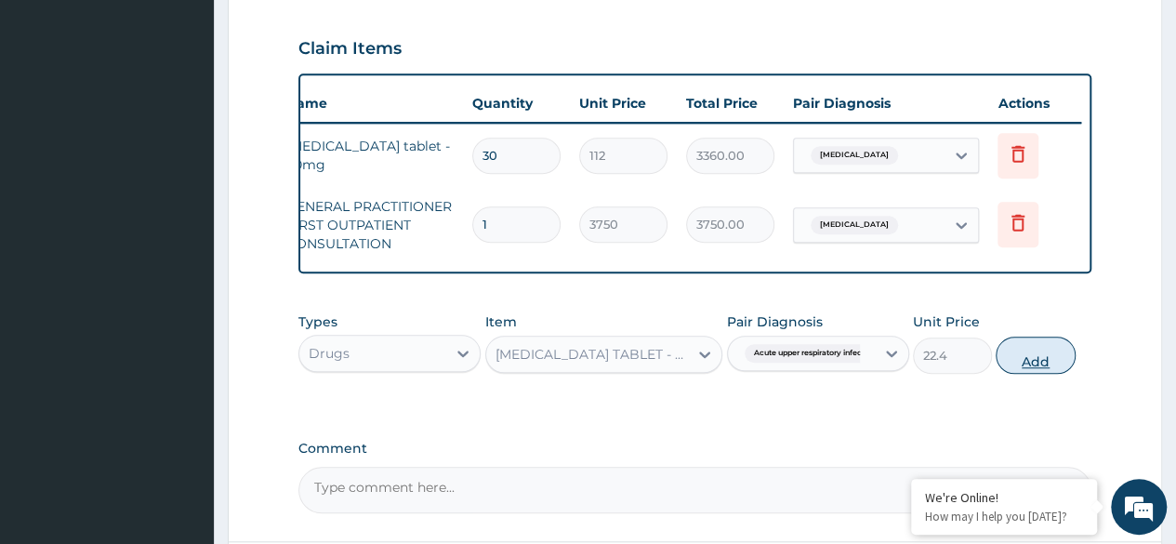
click at [1007, 372] on button "Add" at bounding box center [1034, 354] width 79 height 37
type input "0"
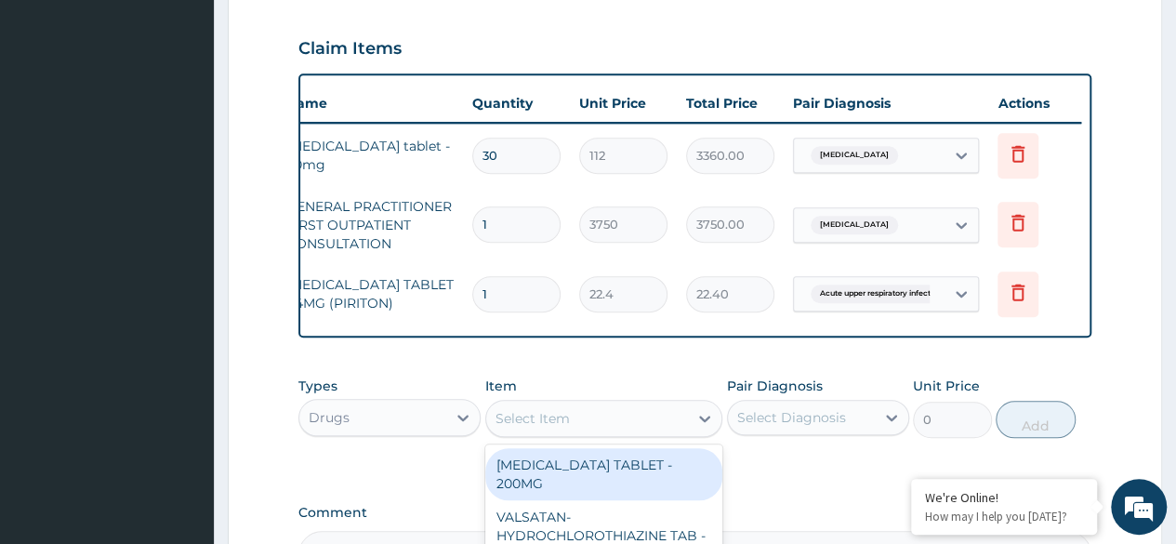
click at [652, 425] on div "Select Item" at bounding box center [587, 418] width 203 height 30
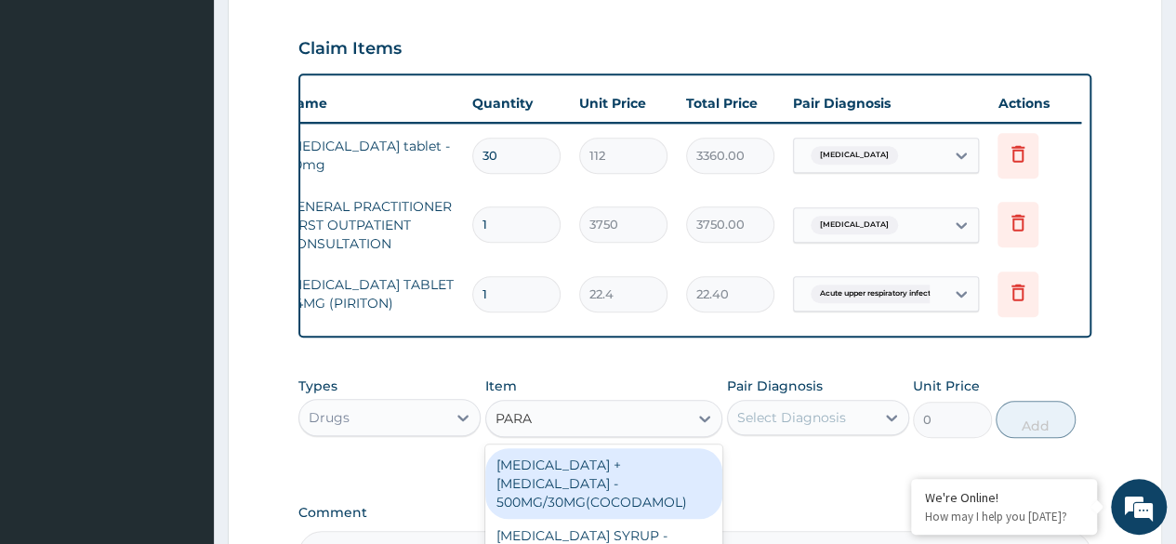
type input "PARAC"
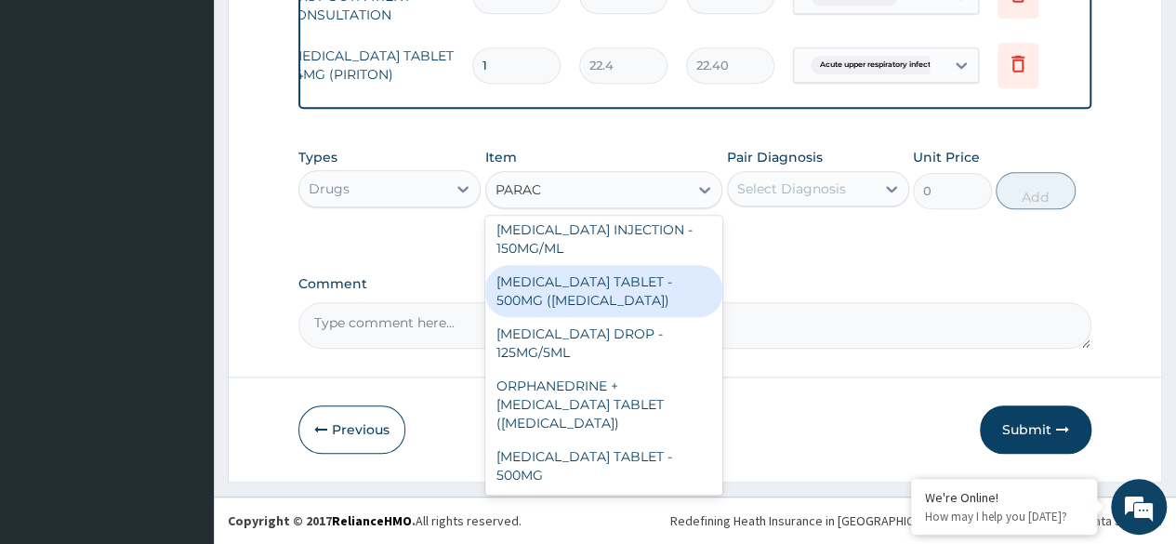
scroll to position [182, 0]
click at [610, 294] on div "[MEDICAL_DATA] TABLET - 500MG ([MEDICAL_DATA])" at bounding box center [604, 290] width 238 height 52
type input "42"
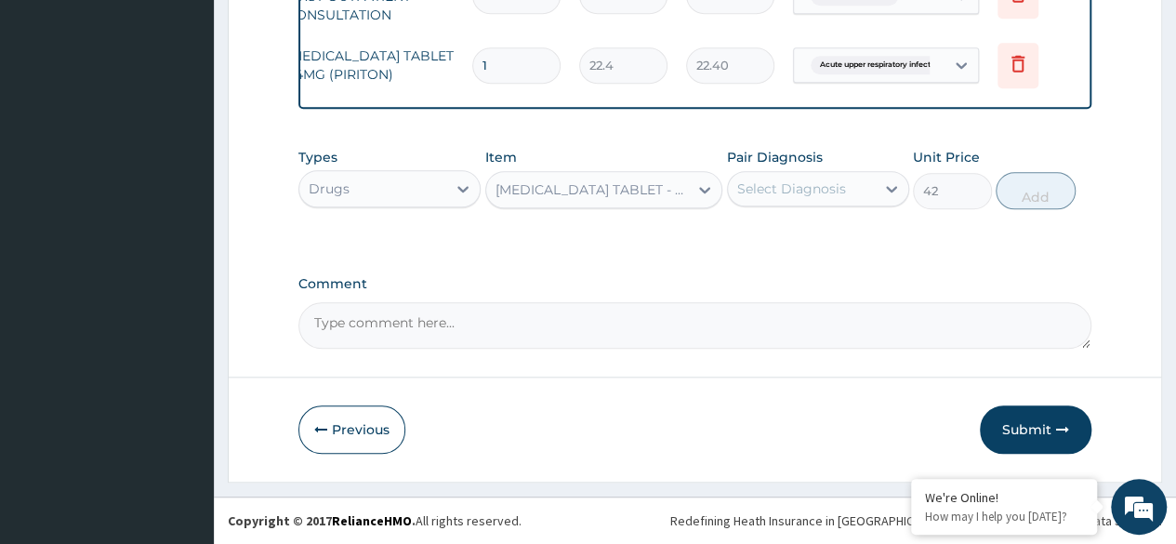
click at [784, 191] on div "Select Diagnosis" at bounding box center [791, 188] width 109 height 19
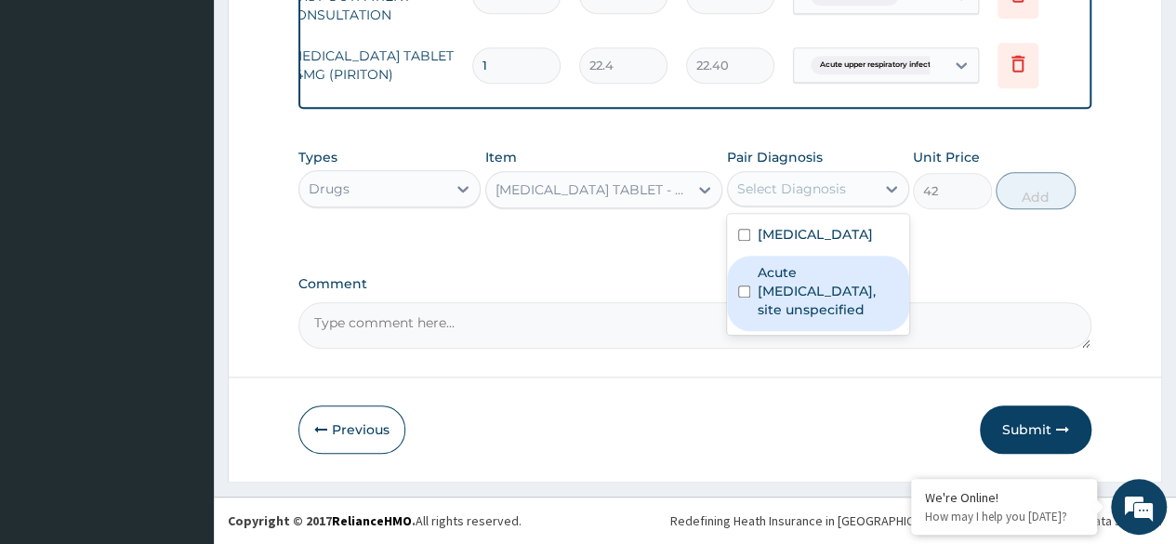
click at [763, 296] on label "Acute [MEDICAL_DATA], site unspecified" at bounding box center [827, 291] width 140 height 56
checkbox input "true"
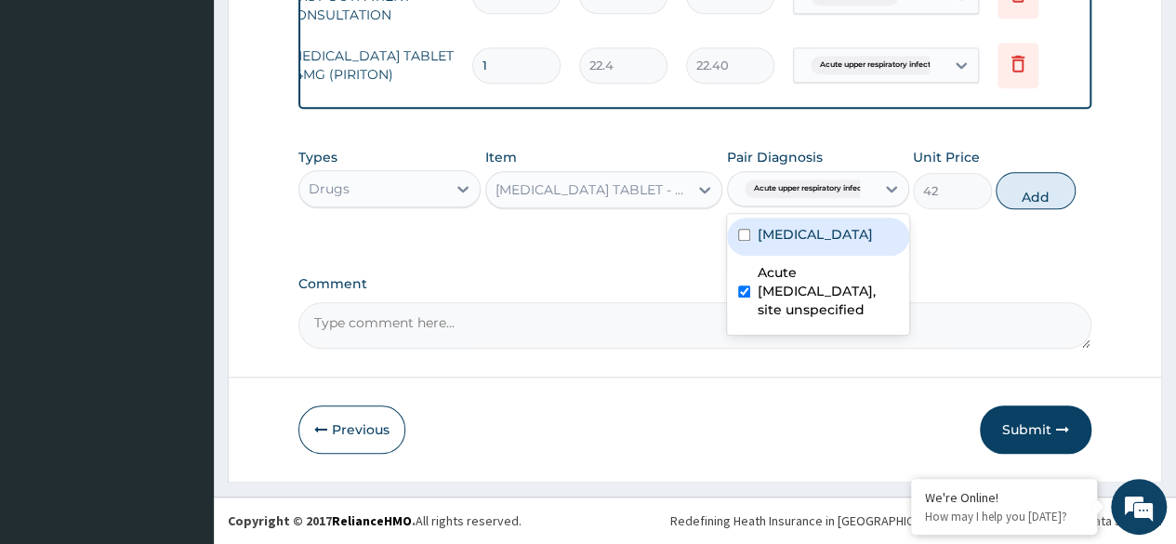
click at [771, 244] on label "[MEDICAL_DATA]" at bounding box center [814, 234] width 115 height 19
checkbox input "true"
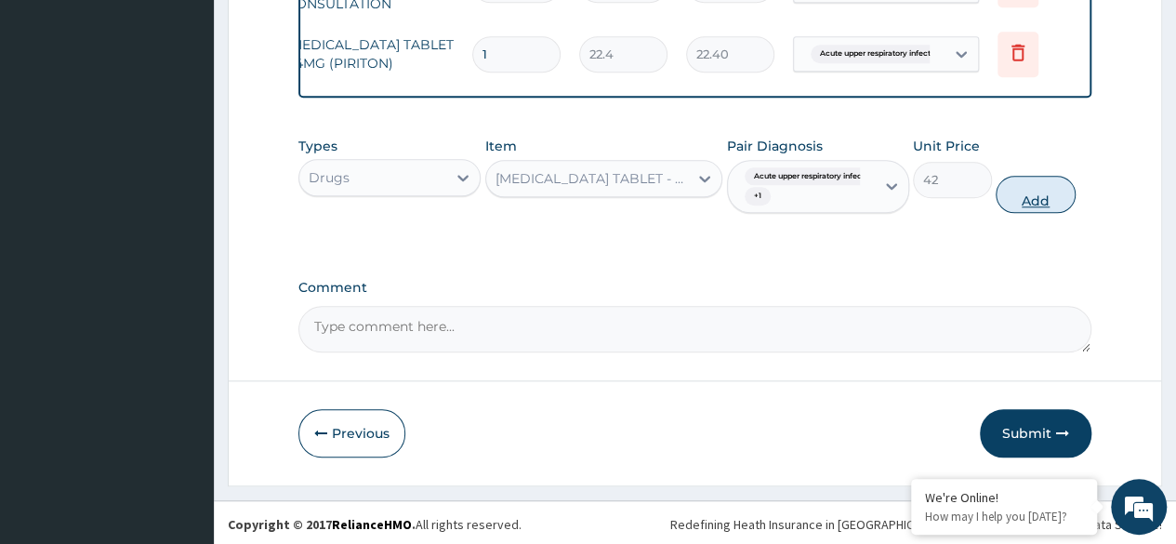
click at [1035, 211] on button "Add" at bounding box center [1034, 194] width 79 height 37
type input "0"
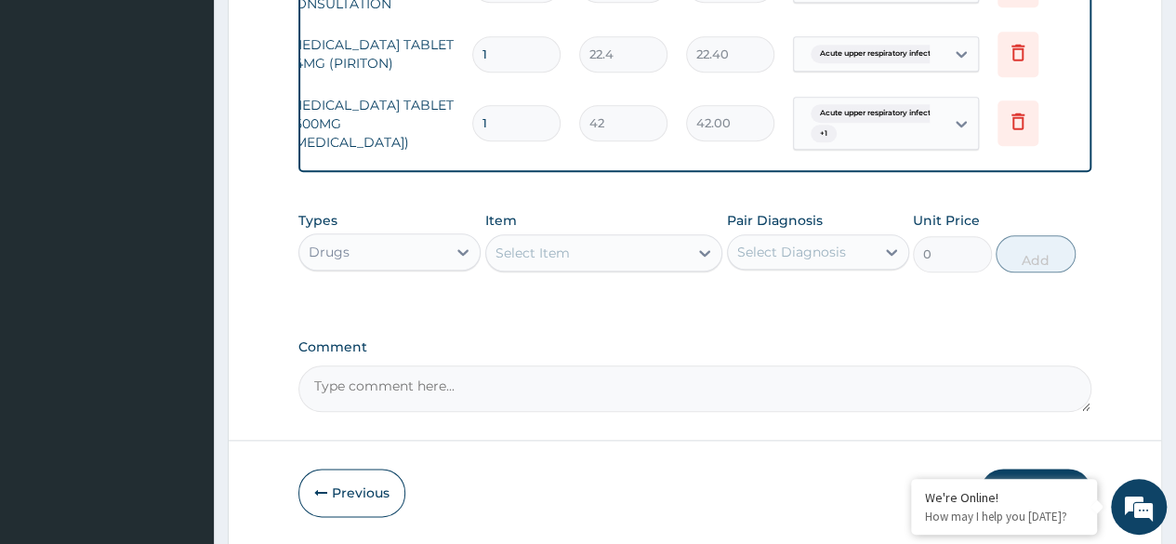
type input "18"
type input "756.00"
type input "18"
click at [491, 51] on input "1" at bounding box center [516, 54] width 88 height 36
type input "0.00"
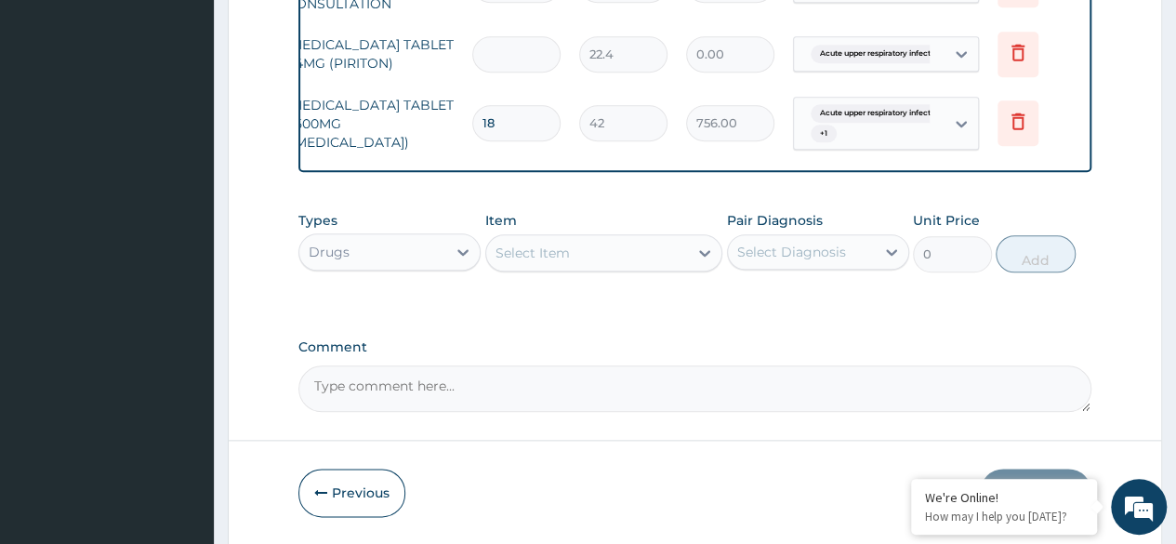
type input "7"
type input "156.80"
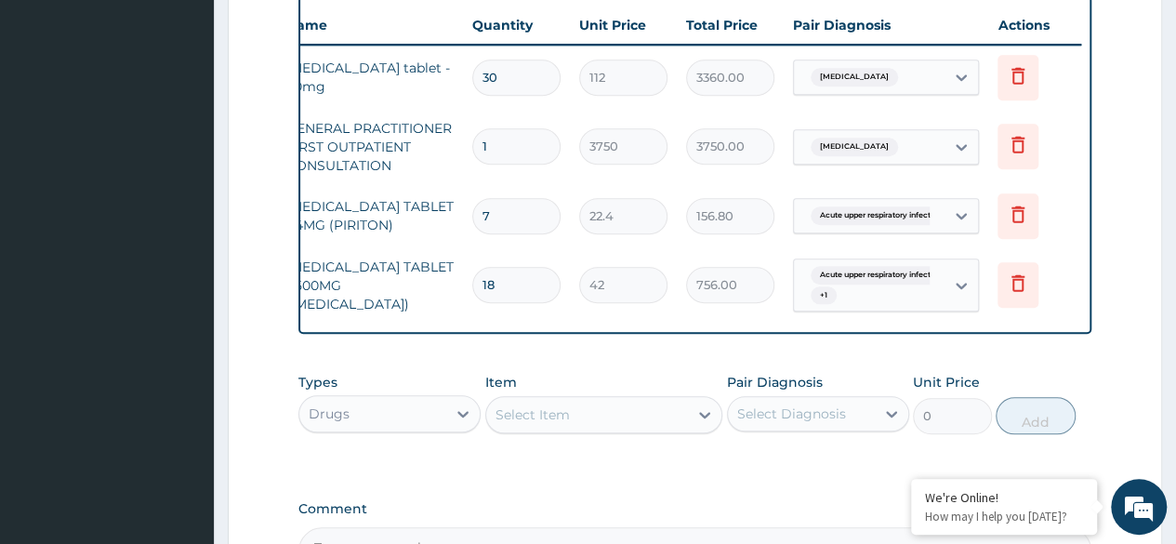
scroll to position [929, 0]
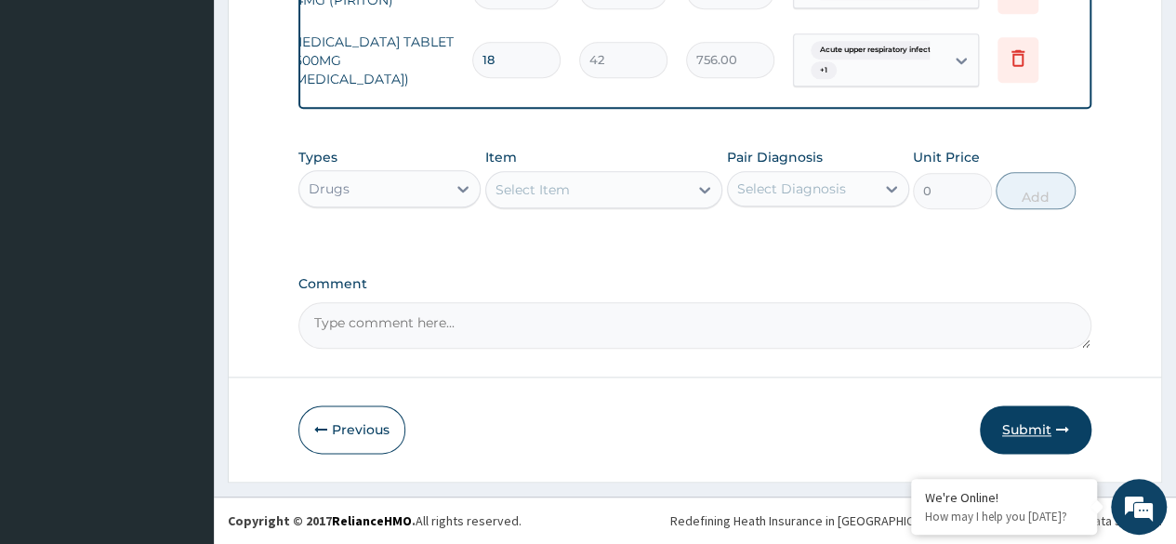
type input "7"
click at [1032, 425] on button "Submit" at bounding box center [1036, 429] width 112 height 48
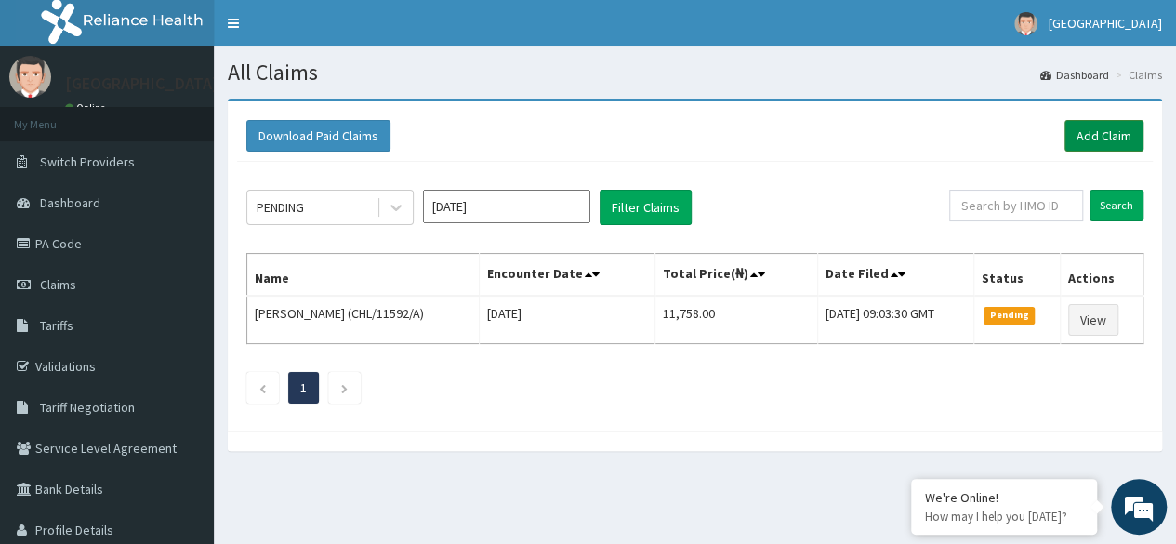
click at [1095, 132] on link "Add Claim" at bounding box center [1103, 136] width 79 height 32
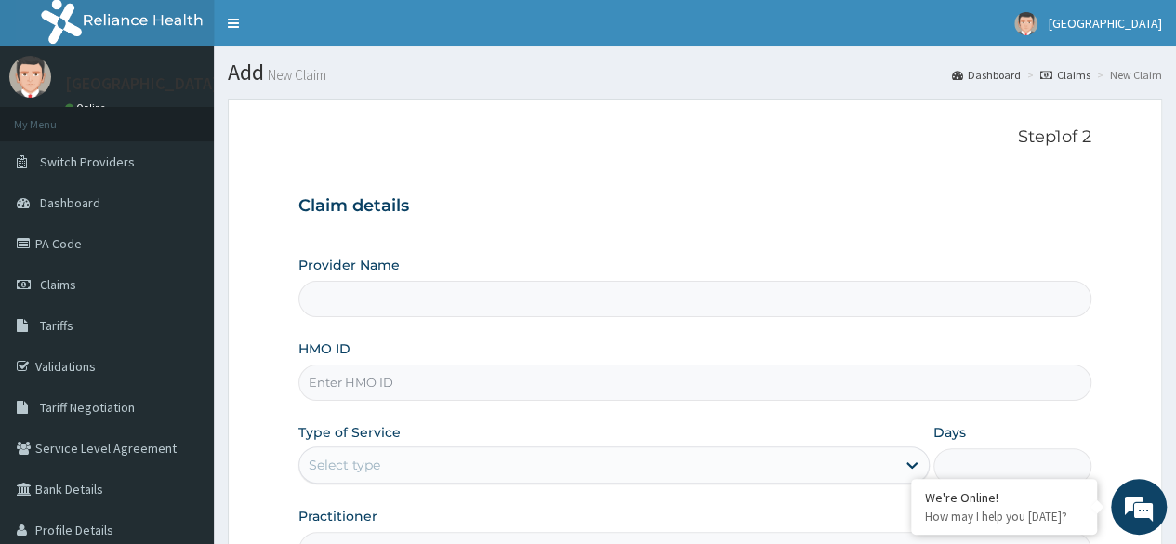
click at [520, 380] on input "HMO ID" at bounding box center [694, 382] width 793 height 36
type input "[GEOGRAPHIC_DATA]"
type input "SLR/10012/A"
click at [383, 470] on div "Select type" at bounding box center [597, 465] width 596 height 30
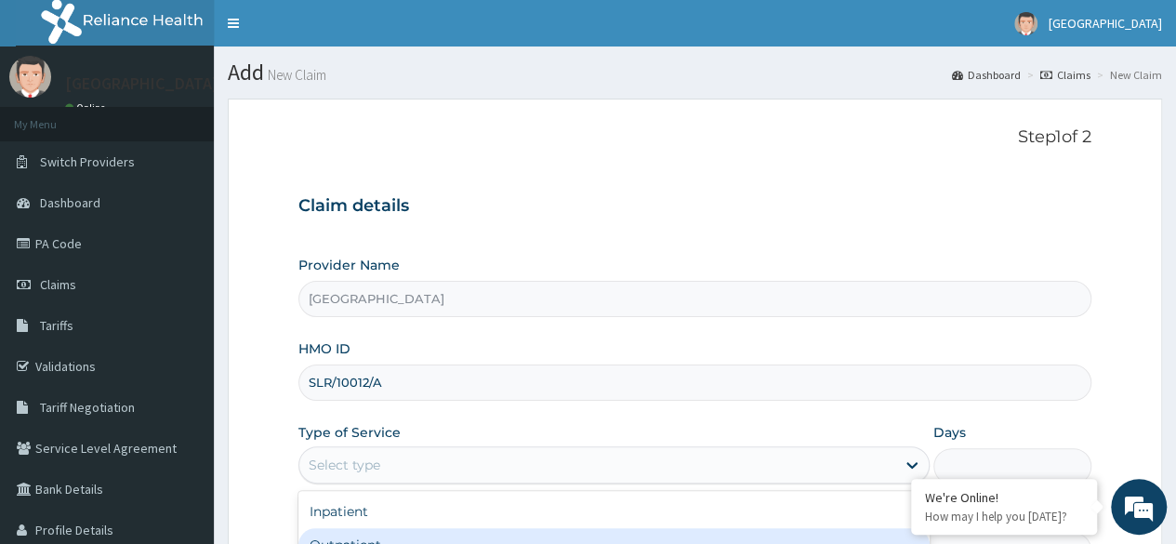
click at [383, 529] on div "Outpatient" at bounding box center [613, 544] width 631 height 33
type input "1"
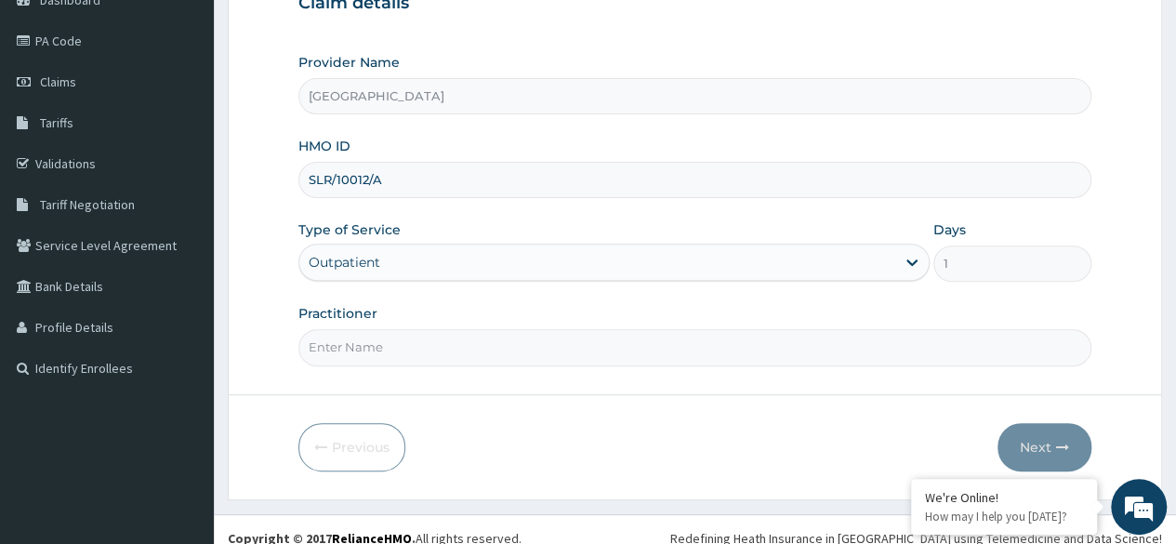
scroll to position [216, 0]
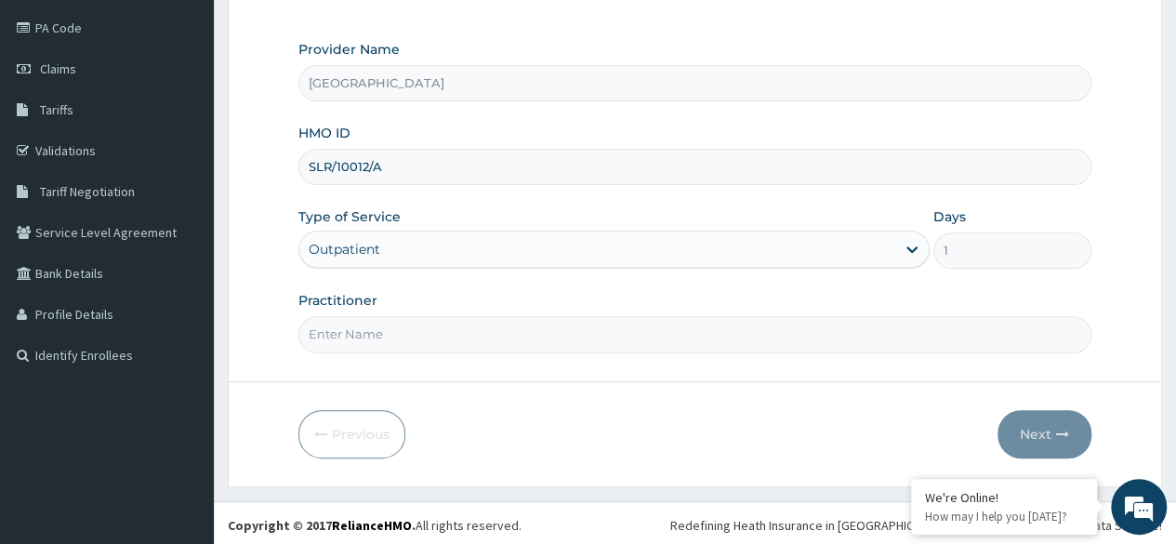
click at [431, 320] on input "Practitioner" at bounding box center [694, 334] width 793 height 36
type input "[PERSON_NAME]"
click at [1059, 440] on button "Next" at bounding box center [1044, 434] width 94 height 48
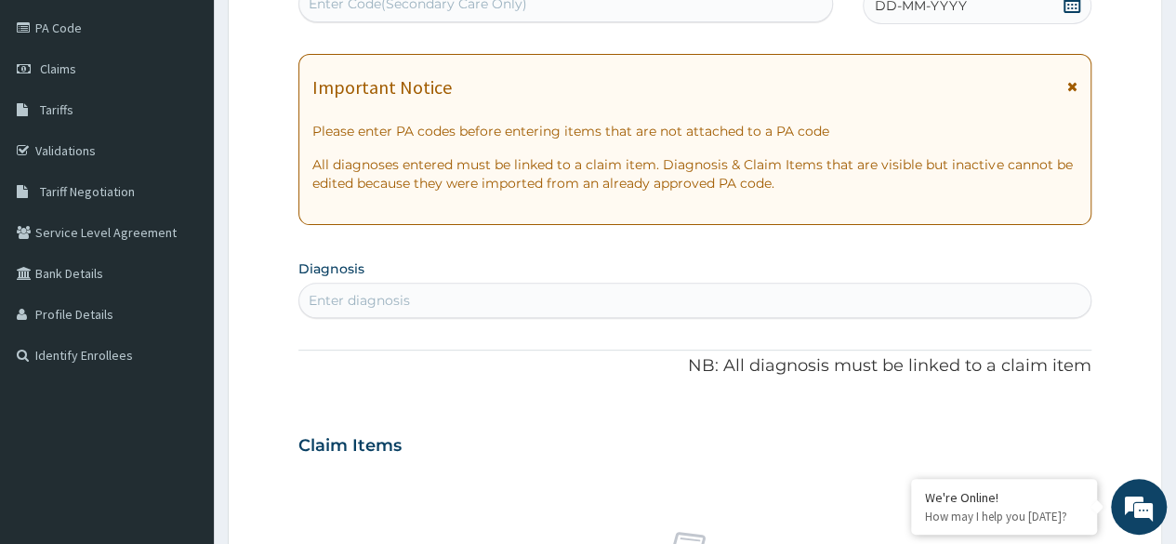
click at [909, 5] on span "DD-MM-YYYY" at bounding box center [921, 5] width 92 height 19
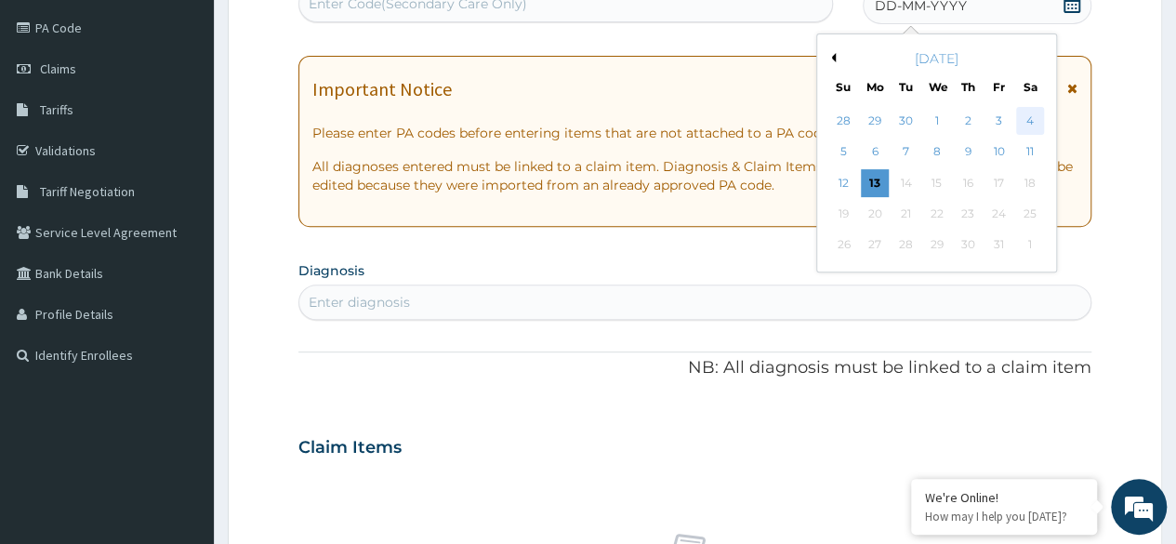
click at [1041, 119] on div "4" at bounding box center [1029, 121] width 28 height 28
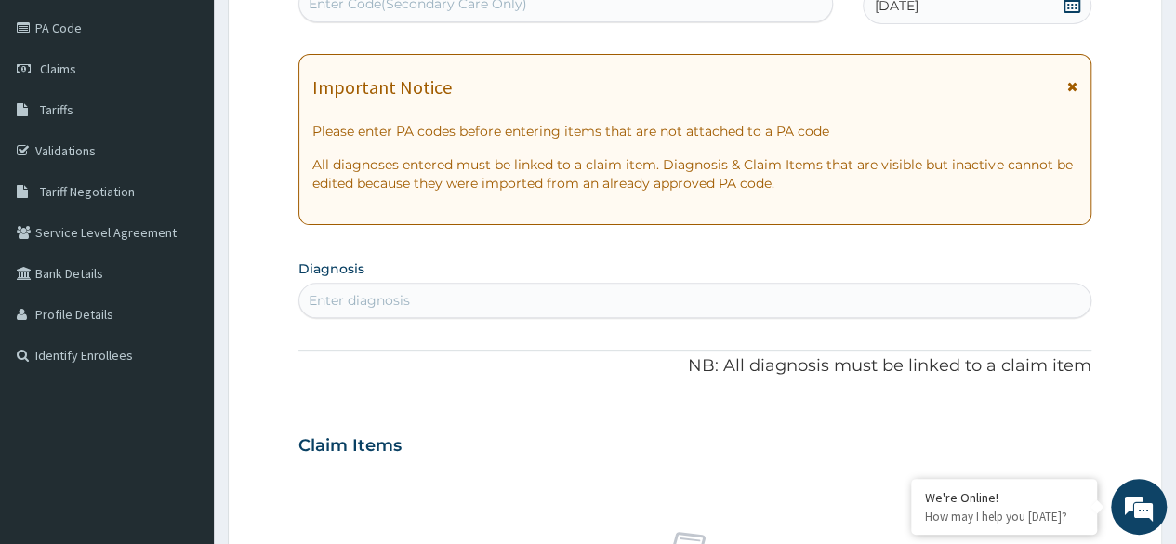
click at [435, 292] on div "Enter diagnosis" at bounding box center [694, 300] width 791 height 30
type input "W"
type input "F"
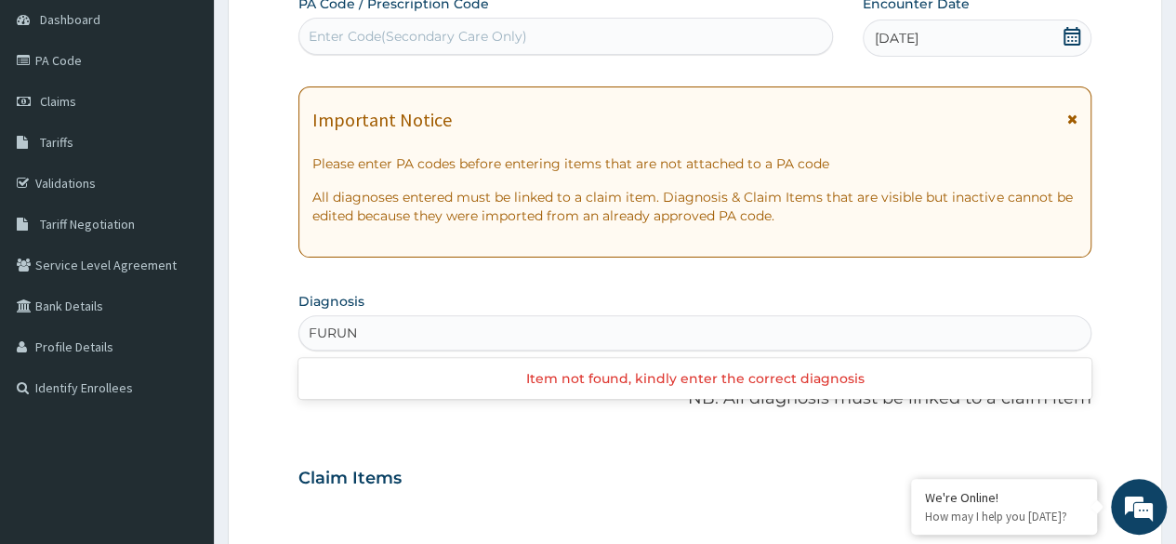
scroll to position [184, 0]
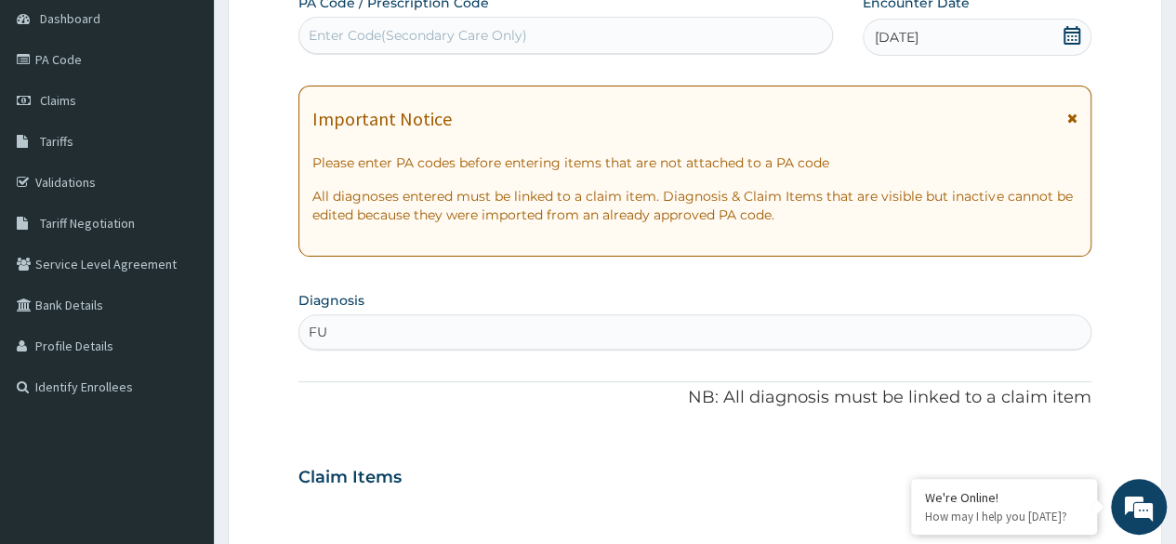
type input "F"
type input "W"
type input "B"
type input "M"
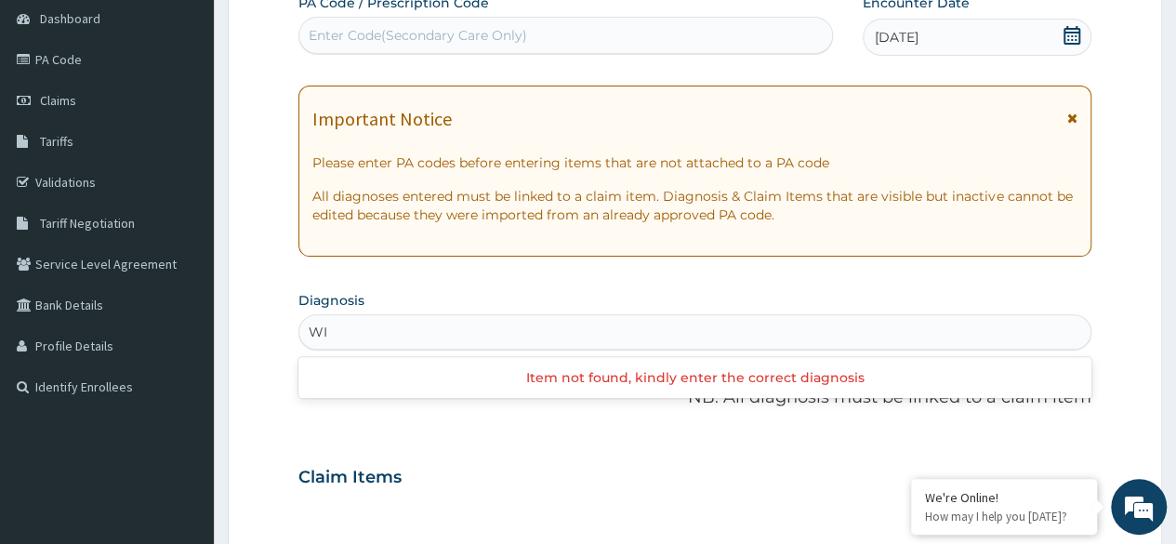
type input "W"
type input "GASTR"
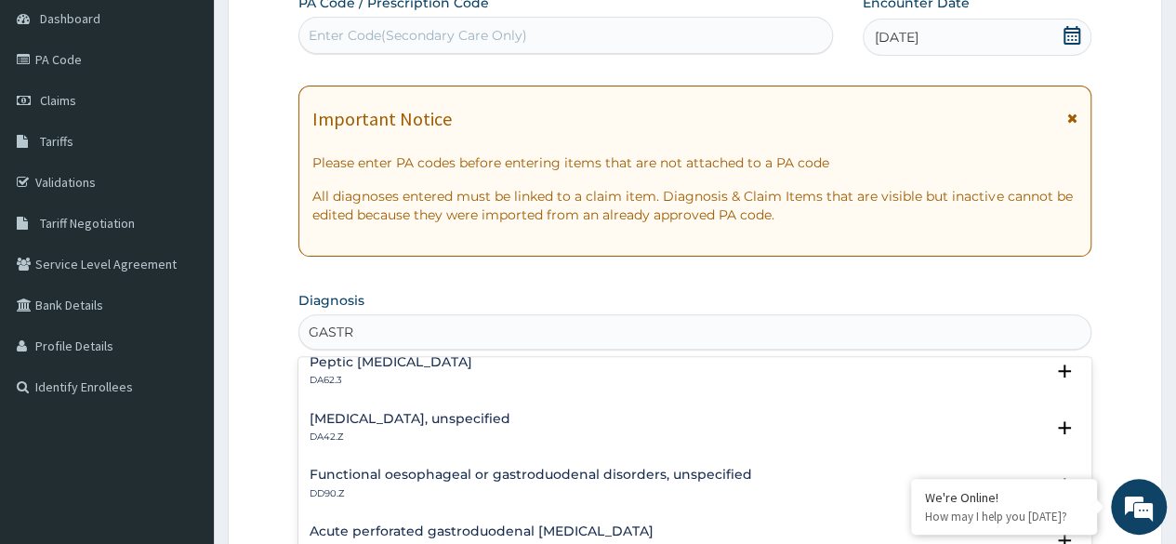
scroll to position [1819, 0]
click at [380, 417] on h4 "[MEDICAL_DATA], unspecified" at bounding box center [409, 418] width 201 height 14
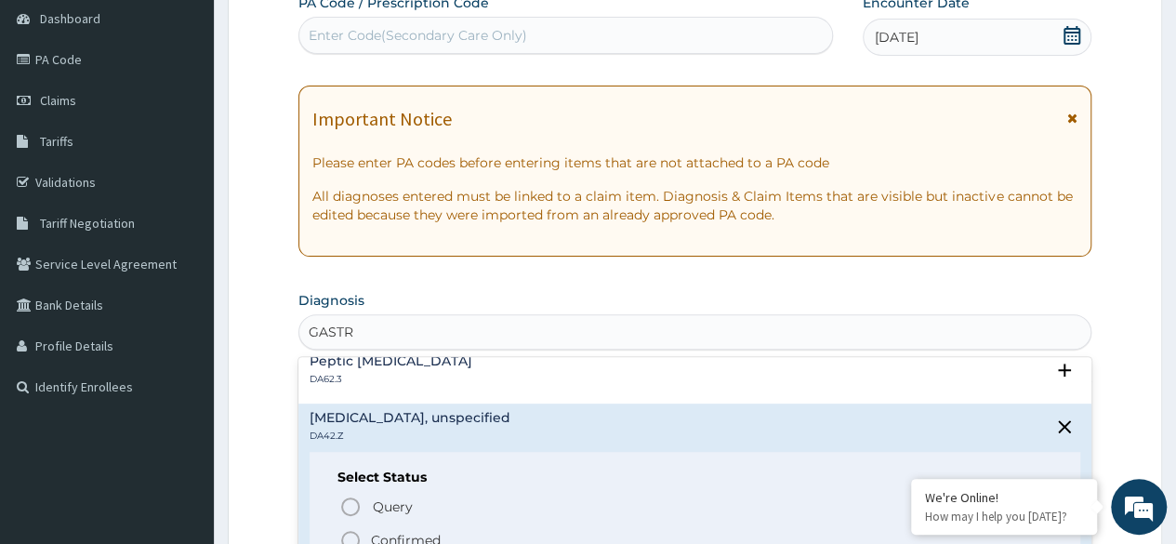
click at [374, 531] on p "Confirmed" at bounding box center [406, 540] width 70 height 19
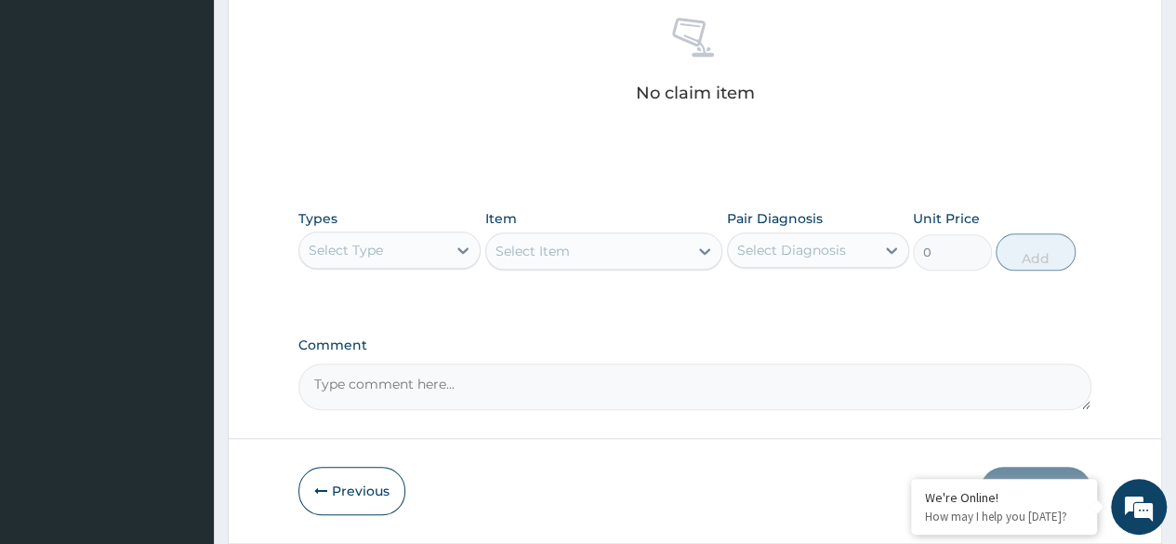
scroll to position [793, 0]
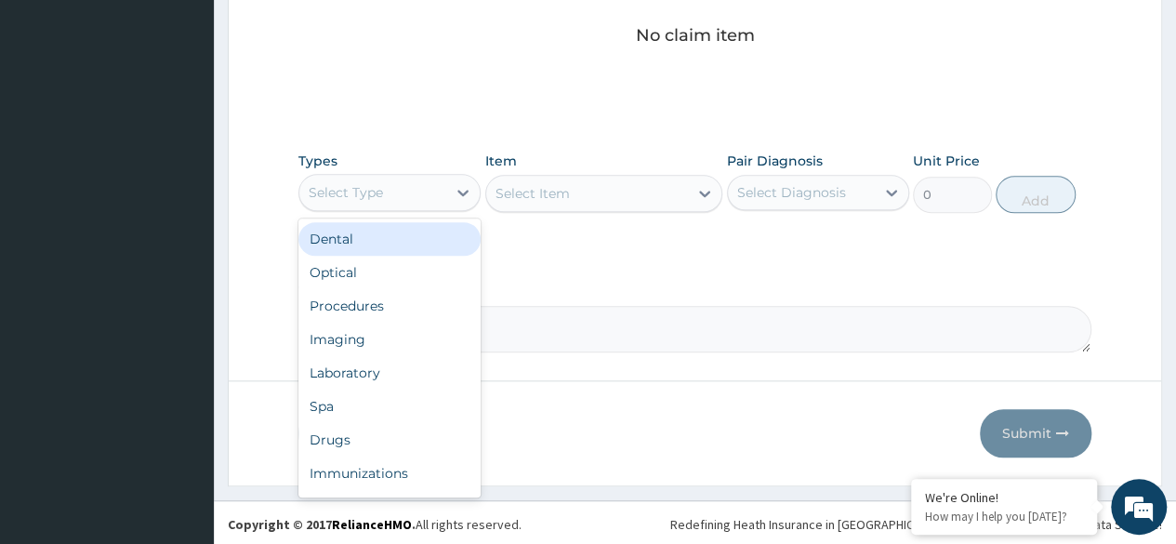
click at [444, 197] on div "Select Type" at bounding box center [372, 193] width 147 height 30
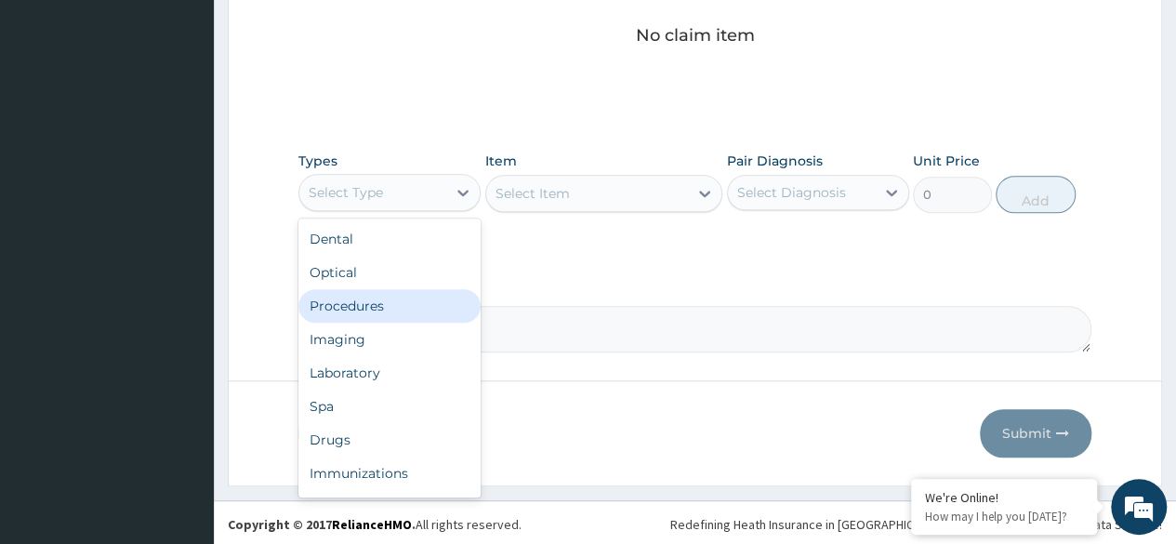
click at [385, 314] on div "Procedures" at bounding box center [389, 305] width 182 height 33
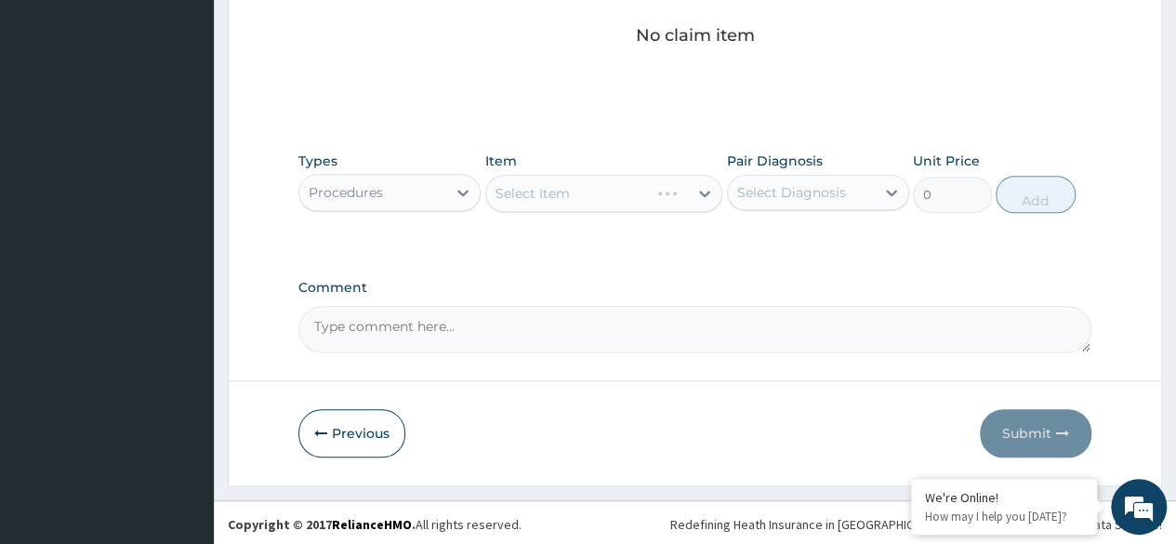
click at [636, 192] on div "Select Item" at bounding box center [604, 193] width 238 height 37
drag, startPoint x: 636, startPoint y: 192, endPoint x: 650, endPoint y: 198, distance: 15.0
click at [650, 198] on div "Select Item" at bounding box center [604, 193] width 238 height 37
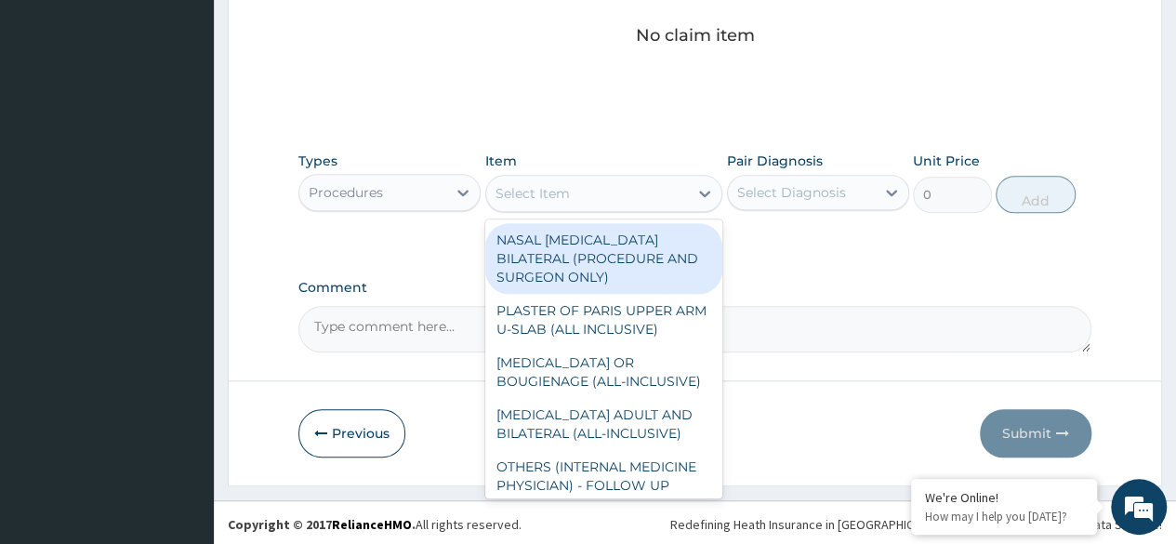
click at [650, 198] on div "Select Item" at bounding box center [587, 193] width 203 height 30
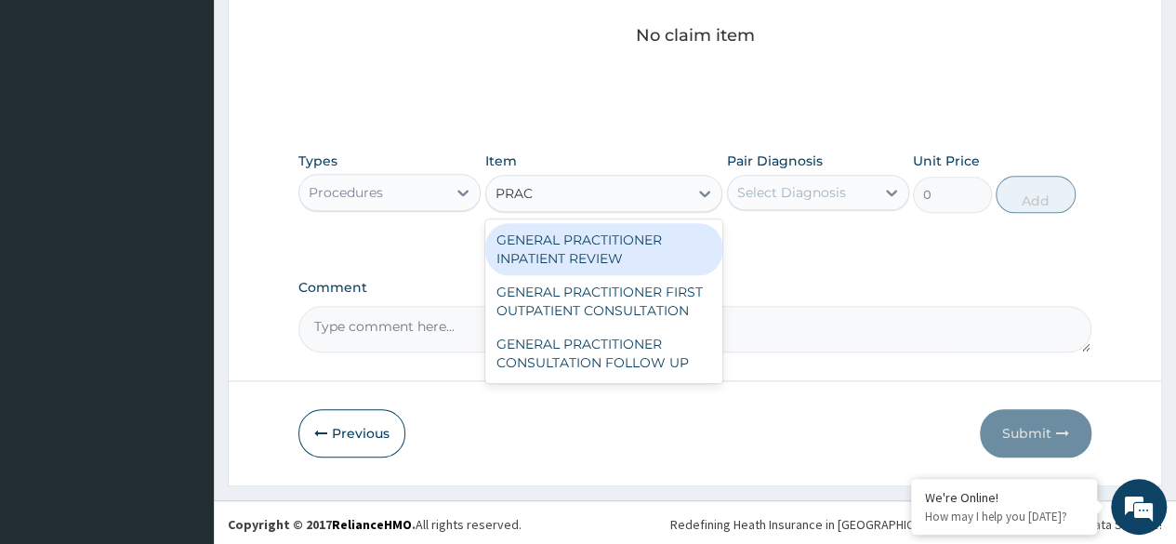
type input "PRACT"
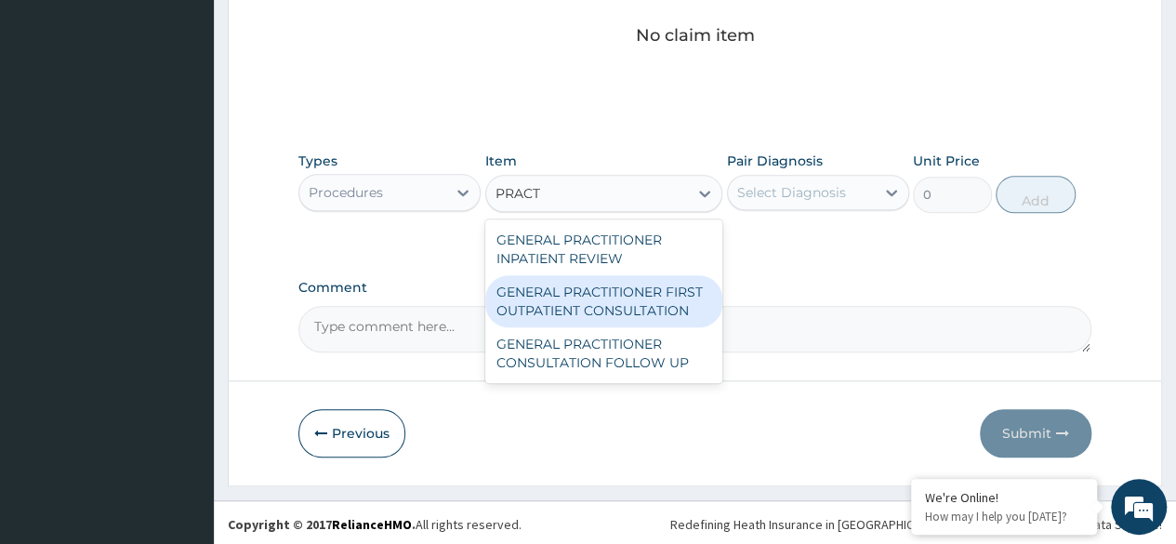
click at [621, 287] on div "GENERAL PRACTITIONER FIRST OUTPATIENT CONSULTATION" at bounding box center [604, 301] width 238 height 52
type input "3750"
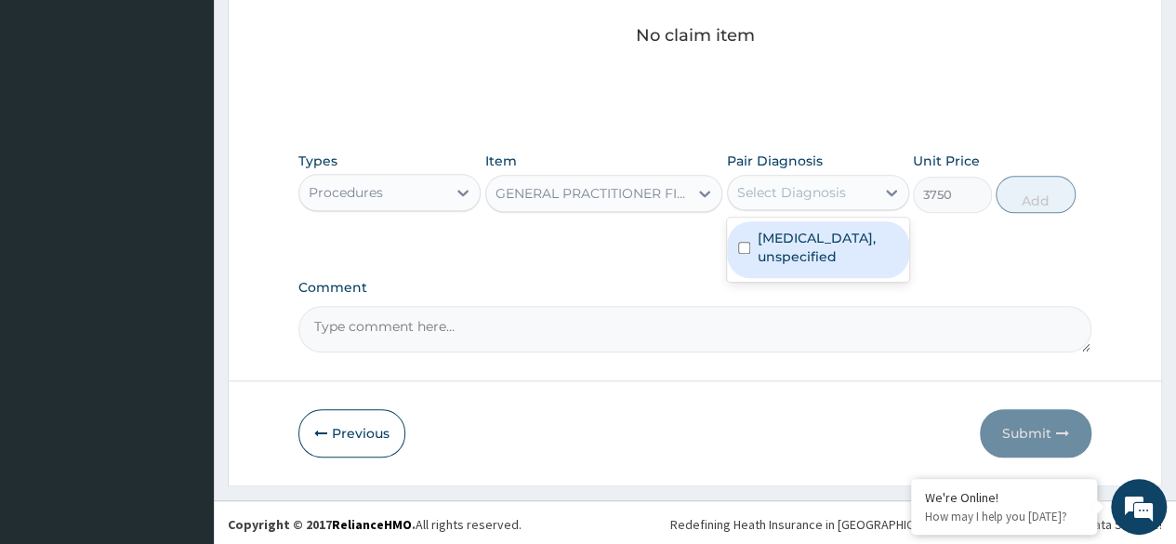
click at [781, 184] on div "Select Diagnosis" at bounding box center [791, 192] width 109 height 19
click at [762, 237] on label "[MEDICAL_DATA], unspecified" at bounding box center [827, 247] width 140 height 37
checkbox input "true"
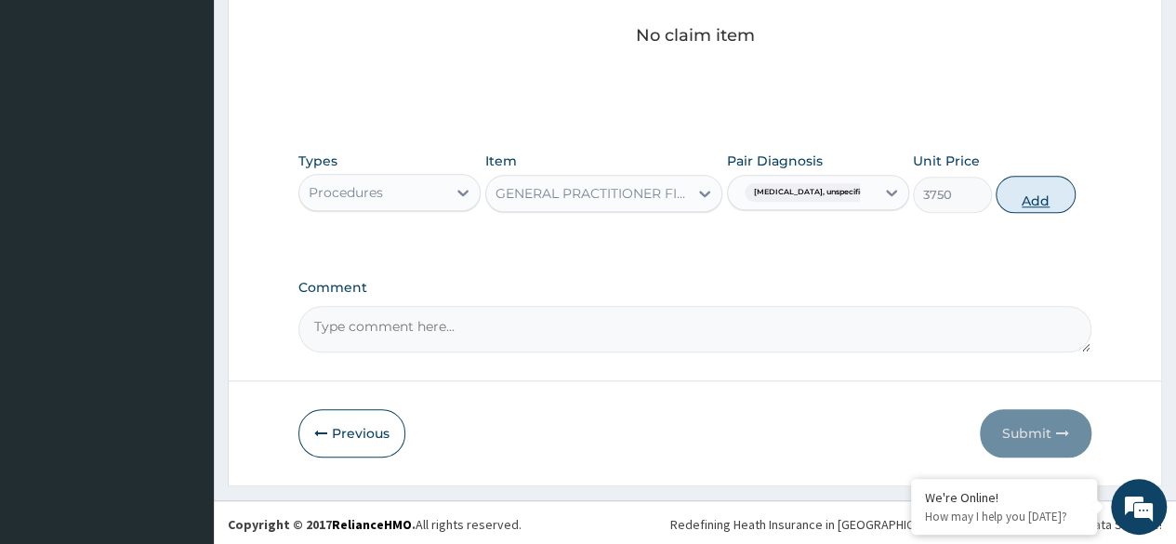
click at [1039, 187] on button "Add" at bounding box center [1034, 194] width 79 height 37
type input "0"
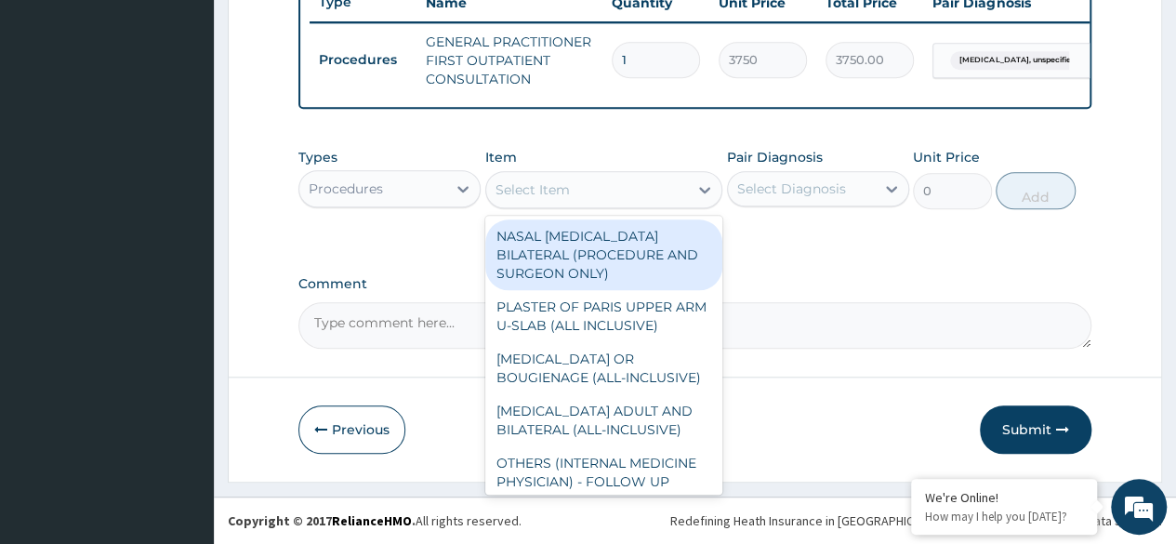
click at [554, 191] on div "Select Item" at bounding box center [532, 189] width 74 height 19
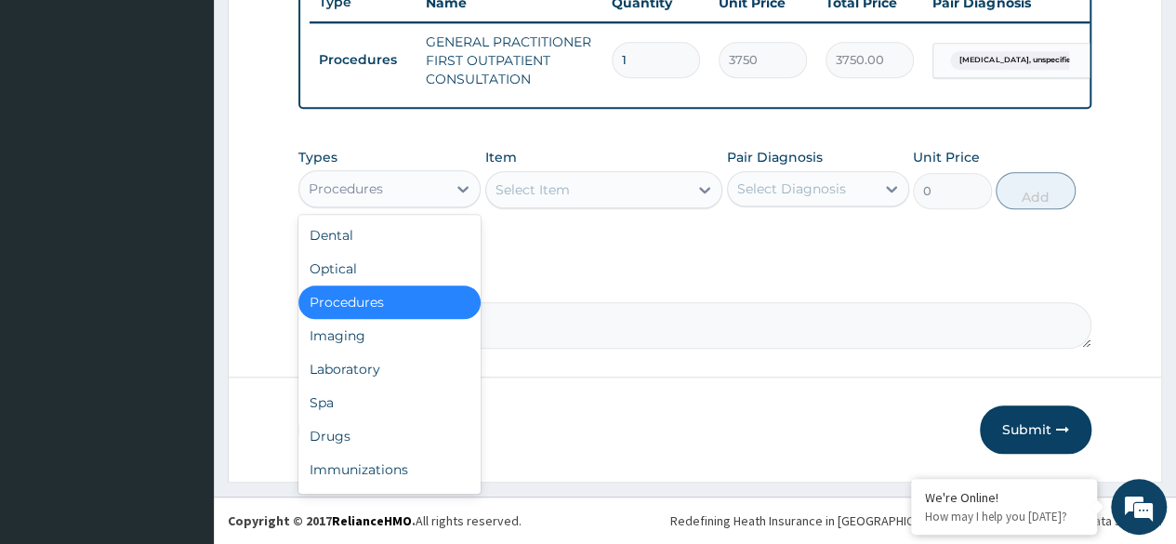
click at [403, 183] on div "Procedures" at bounding box center [372, 189] width 147 height 30
click at [324, 449] on div "Drugs" at bounding box center [389, 435] width 182 height 33
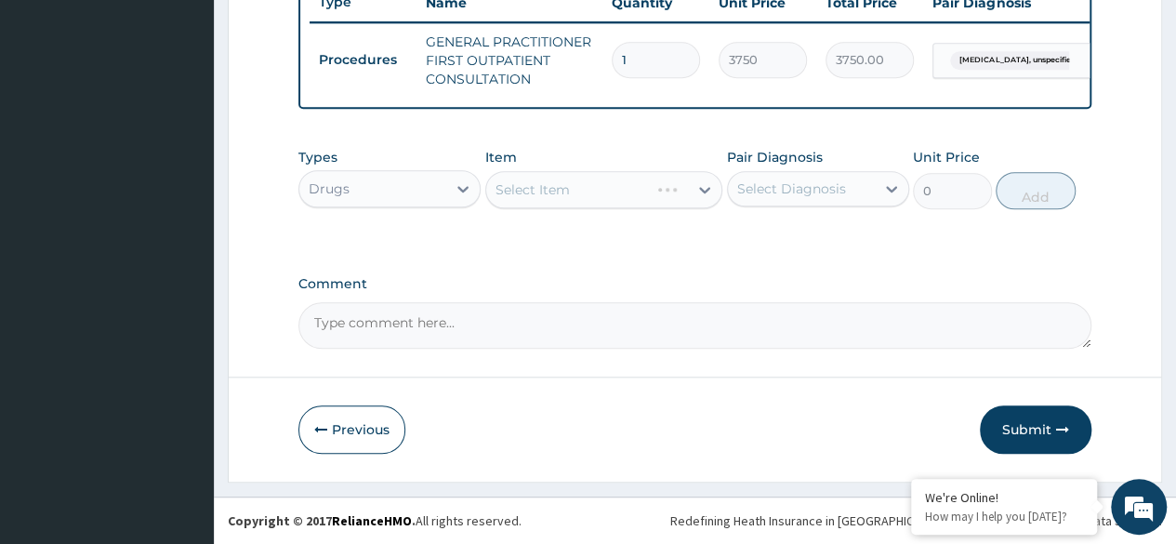
click at [669, 196] on div "Select Item" at bounding box center [604, 189] width 238 height 37
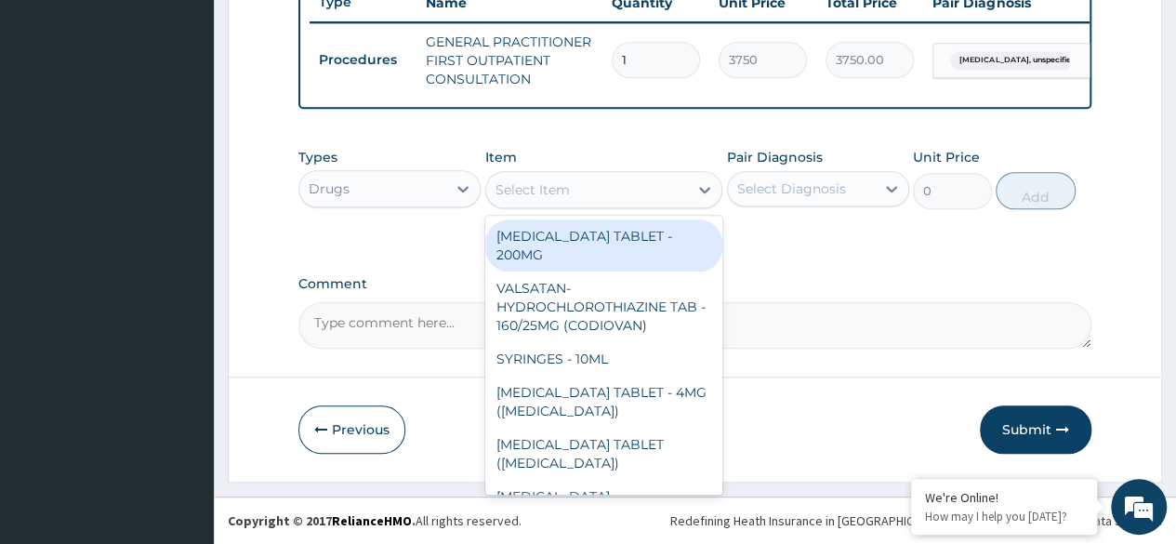
click at [643, 195] on div "Select Item" at bounding box center [587, 190] width 203 height 30
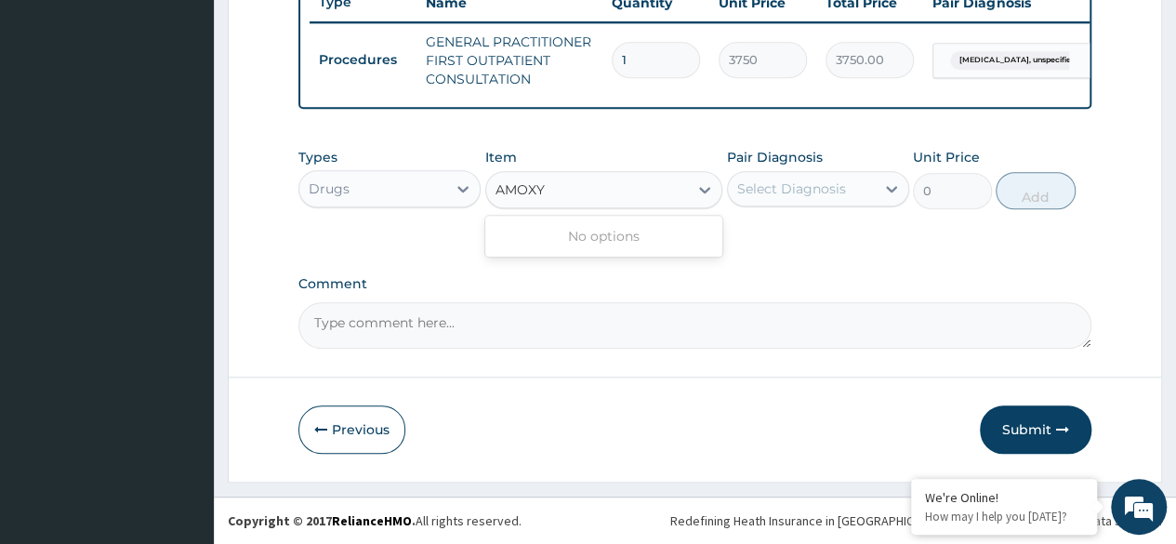
type input "AMOX"
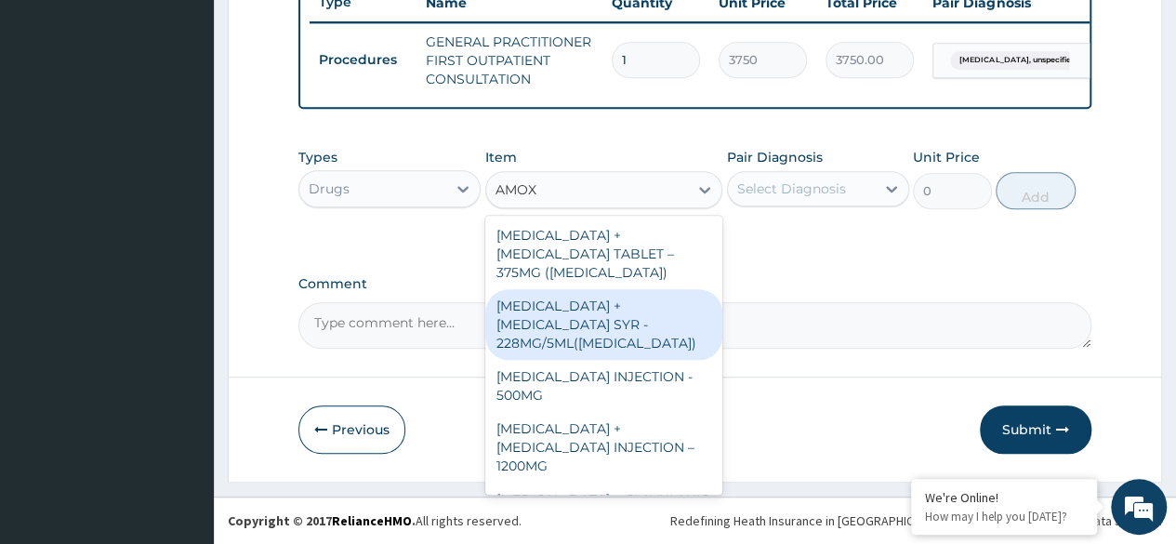
scroll to position [390, 0]
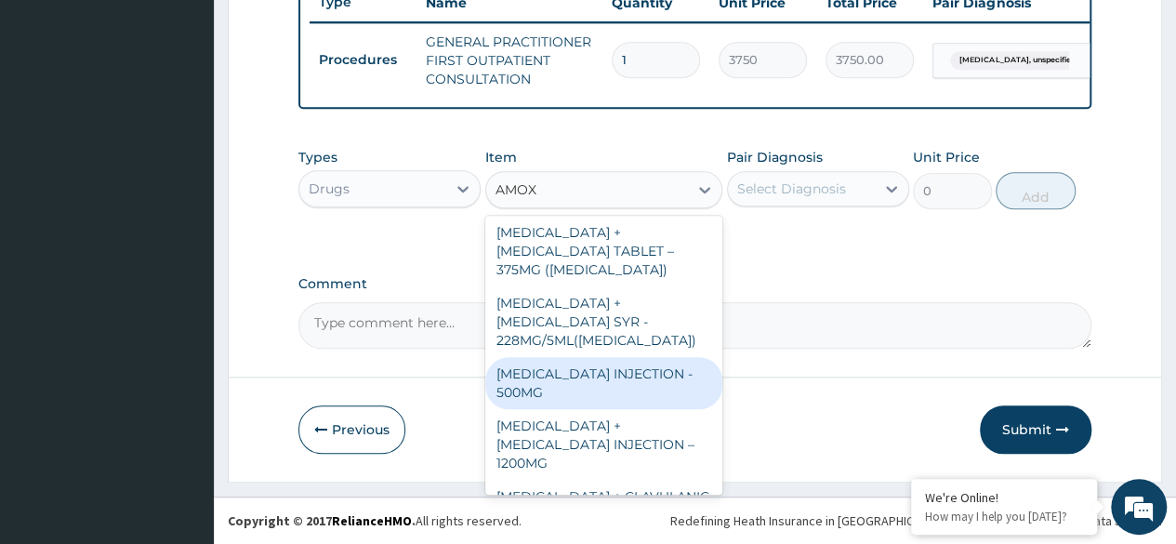
click at [618, 357] on div "[MEDICAL_DATA] INJECTION - 500MG" at bounding box center [604, 383] width 238 height 52
type input "1120"
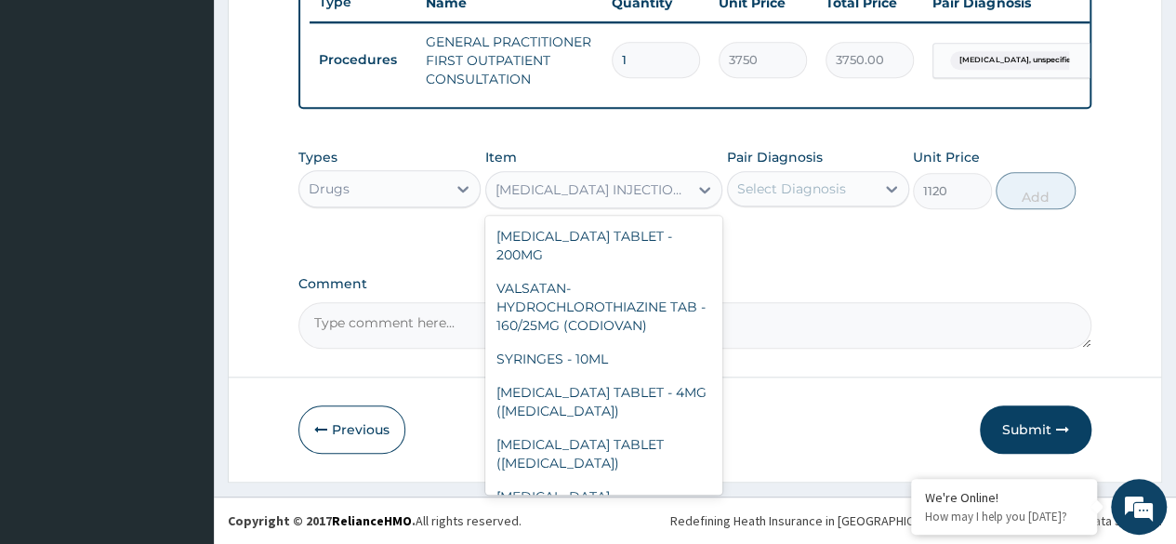
click at [669, 183] on div "[MEDICAL_DATA] INJECTION - 500MG" at bounding box center [592, 189] width 195 height 19
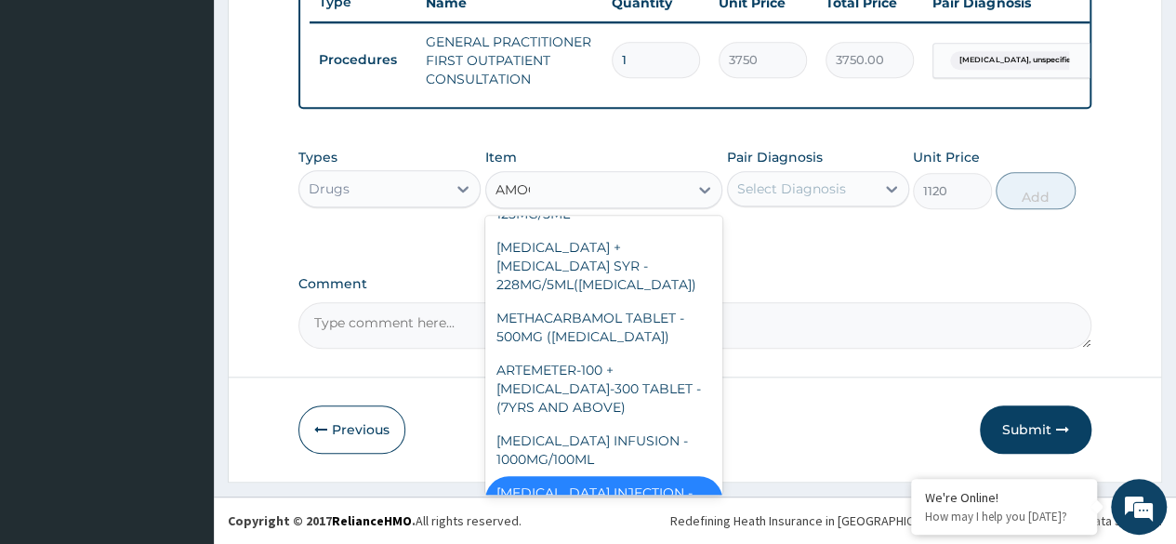
scroll to position [0, 0]
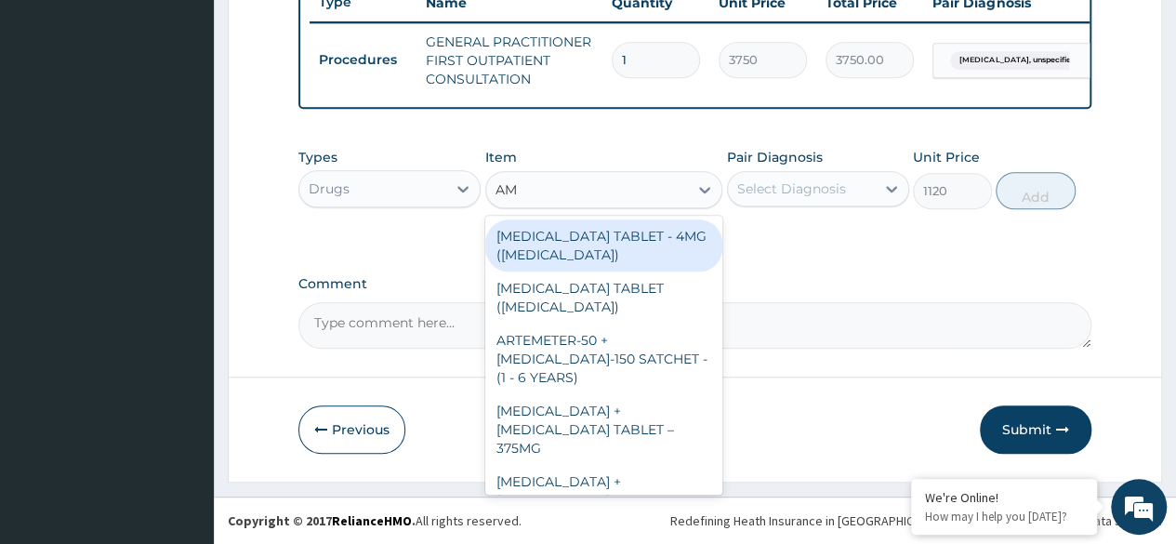
type input "AMO"
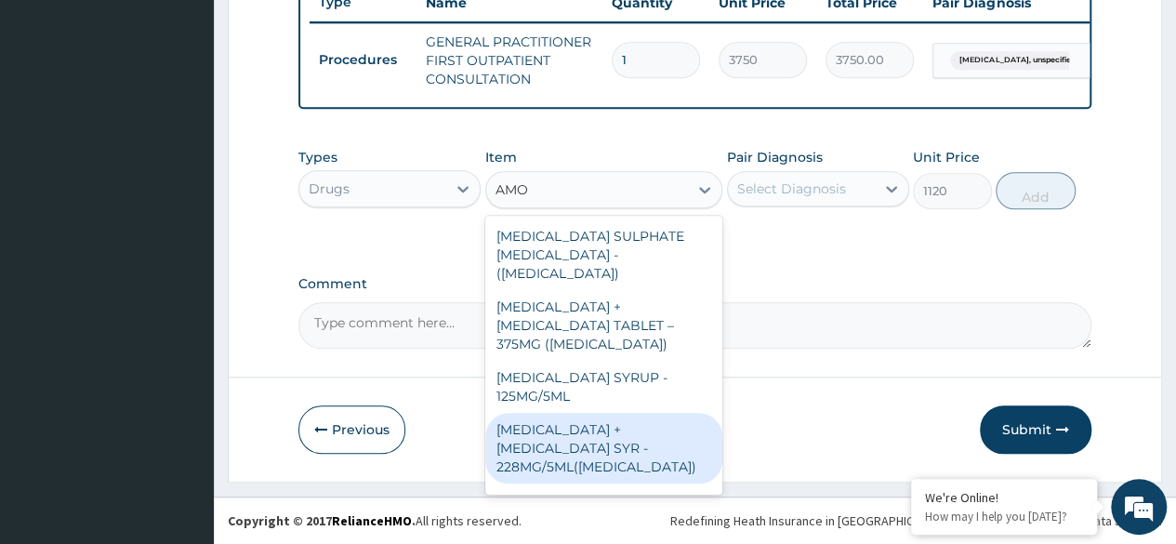
scroll to position [655, 0]
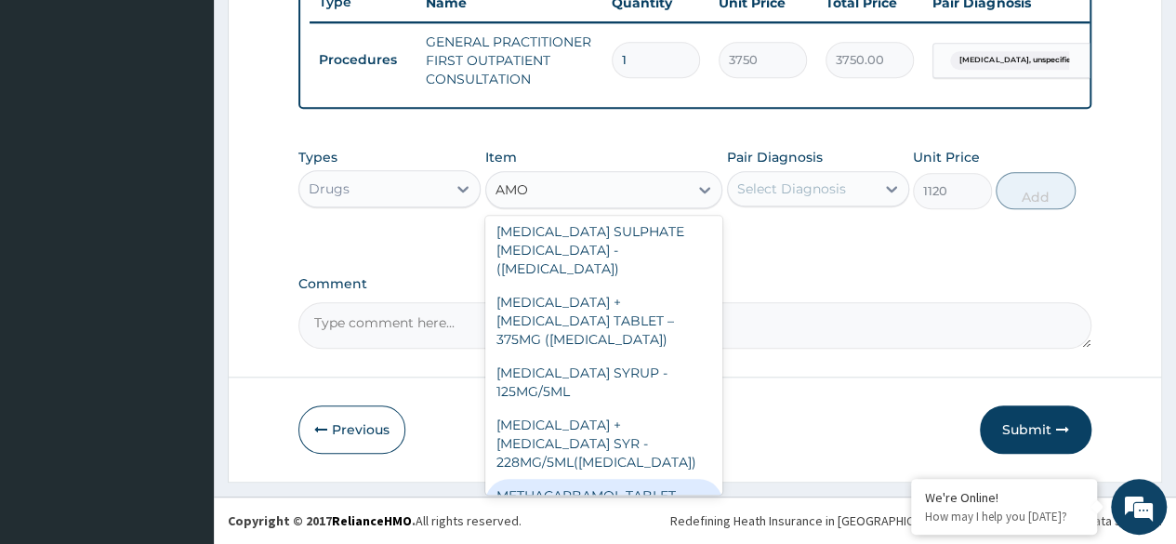
click at [567, 479] on div "METHACARBAMOL TABLET - 500MG ([MEDICAL_DATA])" at bounding box center [604, 505] width 238 height 52
type input "84"
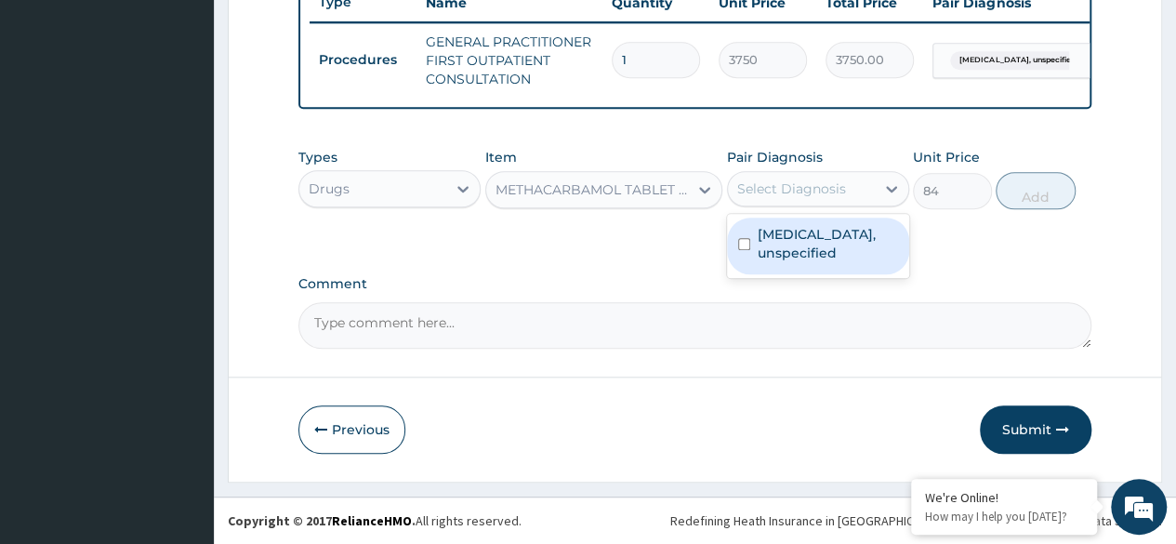
click at [774, 182] on div "Select Diagnosis" at bounding box center [791, 188] width 109 height 19
click at [768, 236] on label "[MEDICAL_DATA], unspecified" at bounding box center [827, 243] width 140 height 37
checkbox input "true"
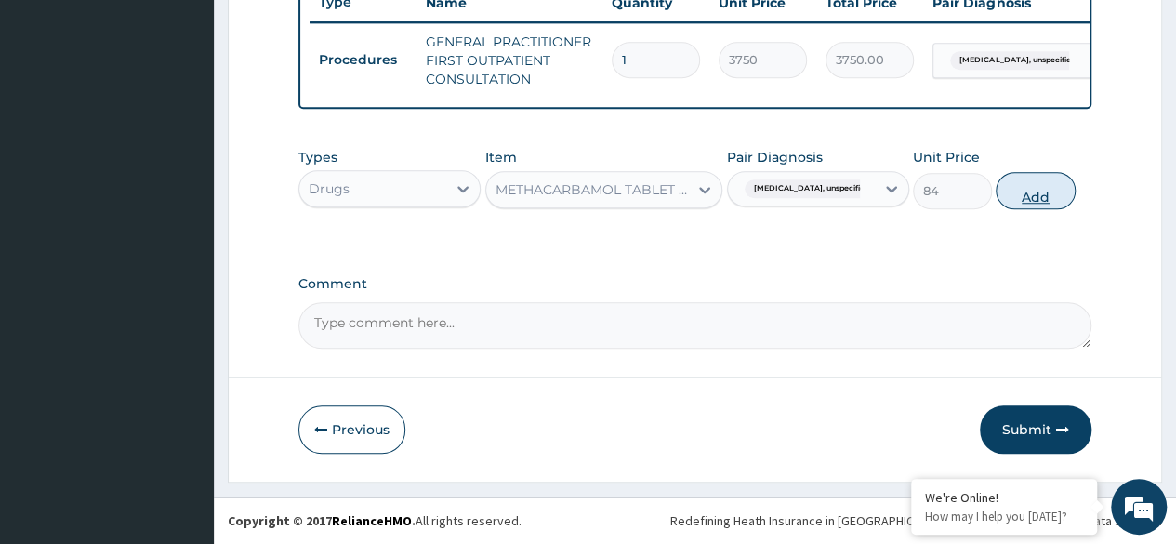
click at [1019, 187] on button "Add" at bounding box center [1034, 190] width 79 height 37
type input "0"
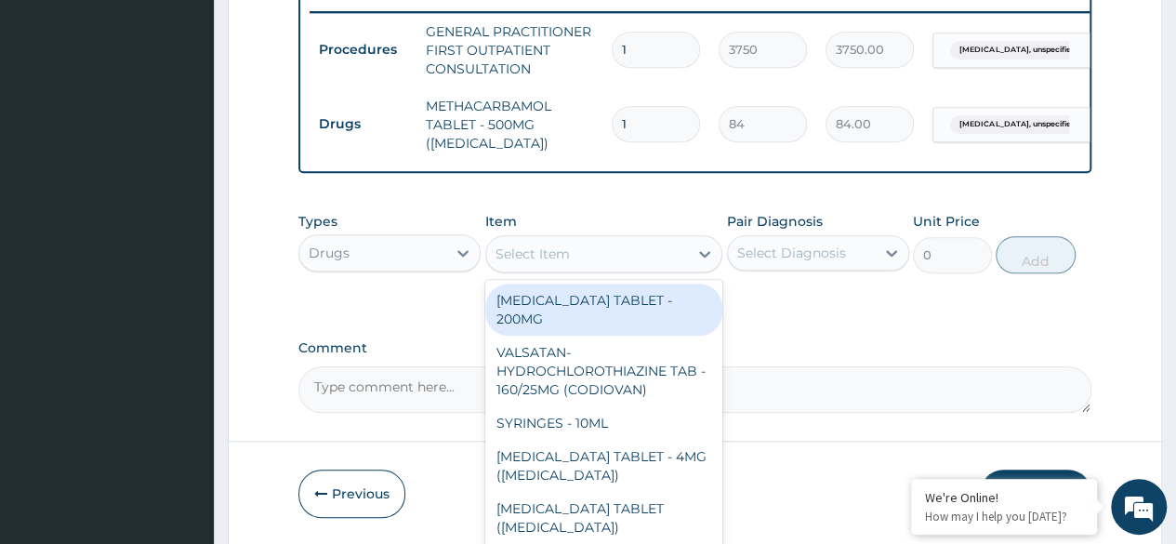
click at [669, 269] on div "Select Item" at bounding box center [587, 254] width 203 height 30
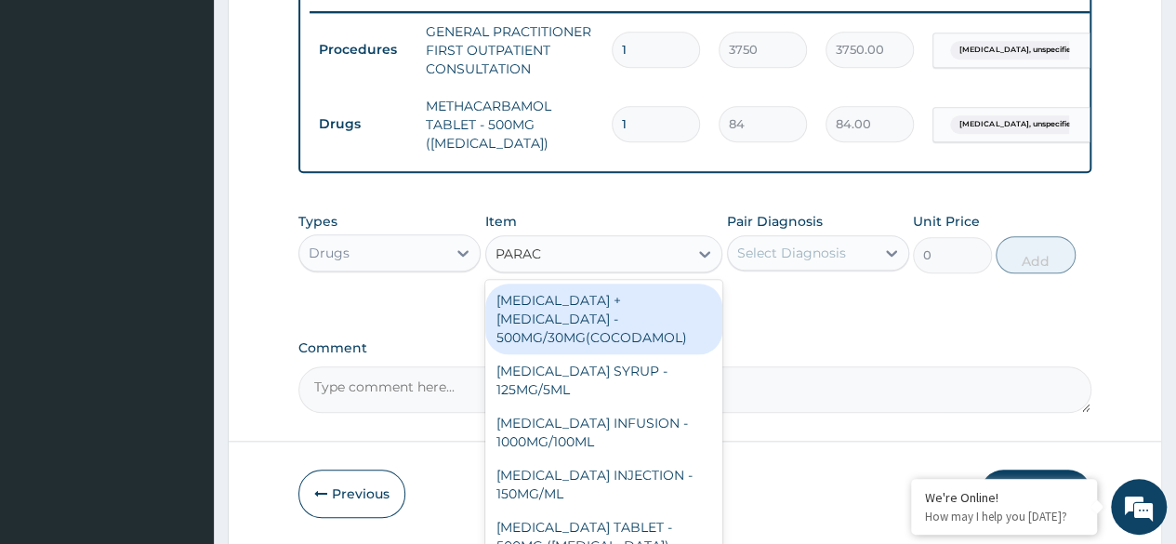
type input "PARACE"
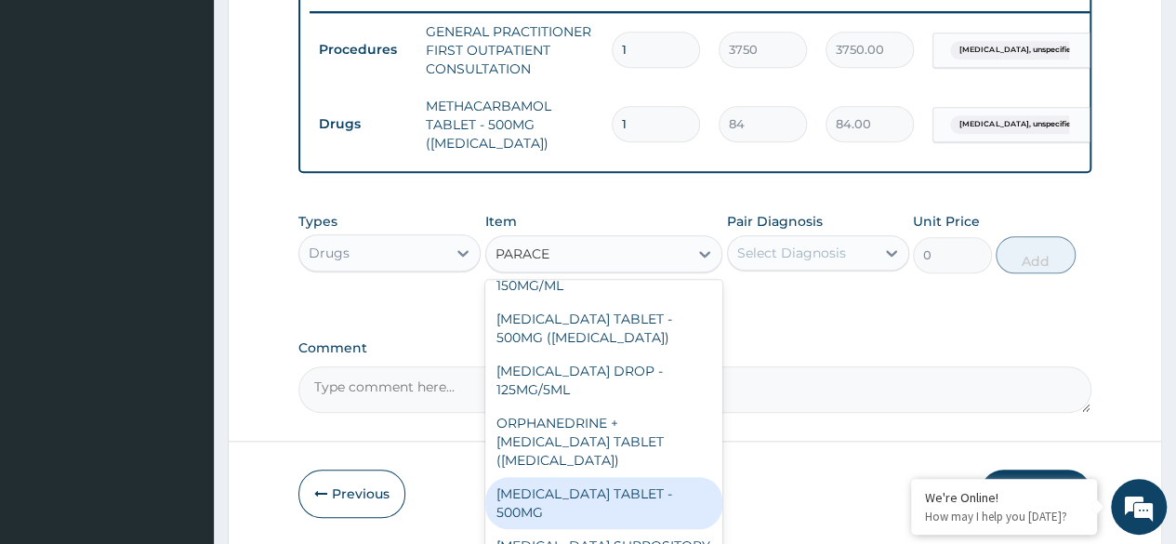
scroll to position [216, 0]
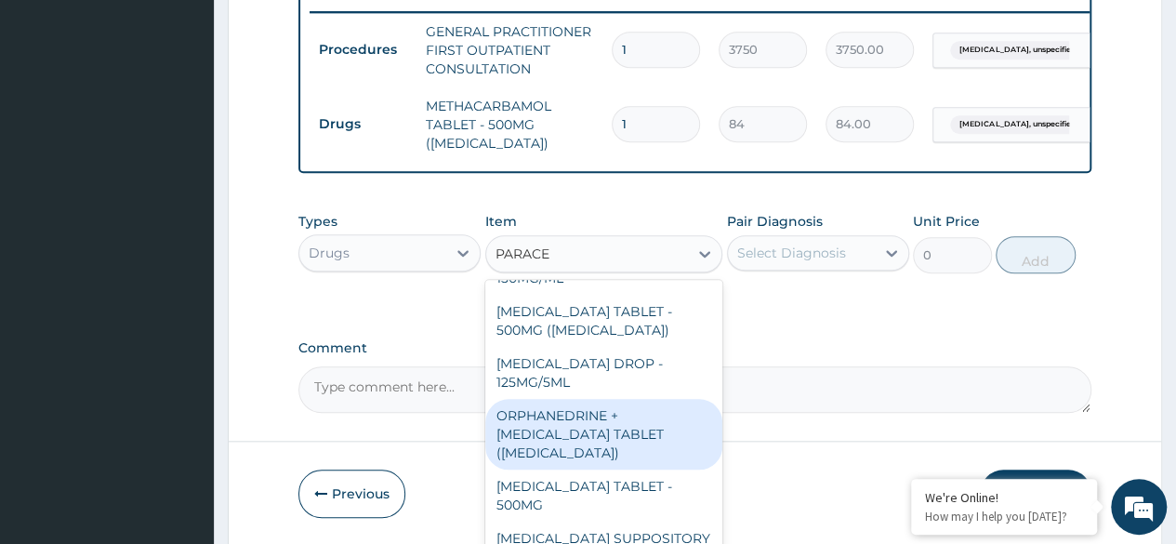
click at [587, 441] on div "ORPHANEDRINE + [MEDICAL_DATA] TABLET ([MEDICAL_DATA])" at bounding box center [604, 434] width 238 height 71
type input "168"
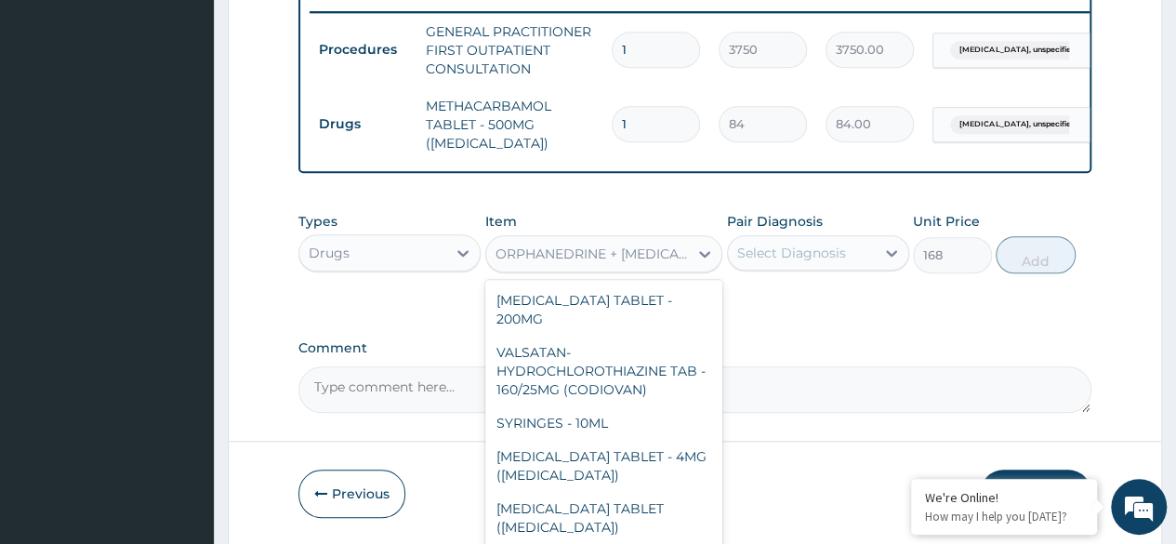
click at [621, 261] on div "ORPHANEDRINE + [MEDICAL_DATA] TABLET ([MEDICAL_DATA])" at bounding box center [592, 253] width 195 height 19
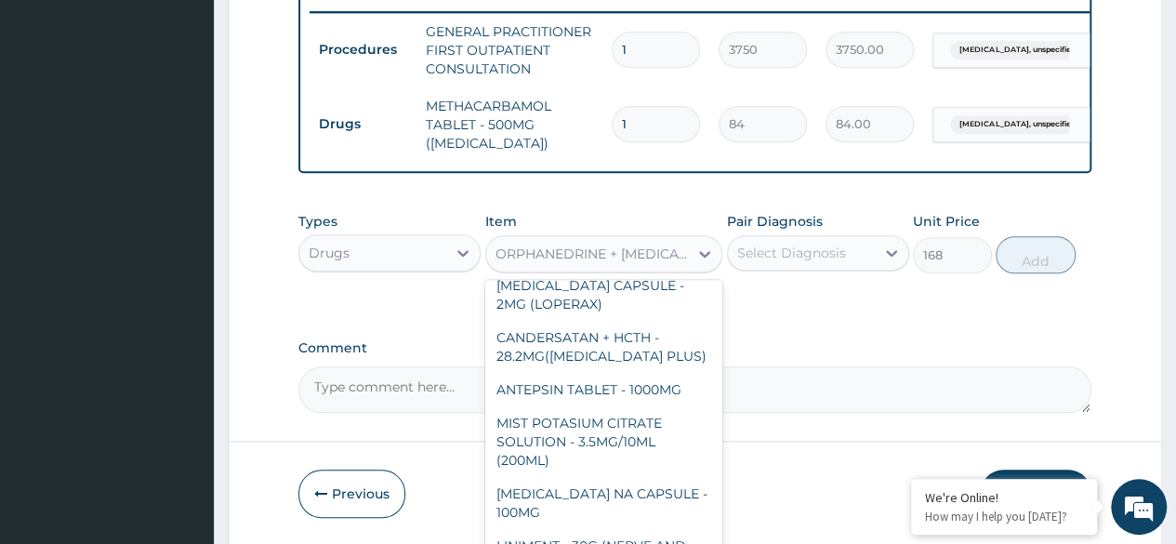
scroll to position [25015, 0]
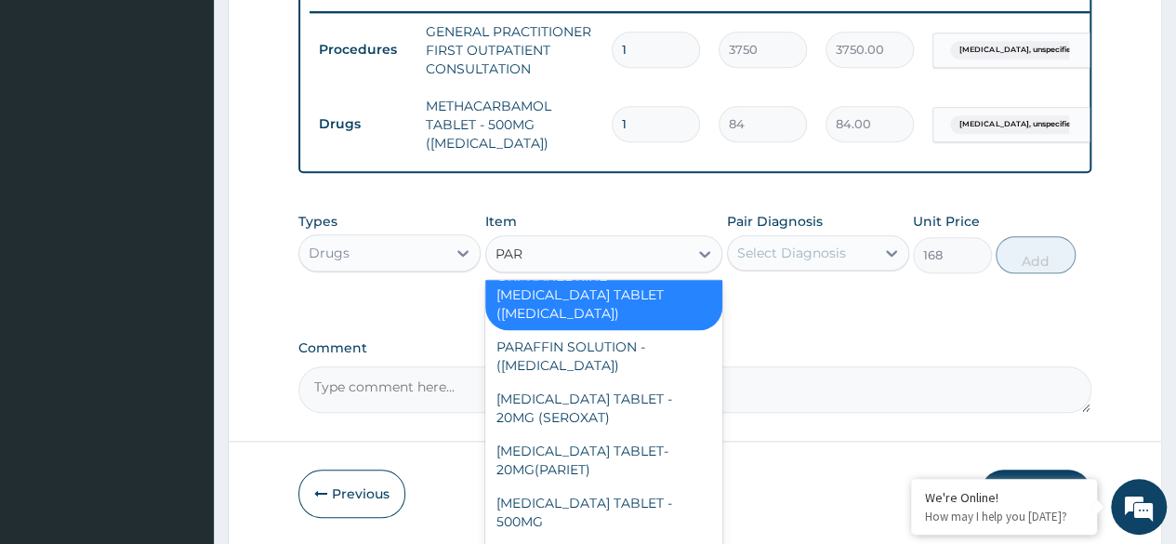
type input "PARA"
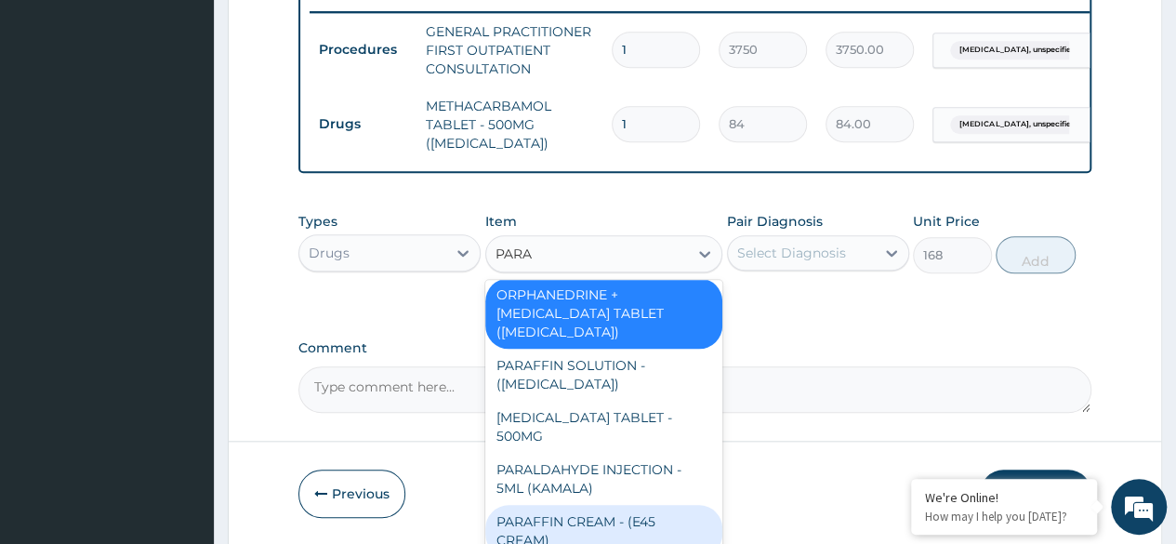
scroll to position [372, 0]
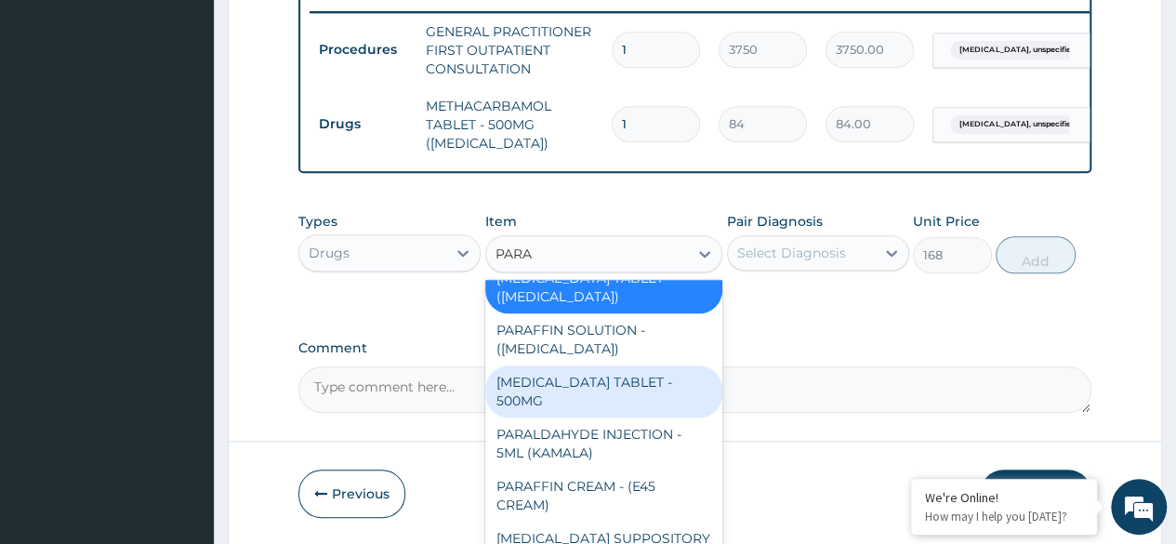
click at [561, 365] on div "[MEDICAL_DATA] TABLET - 500MG" at bounding box center [604, 391] width 238 height 52
type input "33.599999999999994"
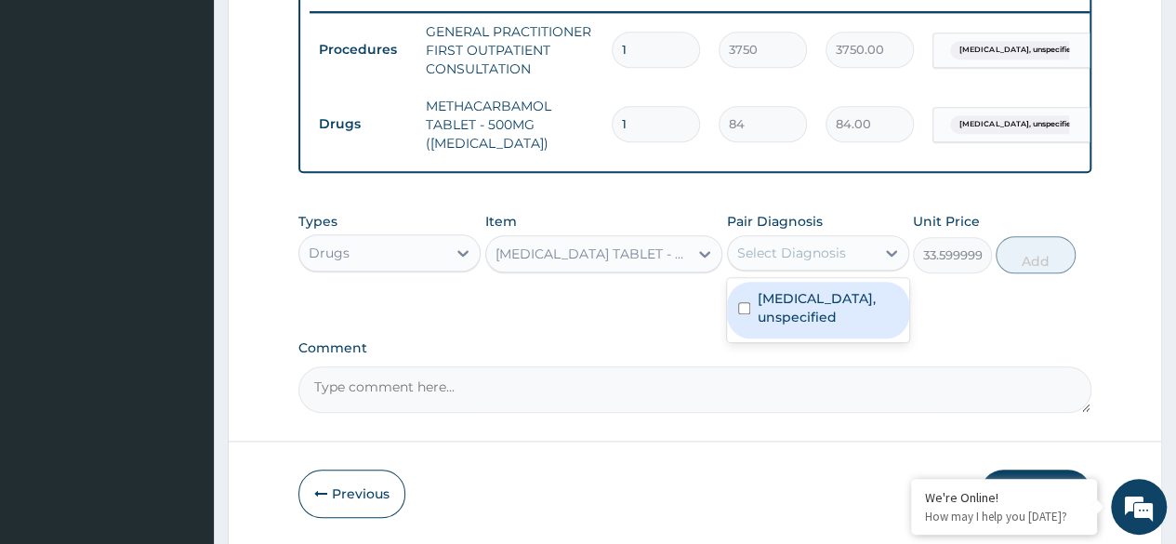
click at [779, 257] on div "Select Diagnosis" at bounding box center [791, 253] width 109 height 19
click at [760, 303] on label "[MEDICAL_DATA], unspecified" at bounding box center [827, 307] width 140 height 37
checkbox input "true"
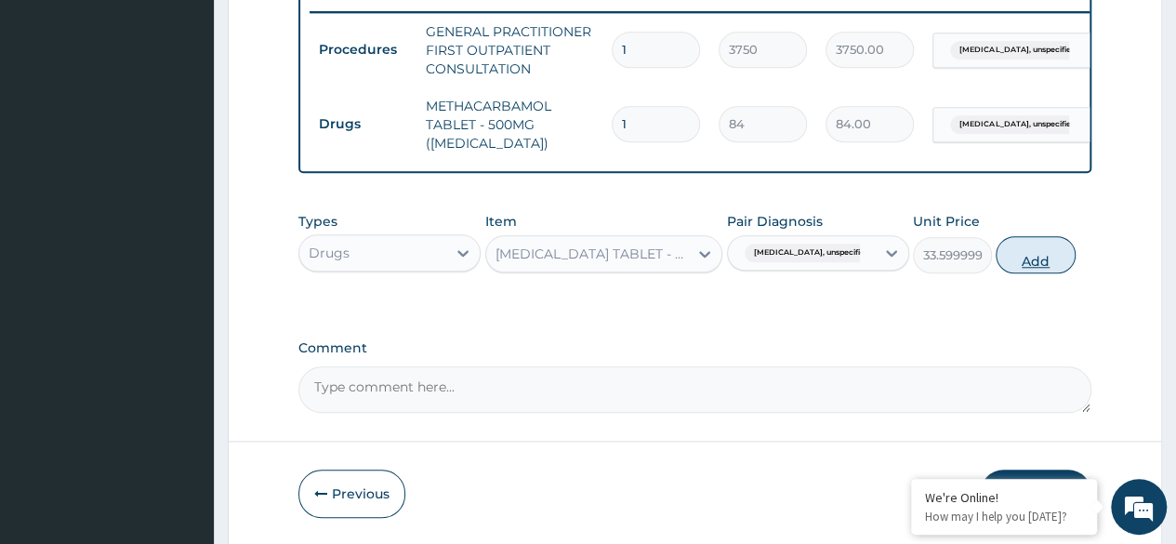
click at [1010, 263] on button "Add" at bounding box center [1034, 254] width 79 height 37
type input "0"
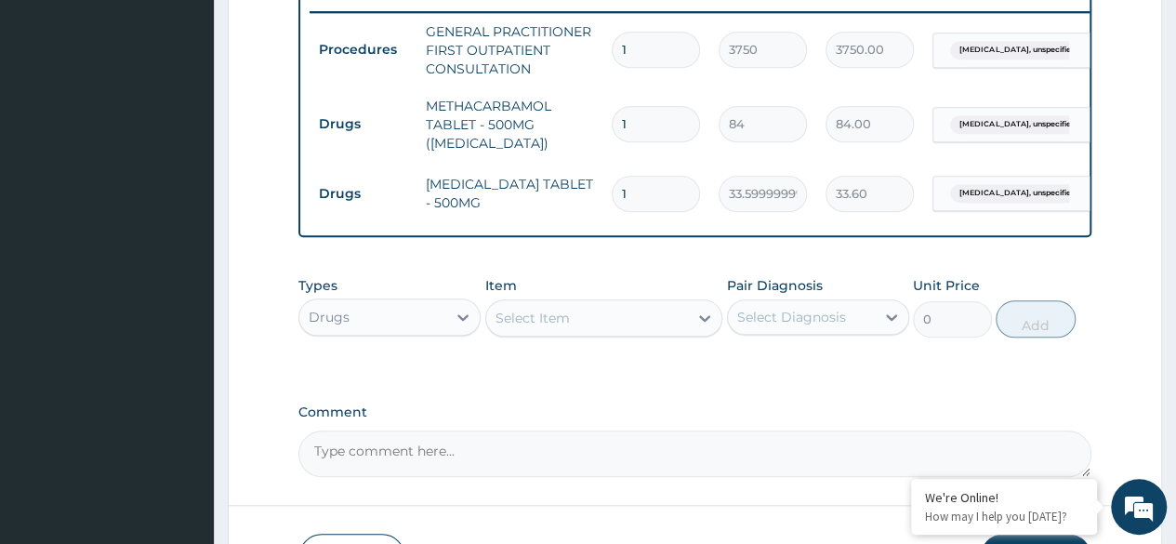
click at [650, 326] on div "Select Item" at bounding box center [587, 318] width 203 height 30
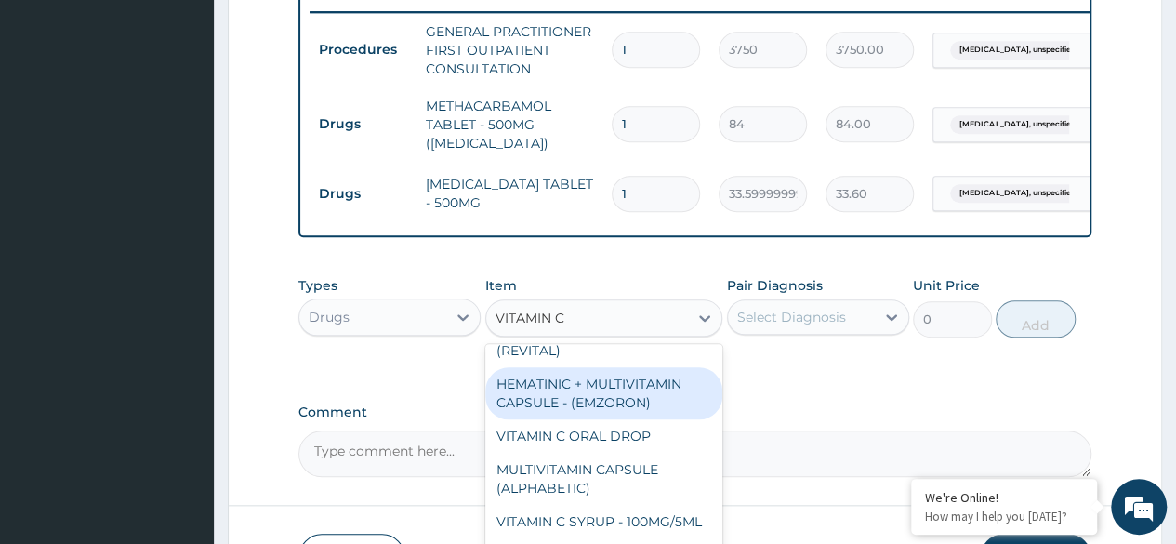
scroll to position [0, 0]
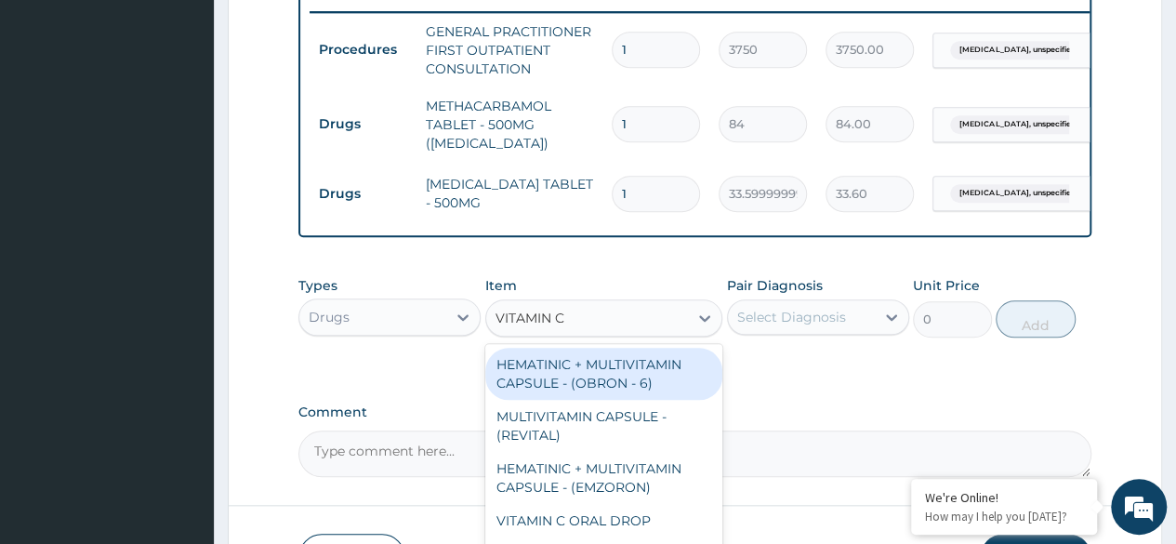
type input "VITAMIN C"
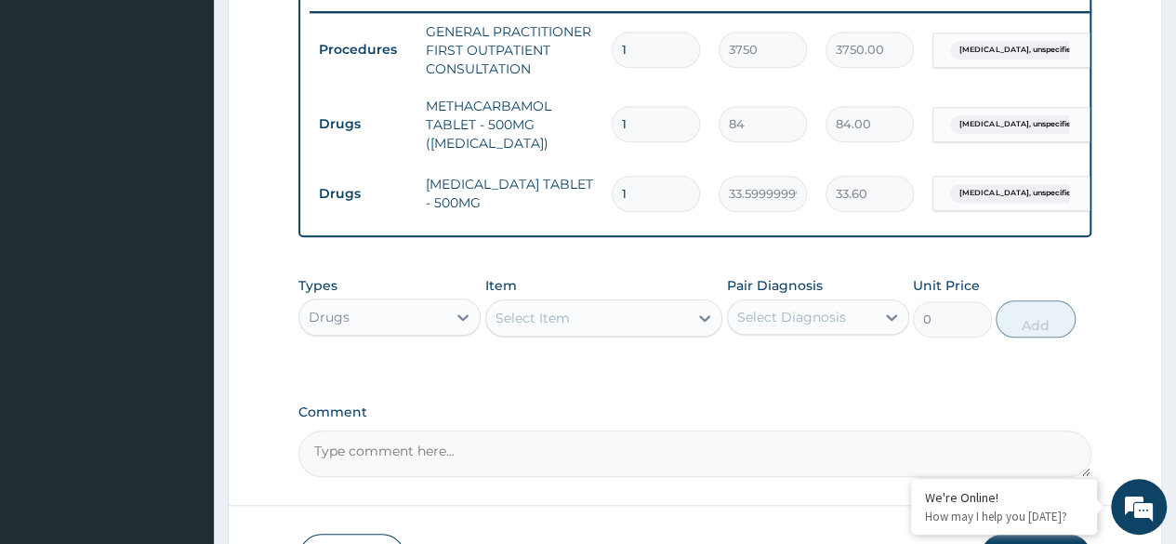
click at [669, 187] on input "1" at bounding box center [656, 194] width 88 height 36
type input "0.00"
type input "2"
type input "67.20"
type input "20"
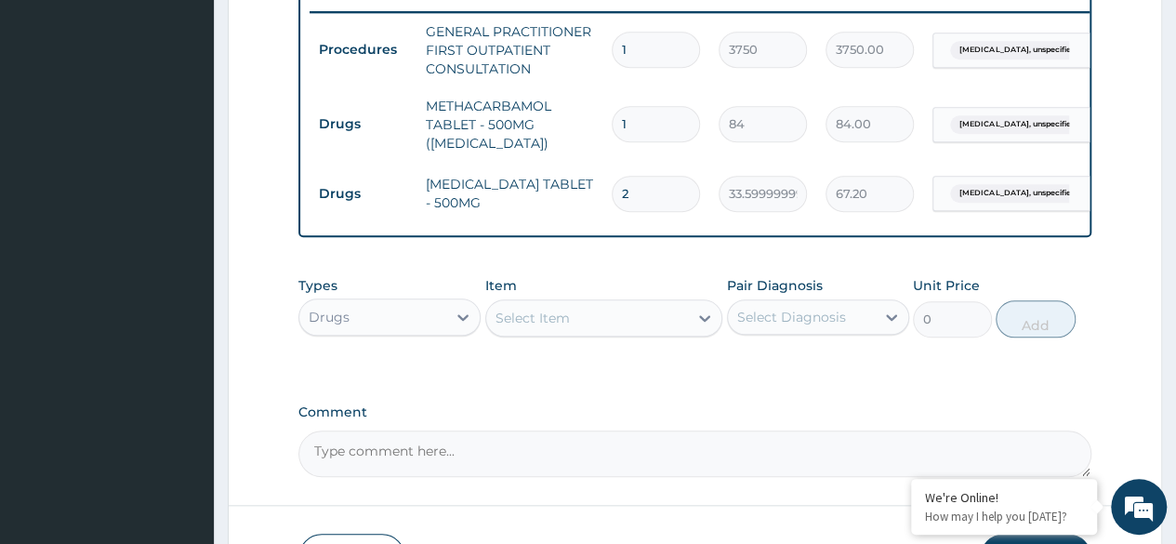
type input "672.00"
type input "20"
click at [632, 120] on input "1" at bounding box center [656, 124] width 88 height 36
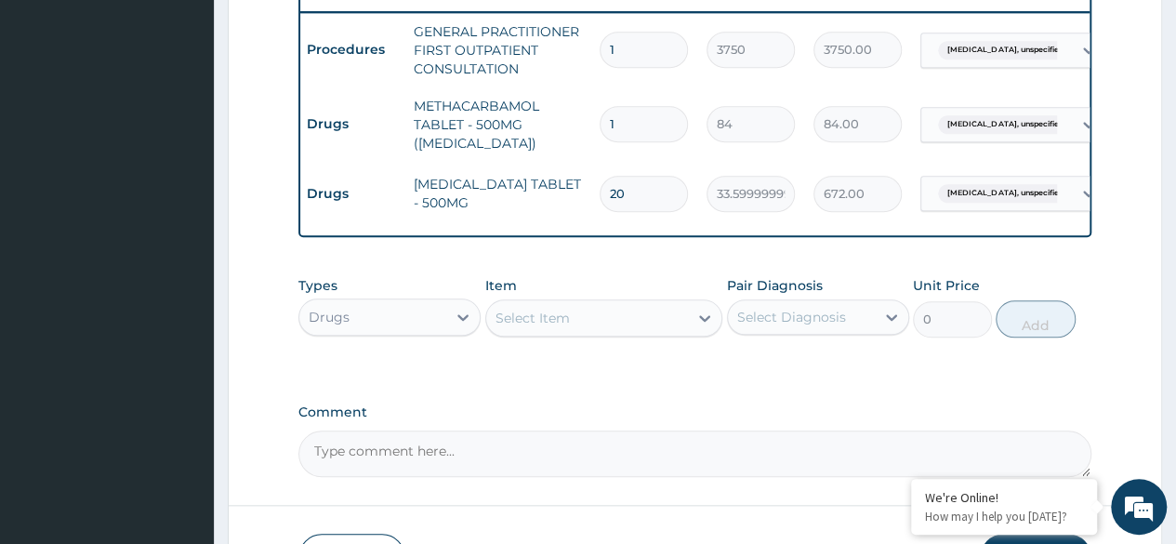
scroll to position [0, 59]
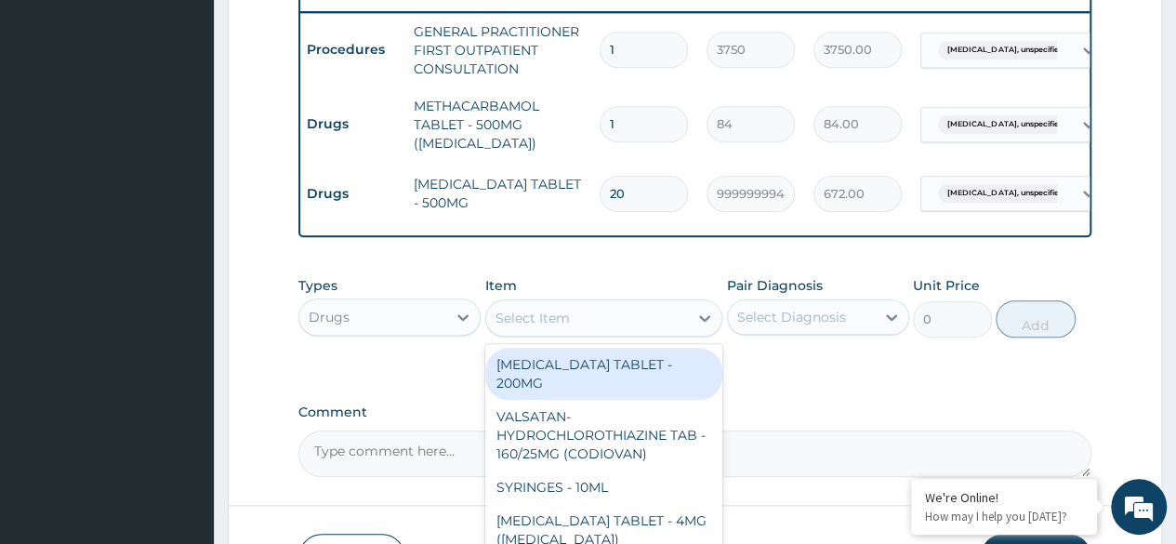
click at [554, 327] on div "Select Item" at bounding box center [532, 318] width 74 height 19
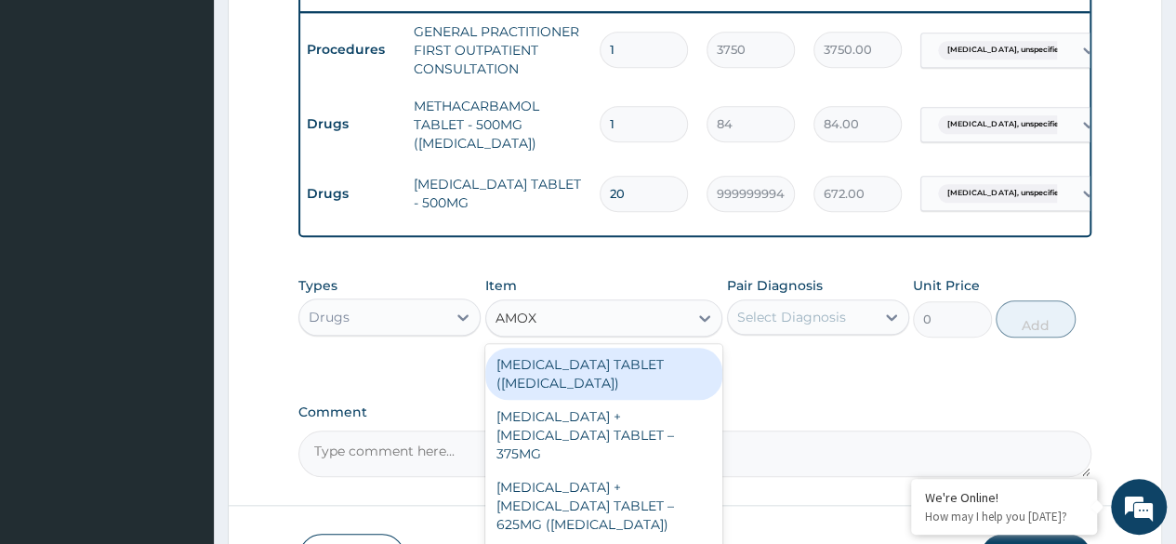
type input "AMOXI"
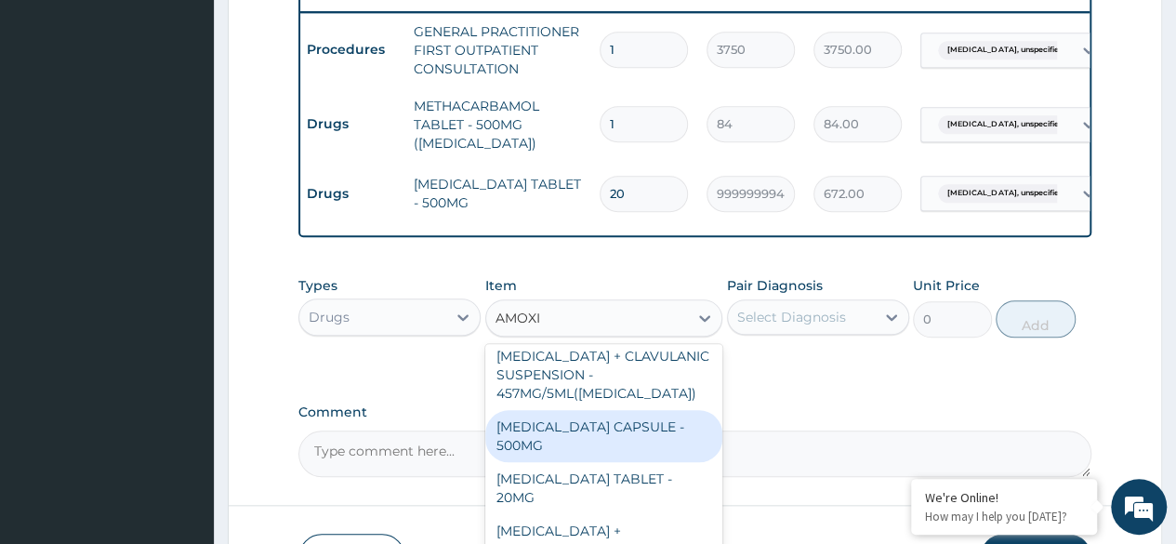
scroll to position [610, 0]
click at [581, 407] on div "[MEDICAL_DATA] CAPSULE - 500MG" at bounding box center [604, 433] width 238 height 52
type input "112"
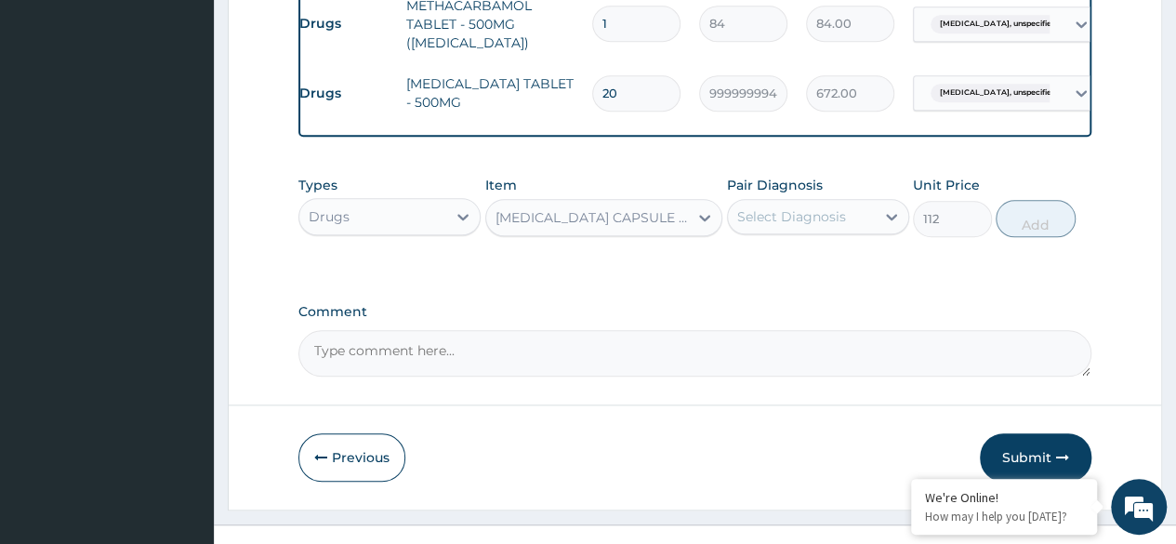
scroll to position [829, 0]
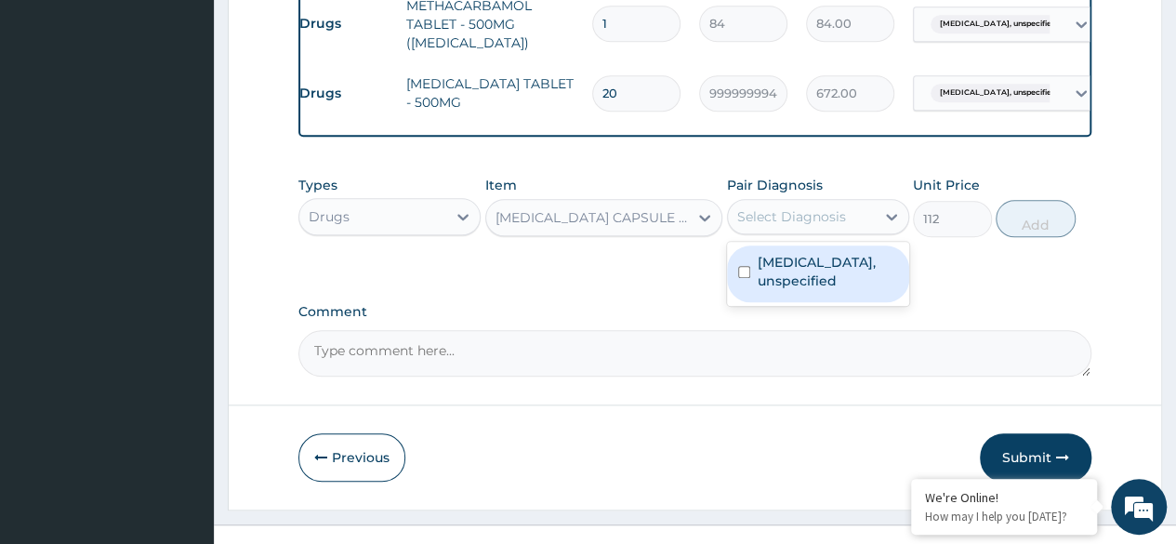
click at [745, 226] on div "Select Diagnosis" at bounding box center [791, 216] width 109 height 19
click at [741, 273] on input "checkbox" at bounding box center [744, 272] width 12 height 12
checkbox input "true"
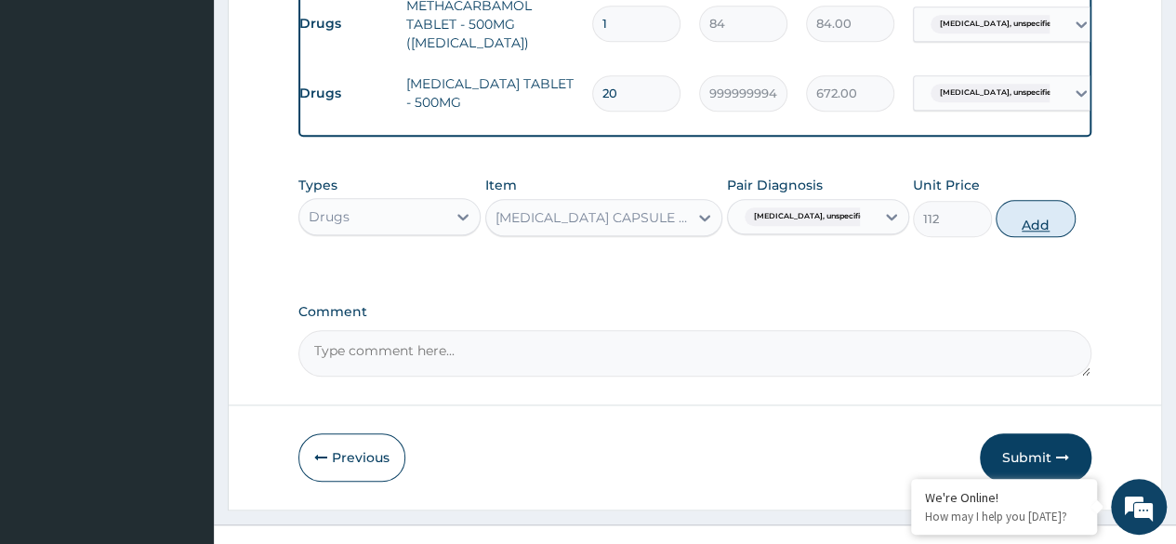
click at [1020, 237] on button "Add" at bounding box center [1034, 218] width 79 height 37
type input "0"
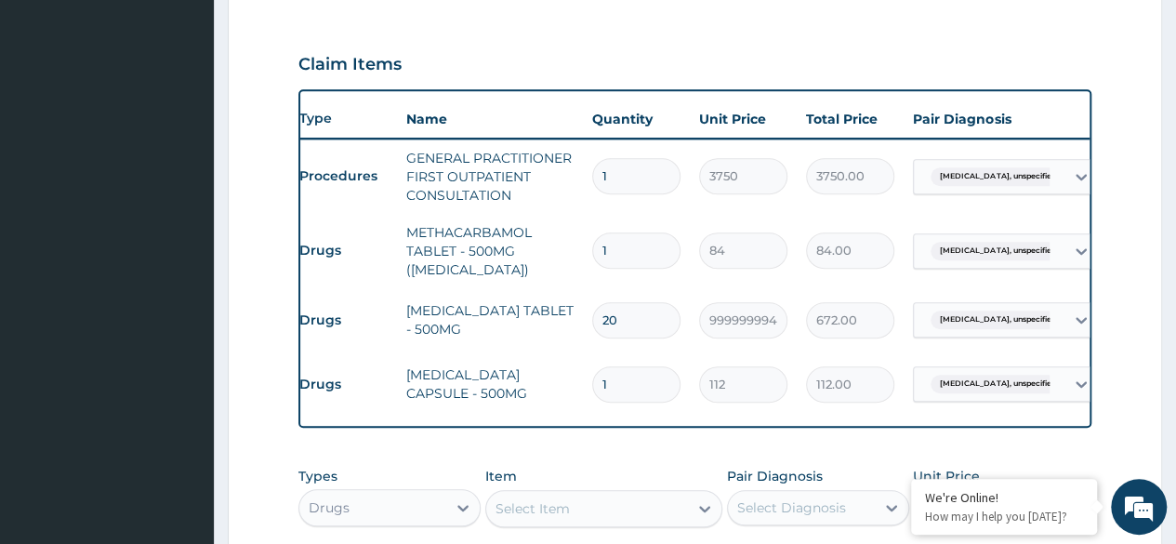
scroll to position [0, 139]
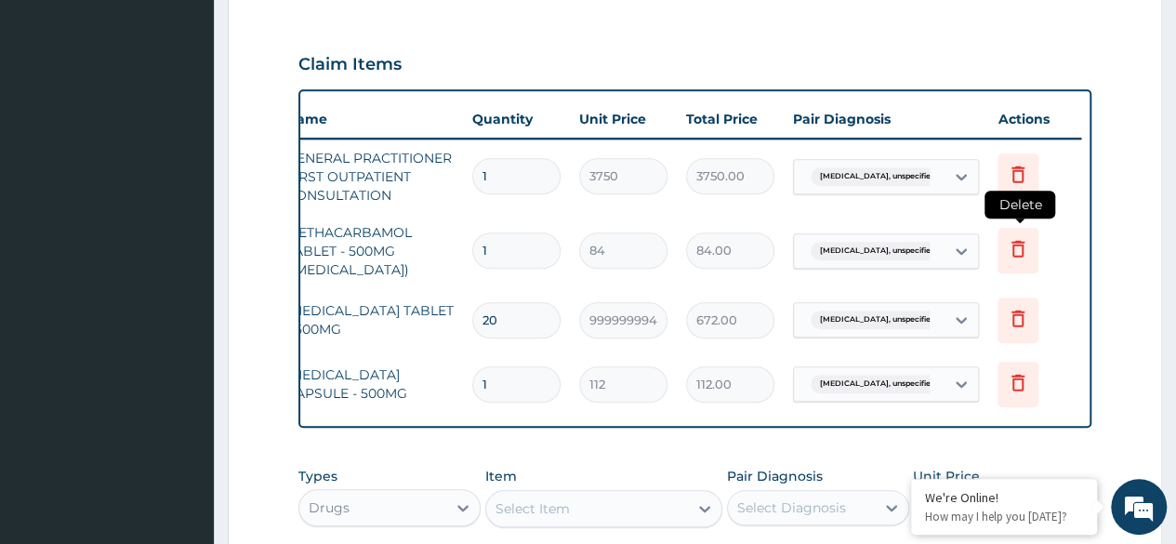
click at [1017, 247] on icon at bounding box center [1018, 248] width 22 height 22
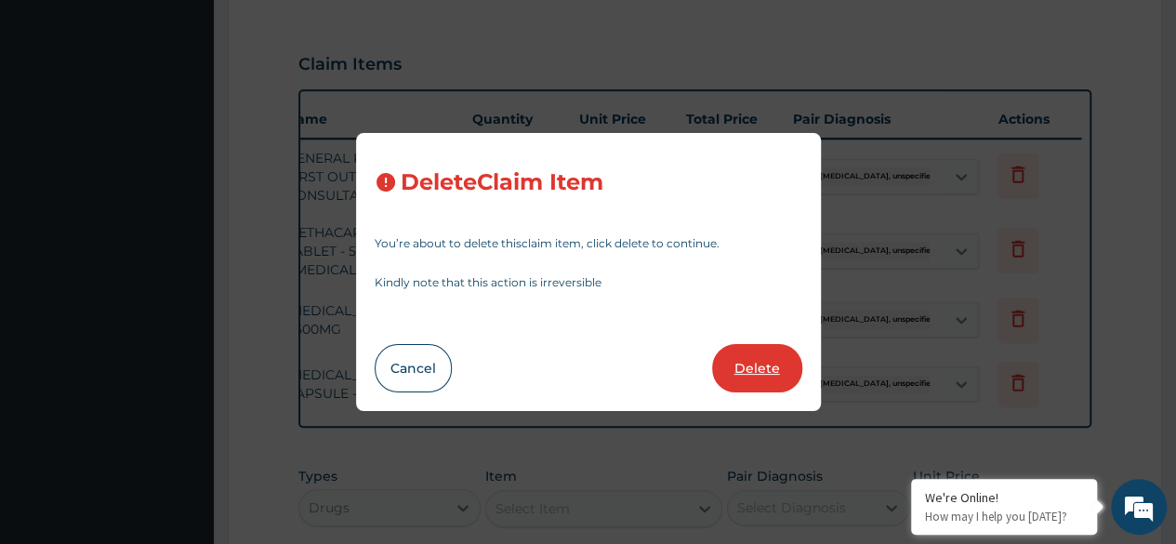
click at [770, 350] on button "Delete" at bounding box center [757, 368] width 90 height 48
type input "20"
type input "33.599999999999994"
type input "672.00"
type input "1"
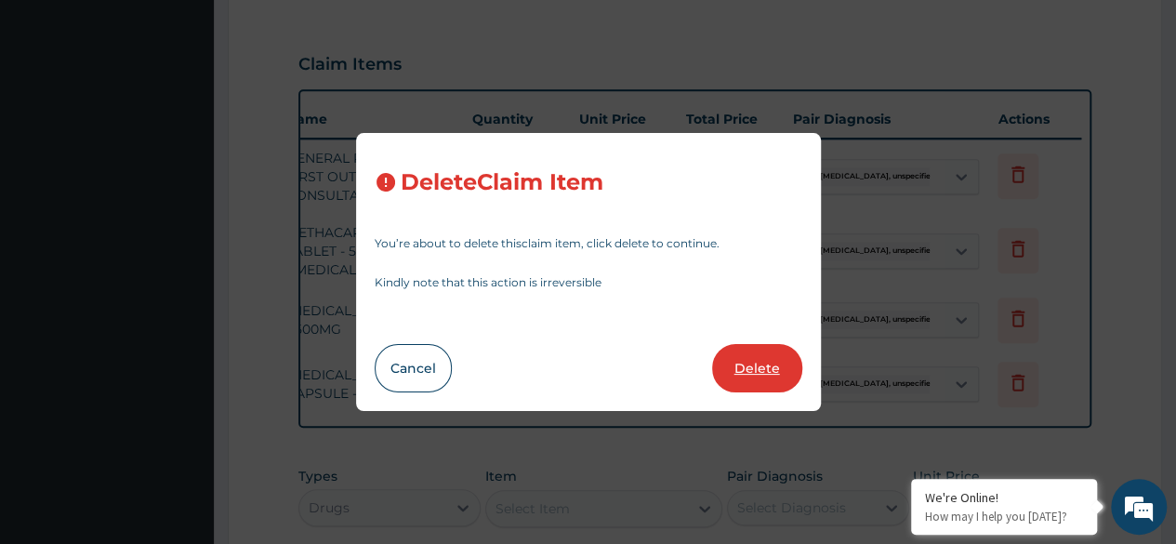
type input "112"
type input "112.00"
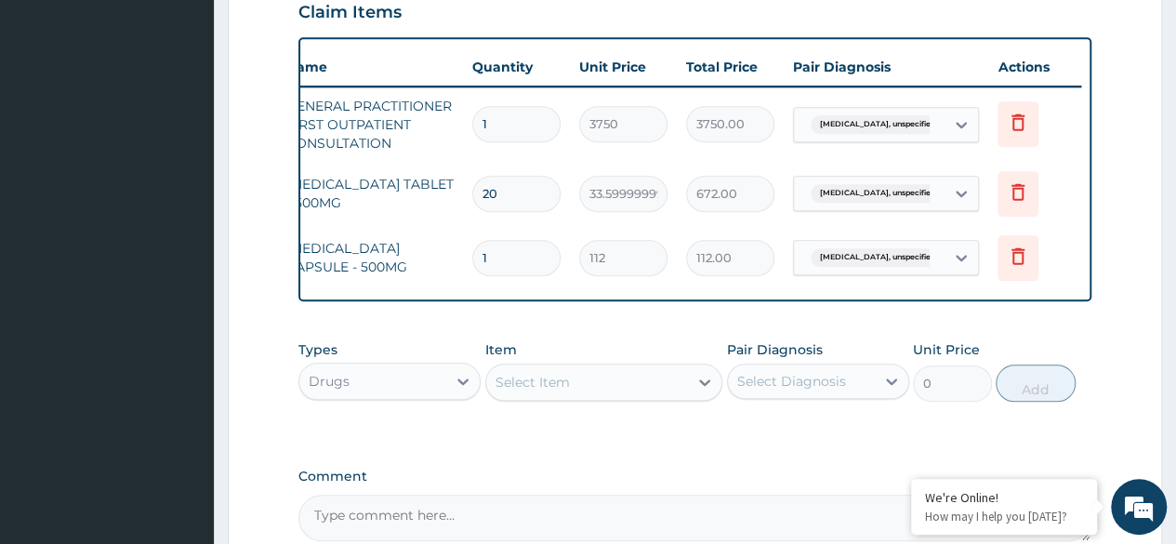
scroll to position [656, 0]
click at [530, 243] on input "1" at bounding box center [516, 256] width 88 height 36
type input "15"
type input "1680.00"
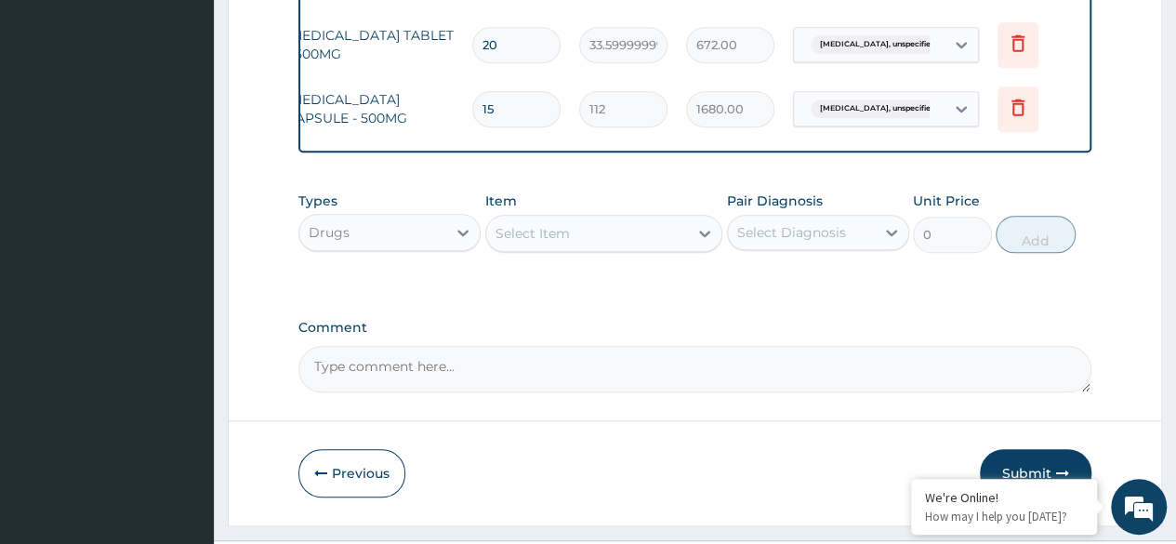
scroll to position [858, 0]
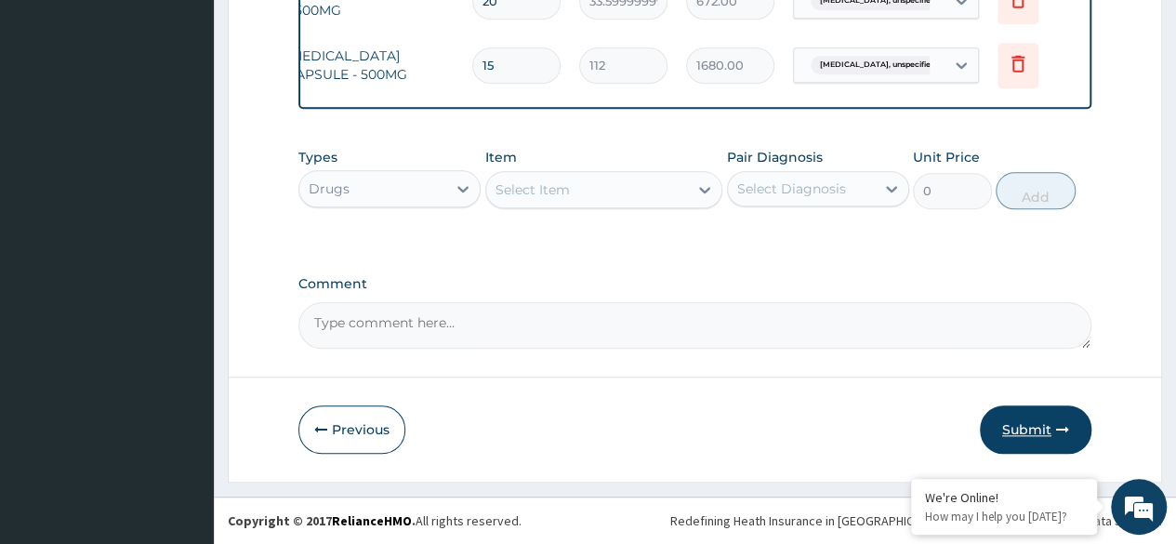
type input "15"
click at [1052, 420] on button "Submit" at bounding box center [1036, 429] width 112 height 48
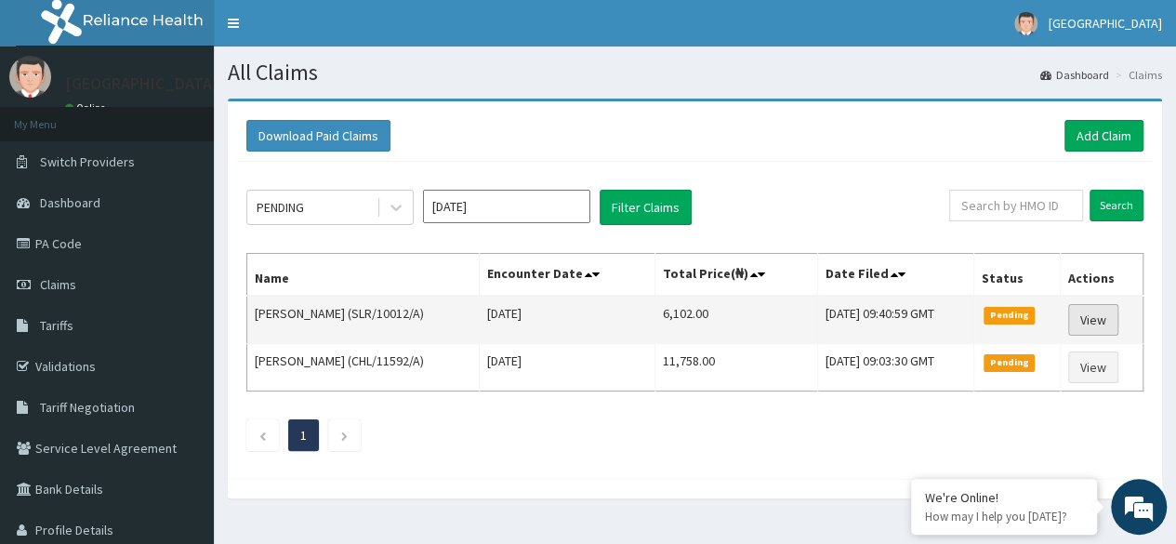
click at [1098, 305] on link "View" at bounding box center [1093, 320] width 50 height 32
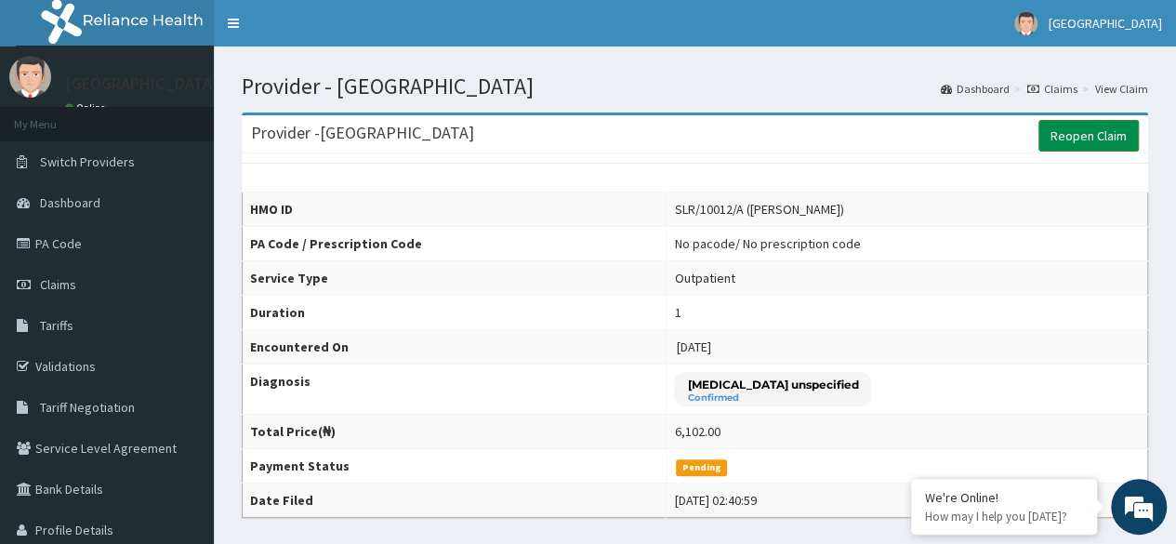
click at [1082, 129] on link "Reopen Claim" at bounding box center [1088, 136] width 100 height 32
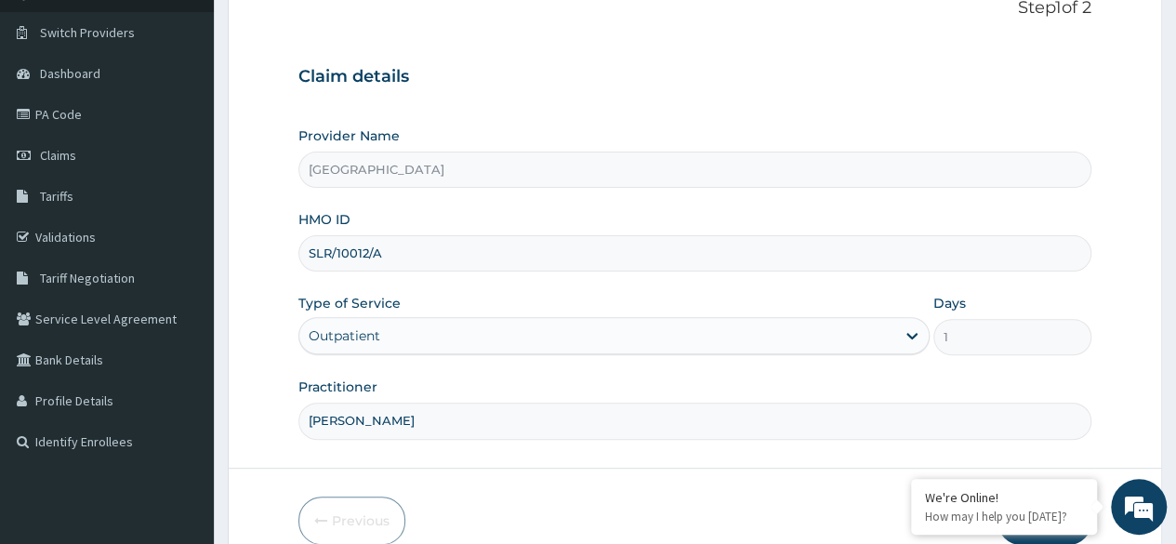
scroll to position [216, 0]
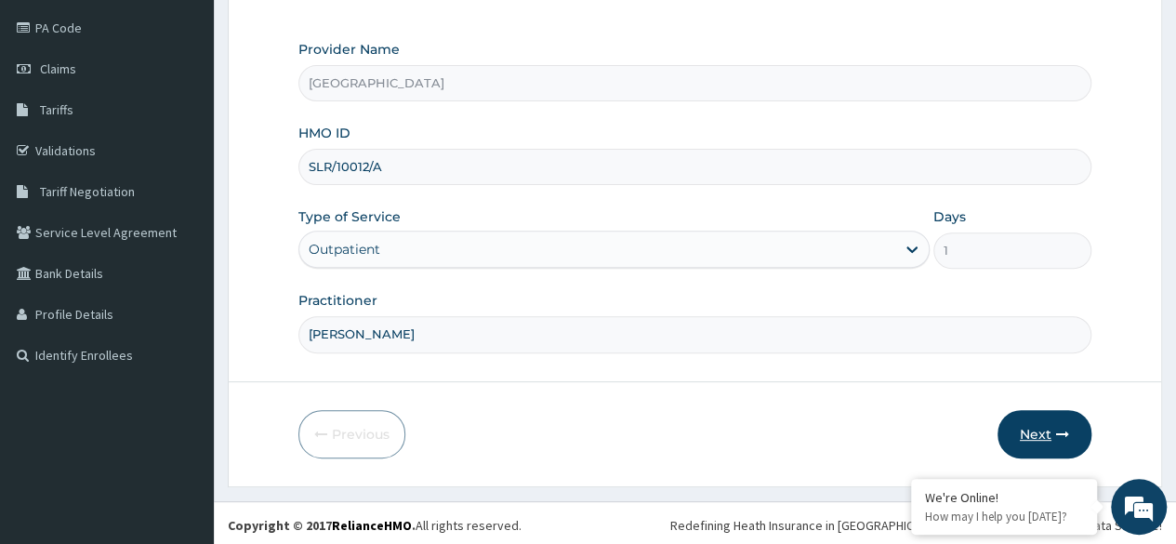
click at [1043, 428] on button "Next" at bounding box center [1044, 434] width 94 height 48
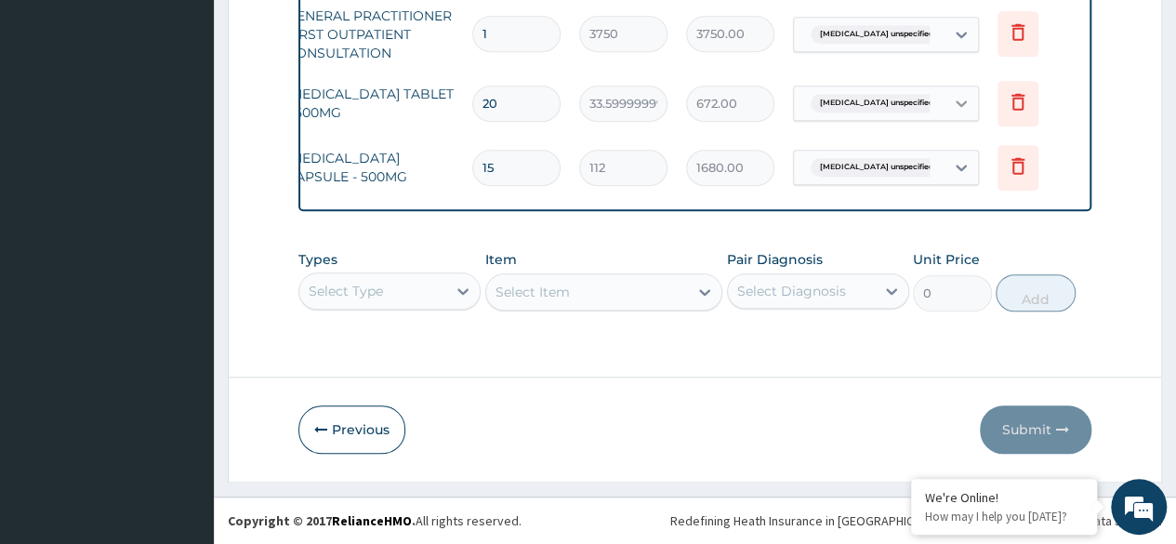
scroll to position [0, 0]
click at [529, 97] on input "20" at bounding box center [516, 104] width 88 height 36
type input "2"
type input "67.20"
type input "0.00"
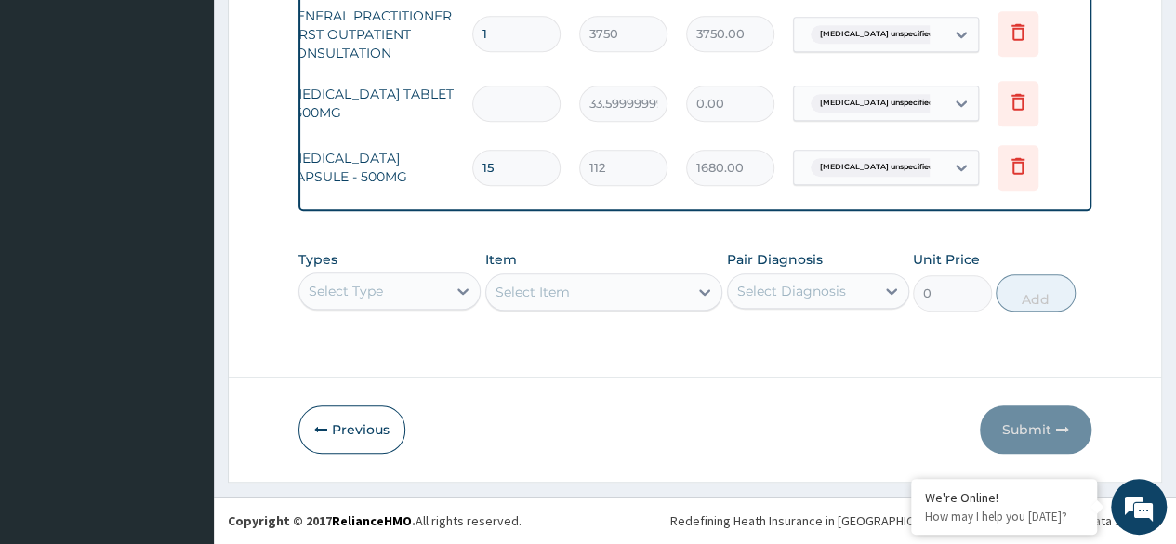
type input "1"
type input "33.60"
type input "18"
type input "604.80"
type input "18"
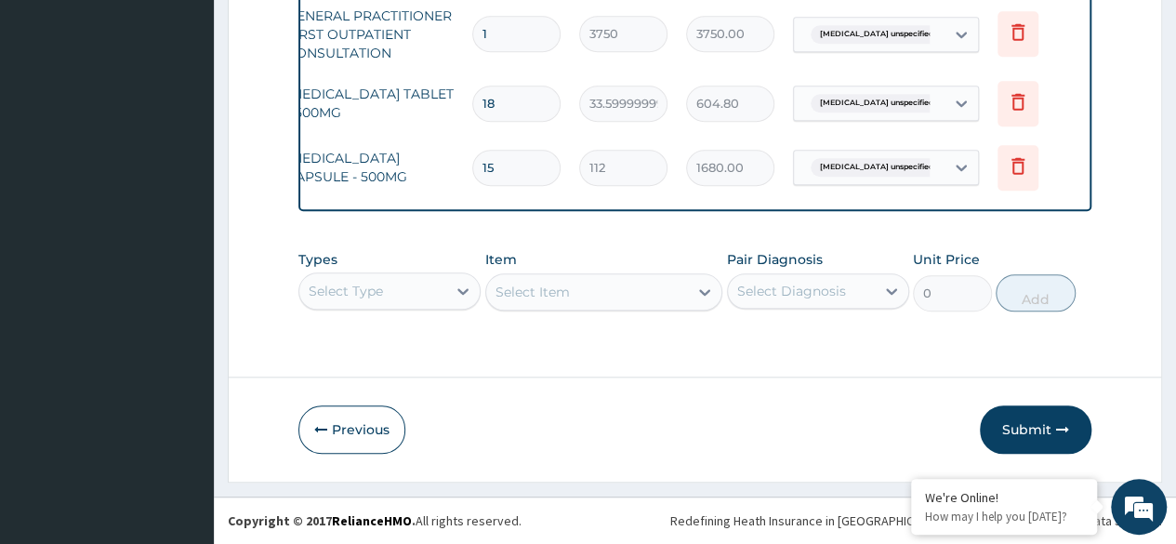
click at [507, 157] on input "15" at bounding box center [516, 168] width 88 height 36
type input "1"
type input "112.00"
type input "14"
type input "1568.00"
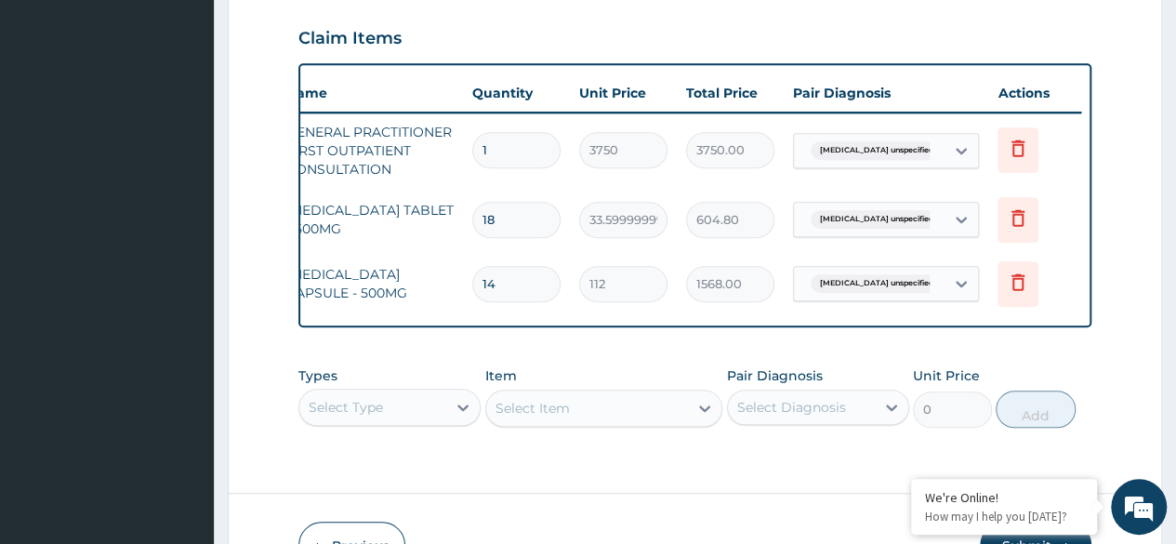
scroll to position [756, 0]
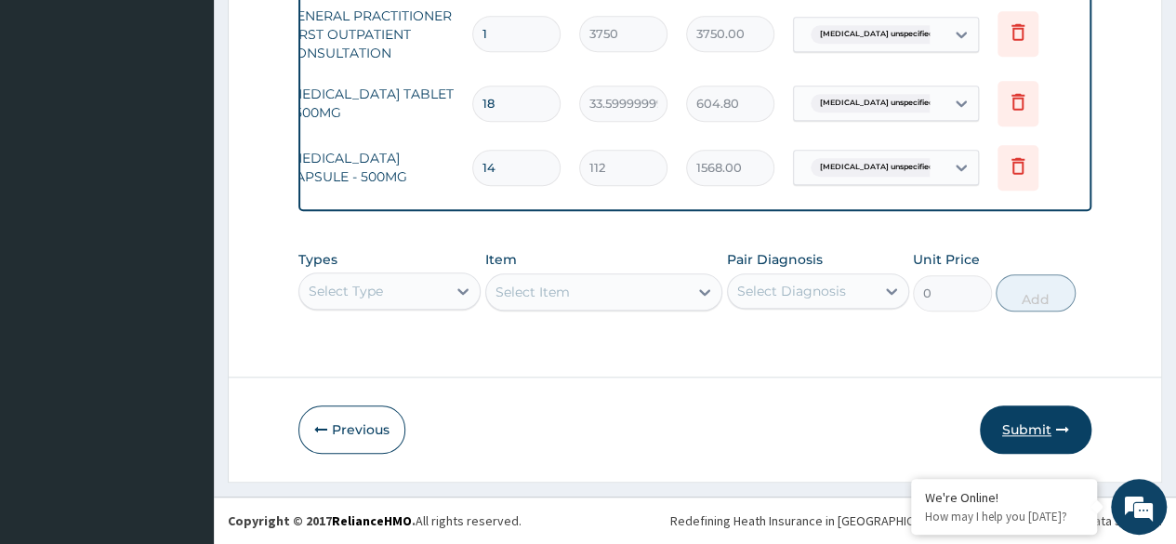
type input "14"
click at [1050, 435] on button "Submit" at bounding box center [1036, 429] width 112 height 48
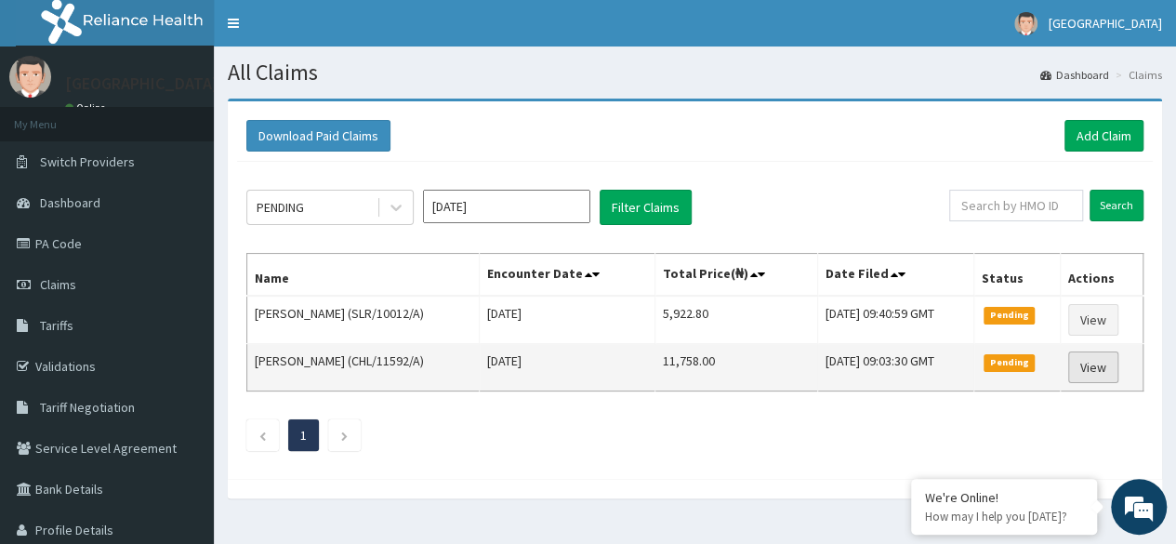
click at [1097, 356] on link "View" at bounding box center [1093, 367] width 50 height 32
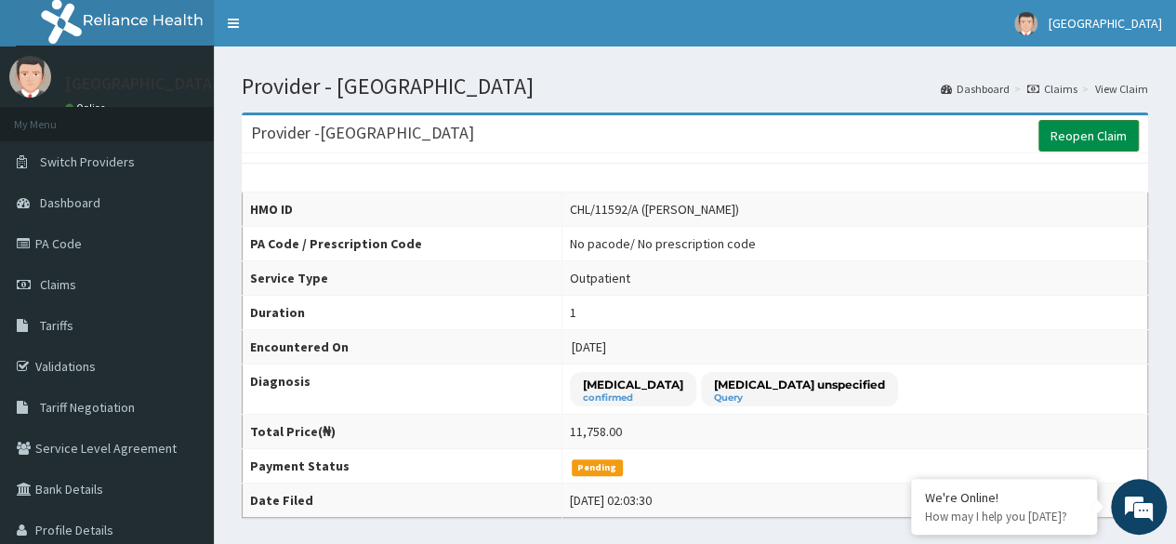
click at [1095, 137] on link "Reopen Claim" at bounding box center [1088, 136] width 100 height 32
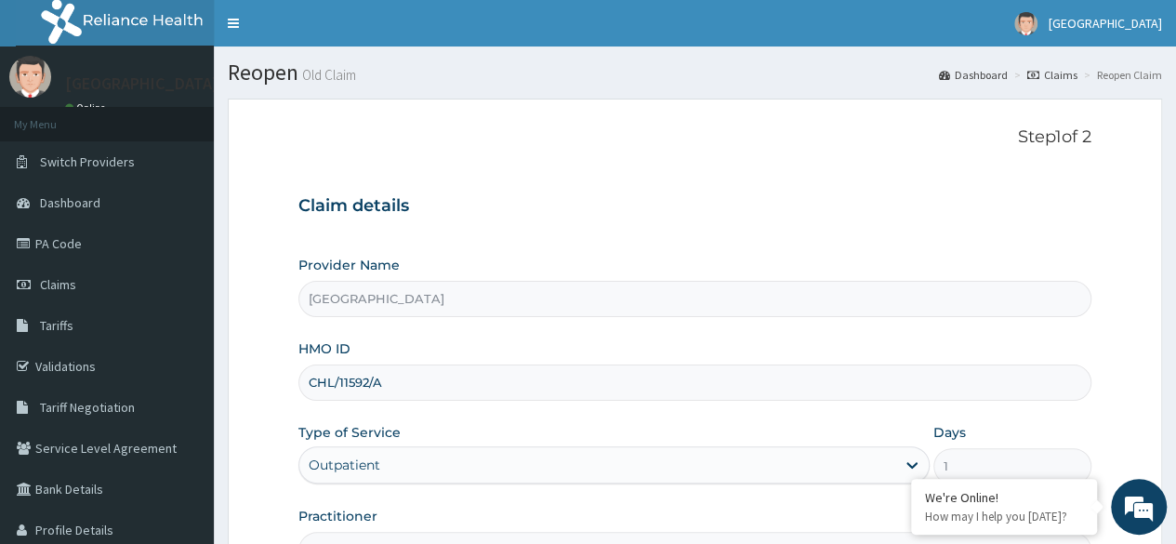
scroll to position [216, 0]
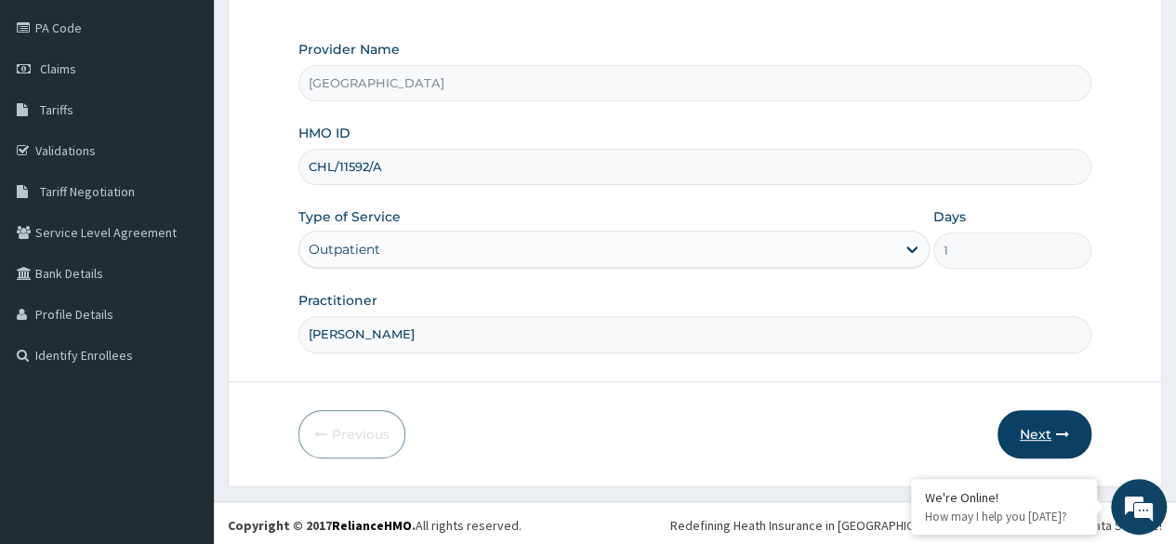
click at [1086, 424] on button "Next" at bounding box center [1044, 434] width 94 height 48
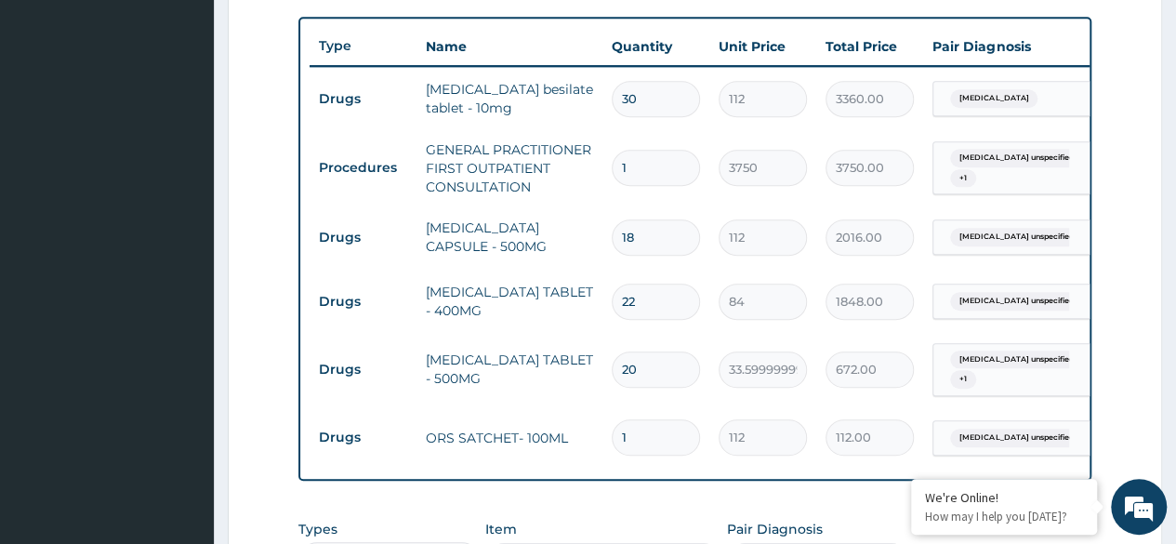
scroll to position [0, 0]
click at [653, 299] on input "22" at bounding box center [656, 301] width 88 height 36
type input "2"
type input "168.00"
type input "20"
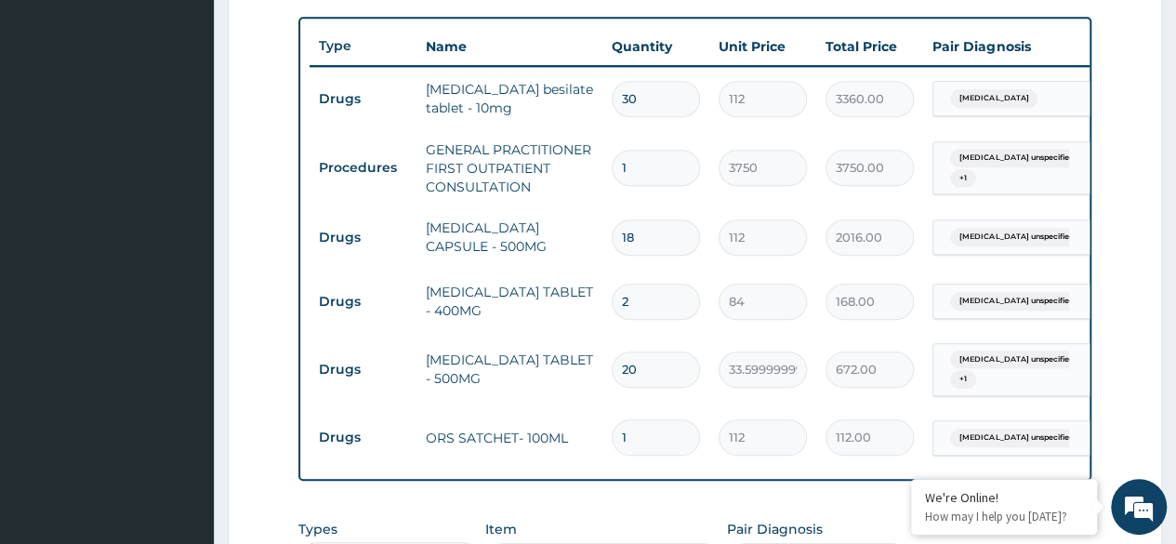
type input "1680.00"
type input "16"
type input "1344.00"
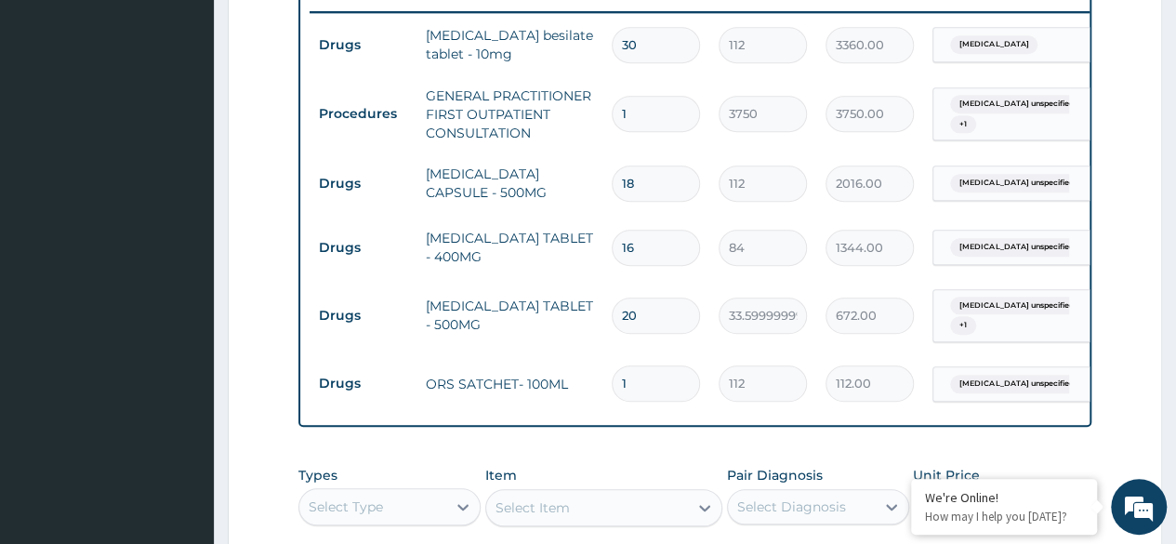
scroll to position [742, 0]
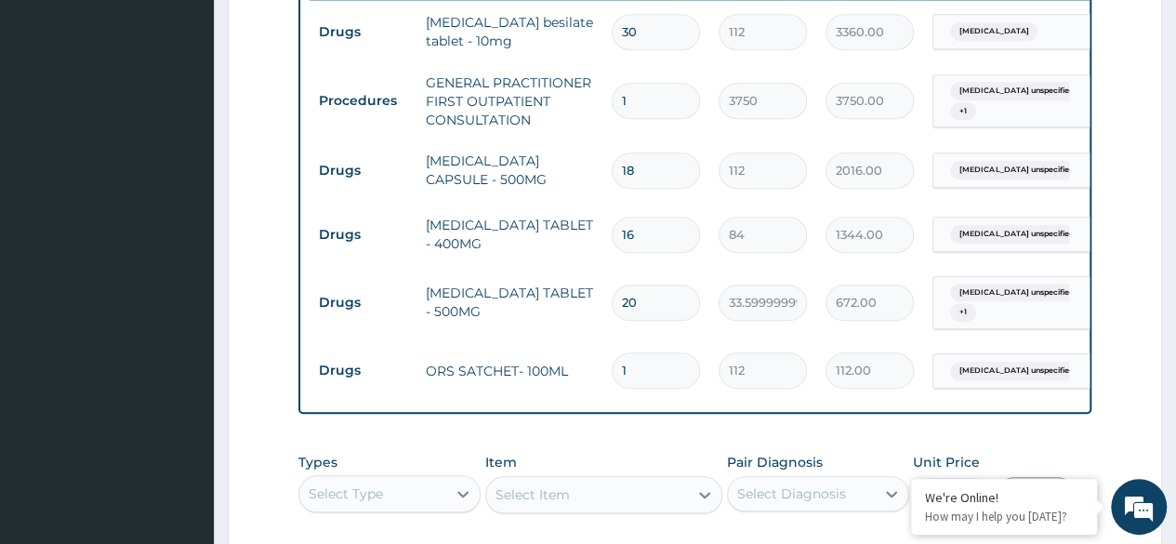
type input "16"
click at [643, 298] on input "20" at bounding box center [656, 302] width 88 height 36
type input "2"
type input "67.20"
type input "0.00"
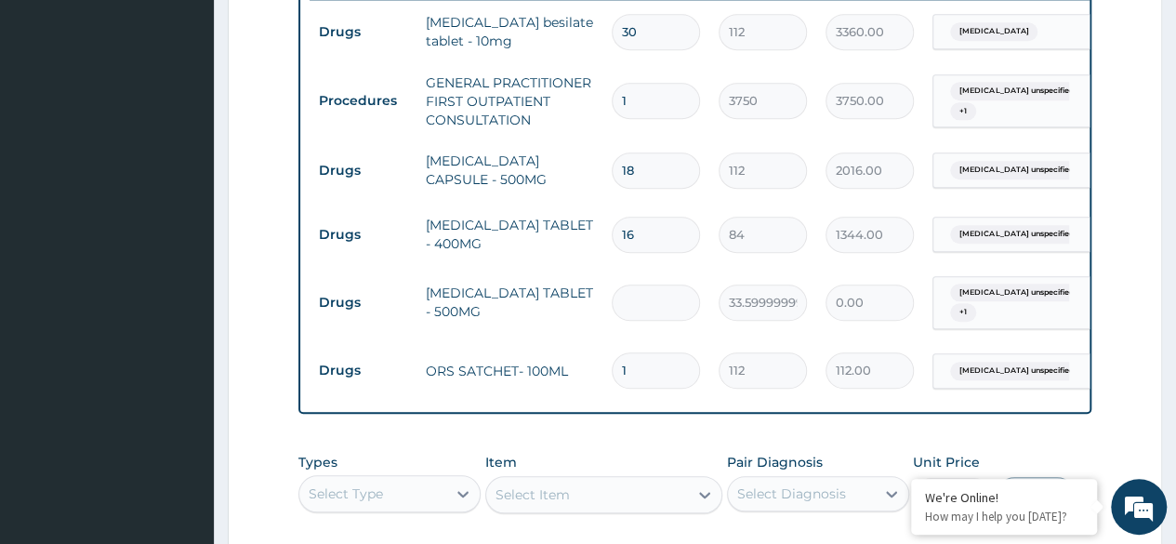
type input "1"
type input "33.60"
type input "18"
type input "604.80"
type input "16"
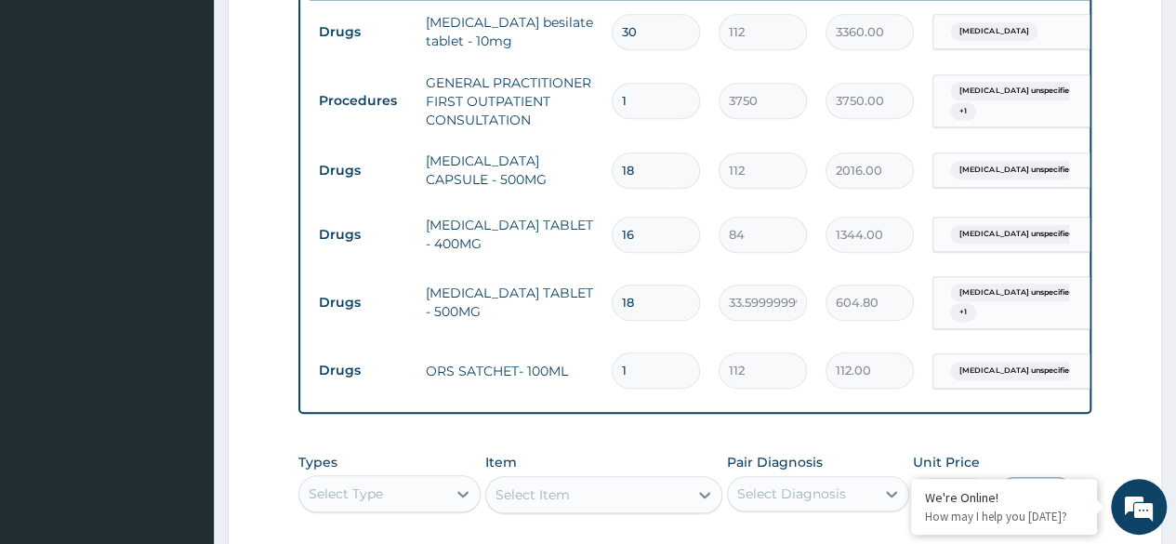
type input "537.60"
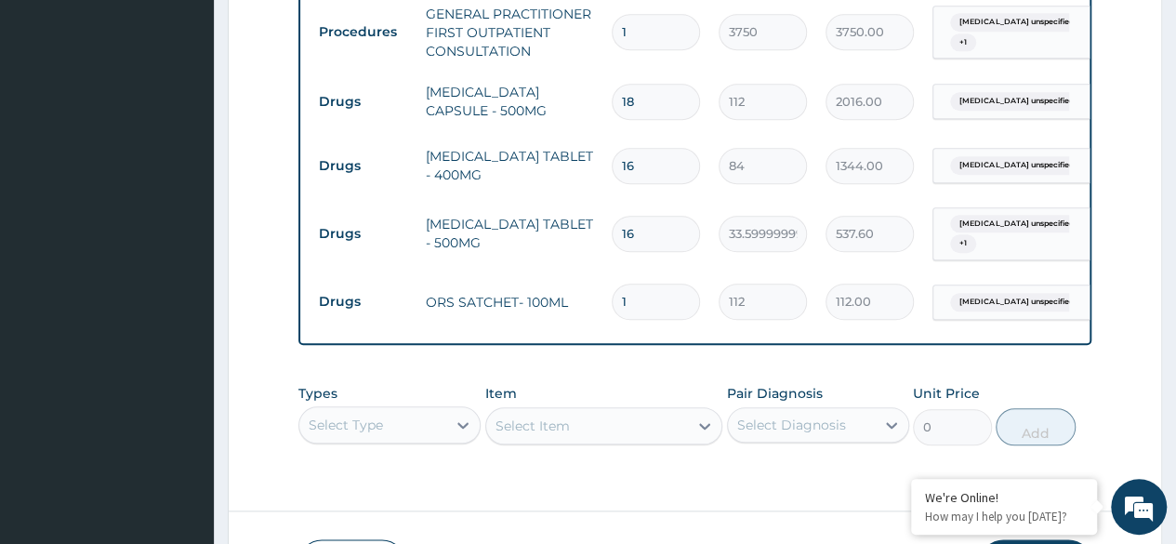
scroll to position [955, 0]
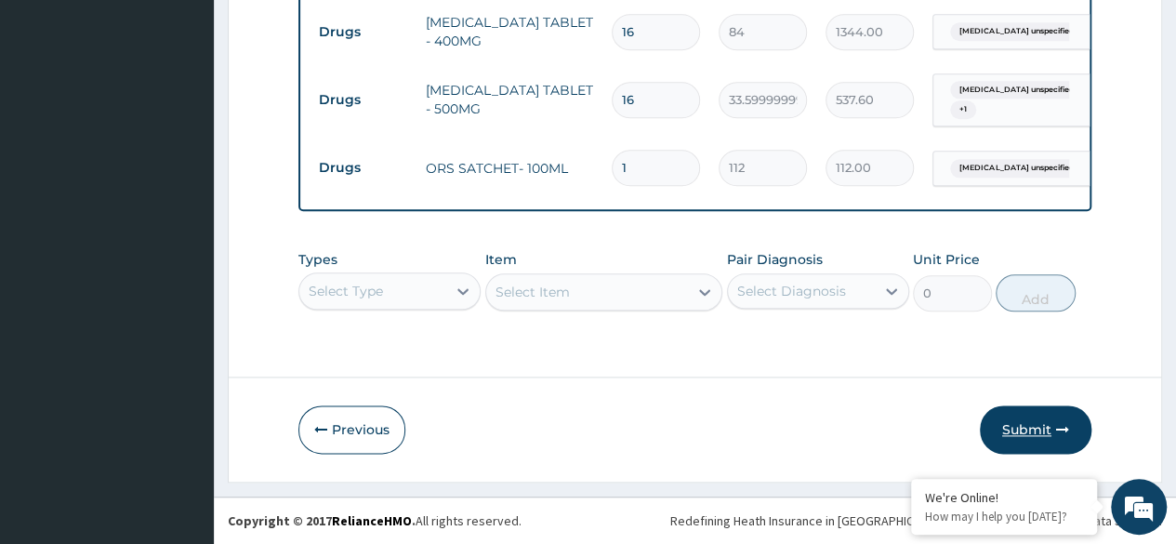
type input "16"
click at [1019, 430] on button "Submit" at bounding box center [1036, 429] width 112 height 48
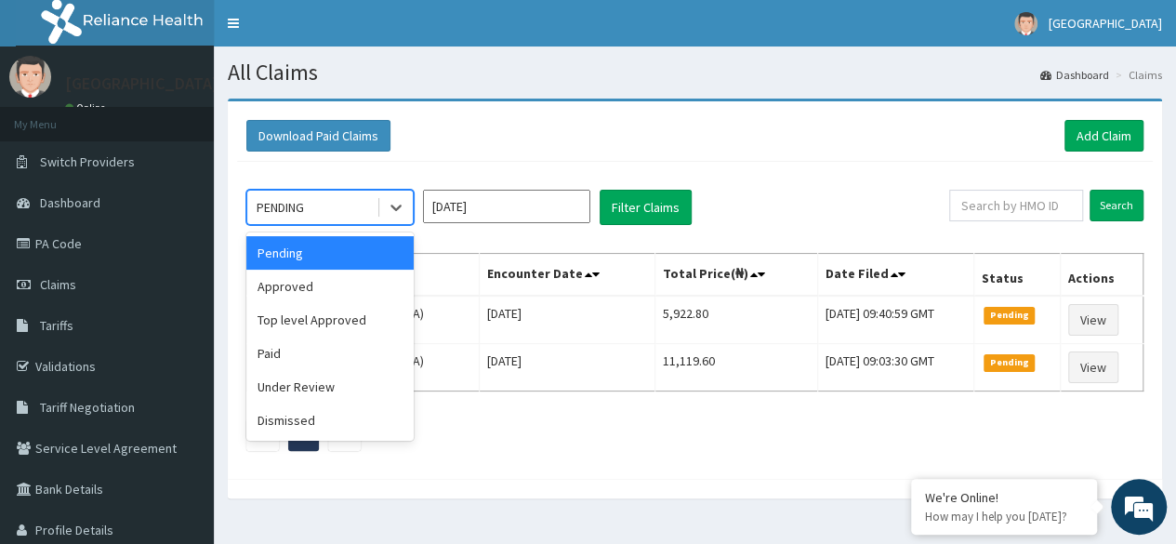
click at [320, 203] on div "PENDING" at bounding box center [311, 207] width 129 height 30
click at [315, 289] on div "Approved" at bounding box center [329, 286] width 167 height 33
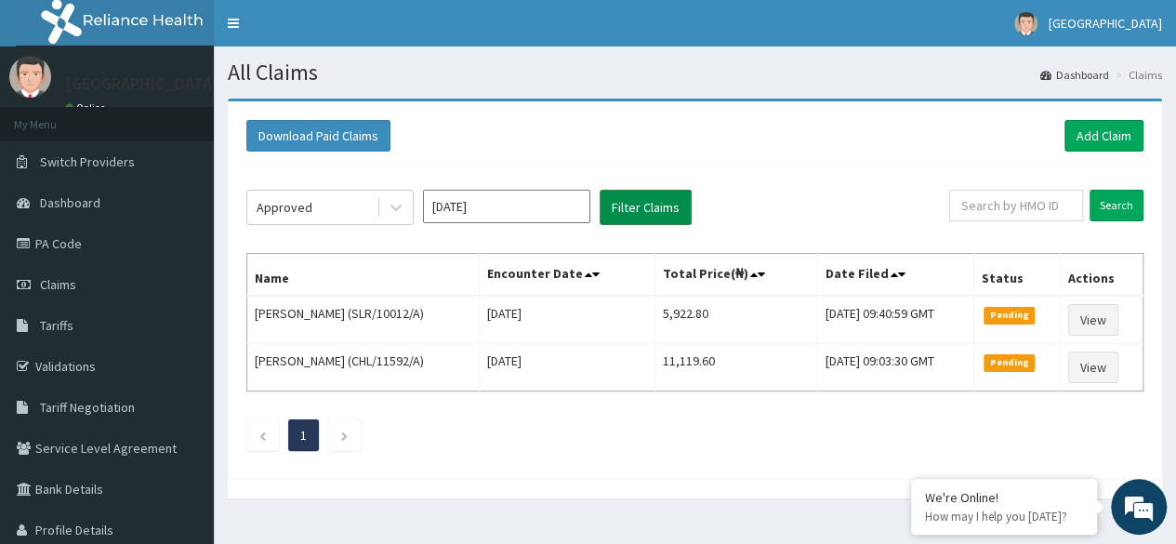
click at [672, 202] on button "Filter Claims" at bounding box center [645, 207] width 92 height 35
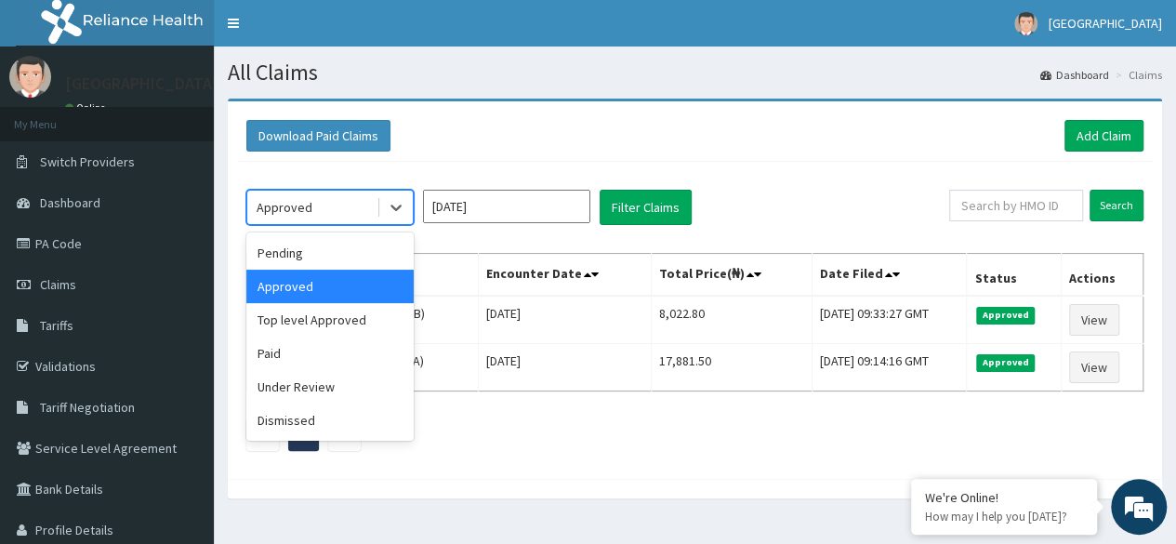
click at [360, 209] on div "Approved" at bounding box center [311, 207] width 129 height 30
click at [358, 321] on div "Top level Approved" at bounding box center [329, 319] width 167 height 33
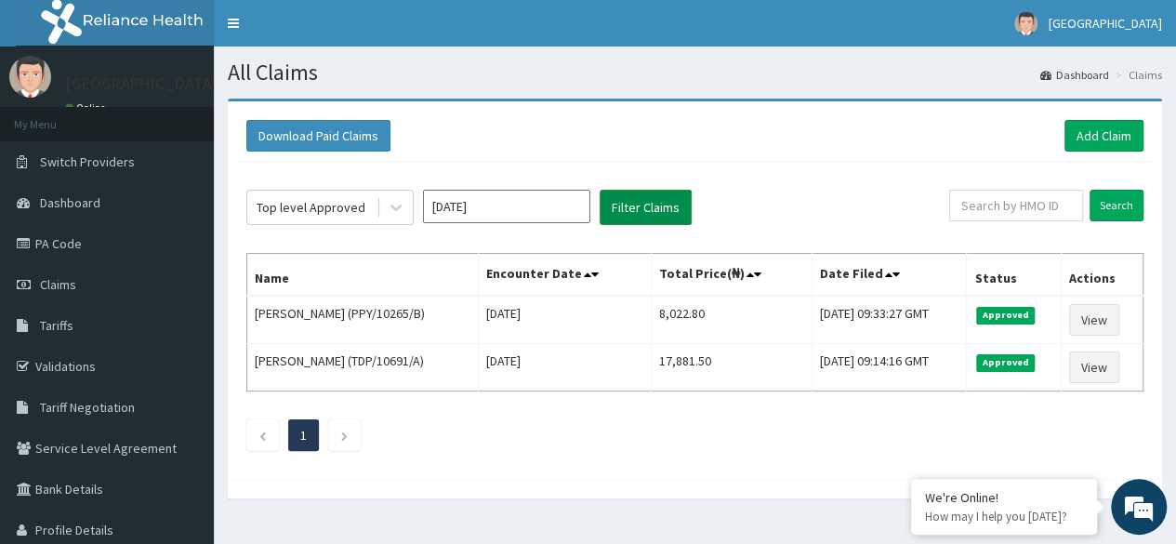
click at [656, 208] on button "Filter Claims" at bounding box center [645, 207] width 92 height 35
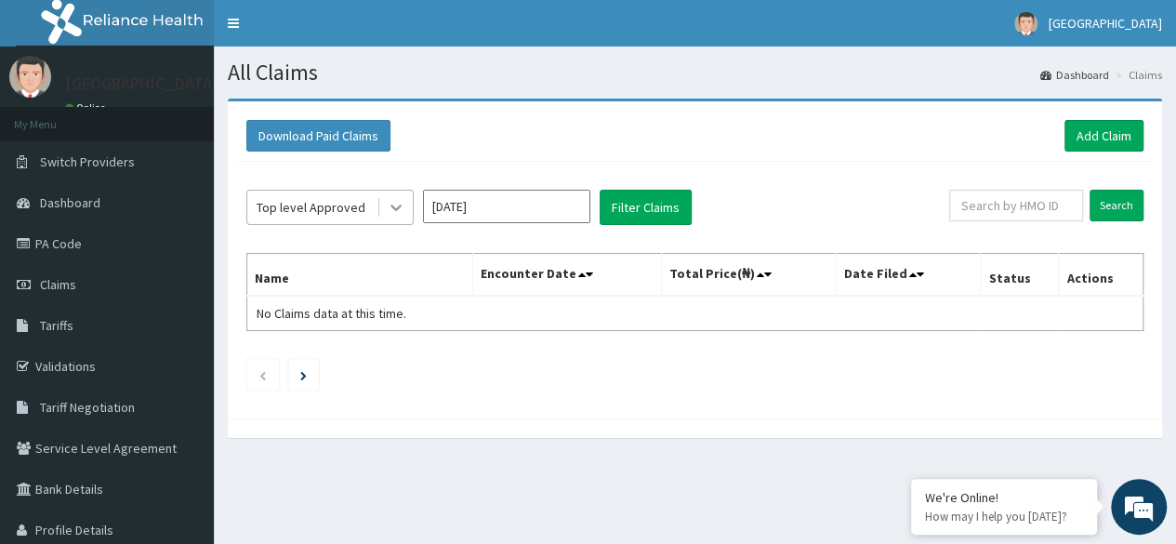
click at [390, 209] on icon at bounding box center [396, 207] width 19 height 19
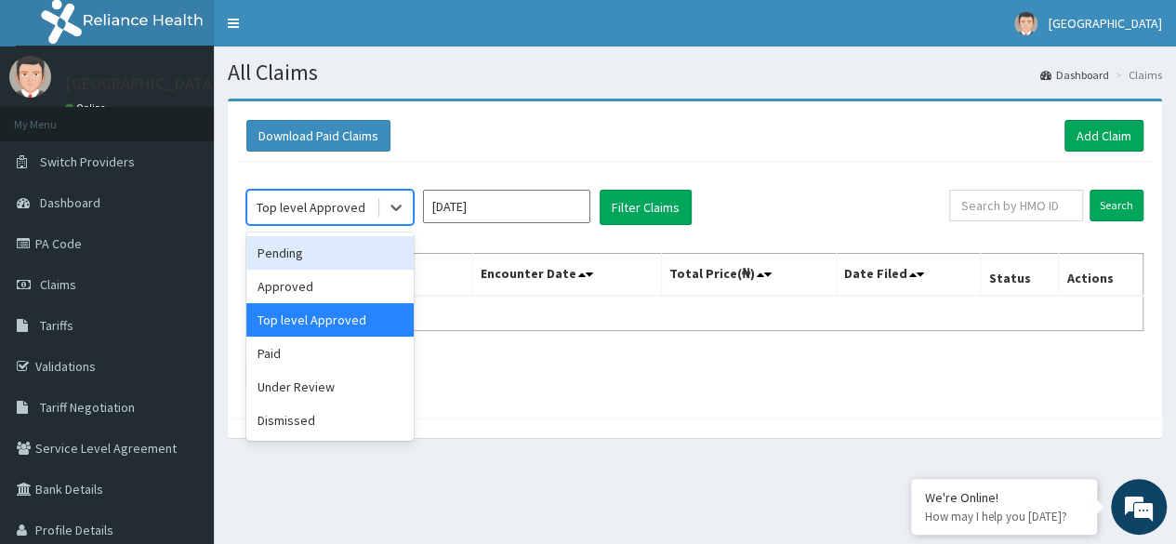
click at [324, 244] on div "Pending" at bounding box center [329, 252] width 167 height 33
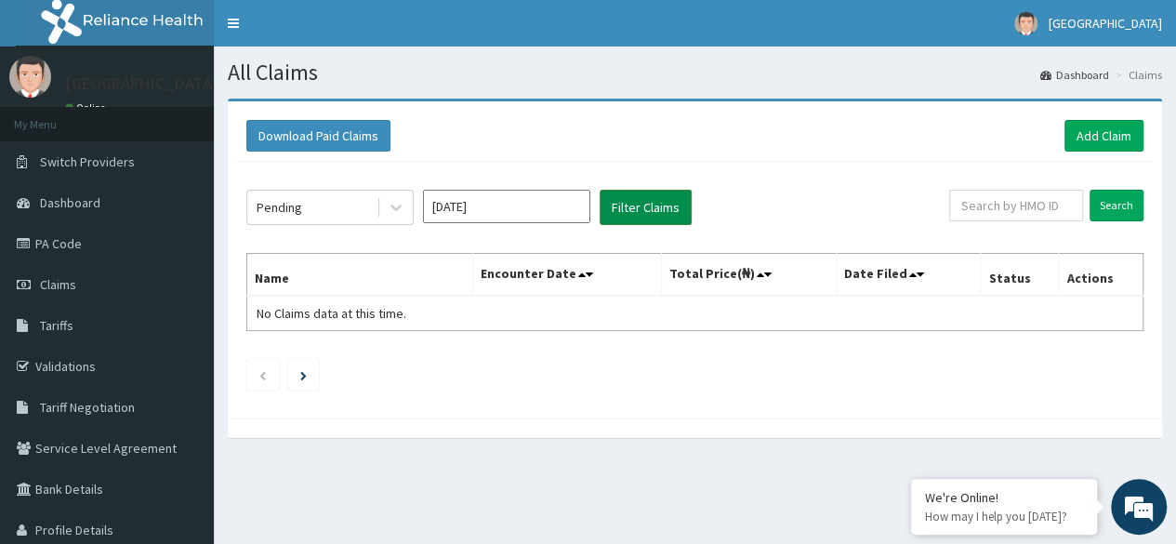
click at [623, 204] on button "Filter Claims" at bounding box center [645, 207] width 92 height 35
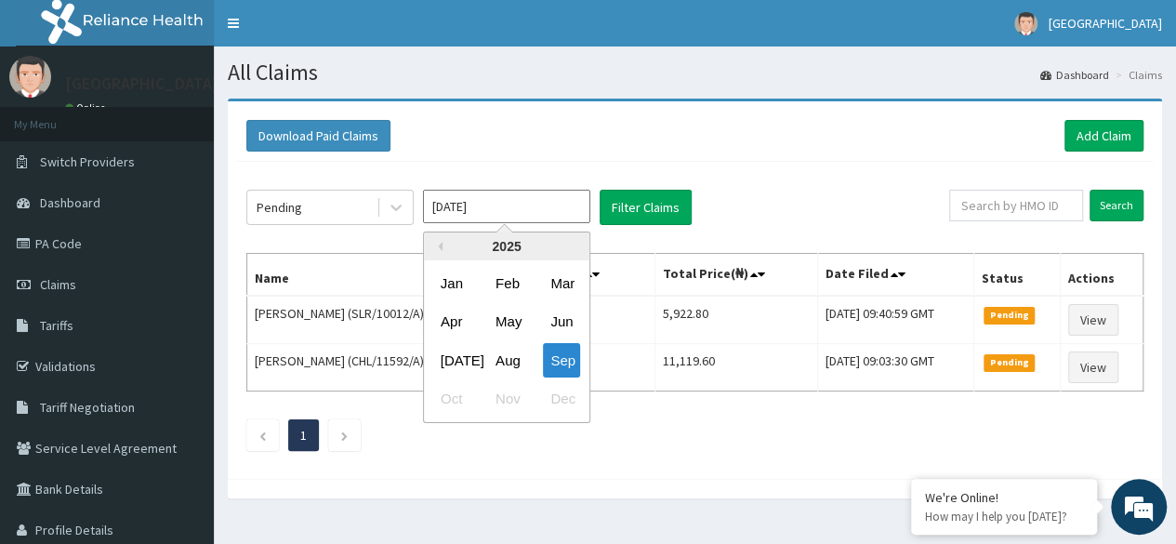
click at [565, 208] on input "Sep 2025" at bounding box center [506, 206] width 167 height 33
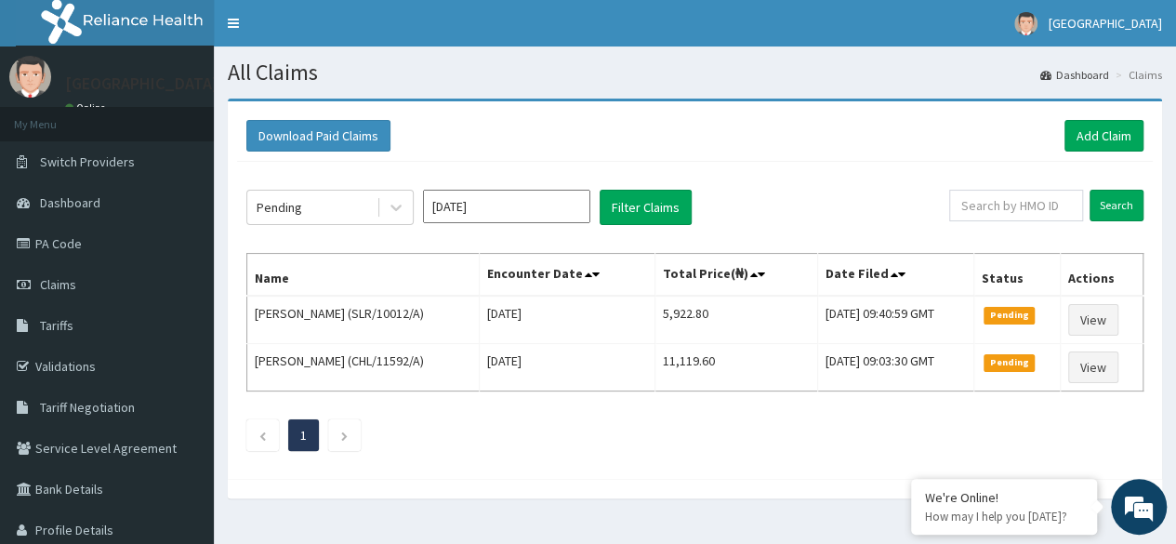
click at [726, 190] on div "Pending Sep 2025 Filter Claims" at bounding box center [597, 207] width 703 height 35
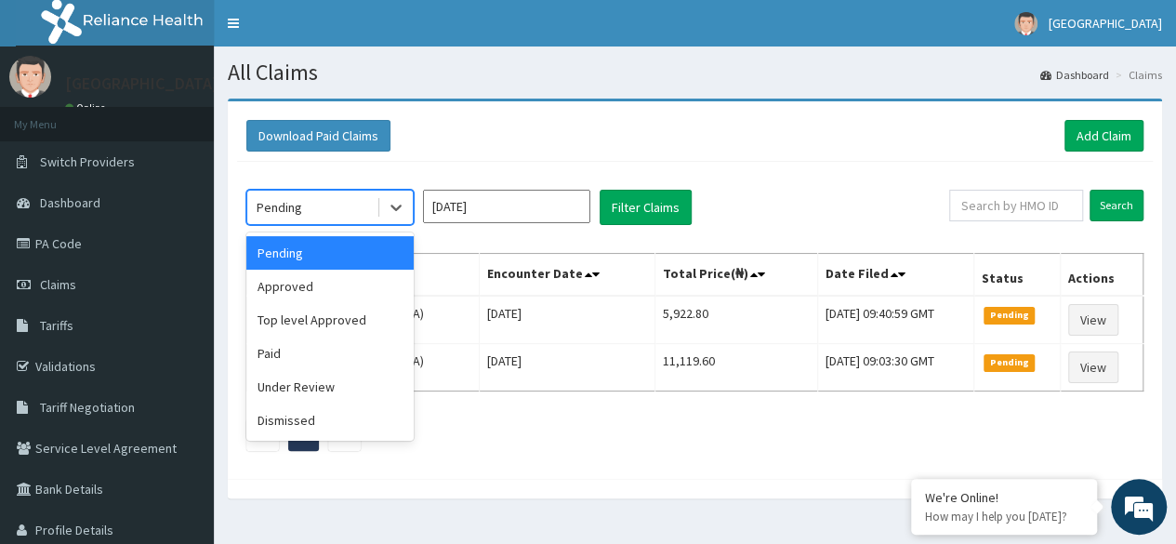
click at [296, 209] on div "Pending" at bounding box center [280, 207] width 46 height 19
click at [292, 378] on div "Under Review" at bounding box center [329, 386] width 167 height 33
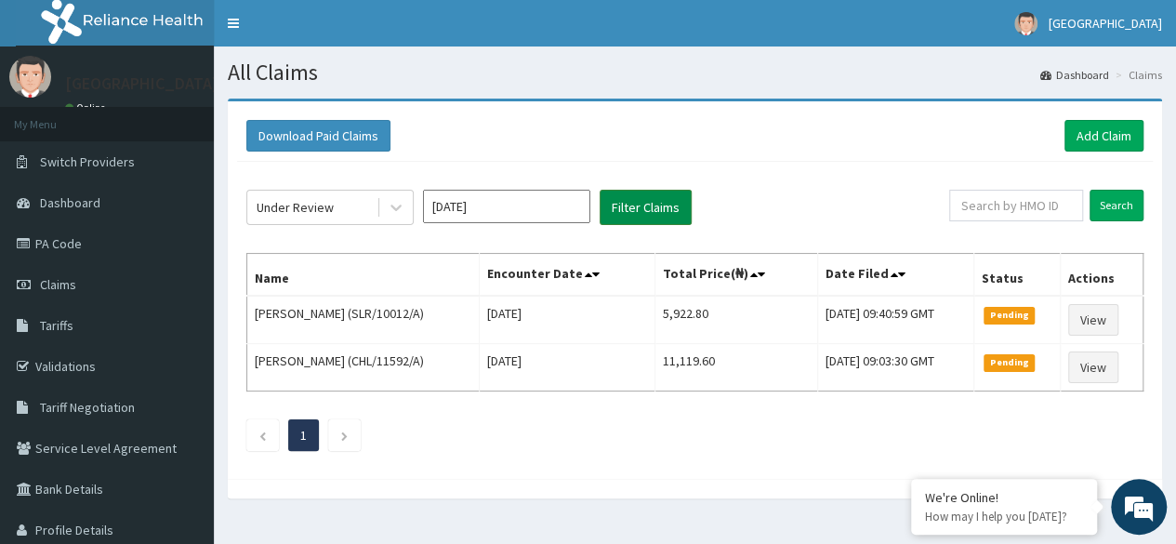
click at [630, 214] on button "Filter Claims" at bounding box center [645, 207] width 92 height 35
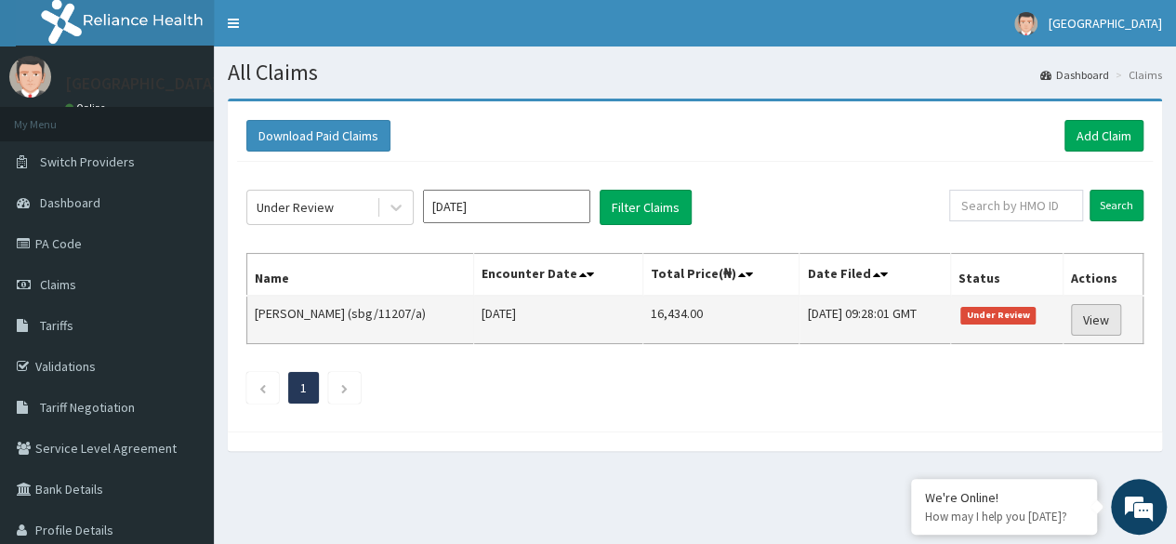
click at [1105, 316] on link "View" at bounding box center [1096, 320] width 50 height 32
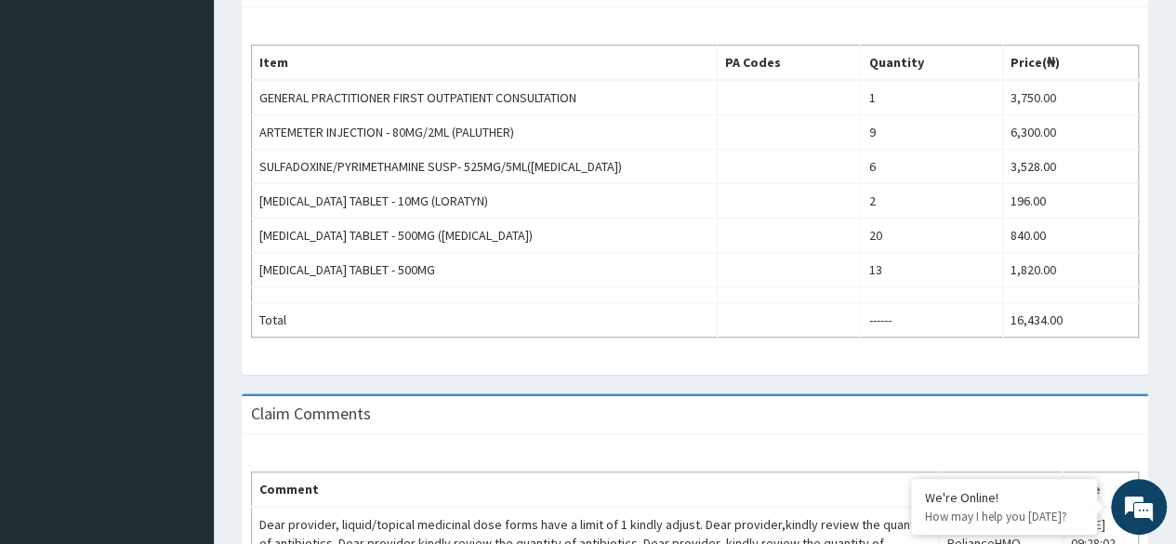
scroll to position [578, 0]
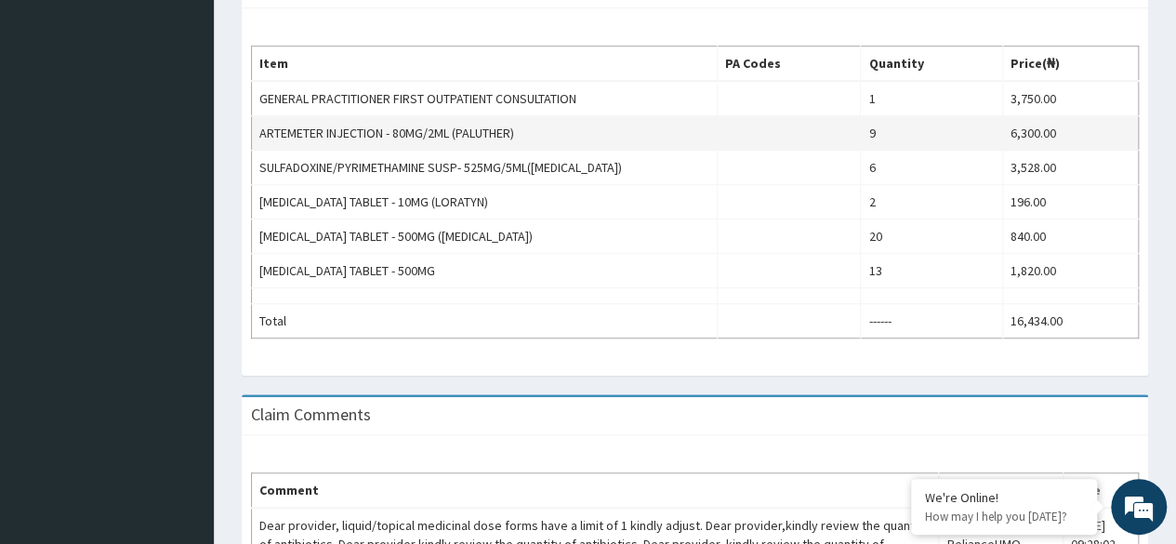
click at [897, 129] on td "9" at bounding box center [931, 133] width 141 height 34
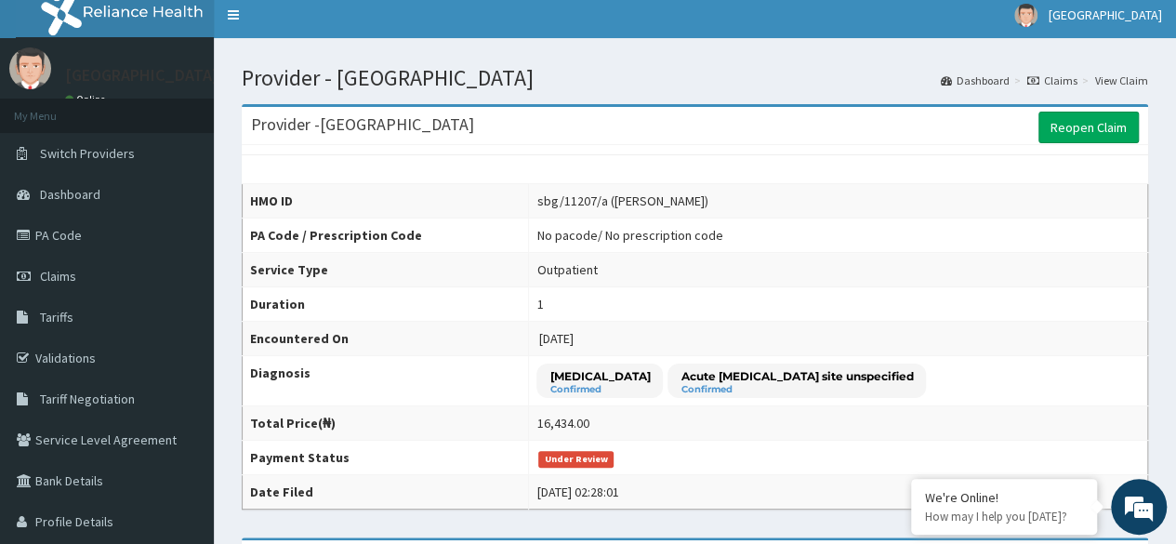
scroll to position [1, 0]
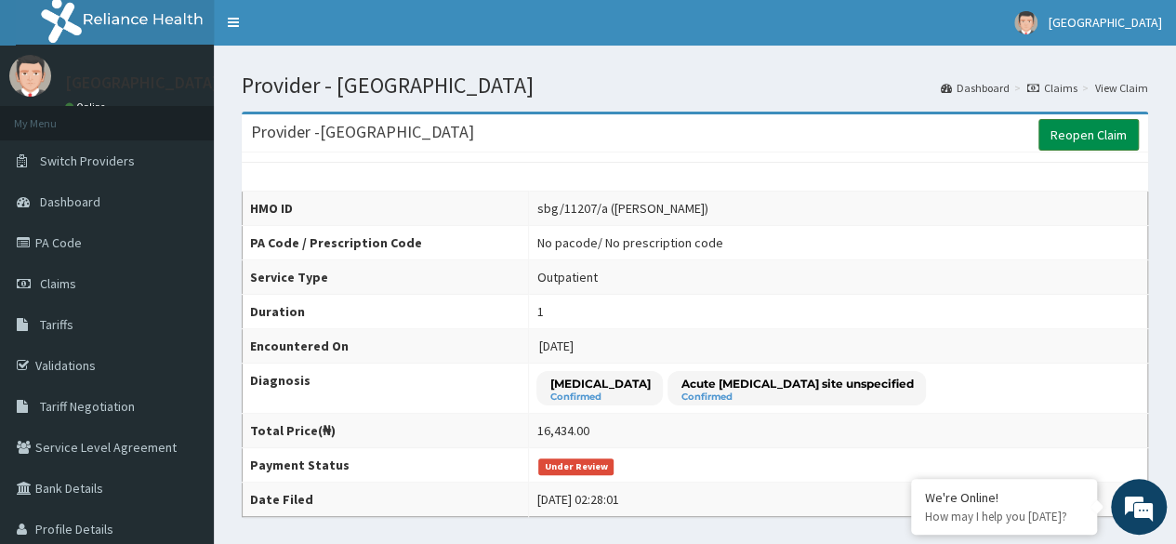
click at [1088, 138] on link "Reopen Claim" at bounding box center [1088, 135] width 100 height 32
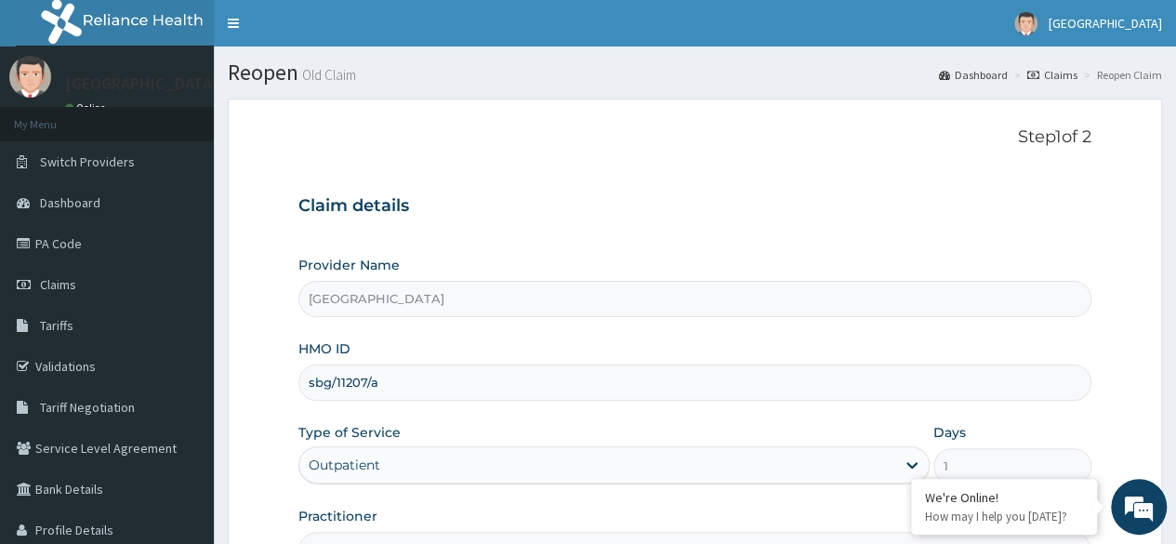
scroll to position [216, 0]
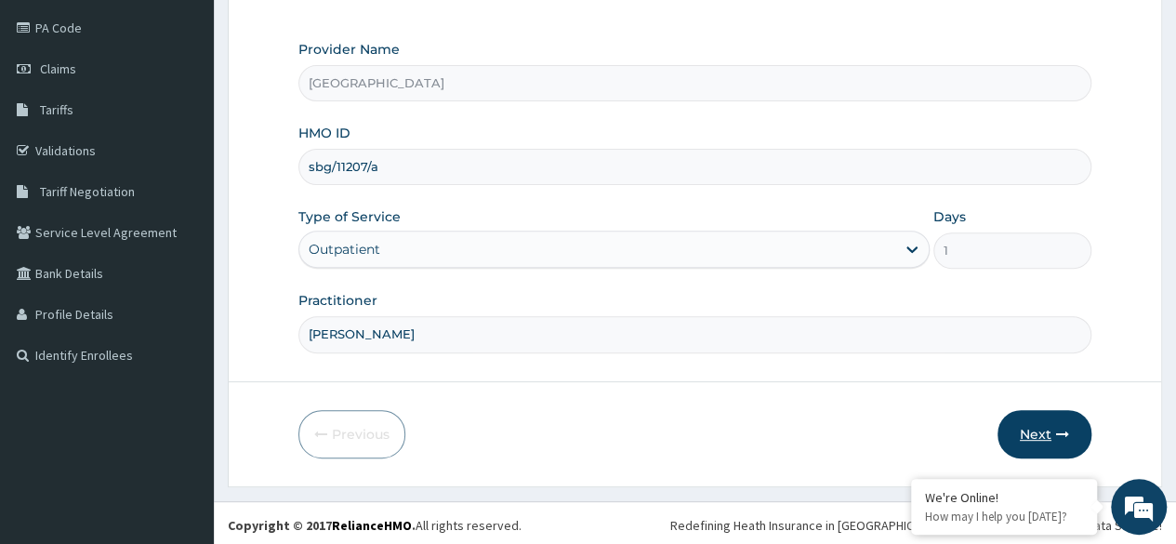
click at [1032, 425] on button "Next" at bounding box center [1044, 434] width 94 height 48
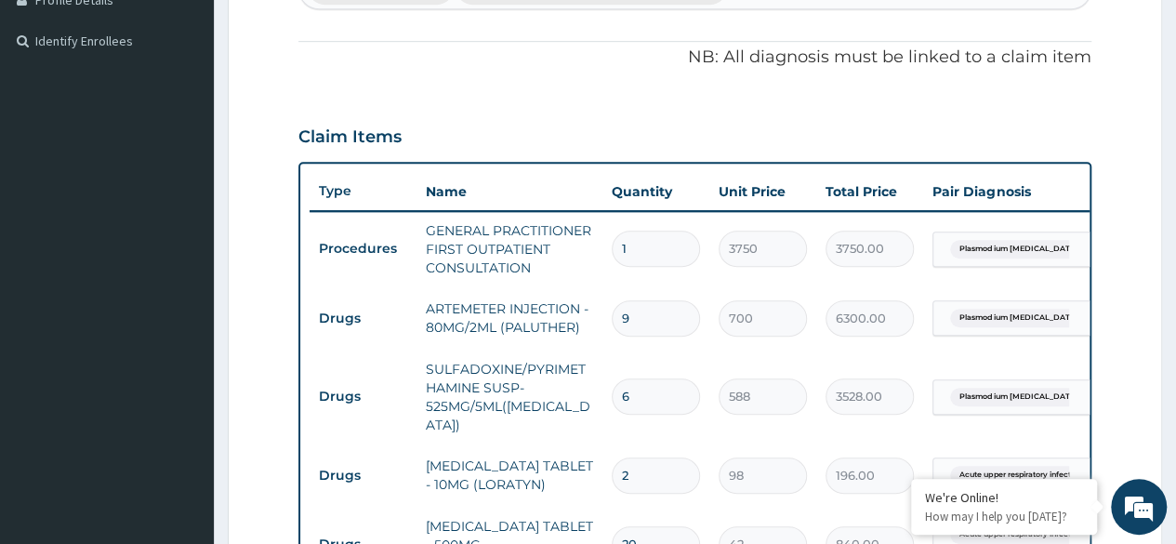
scroll to position [530, 0]
click at [638, 318] on input "9" at bounding box center [656, 318] width 88 height 36
type input "0.00"
type input "6"
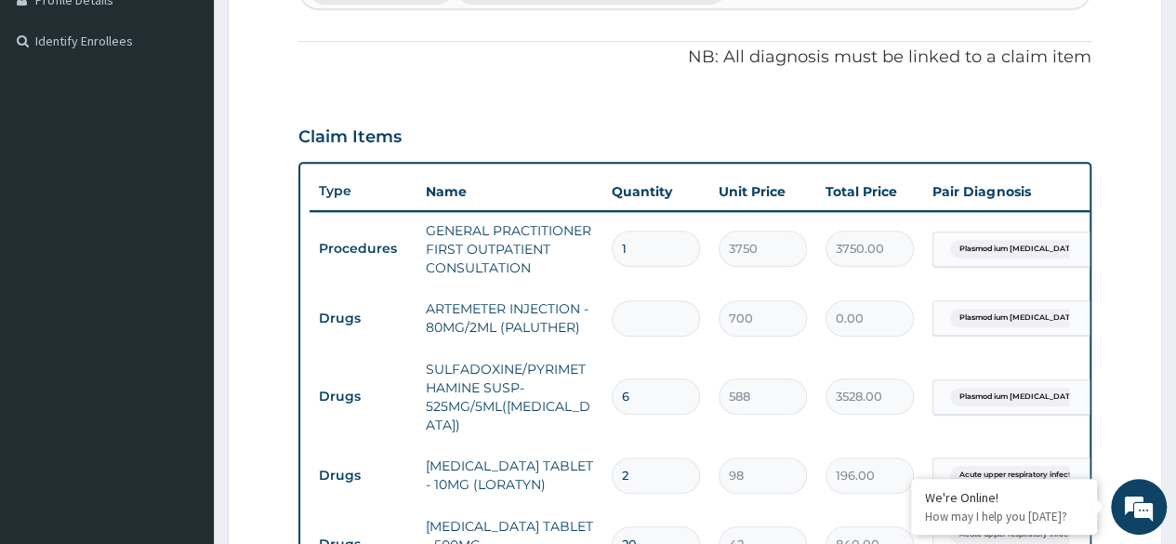
type input "4200.00"
type input "4"
type input "2800.00"
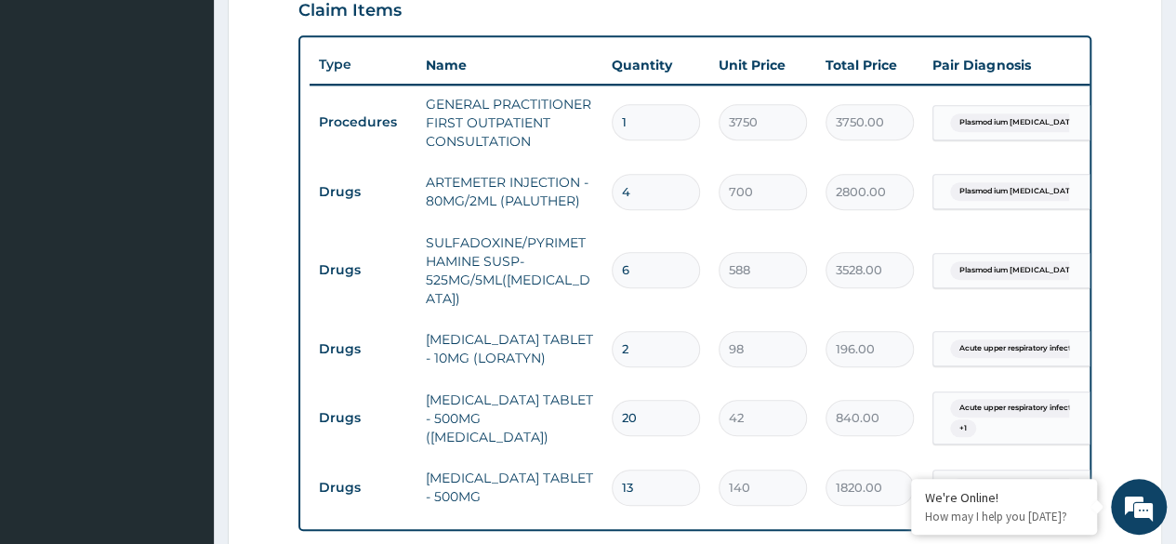
scroll to position [658, 0]
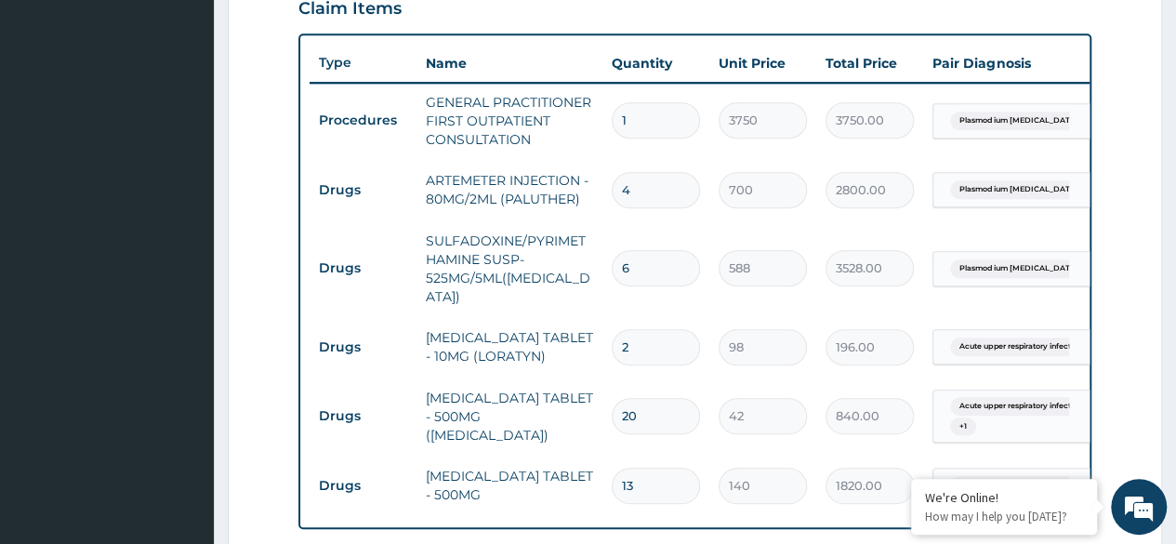
type input "4"
click at [641, 250] on input "6" at bounding box center [656, 268] width 88 height 36
type input "0.00"
type input "3"
type input "1764.00"
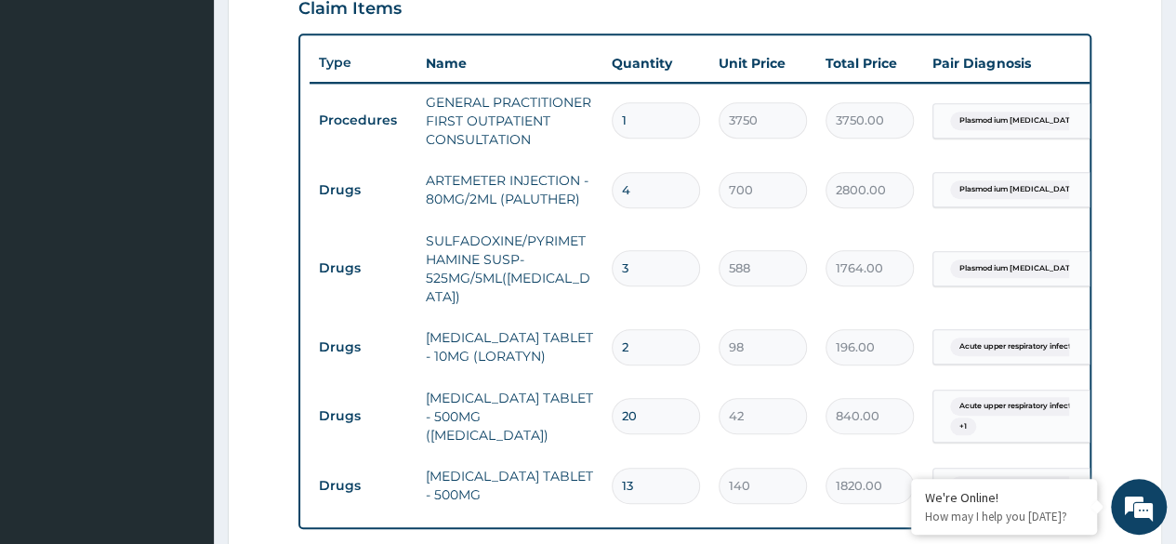
type input "2"
type input "1176.00"
type input "1"
type input "588.00"
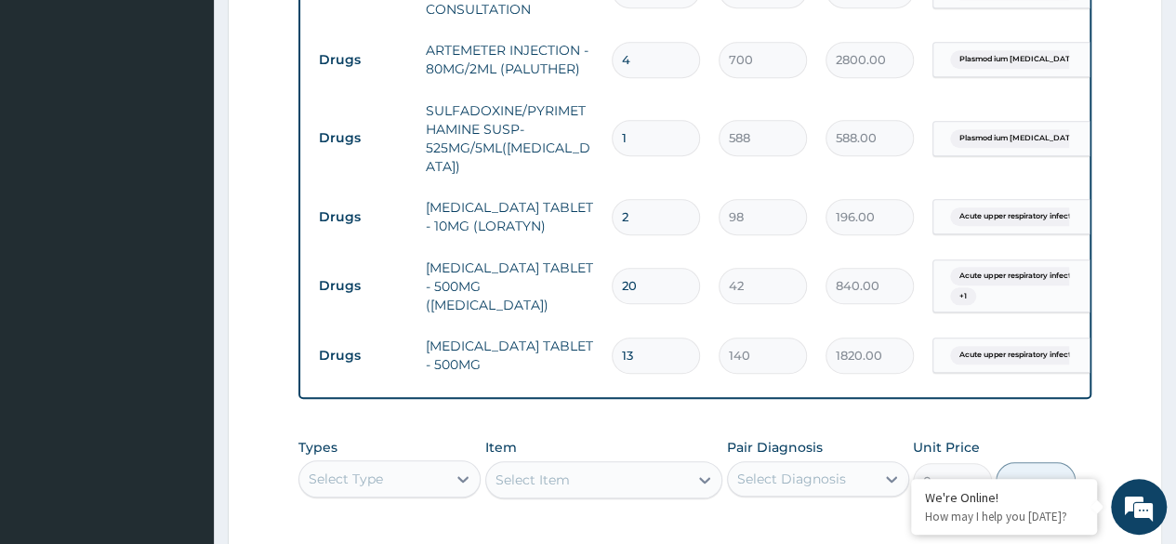
scroll to position [790, 0]
type input "1"
click at [636, 197] on input "2" at bounding box center [656, 215] width 88 height 36
type input "0.00"
type input "1"
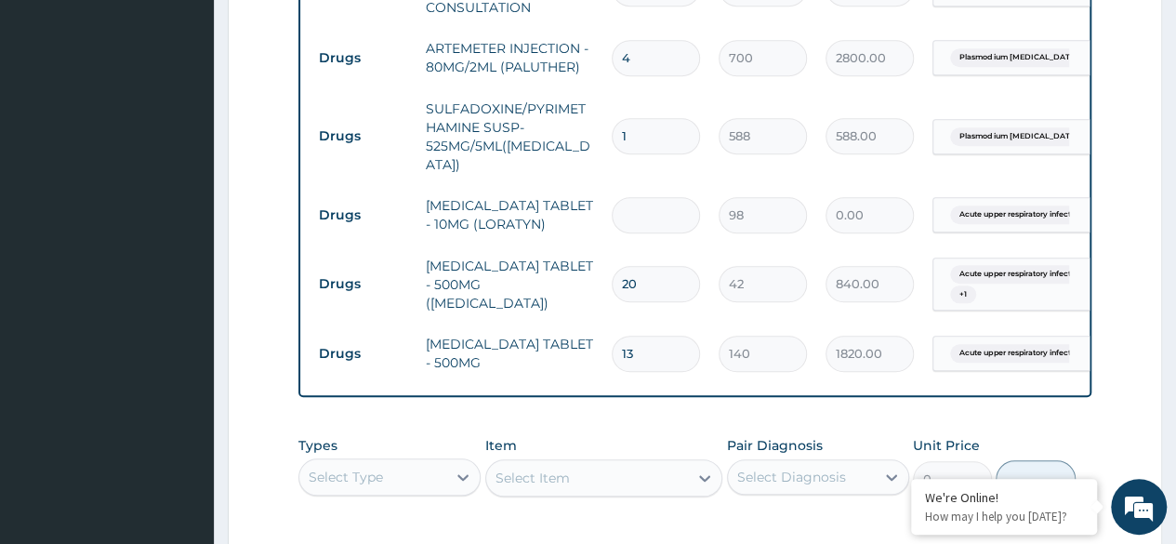
type input "98.00"
type input "10"
type input "980.00"
type input "10"
click at [641, 336] on input "13" at bounding box center [656, 354] width 88 height 36
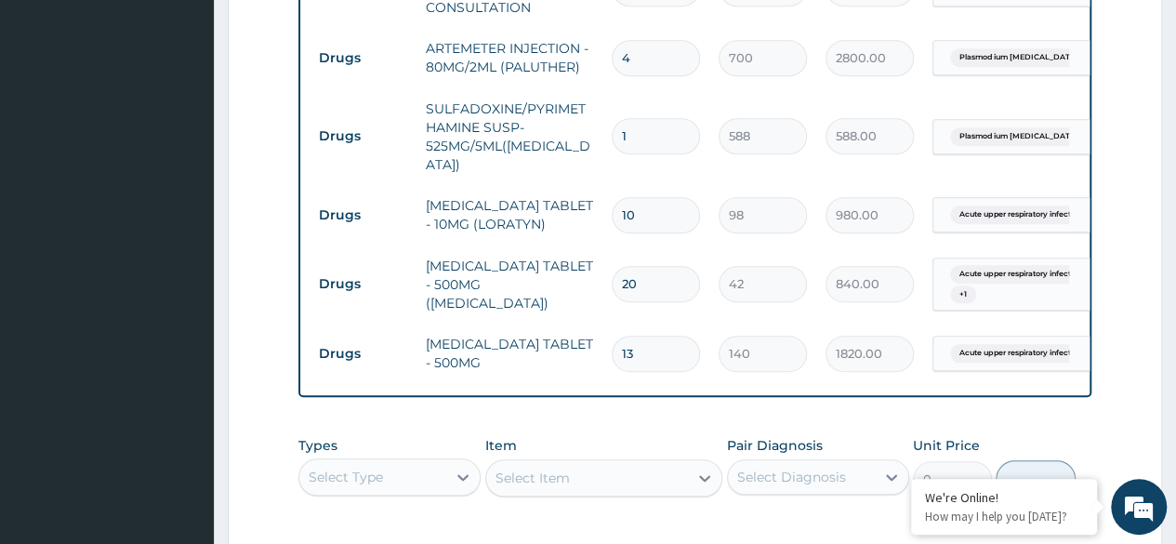
type input "1"
type input "140.00"
type input "11"
type input "1540.00"
type input "114"
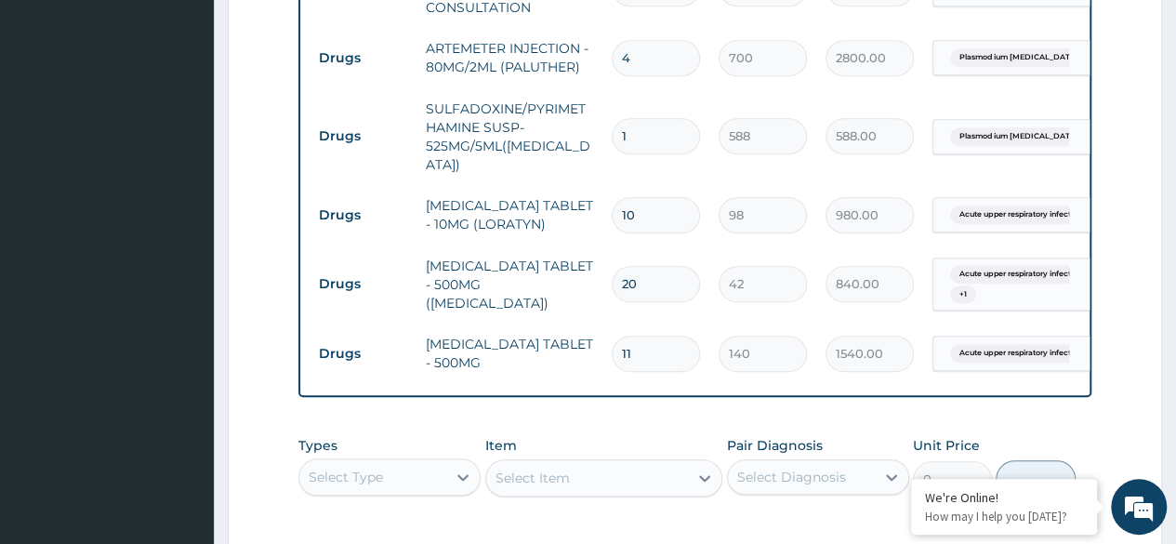
type input "15960.00"
type input "11"
type input "1540.00"
type input "1"
type input "140.00"
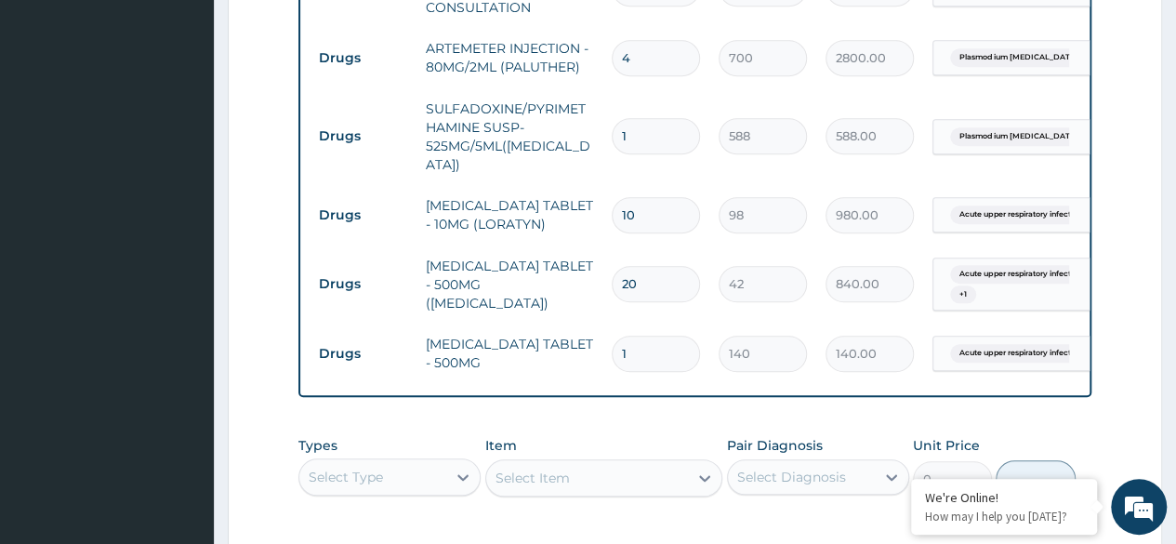
type input "14"
type input "1960.00"
type input "14"
click at [643, 266] on input "20" at bounding box center [656, 284] width 88 height 36
type input "2"
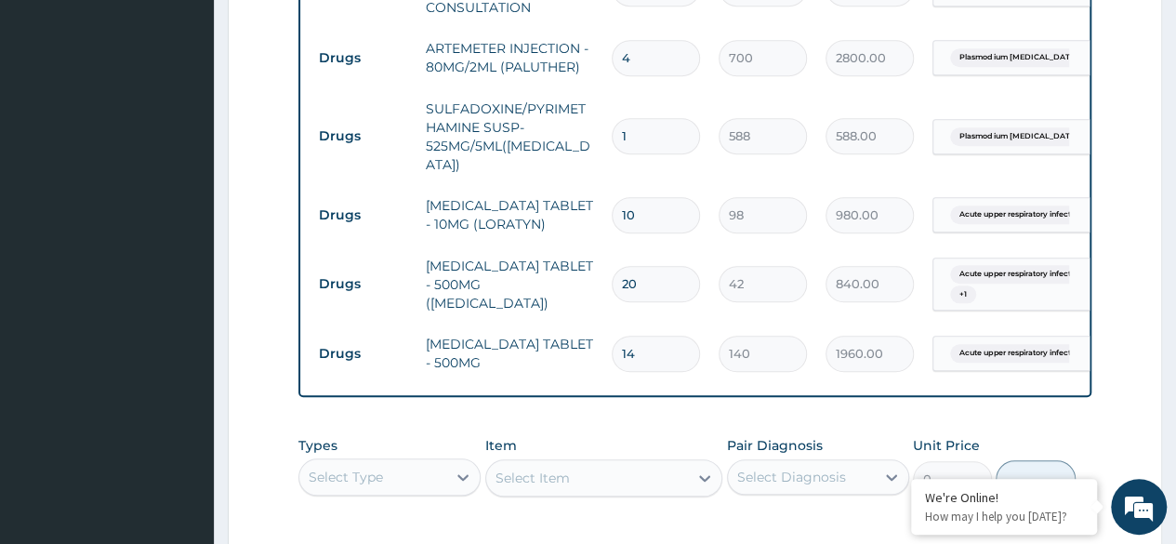
type input "84.00"
type input "0.00"
type input "1"
type input "42.00"
type input "18"
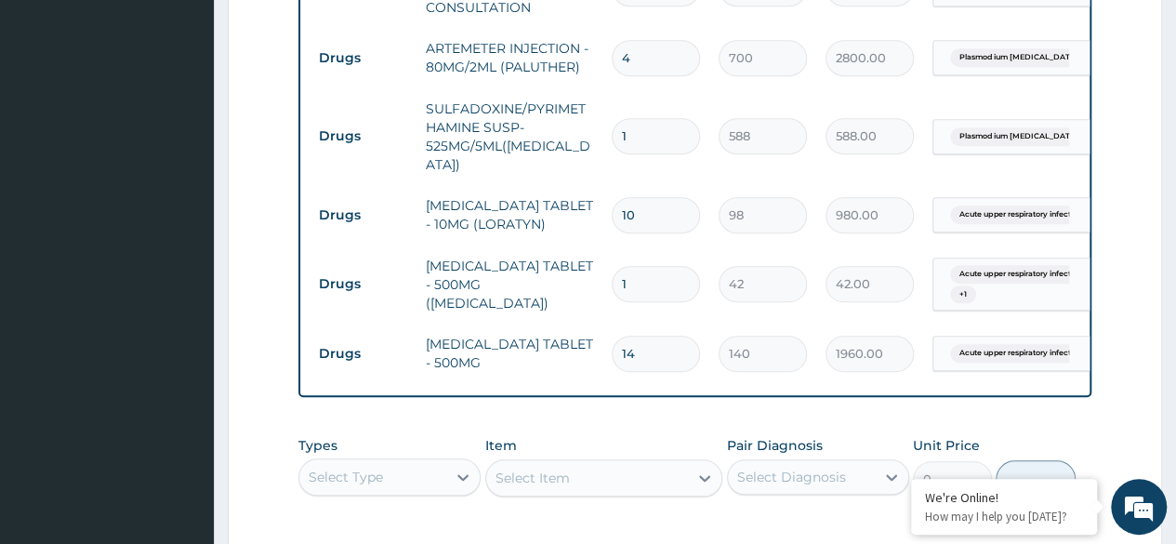
type input "756.00"
type input "16"
type input "672.00"
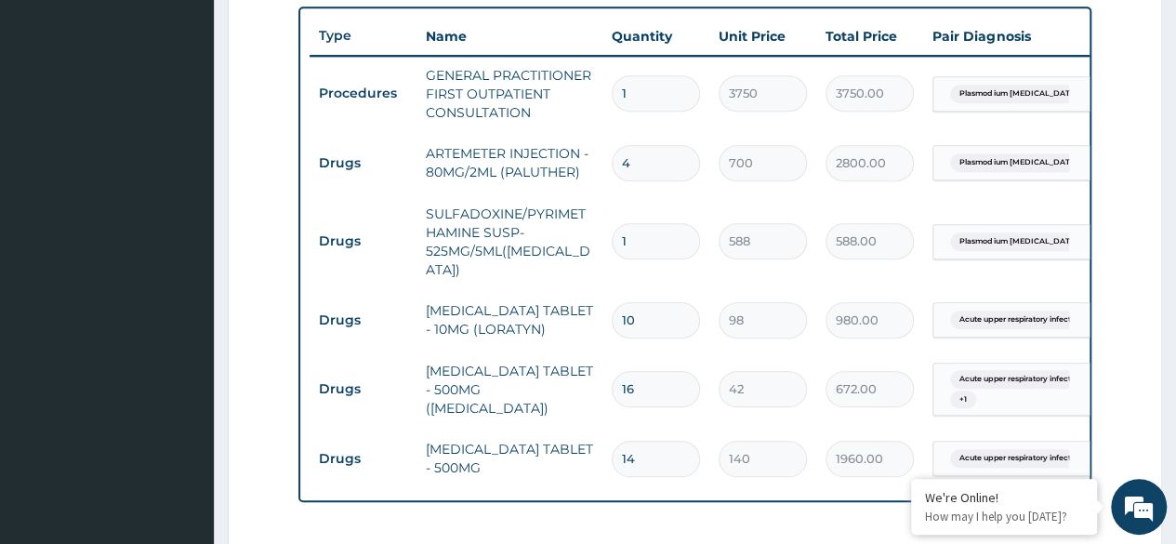
scroll to position [688, 0]
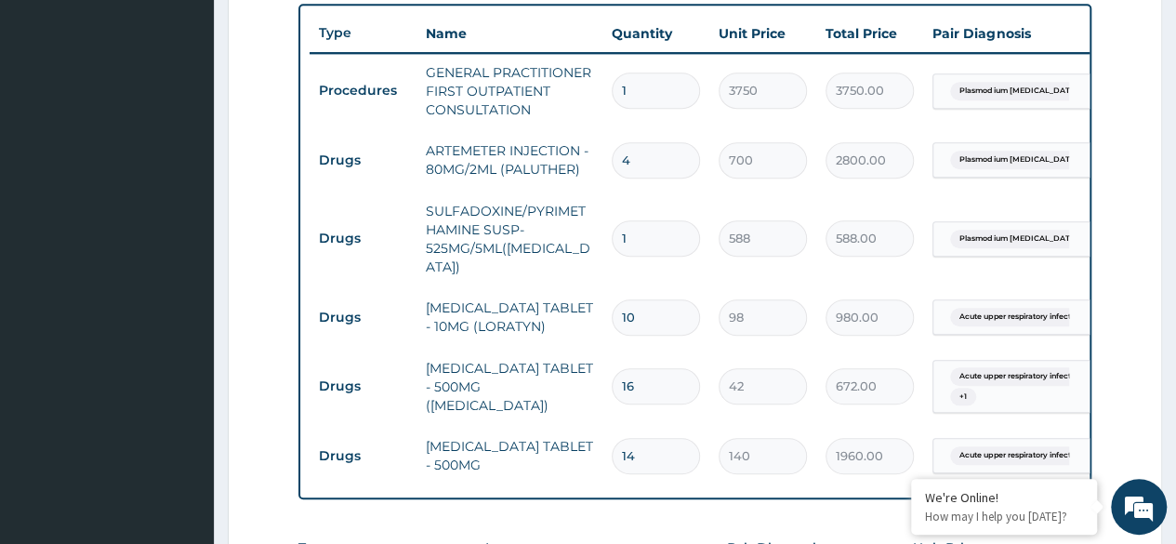
type input "16"
click at [648, 160] on input "4" at bounding box center [656, 160] width 88 height 36
type input "0.00"
type input "6"
type input "4200.00"
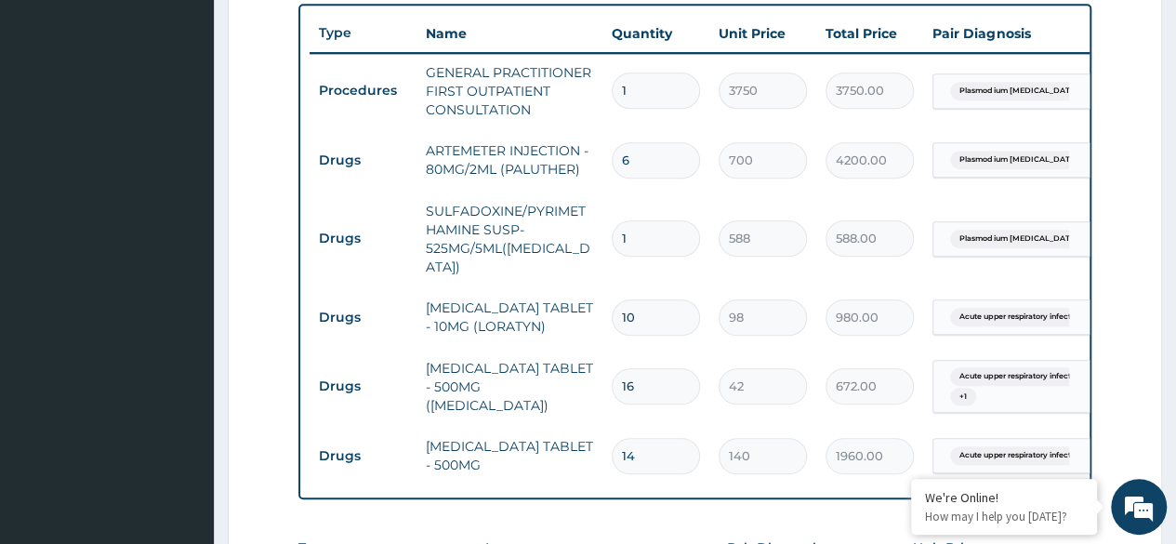
type input "6"
click at [643, 231] on input "1" at bounding box center [656, 238] width 88 height 36
type input "0.00"
type input "3"
type input "1764.00"
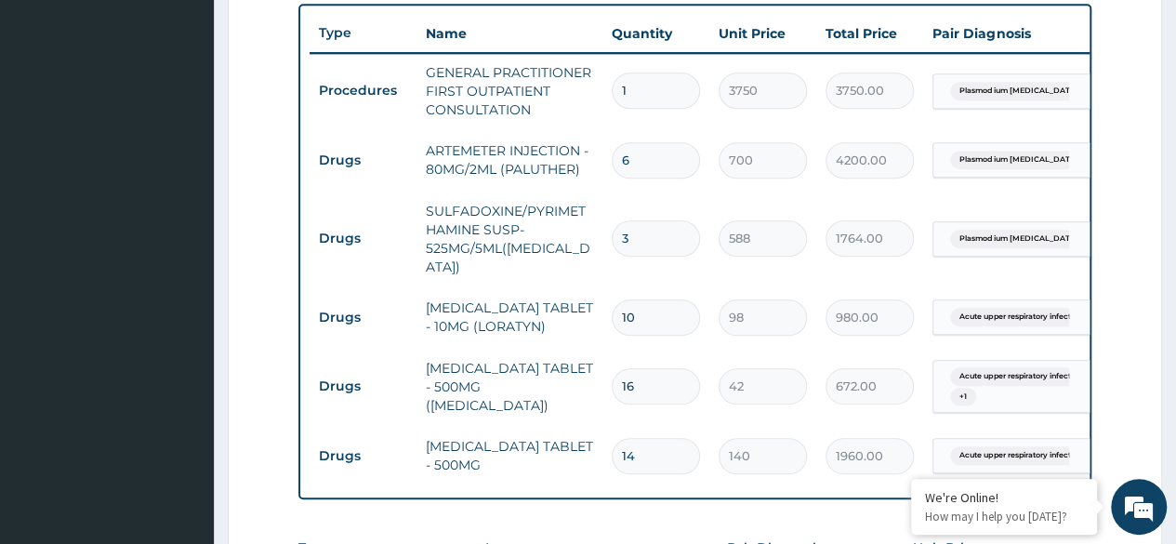
type input "3"
click at [658, 368] on input "16" at bounding box center [656, 386] width 88 height 36
type input "1"
type input "42.00"
type input "18"
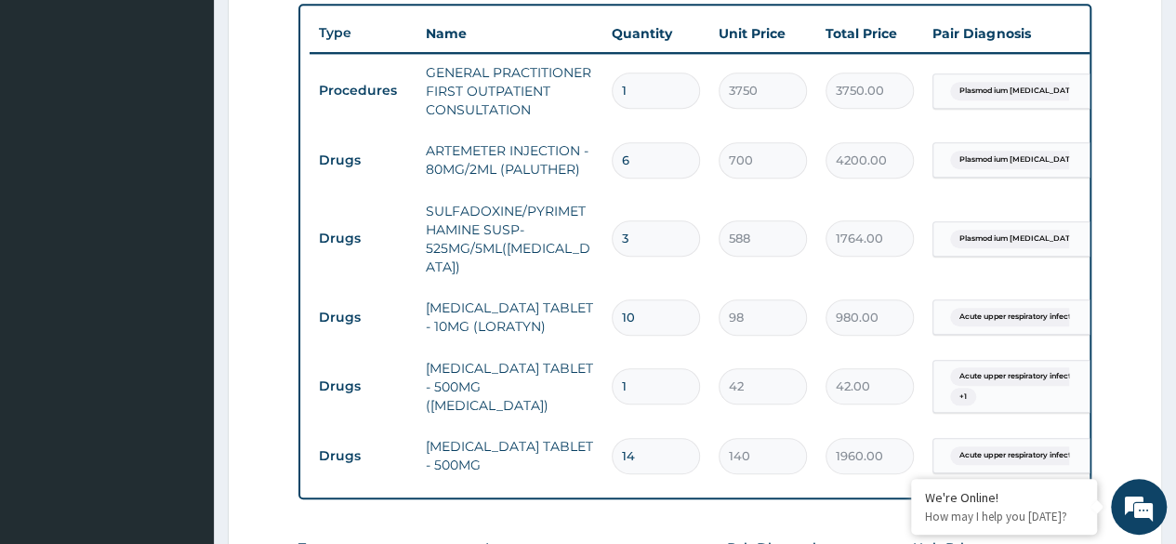
type input "756.00"
type input "16"
type input "672.00"
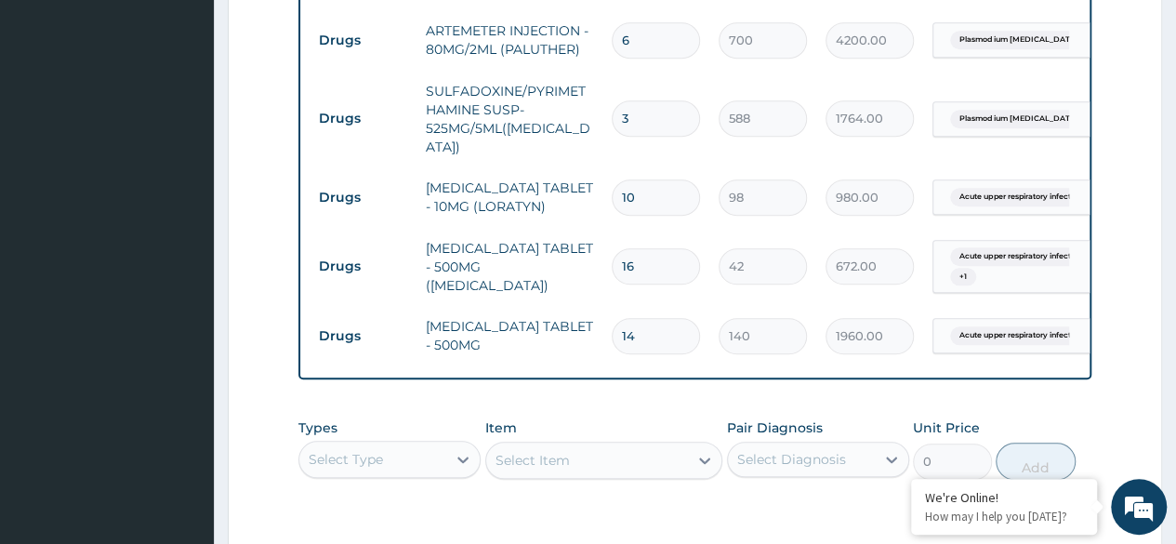
scroll to position [812, 0]
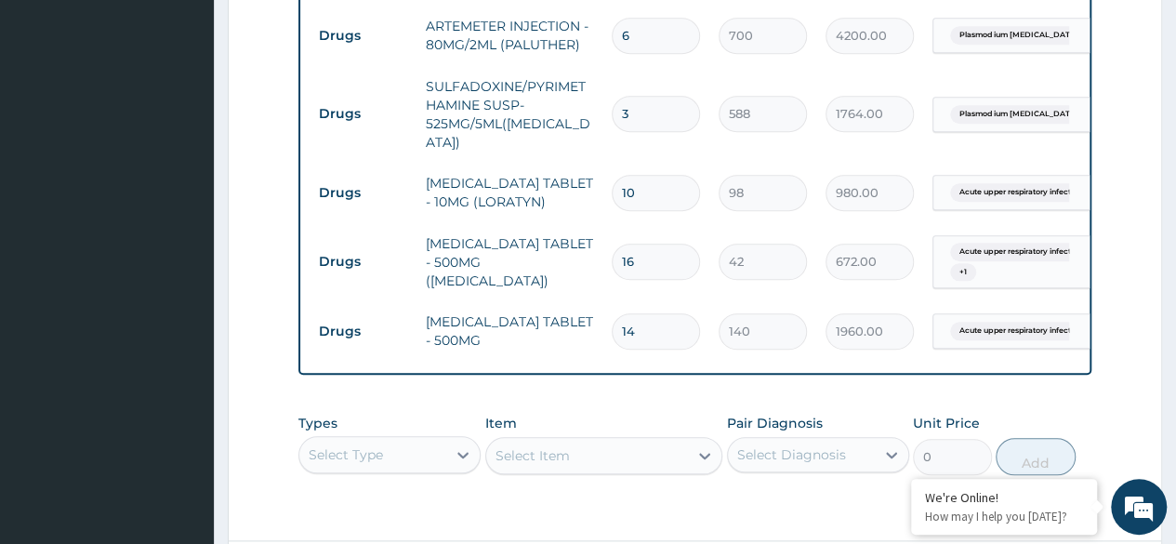
type input "1"
type input "42.00"
type input "18"
type input "756.00"
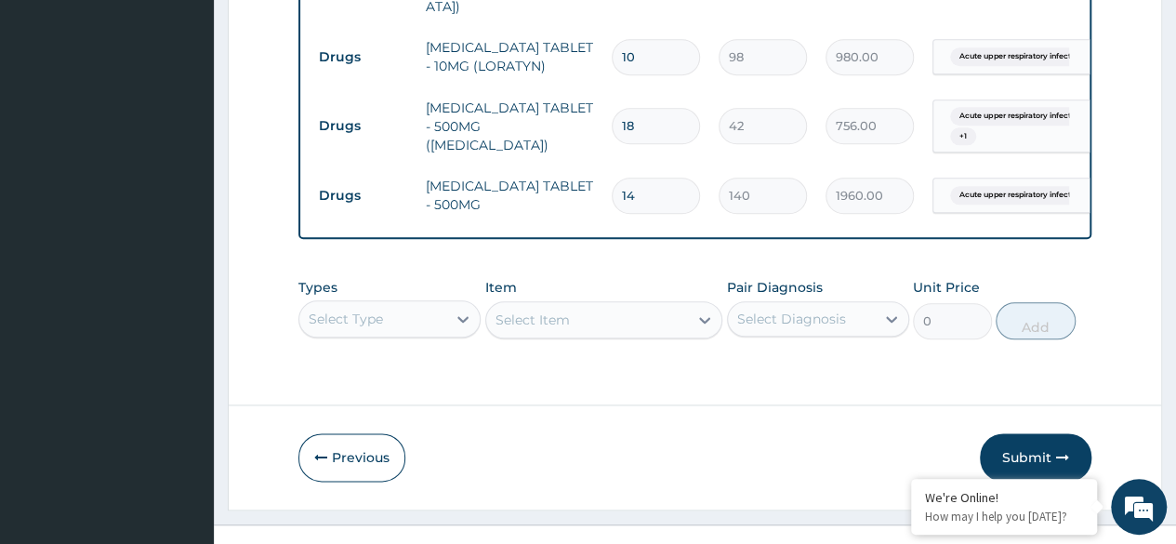
scroll to position [966, 0]
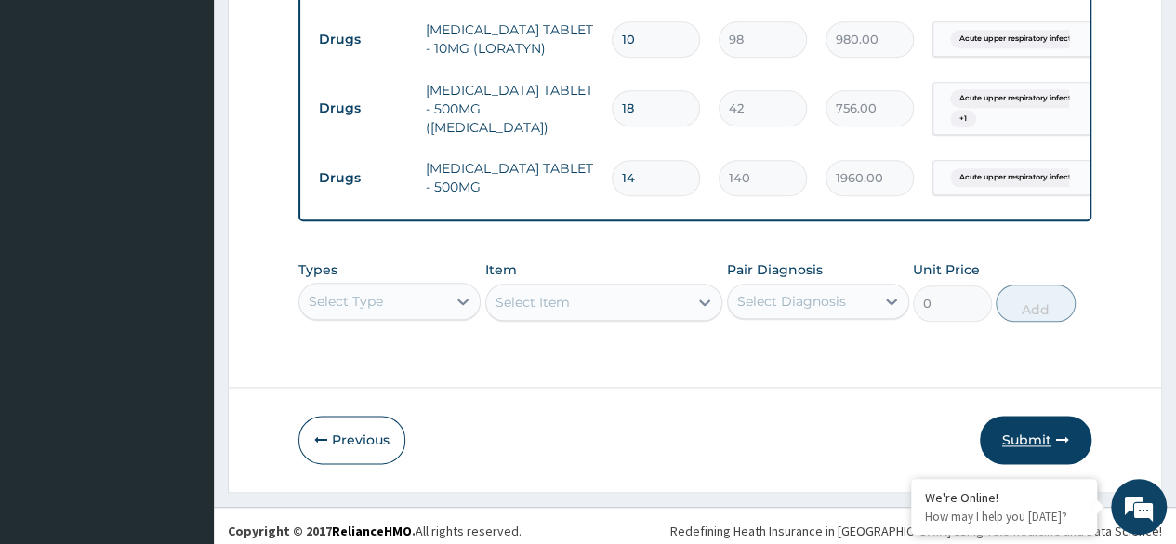
type input "18"
click at [1026, 430] on button "Submit" at bounding box center [1036, 439] width 112 height 48
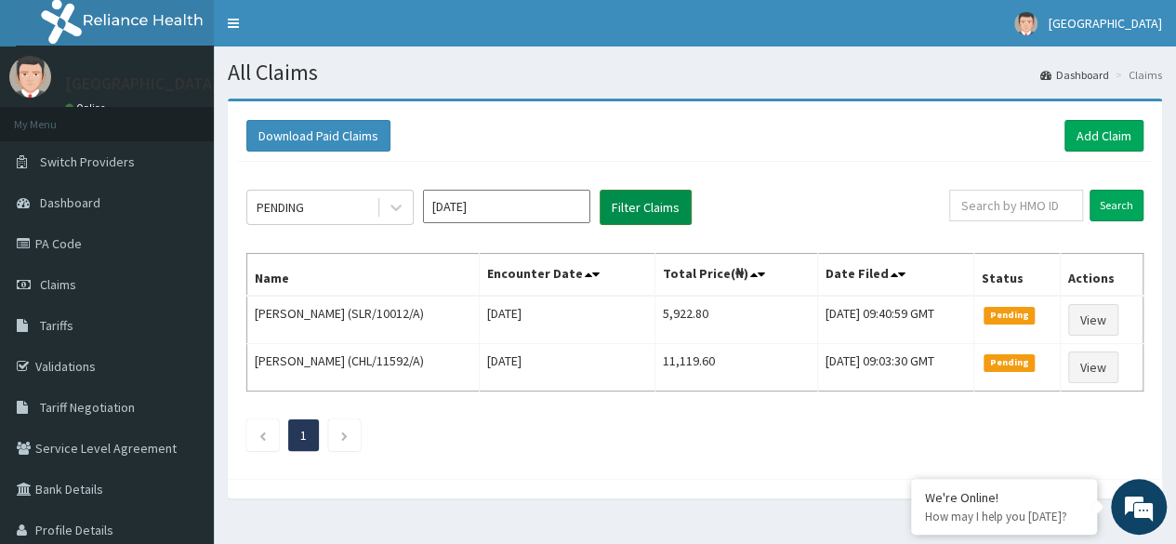
click at [672, 199] on button "Filter Claims" at bounding box center [645, 207] width 92 height 35
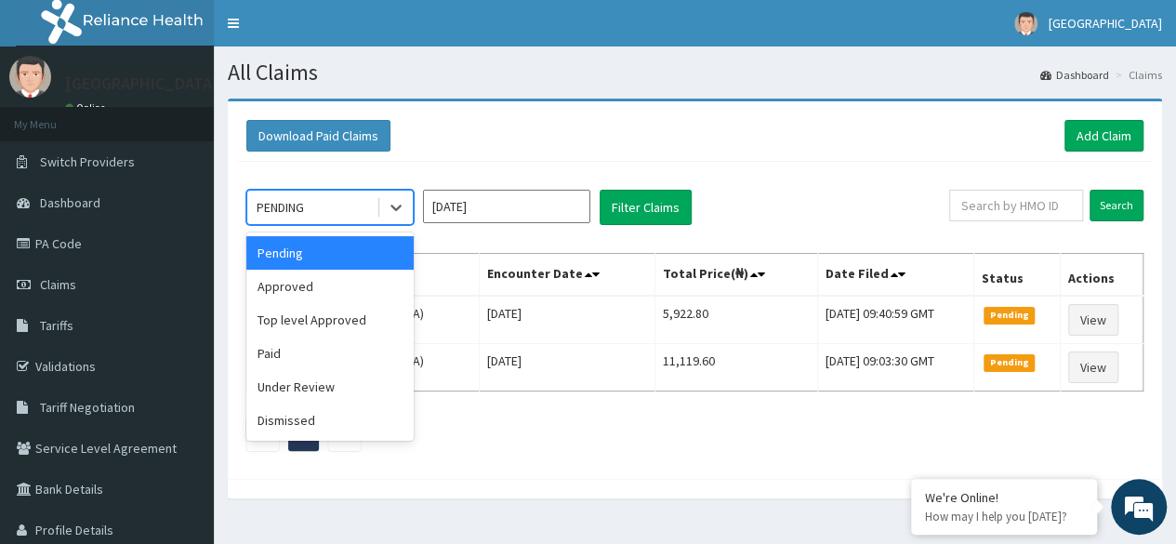
click at [362, 215] on div "PENDING" at bounding box center [311, 207] width 129 height 30
click at [316, 348] on div "Paid" at bounding box center [329, 352] width 167 height 33
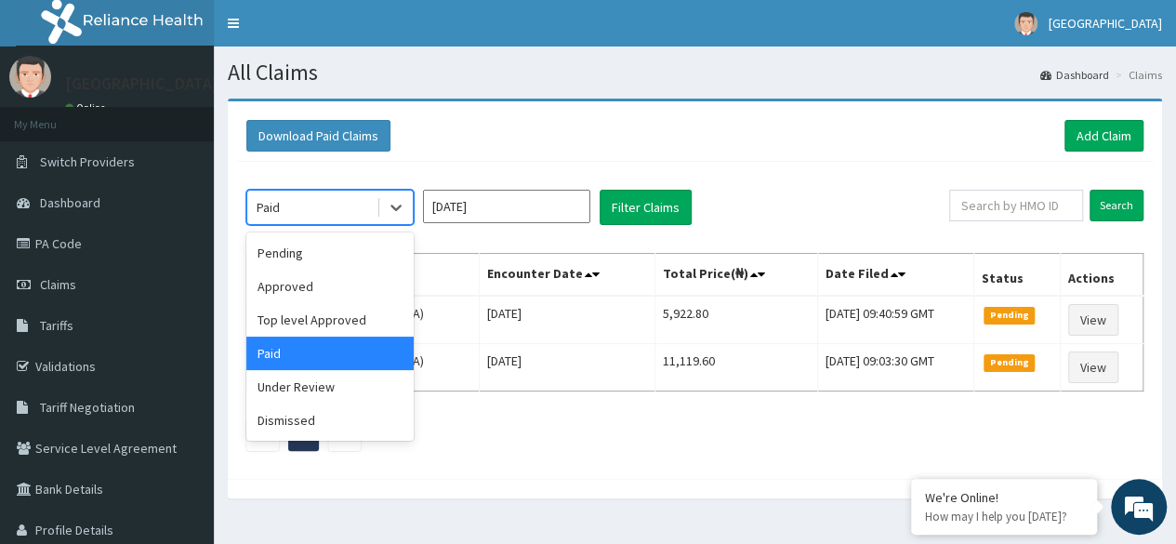
click at [370, 207] on div "Paid" at bounding box center [311, 207] width 129 height 30
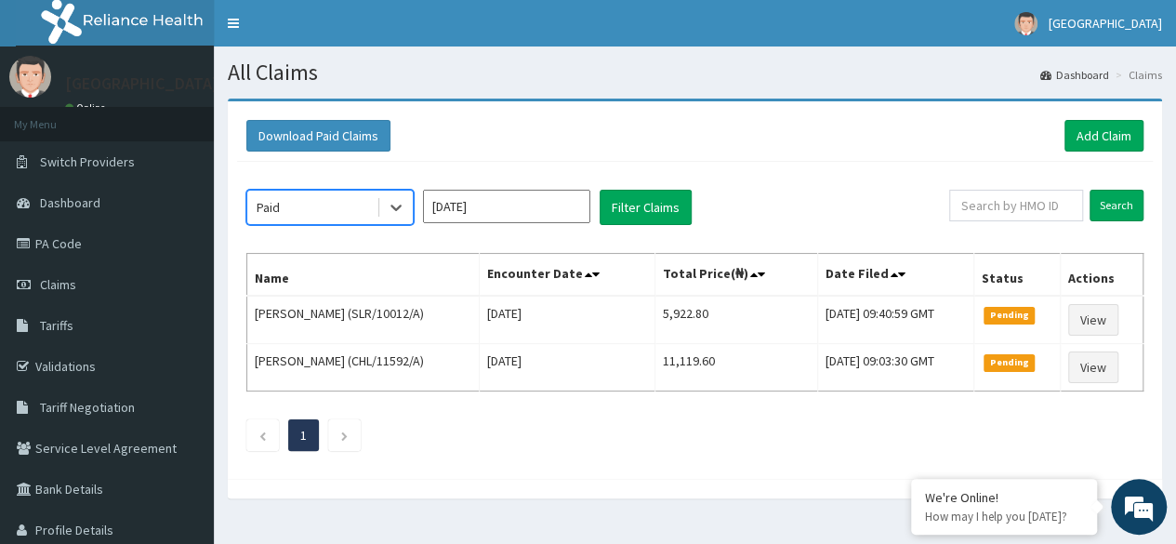
click at [269, 215] on div "Paid" at bounding box center [268, 207] width 23 height 19
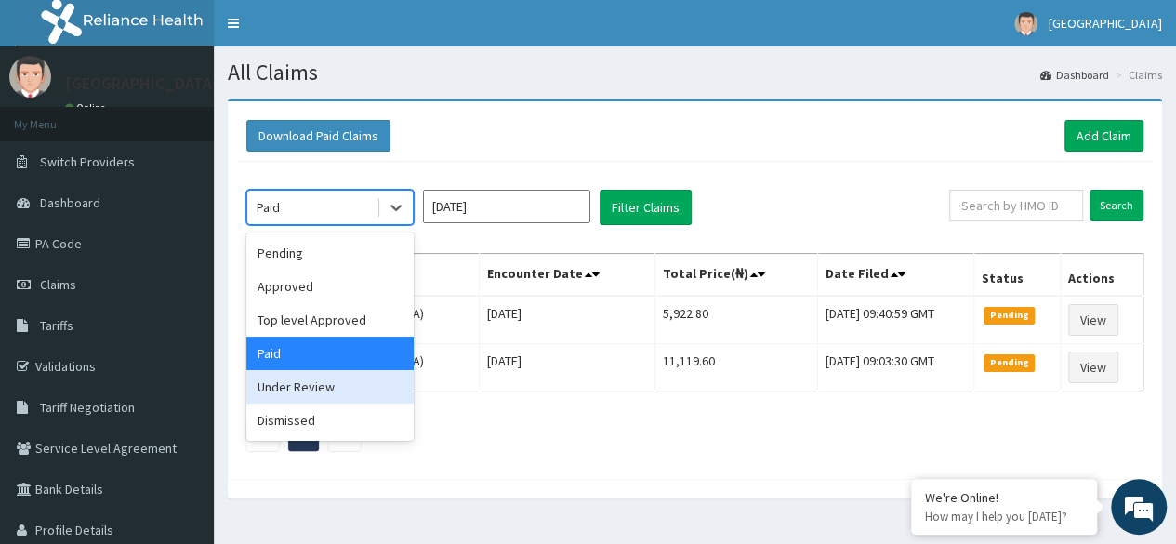
click at [301, 378] on div "Under Review" at bounding box center [329, 386] width 167 height 33
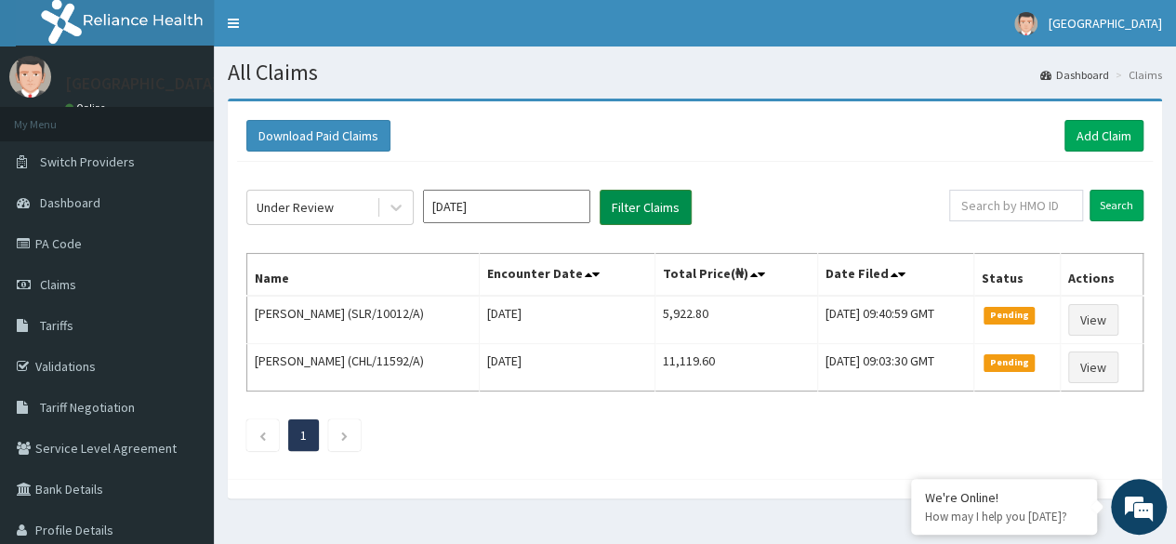
click at [647, 206] on button "Filter Claims" at bounding box center [645, 207] width 92 height 35
